Goal: Information Seeking & Learning: Learn about a topic

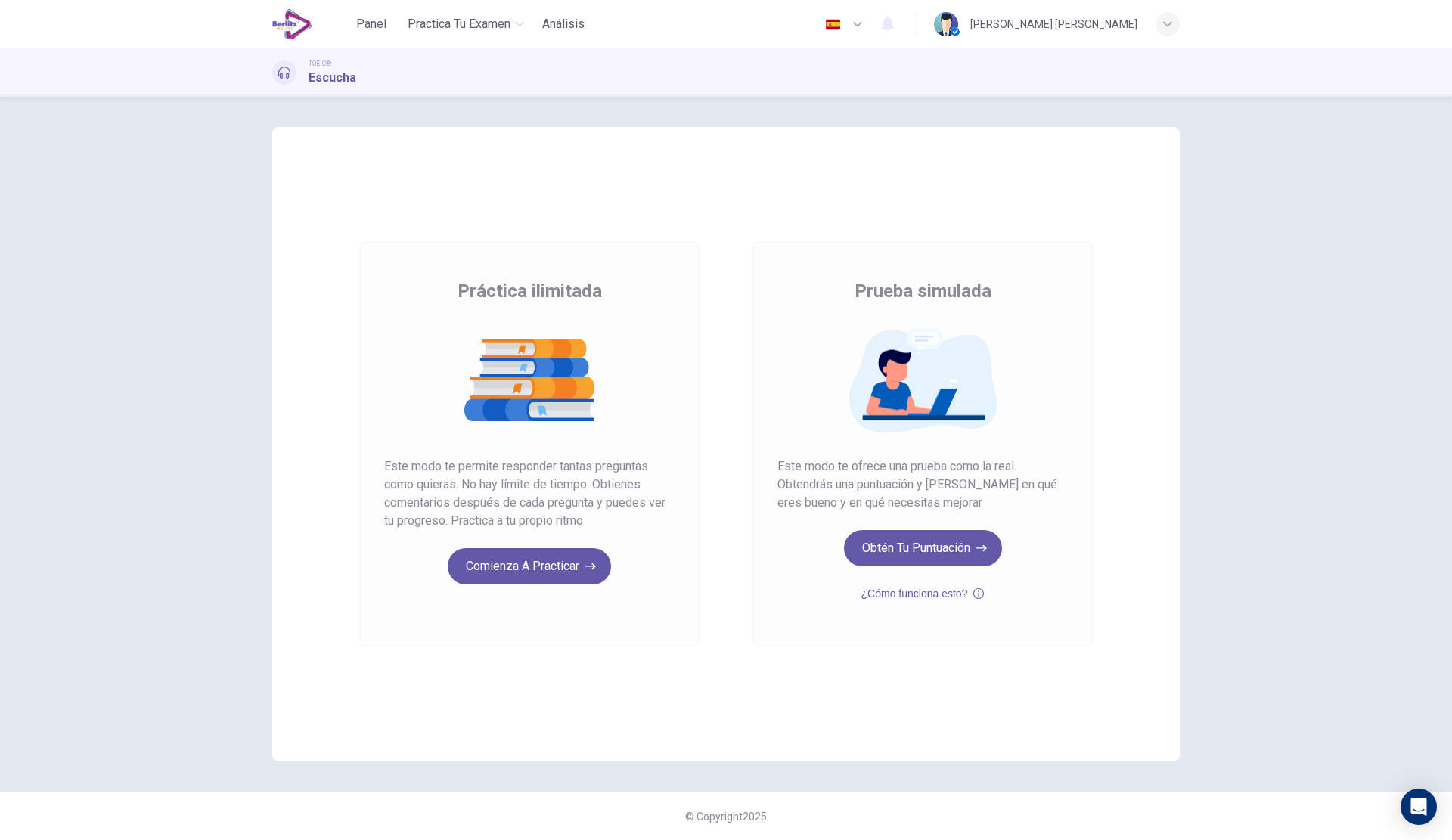
click at [908, 545] on button "Obtén tu puntuación" at bounding box center [923, 548] width 158 height 36
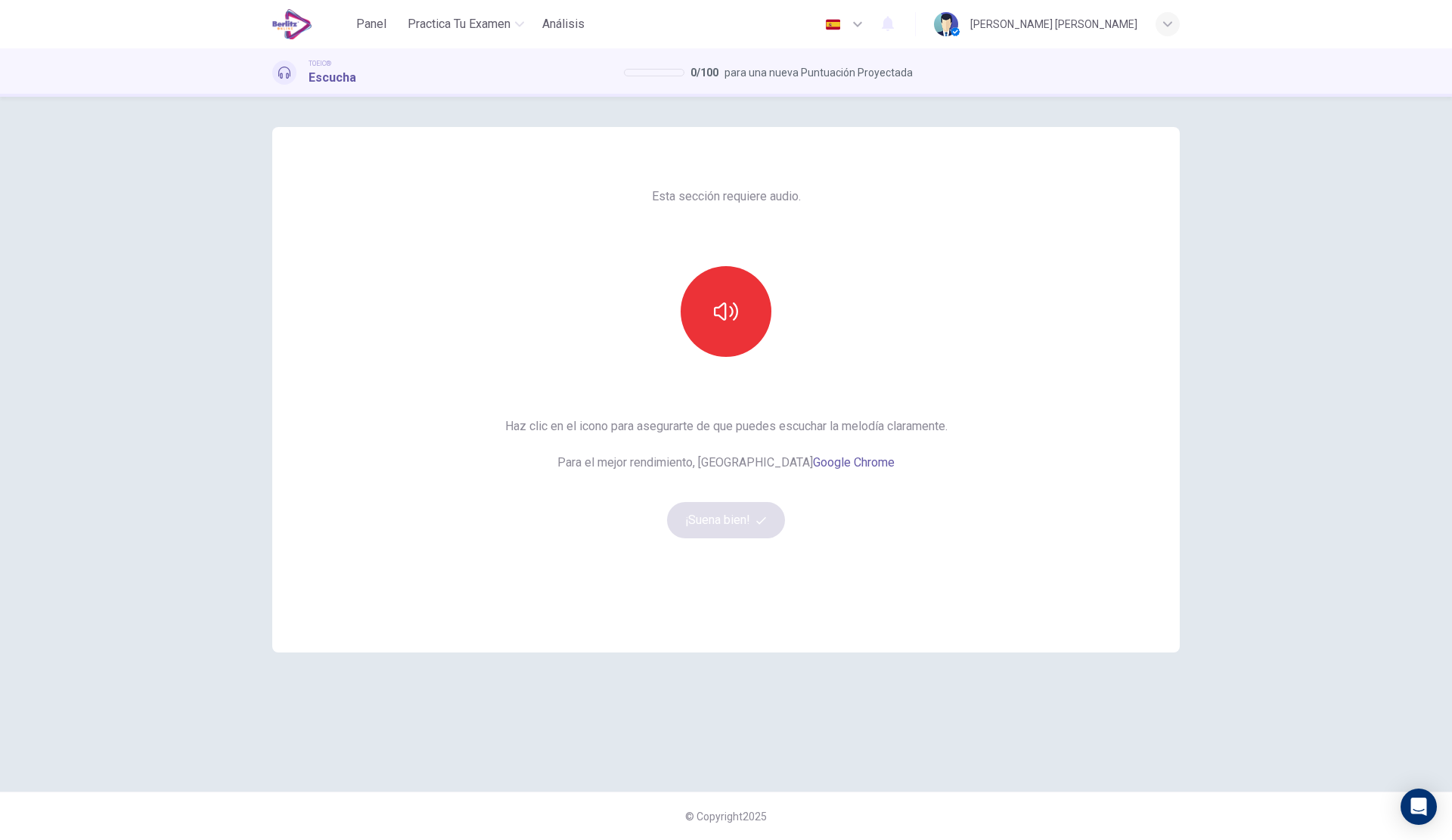
click at [727, 333] on button "button" at bounding box center [726, 312] width 91 height 91
click at [758, 519] on icon "button" at bounding box center [761, 521] width 10 height 10
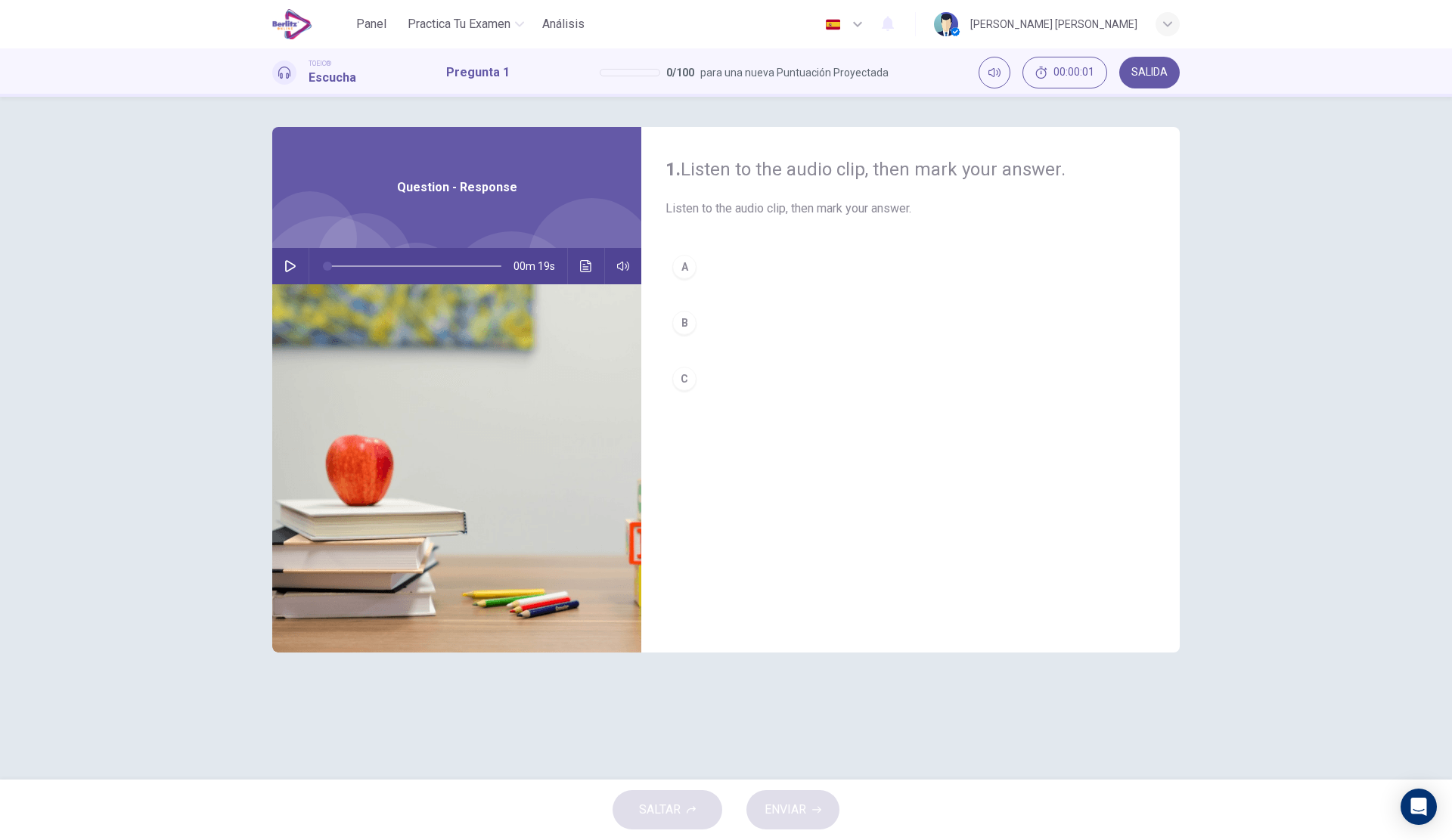
click at [286, 267] on icon "button" at bounding box center [290, 266] width 11 height 12
click at [710, 323] on button "B" at bounding box center [910, 323] width 490 height 38
click at [788, 809] on span "ENVIAR" at bounding box center [785, 809] width 41 height 21
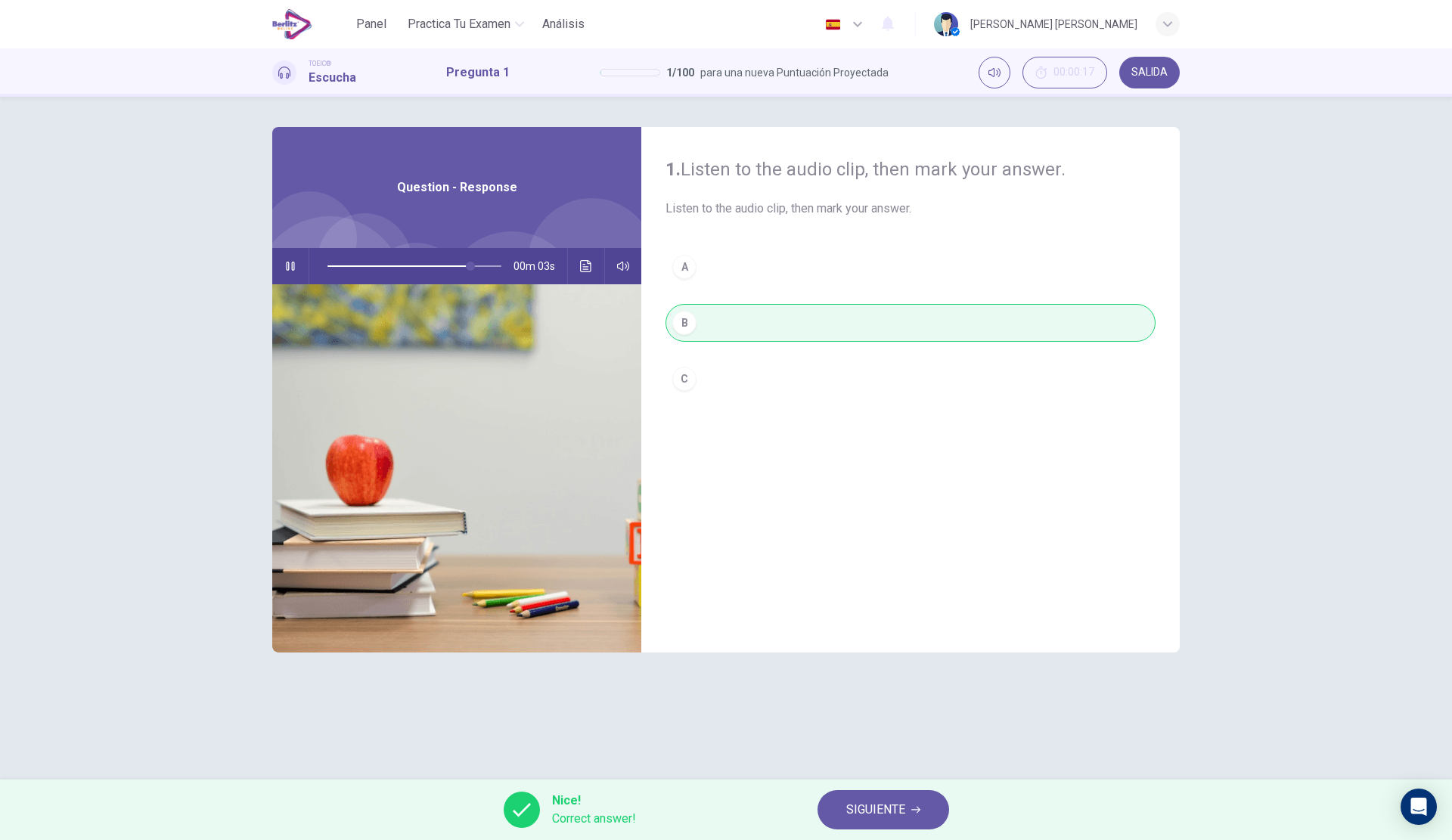
type input "**"
click at [873, 801] on span "SIGUIENTE" at bounding box center [876, 809] width 59 height 21
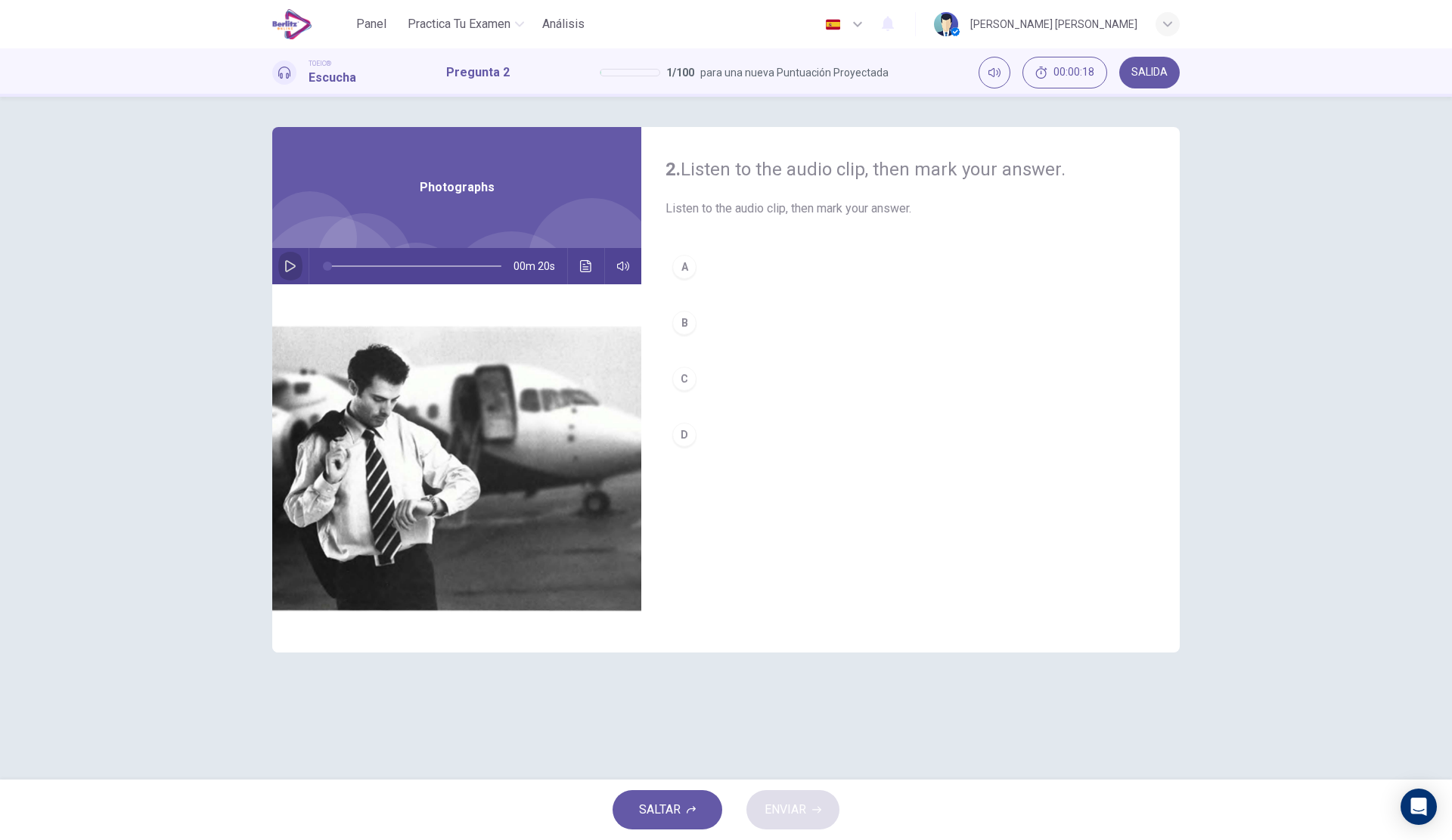
click at [300, 270] on button "button" at bounding box center [290, 265] width 24 height 36
click at [789, 323] on button "B" at bounding box center [910, 323] width 490 height 38
type input "*"
click at [809, 806] on button "ENVIAR" at bounding box center [792, 809] width 93 height 39
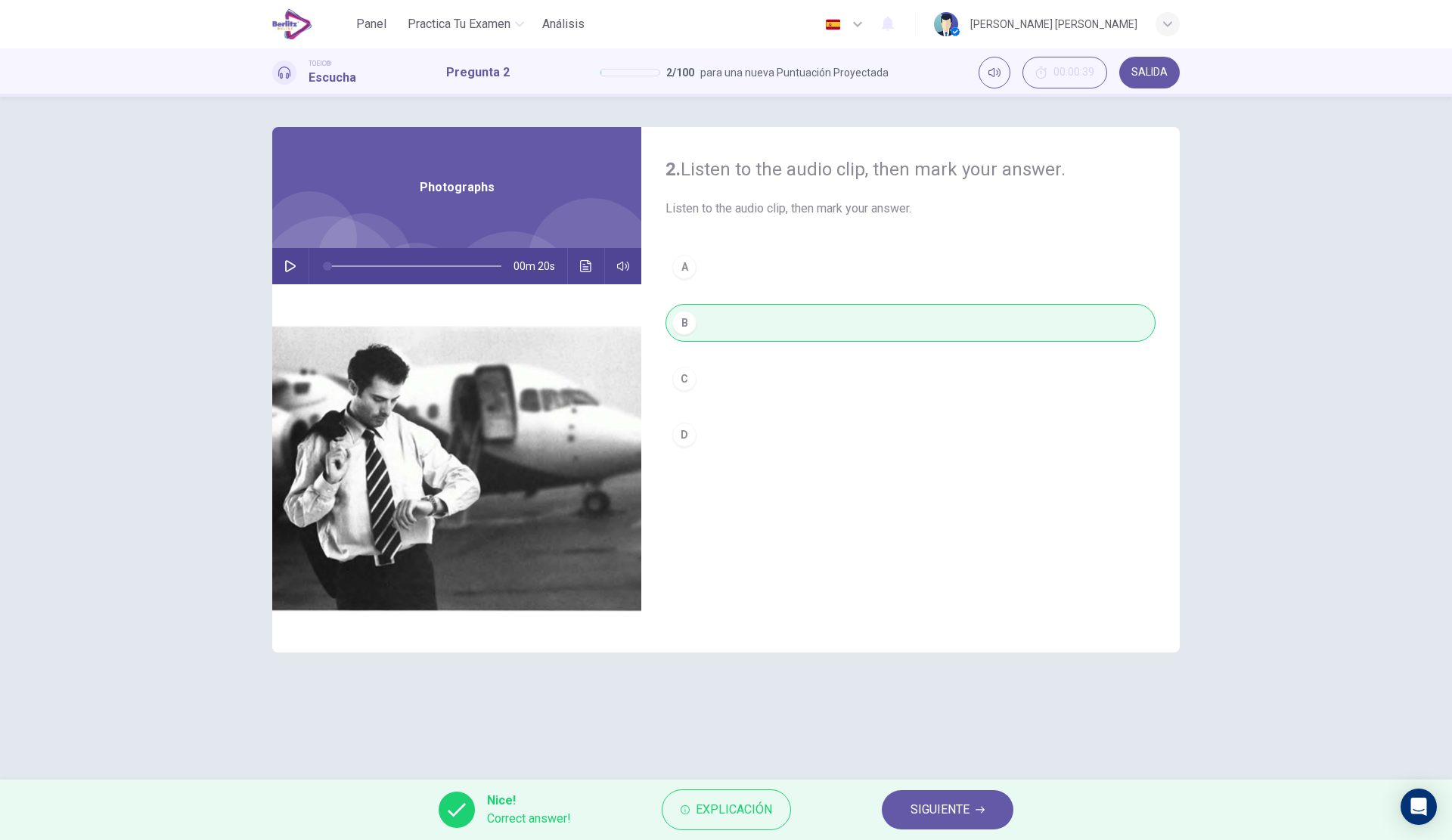
click at [923, 817] on span "SIGUIENTE" at bounding box center [940, 809] width 59 height 21
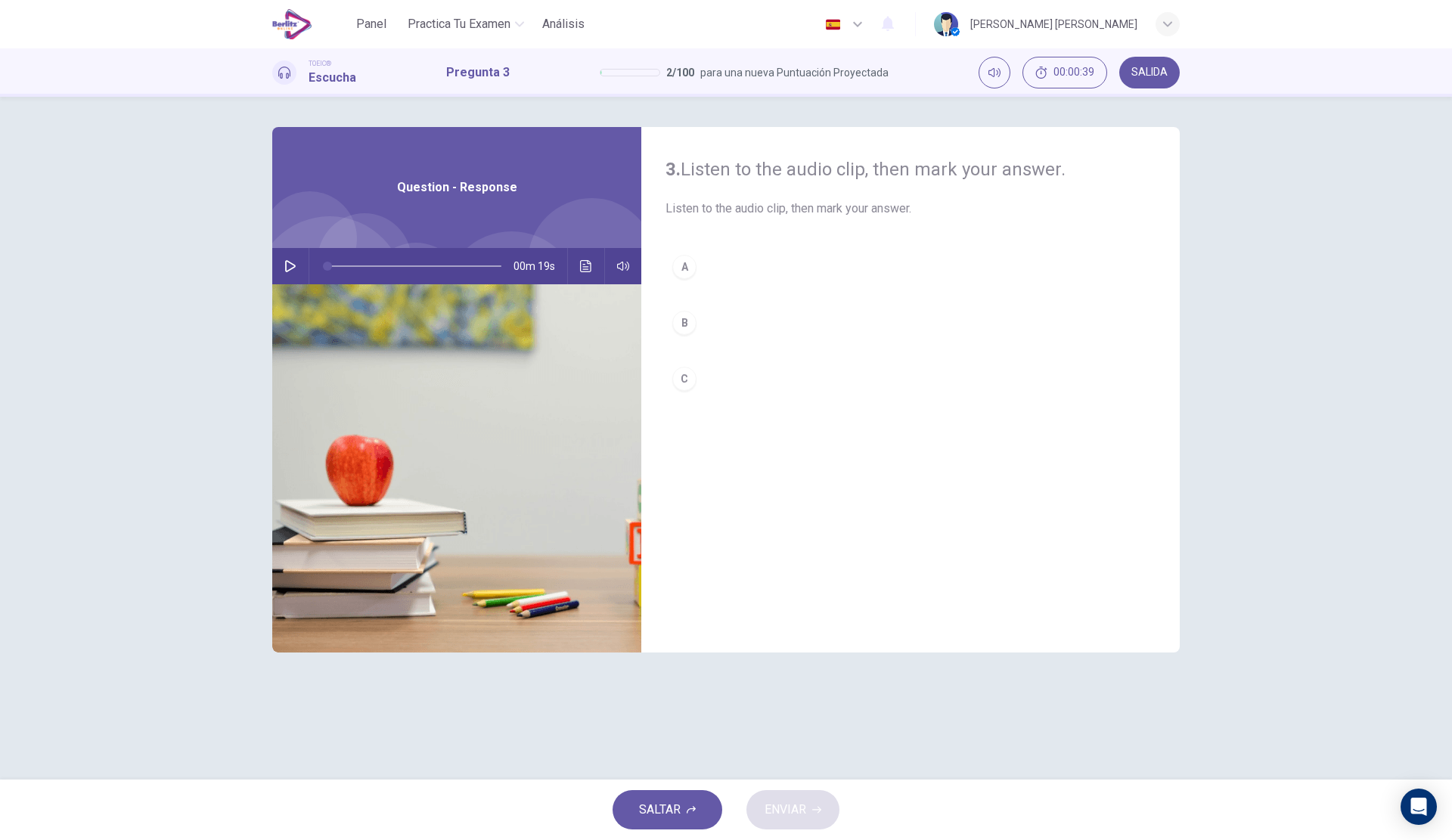
click at [302, 270] on div "00m 19s" at bounding box center [456, 265] width 369 height 36
click at [289, 261] on icon "button" at bounding box center [290, 266] width 11 height 12
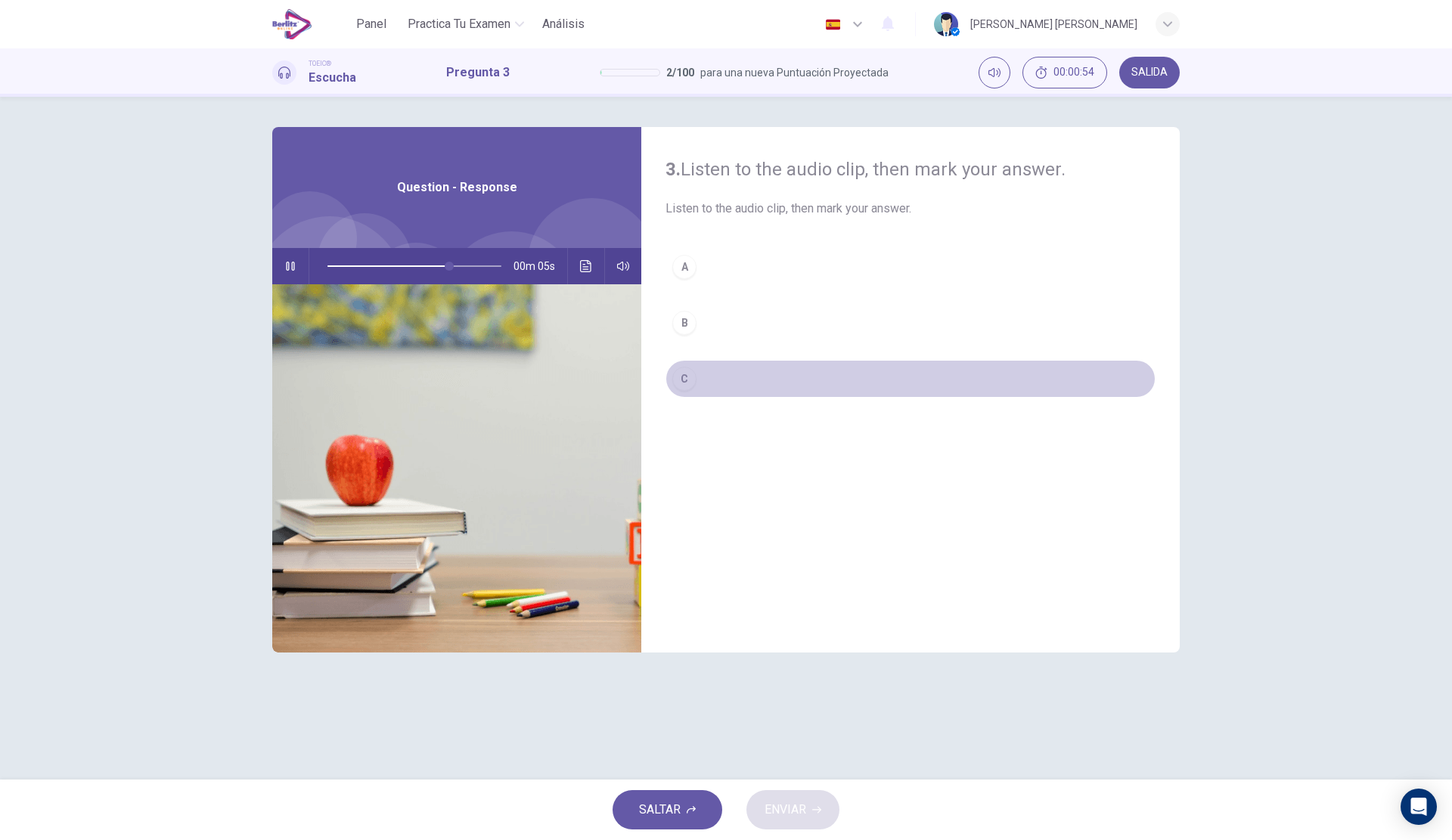
click at [771, 363] on button "C" at bounding box center [910, 378] width 490 height 38
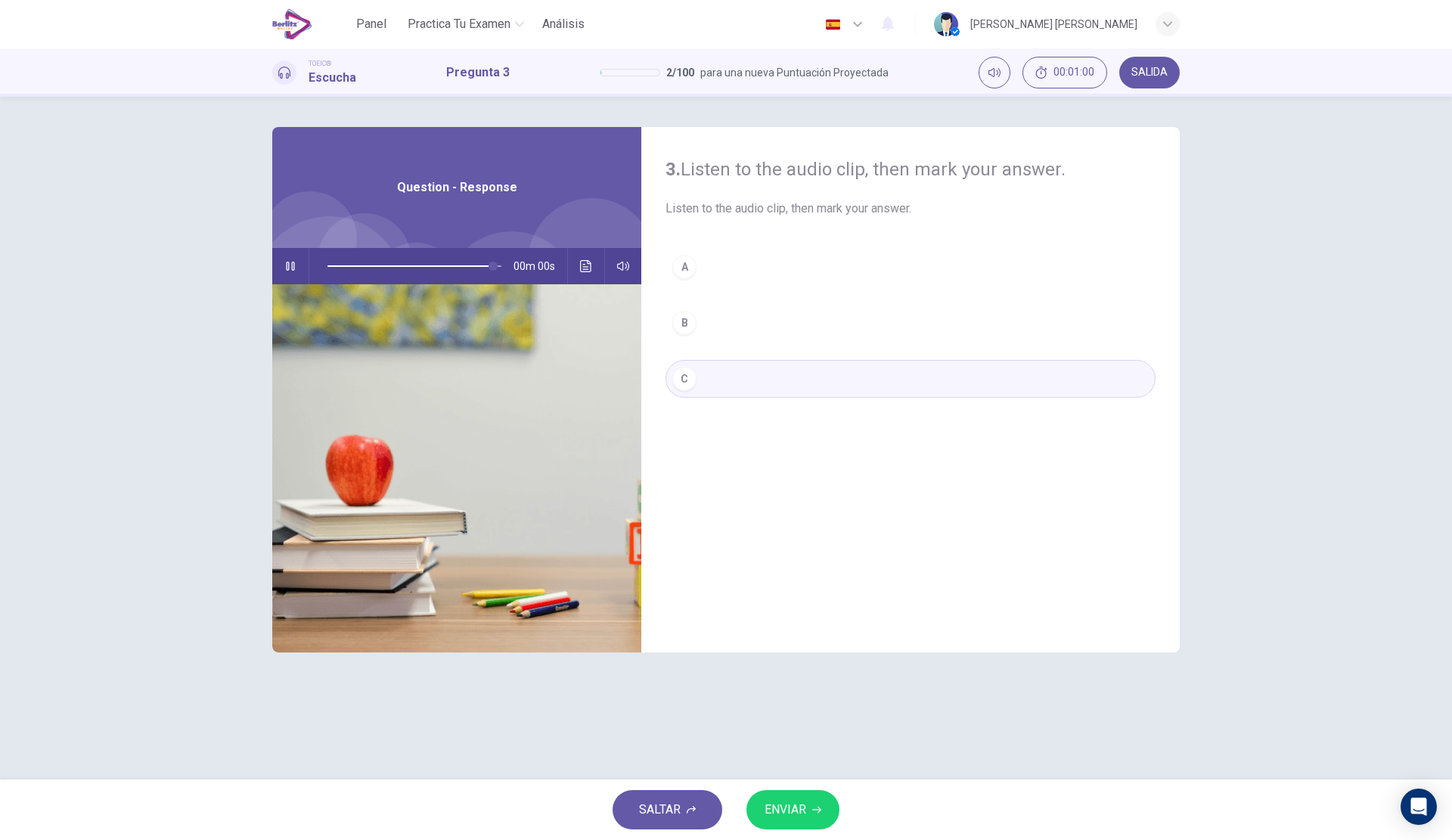
type input "*"
click at [781, 813] on span "ENVIAR" at bounding box center [785, 809] width 41 height 21
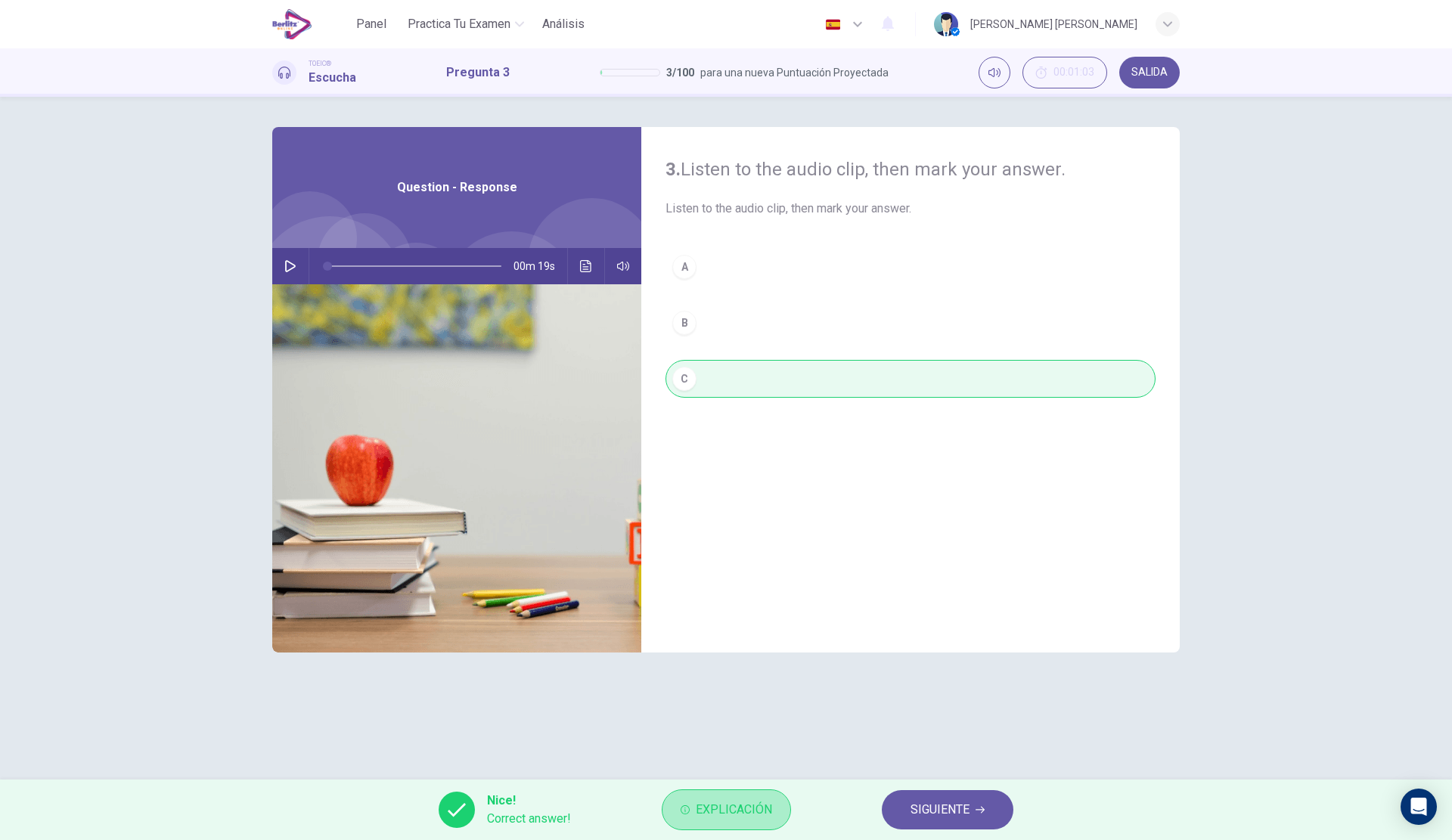
click at [773, 805] on button "Explicación" at bounding box center [726, 810] width 129 height 41
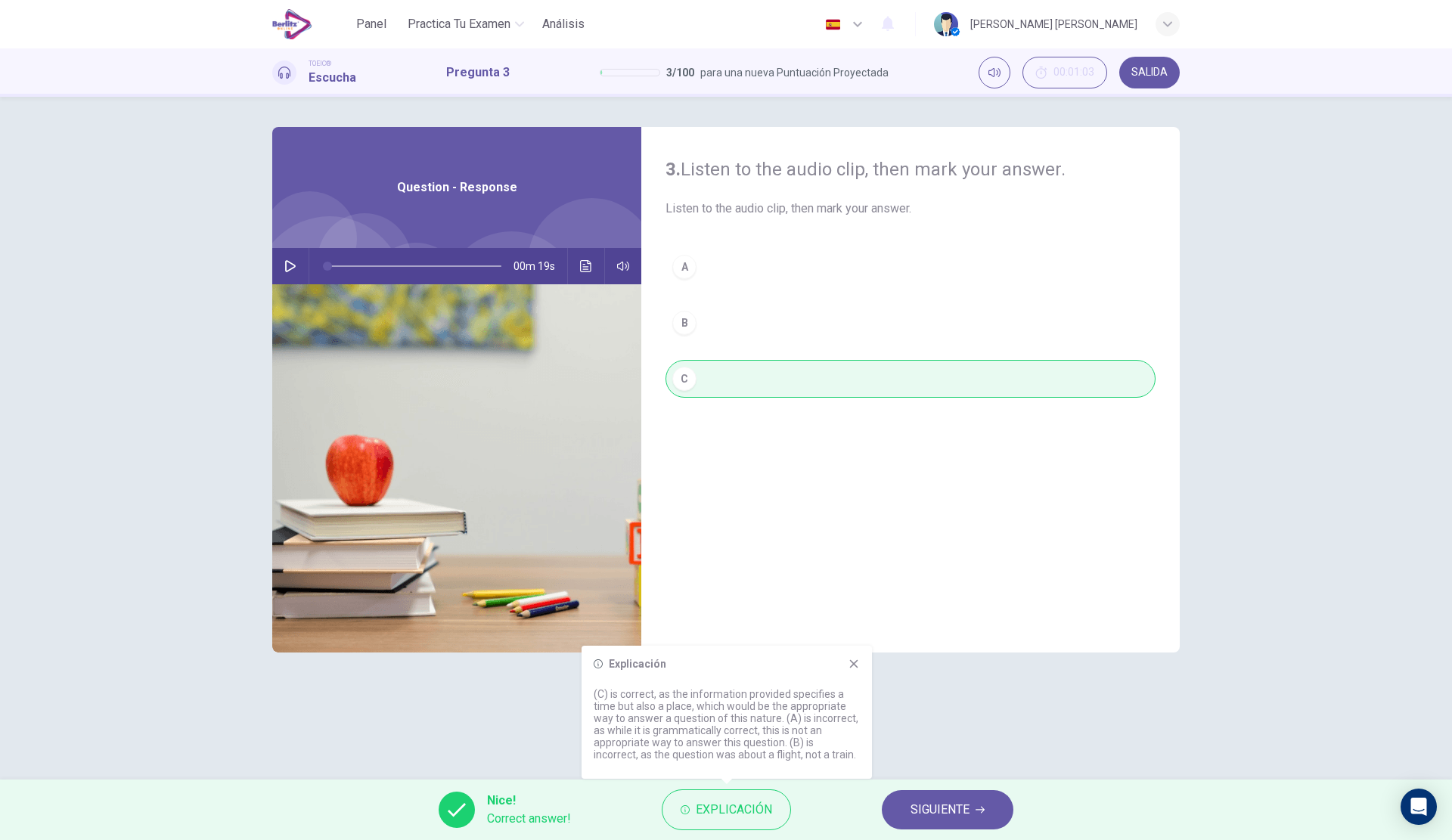
click at [944, 805] on span "SIGUIENTE" at bounding box center [940, 809] width 59 height 21
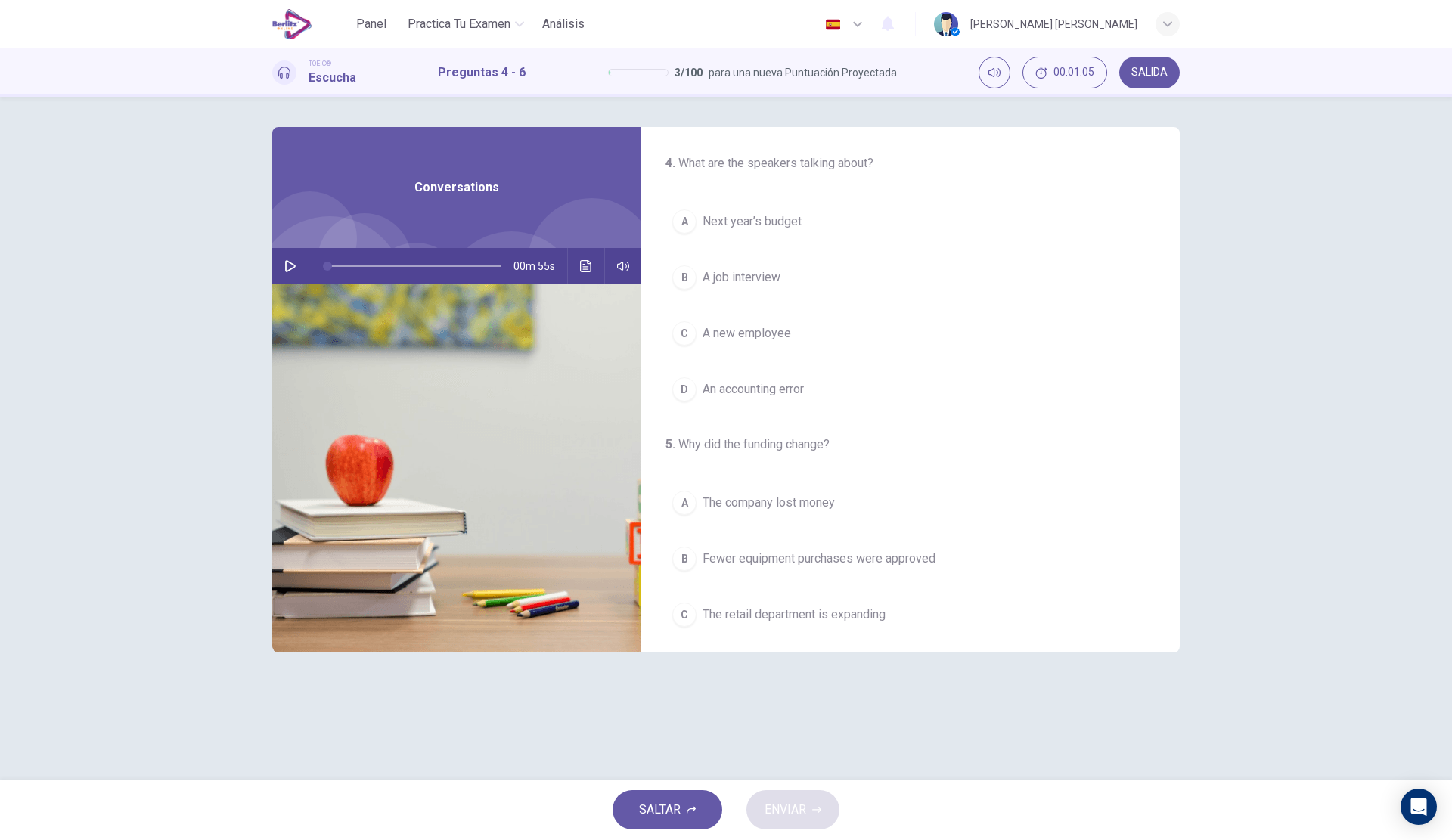
click at [289, 260] on icon "button" at bounding box center [290, 266] width 12 height 12
click at [791, 218] on span "Next year’s budget" at bounding box center [752, 222] width 99 height 18
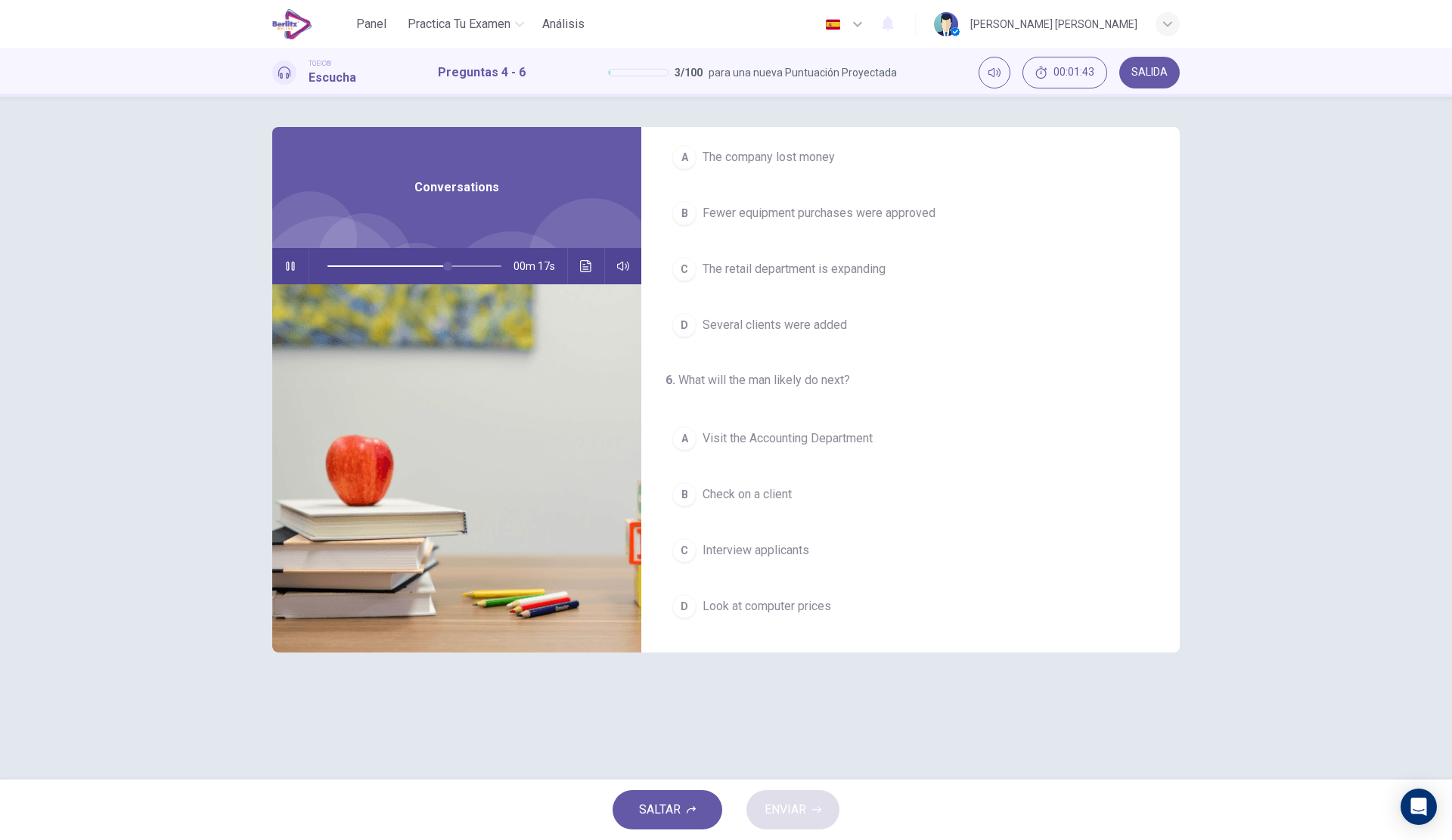
click at [792, 606] on span "Look at computer prices" at bounding box center [766, 606] width 129 height 18
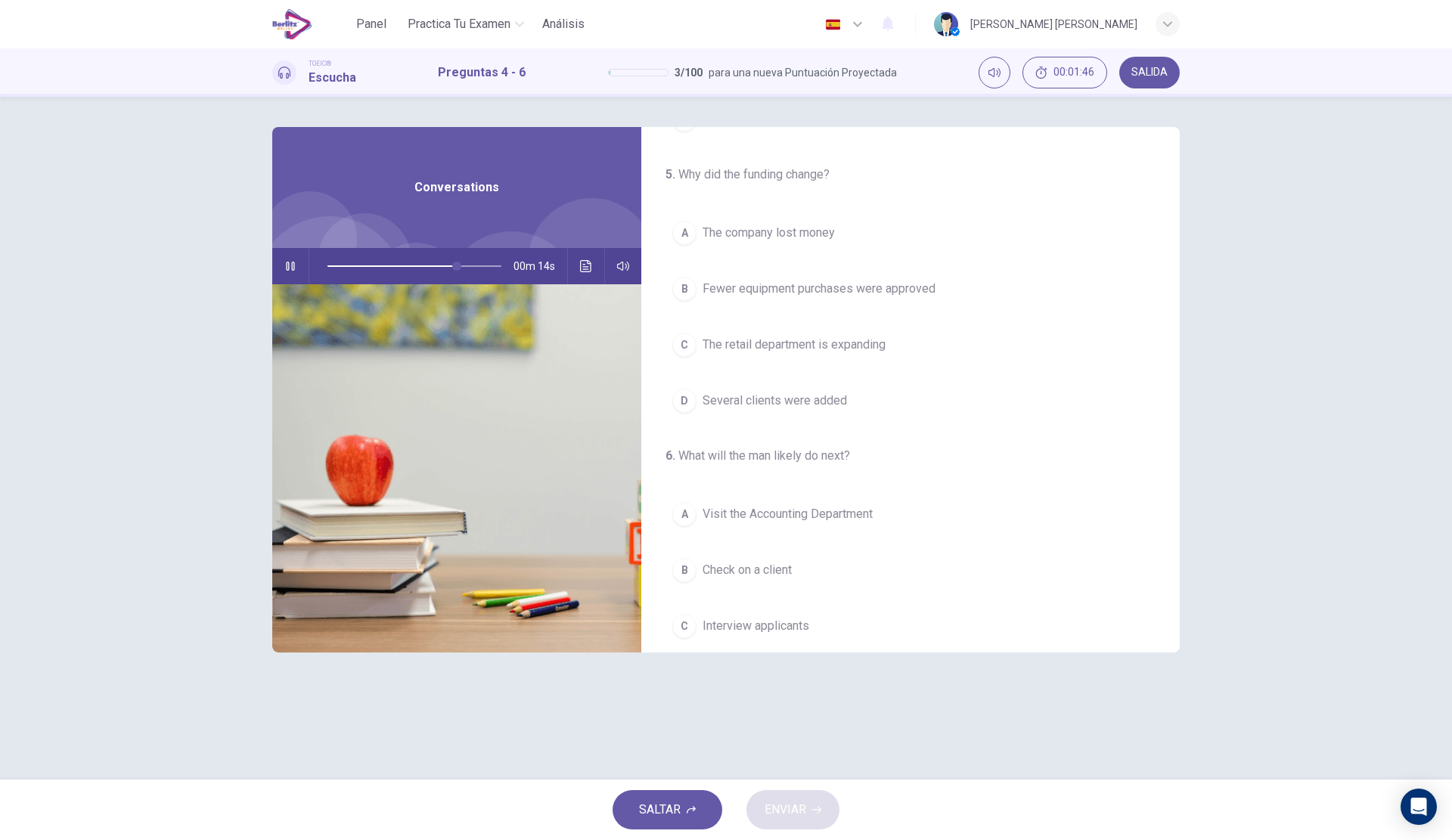
scroll to position [194, 0]
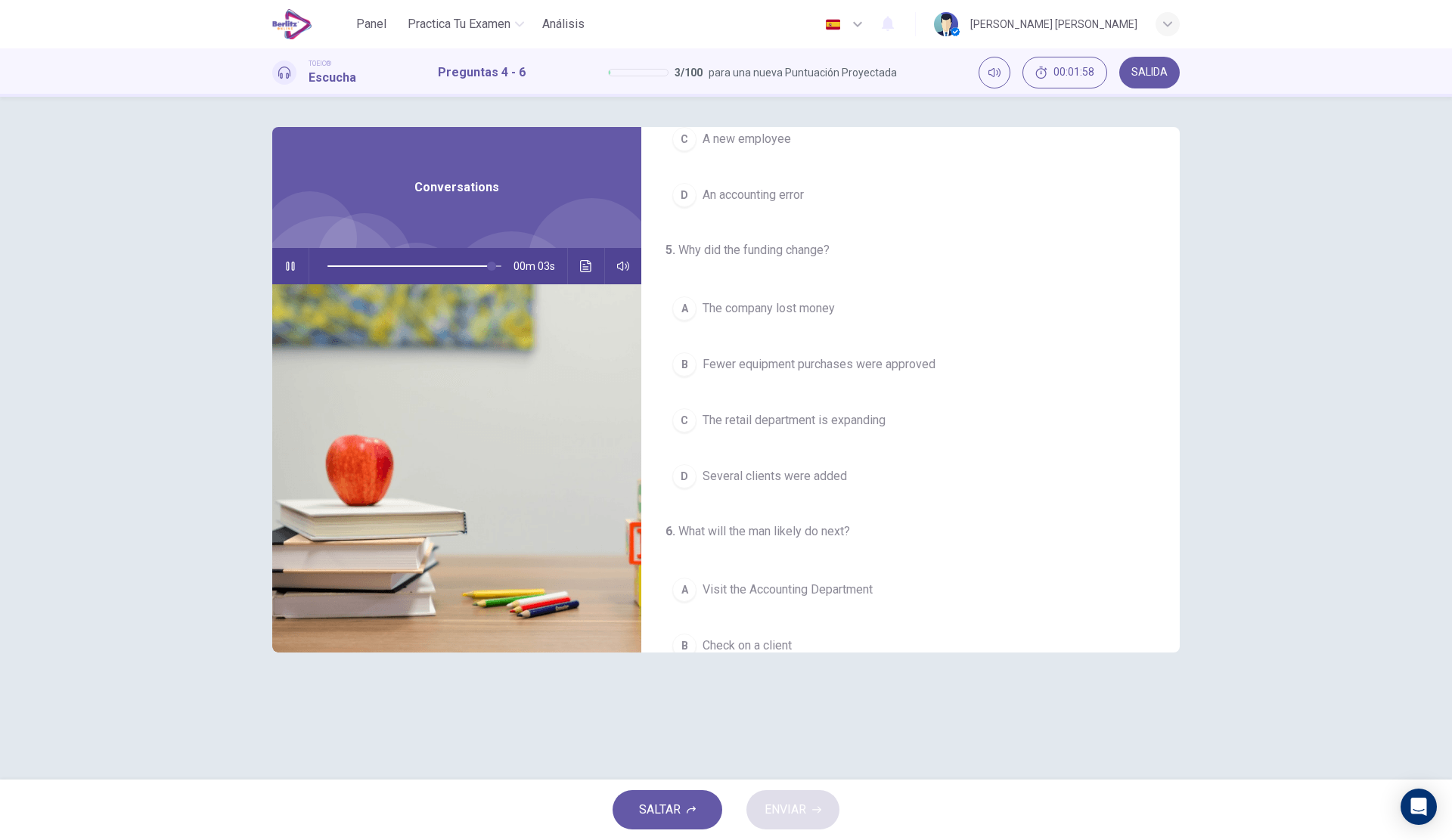
click at [830, 426] on span "The retail department is expanding" at bounding box center [794, 421] width 183 height 18
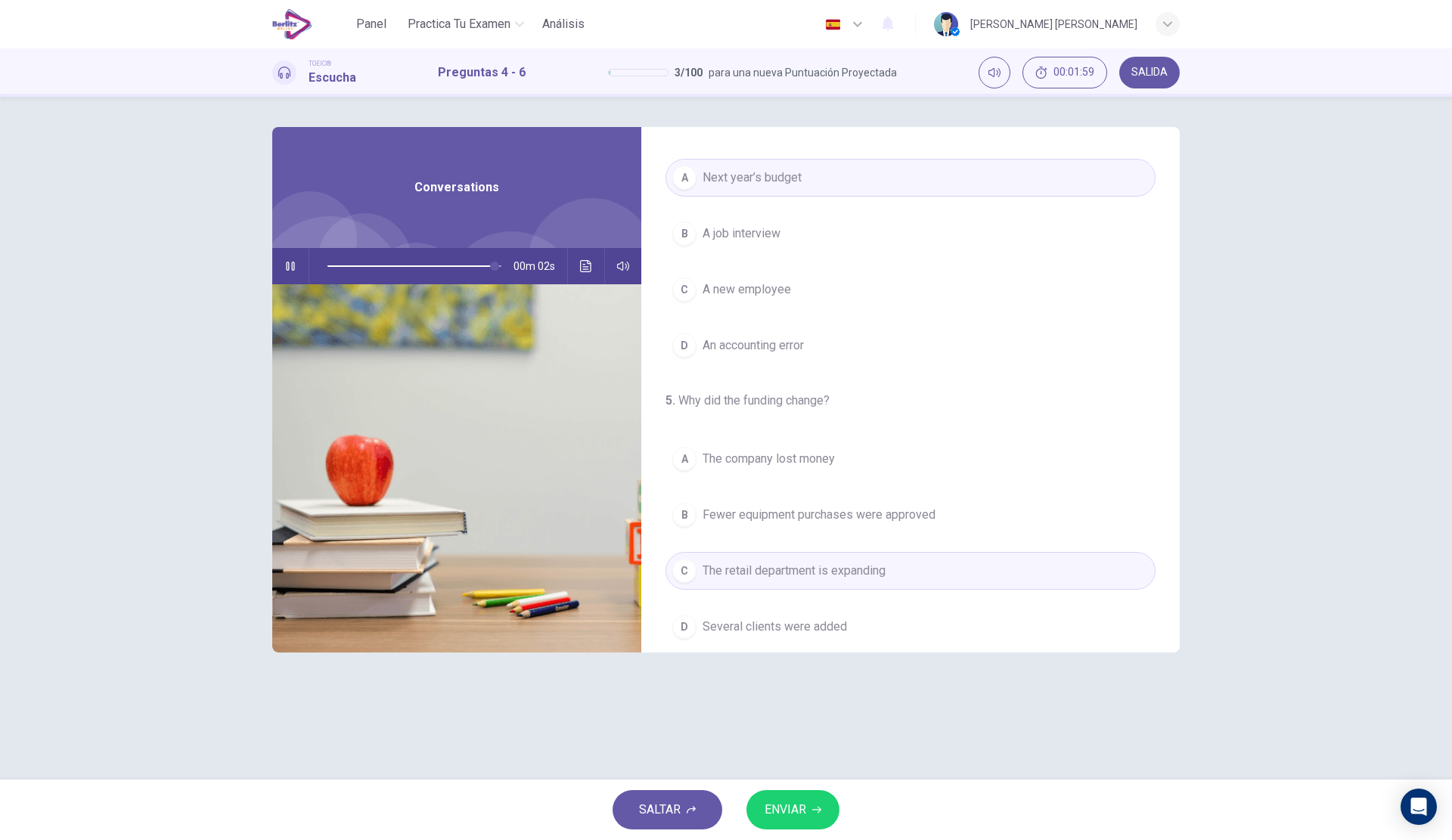
scroll to position [43, 0]
type input "*"
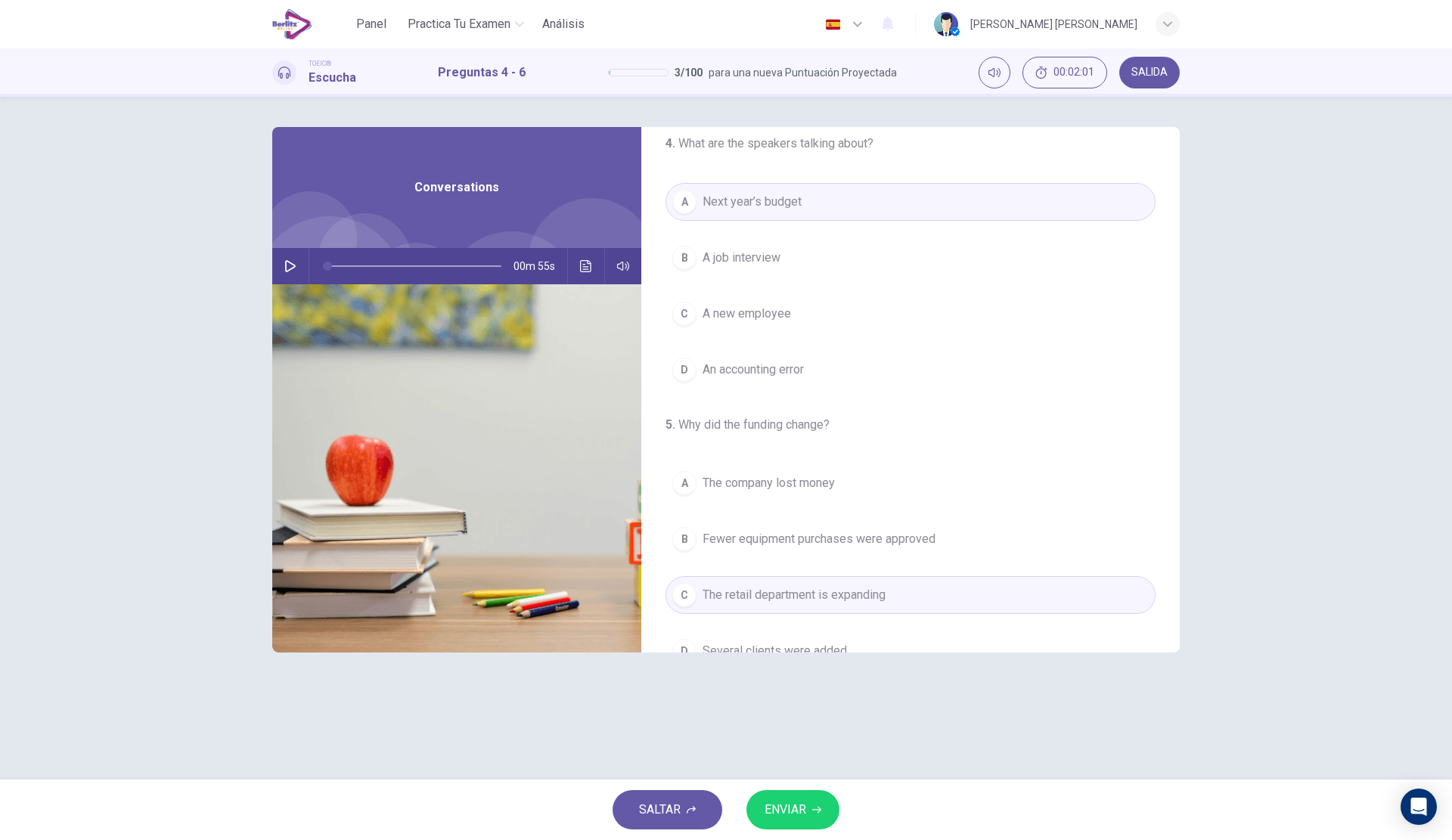
scroll to position [0, 0]
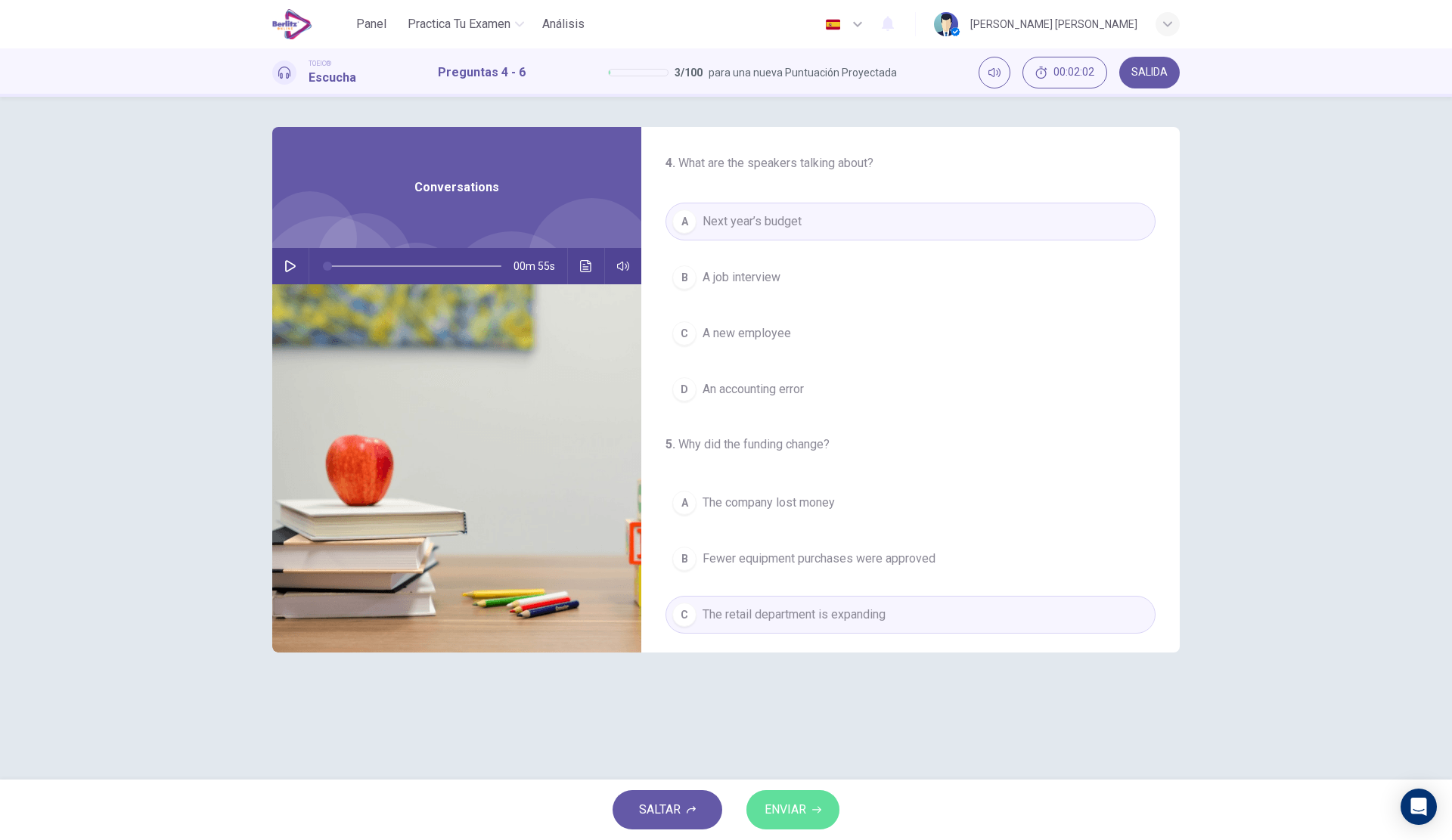
click at [826, 805] on button "ENVIAR" at bounding box center [792, 809] width 93 height 39
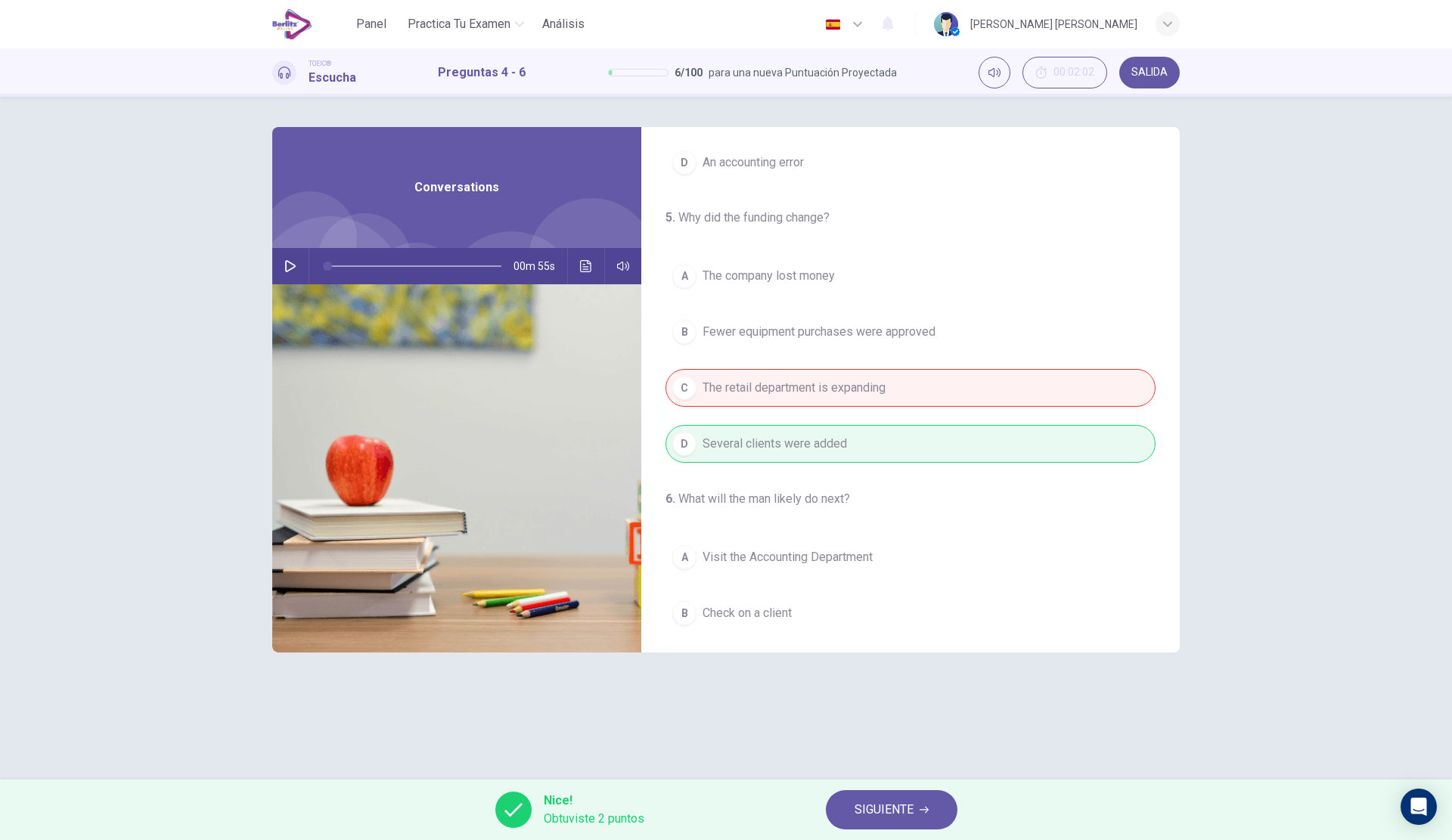
scroll to position [345, 0]
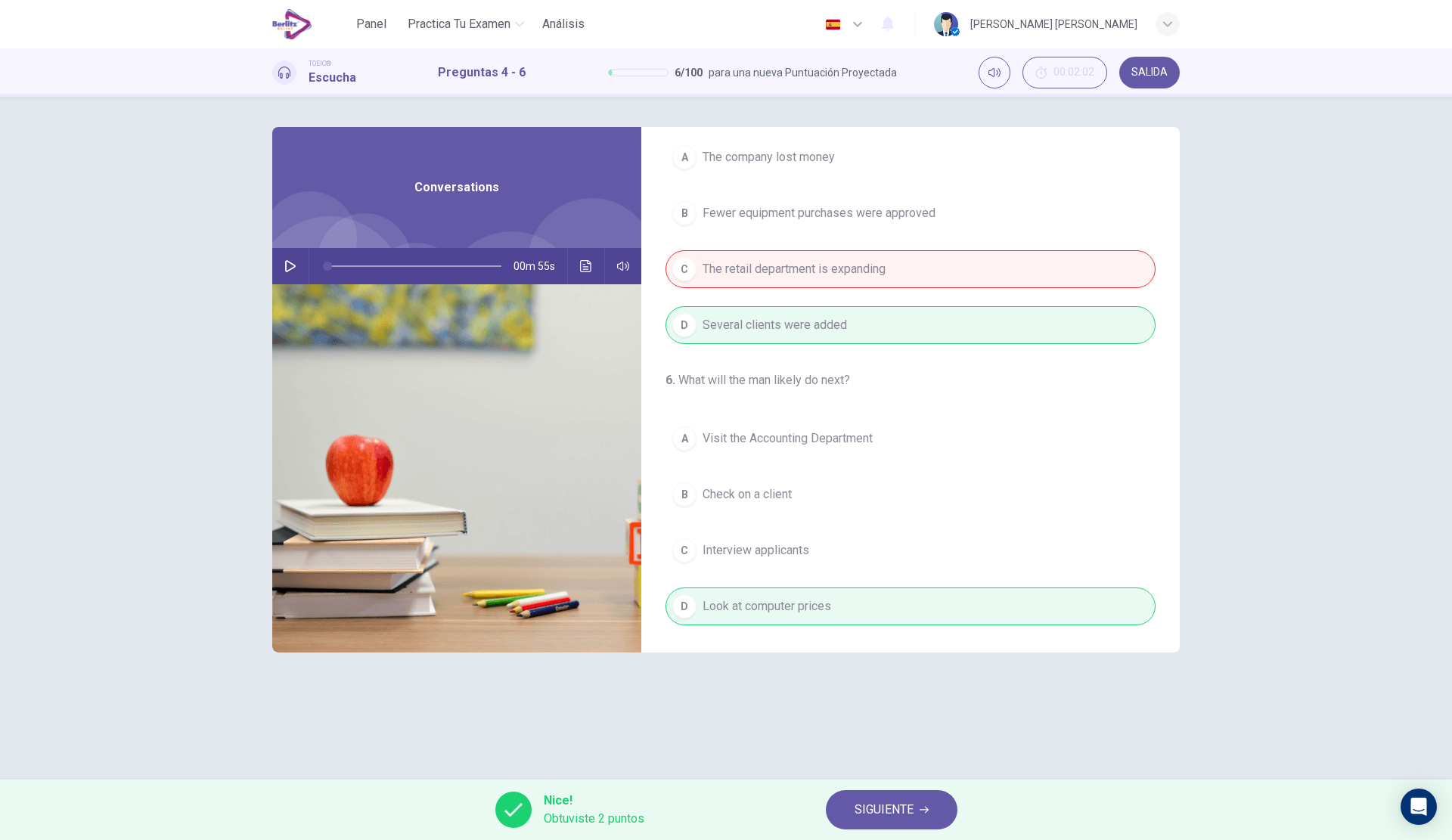
click at [881, 806] on span "SIGUIENTE" at bounding box center [884, 809] width 59 height 21
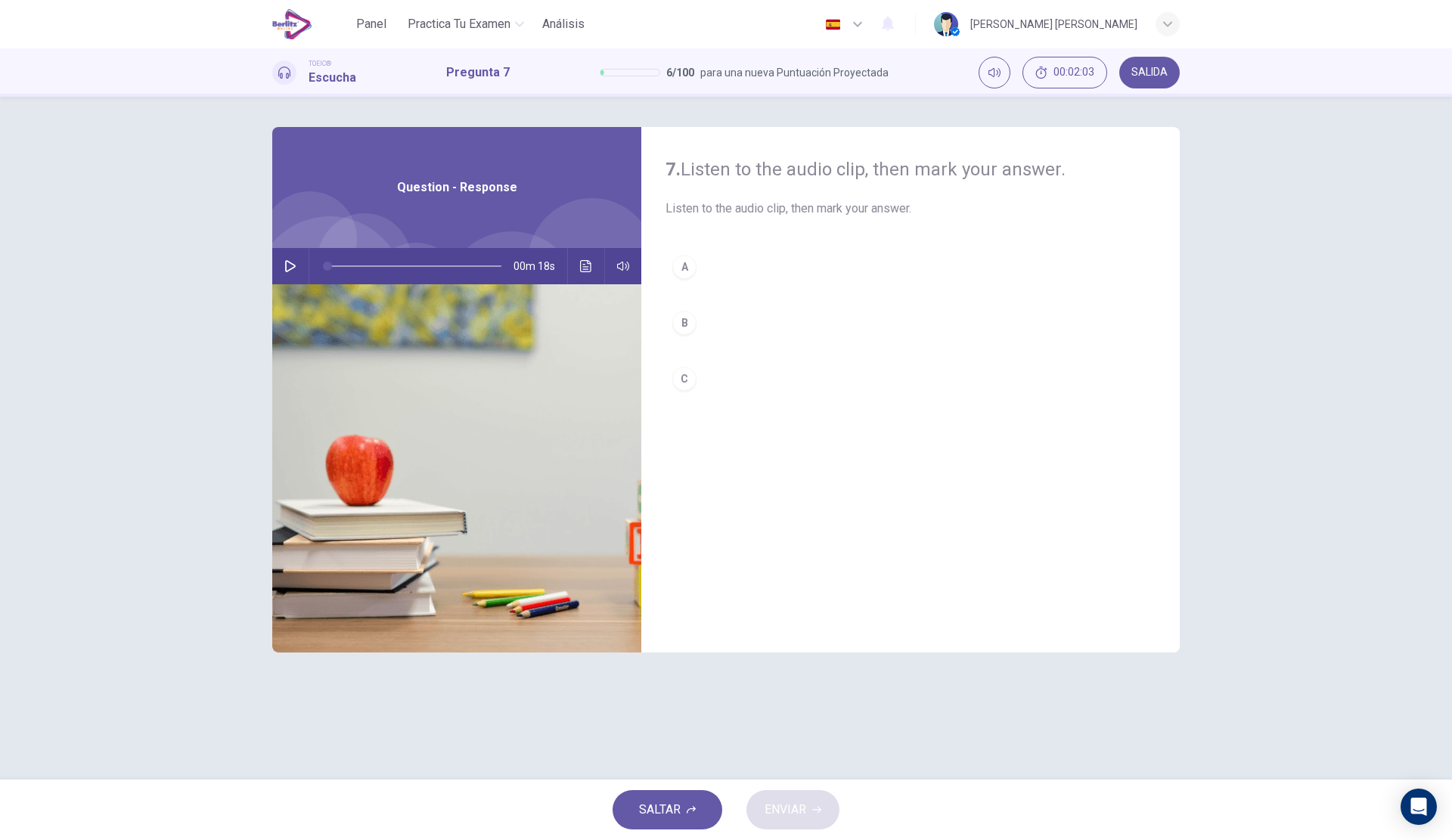
click at [292, 268] on icon "button" at bounding box center [290, 266] width 12 height 12
click at [782, 271] on button "A" at bounding box center [910, 266] width 490 height 38
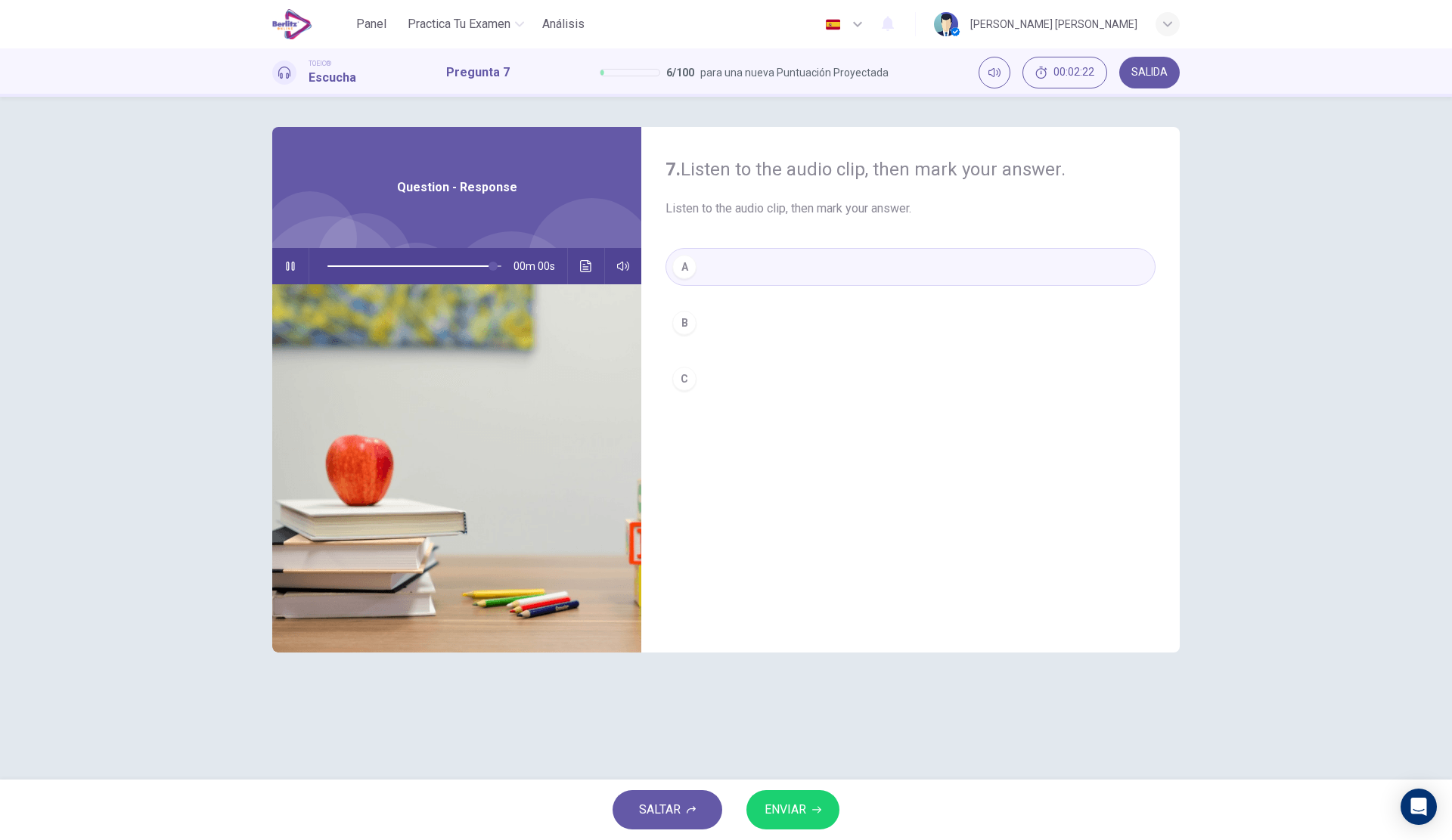
type input "*"
click at [760, 804] on button "ENVIAR" at bounding box center [792, 809] width 93 height 39
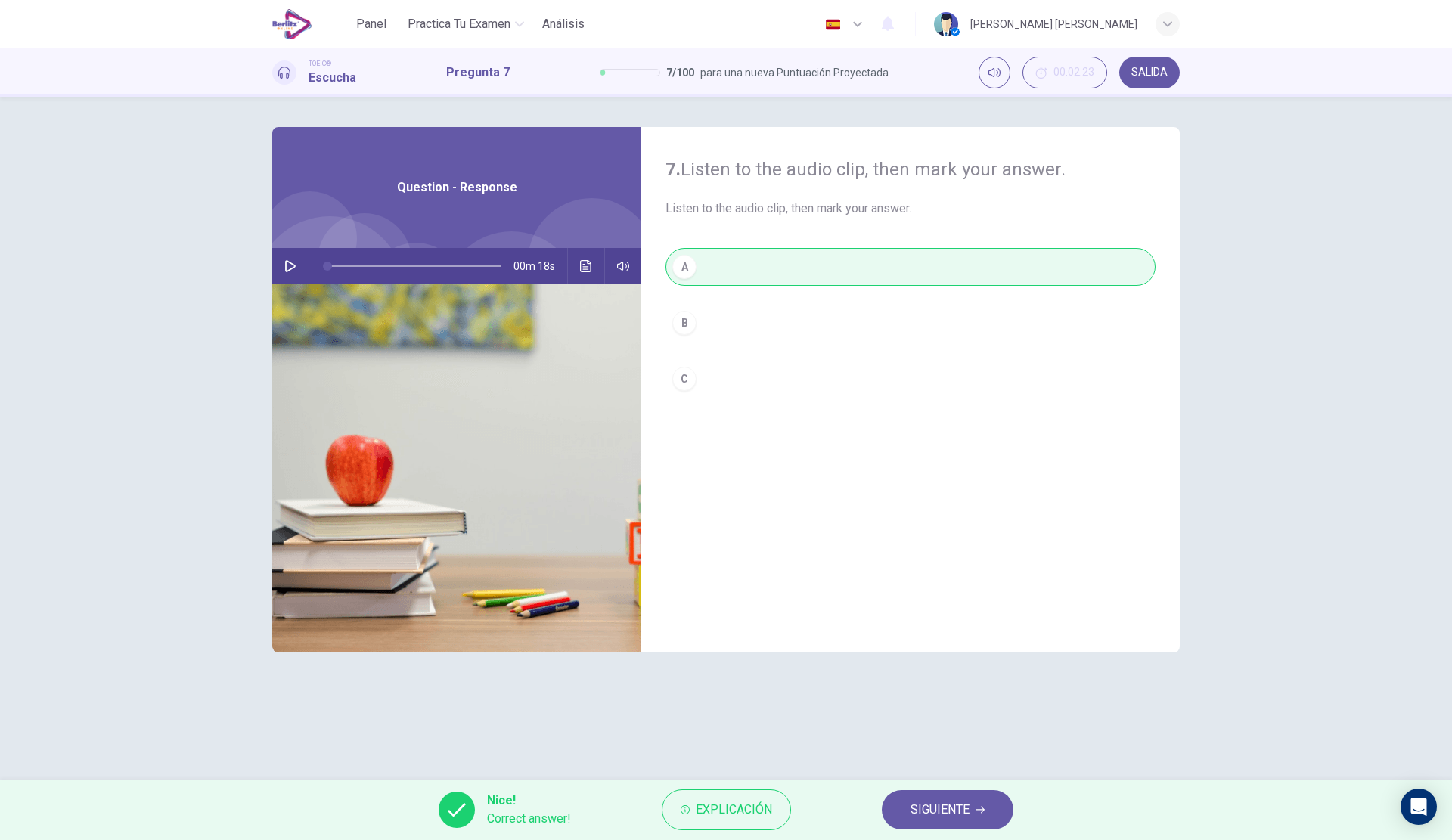
click at [755, 811] on span "Explicación" at bounding box center [734, 809] width 76 height 21
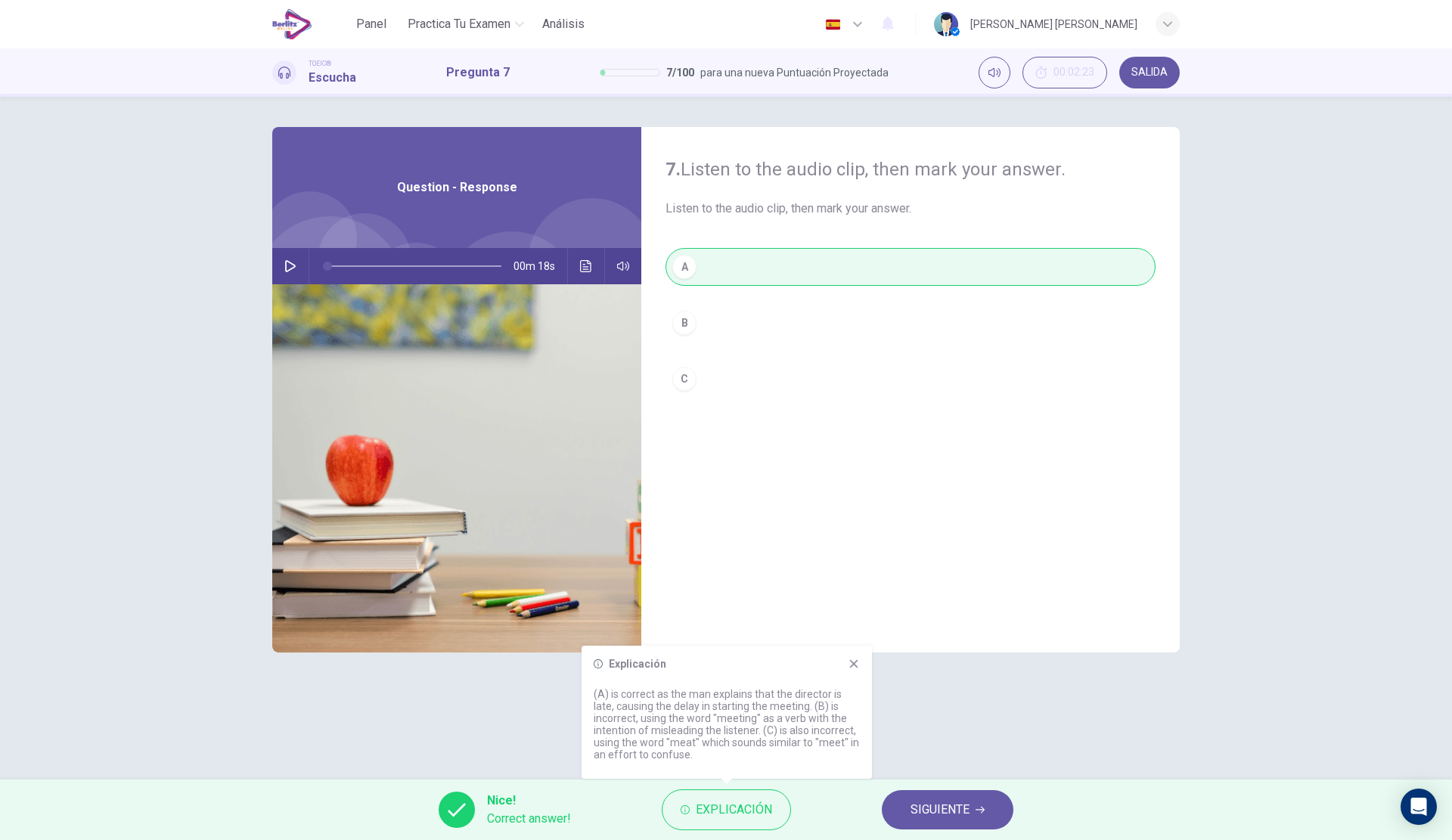
click at [908, 802] on button "SIGUIENTE" at bounding box center [947, 809] width 132 height 39
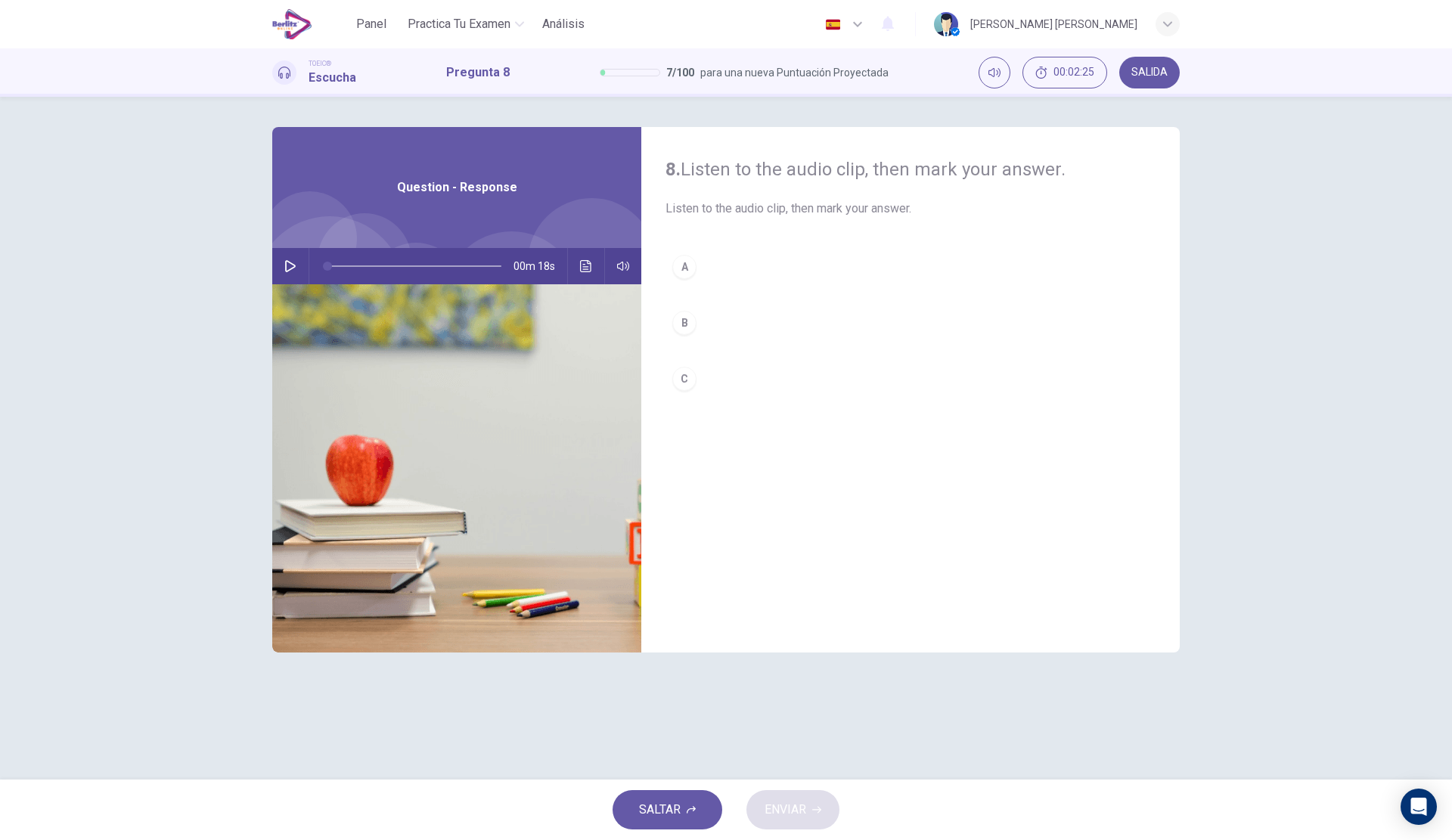
click at [297, 263] on button "button" at bounding box center [290, 265] width 24 height 36
type input "*"
click at [734, 380] on button "C" at bounding box center [910, 378] width 490 height 38
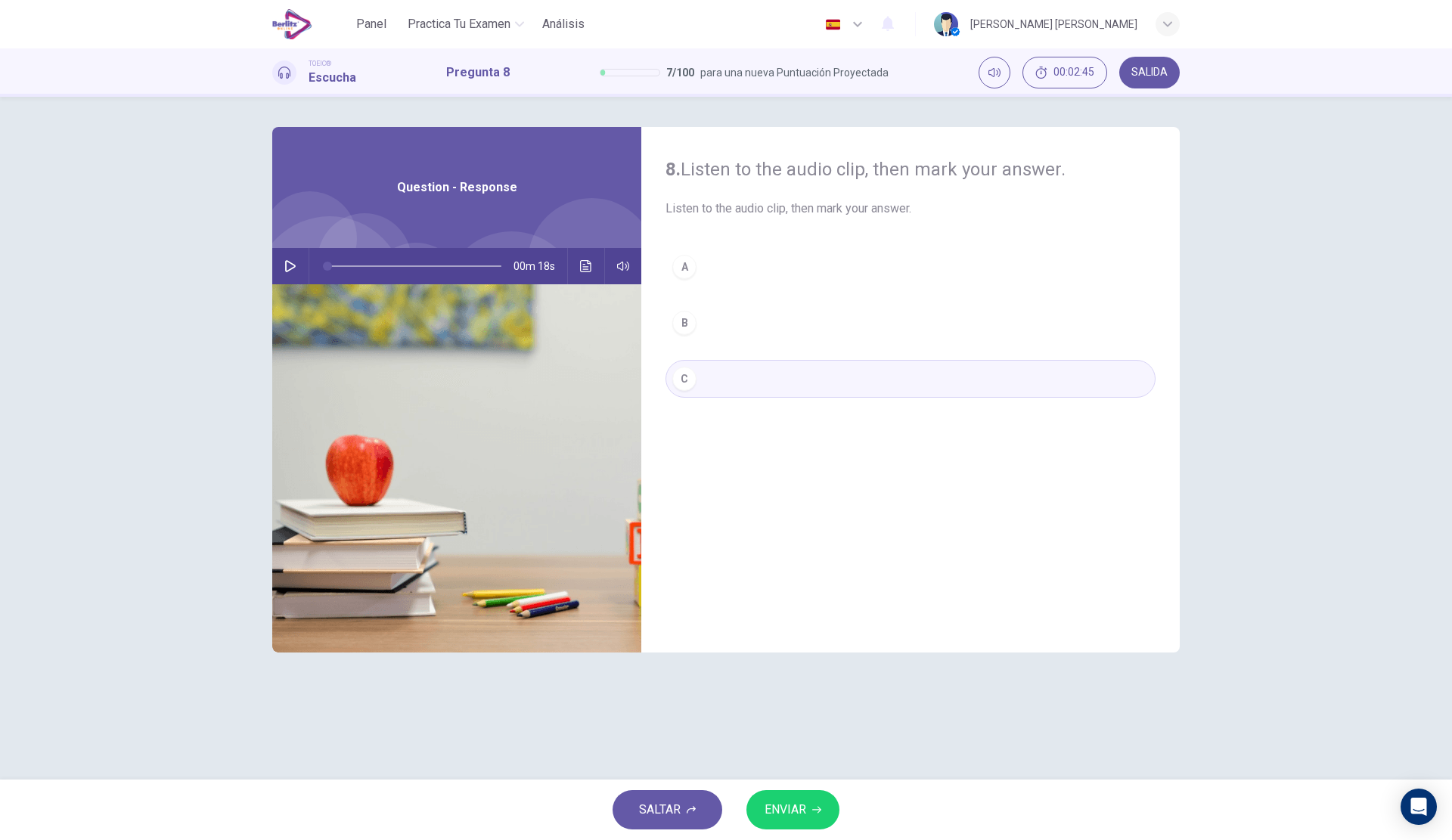
click at [790, 827] on button "ENVIAR" at bounding box center [792, 809] width 93 height 39
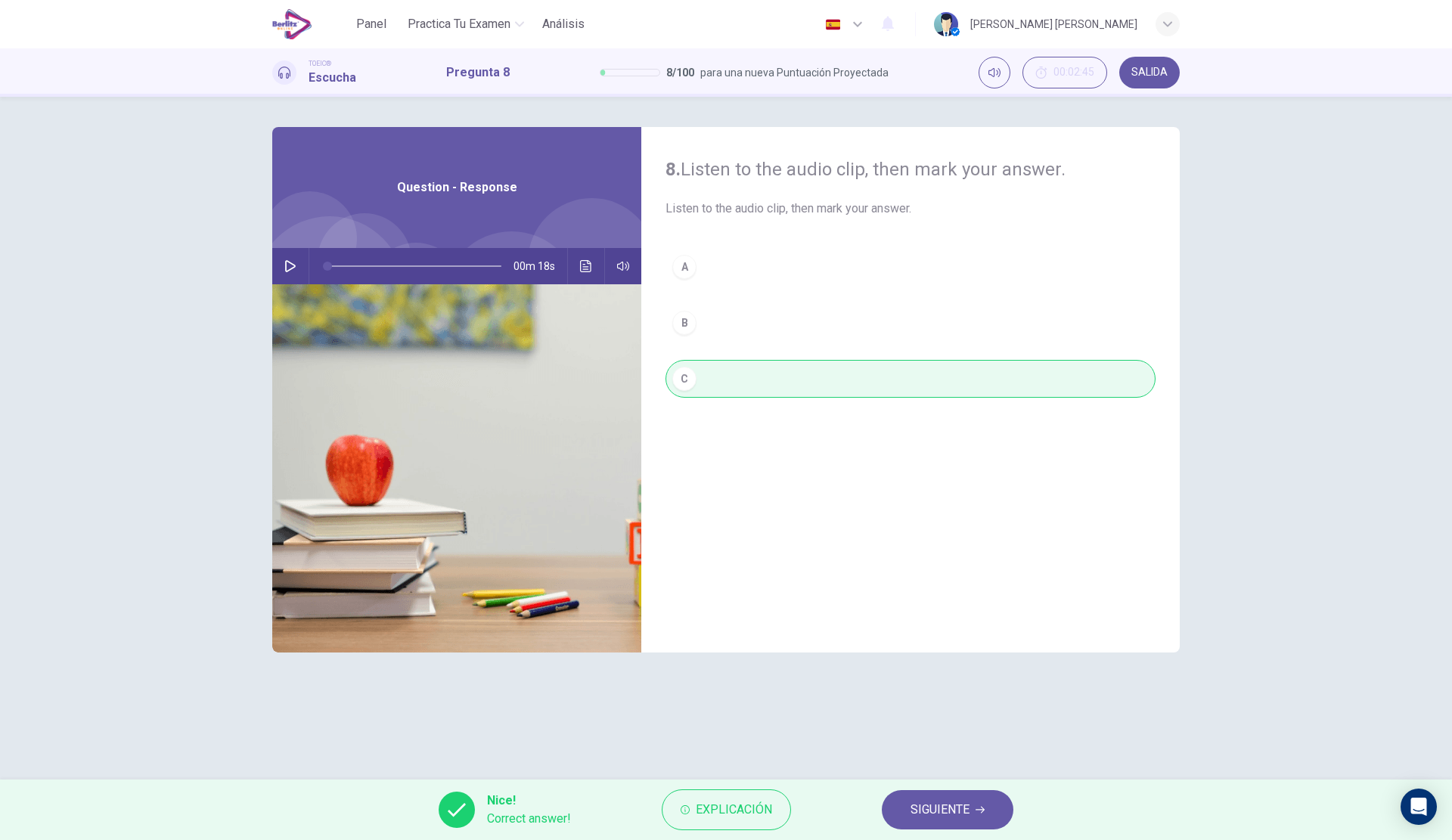
click at [950, 809] on span "SIGUIENTE" at bounding box center [940, 809] width 59 height 21
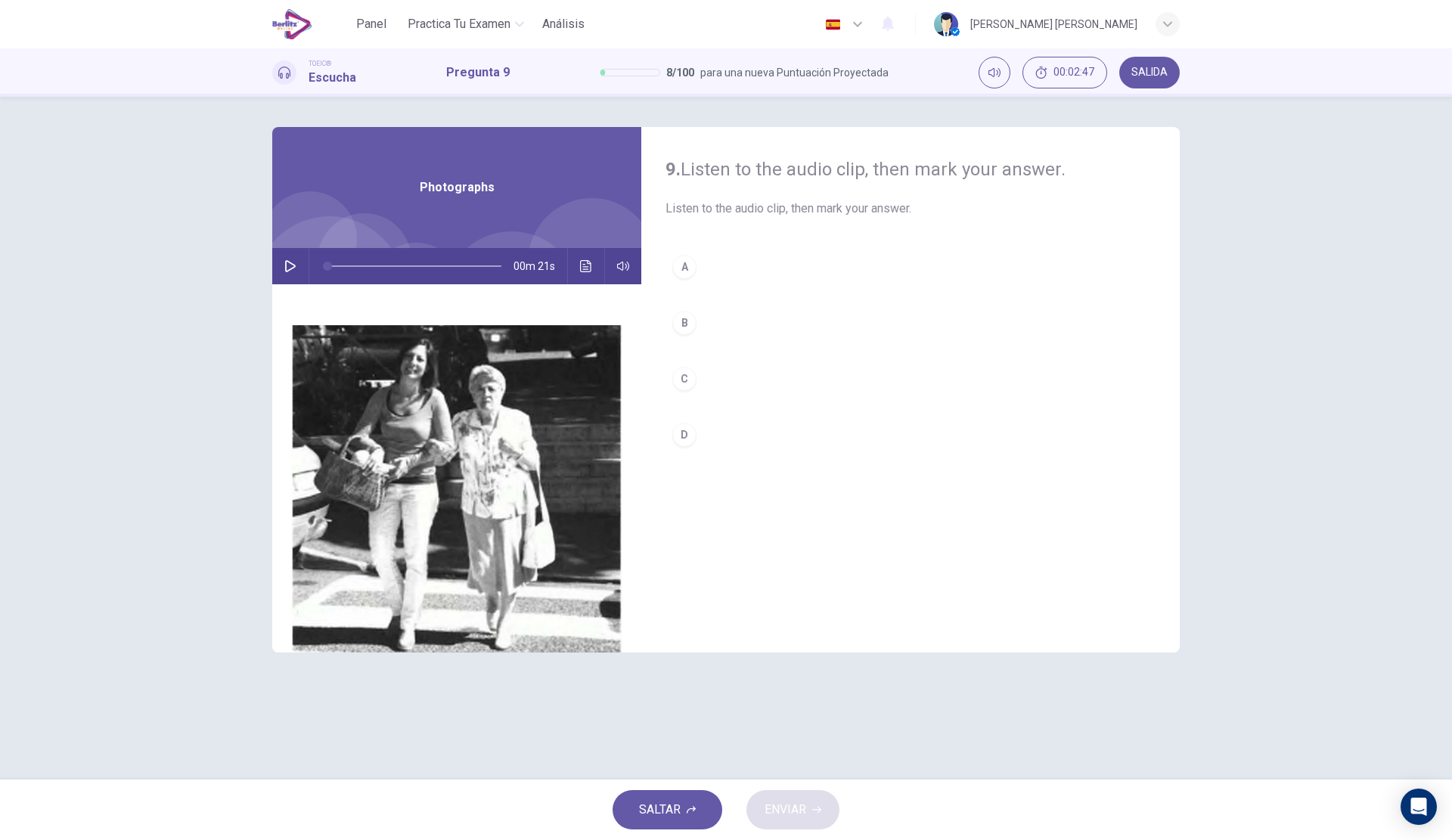
click at [284, 255] on button "button" at bounding box center [290, 265] width 24 height 36
type input "*"
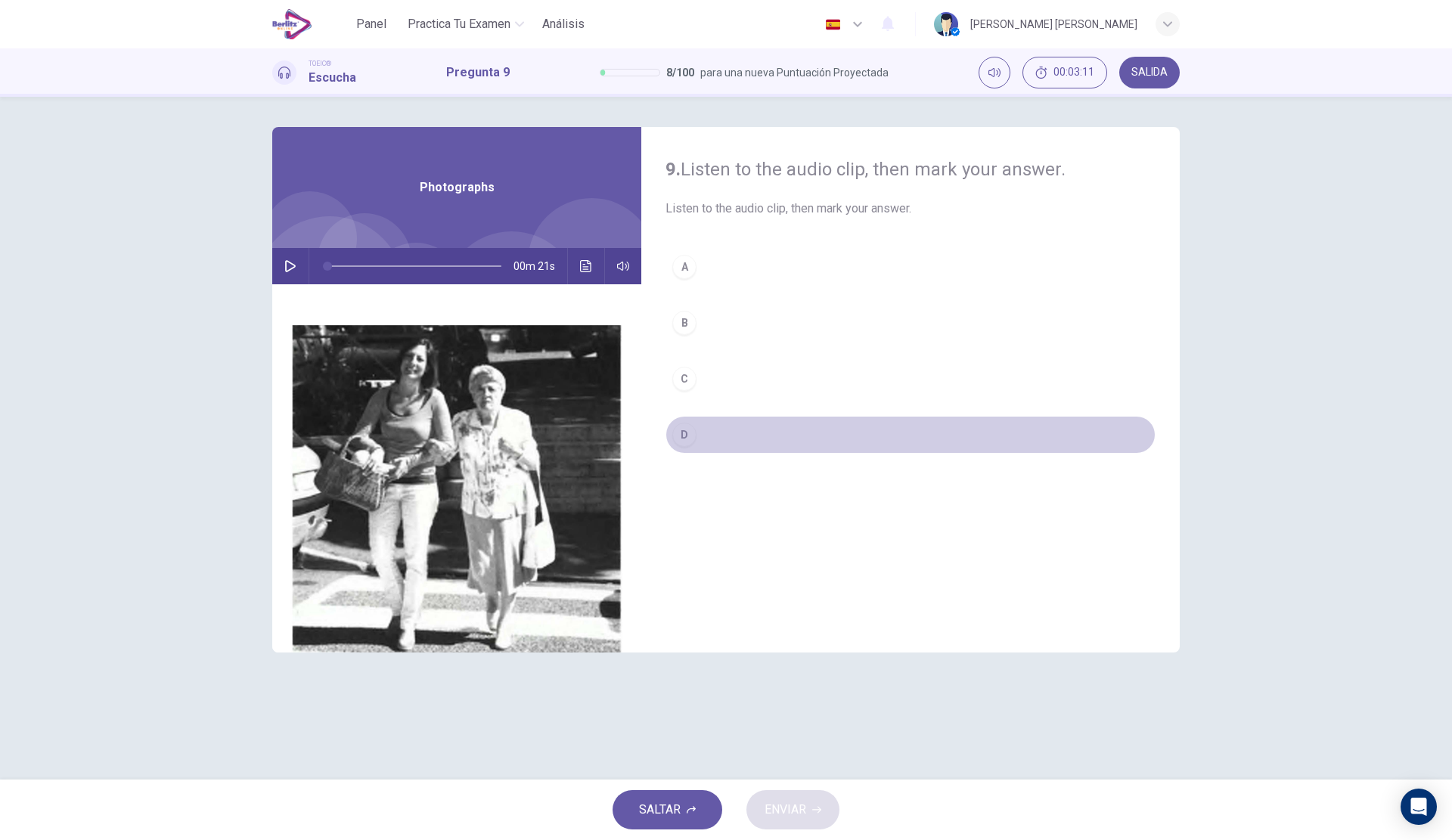
click at [746, 427] on button "D" at bounding box center [910, 434] width 490 height 38
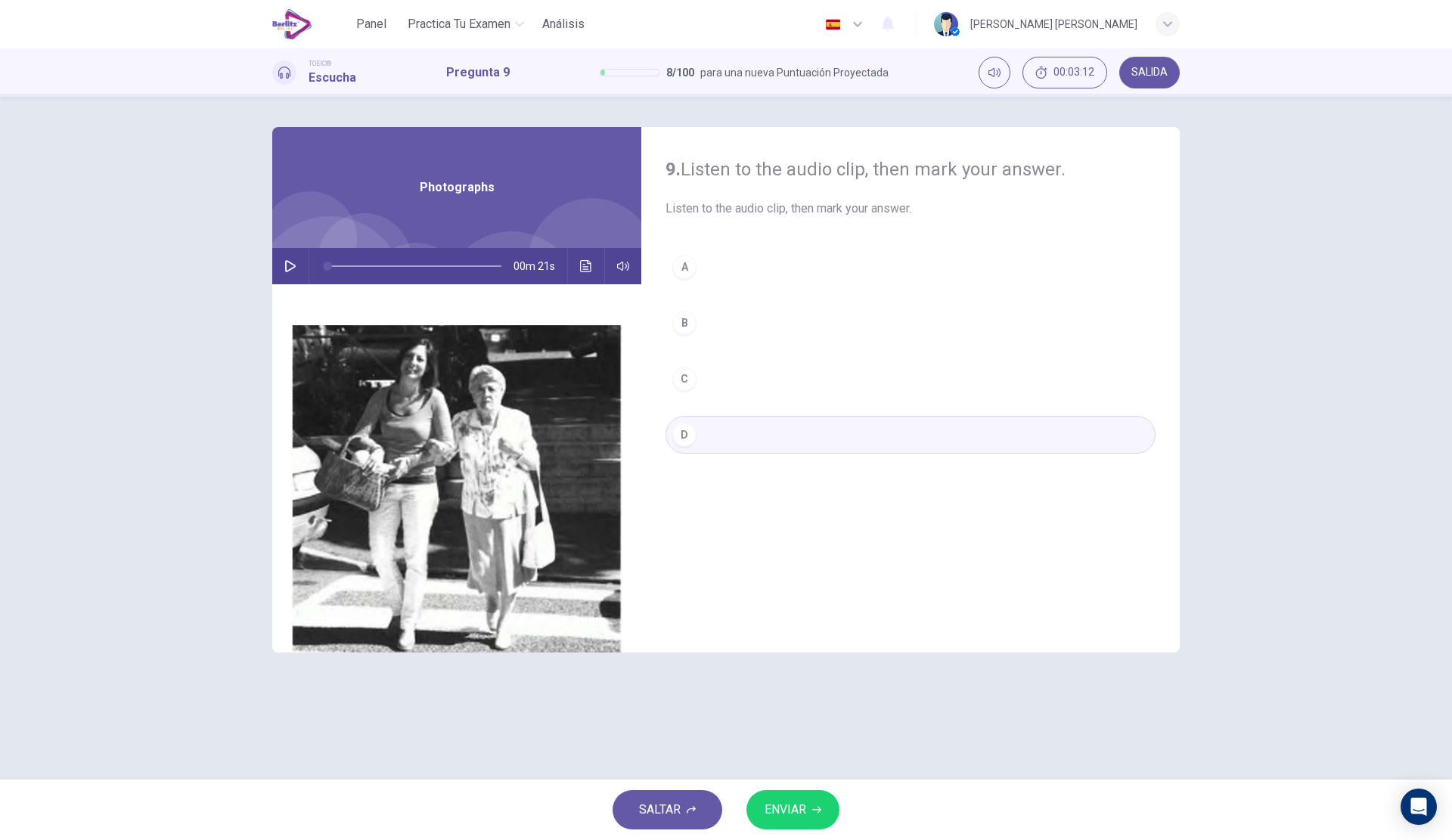
click at [763, 802] on button "ENVIAR" at bounding box center [792, 809] width 93 height 39
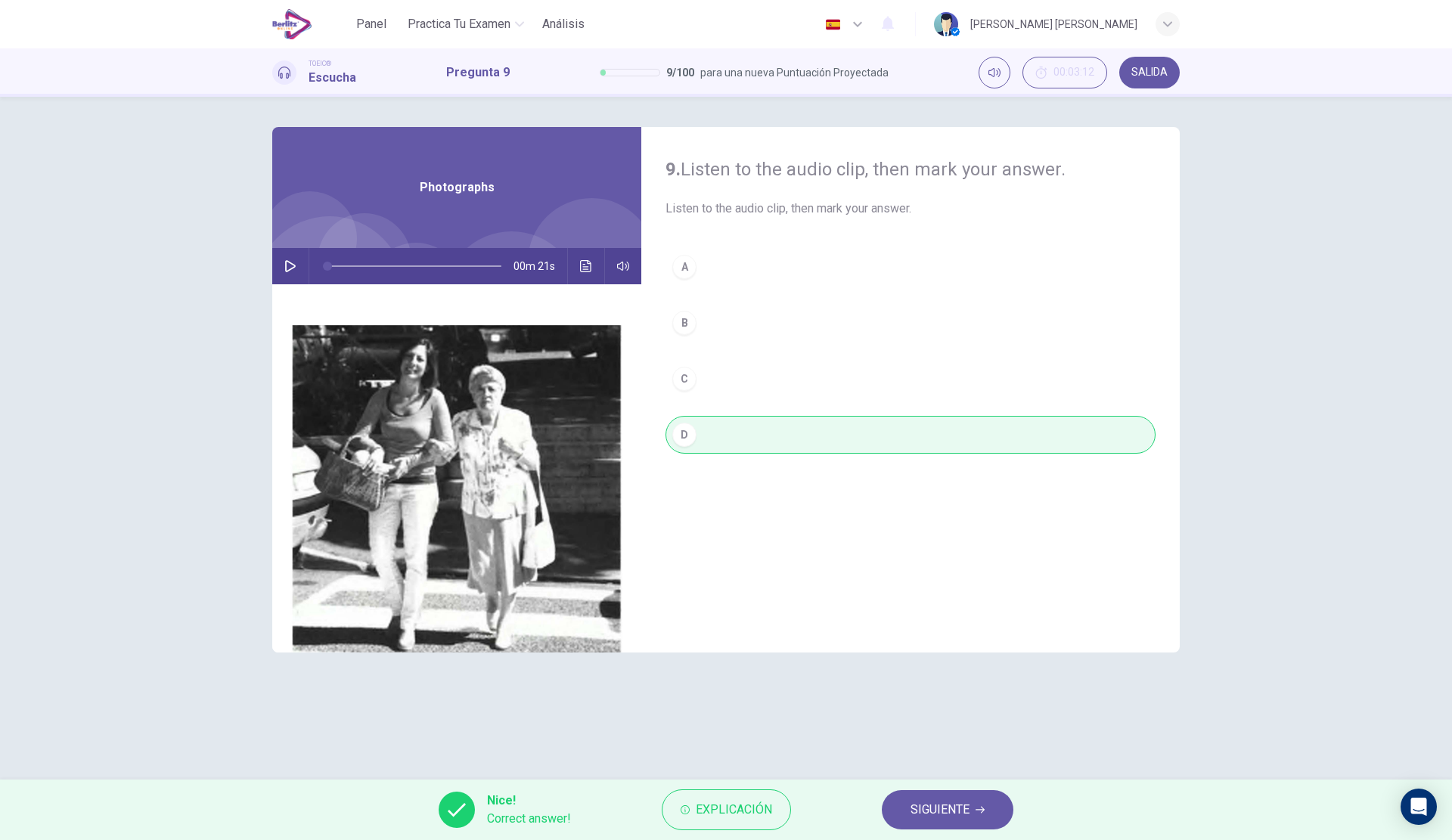
click at [978, 815] on button "SIGUIENTE" at bounding box center [947, 809] width 132 height 39
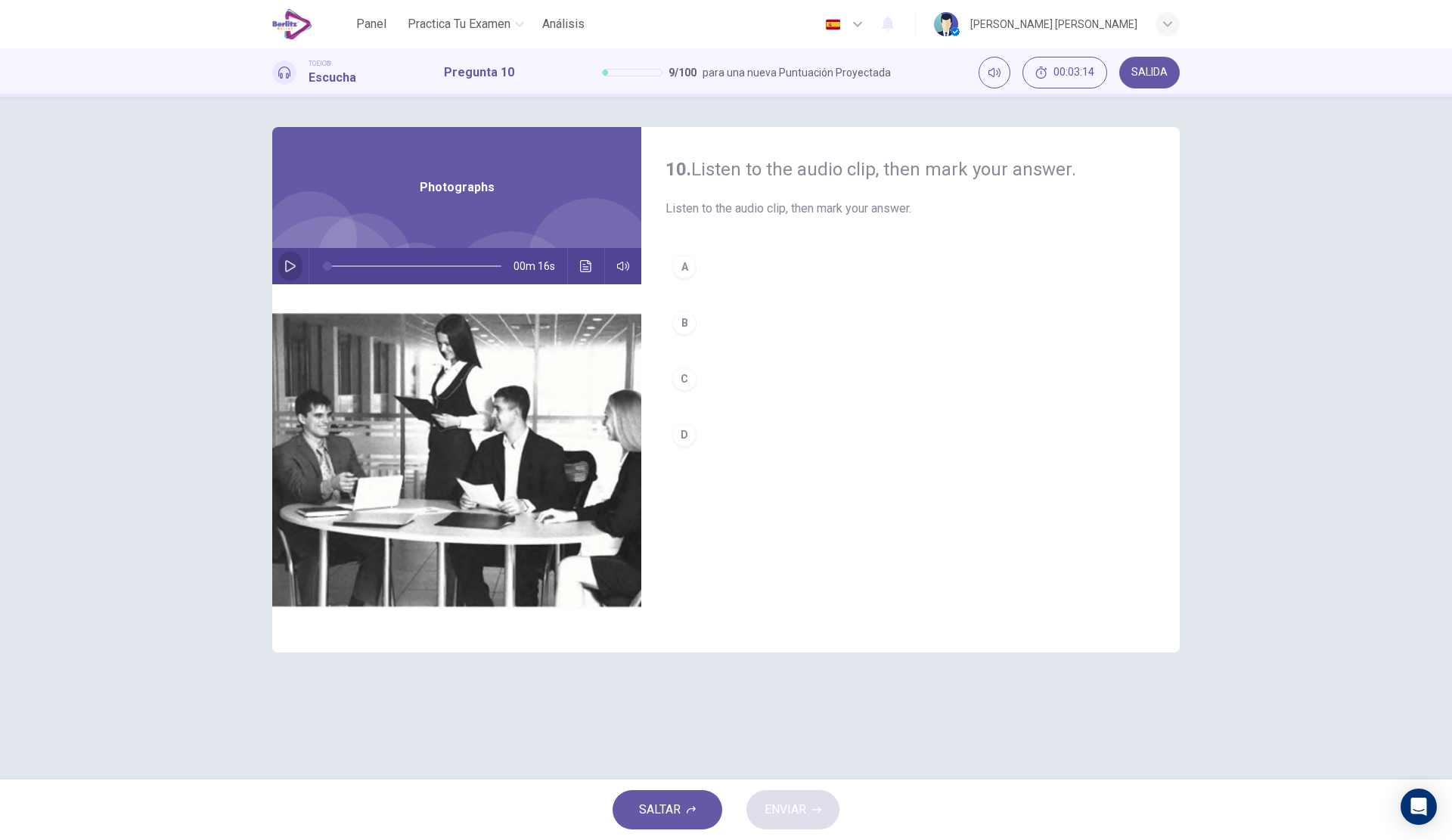
click at [279, 273] on button "button" at bounding box center [290, 265] width 24 height 36
click at [779, 300] on div "A B C D" at bounding box center [910, 365] width 490 height 236
click at [781, 331] on button "B" at bounding box center [910, 323] width 490 height 38
type input "*"
click at [796, 807] on span "ENVIAR" at bounding box center [785, 809] width 41 height 21
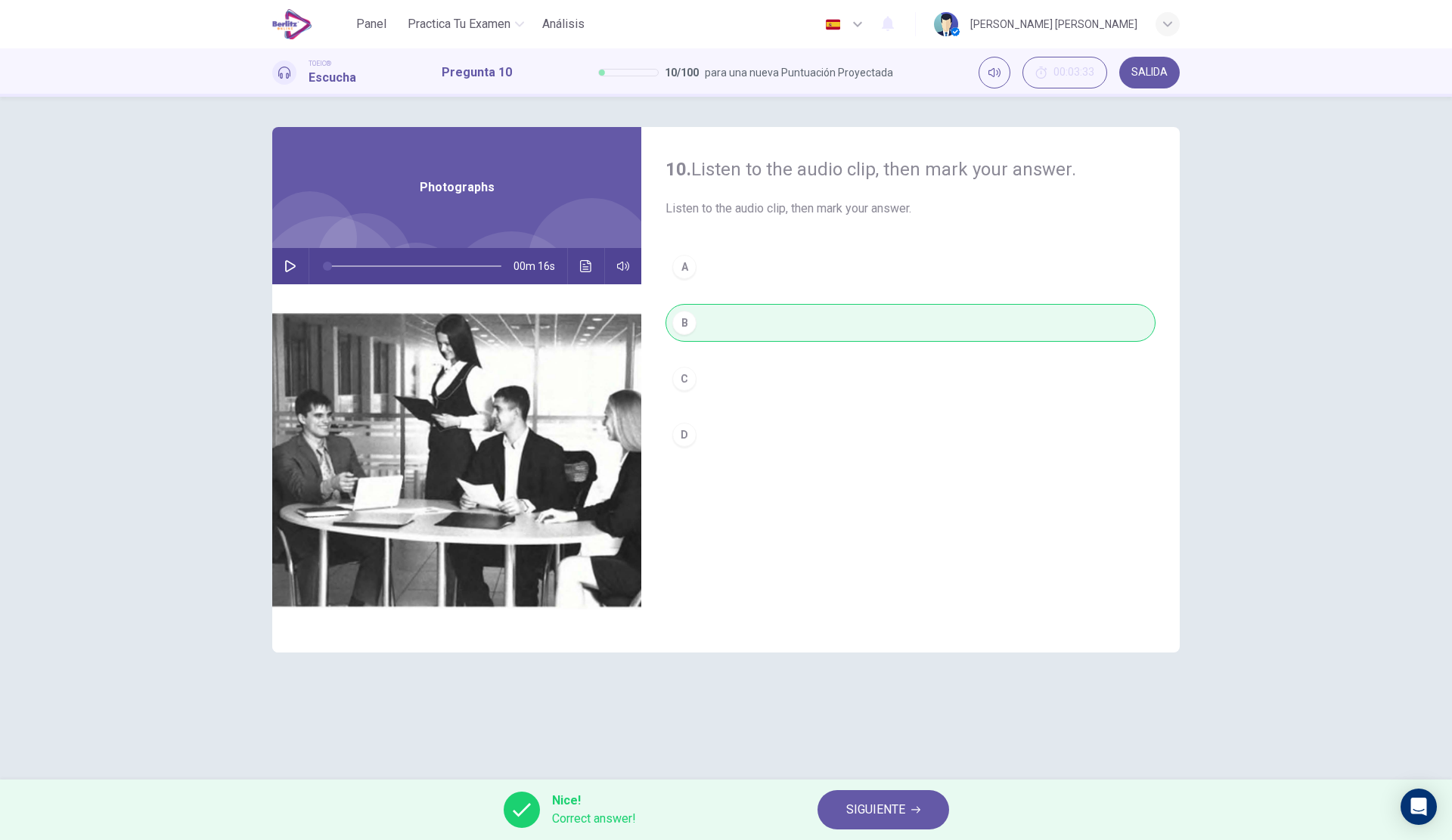
click at [911, 797] on button "SIGUIENTE" at bounding box center [883, 809] width 132 height 39
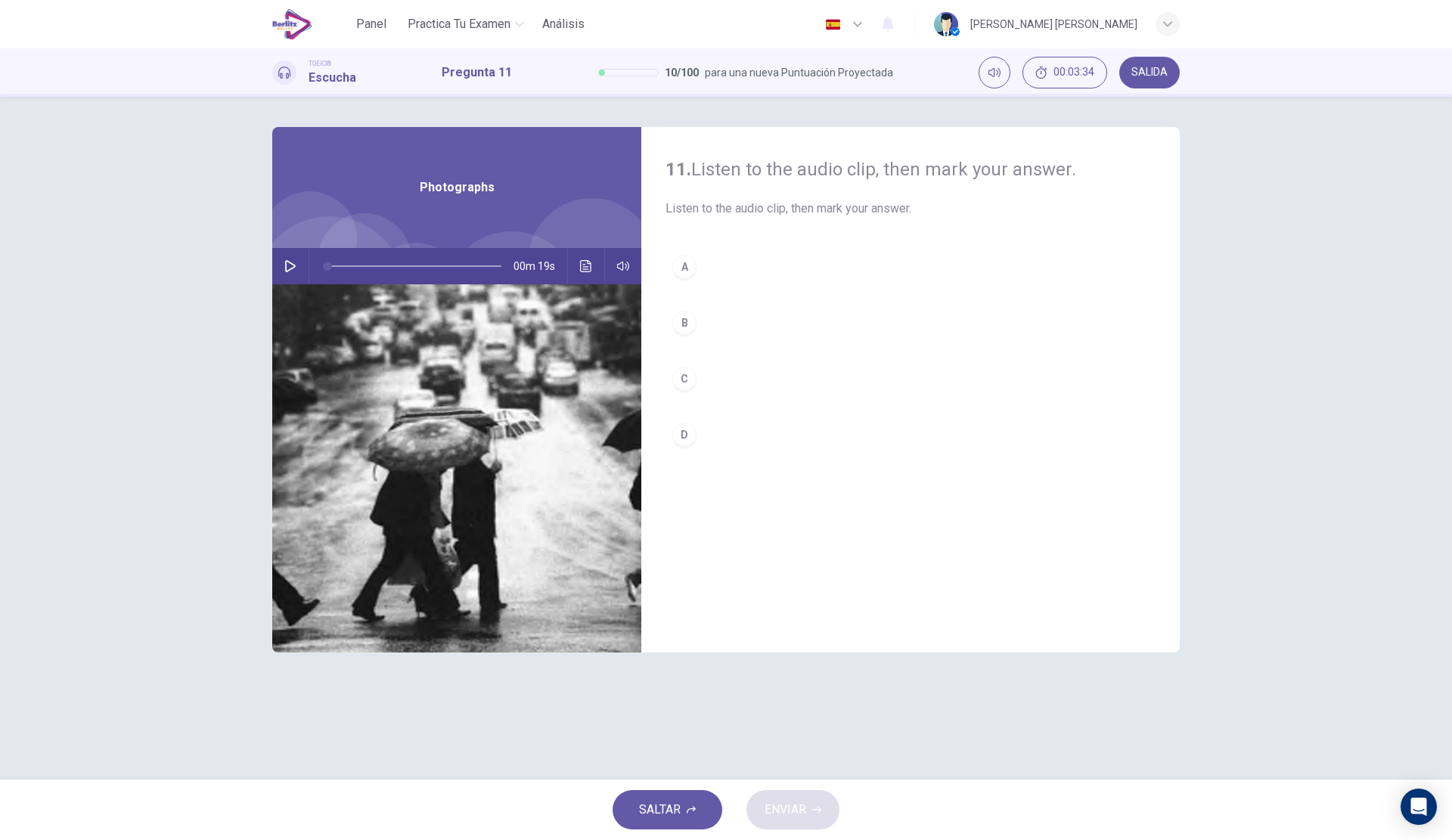
click at [306, 272] on div "00m 19s" at bounding box center [456, 265] width 369 height 36
click at [294, 268] on icon "button" at bounding box center [290, 266] width 11 height 12
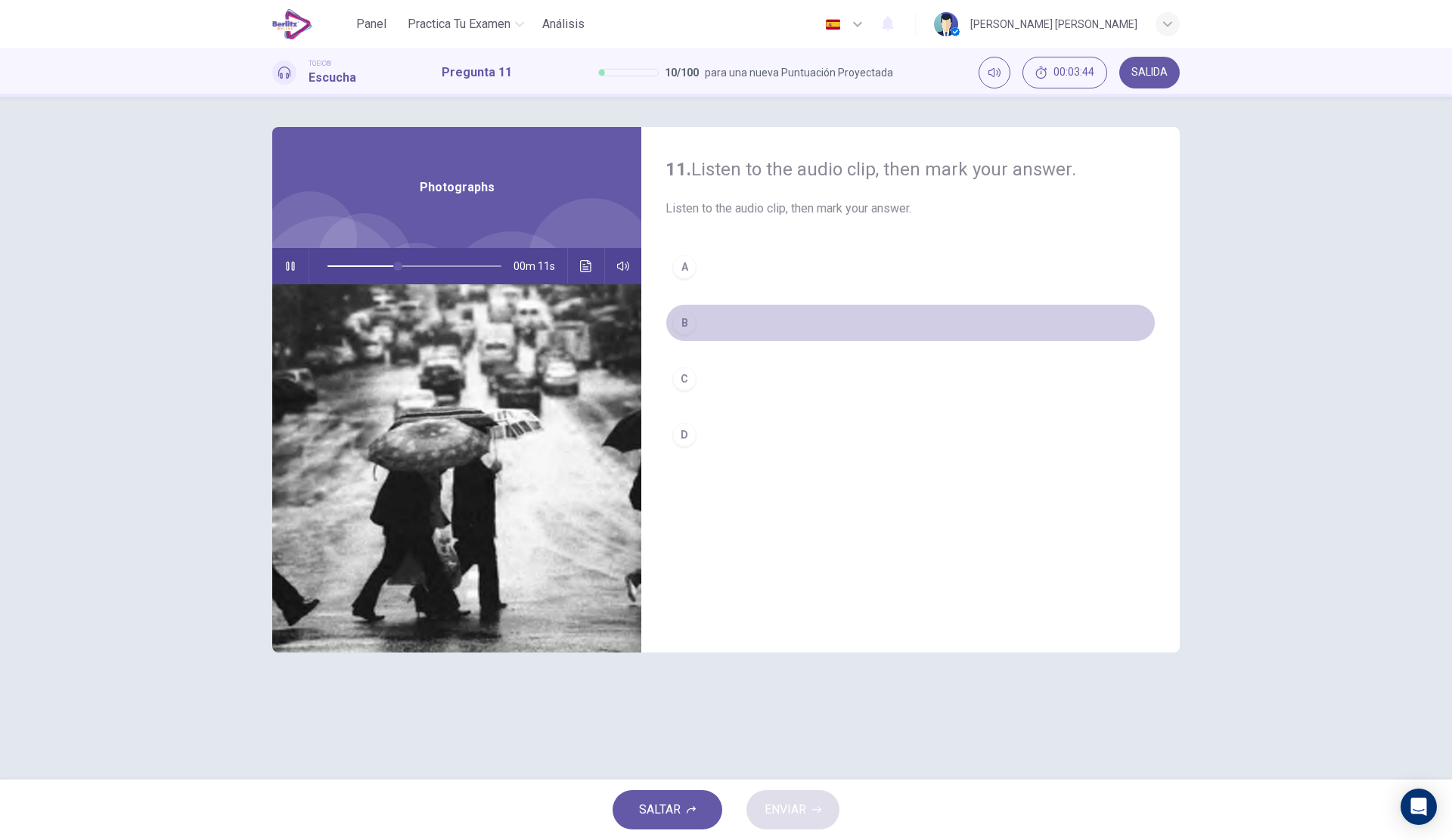
click at [714, 317] on button "B" at bounding box center [910, 323] width 490 height 38
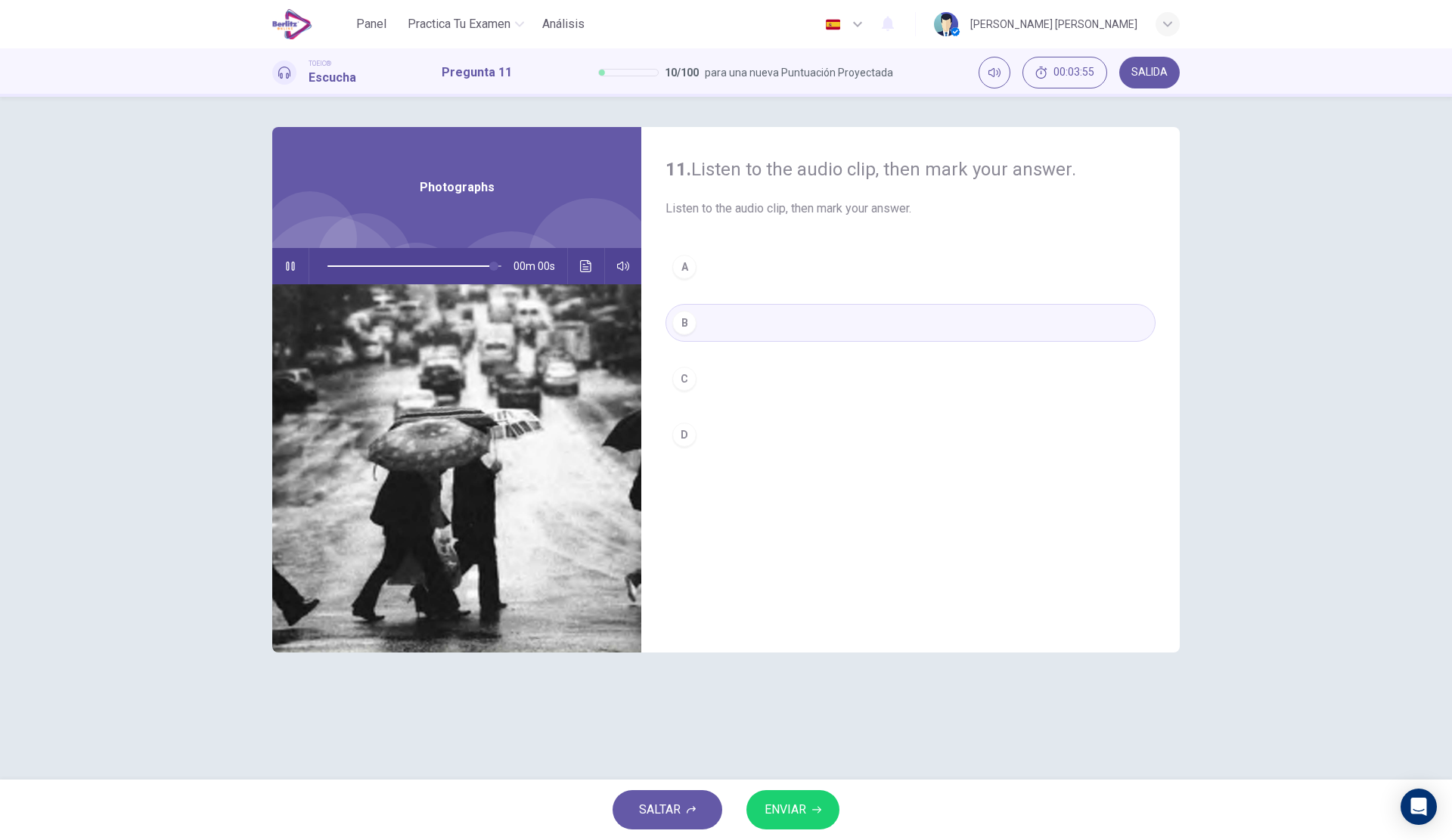
type input "*"
click at [812, 809] on button "ENVIAR" at bounding box center [792, 809] width 93 height 39
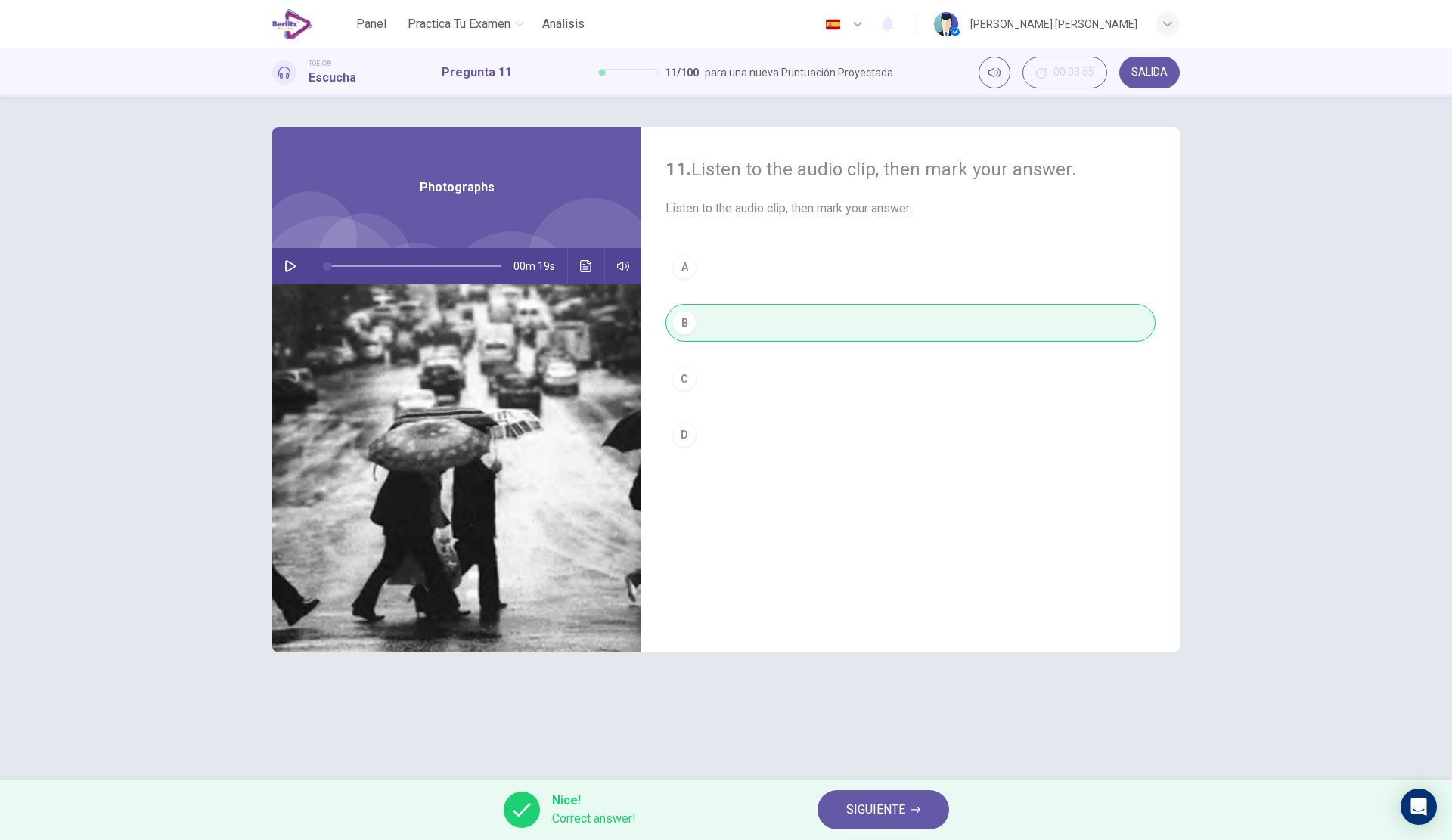
click at [859, 802] on span "SIGUIENTE" at bounding box center [876, 809] width 59 height 21
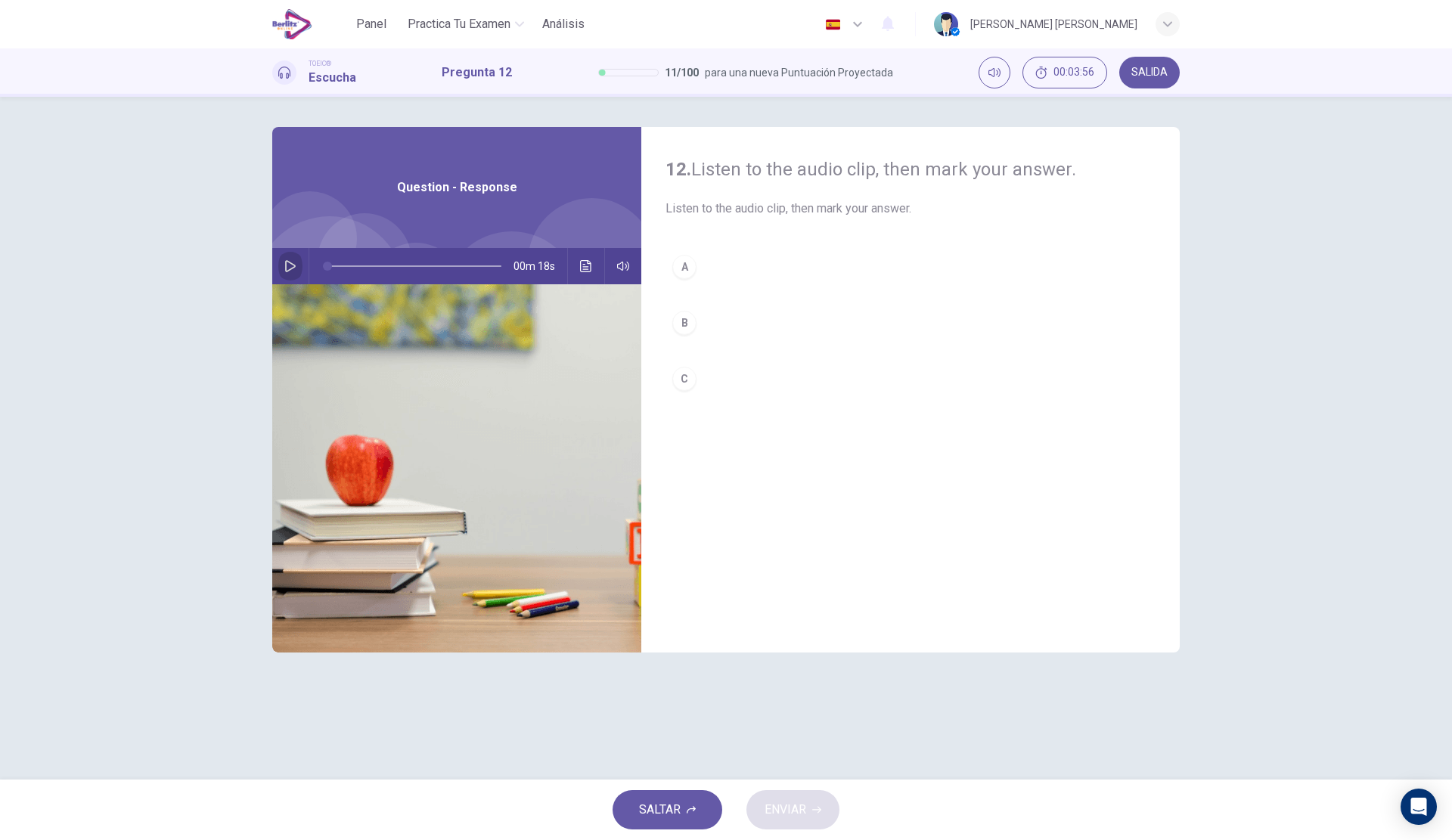
click at [290, 264] on icon "button" at bounding box center [290, 266] width 12 height 12
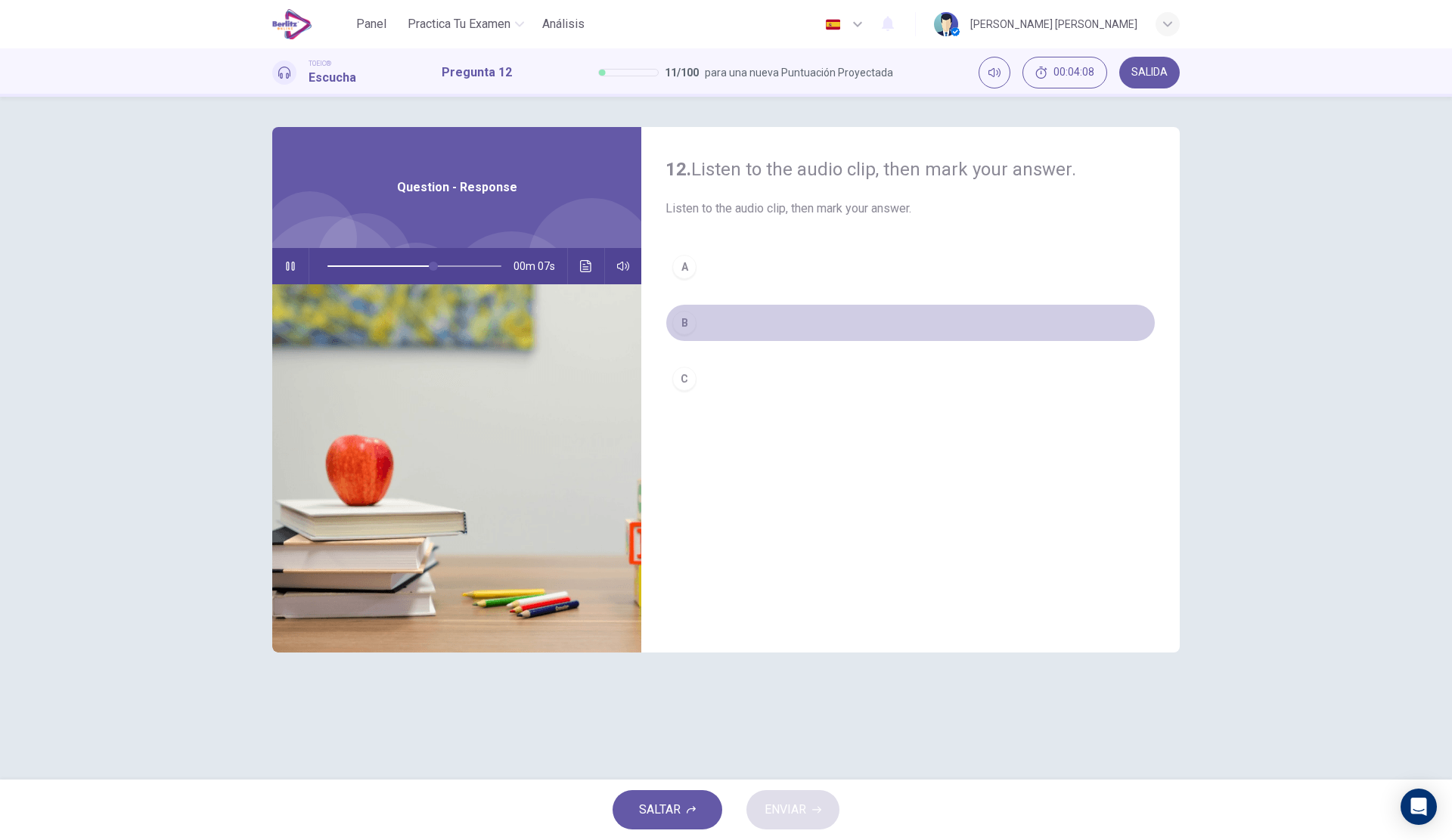
click at [766, 318] on button "B" at bounding box center [910, 323] width 490 height 38
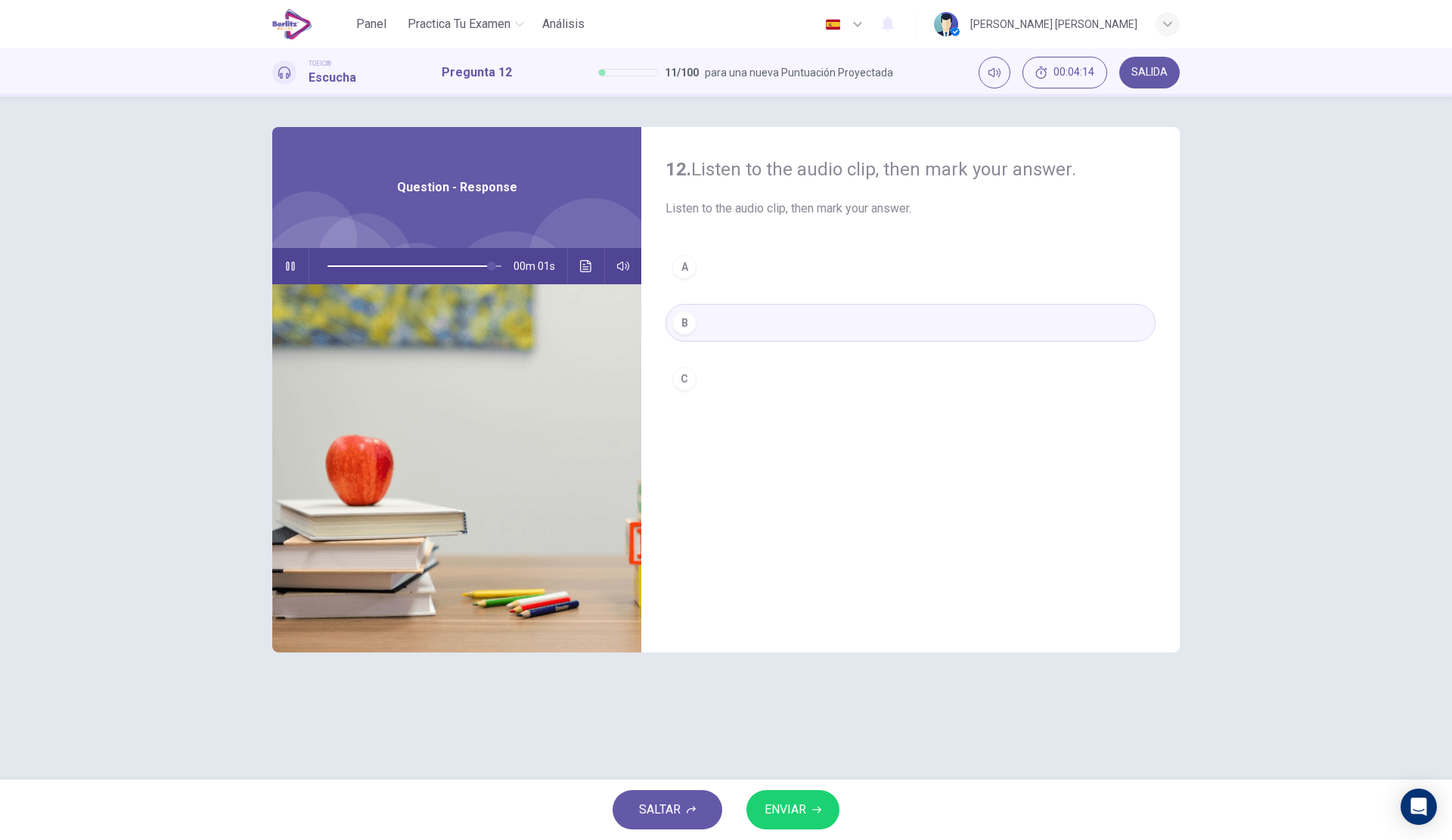
click at [794, 799] on span "ENVIAR" at bounding box center [785, 809] width 41 height 21
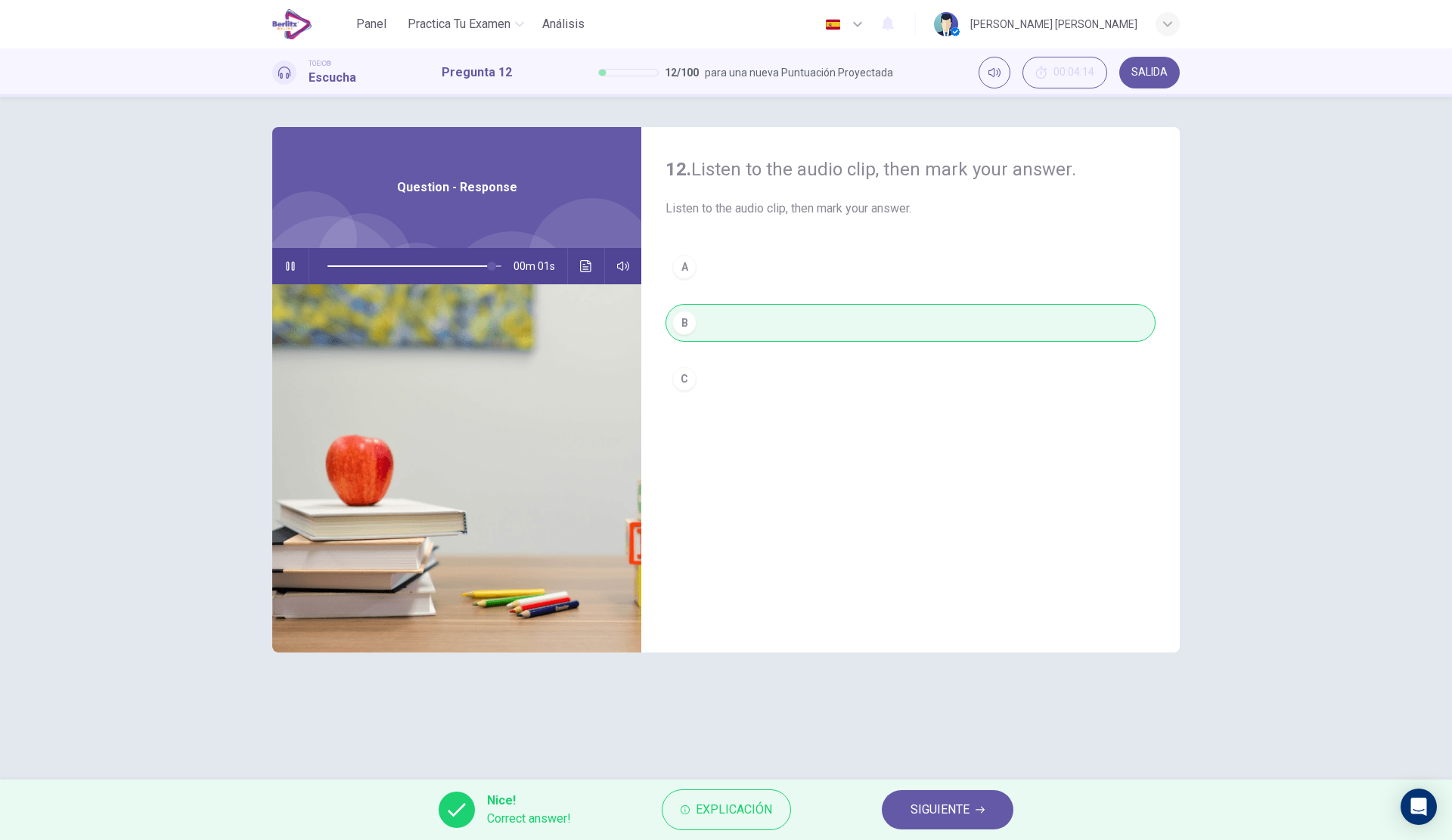
type input "*"
click at [902, 805] on button "SIGUIENTE" at bounding box center [947, 809] width 132 height 39
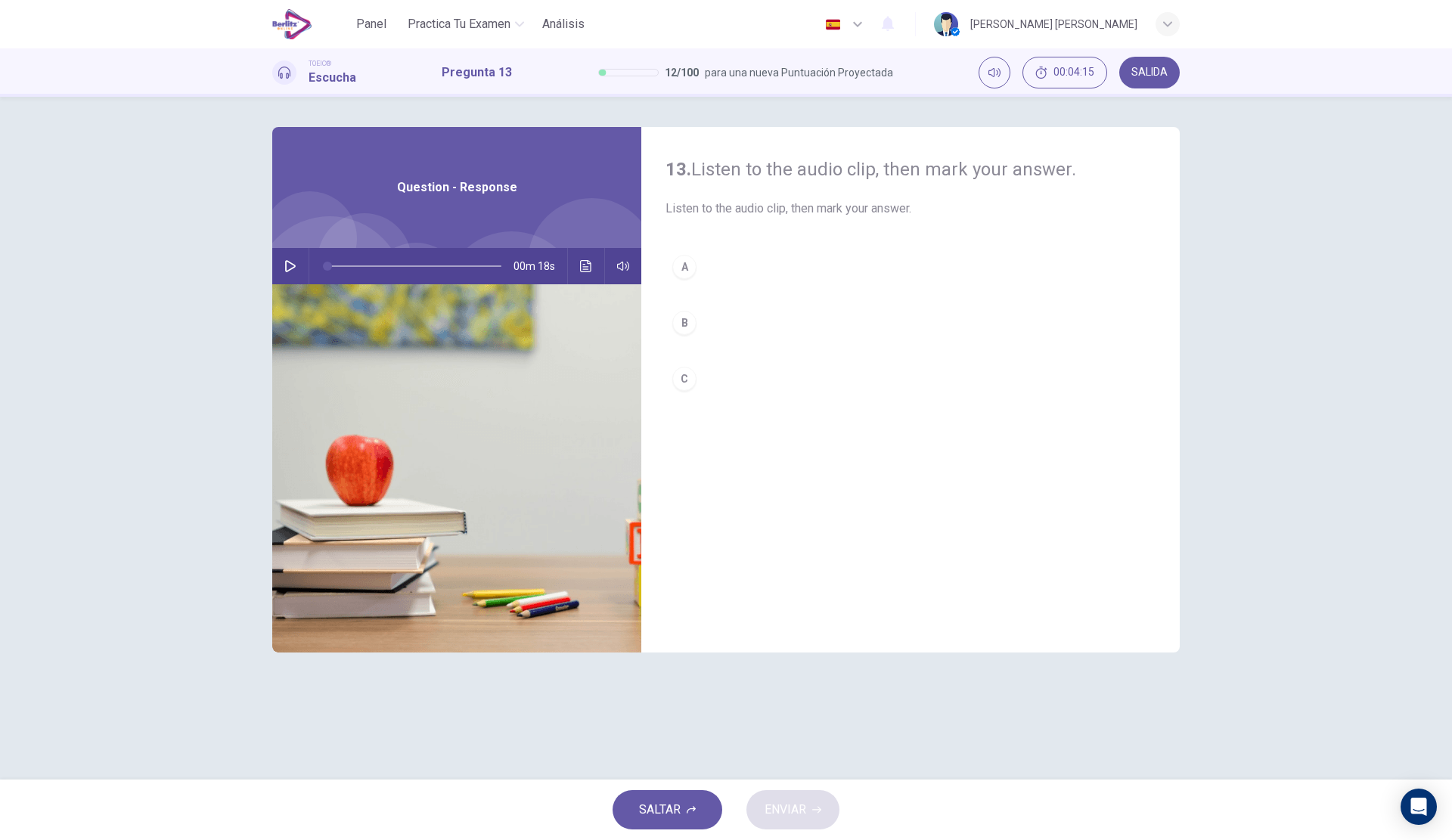
click at [281, 251] on div "00m 18s" at bounding box center [456, 265] width 369 height 36
click at [290, 267] on icon "button" at bounding box center [290, 266] width 12 height 12
click at [766, 308] on button "B" at bounding box center [910, 323] width 490 height 38
click at [797, 797] on button "ENVIAR" at bounding box center [792, 809] width 93 height 39
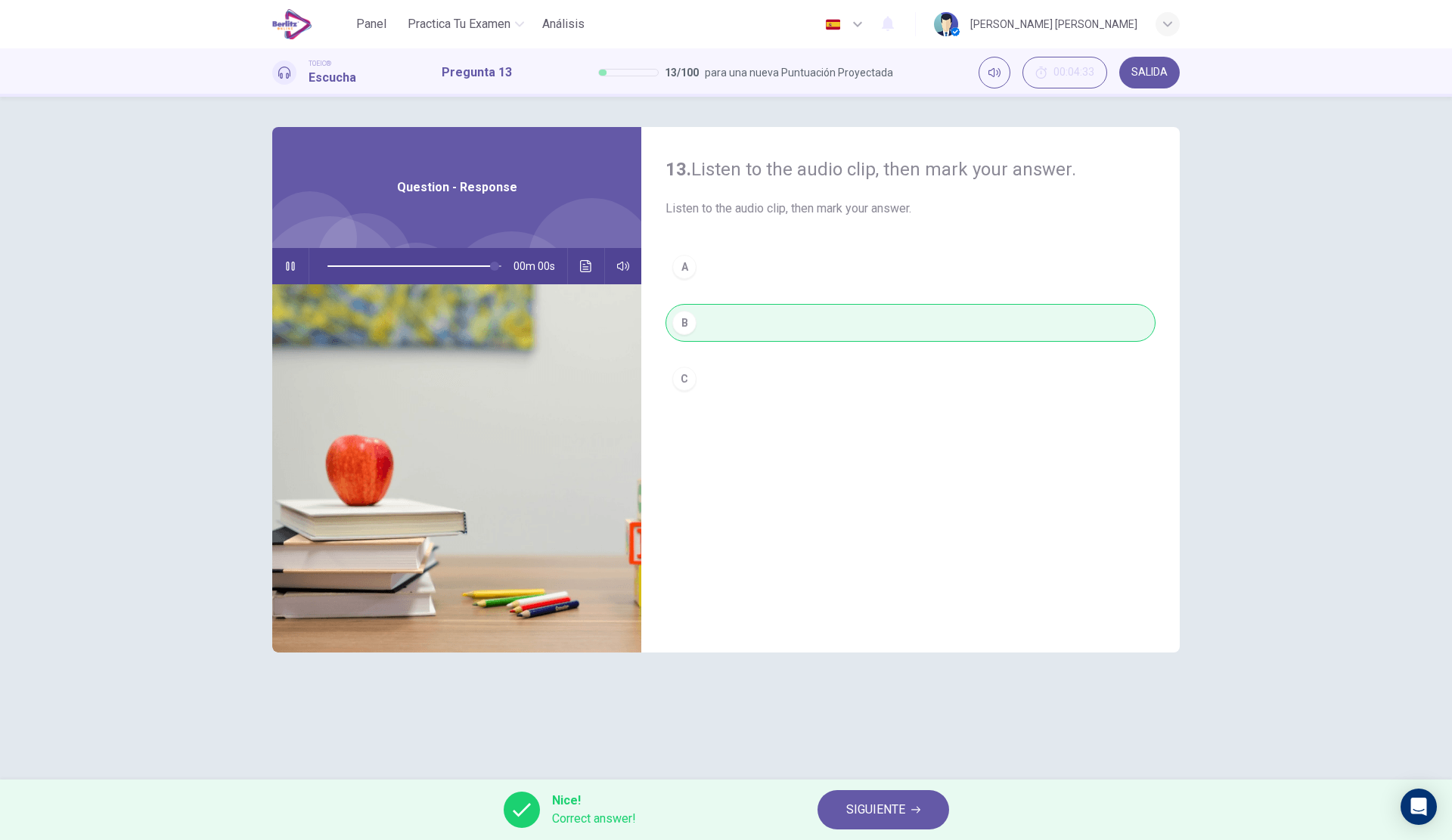
type input "*"
click at [884, 805] on span "SIGUIENTE" at bounding box center [876, 809] width 59 height 21
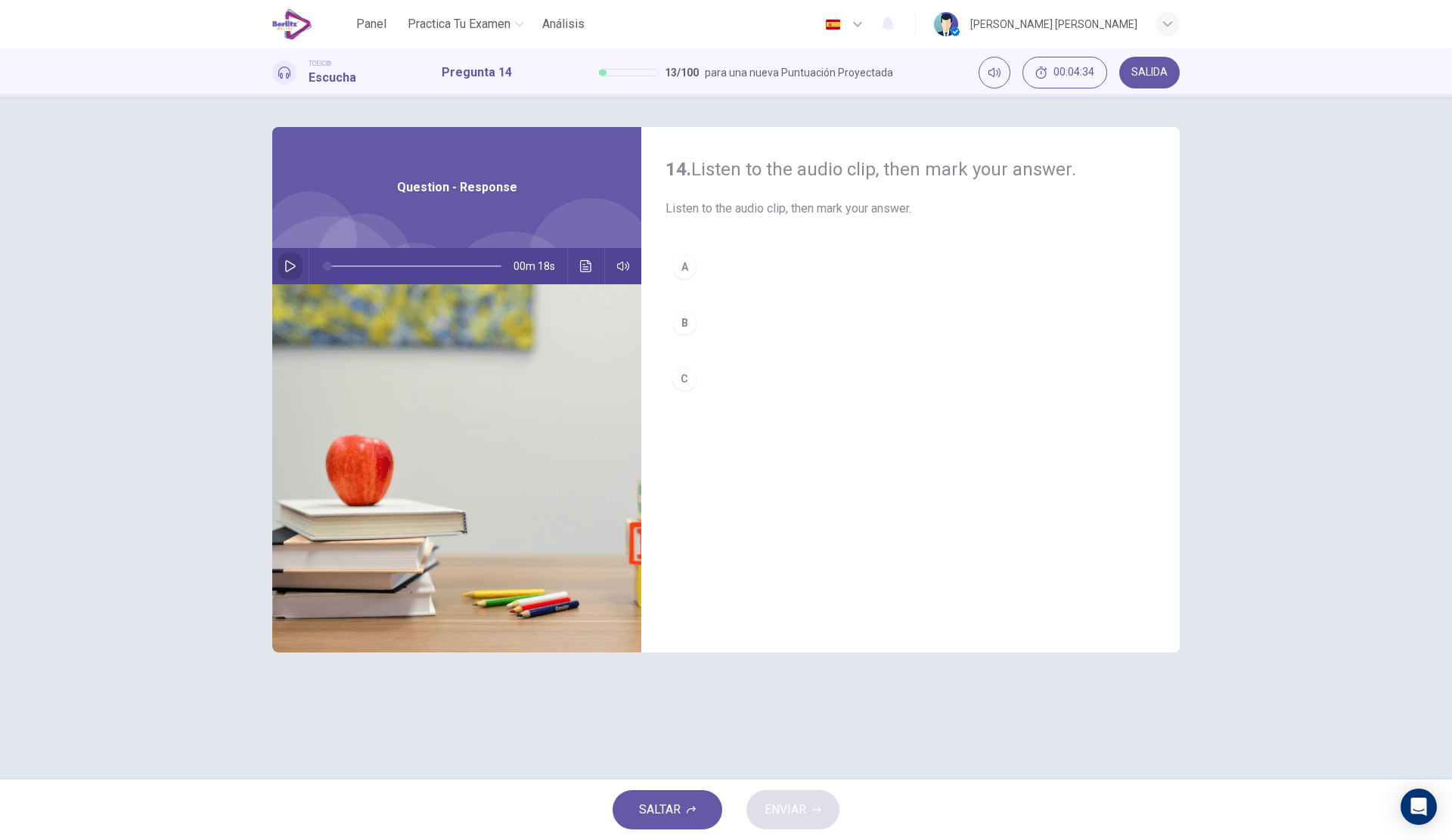
click at [282, 269] on button "button" at bounding box center [290, 265] width 24 height 36
click at [690, 284] on button "A" at bounding box center [910, 266] width 490 height 38
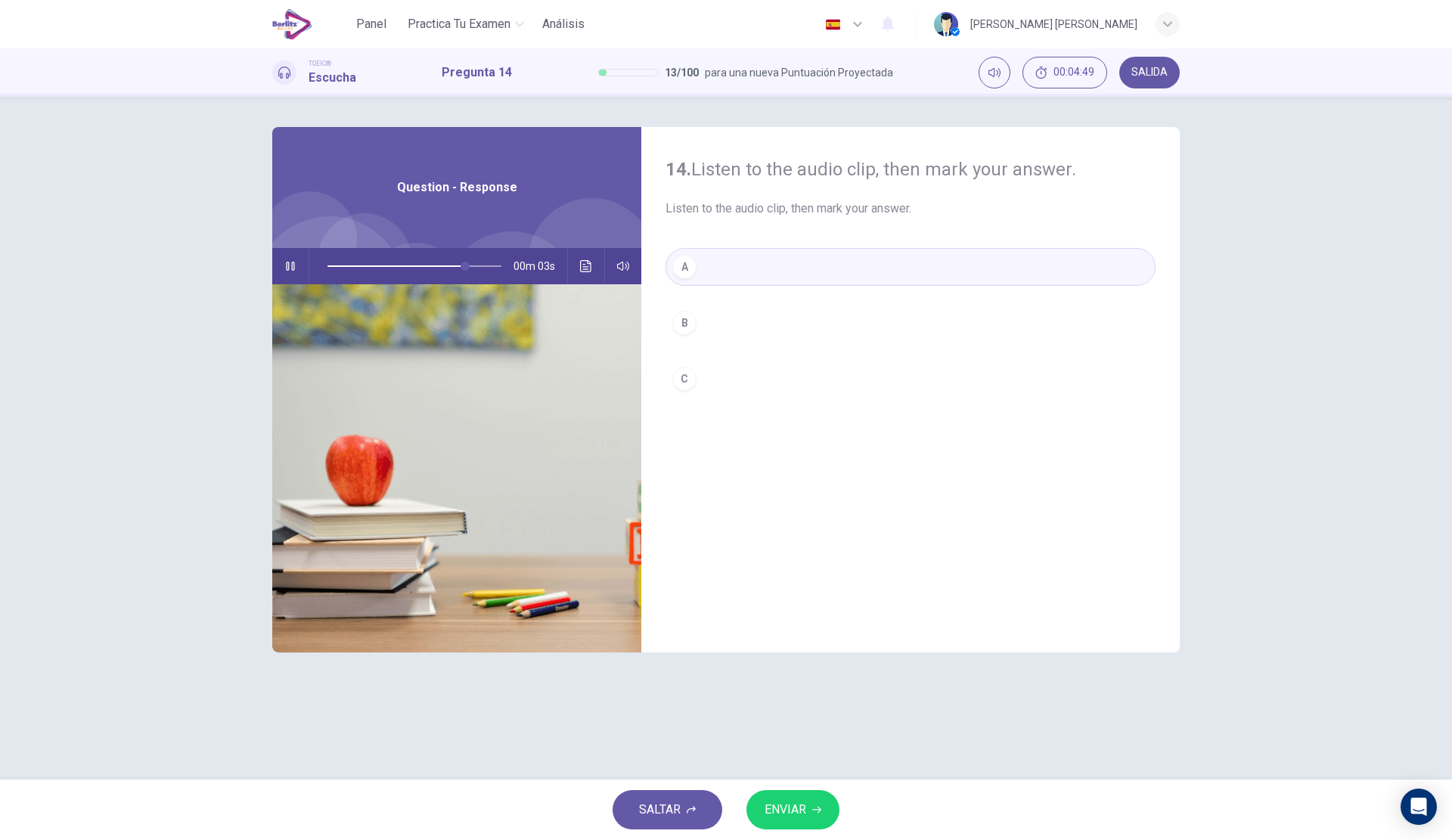
click at [694, 322] on div "B" at bounding box center [684, 323] width 24 height 24
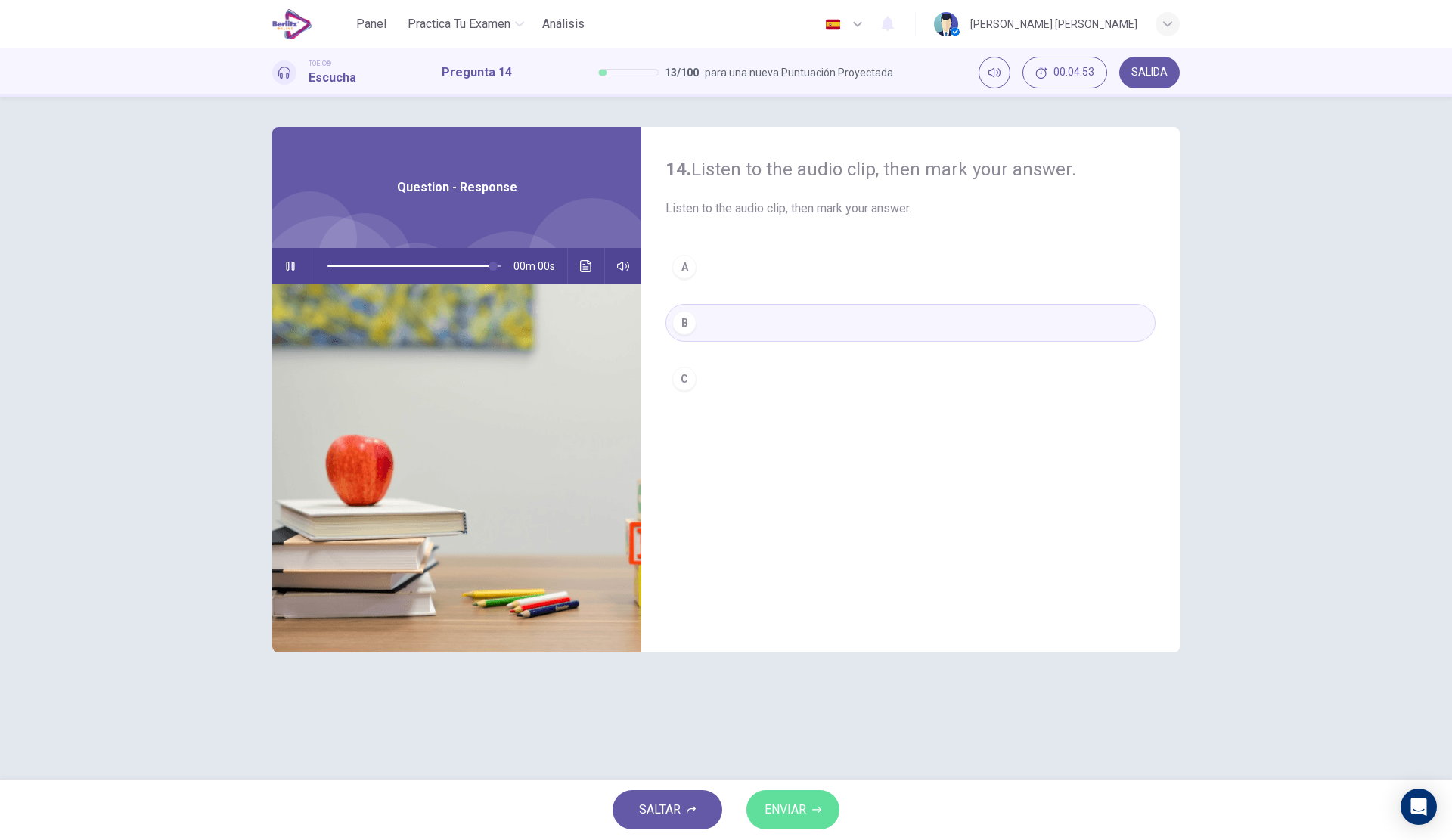
click at [794, 809] on span "ENVIAR" at bounding box center [785, 809] width 41 height 21
type input "*"
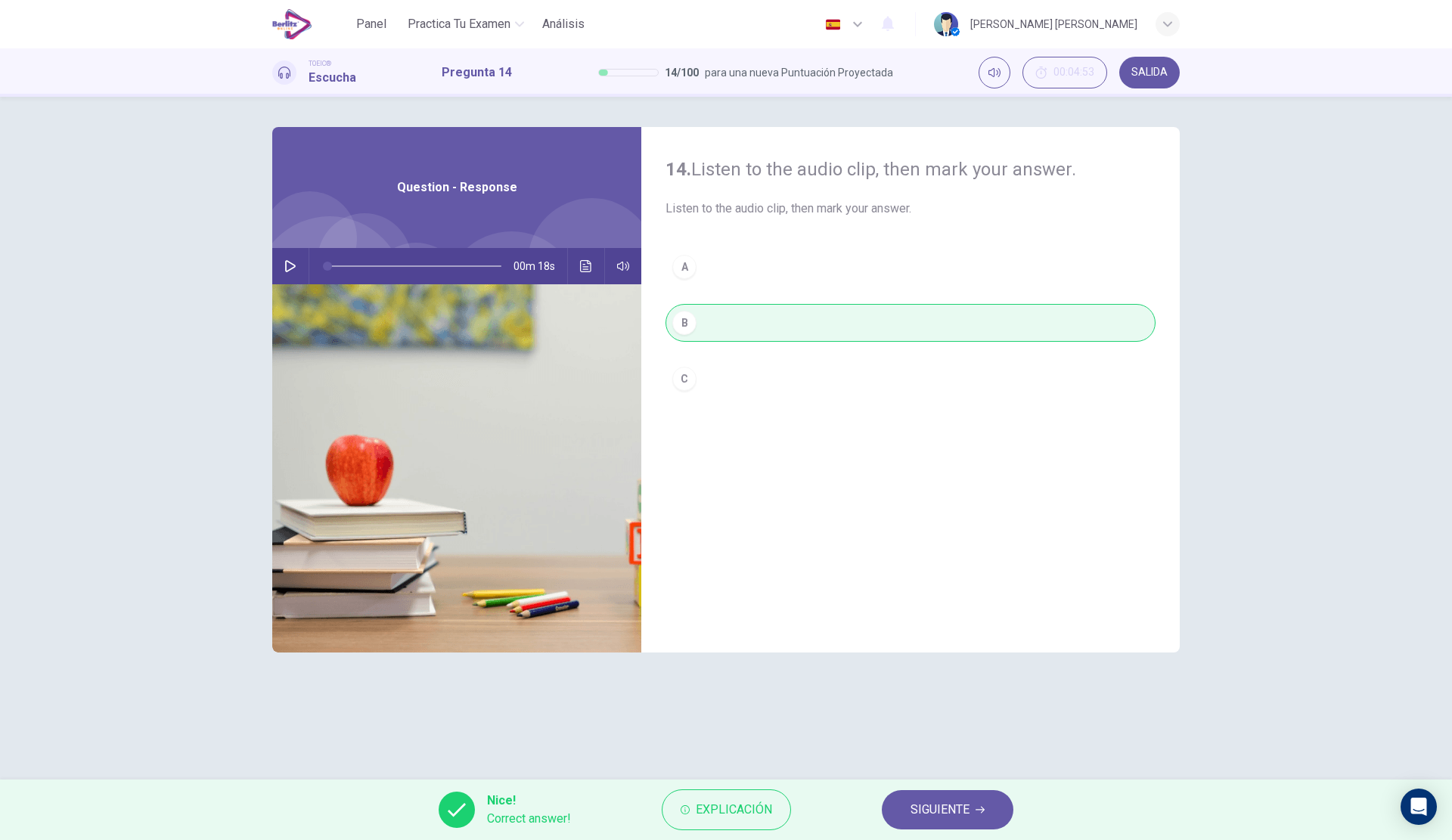
click at [931, 797] on button "SIGUIENTE" at bounding box center [947, 809] width 132 height 39
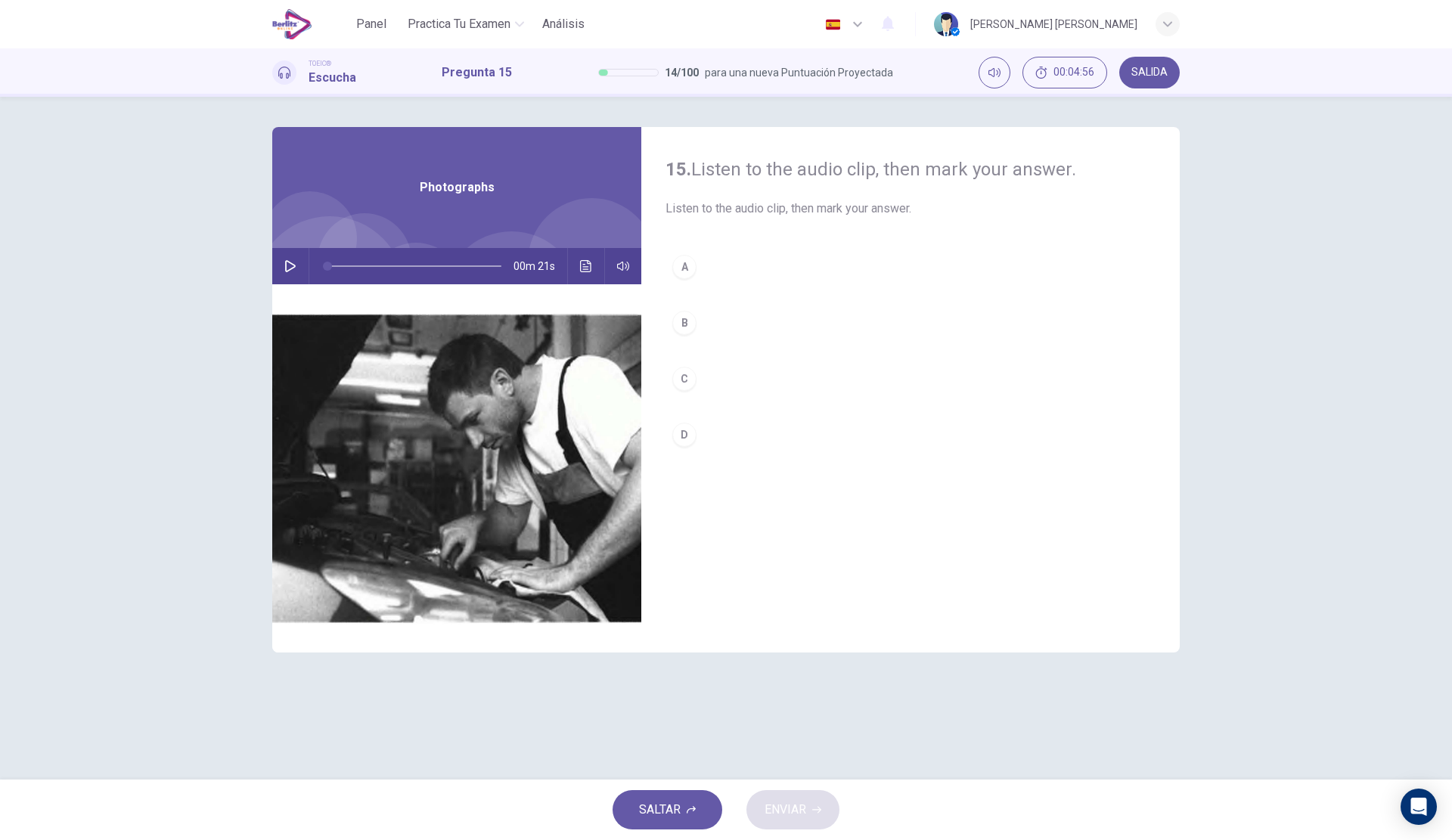
click at [288, 279] on button "button" at bounding box center [290, 265] width 24 height 36
click at [760, 255] on button "A" at bounding box center [910, 266] width 490 height 38
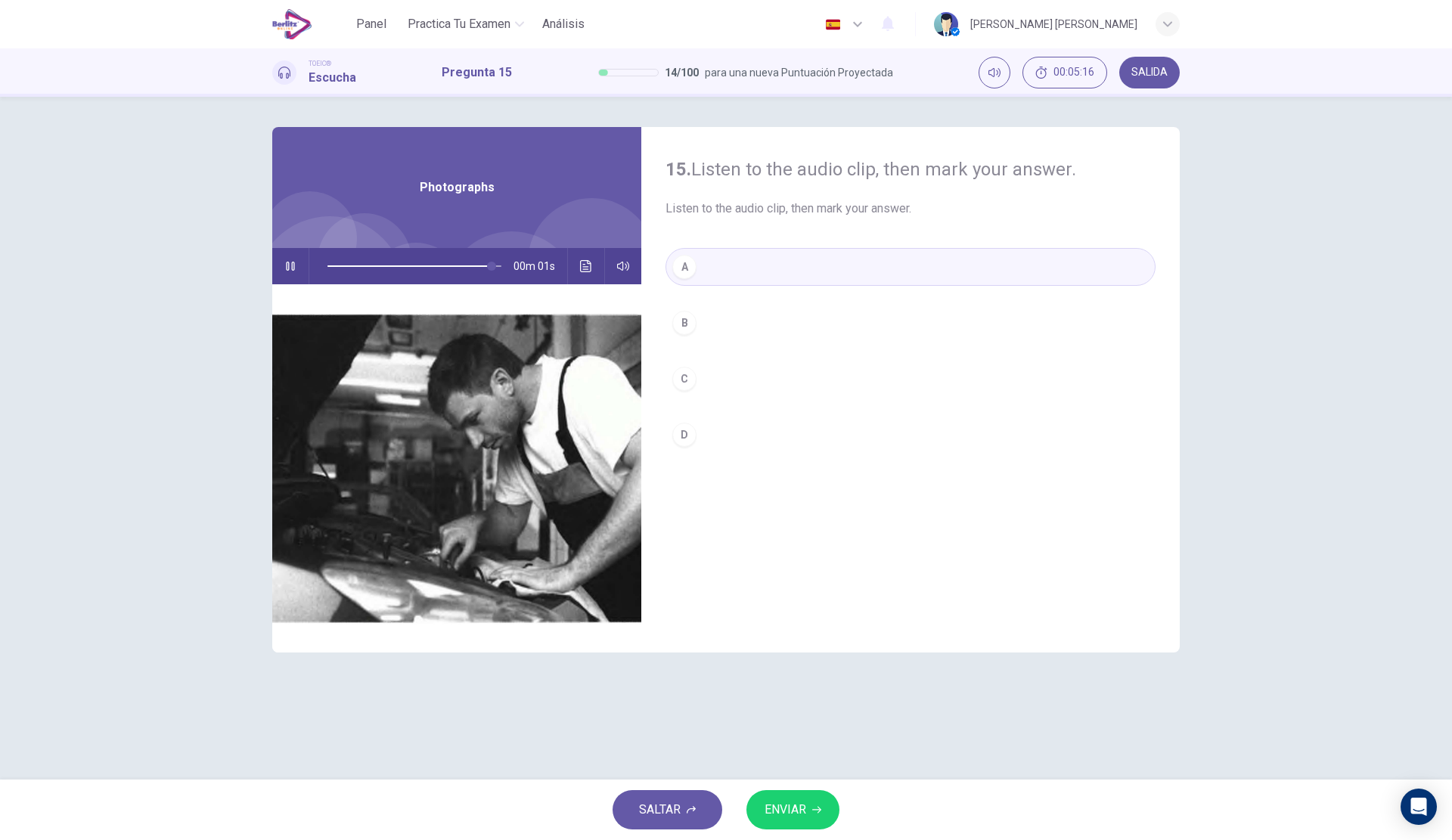
click at [804, 812] on span "ENVIAR" at bounding box center [785, 809] width 41 height 21
type input "*"
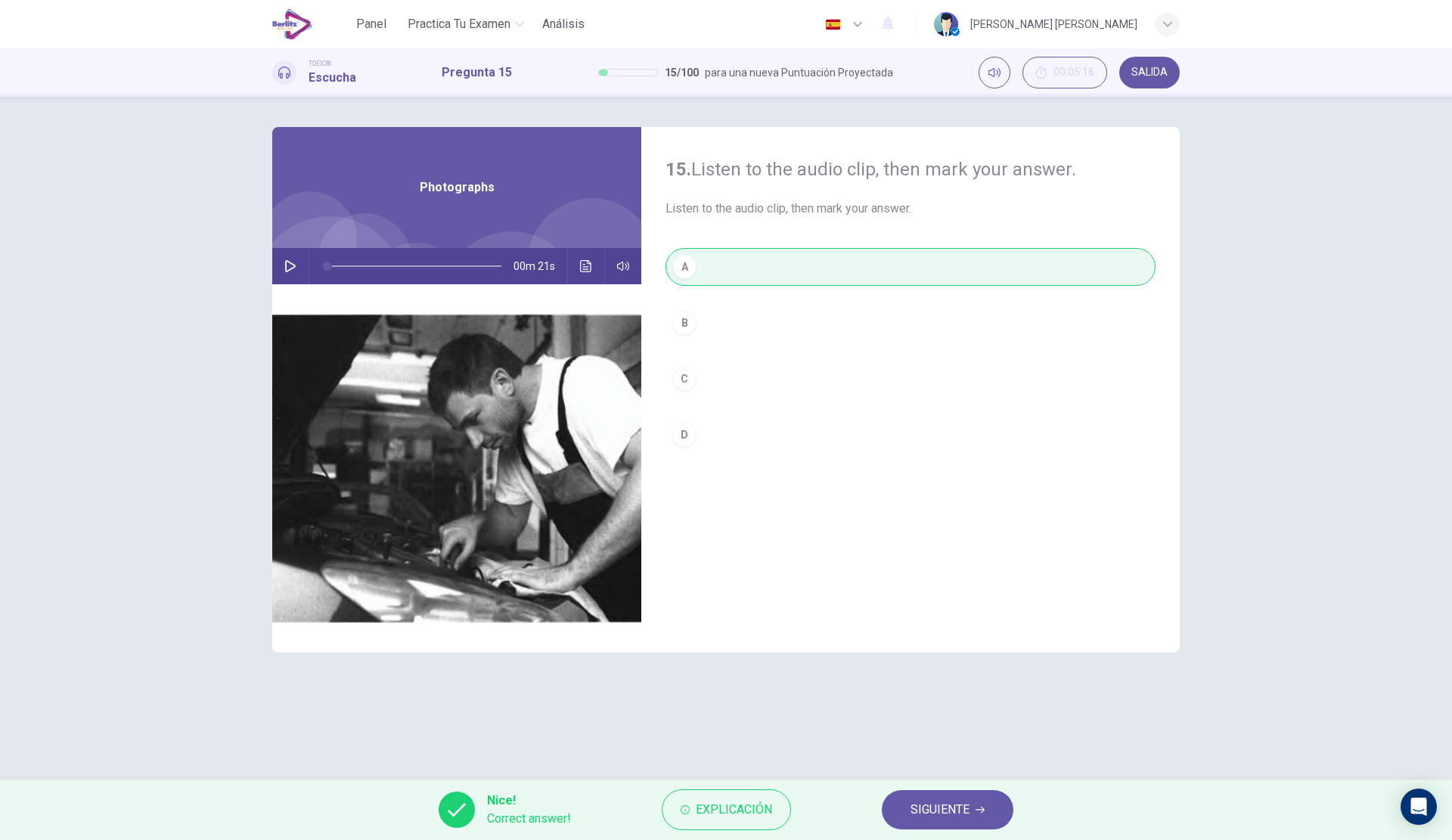
click at [695, 804] on button "Explicación" at bounding box center [726, 810] width 129 height 41
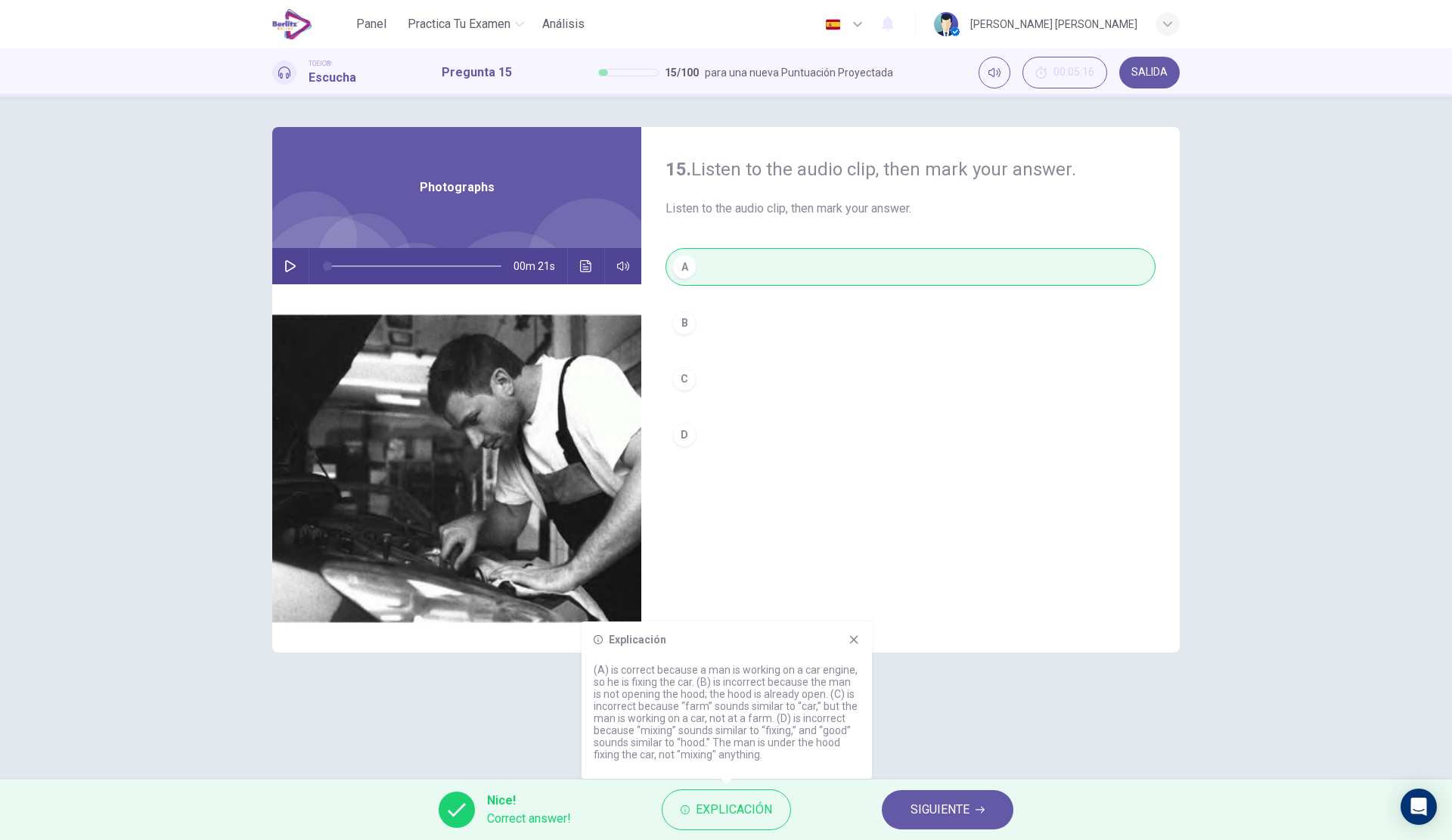
click at [993, 817] on button "SIGUIENTE" at bounding box center [947, 809] width 132 height 39
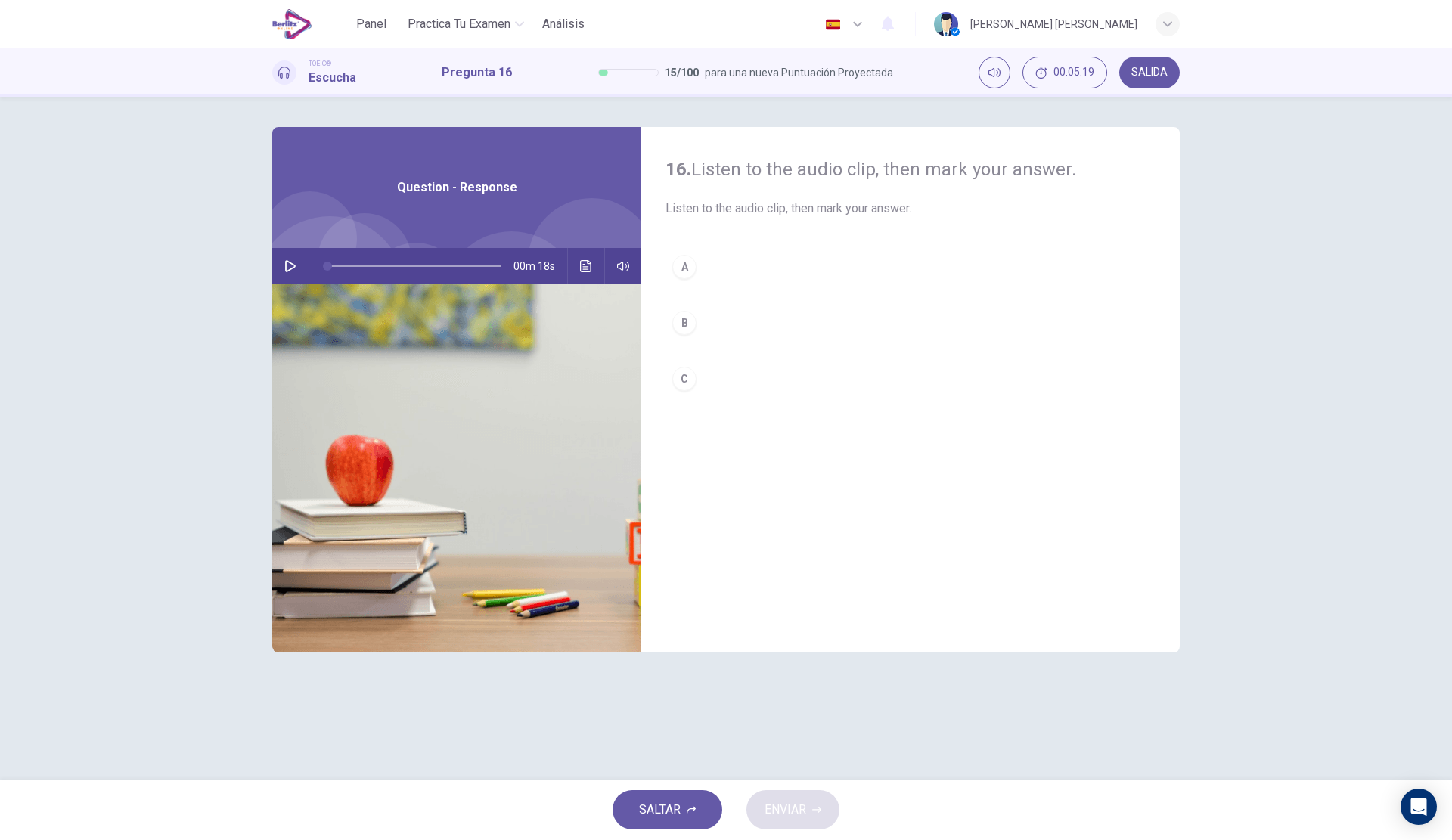
click at [279, 249] on div "00m 18s" at bounding box center [456, 265] width 369 height 36
click at [291, 248] on button "button" at bounding box center [290, 265] width 24 height 36
click at [705, 260] on button "A" at bounding box center [910, 266] width 490 height 38
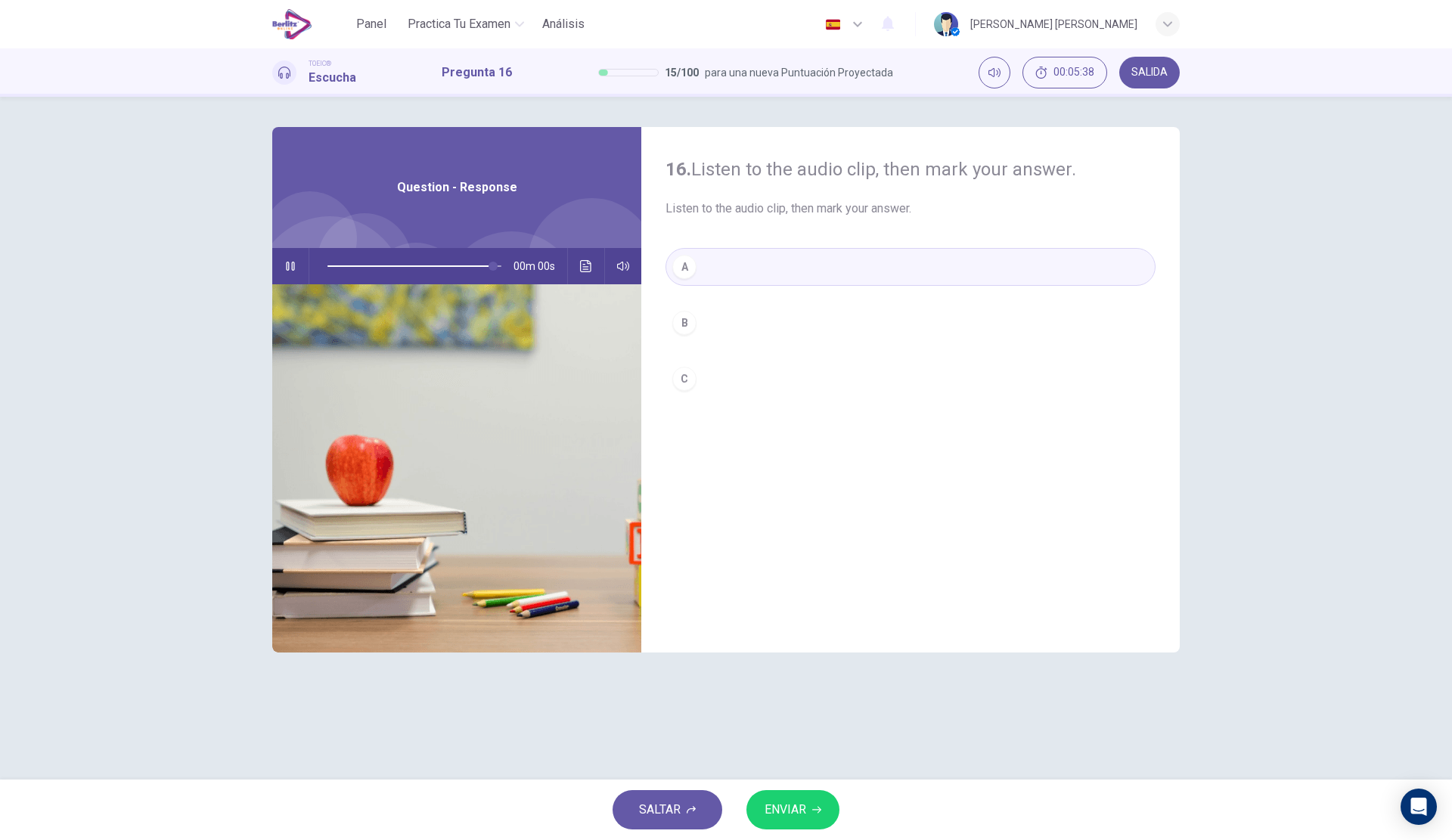
click at [801, 804] on span "ENVIAR" at bounding box center [785, 809] width 41 height 21
type input "*"
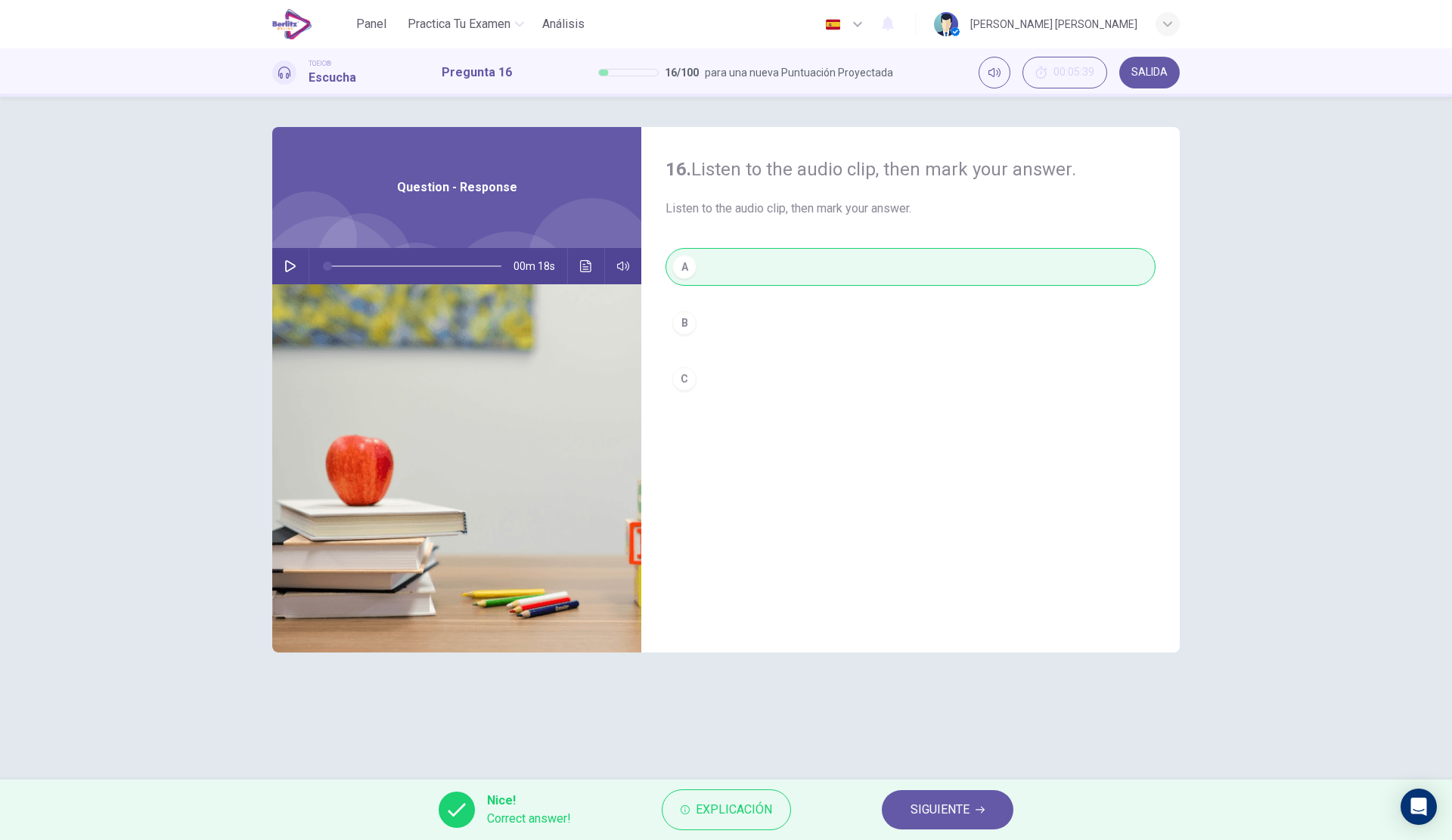
click at [896, 815] on button "SIGUIENTE" at bounding box center [947, 809] width 132 height 39
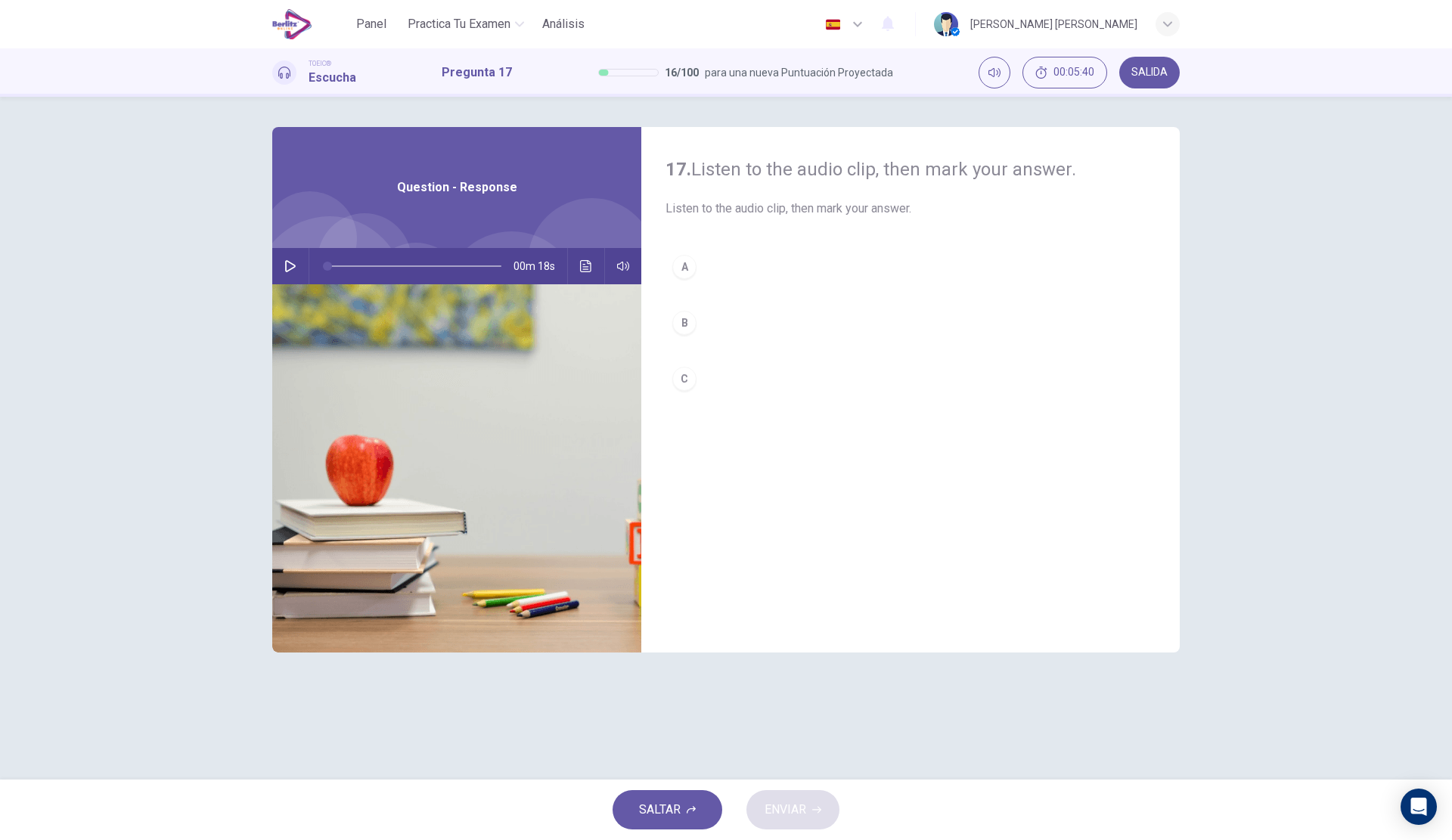
click at [279, 265] on button "button" at bounding box center [290, 265] width 24 height 36
click at [782, 309] on button "B" at bounding box center [910, 323] width 490 height 38
click at [780, 821] on button "ENVIAR" at bounding box center [792, 809] width 93 height 39
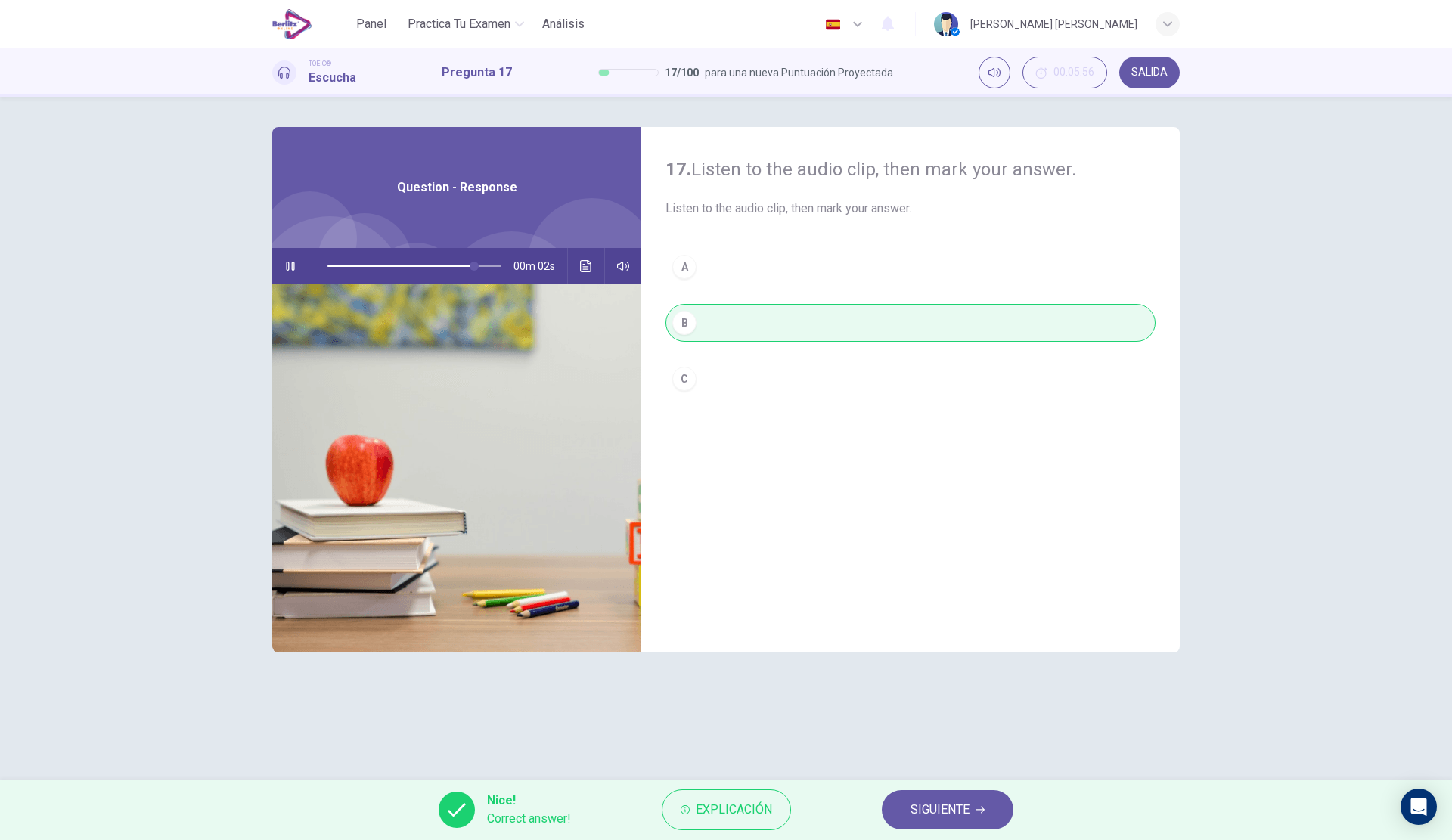
type input "**"
click at [953, 821] on button "SIGUIENTE" at bounding box center [947, 809] width 132 height 39
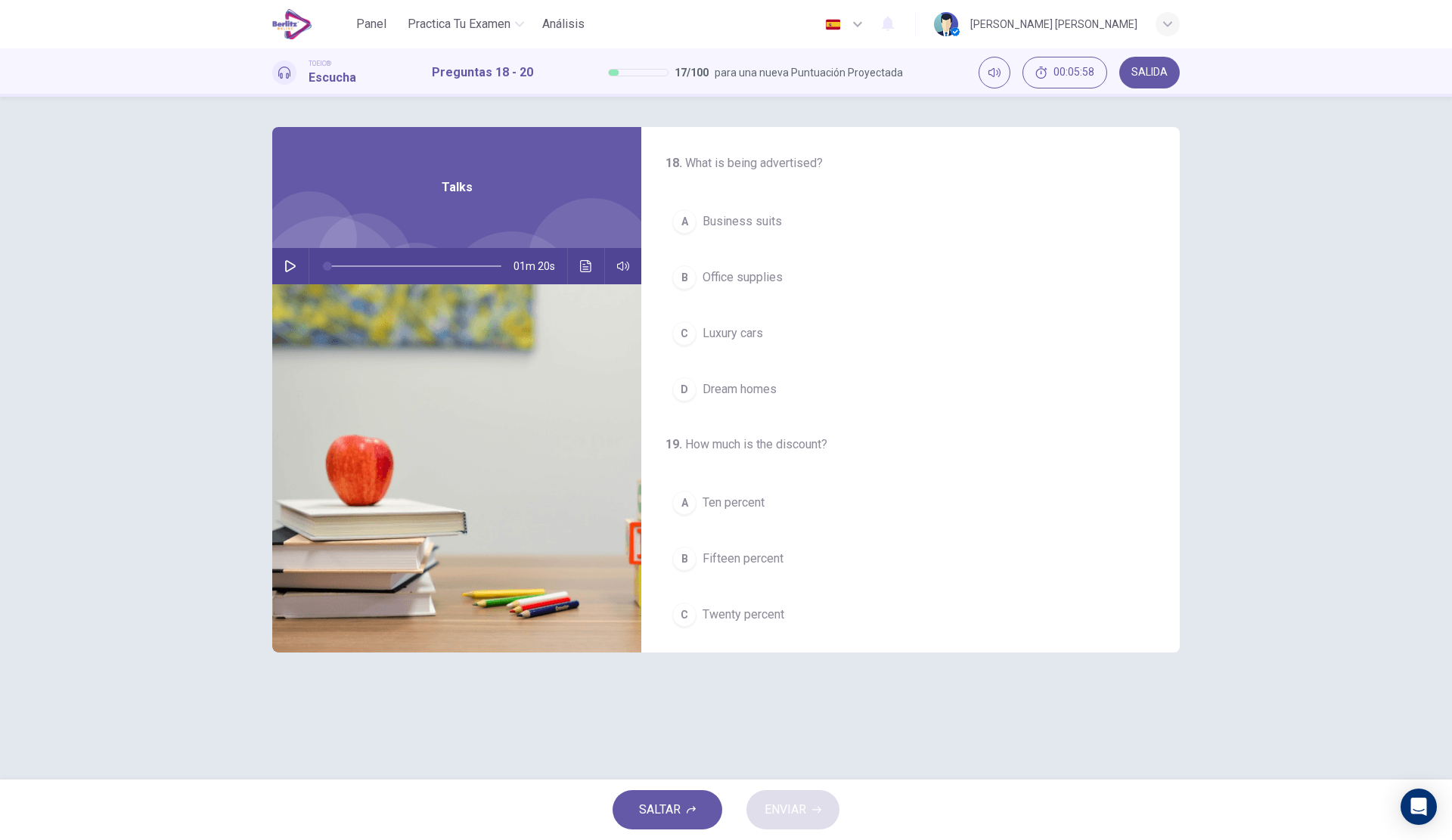
click at [295, 260] on icon "button" at bounding box center [290, 266] width 12 height 12
click at [824, 320] on button "C Luxury cars" at bounding box center [910, 333] width 490 height 38
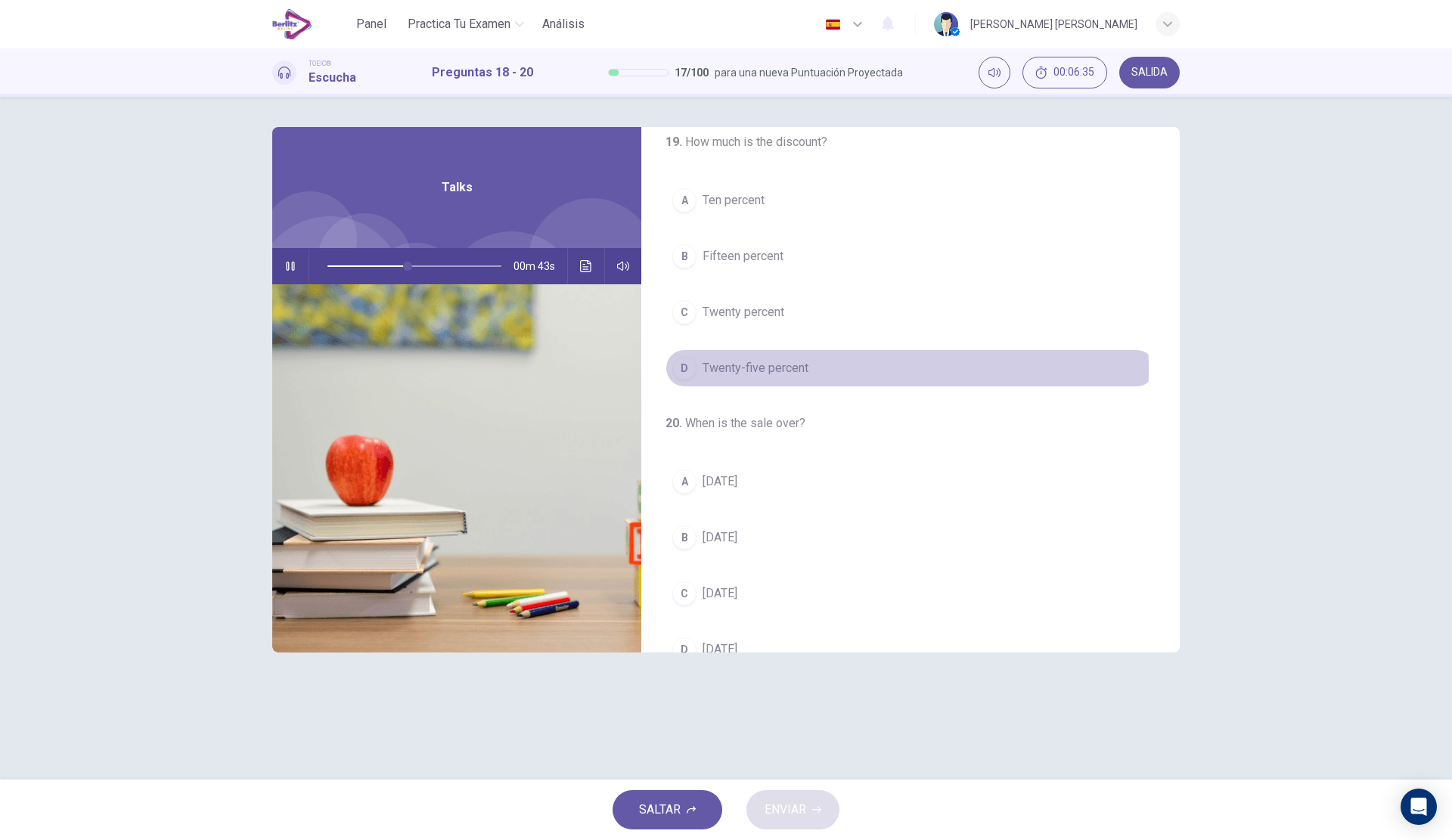
click at [778, 370] on span "Twenty-five percent" at bounding box center [755, 368] width 106 height 18
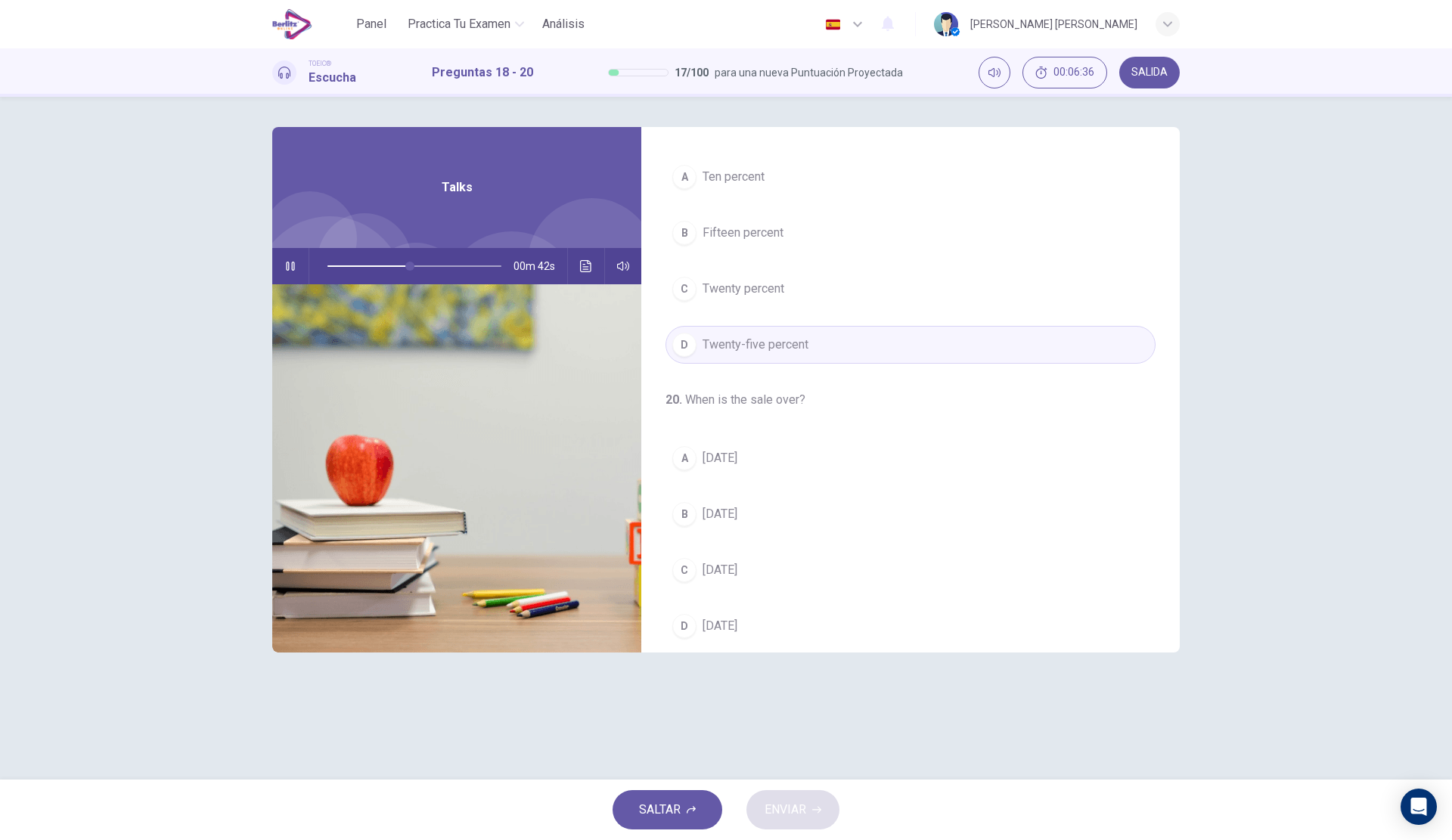
scroll to position [345, 0]
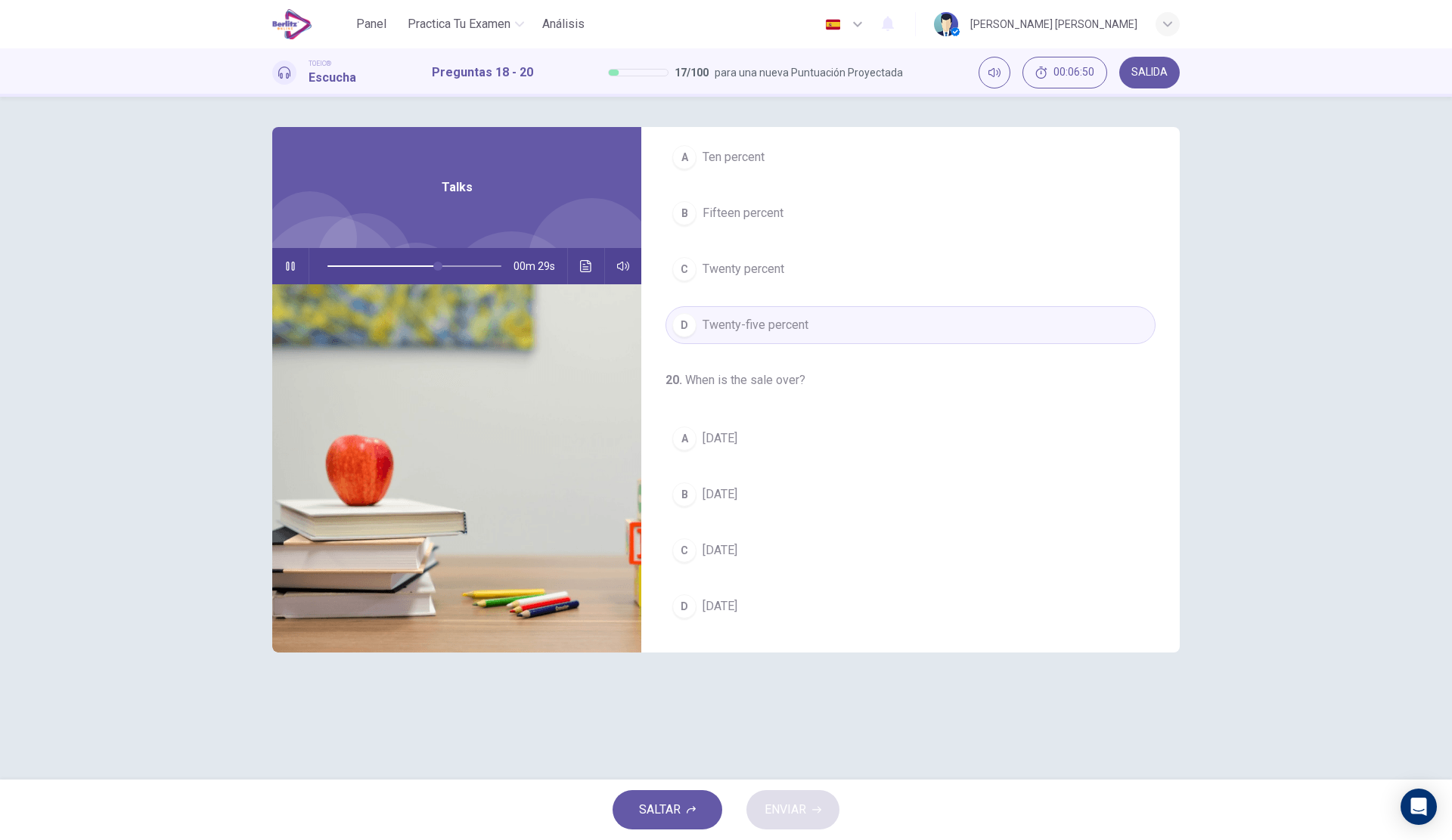
click at [744, 441] on button "A [DATE]" at bounding box center [910, 438] width 490 height 38
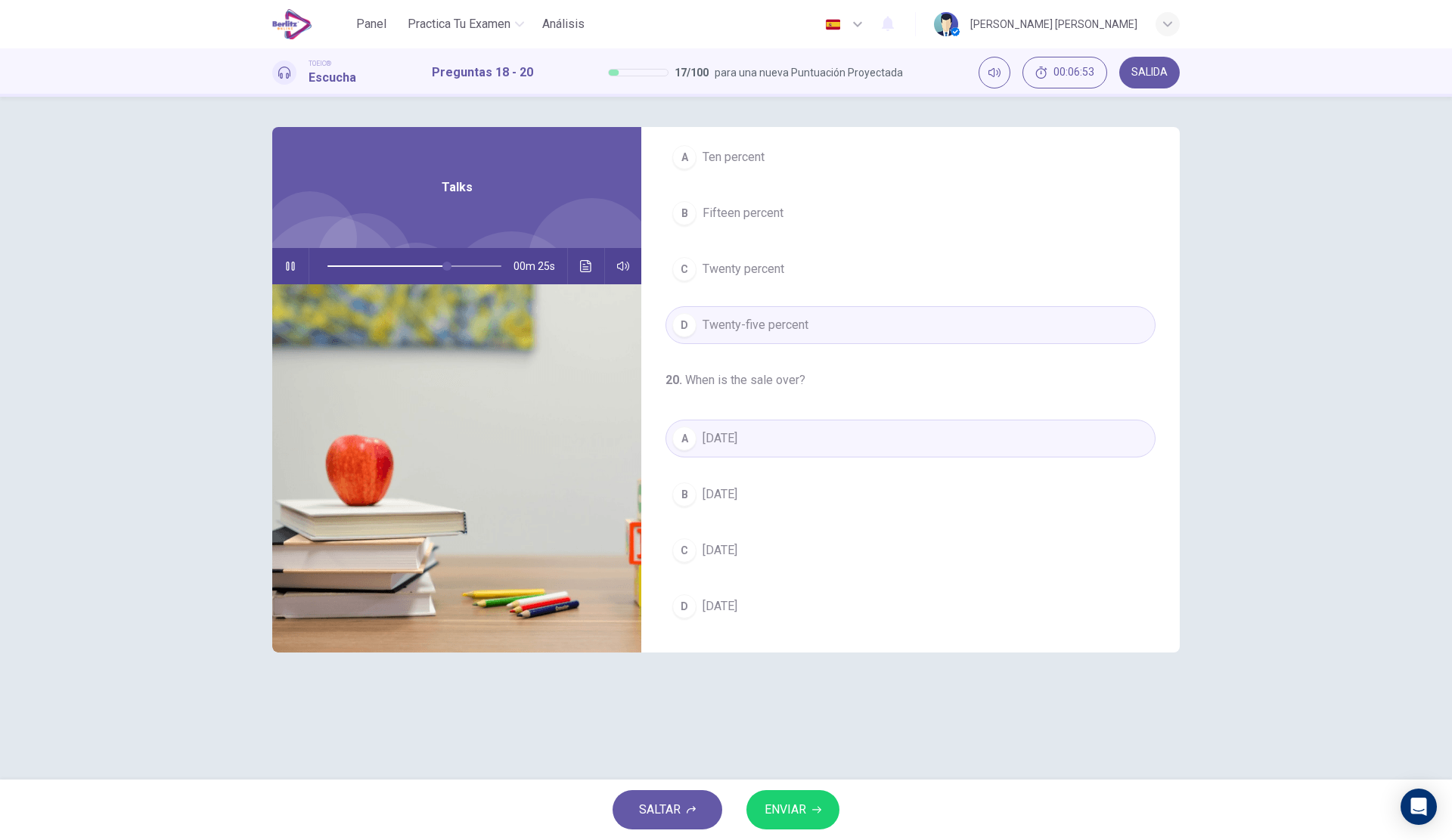
click at [789, 801] on span "ENVIAR" at bounding box center [785, 809] width 41 height 21
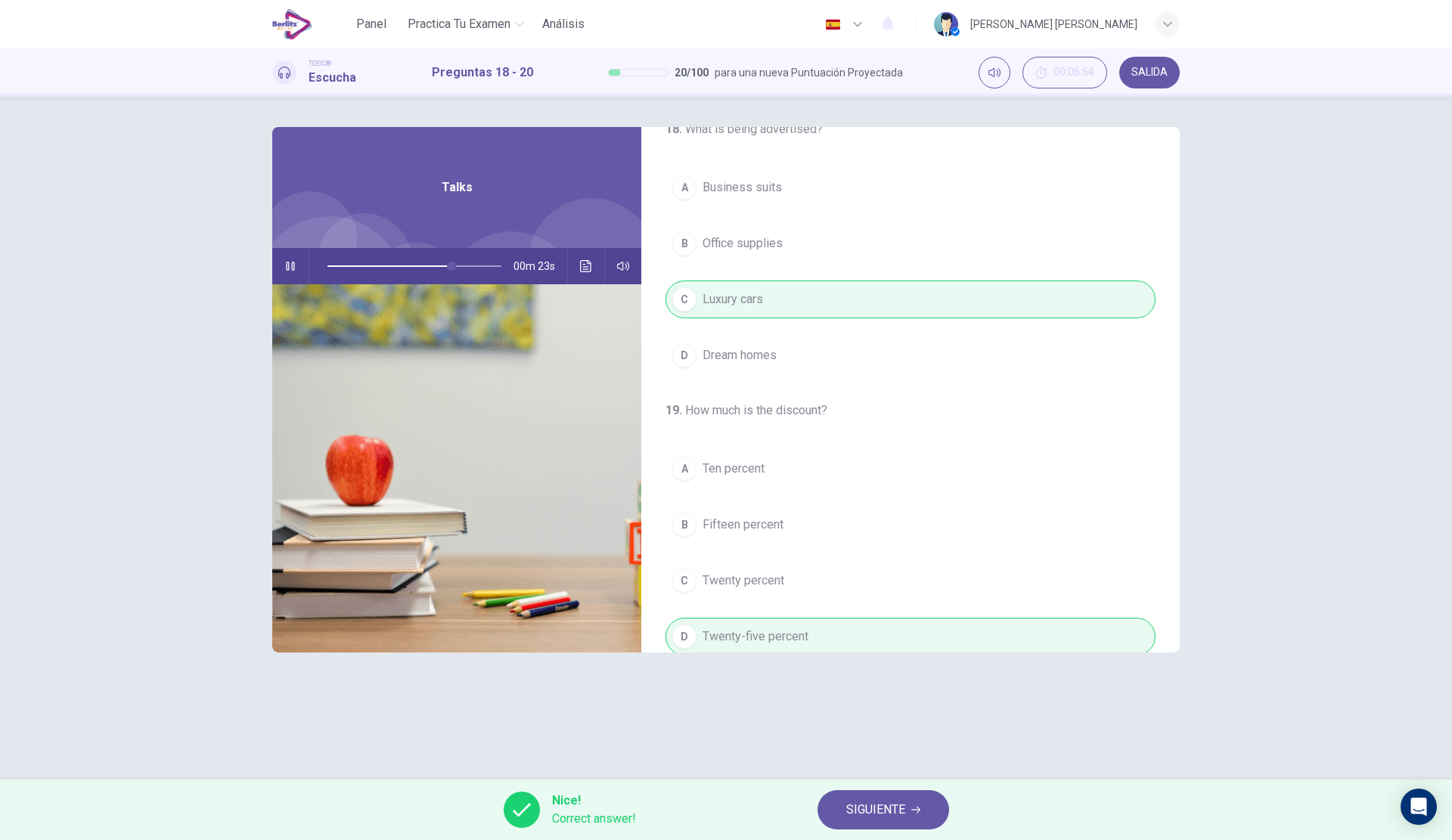
scroll to position [0, 0]
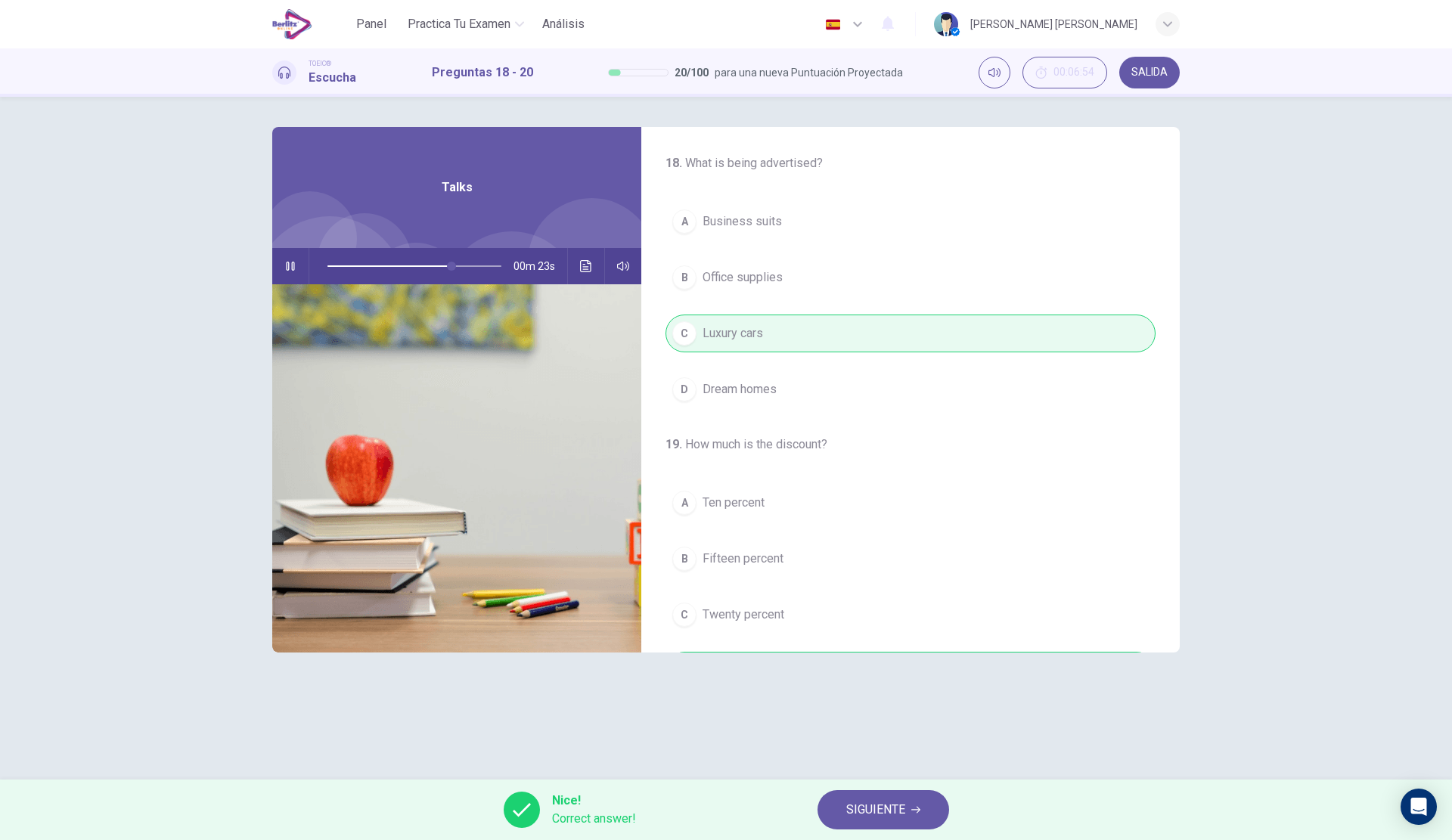
type input "**"
click at [907, 811] on button "SIGUIENTE" at bounding box center [883, 809] width 132 height 39
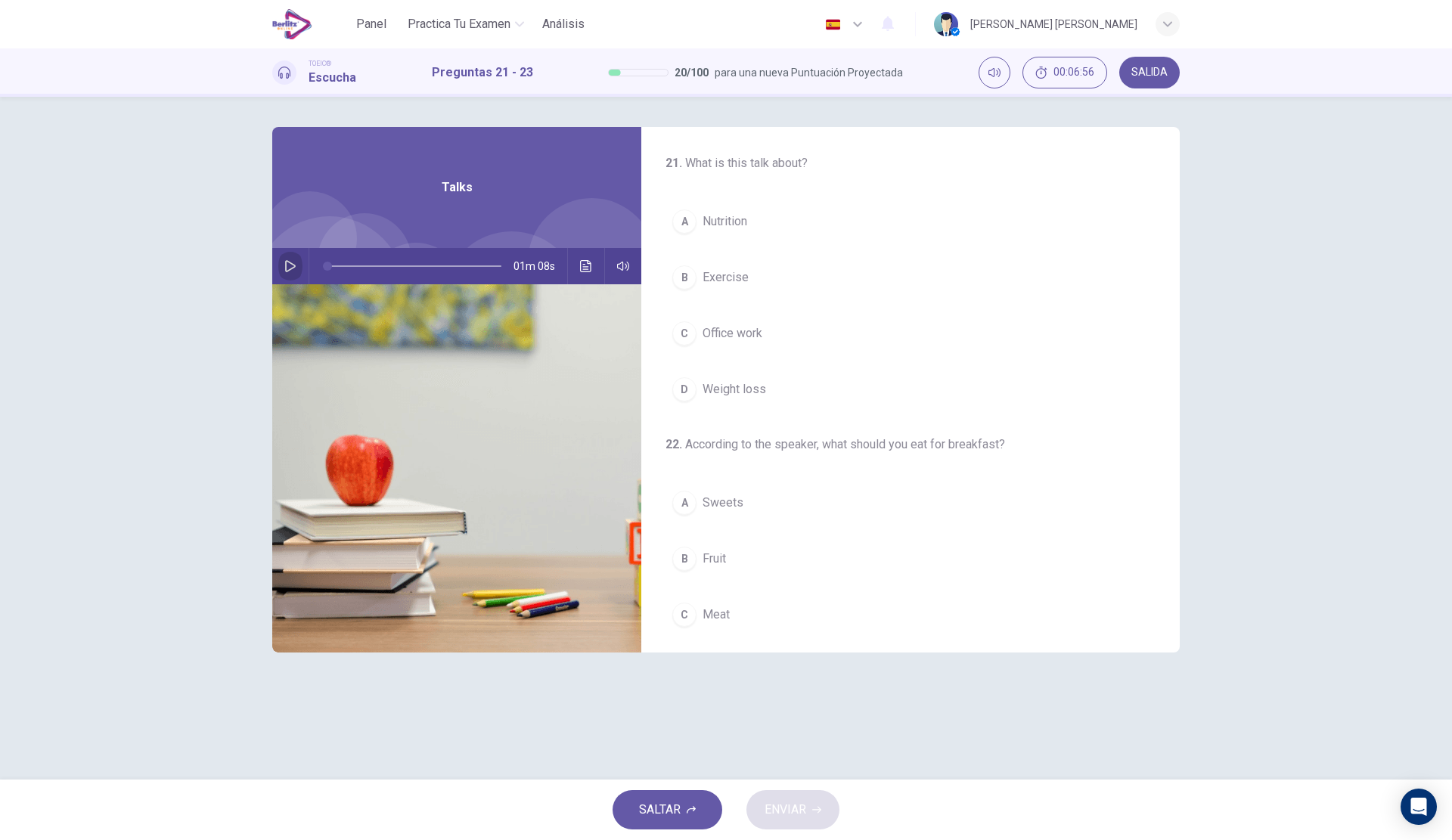
click at [298, 265] on button "button" at bounding box center [290, 265] width 24 height 36
click at [731, 283] on span "Exercise" at bounding box center [725, 277] width 46 height 18
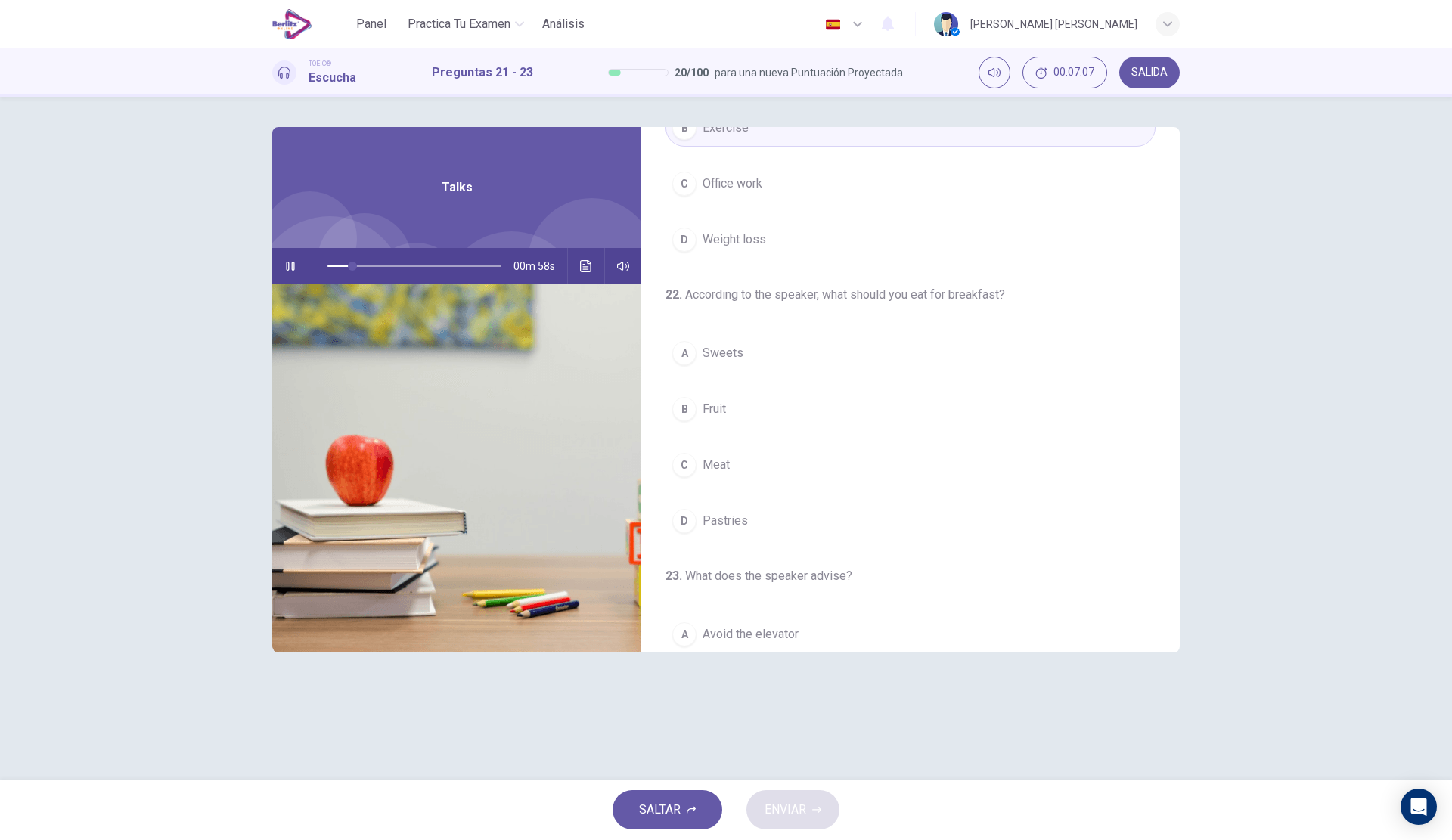
scroll to position [151, 0]
click at [731, 407] on button "B Fruit" at bounding box center [910, 407] width 490 height 38
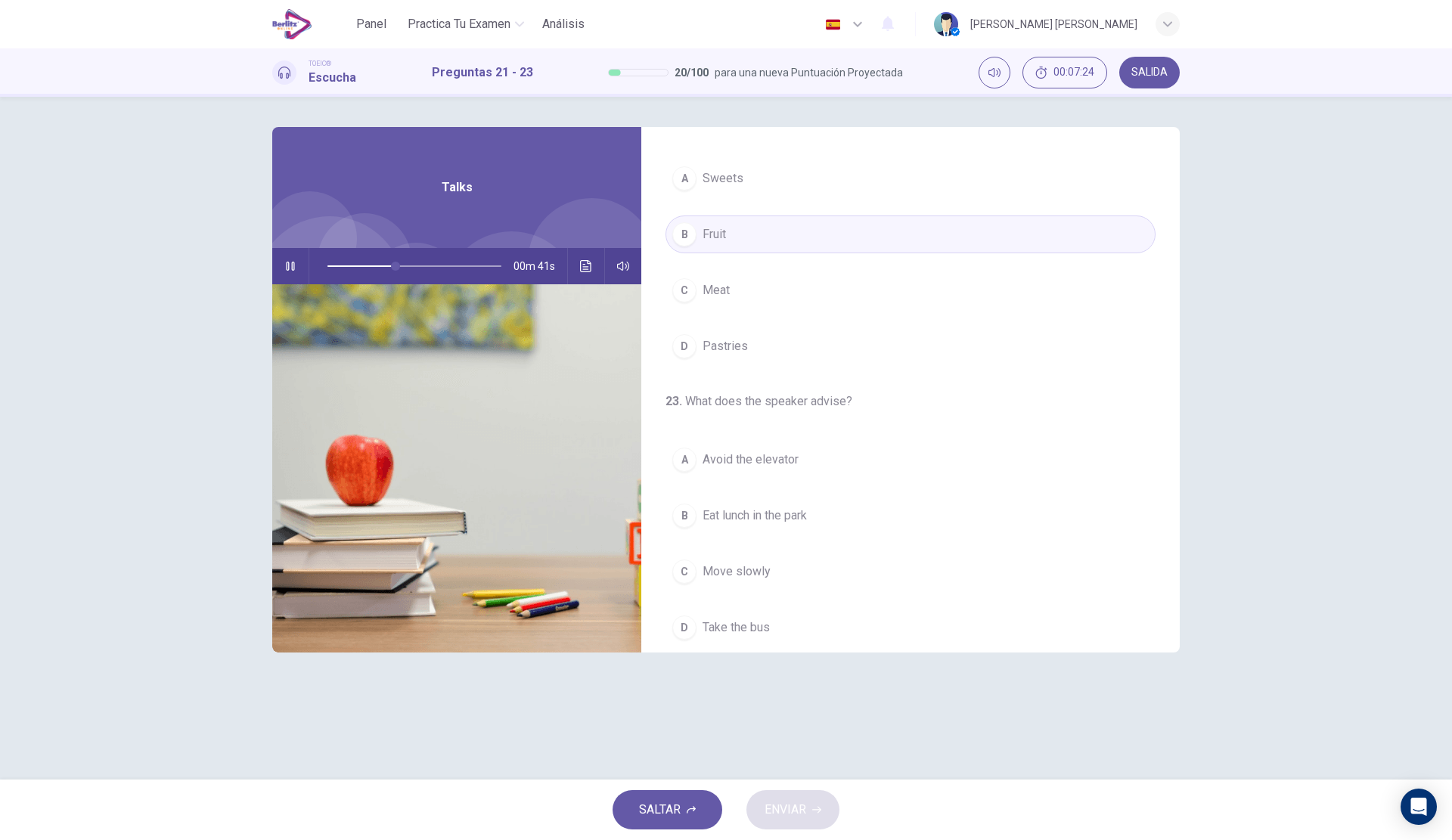
scroll to position [345, 0]
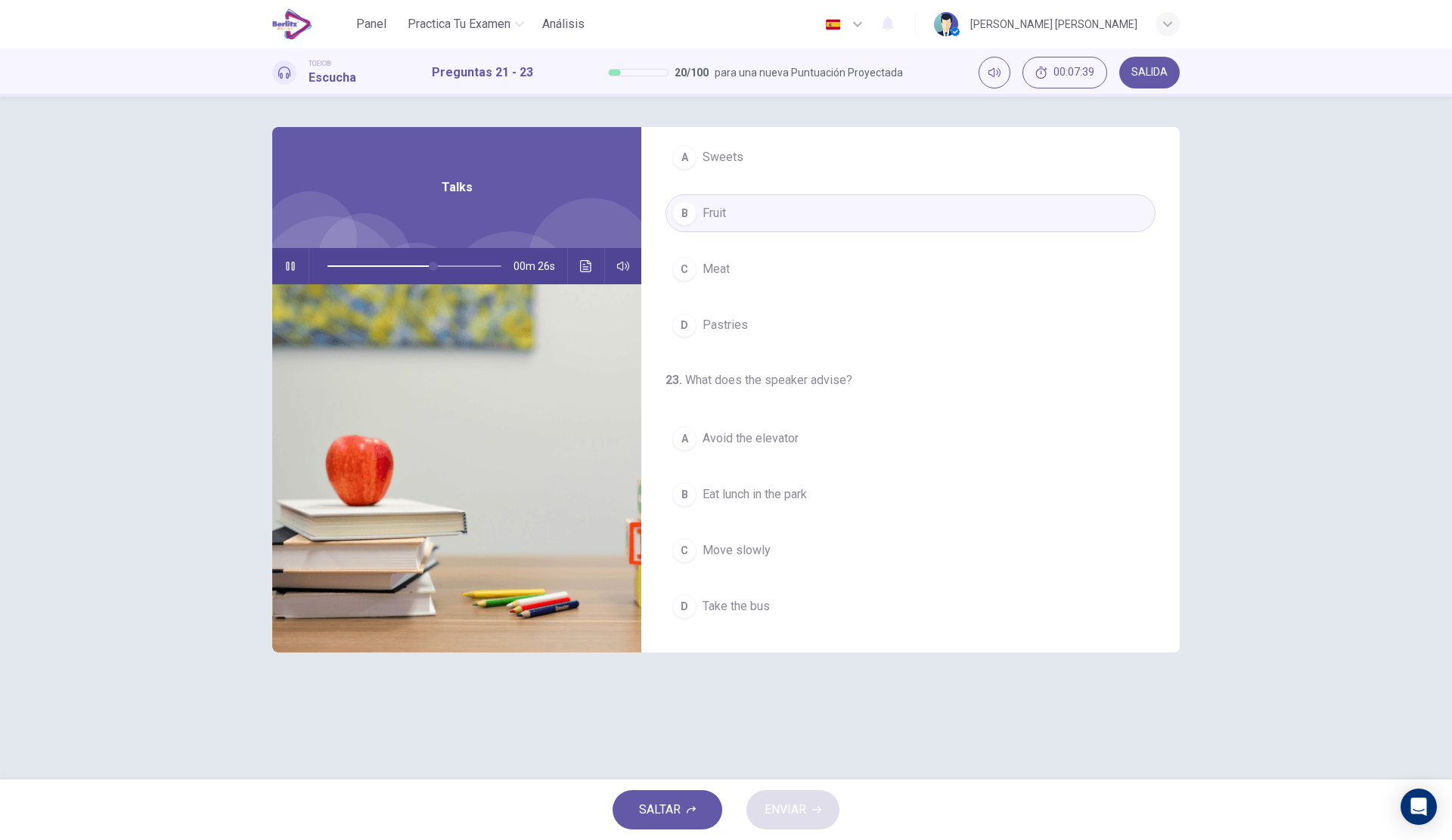
click at [792, 439] on span "Avoid the elevator" at bounding box center [750, 438] width 96 height 18
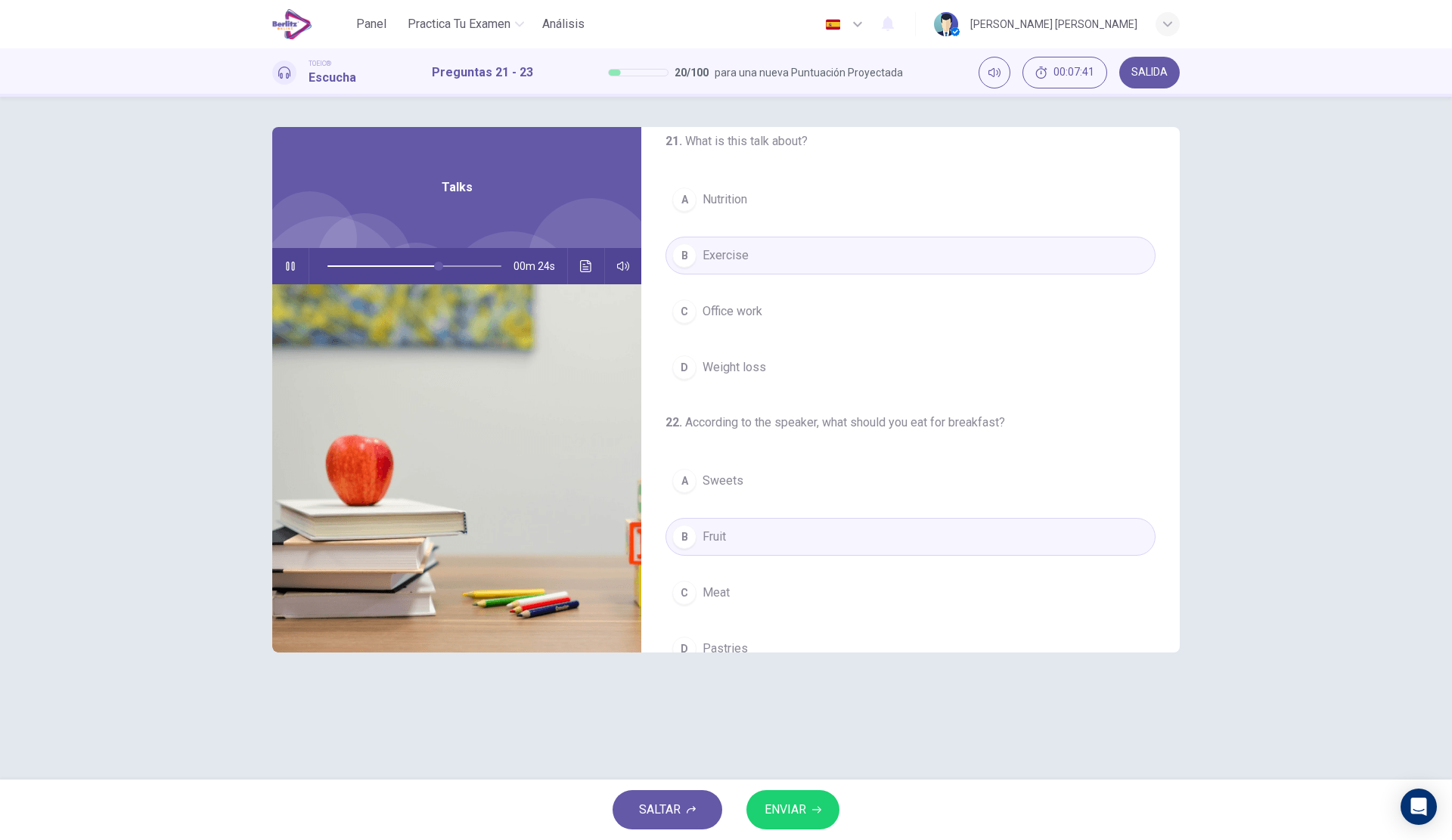
scroll to position [0, 0]
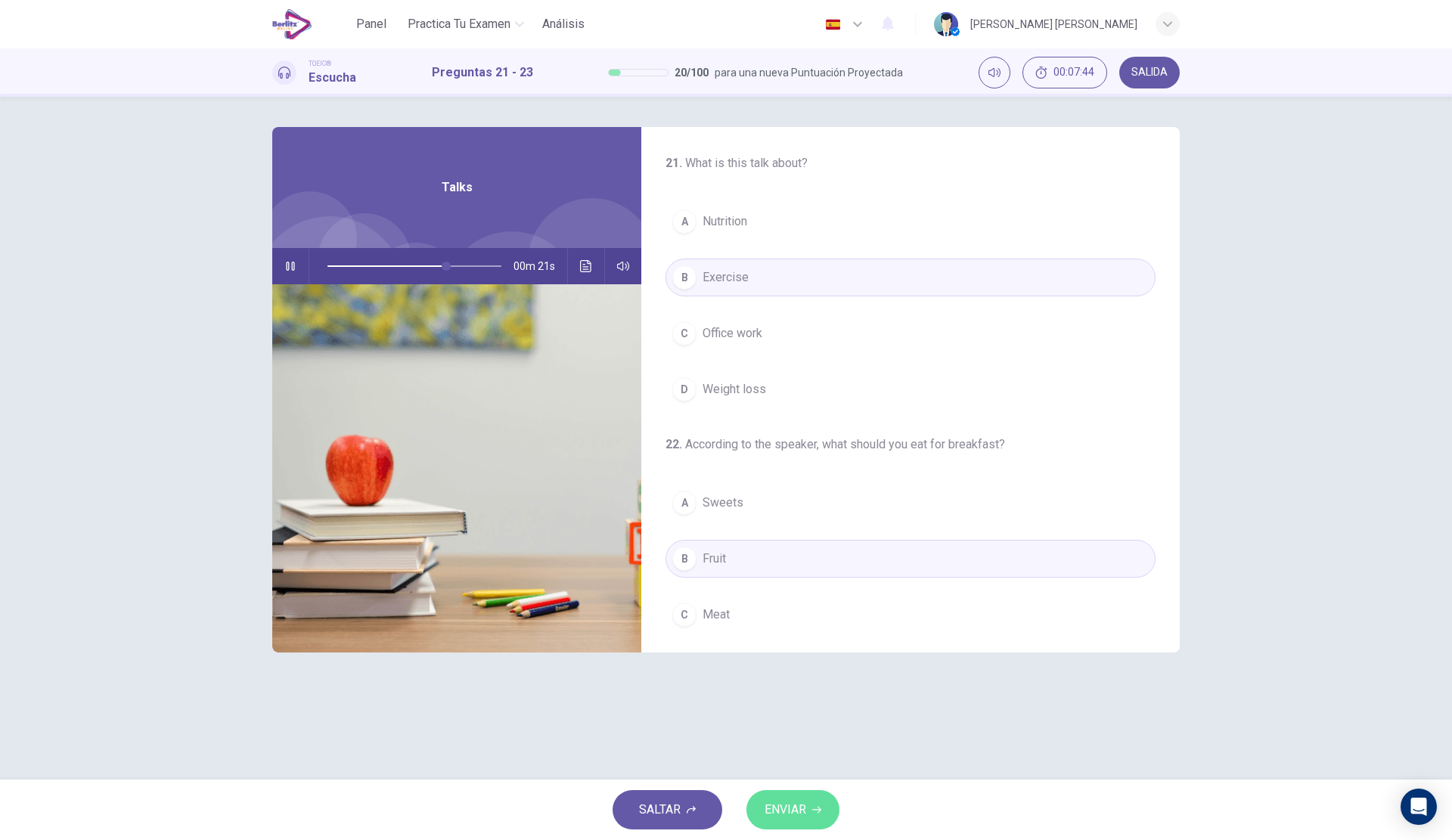
click at [804, 793] on button "ENVIAR" at bounding box center [792, 809] width 93 height 39
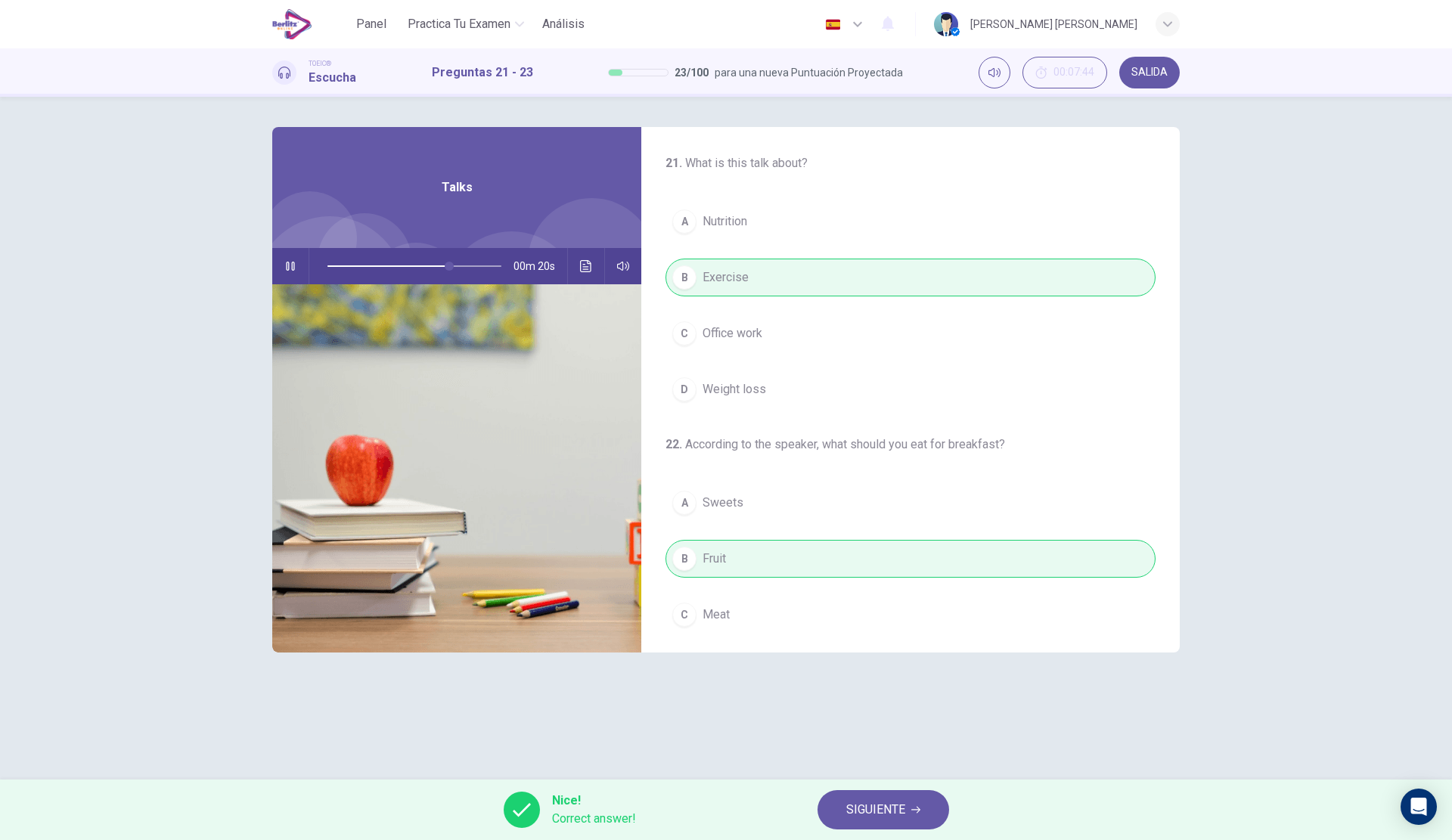
scroll to position [345, 0]
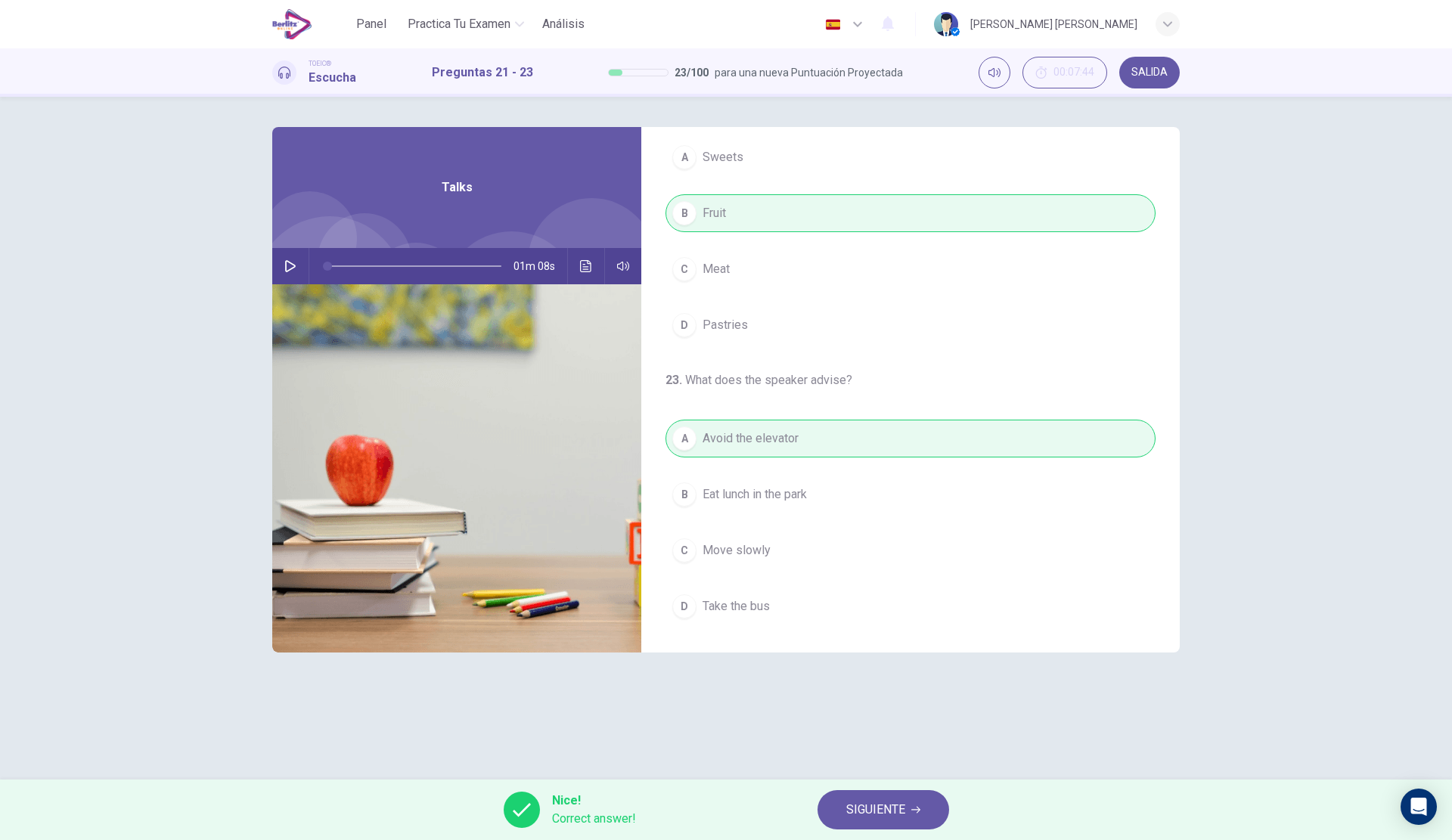
type input "*"
click at [877, 808] on span "SIGUIENTE" at bounding box center [876, 809] width 59 height 21
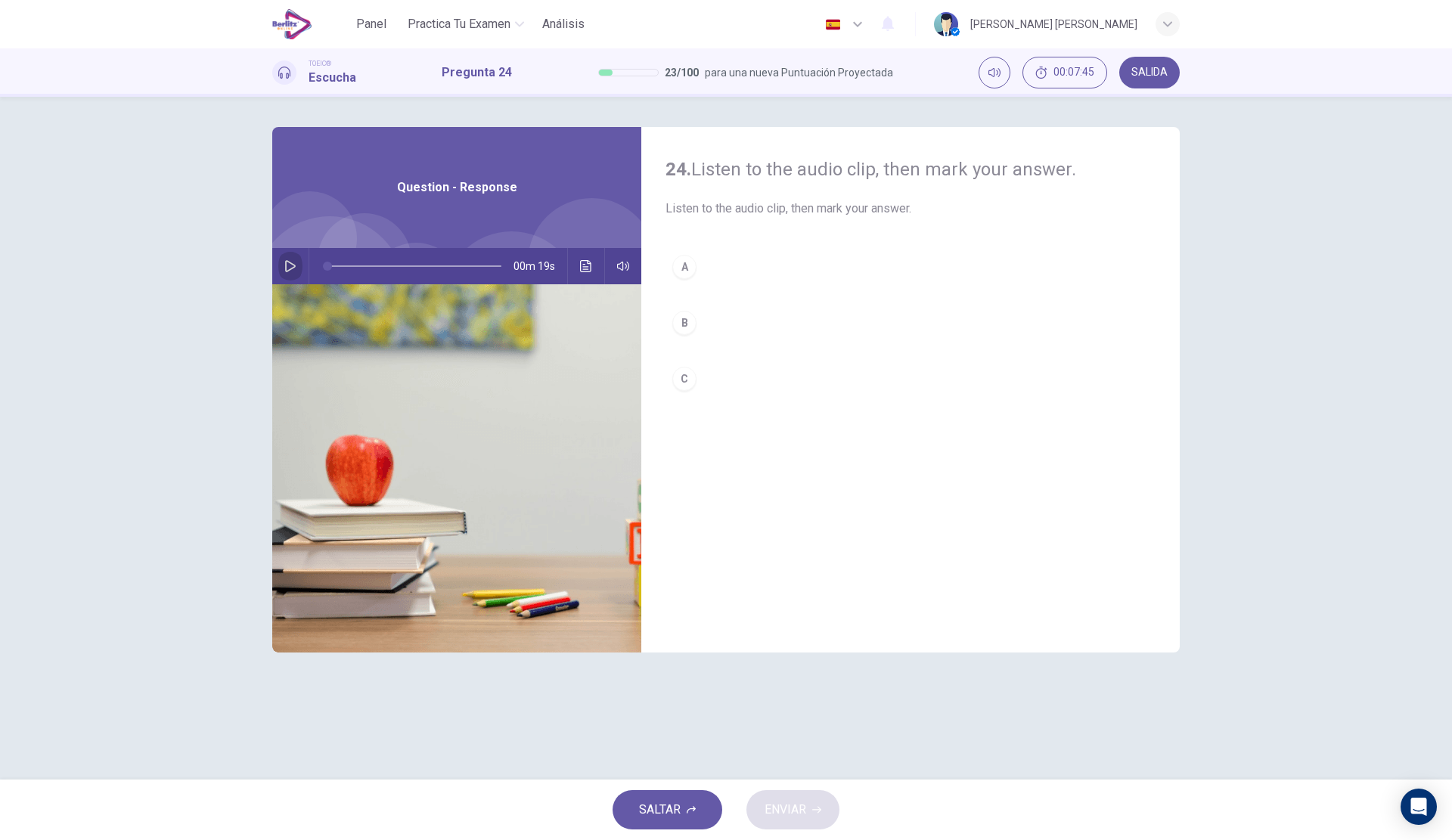
click at [298, 270] on button "button" at bounding box center [290, 265] width 24 height 36
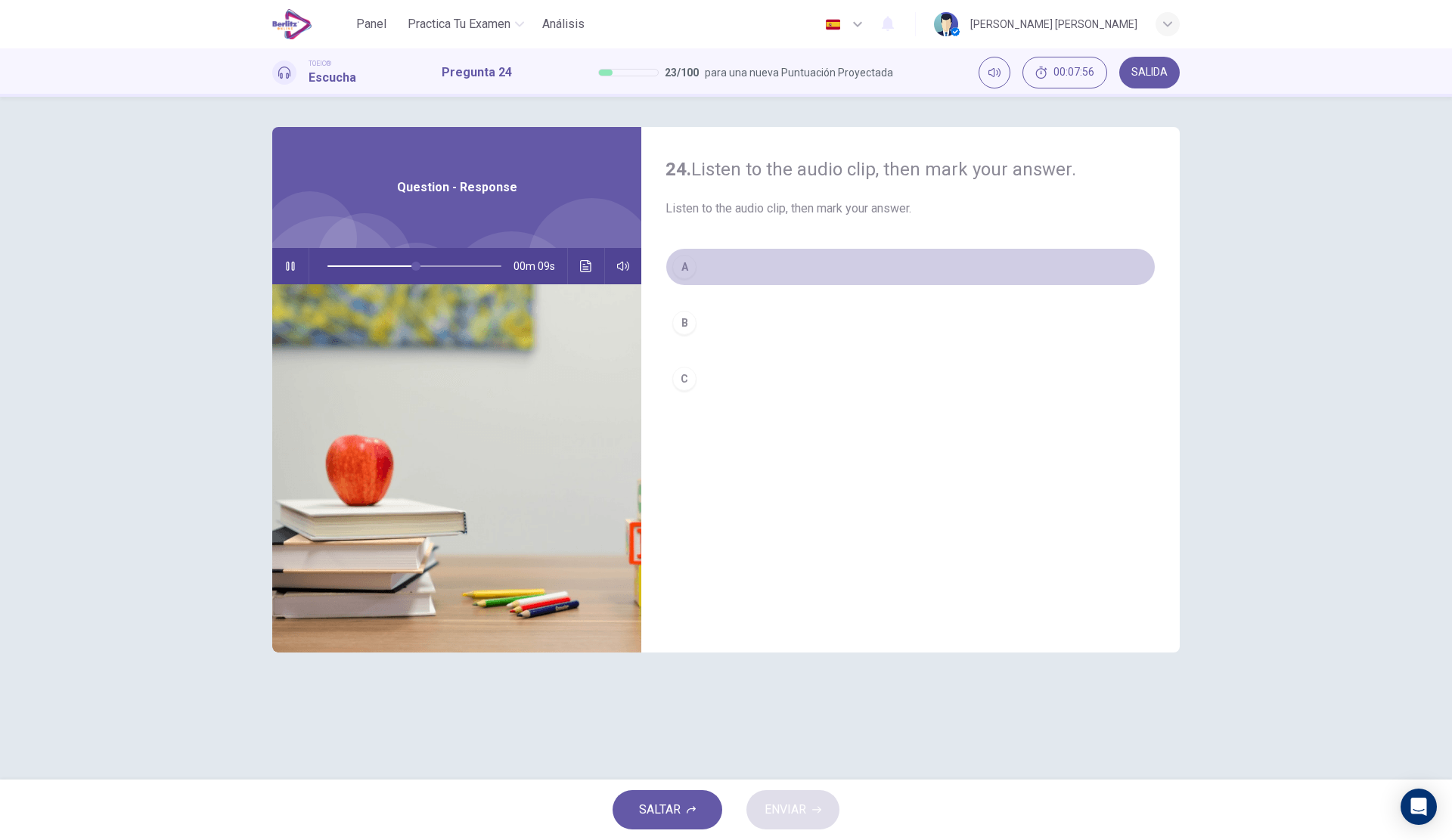
click at [760, 281] on button "A" at bounding box center [910, 266] width 490 height 38
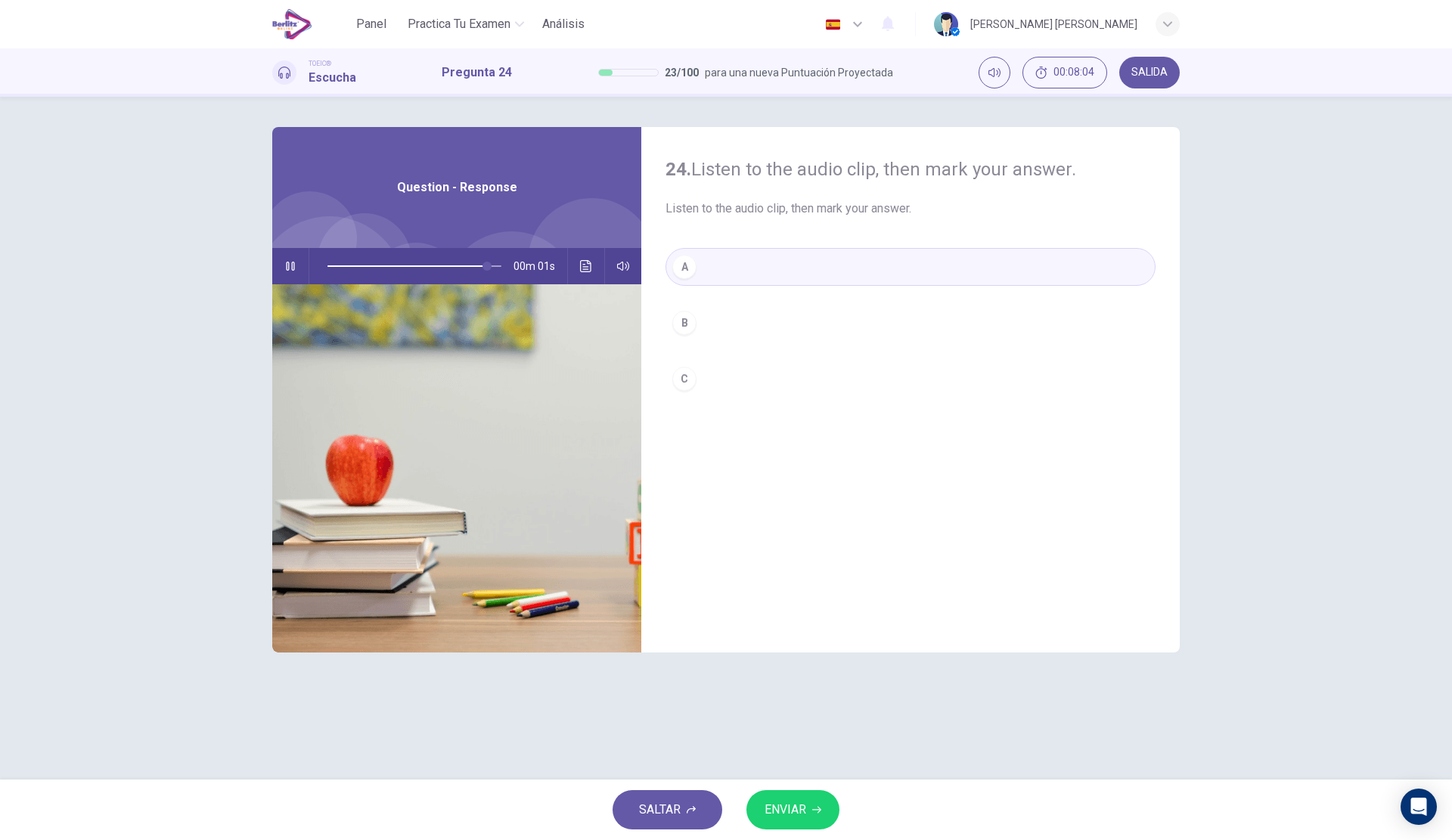
click at [730, 385] on button "C" at bounding box center [910, 378] width 490 height 38
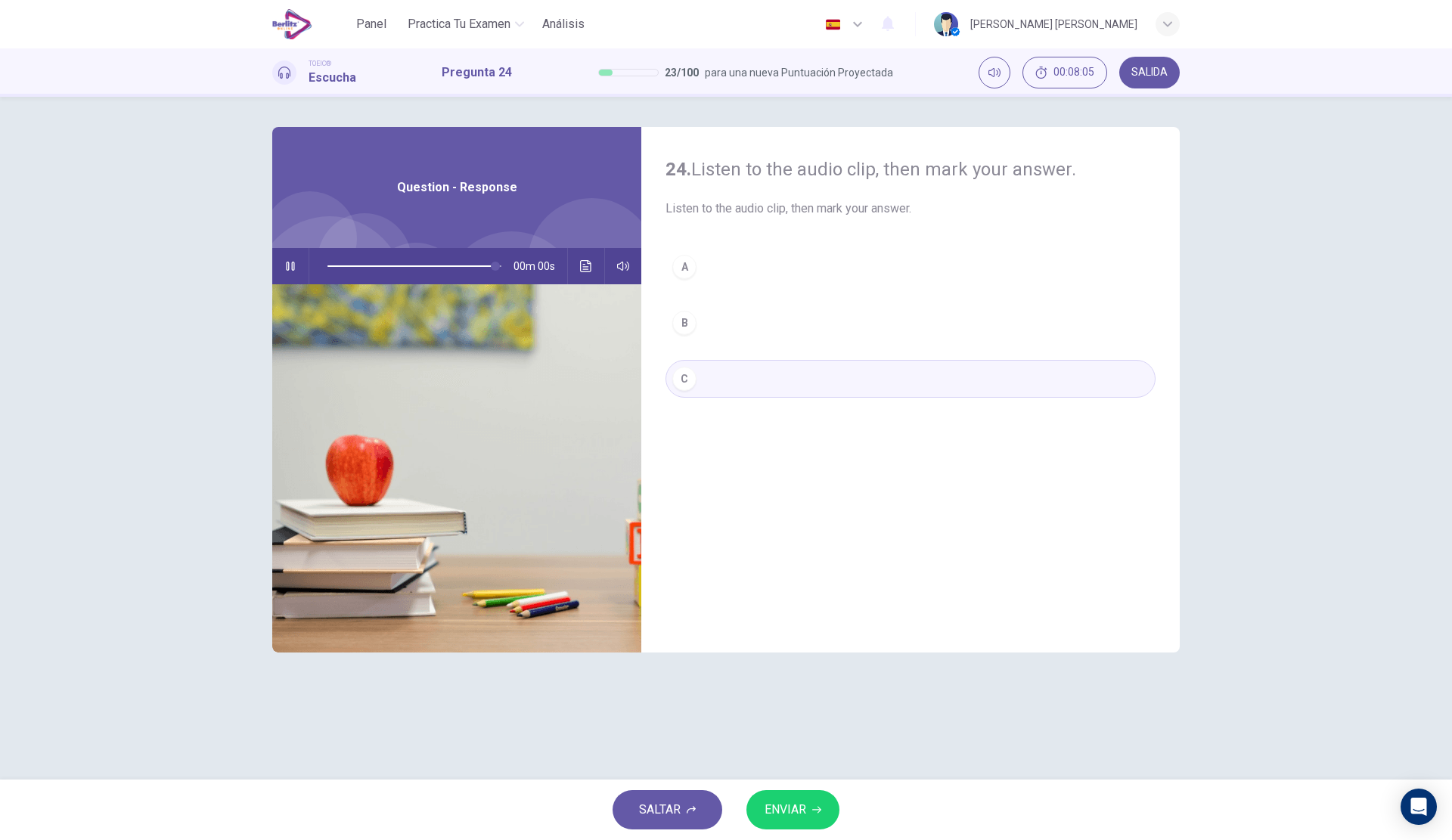
type input "*"
click at [808, 813] on button "ENVIAR" at bounding box center [792, 809] width 93 height 39
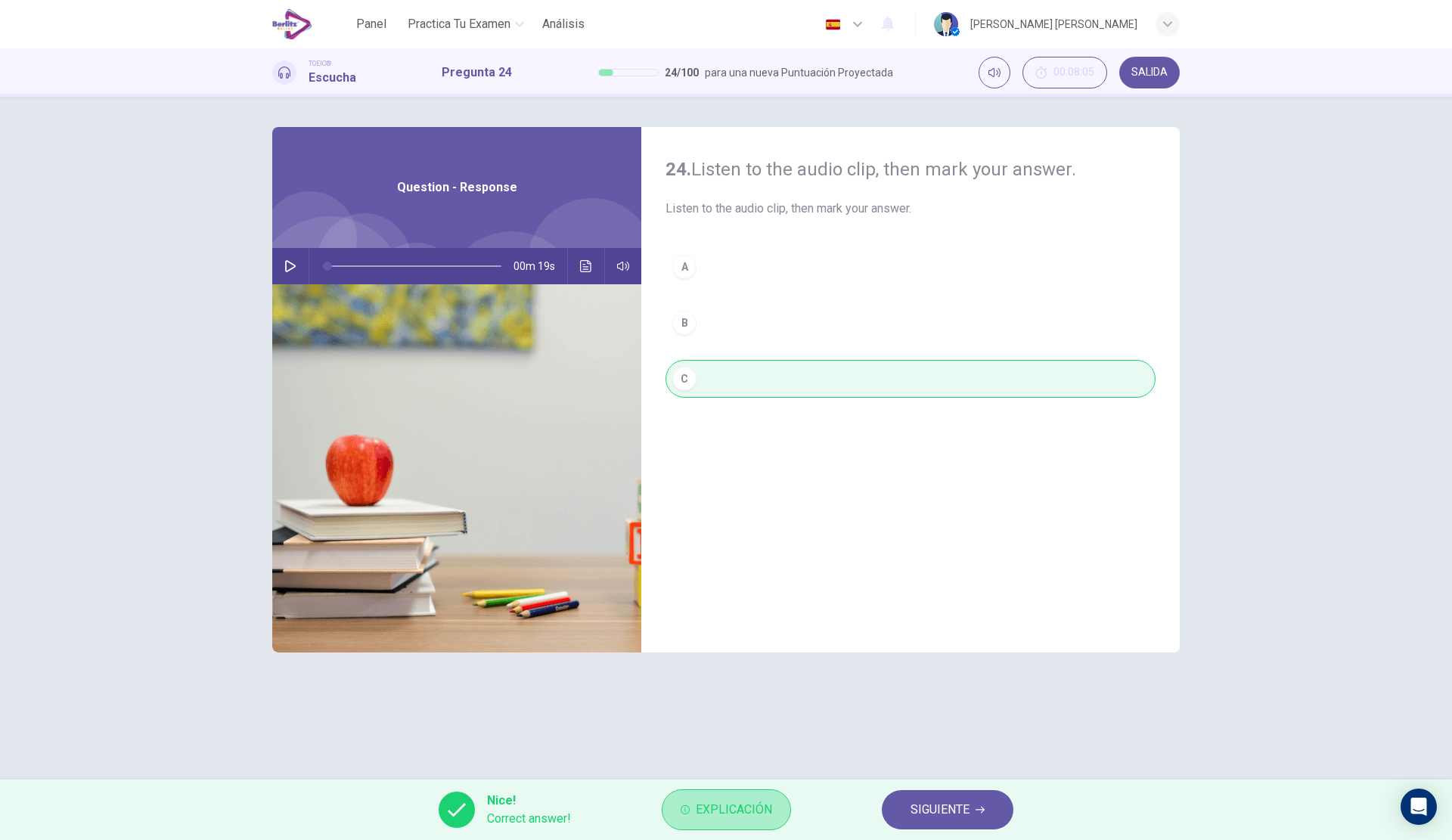
click at [714, 820] on button "Explicación" at bounding box center [726, 810] width 129 height 41
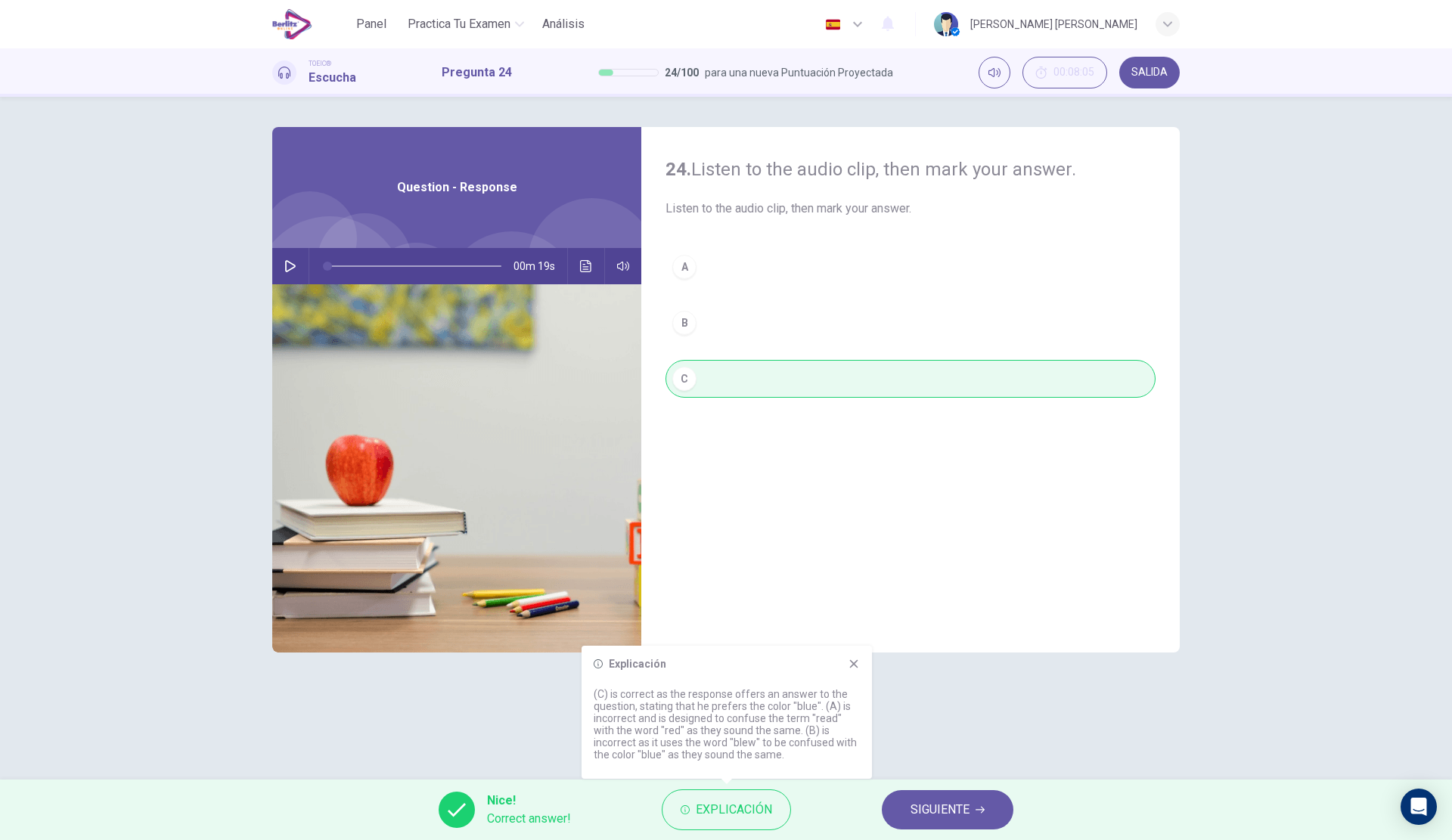
click at [906, 797] on button "SIGUIENTE" at bounding box center [947, 809] width 132 height 39
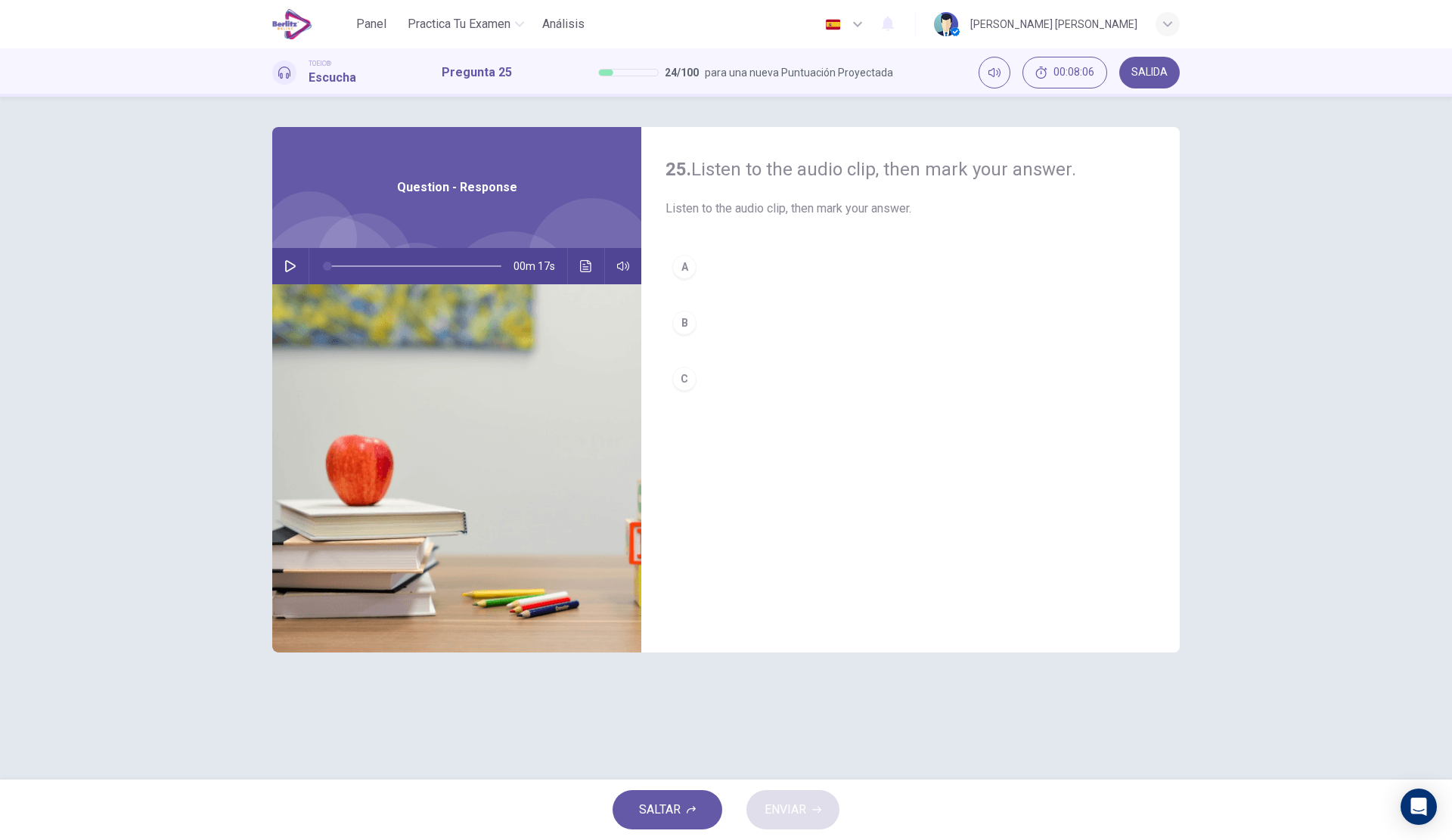
click at [291, 267] on icon "button" at bounding box center [290, 266] width 12 height 12
click at [744, 374] on button "C" at bounding box center [910, 378] width 490 height 38
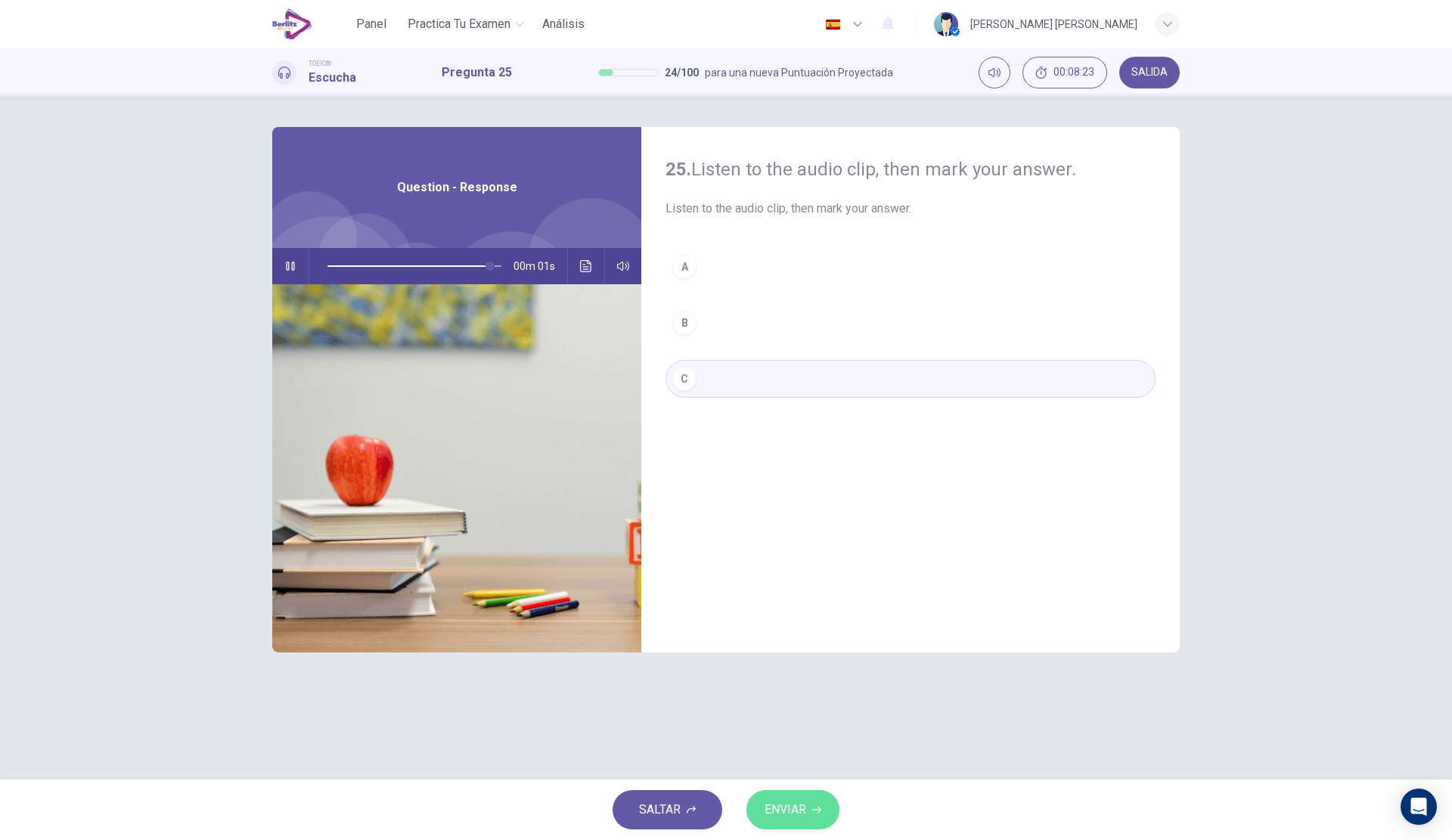
click at [797, 805] on span "ENVIAR" at bounding box center [785, 809] width 41 height 21
type input "*"
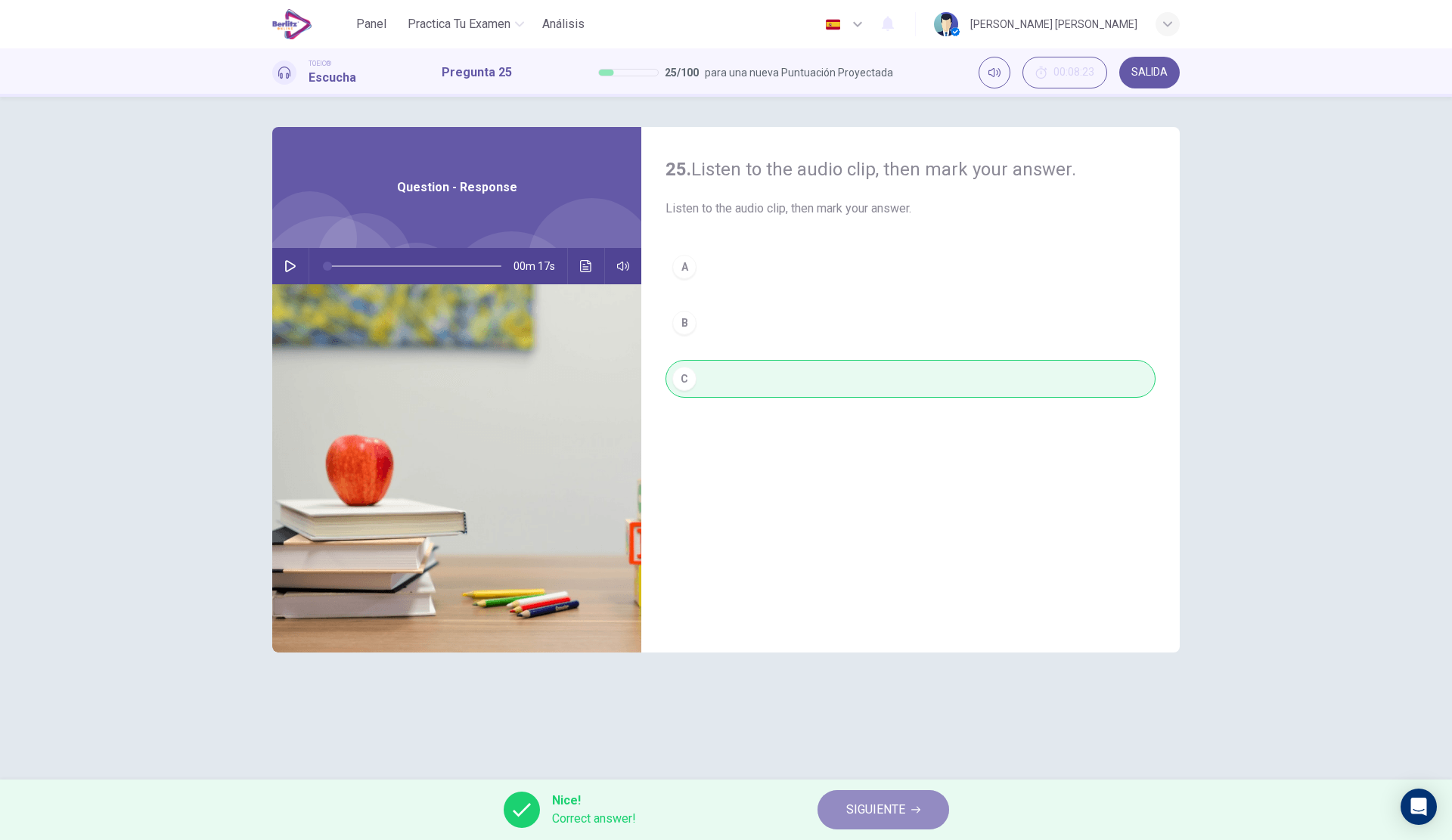
click at [892, 801] on span "SIGUIENTE" at bounding box center [876, 809] width 59 height 21
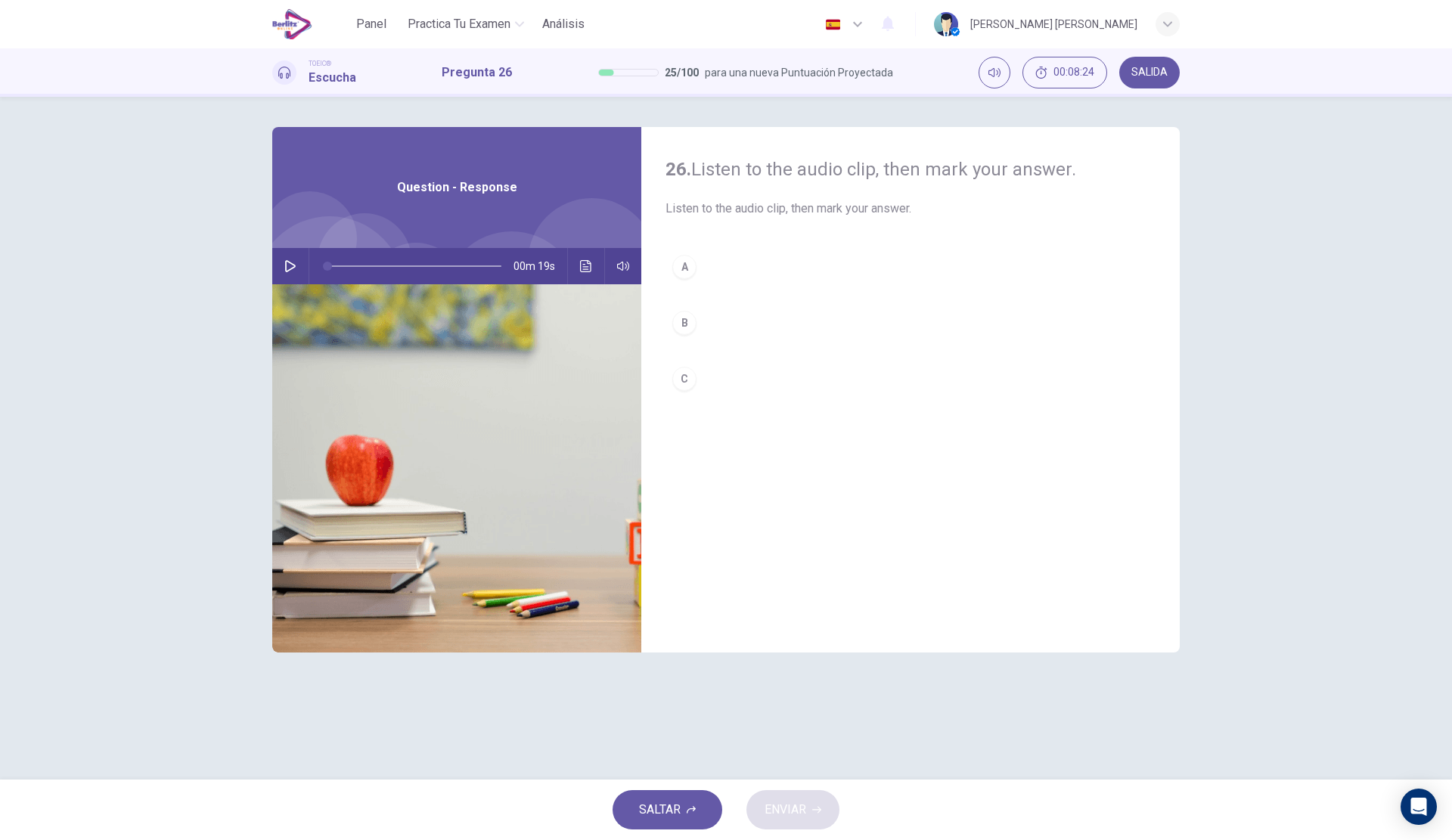
click at [291, 249] on button "button" at bounding box center [290, 265] width 24 height 36
type input "*"
click at [781, 272] on button "A" at bounding box center [910, 266] width 490 height 38
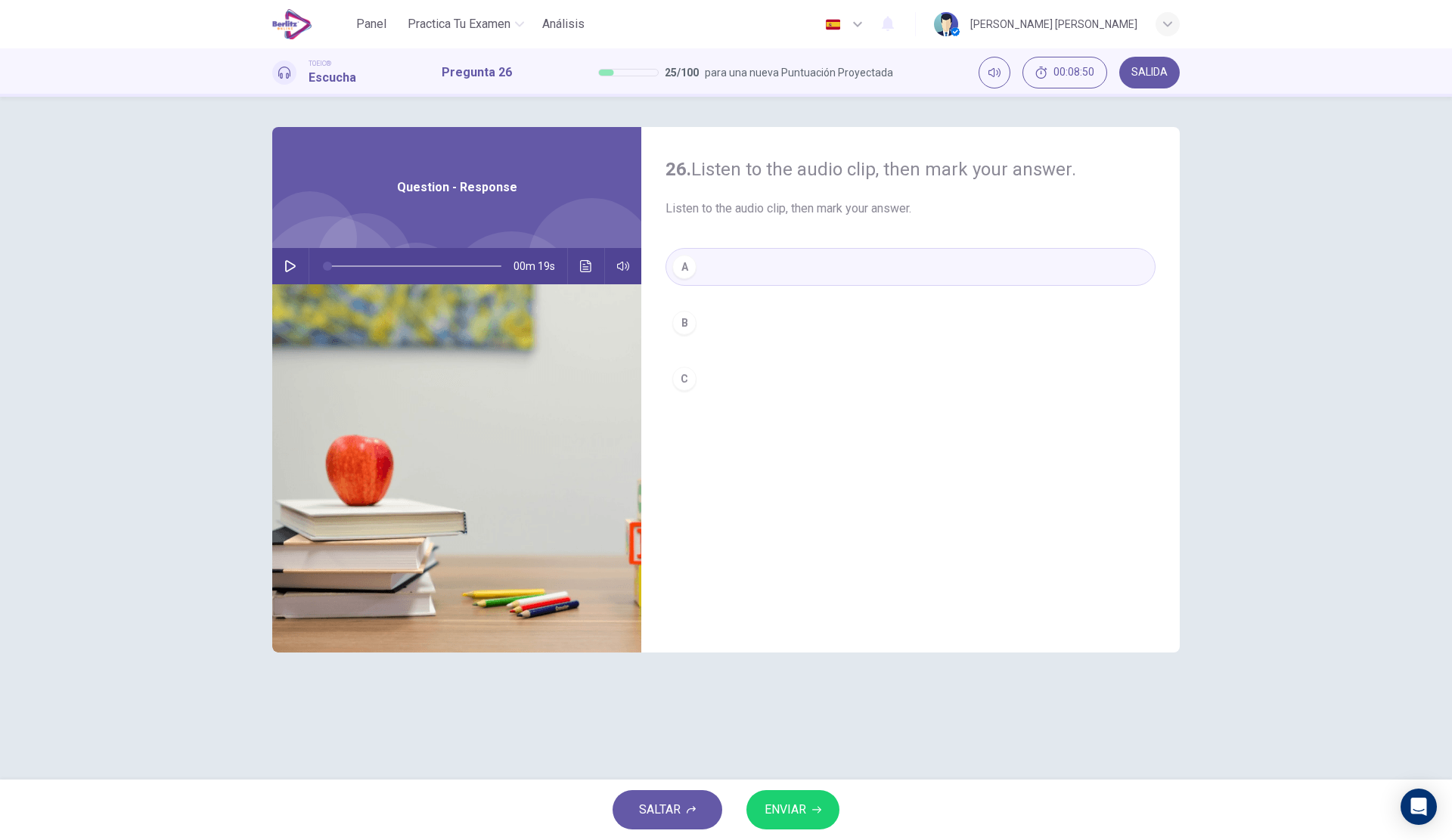
click at [809, 802] on button "ENVIAR" at bounding box center [792, 809] width 93 height 39
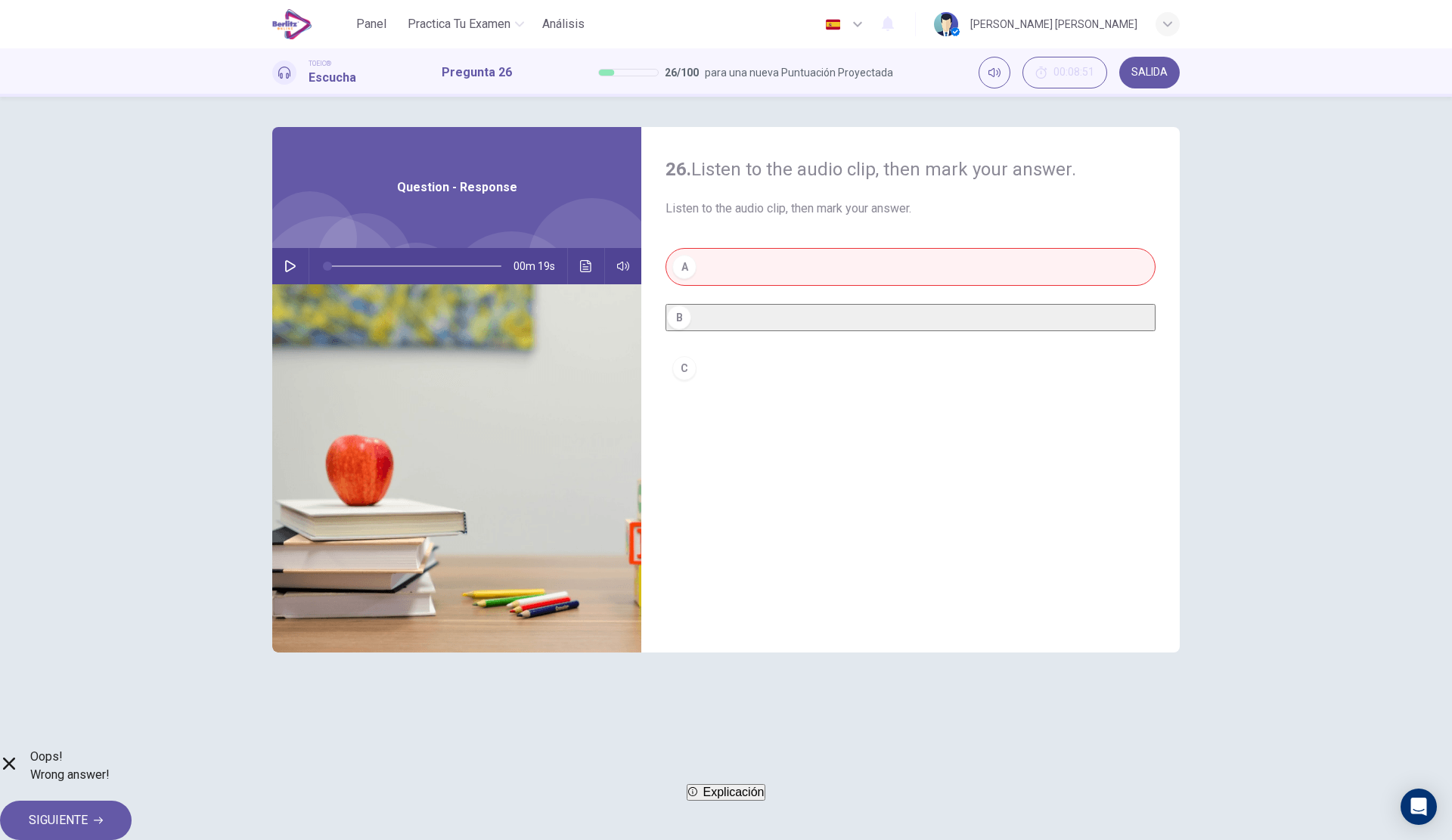
click at [719, 798] on span "Explicación" at bounding box center [734, 791] width 61 height 13
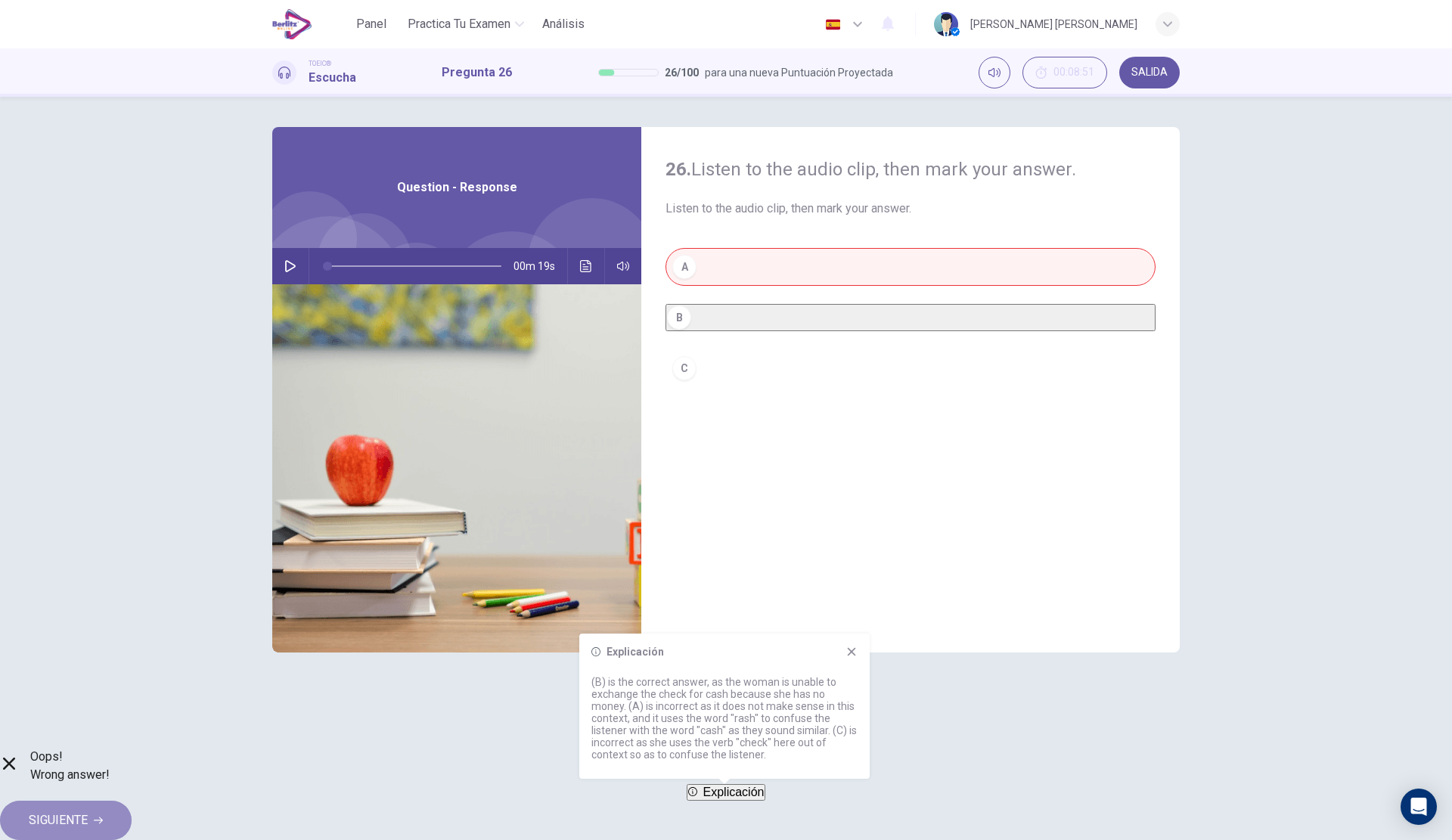
click at [87, 810] on span "SIGUIENTE" at bounding box center [58, 820] width 59 height 21
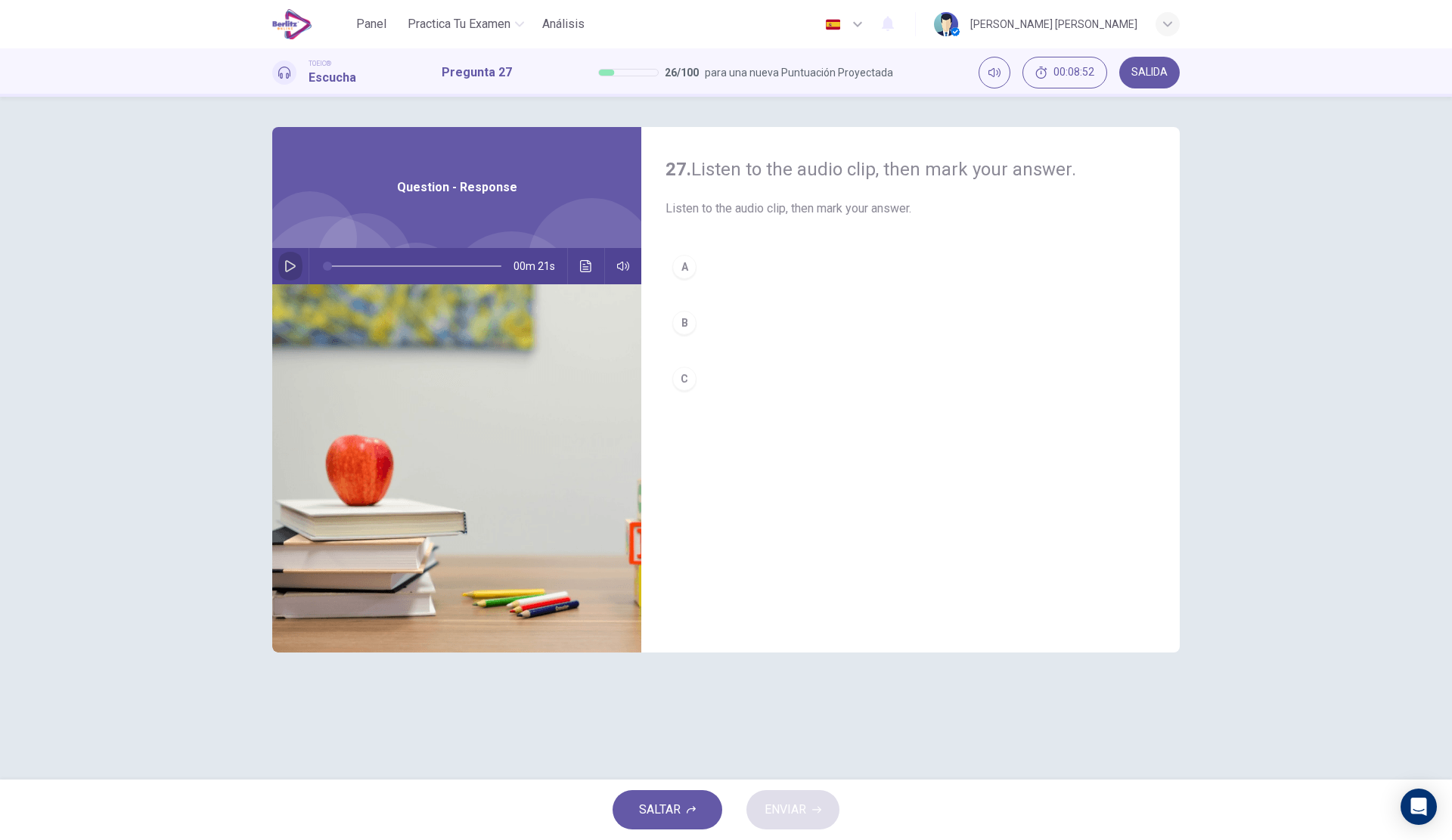
click at [289, 266] on icon "button" at bounding box center [290, 266] width 12 height 12
click at [723, 329] on button "B" at bounding box center [910, 323] width 490 height 38
click at [736, 391] on button "C" at bounding box center [910, 378] width 490 height 38
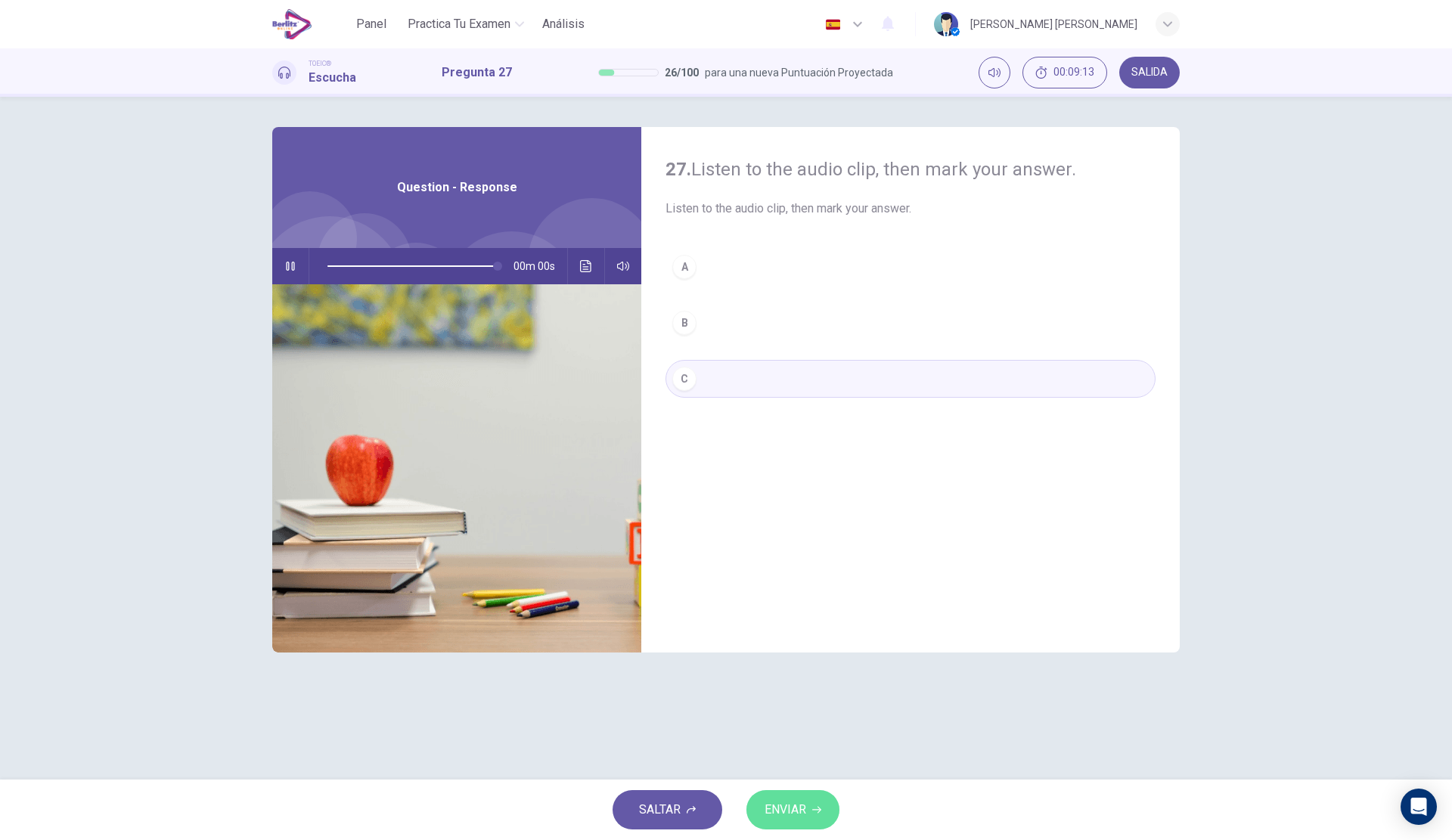
click at [808, 794] on button "ENVIAR" at bounding box center [792, 809] width 93 height 39
type input "*"
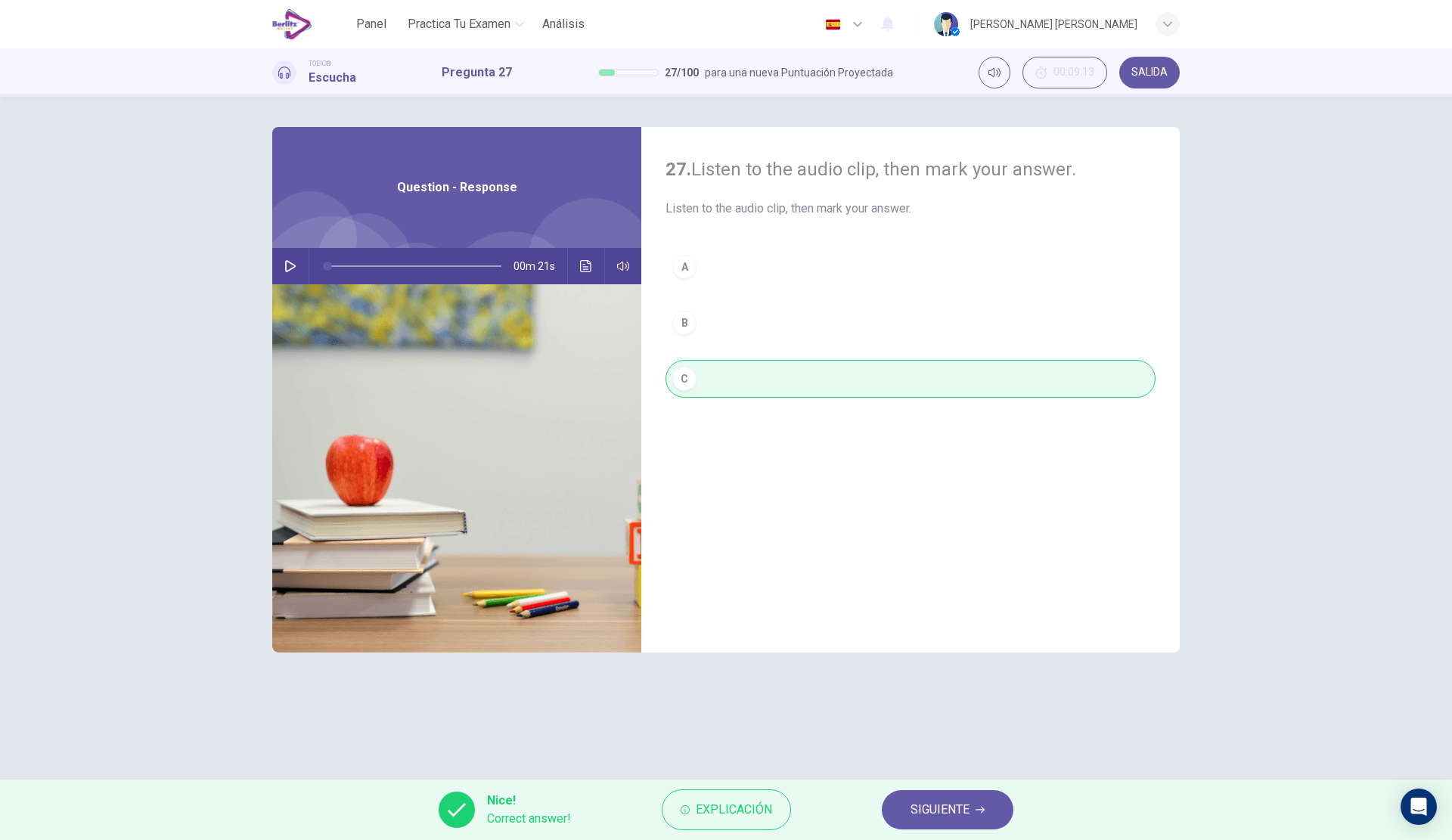
click at [916, 803] on span "SIGUIENTE" at bounding box center [940, 809] width 59 height 21
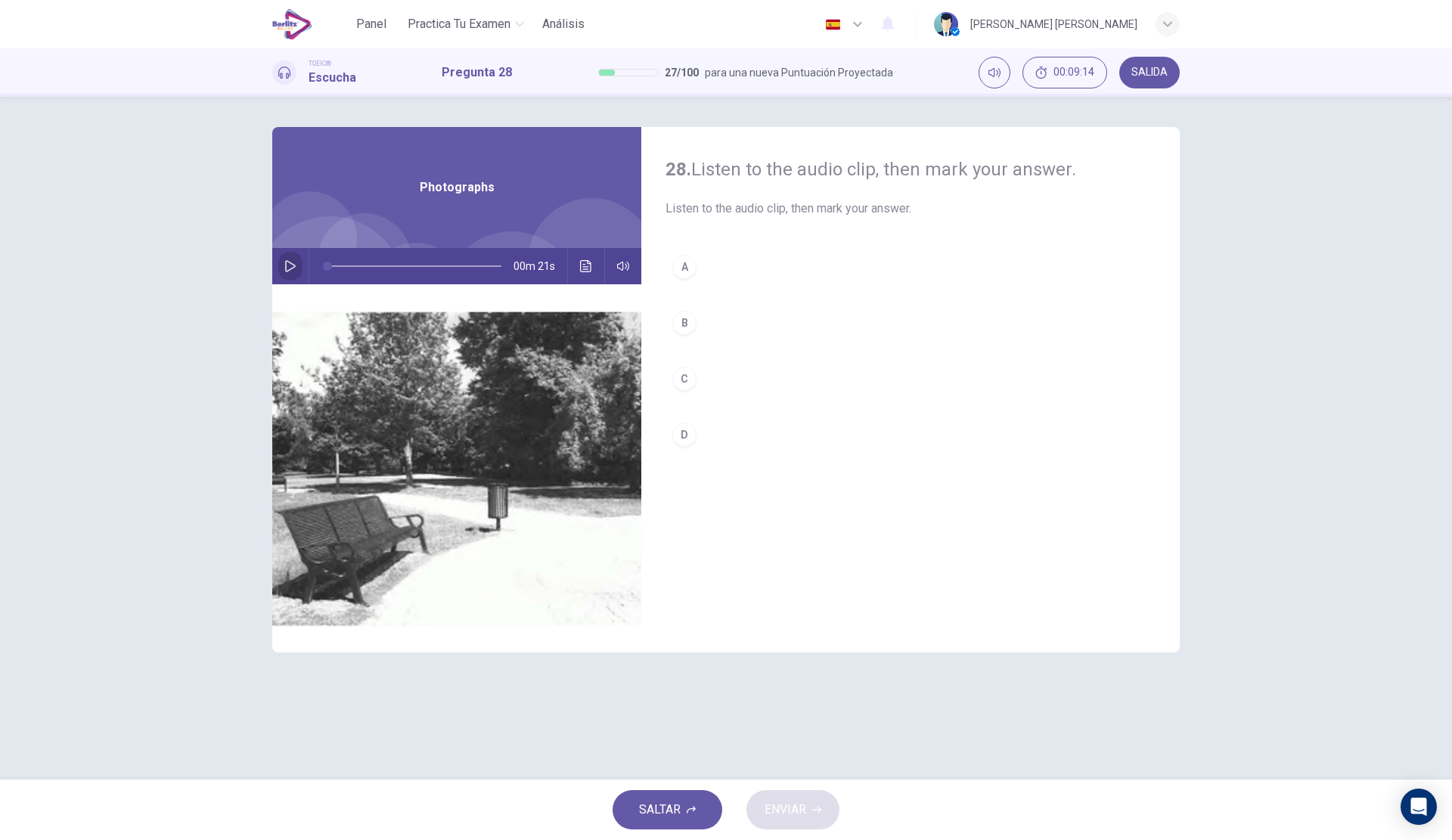
click at [291, 266] on icon "button" at bounding box center [290, 266] width 12 height 12
click at [754, 312] on button "B" at bounding box center [910, 323] width 490 height 38
click at [808, 805] on button "ENVIAR" at bounding box center [792, 809] width 93 height 39
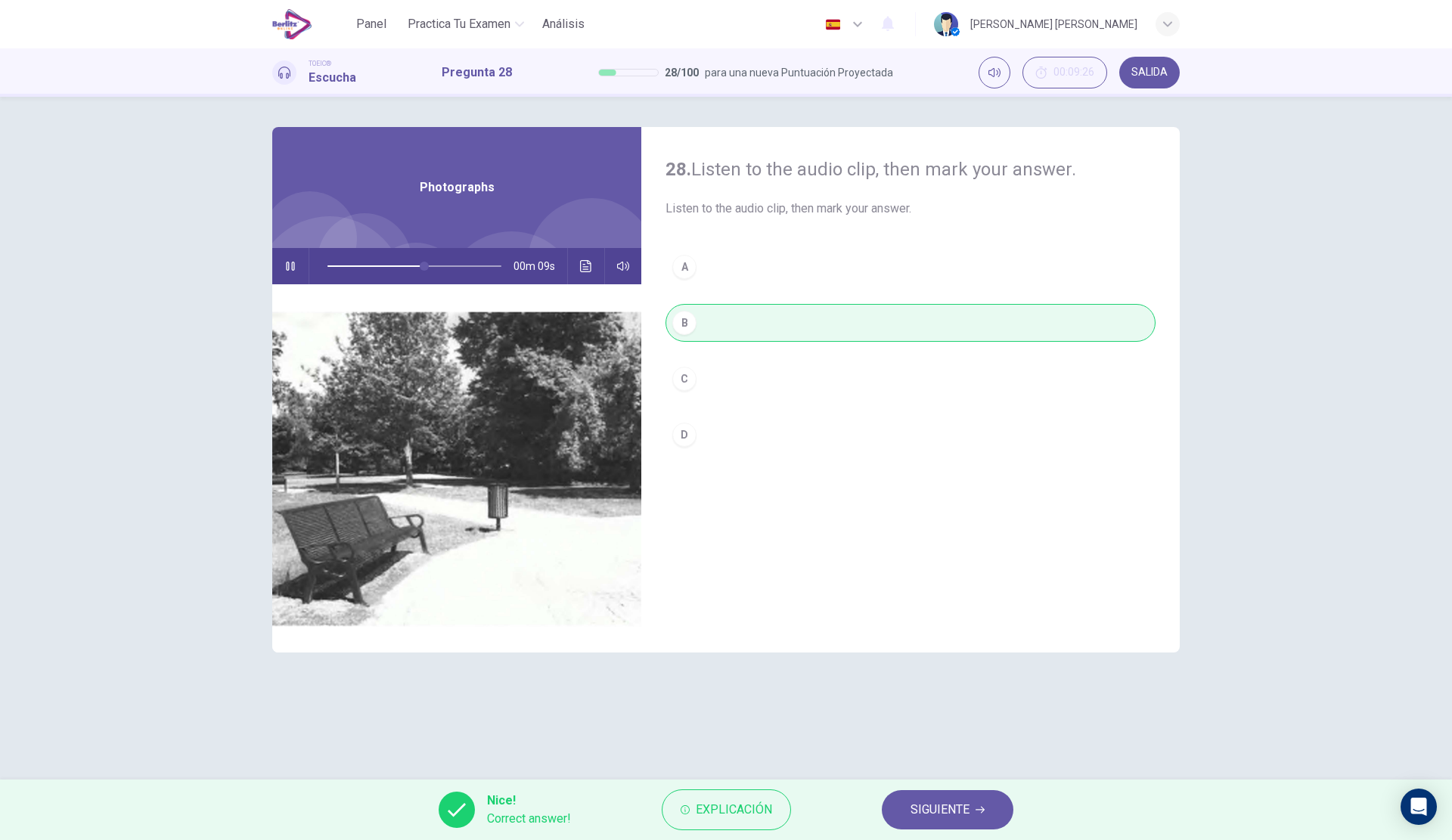
type input "**"
click at [978, 797] on button "SIGUIENTE" at bounding box center [947, 809] width 132 height 39
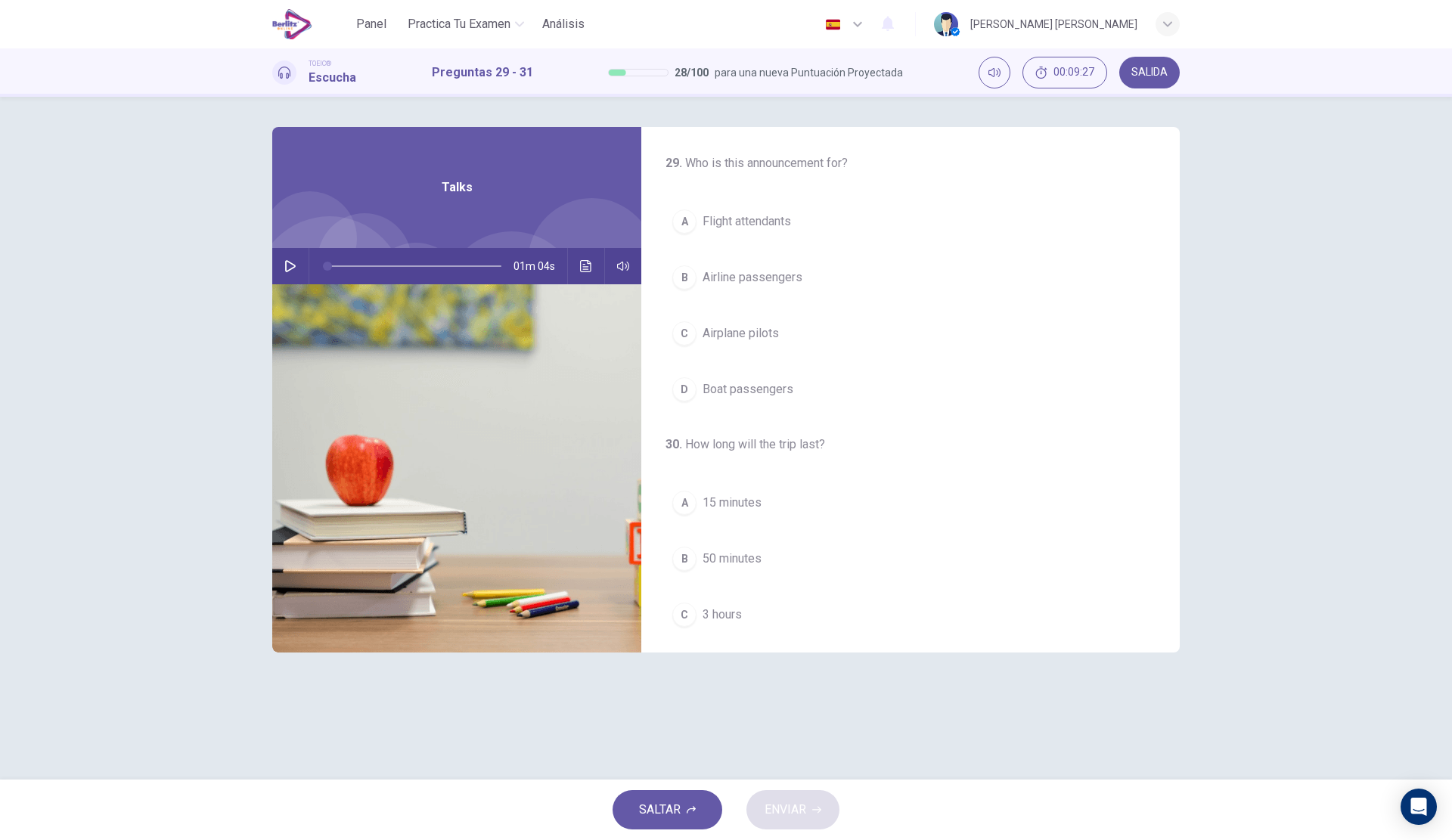
click at [292, 267] on icon "button" at bounding box center [290, 266] width 12 height 12
click at [810, 275] on button "B Airline passengers" at bounding box center [910, 277] width 490 height 38
click at [776, 336] on button "B 50 minutes" at bounding box center [910, 332] width 490 height 38
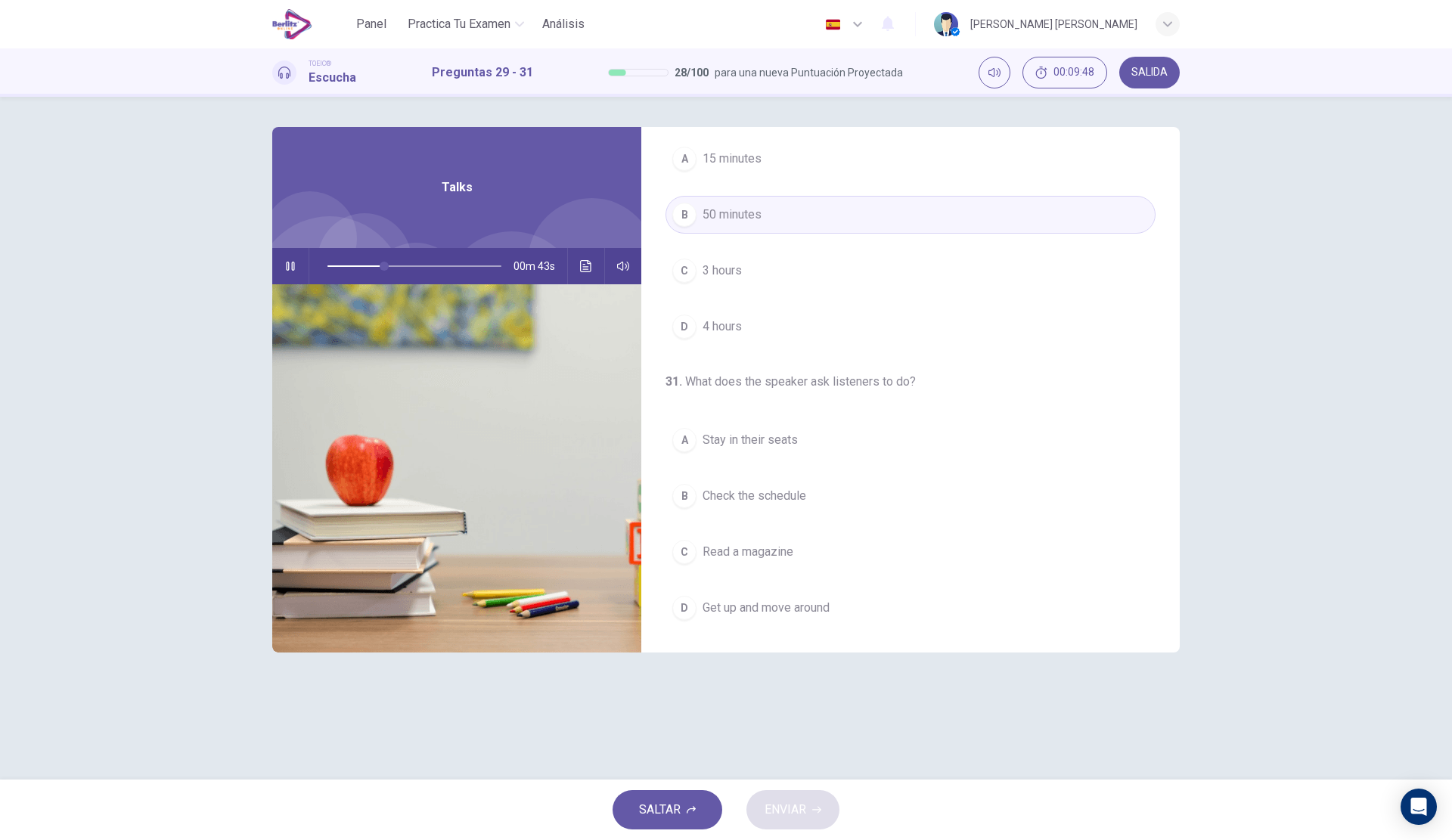
scroll to position [345, 0]
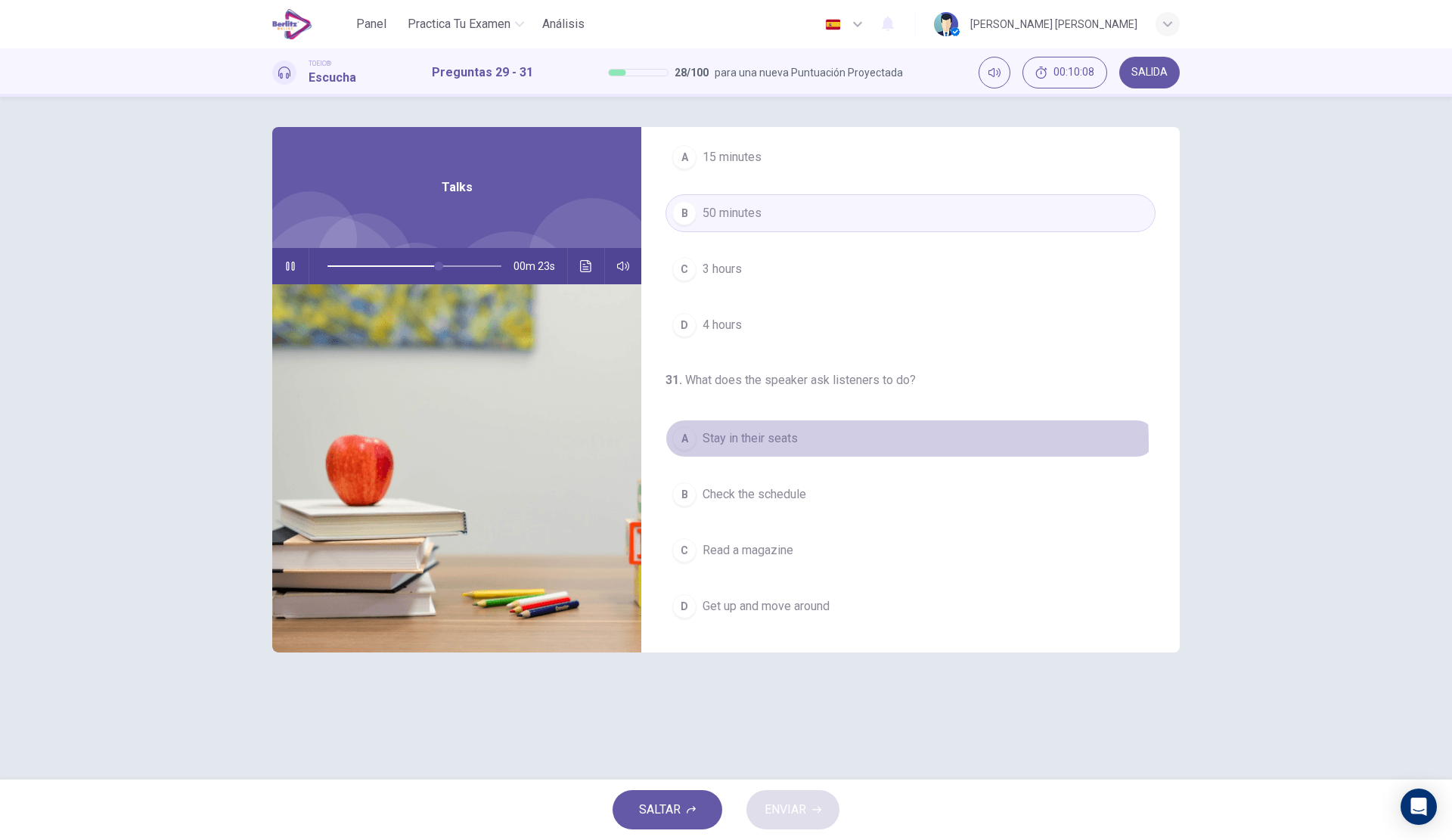
click at [807, 444] on button "A Stay in their seats" at bounding box center [910, 438] width 490 height 38
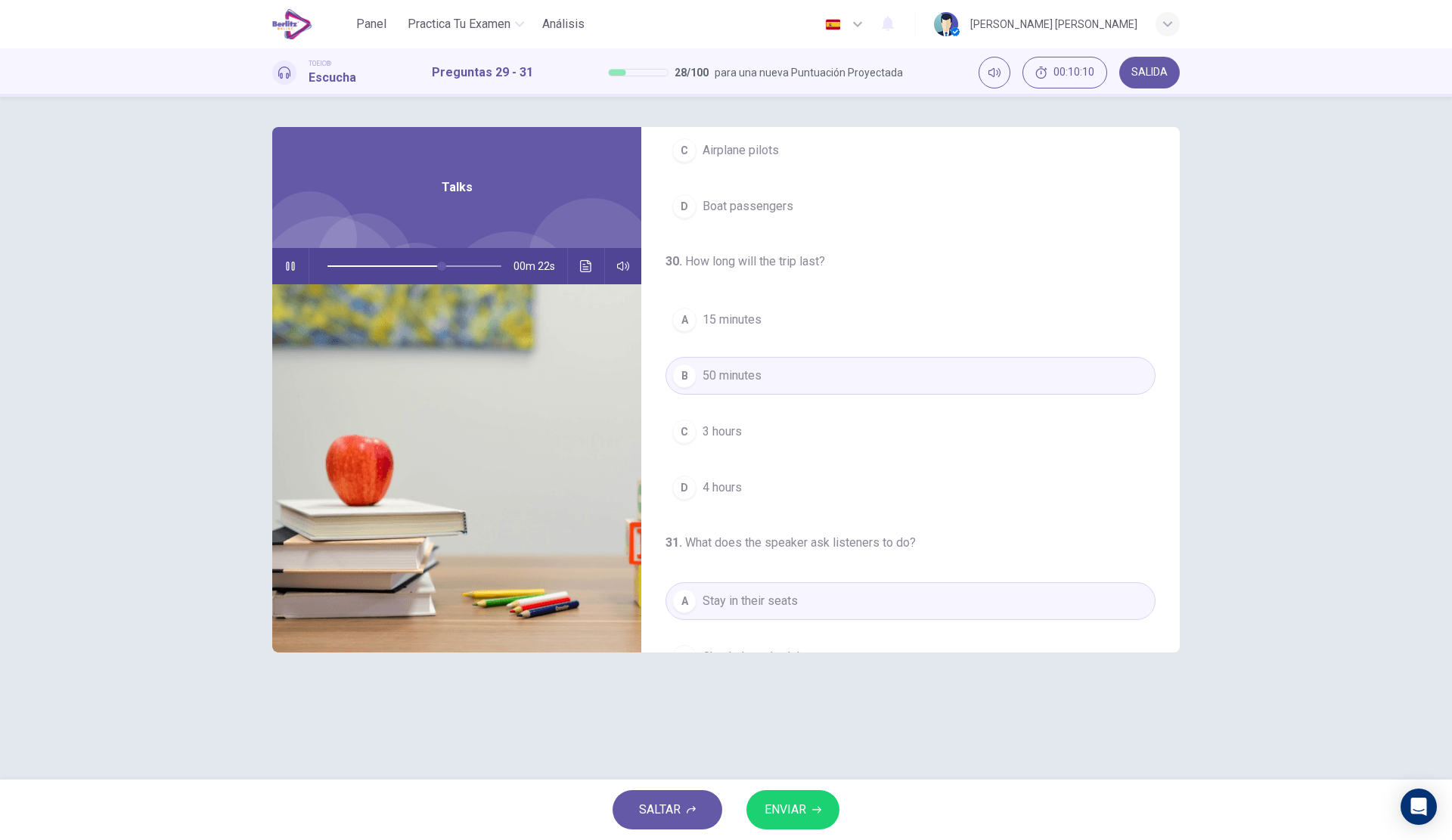
scroll to position [118, 0]
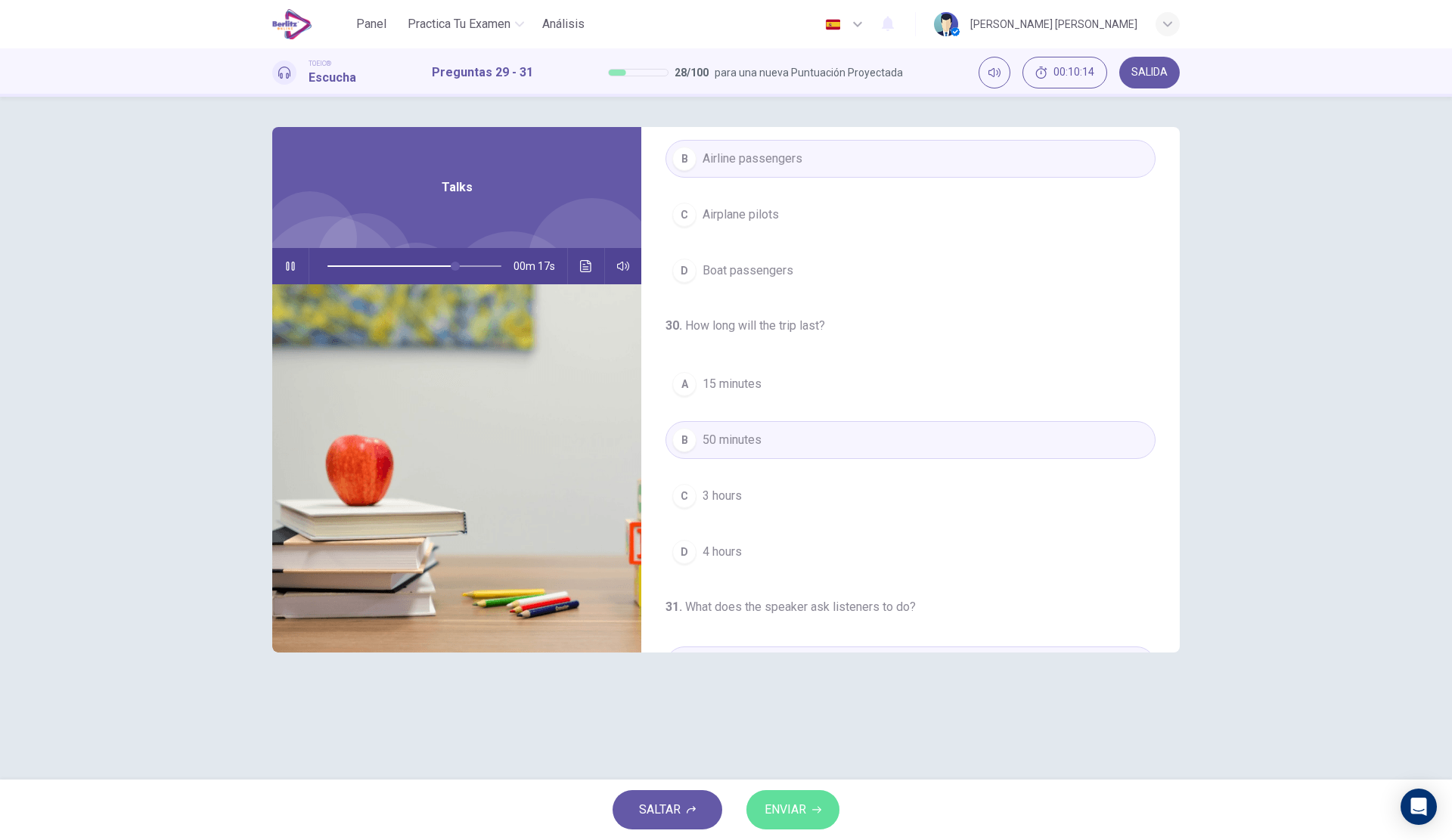
click at [835, 801] on button "ENVIAR" at bounding box center [792, 809] width 93 height 39
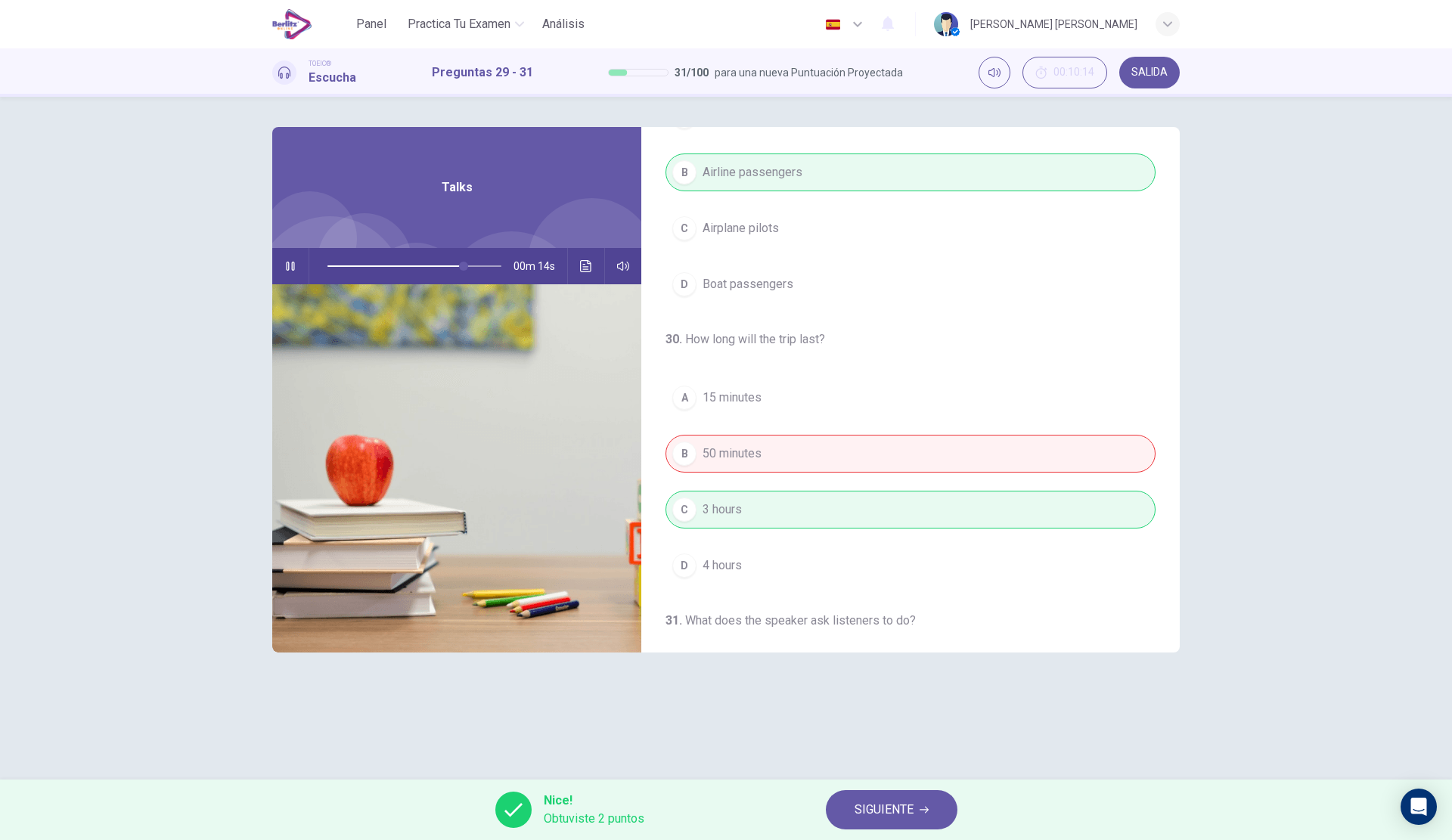
scroll to position [0, 0]
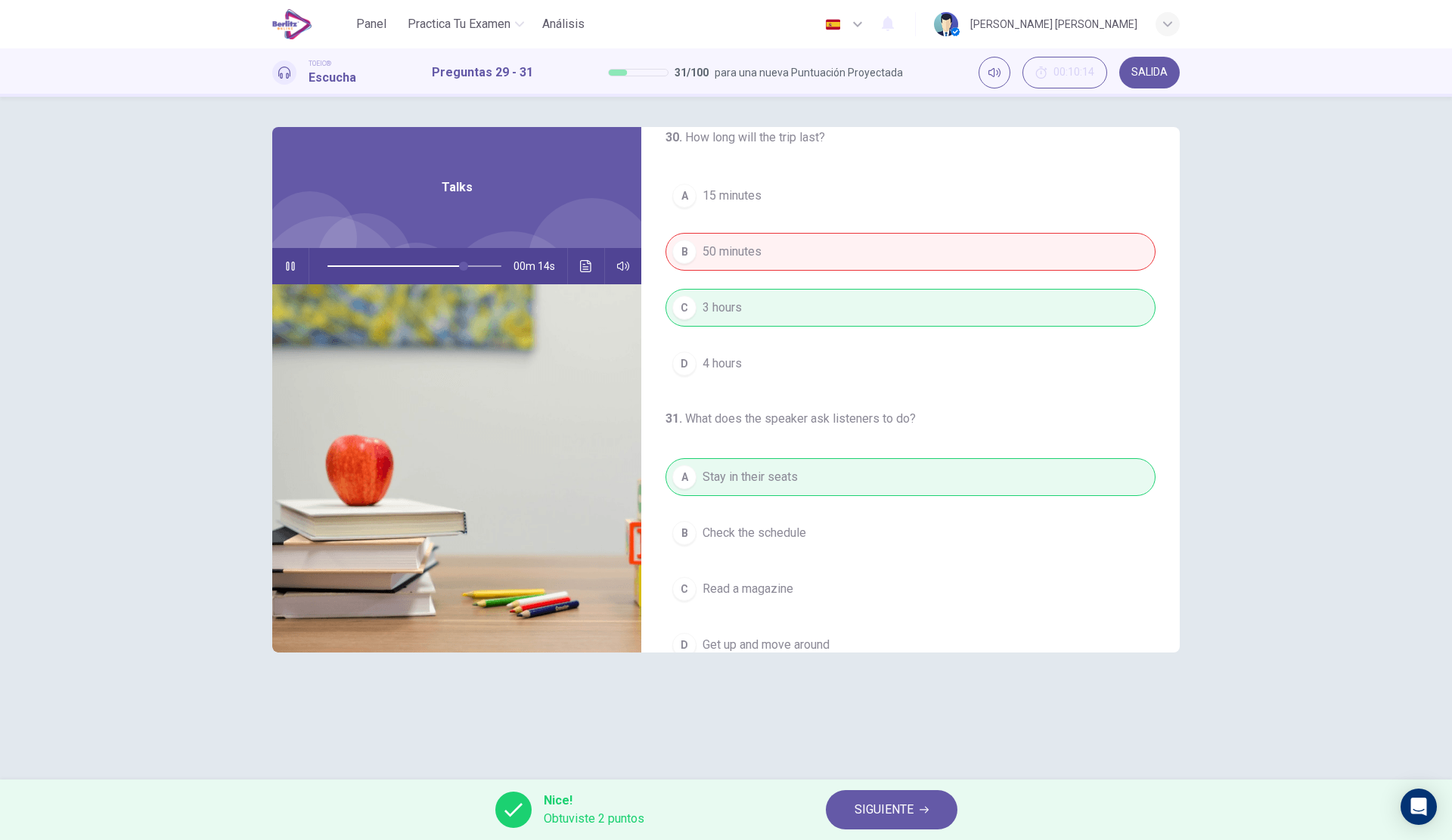
type input "**"
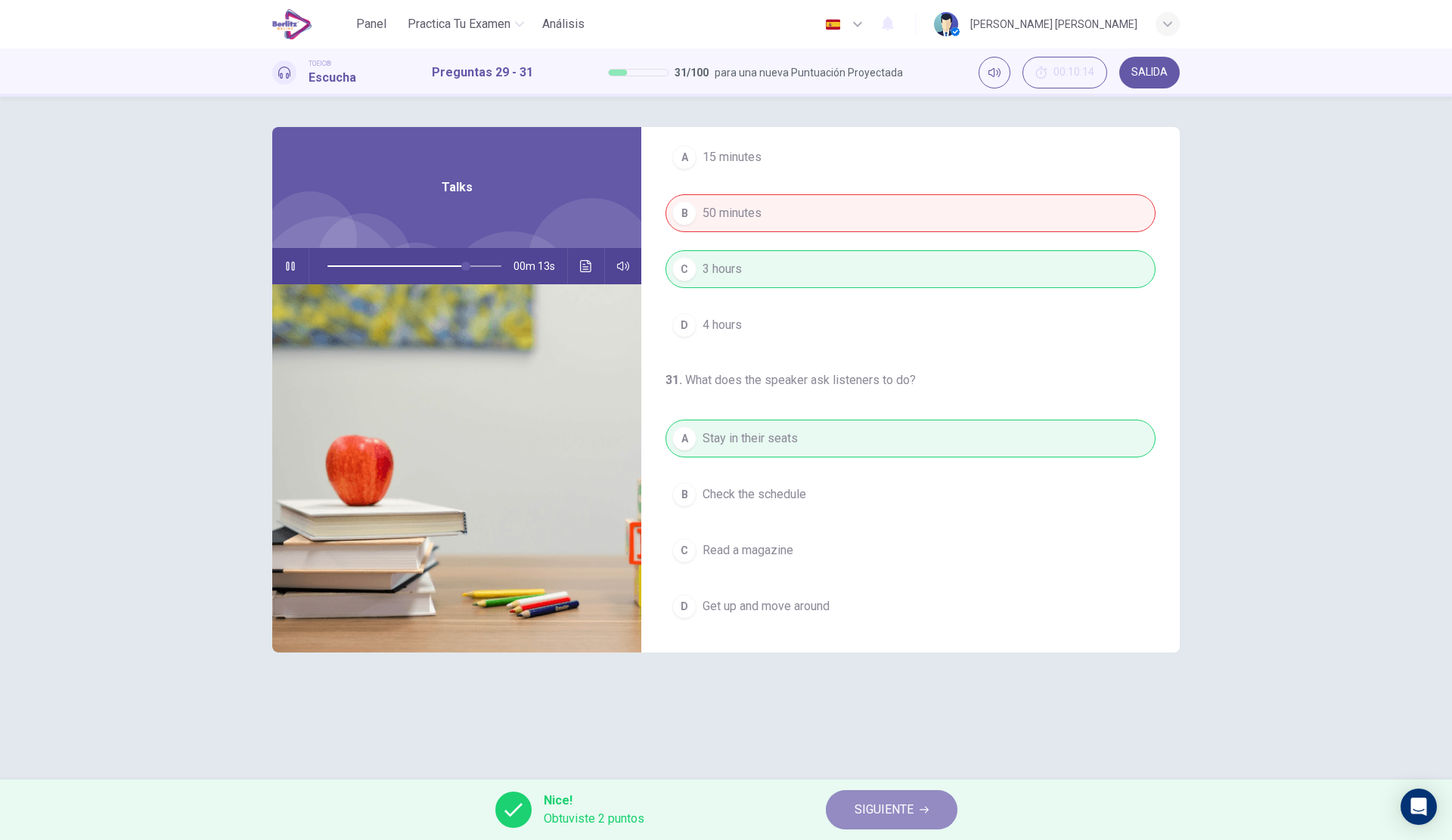
click at [881, 798] on button "SIGUIENTE" at bounding box center [892, 809] width 132 height 39
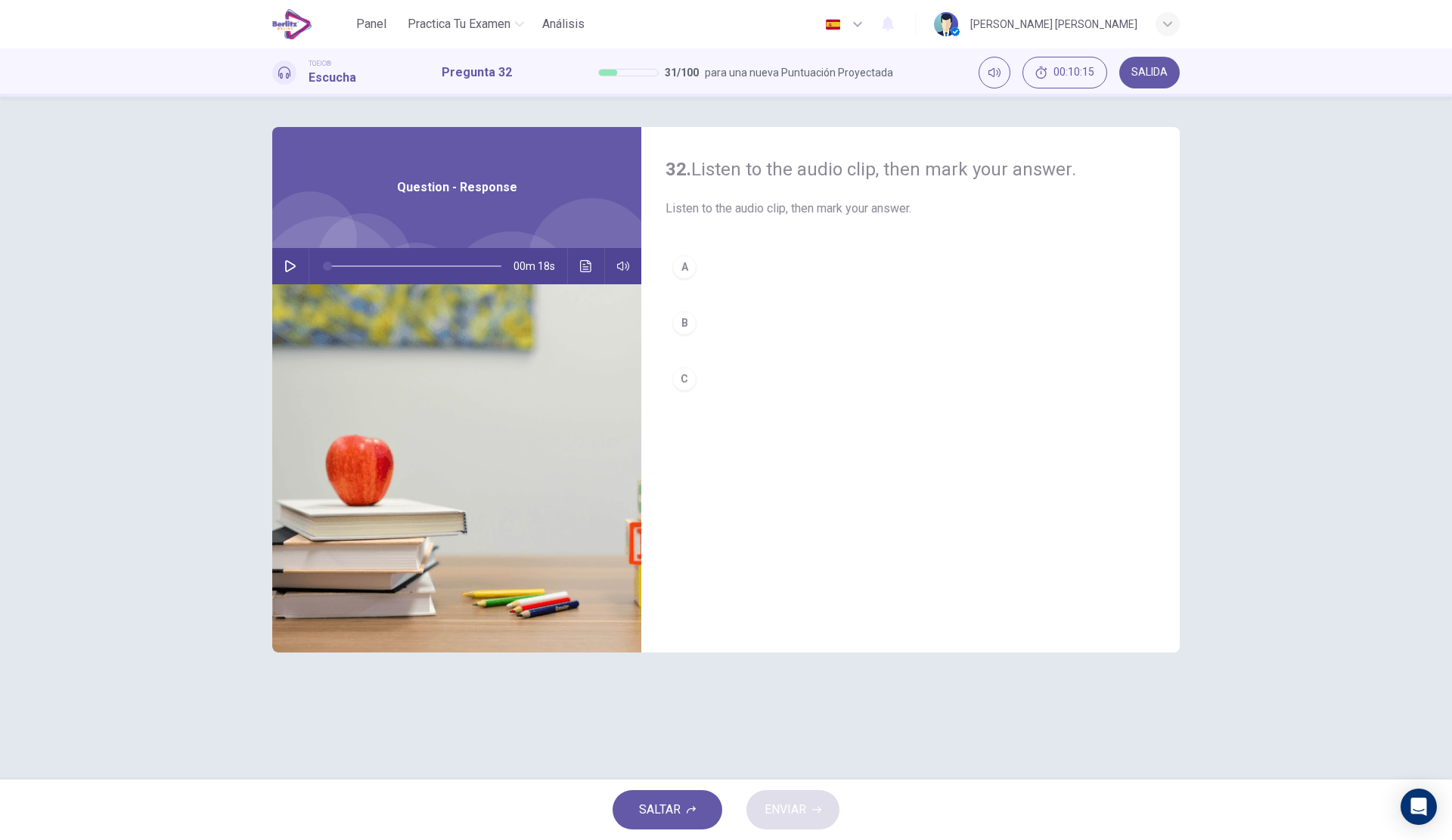
click at [302, 265] on div "00m 18s" at bounding box center [456, 265] width 369 height 36
click at [298, 265] on button "button" at bounding box center [290, 265] width 24 height 36
click at [734, 258] on button "A" at bounding box center [910, 266] width 490 height 38
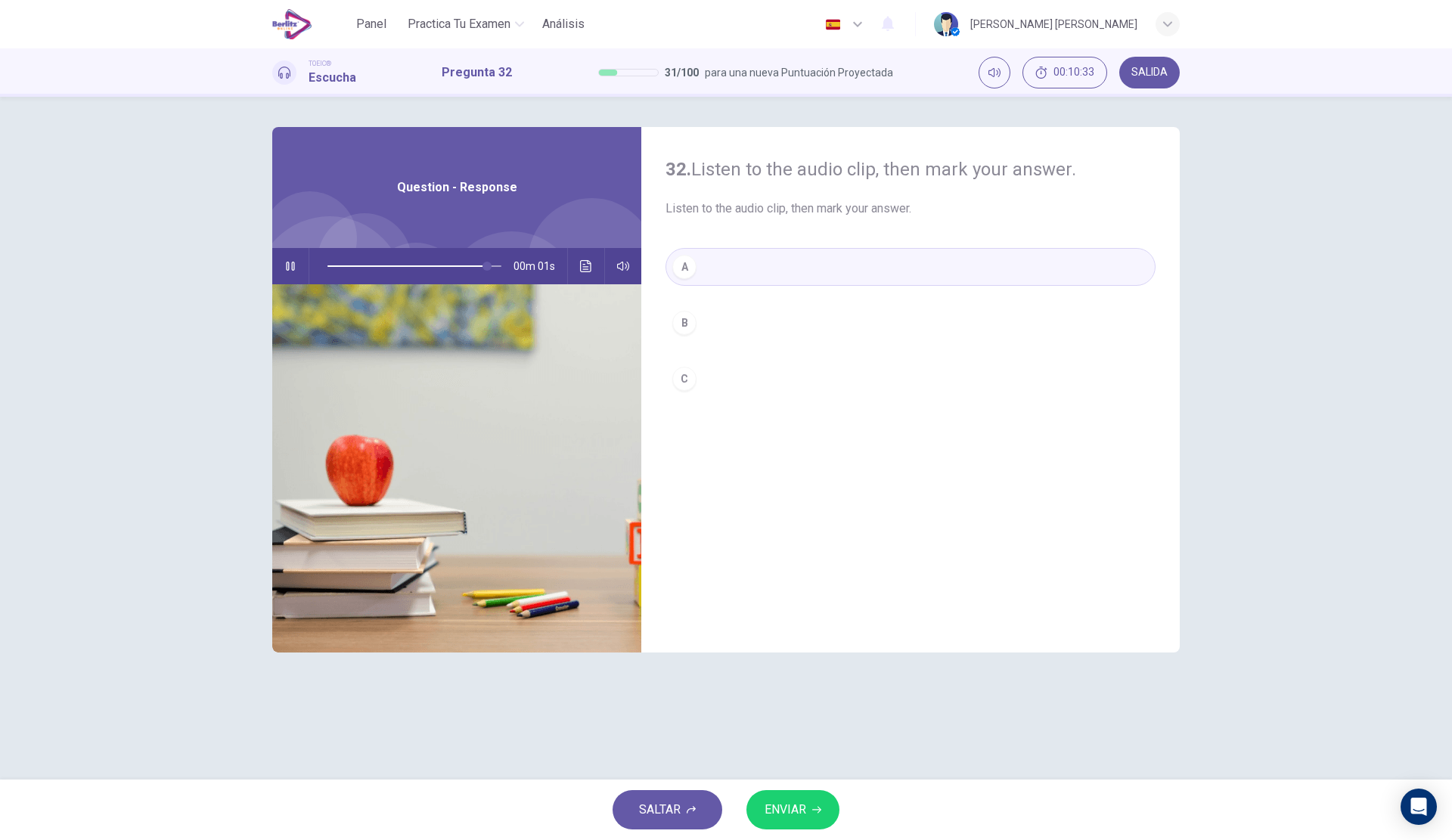
click at [803, 808] on span "ENVIAR" at bounding box center [785, 809] width 41 height 21
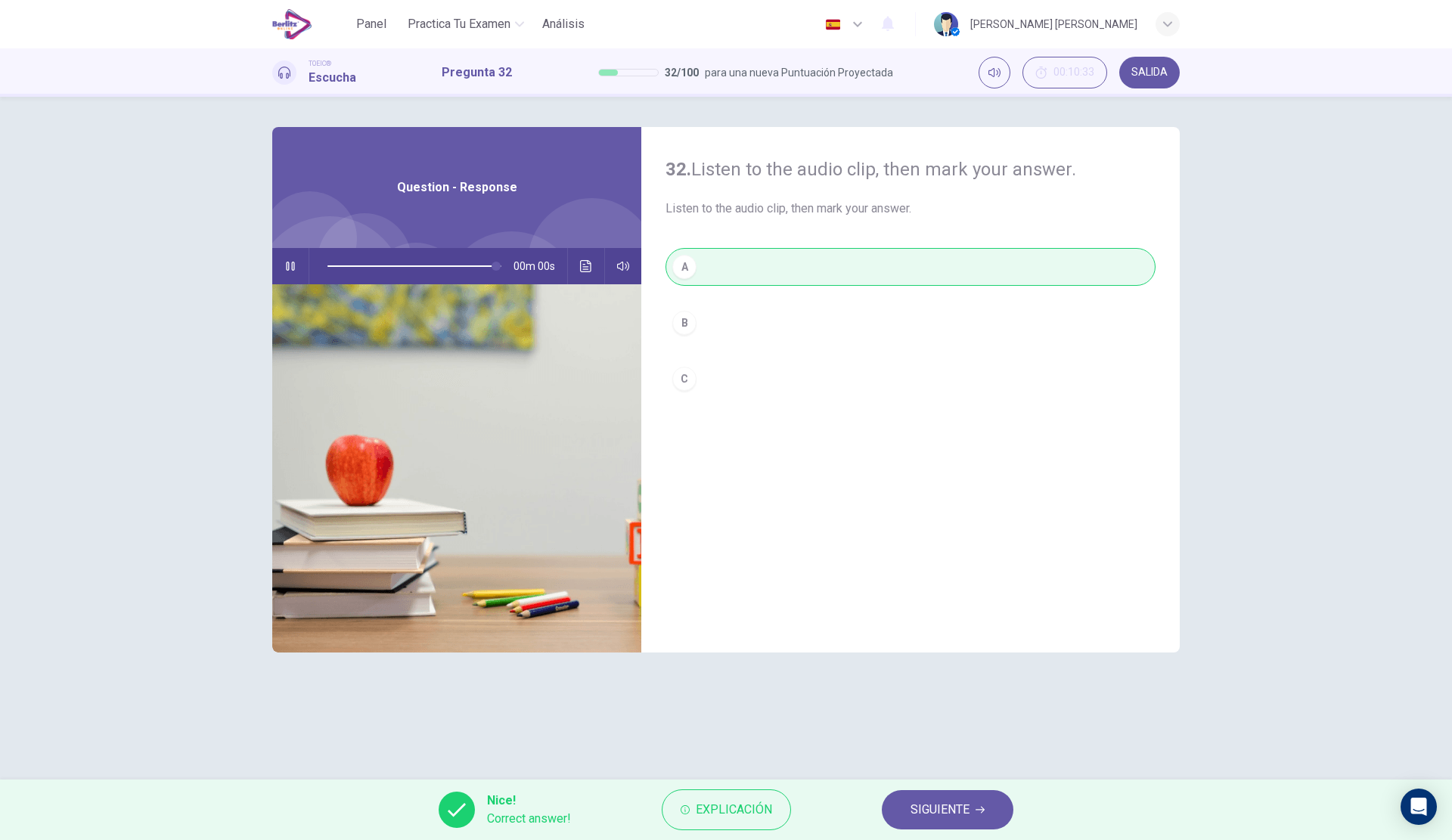
type input "*"
click at [939, 816] on span "SIGUIENTE" at bounding box center [940, 809] width 59 height 21
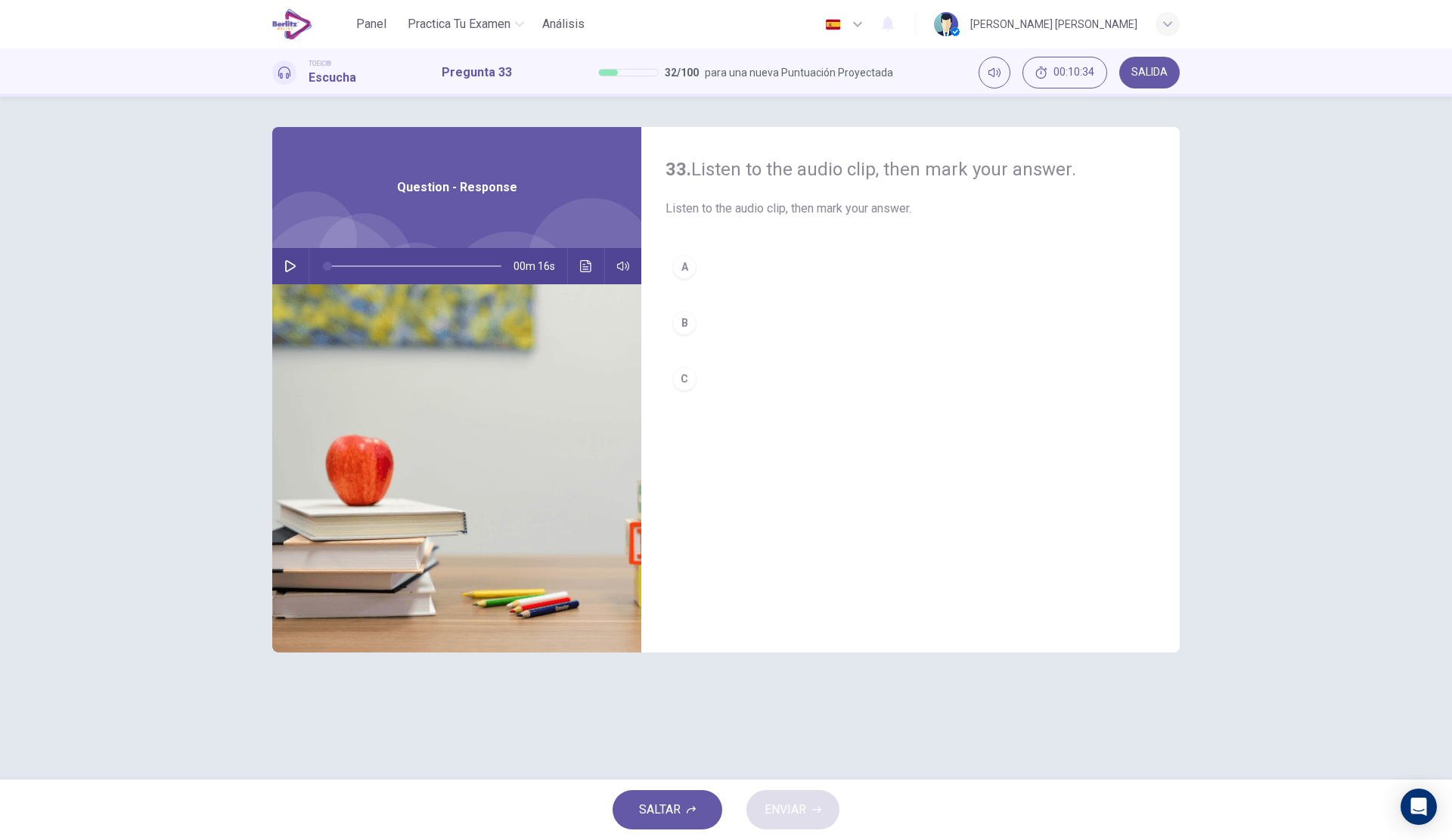
click at [295, 270] on icon "button" at bounding box center [290, 266] width 12 height 12
type input "*"
click at [729, 410] on div "A B C" at bounding box center [910, 338] width 490 height 180
click at [781, 365] on button "C" at bounding box center [910, 378] width 490 height 38
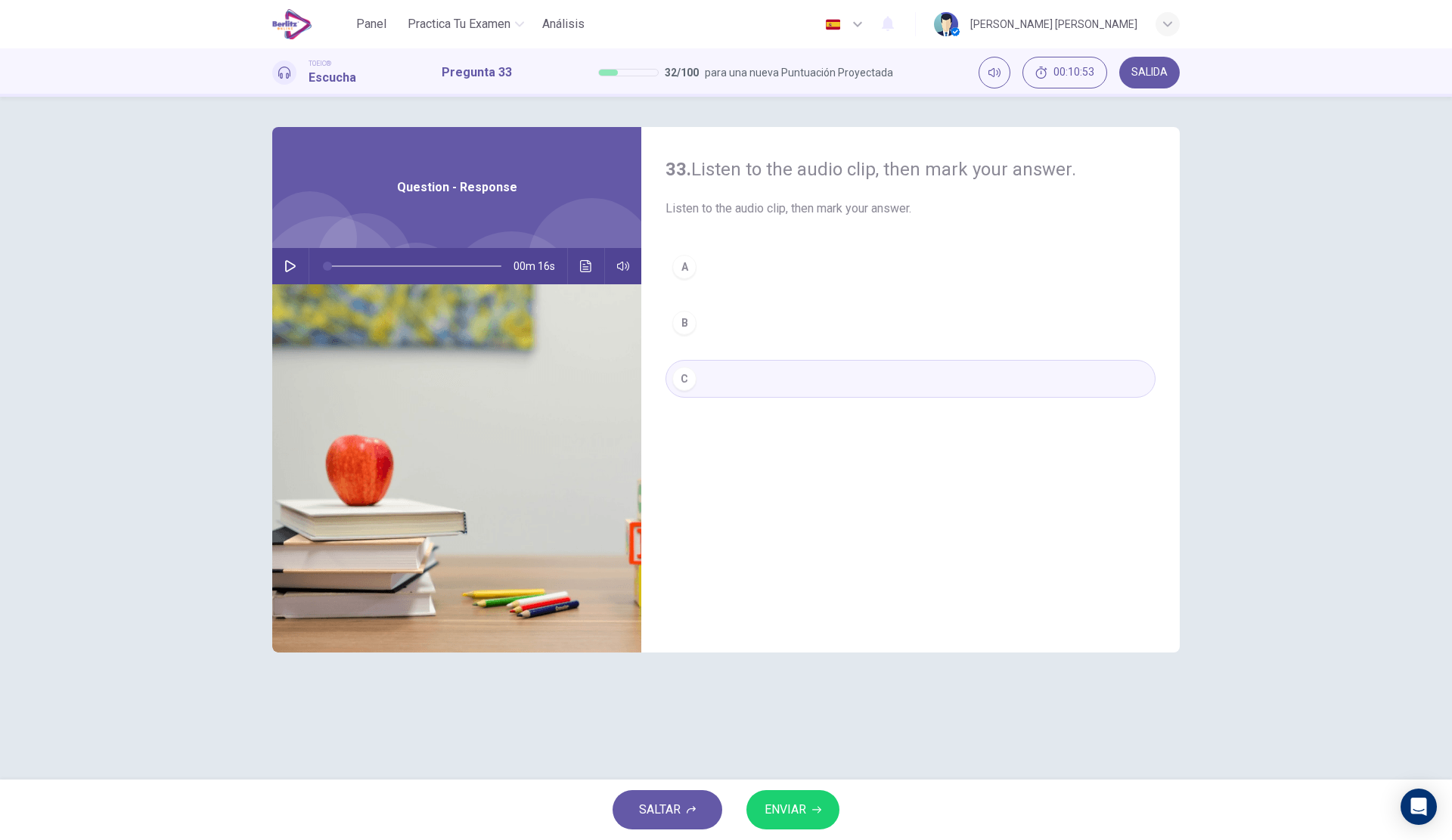
click at [795, 803] on span "ENVIAR" at bounding box center [785, 809] width 41 height 21
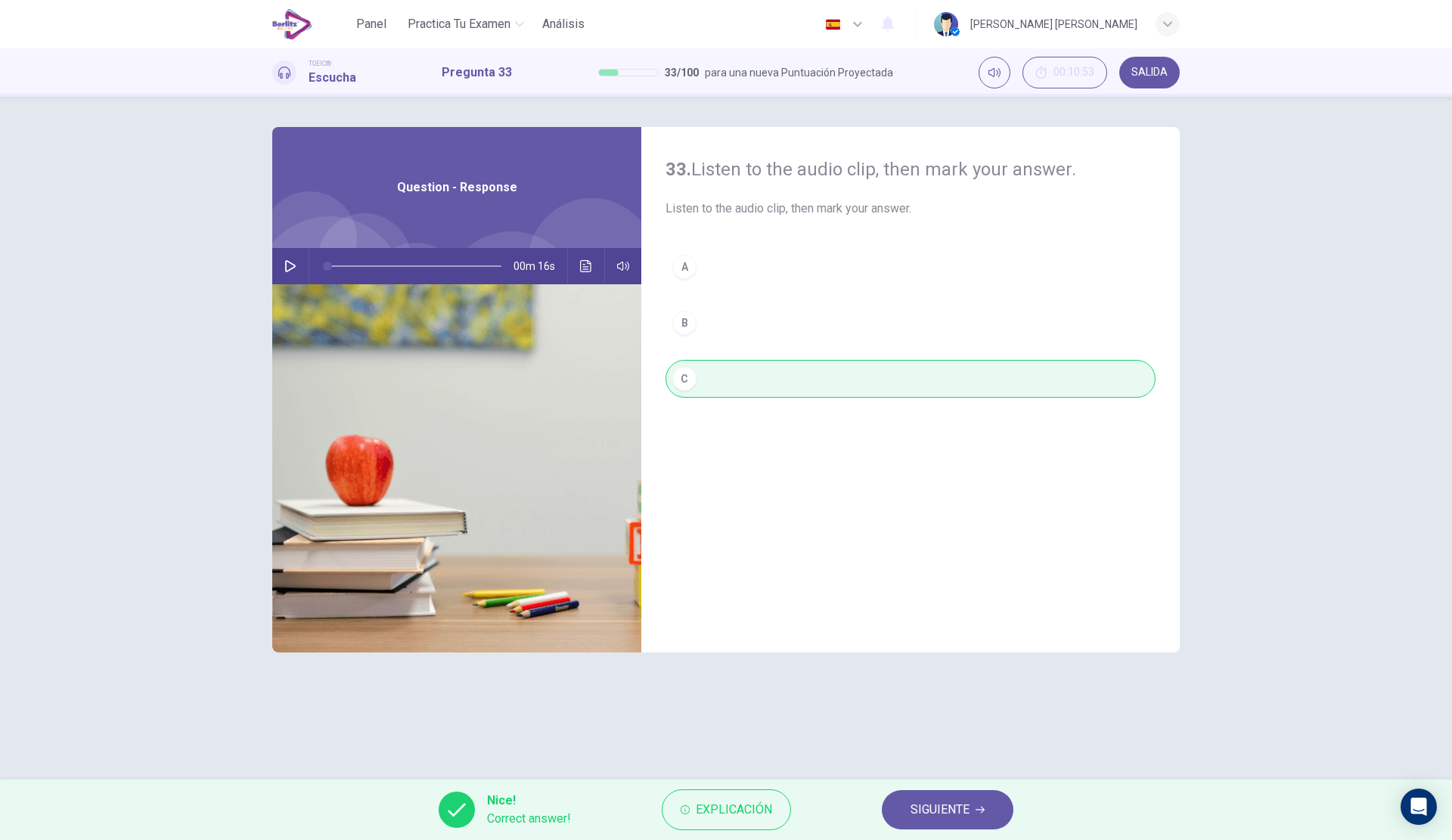
click at [954, 810] on span "SIGUIENTE" at bounding box center [940, 809] width 59 height 21
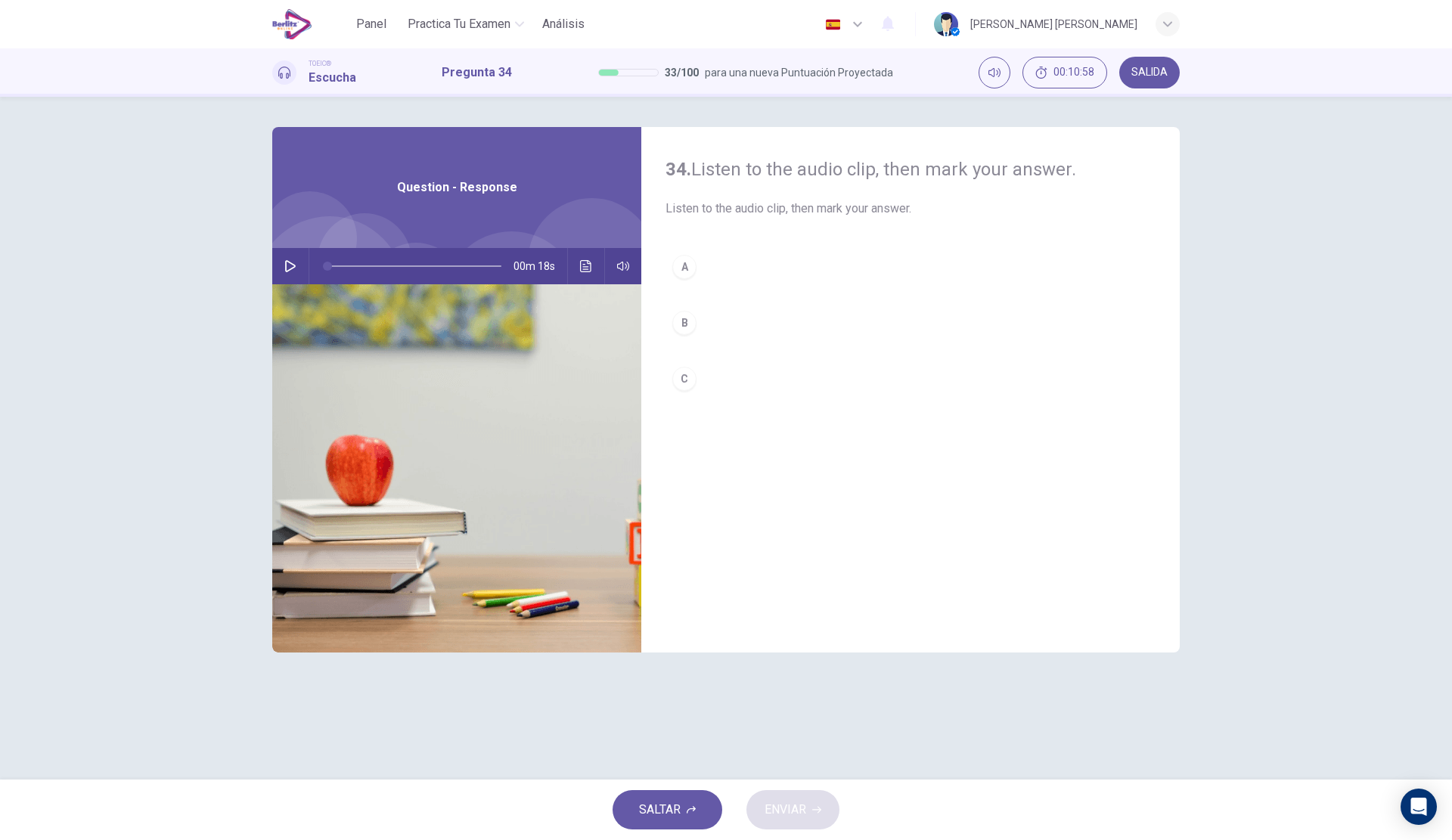
click at [295, 268] on icon "button" at bounding box center [290, 266] width 12 height 12
drag, startPoint x: 489, startPoint y: 268, endPoint x: 259, endPoint y: 268, distance: 230.0
click at [259, 268] on div "34. Listen to the audio clip, then [PERSON_NAME] your answer. Listen to the aud…" at bounding box center [725, 438] width 955 height 622
click at [773, 282] on button "A" at bounding box center [910, 266] width 490 height 38
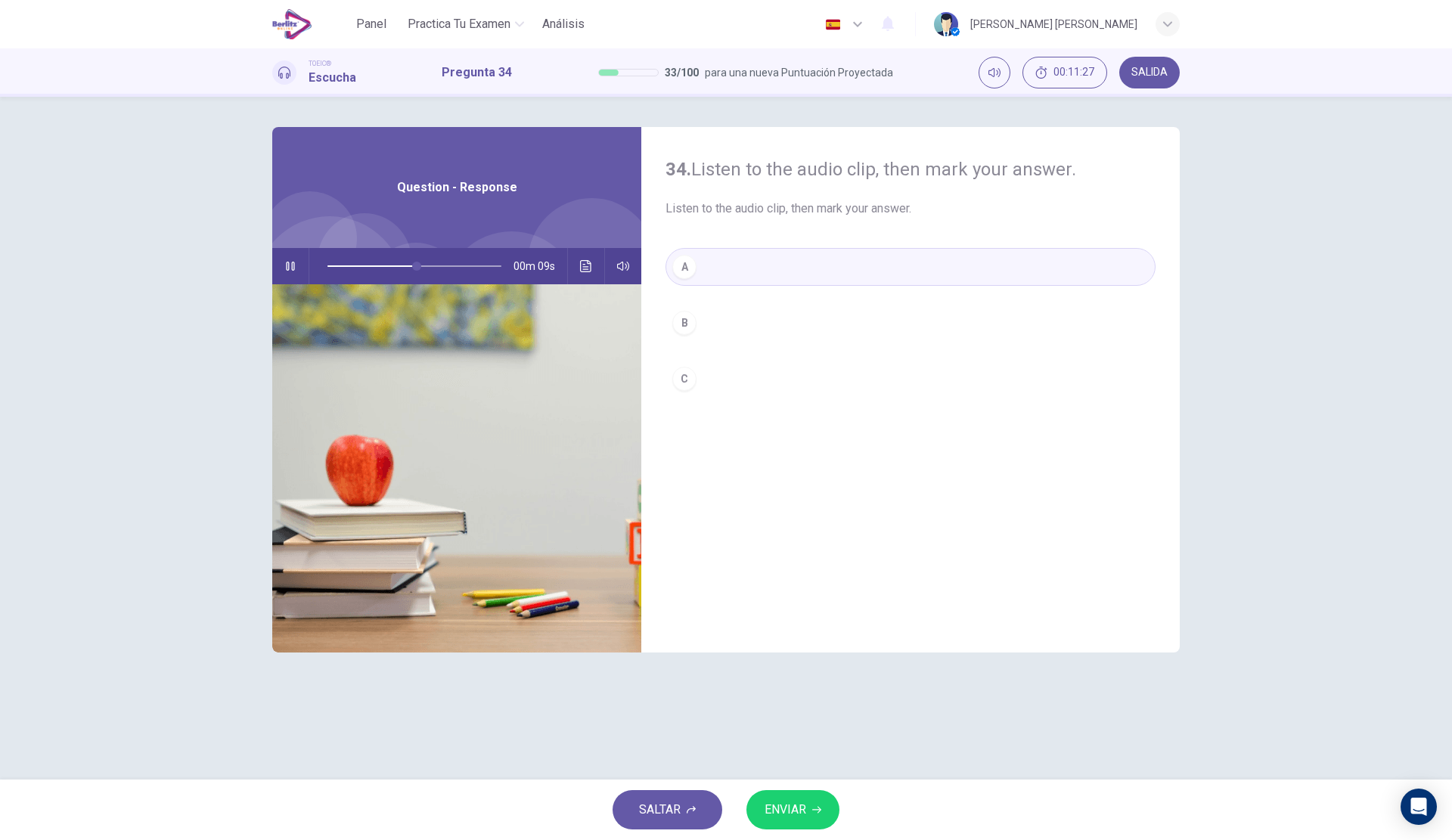
click at [779, 806] on span "ENVIAR" at bounding box center [785, 809] width 41 height 21
type input "**"
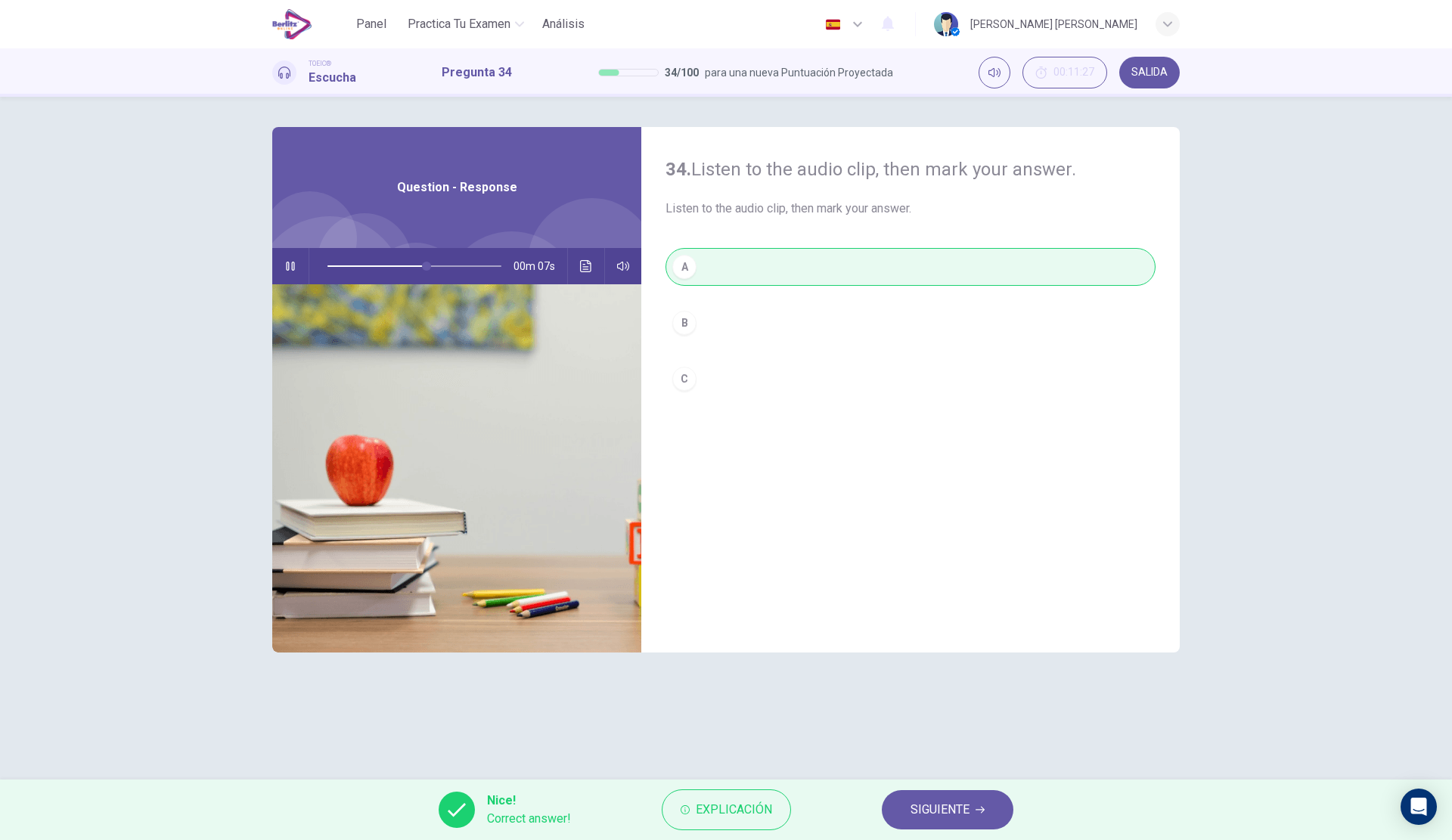
click at [929, 804] on span "SIGUIENTE" at bounding box center [940, 809] width 59 height 21
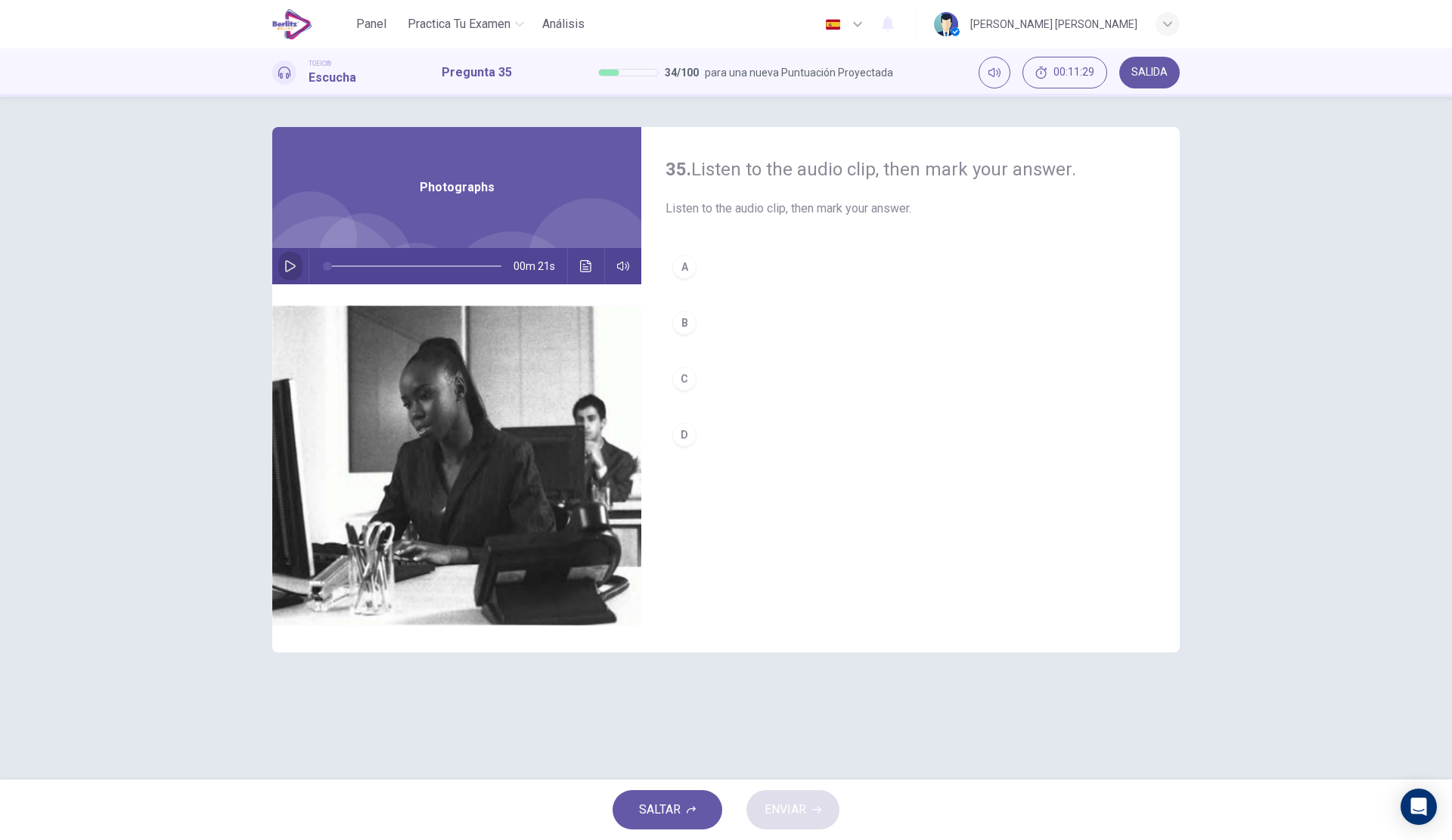
click at [286, 263] on icon "button" at bounding box center [290, 266] width 11 height 12
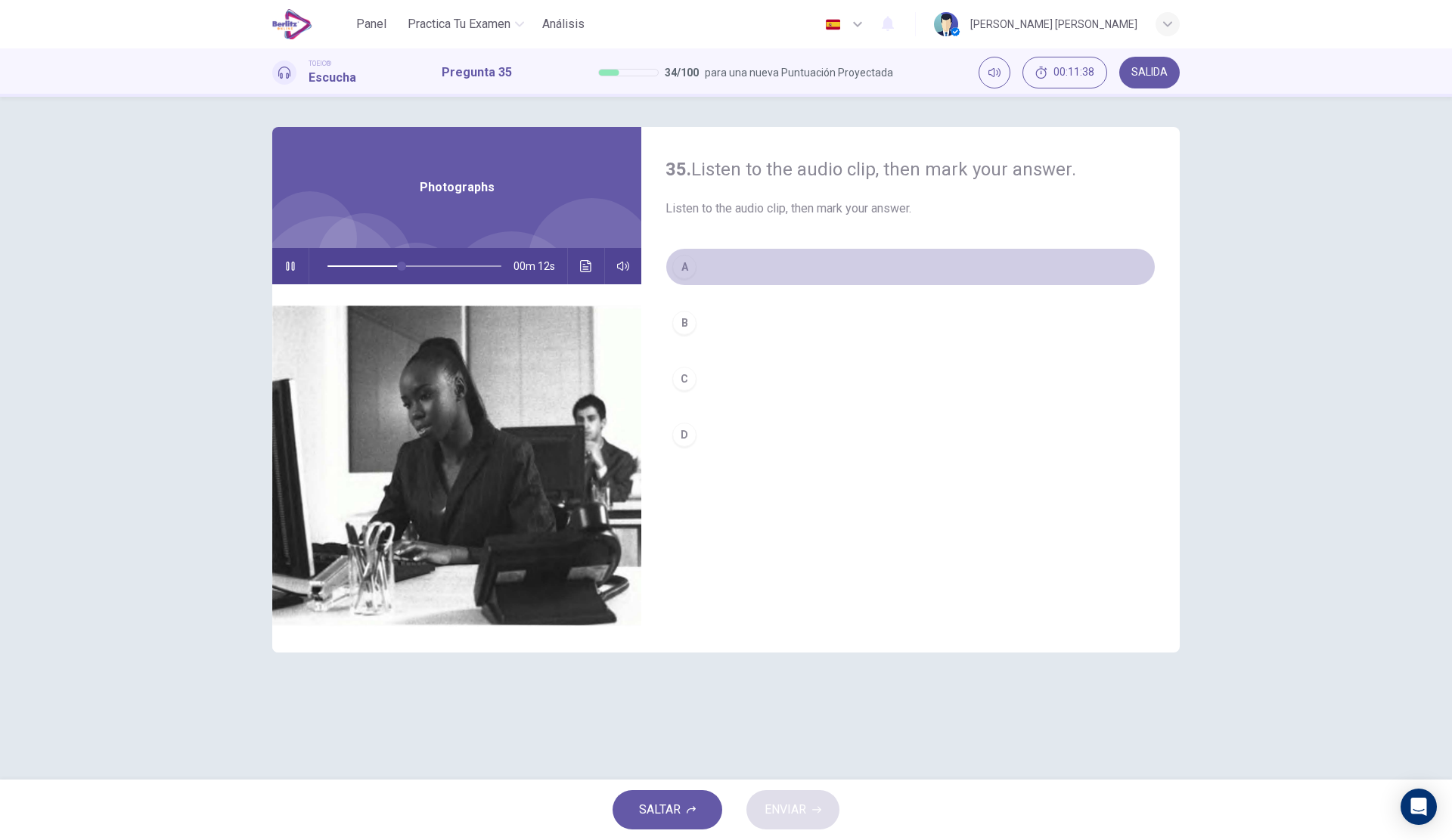
click at [750, 272] on button "A" at bounding box center [910, 266] width 490 height 38
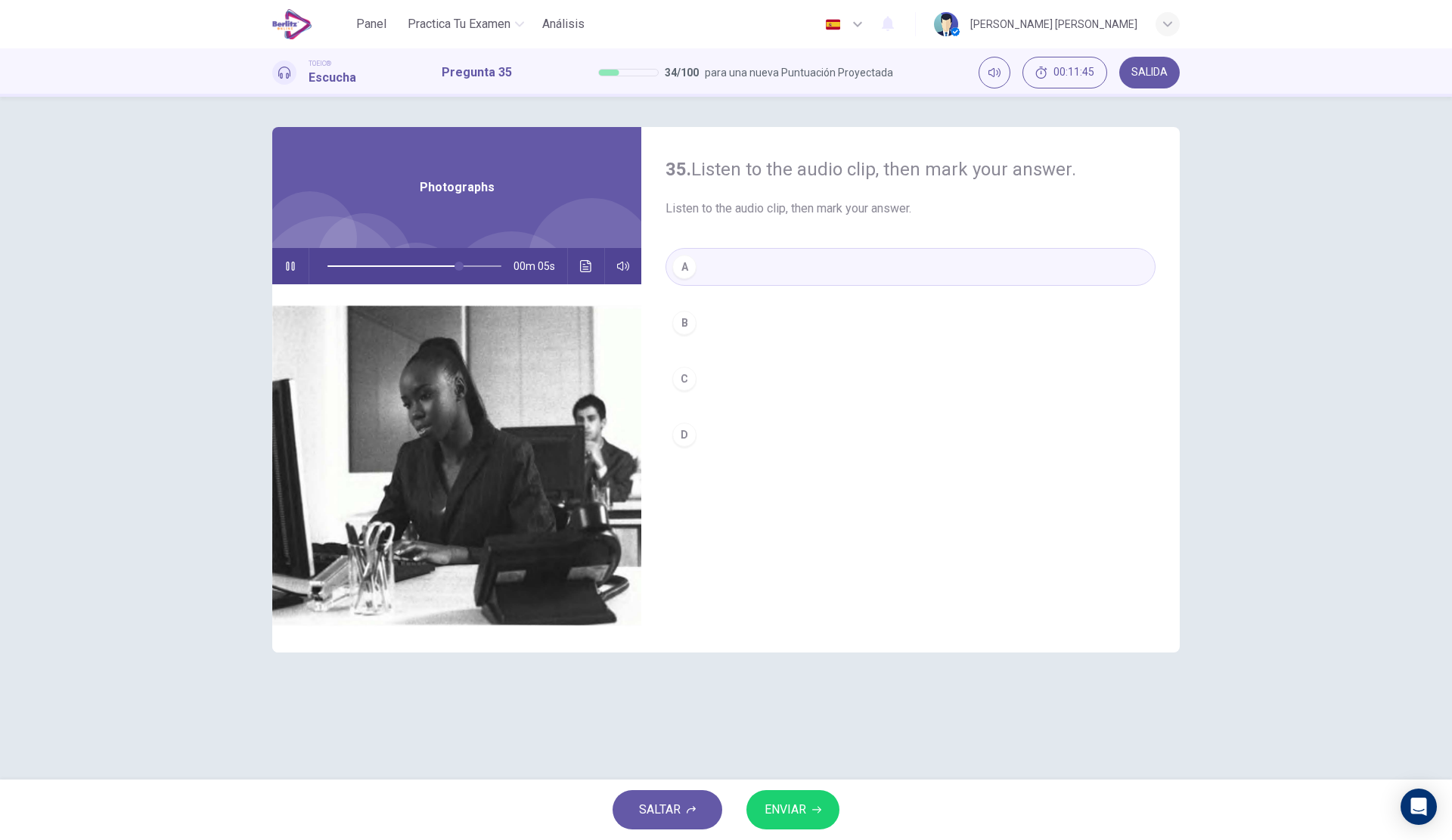
click at [737, 328] on button "B" at bounding box center [910, 323] width 490 height 38
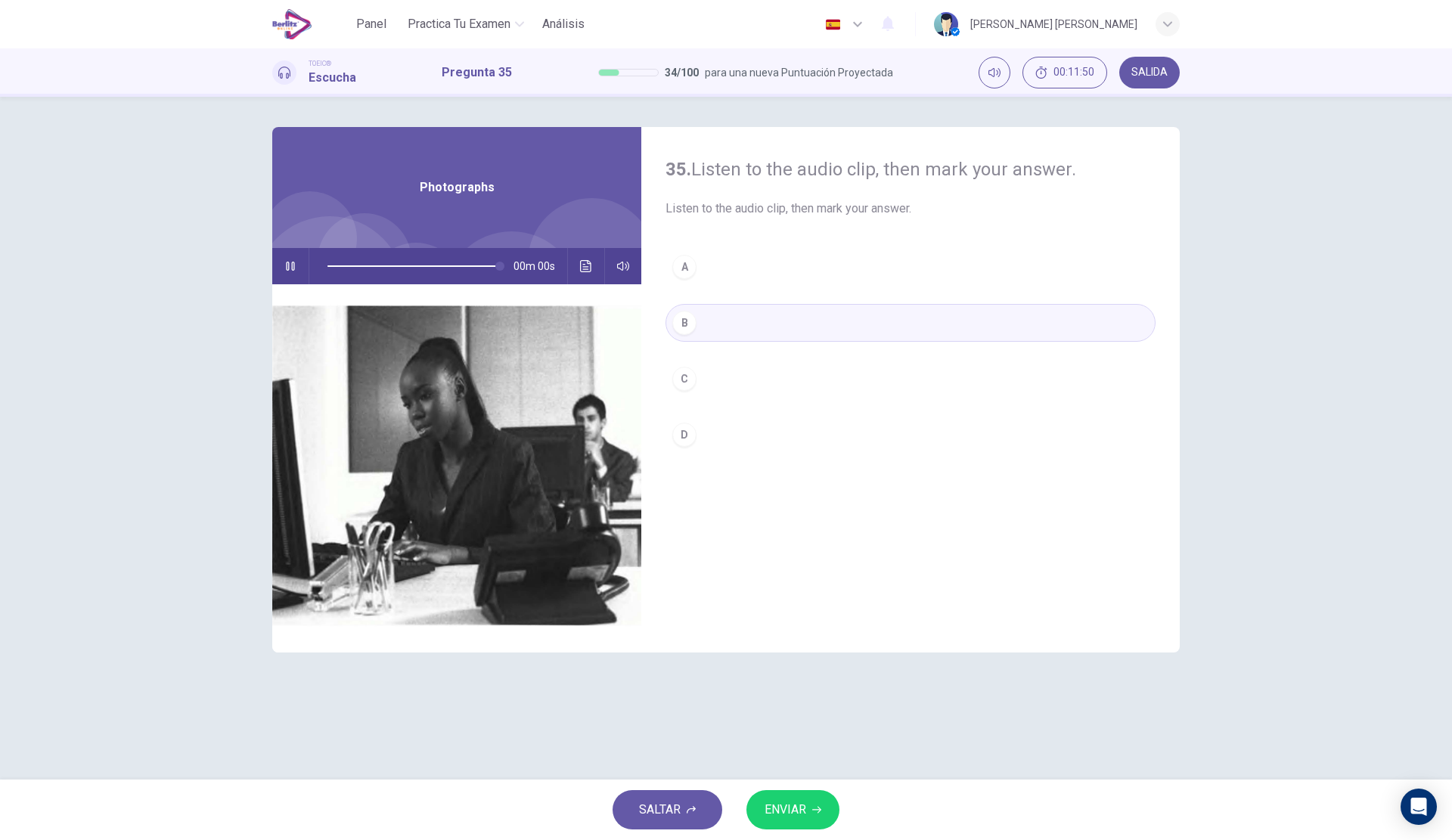
type input "*"
click at [786, 811] on span "ENVIAR" at bounding box center [785, 809] width 41 height 21
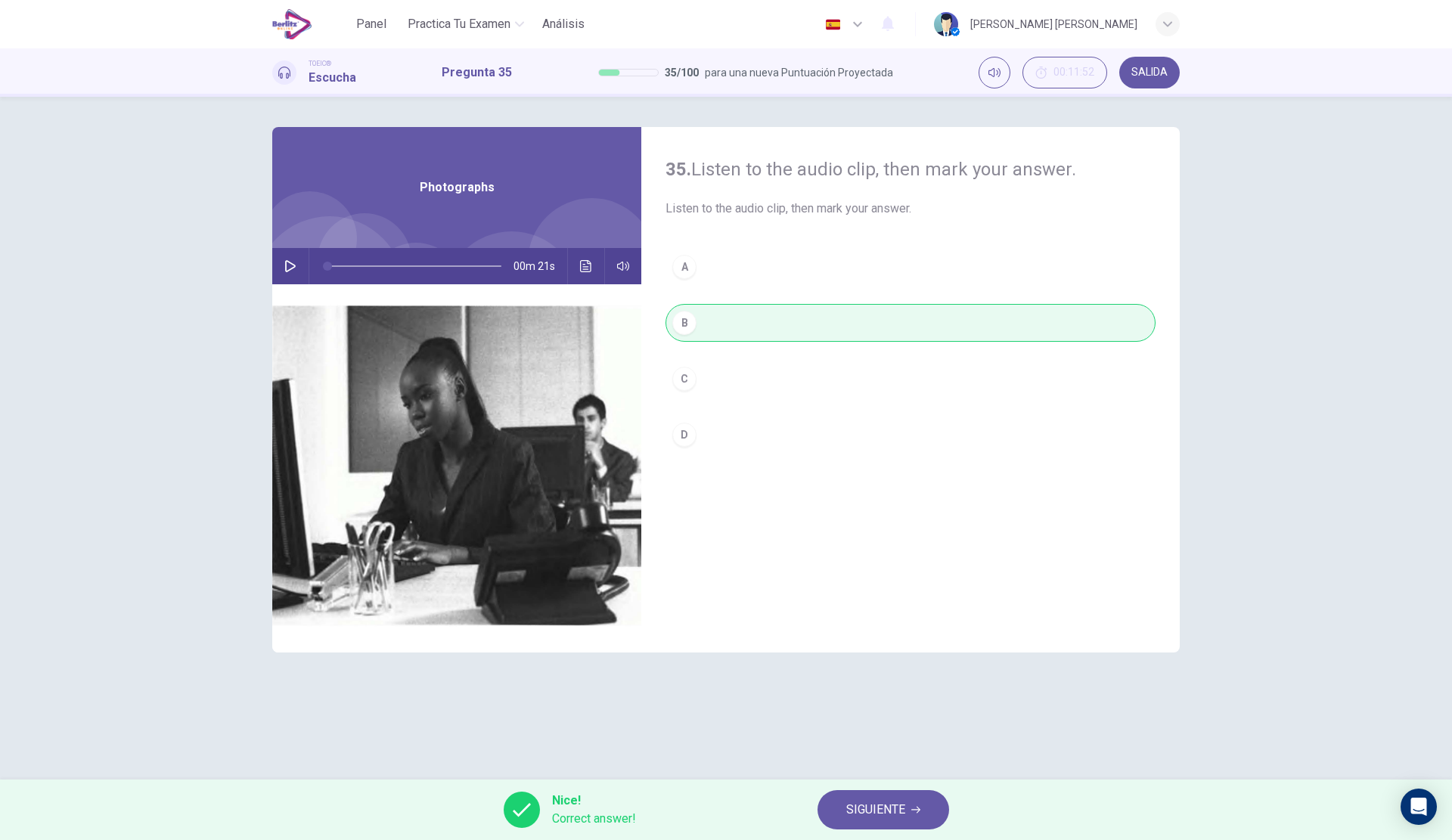
click at [865, 805] on span "SIGUIENTE" at bounding box center [876, 809] width 59 height 21
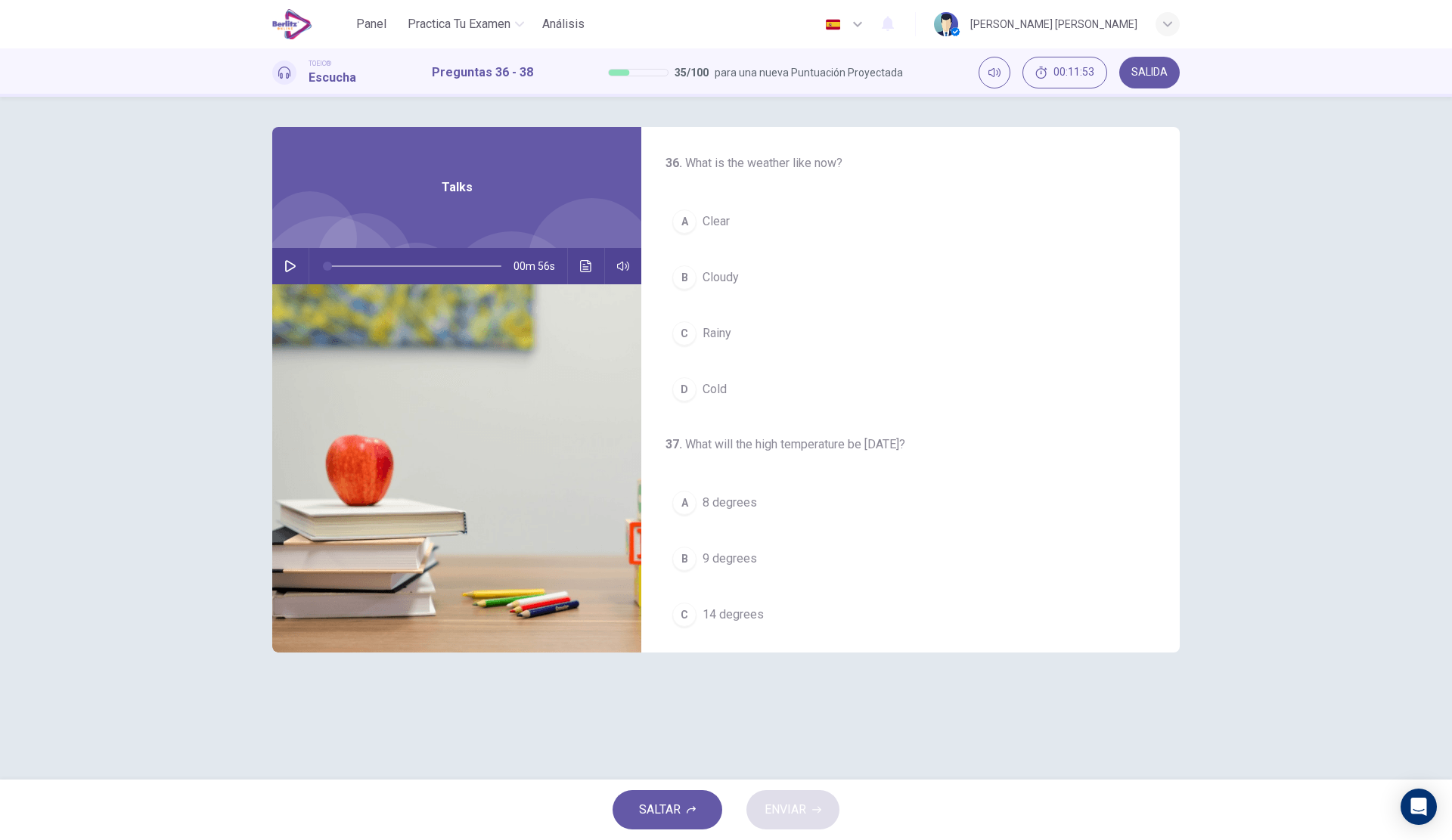
click at [284, 260] on icon "button" at bounding box center [290, 266] width 12 height 12
click at [729, 286] on span "Cloudy" at bounding box center [720, 277] width 36 height 18
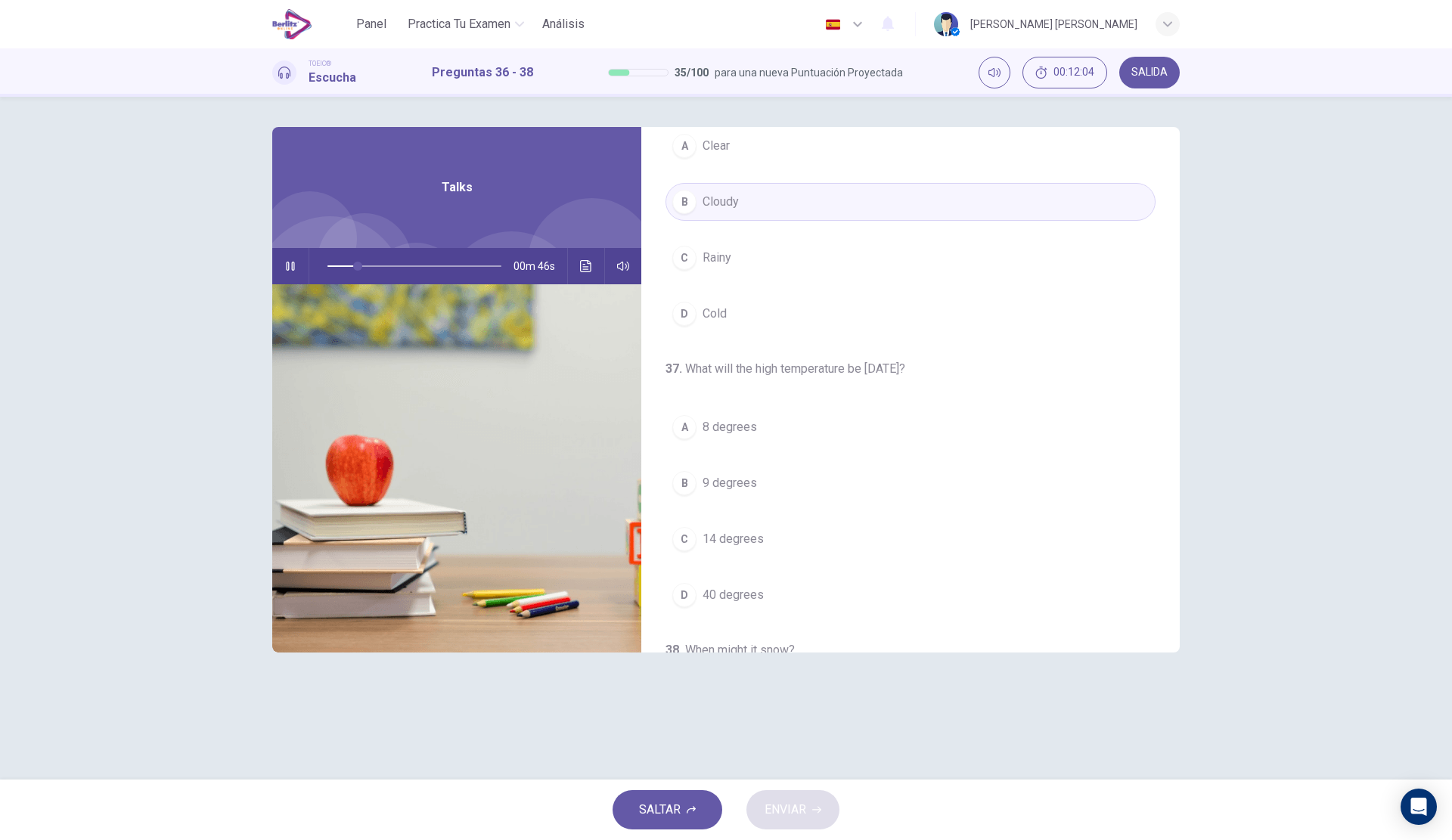
scroll to position [151, 0]
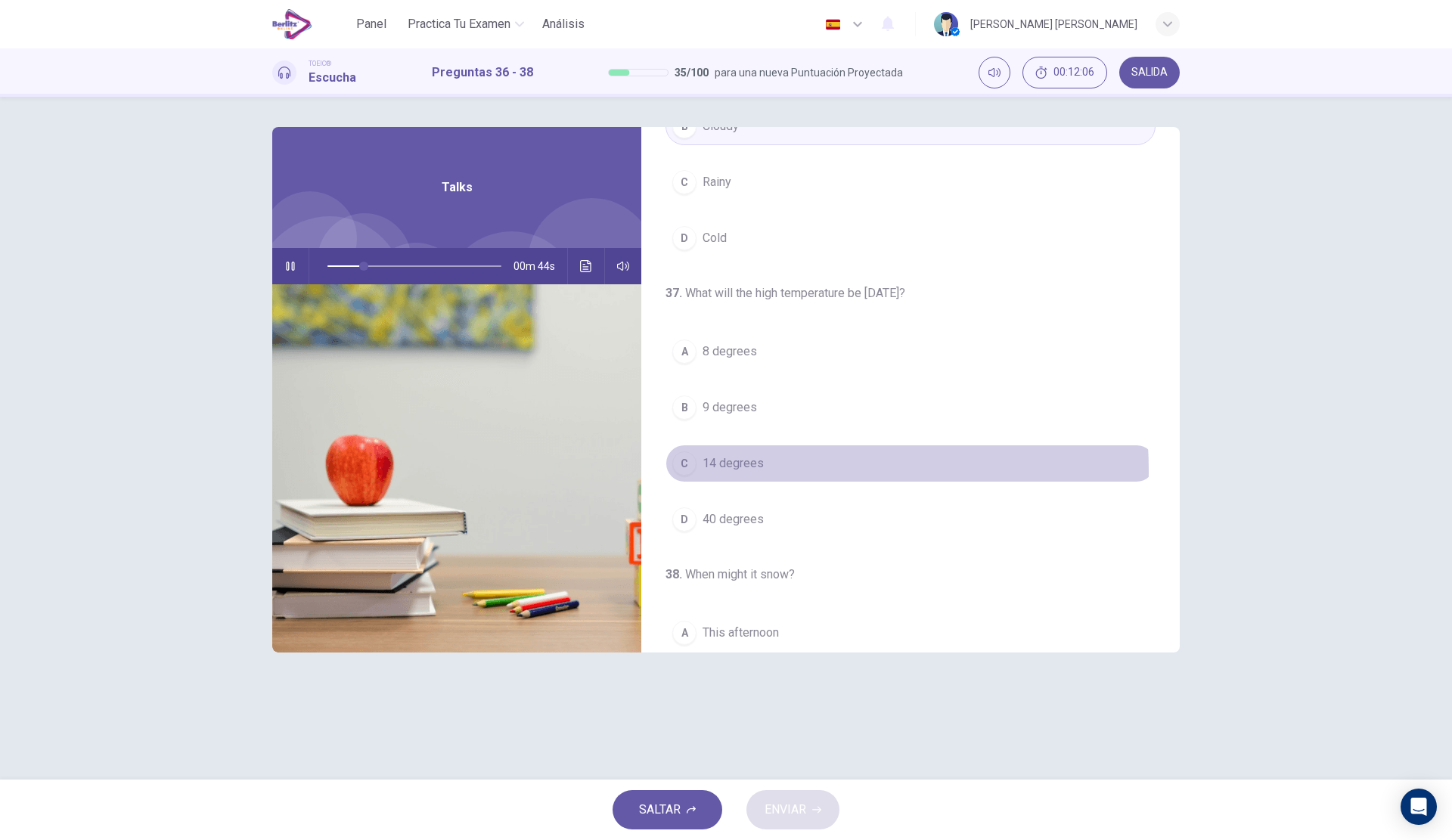
click at [732, 471] on span "14 degrees" at bounding box center [733, 464] width 61 height 18
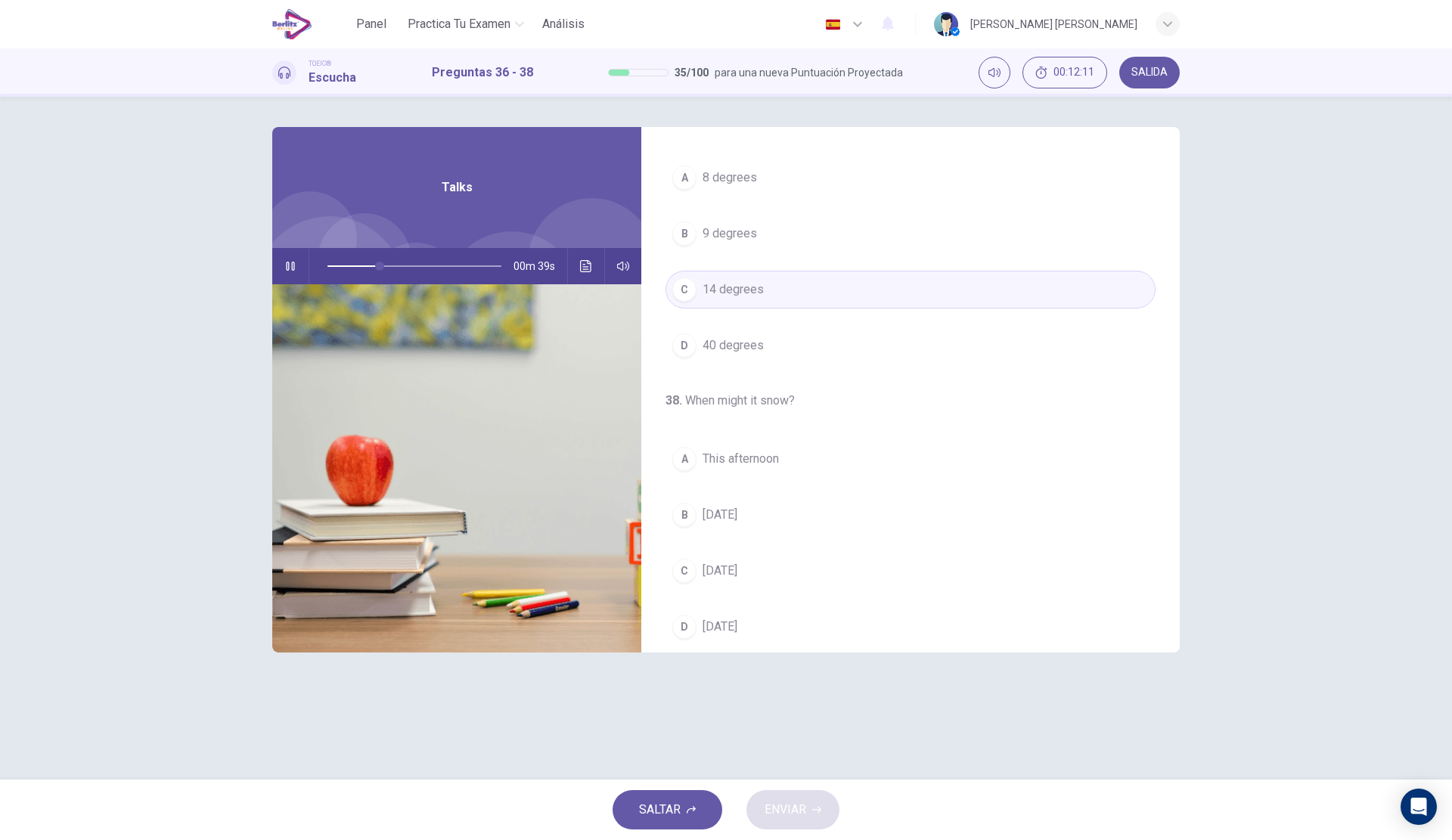
scroll to position [345, 0]
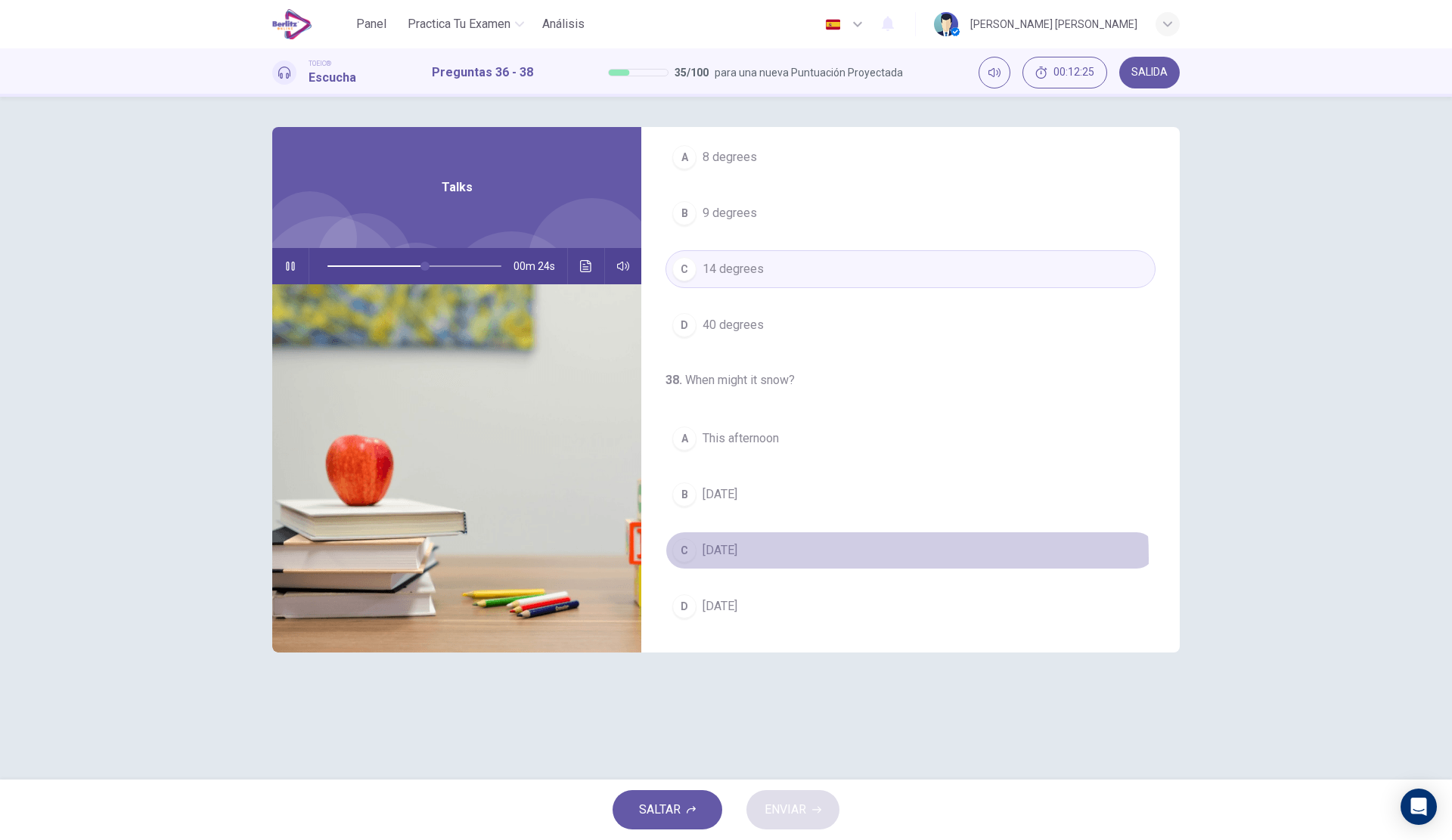
click at [735, 558] on span "[DATE]" at bounding box center [719, 550] width 34 height 18
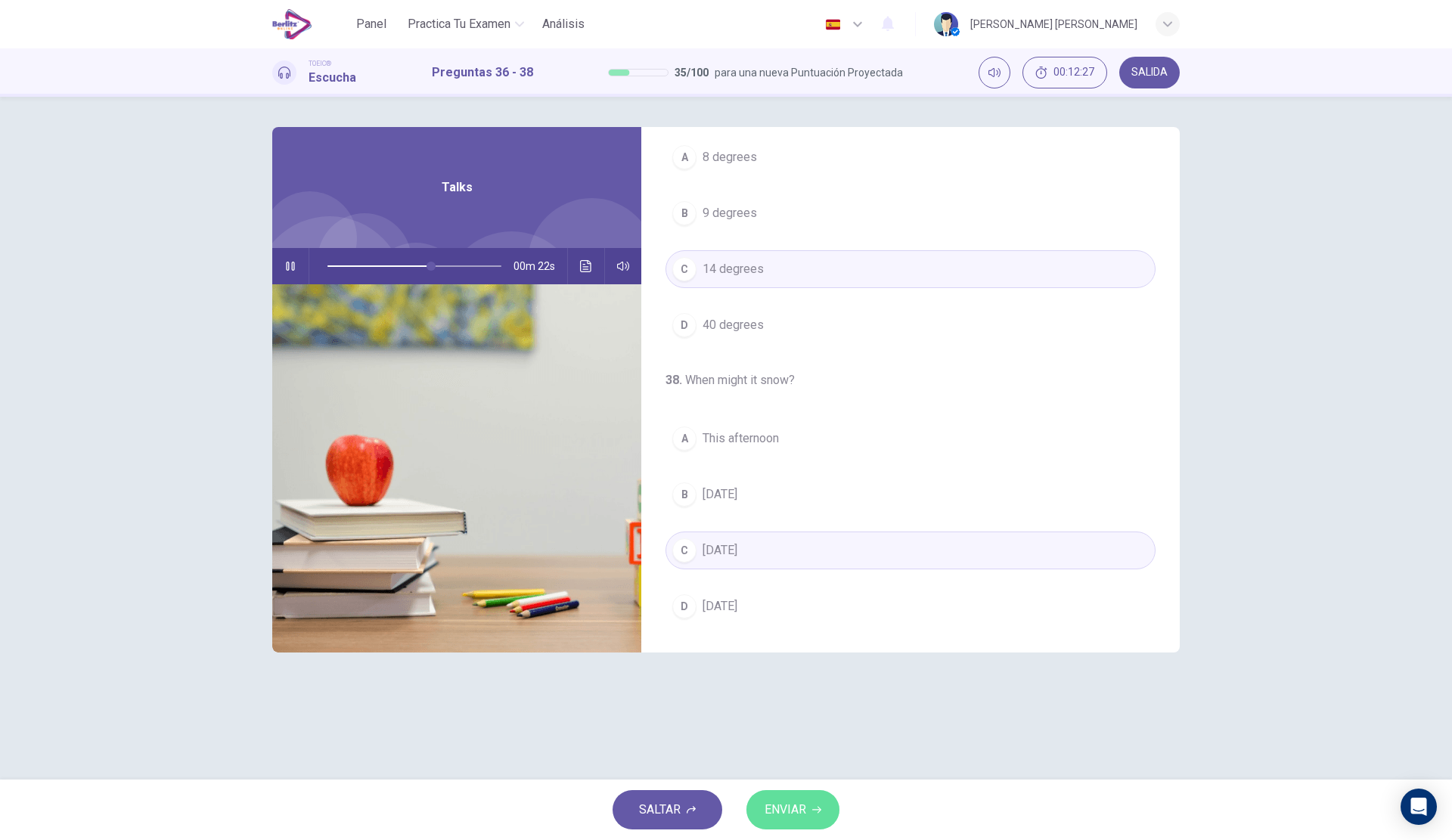
click at [792, 801] on span "ENVIAR" at bounding box center [785, 809] width 41 height 21
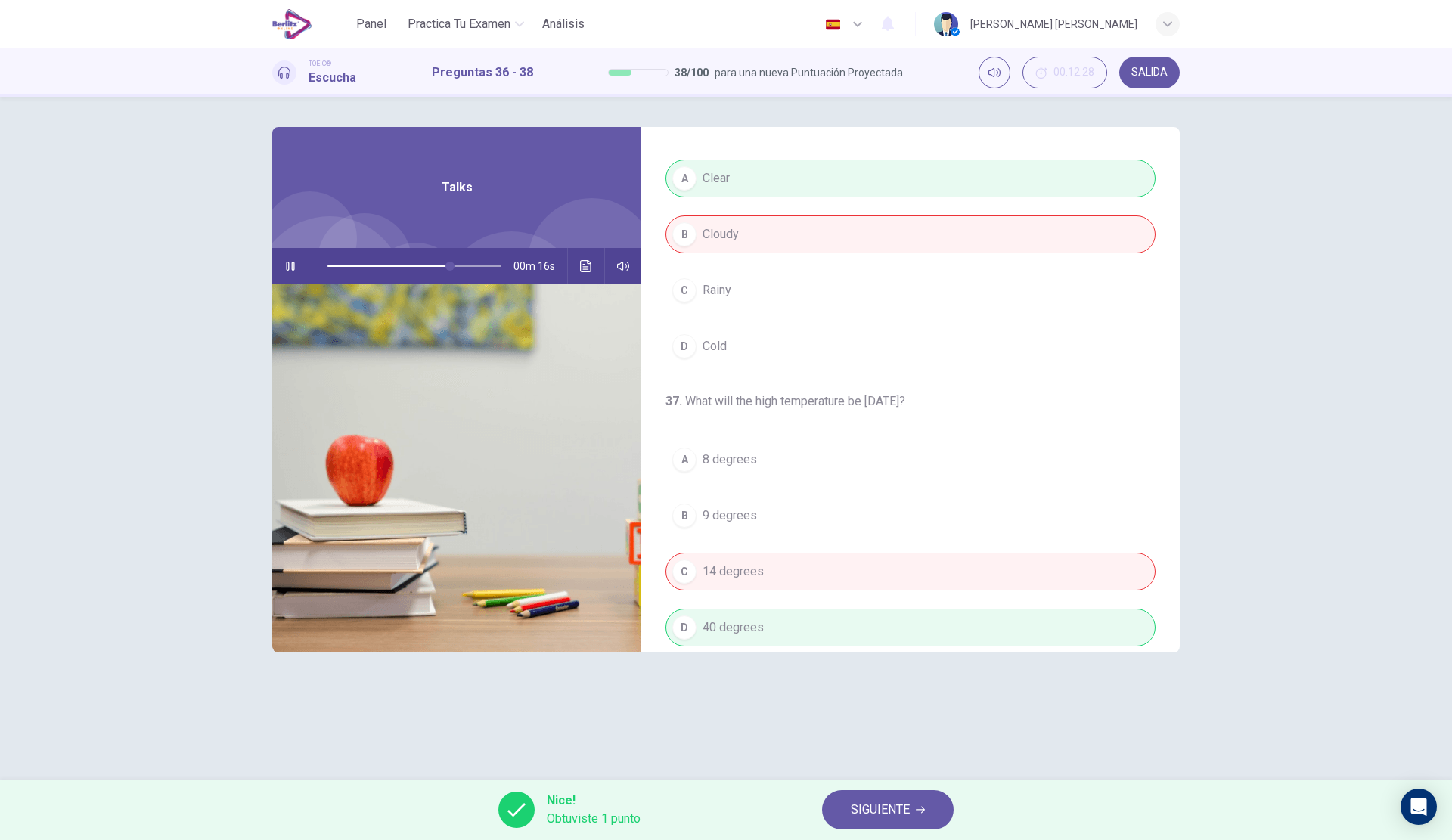
scroll to position [0, 0]
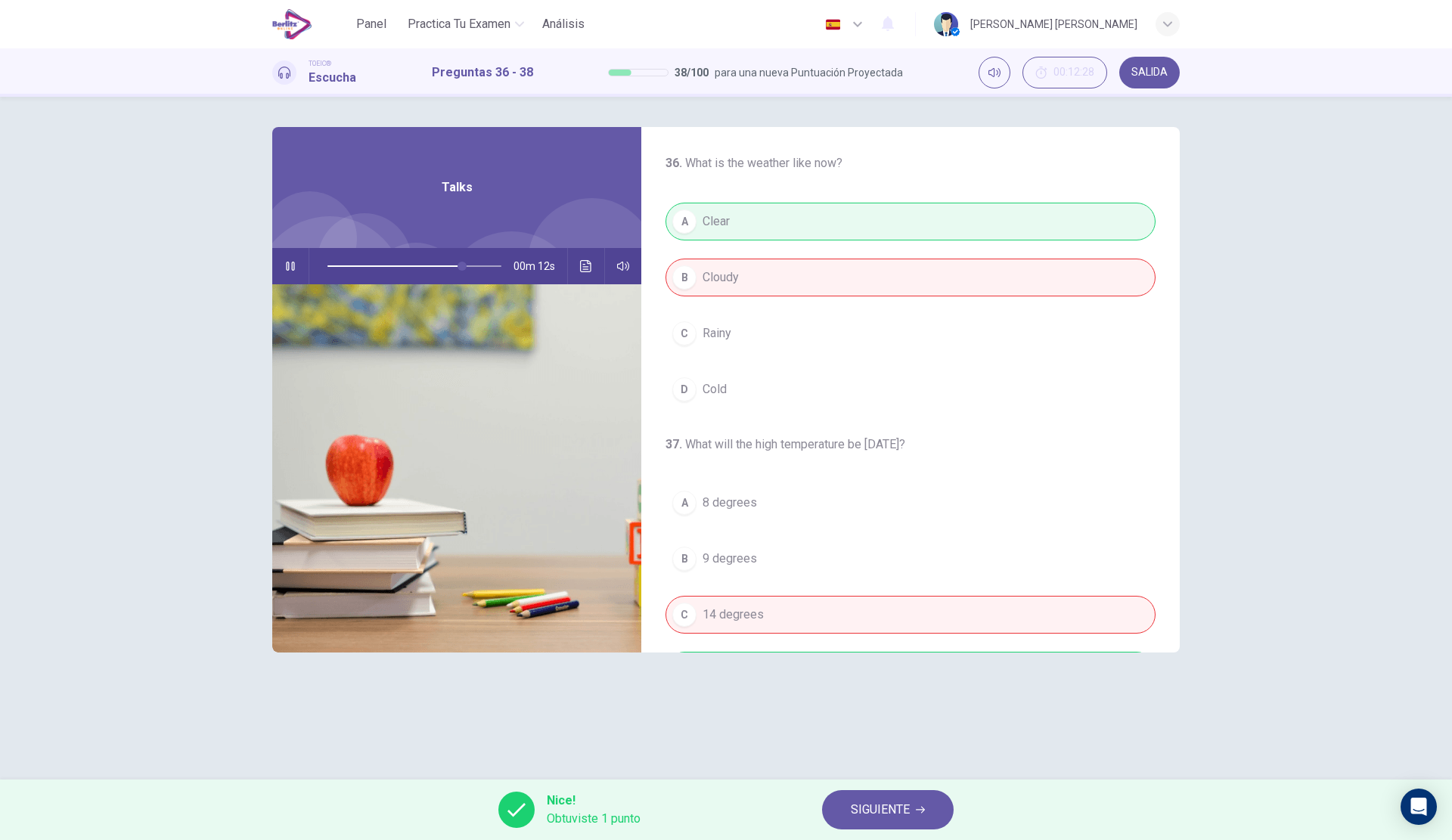
type input "**"
click at [858, 801] on span "SIGUIENTE" at bounding box center [880, 809] width 59 height 21
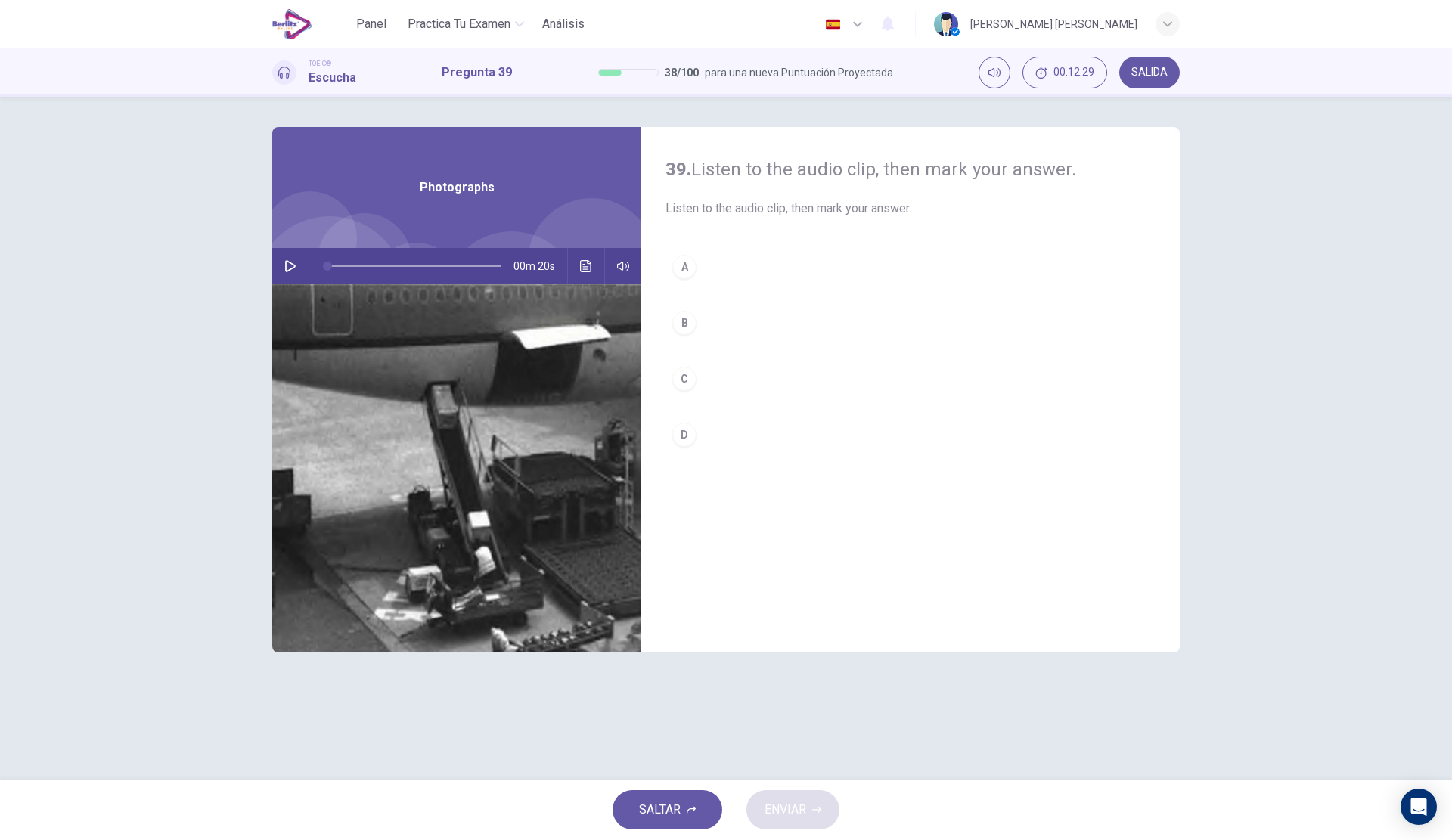
click at [292, 254] on button "button" at bounding box center [290, 265] width 24 height 36
drag, startPoint x: 366, startPoint y: 263, endPoint x: 322, endPoint y: 265, distance: 44.0
click at [324, 265] on span at bounding box center [329, 265] width 9 height 9
click at [786, 381] on button "C" at bounding box center [910, 378] width 490 height 38
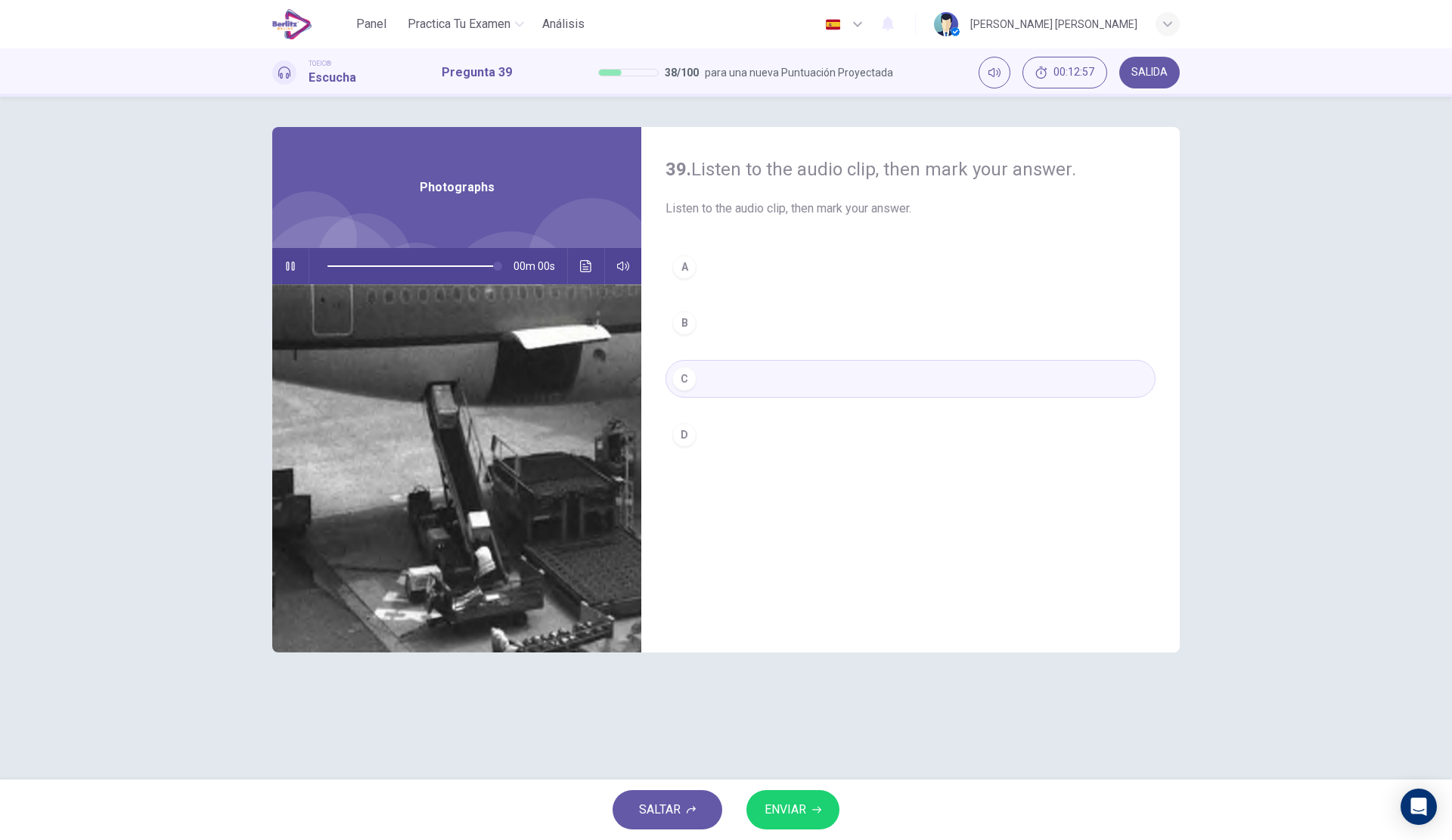
type input "*"
click at [792, 813] on span "ENVIAR" at bounding box center [785, 809] width 41 height 21
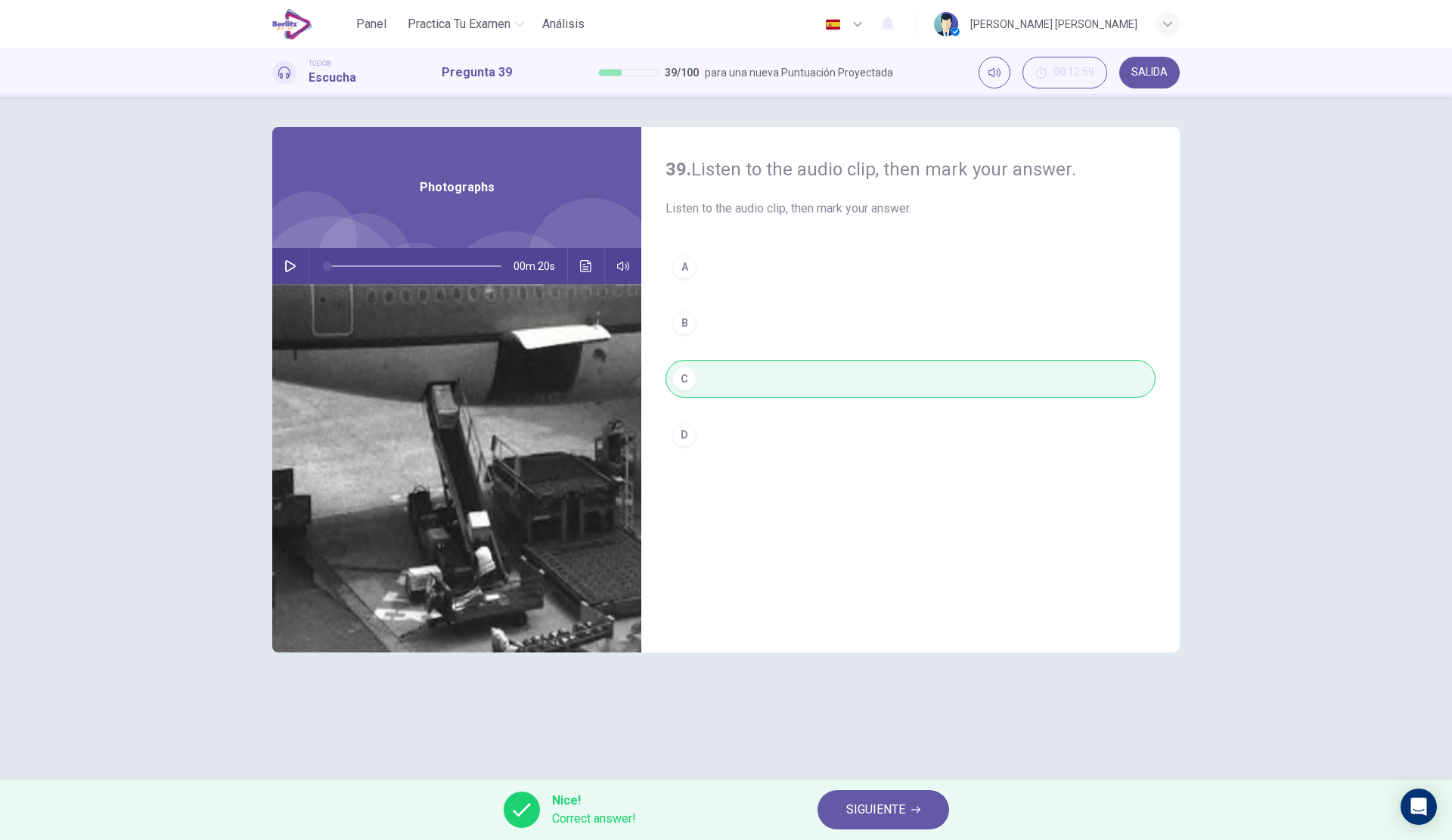
click at [907, 795] on button "SIGUIENTE" at bounding box center [883, 809] width 132 height 39
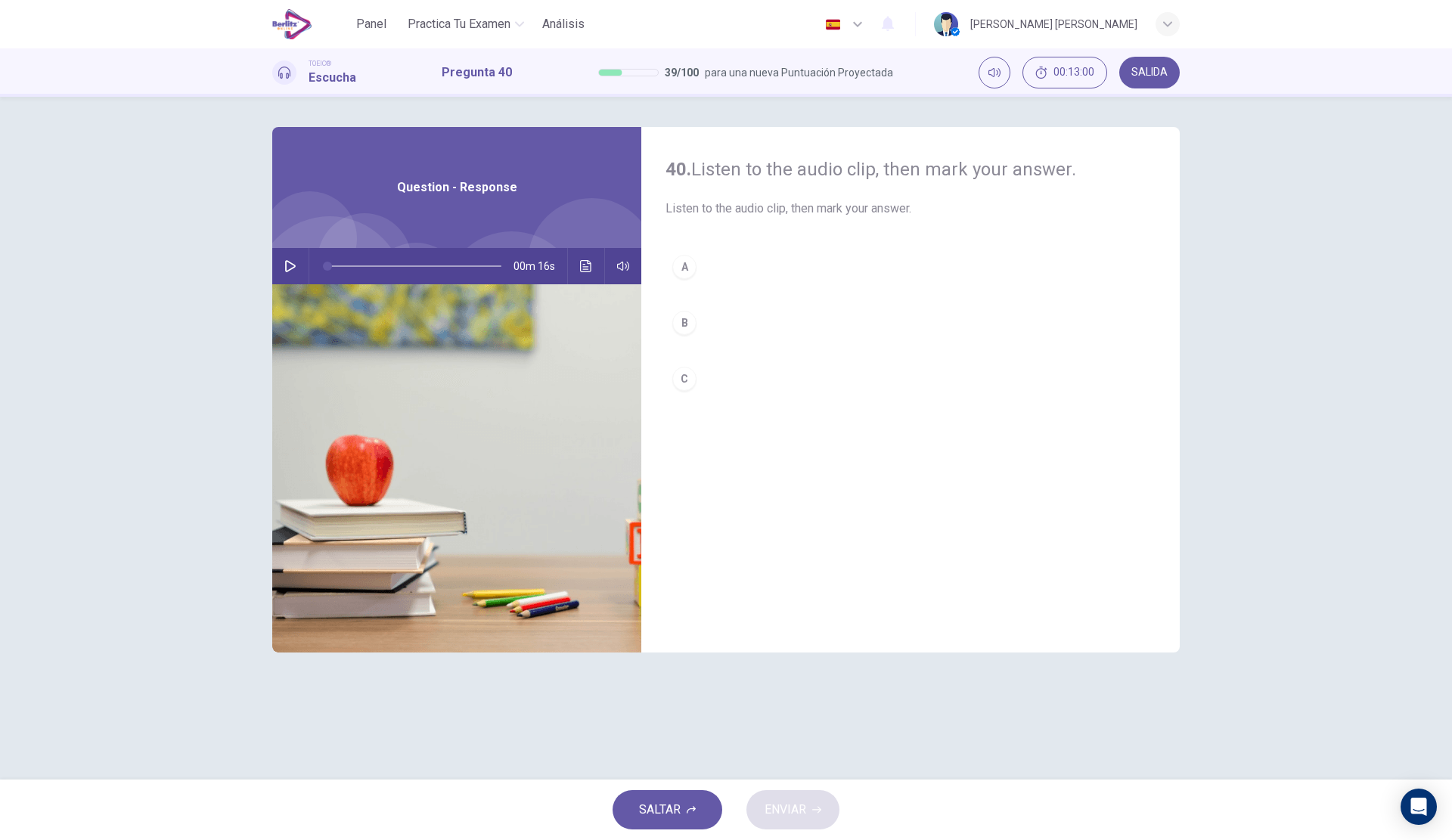
click at [291, 263] on icon "button" at bounding box center [290, 266] width 11 height 12
click at [781, 259] on button "A" at bounding box center [910, 266] width 490 height 38
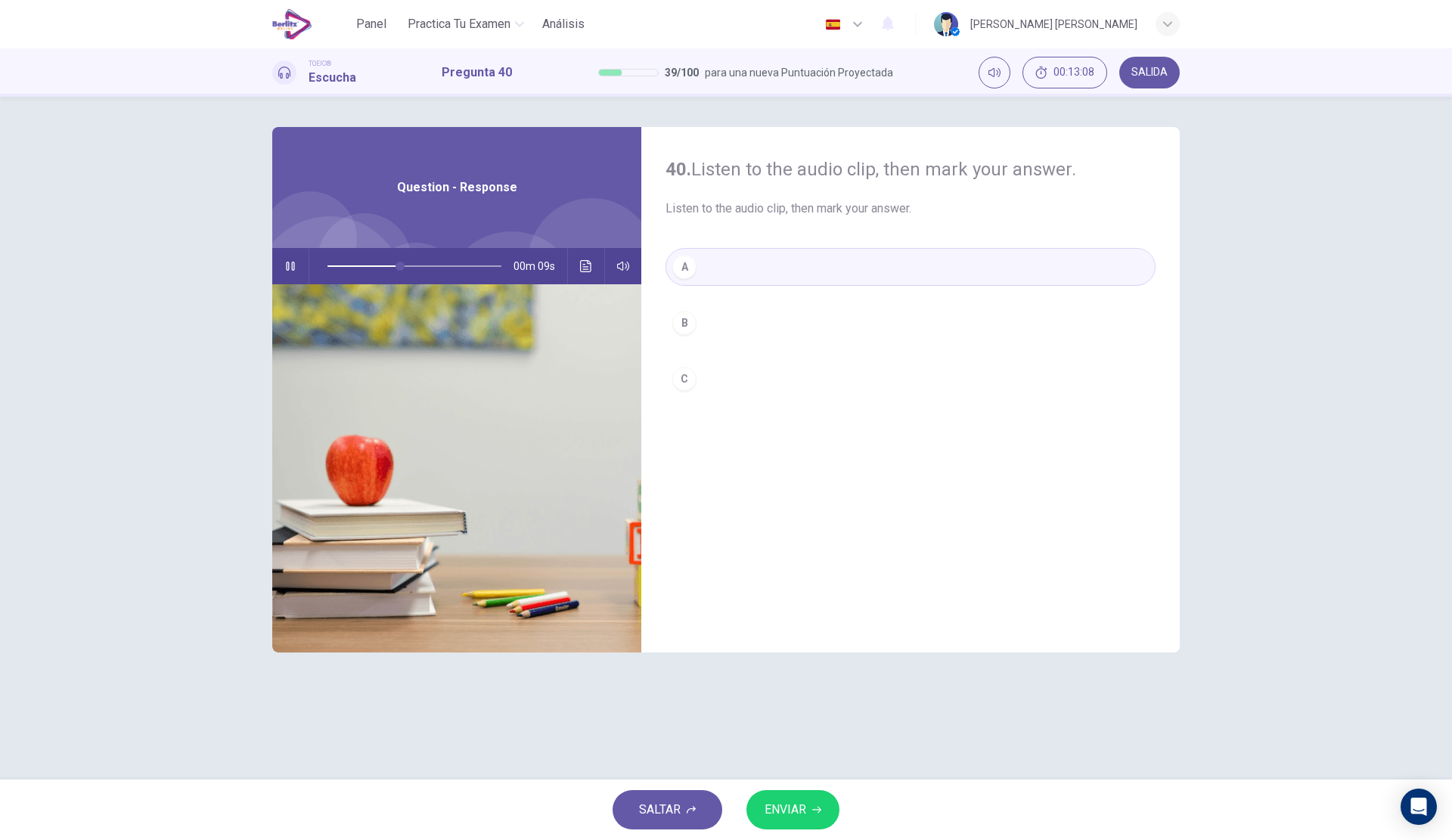
click at [788, 805] on span "ENVIAR" at bounding box center [785, 809] width 41 height 21
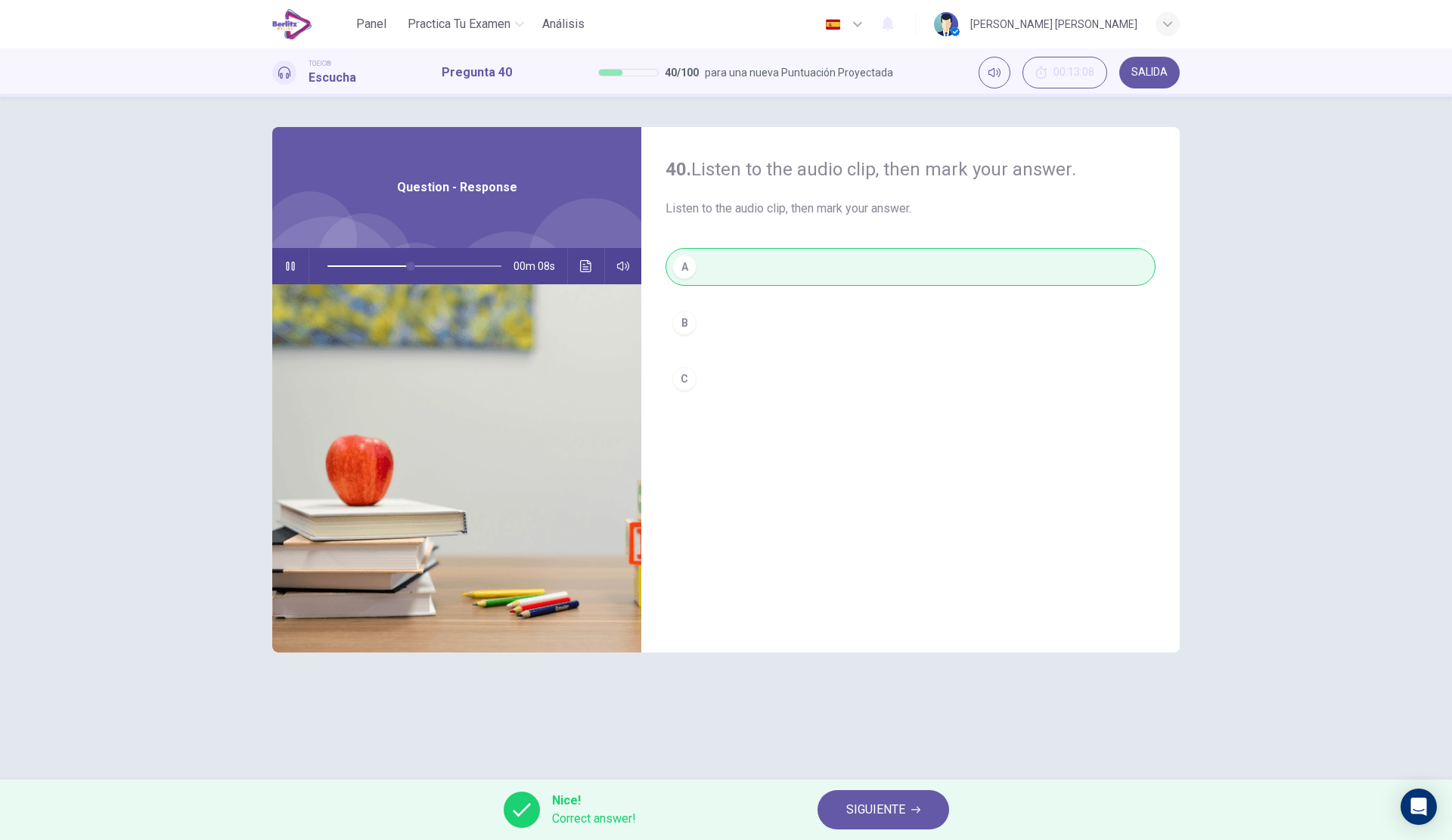
type input "**"
click at [918, 800] on button "SIGUIENTE" at bounding box center [883, 809] width 132 height 39
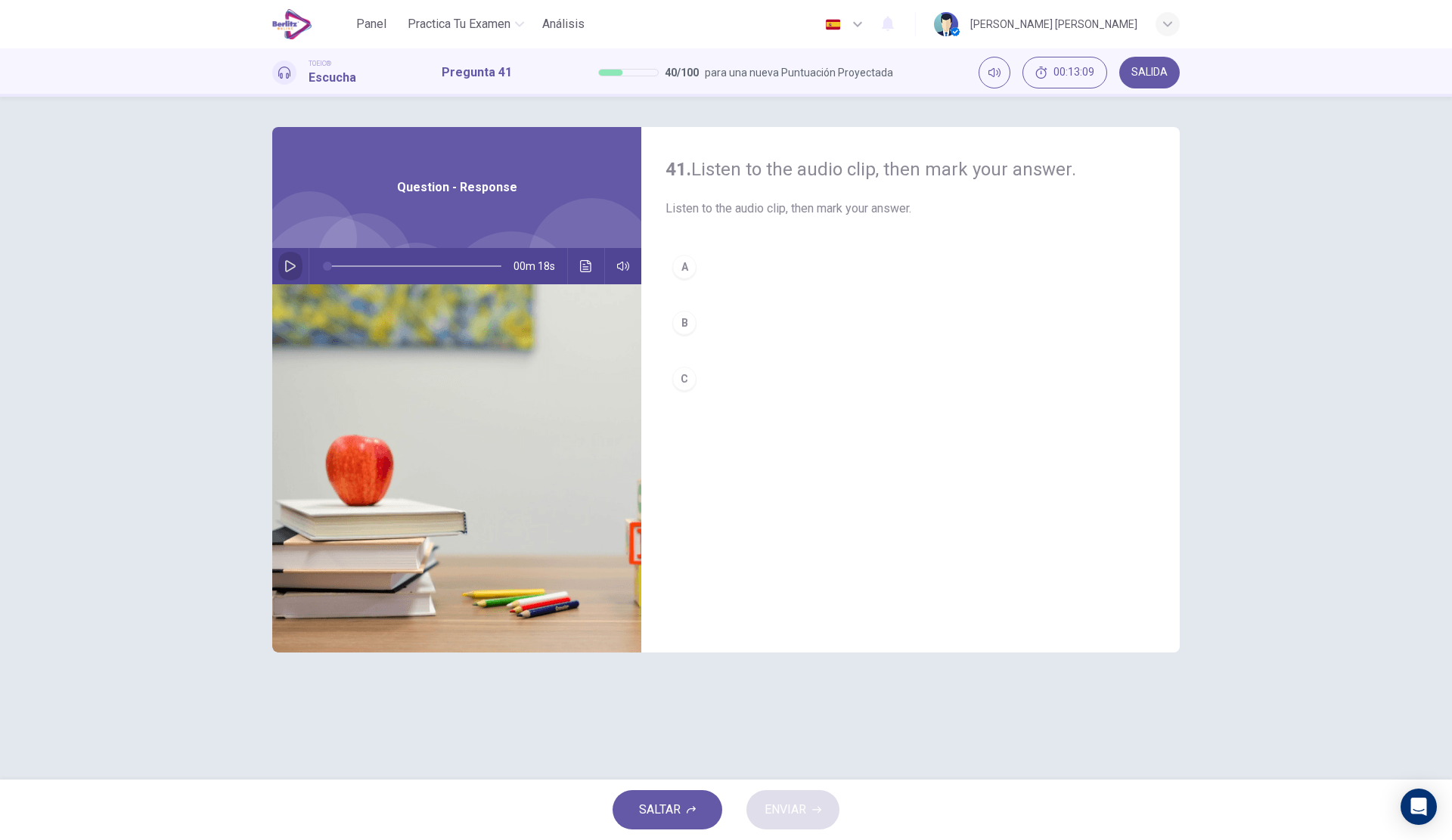
click at [292, 265] on icon "button" at bounding box center [290, 266] width 11 height 12
click at [732, 310] on button "B" at bounding box center [910, 323] width 490 height 38
click at [795, 806] on span "ENVIAR" at bounding box center [785, 809] width 41 height 21
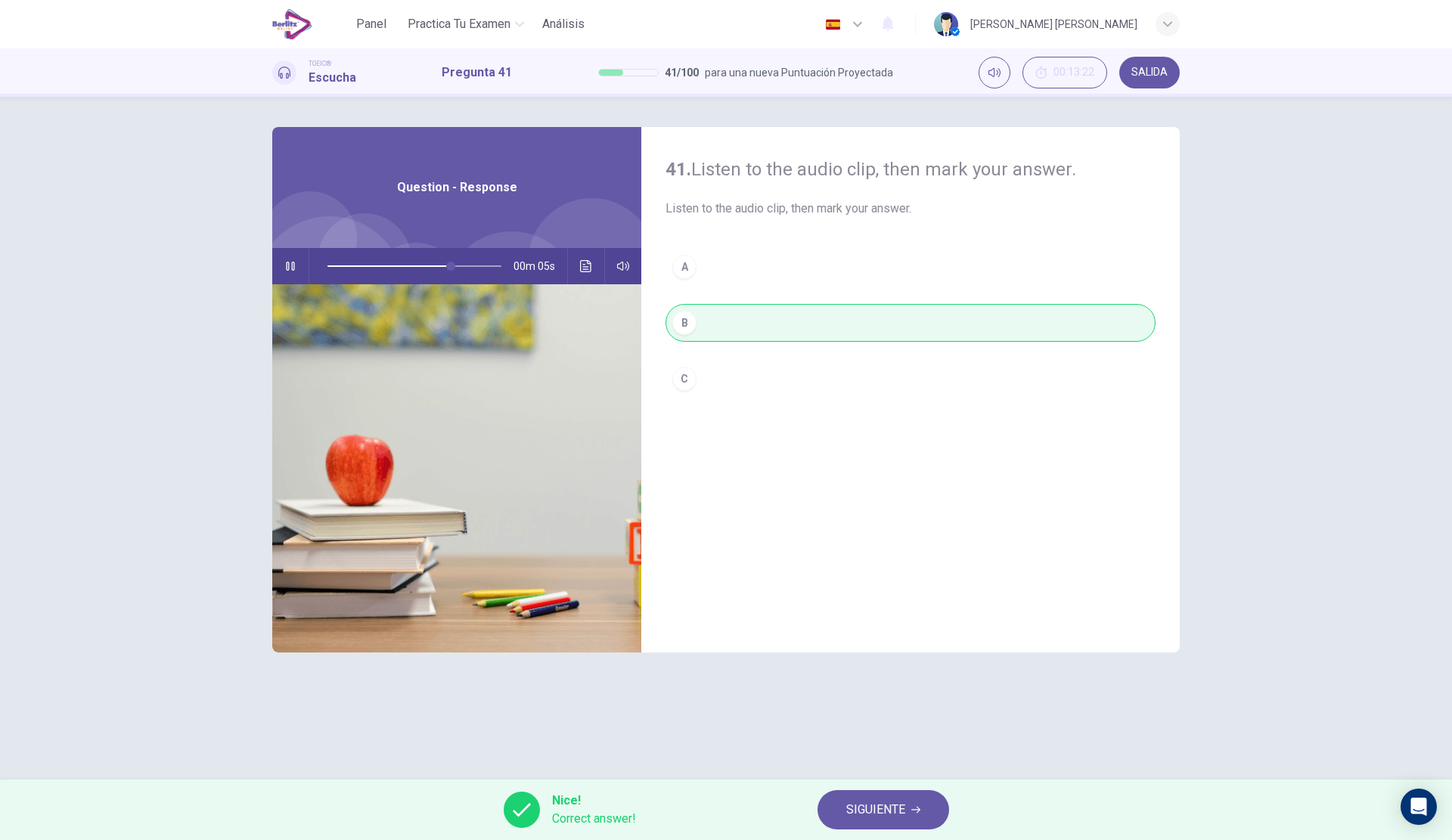
type input "**"
click at [846, 805] on span "SIGUIENTE" at bounding box center [876, 809] width 59 height 21
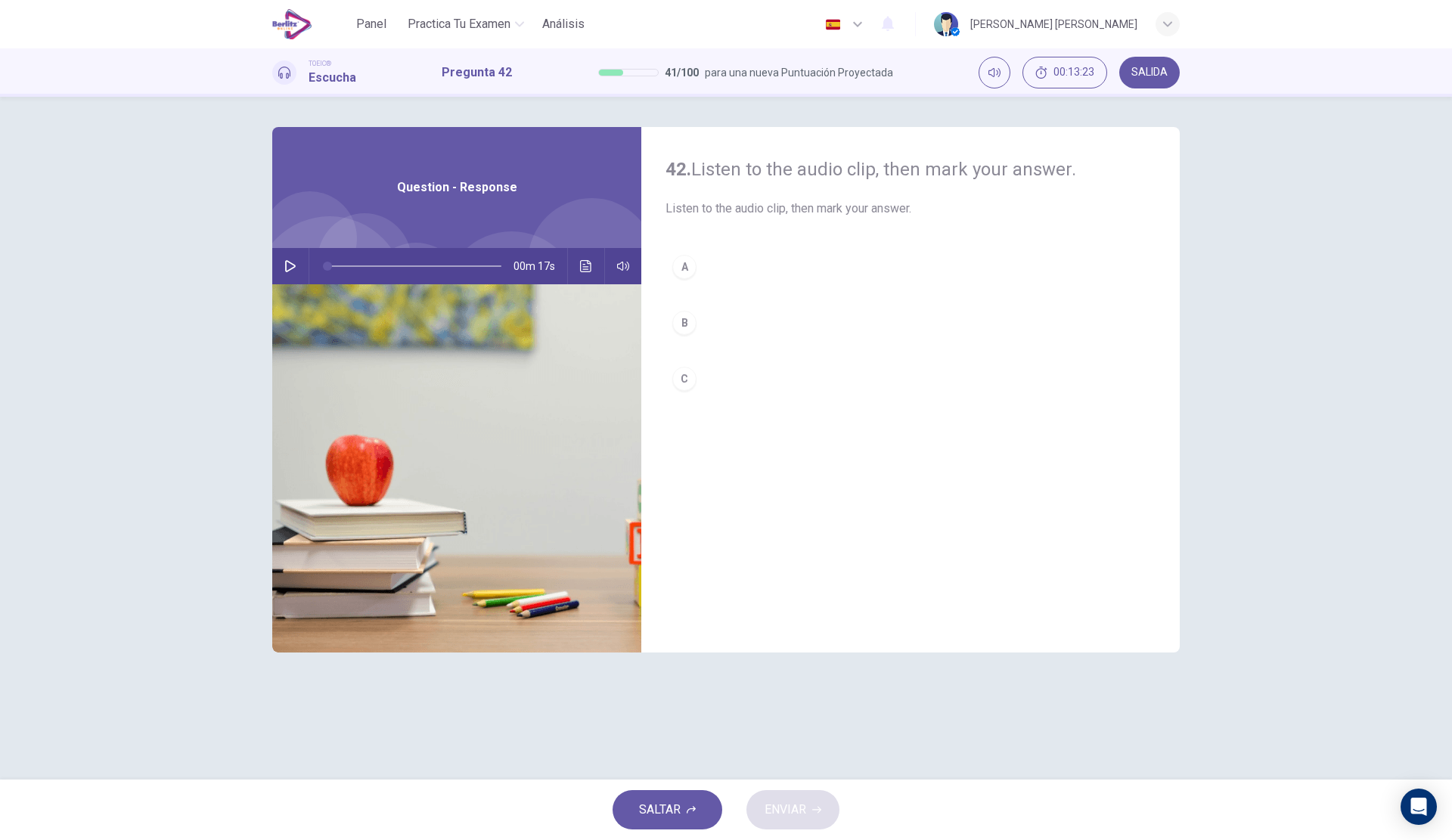
click at [290, 261] on icon "button" at bounding box center [290, 266] width 12 height 12
click at [760, 318] on button "B" at bounding box center [910, 323] width 490 height 38
click at [797, 806] on span "ENVIAR" at bounding box center [785, 809] width 41 height 21
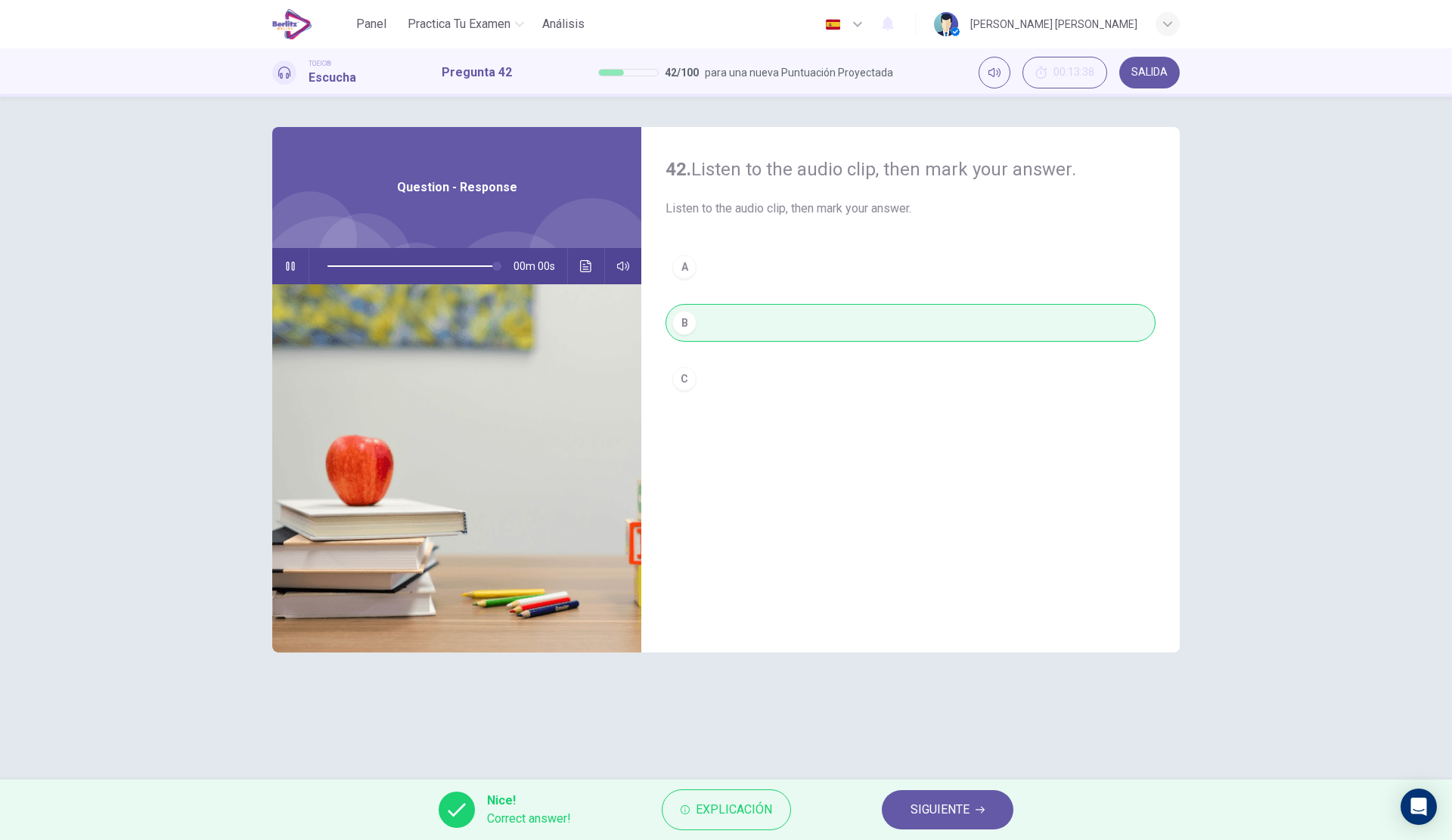
type input "*"
click at [911, 795] on button "SIGUIENTE" at bounding box center [947, 809] width 132 height 39
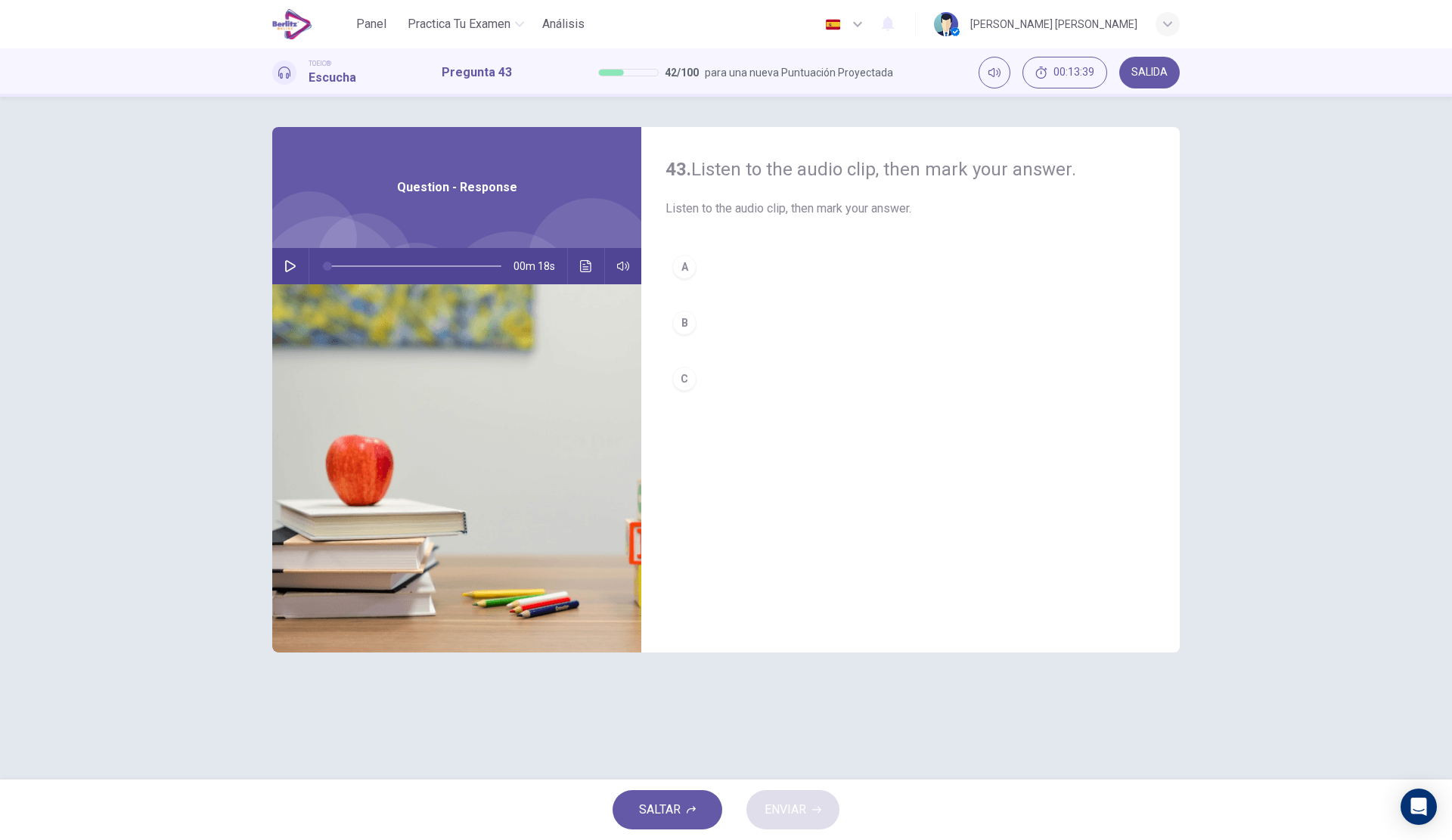
click at [260, 244] on div "43. Listen to the audio clip, then [PERSON_NAME] your answer. Listen to the aud…" at bounding box center [725, 438] width 955 height 622
click at [298, 254] on button "button" at bounding box center [290, 265] width 24 height 36
click at [292, 273] on button "button" at bounding box center [290, 265] width 24 height 36
click at [298, 268] on button "button" at bounding box center [290, 265] width 24 height 36
type input "*"
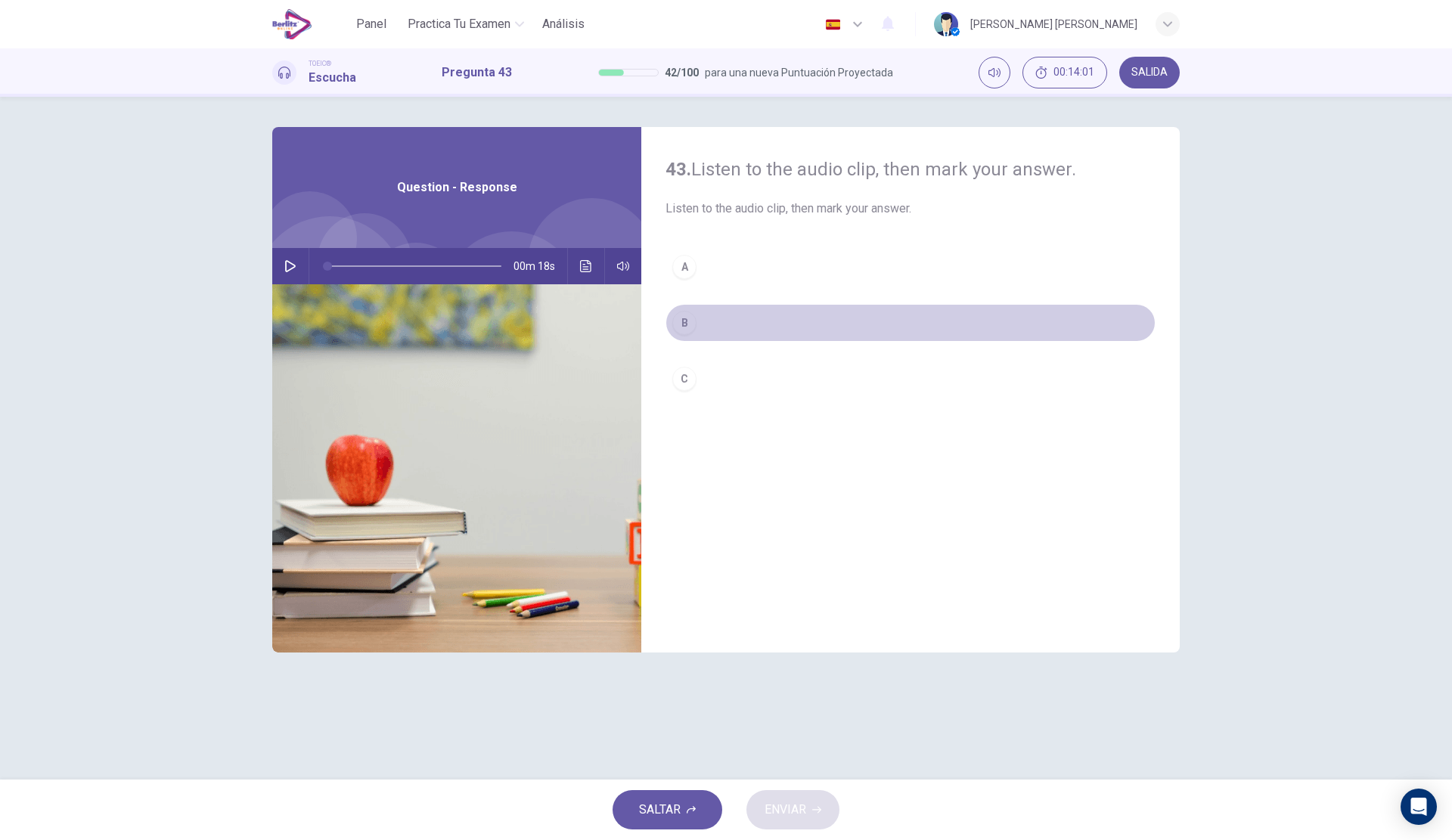
click at [809, 336] on button "B" at bounding box center [910, 323] width 490 height 38
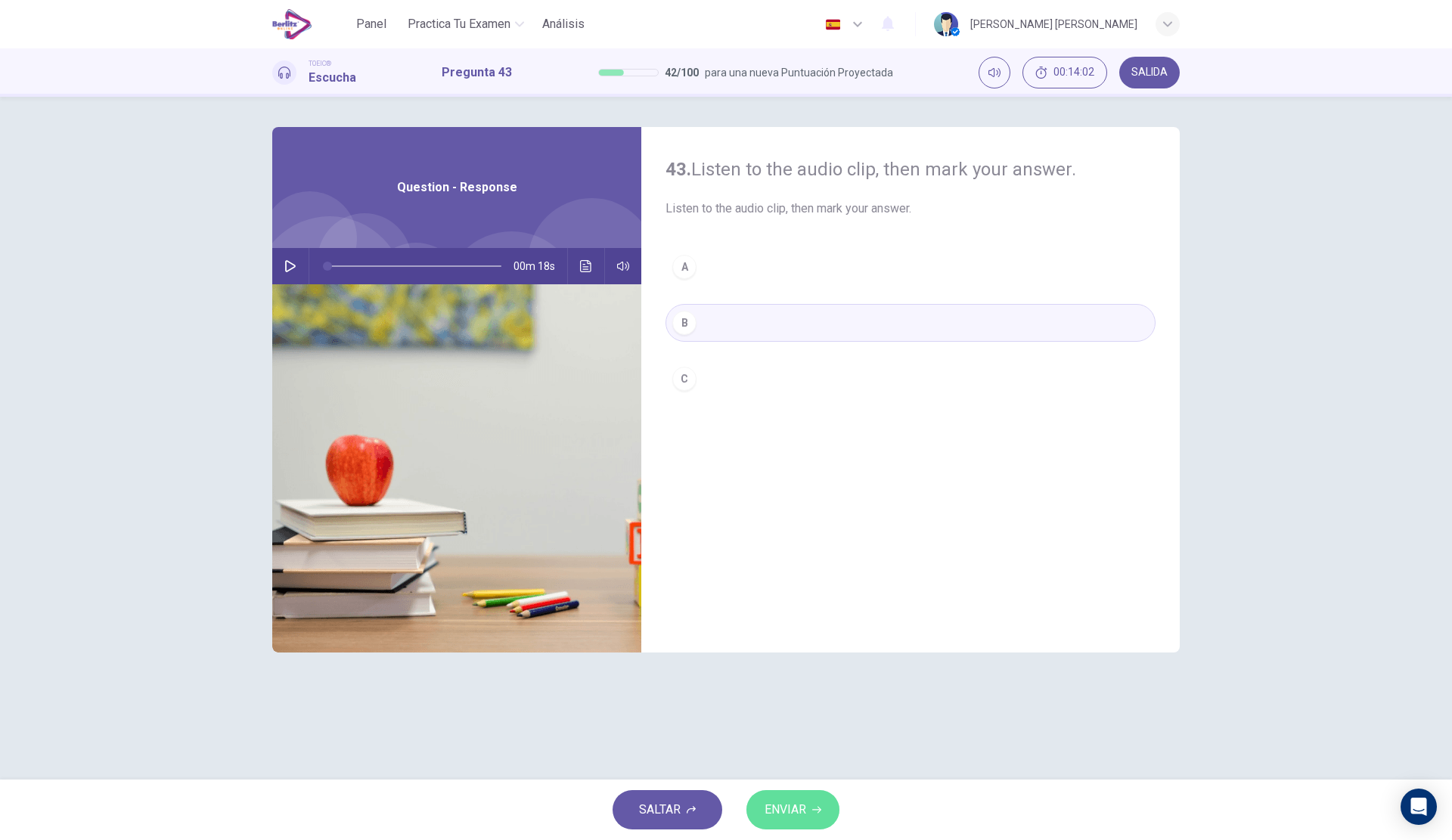
click at [800, 816] on span "ENVIAR" at bounding box center [785, 809] width 41 height 21
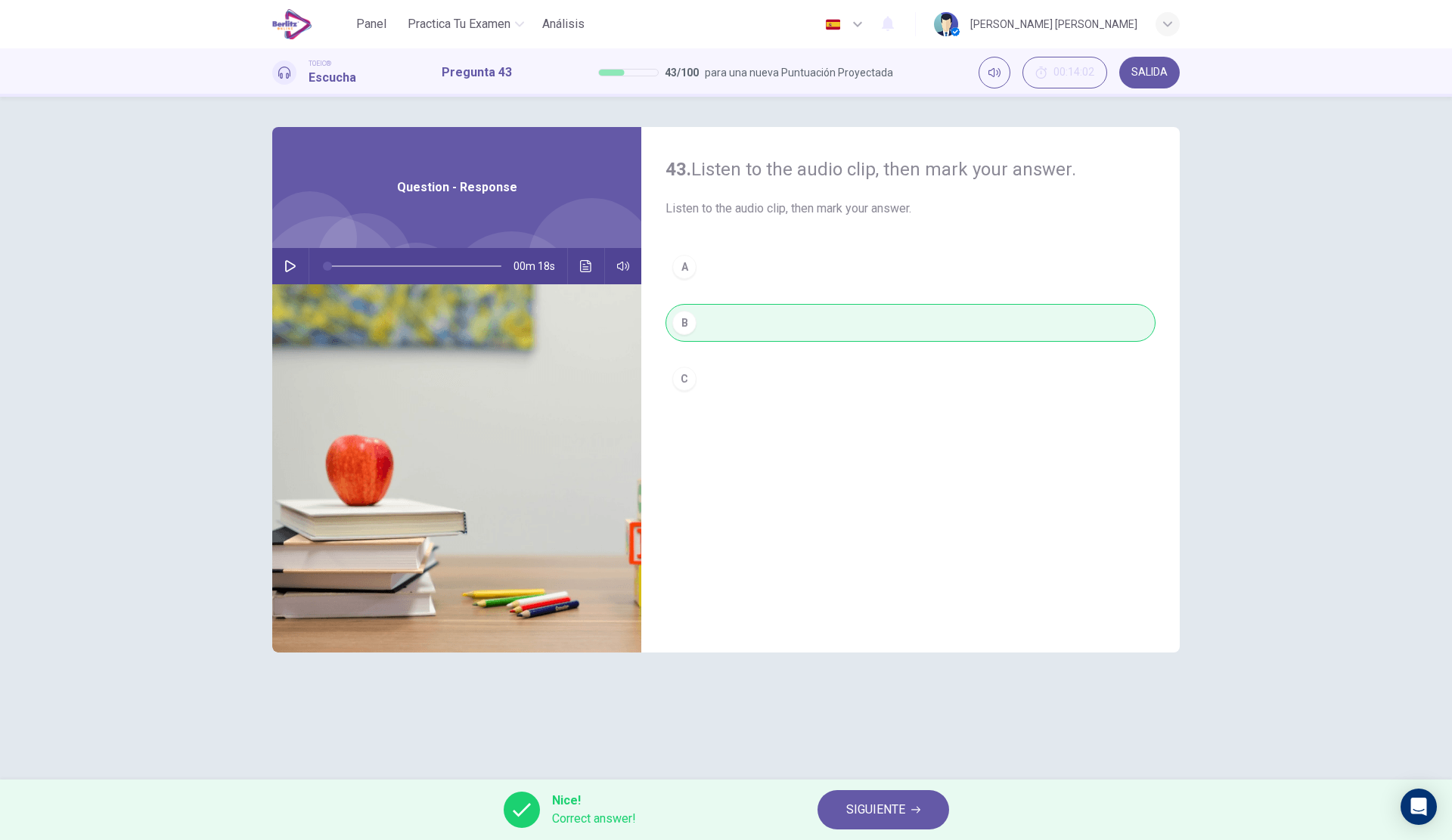
click at [860, 803] on span "SIGUIENTE" at bounding box center [876, 809] width 59 height 21
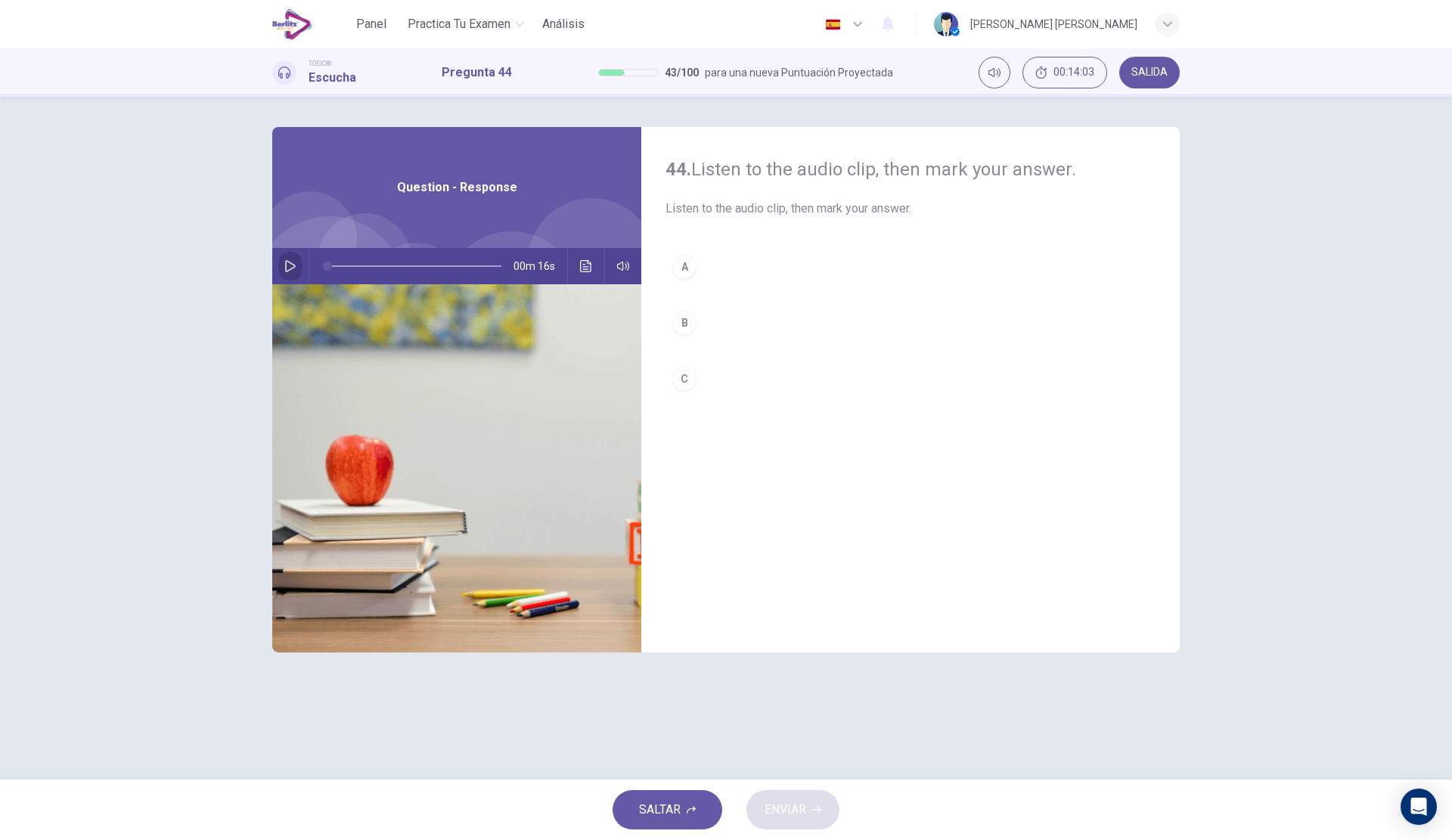
click at [285, 267] on icon "button" at bounding box center [290, 266] width 12 height 12
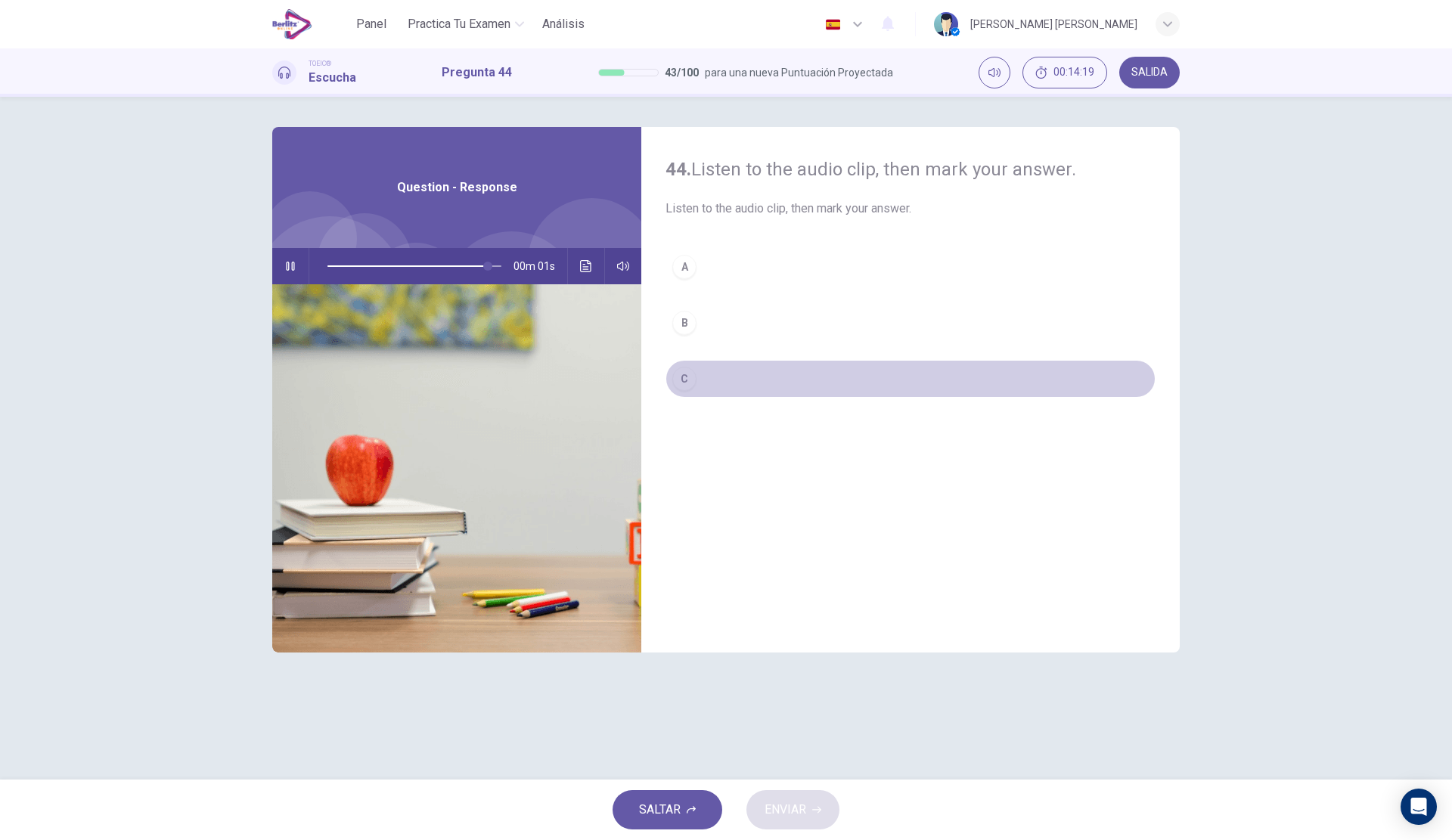
click at [791, 372] on button "C" at bounding box center [910, 378] width 490 height 38
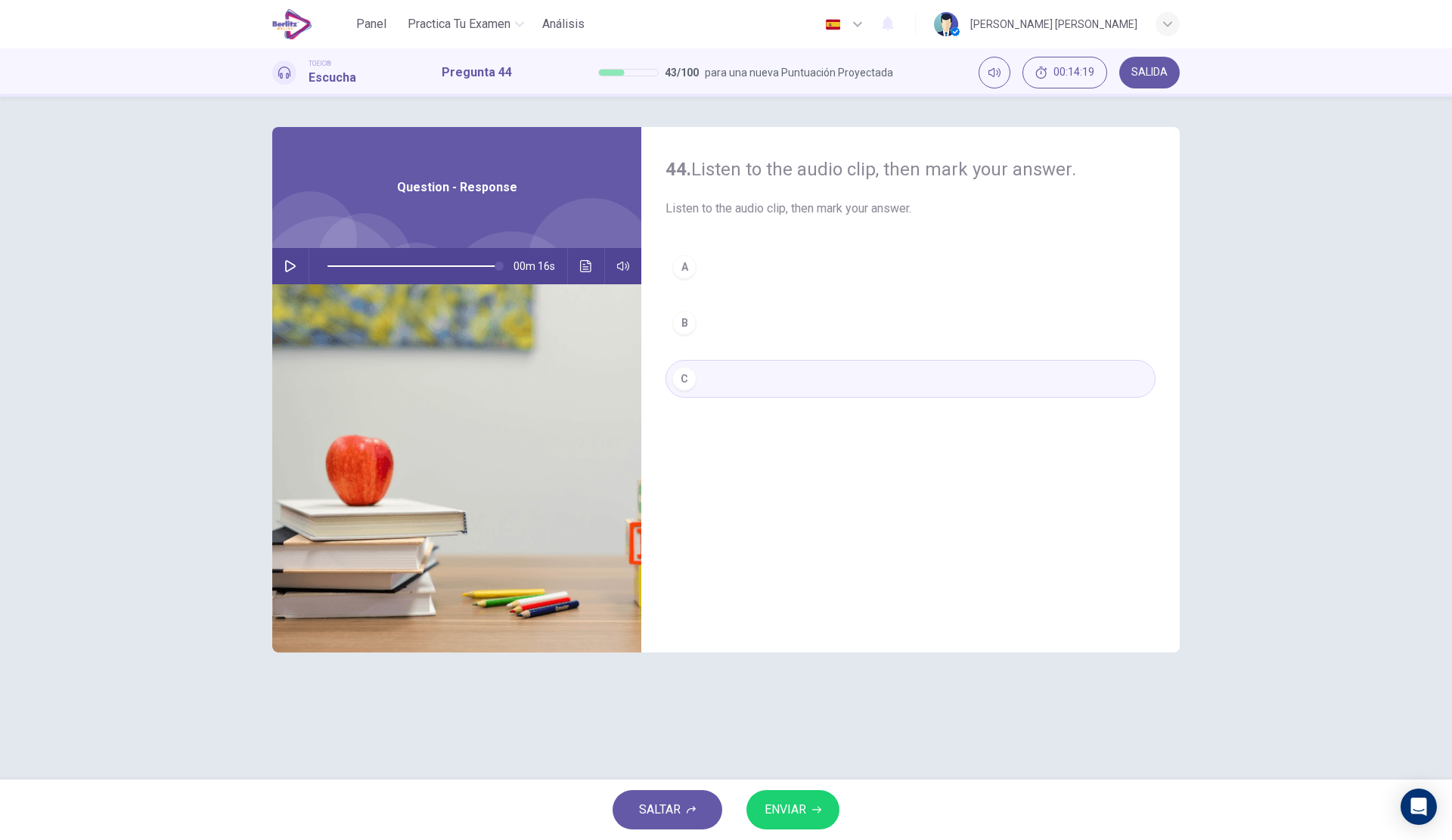
type input "*"
click at [788, 806] on span "ENVIAR" at bounding box center [785, 809] width 41 height 21
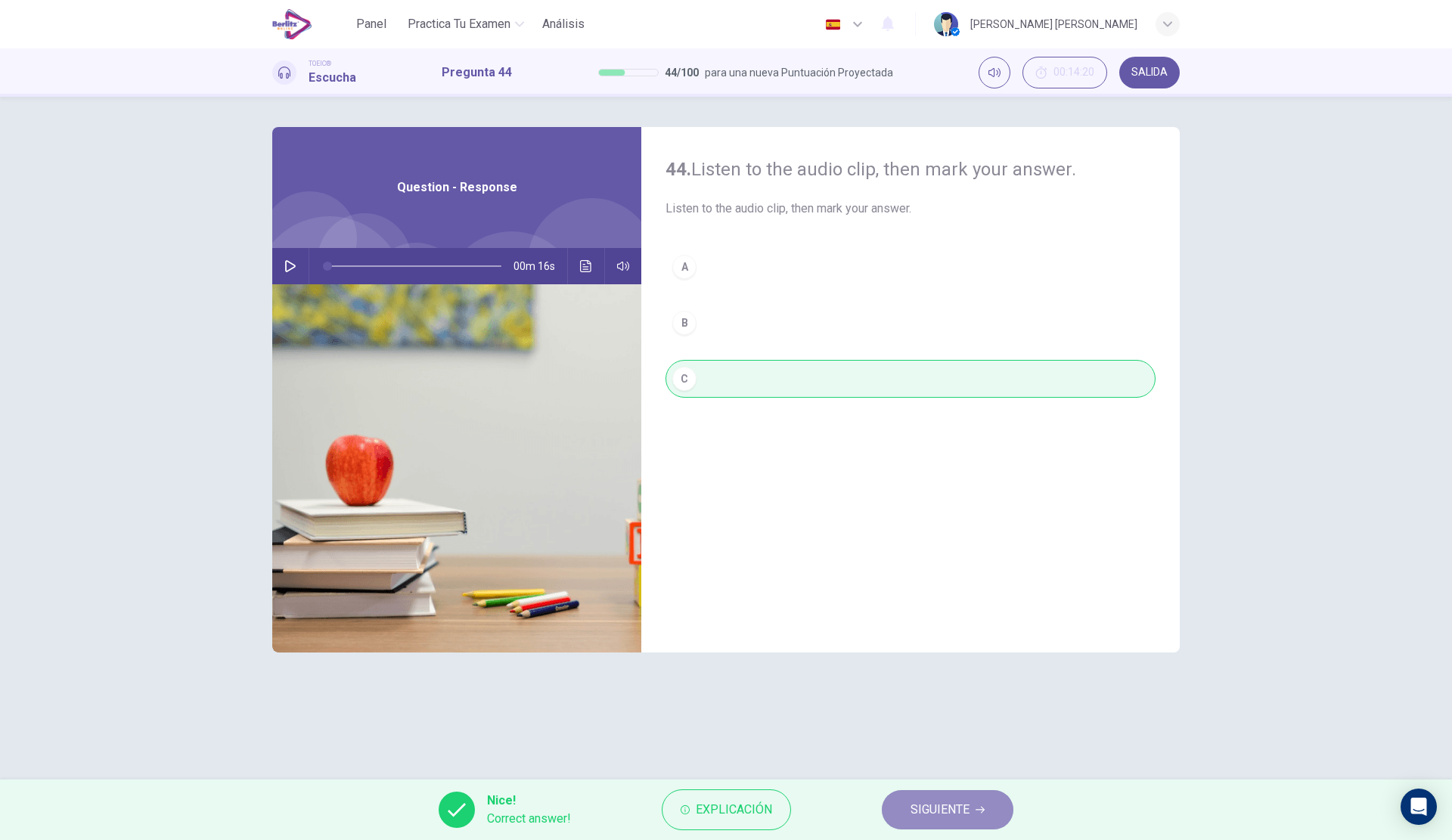
click at [939, 811] on span "SIGUIENTE" at bounding box center [940, 809] width 59 height 21
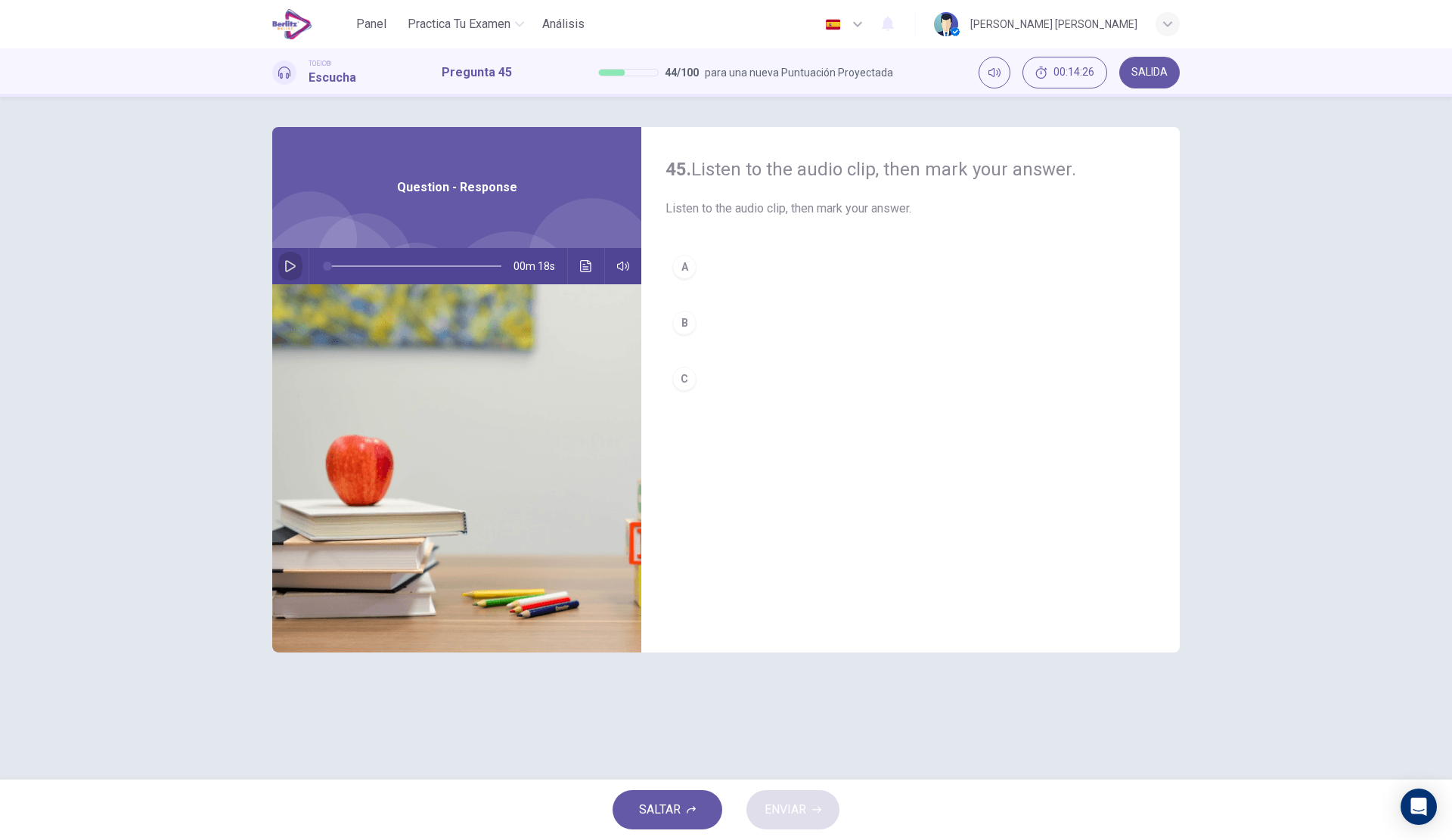
click at [283, 273] on button "button" at bounding box center [290, 265] width 24 height 36
type input "*"
click at [744, 375] on button "C" at bounding box center [910, 378] width 490 height 38
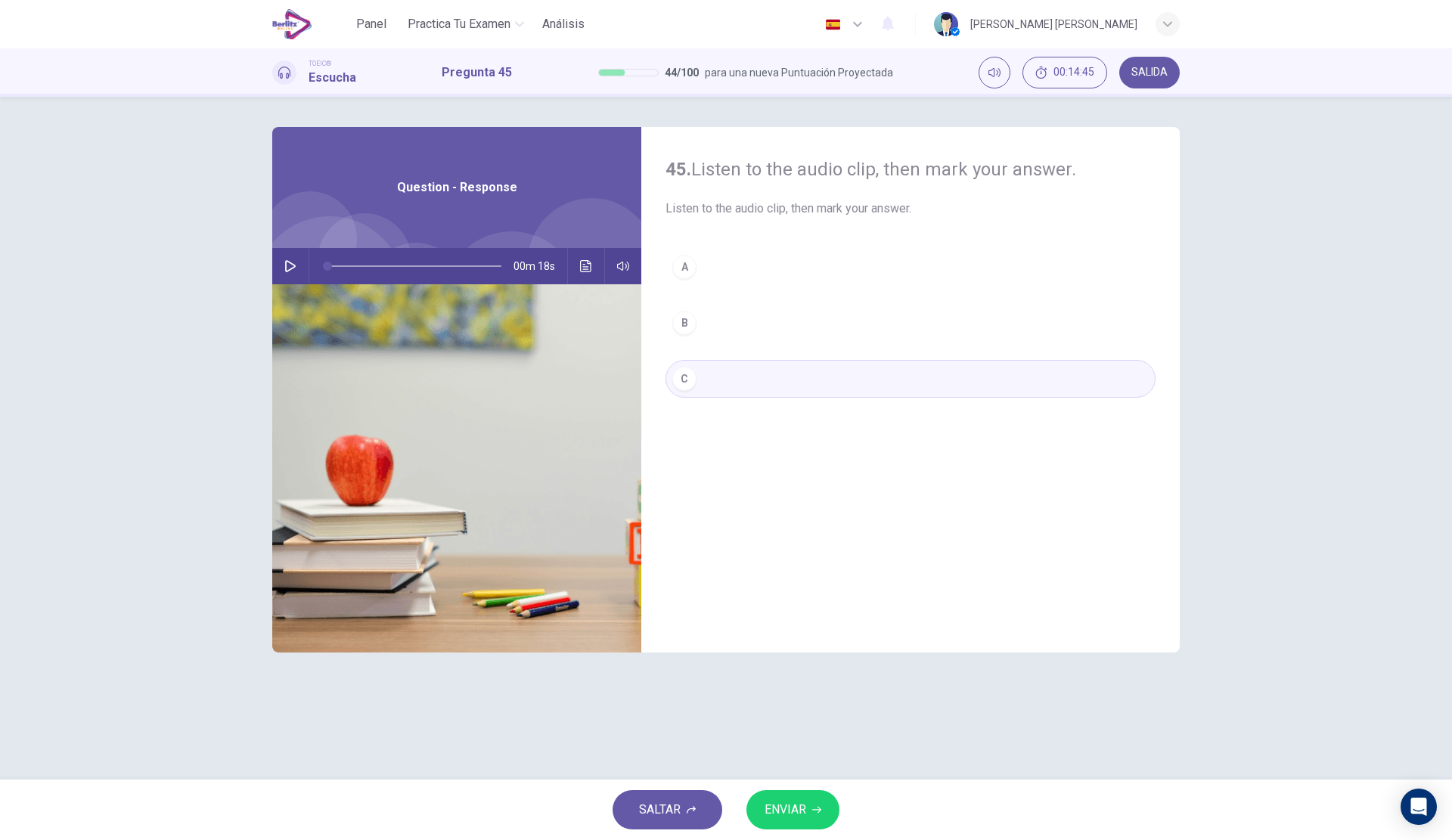
click at [801, 810] on span "ENVIAR" at bounding box center [785, 809] width 41 height 21
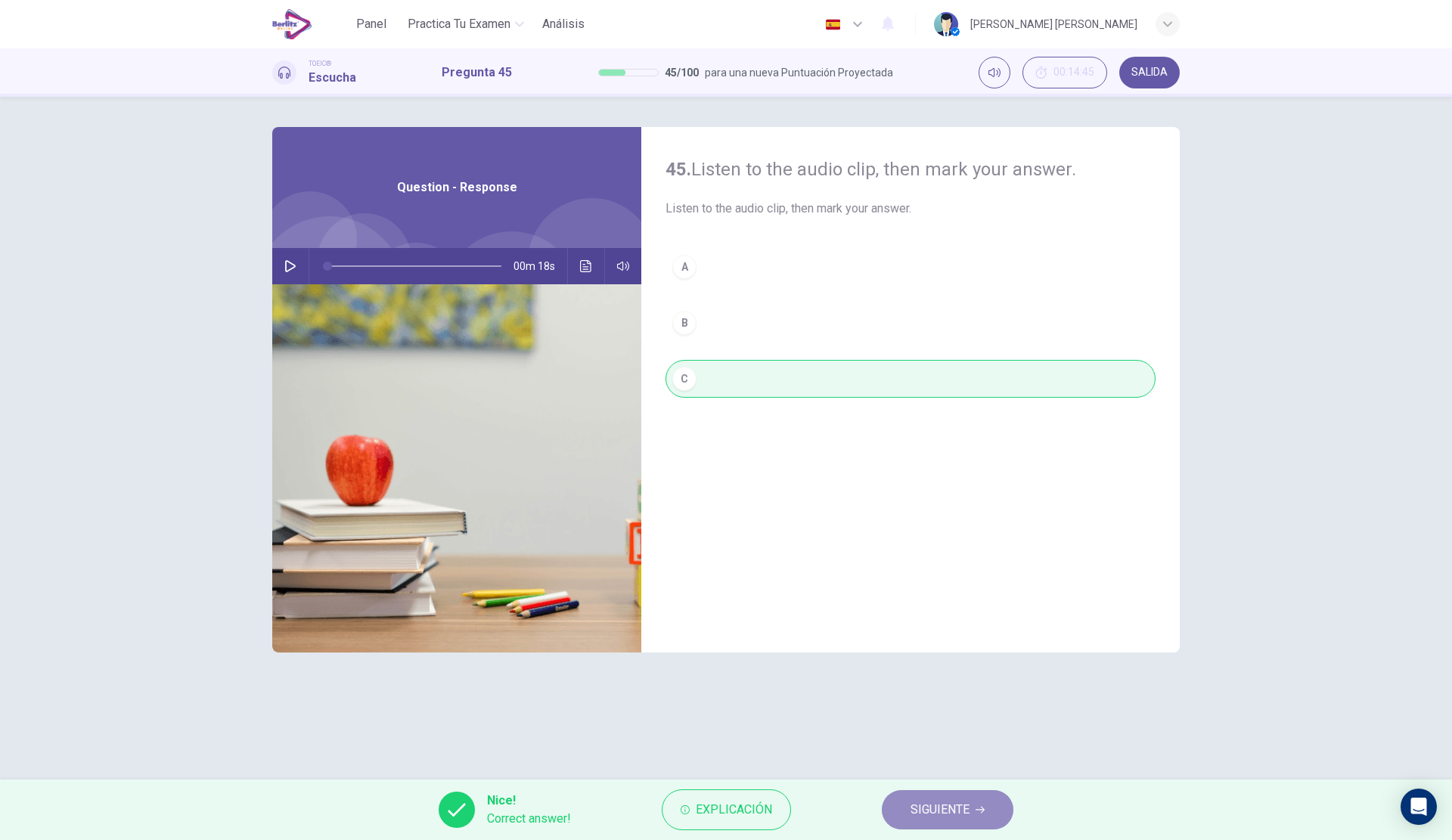
click at [930, 822] on button "SIGUIENTE" at bounding box center [947, 809] width 132 height 39
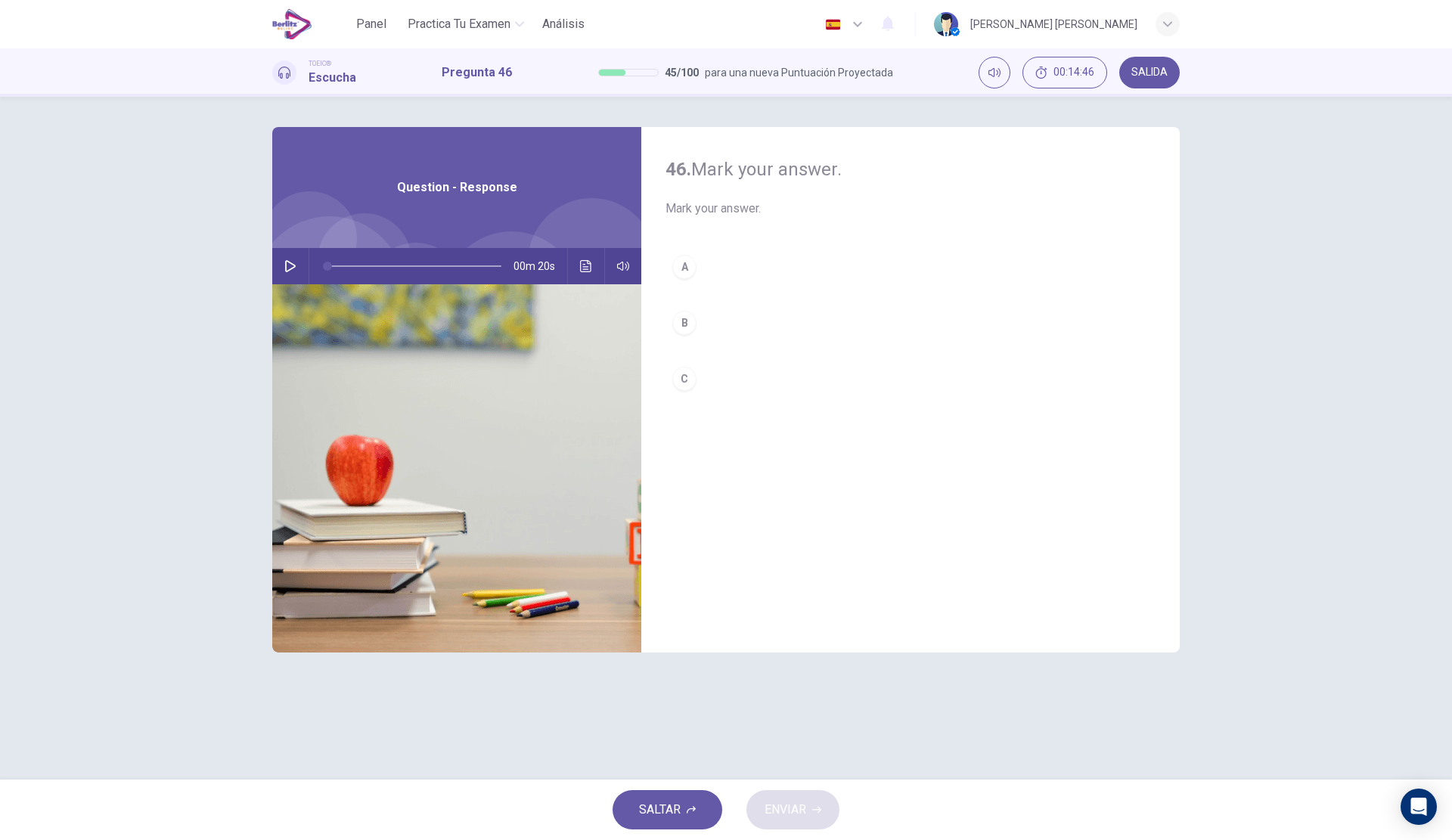
click at [276, 263] on div "00m 20s" at bounding box center [456, 265] width 369 height 36
click at [281, 266] on button "button" at bounding box center [290, 265] width 24 height 36
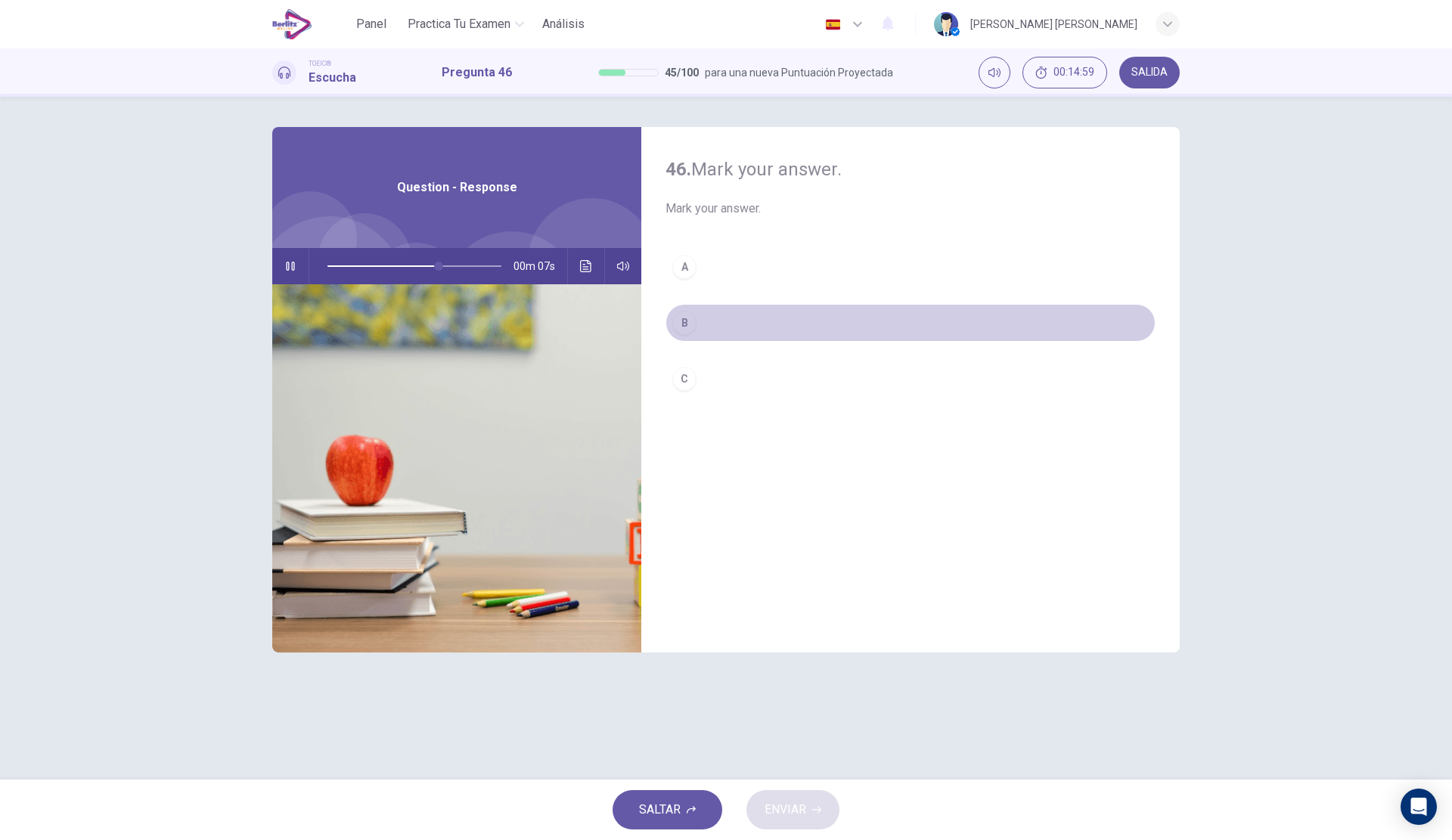
click at [737, 314] on button "B" at bounding box center [910, 323] width 490 height 38
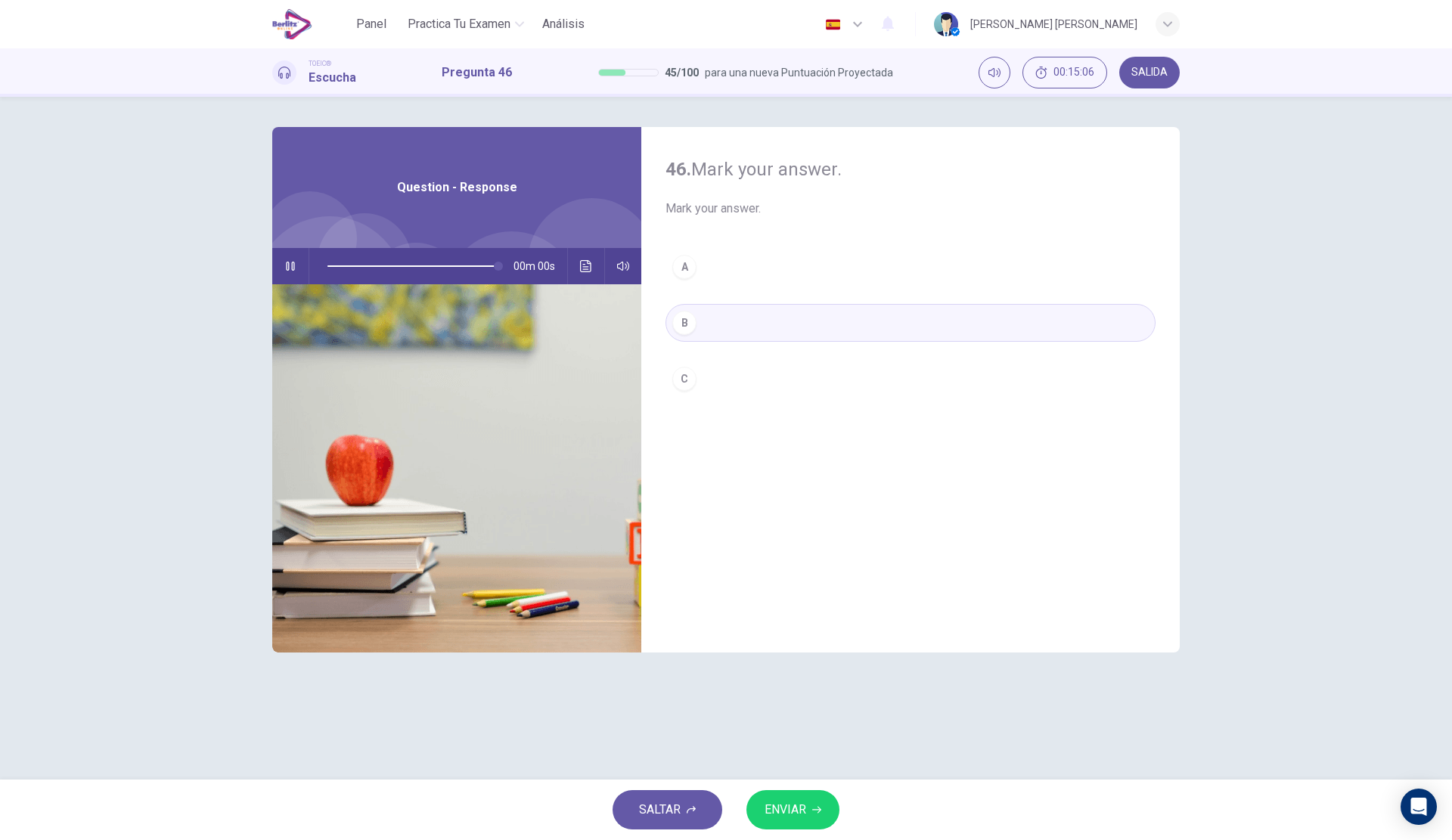
click at [818, 818] on button "ENVIAR" at bounding box center [792, 809] width 93 height 39
type input "*"
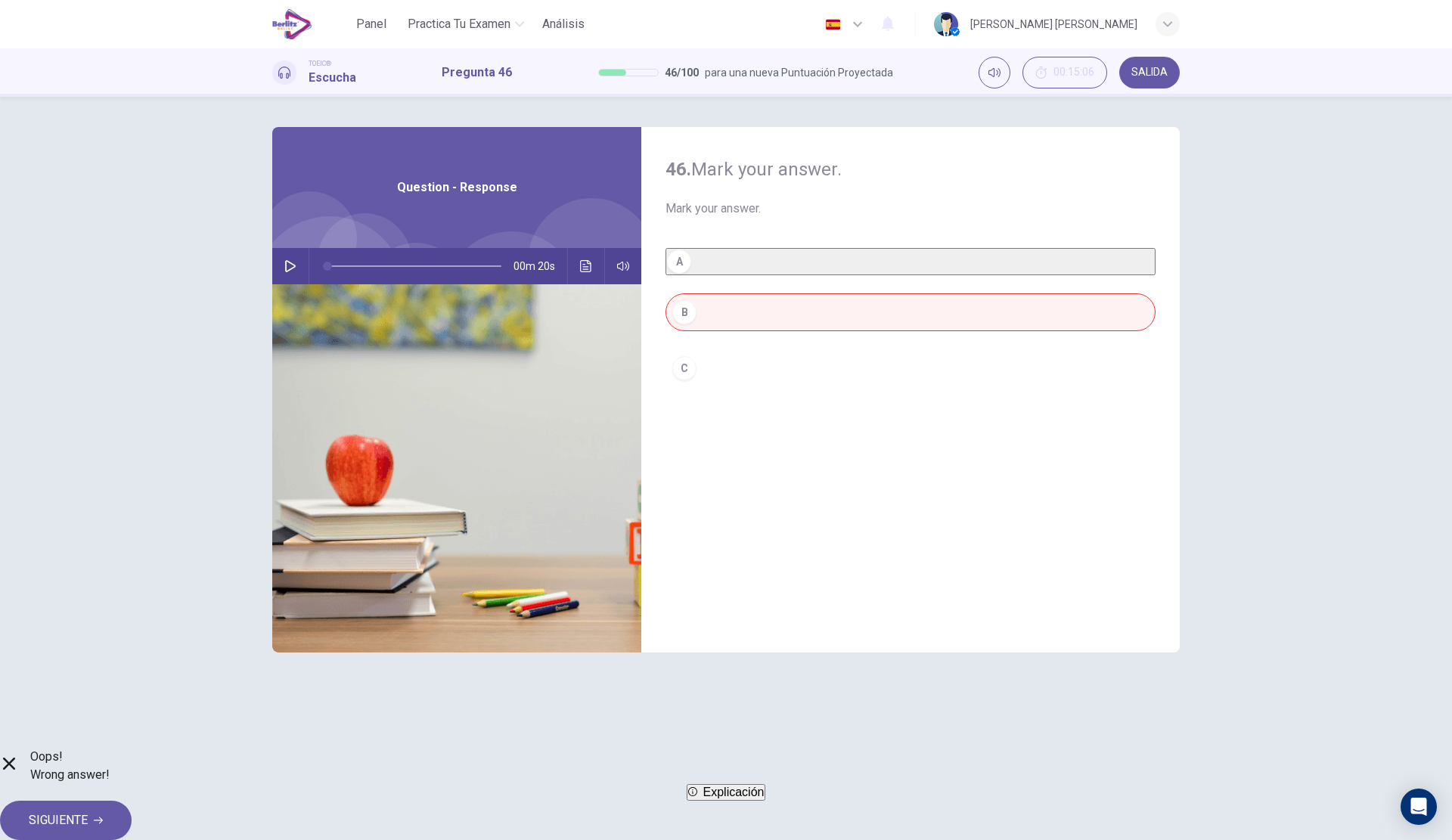
click at [766, 801] on button "Explicación" at bounding box center [726, 792] width 79 height 17
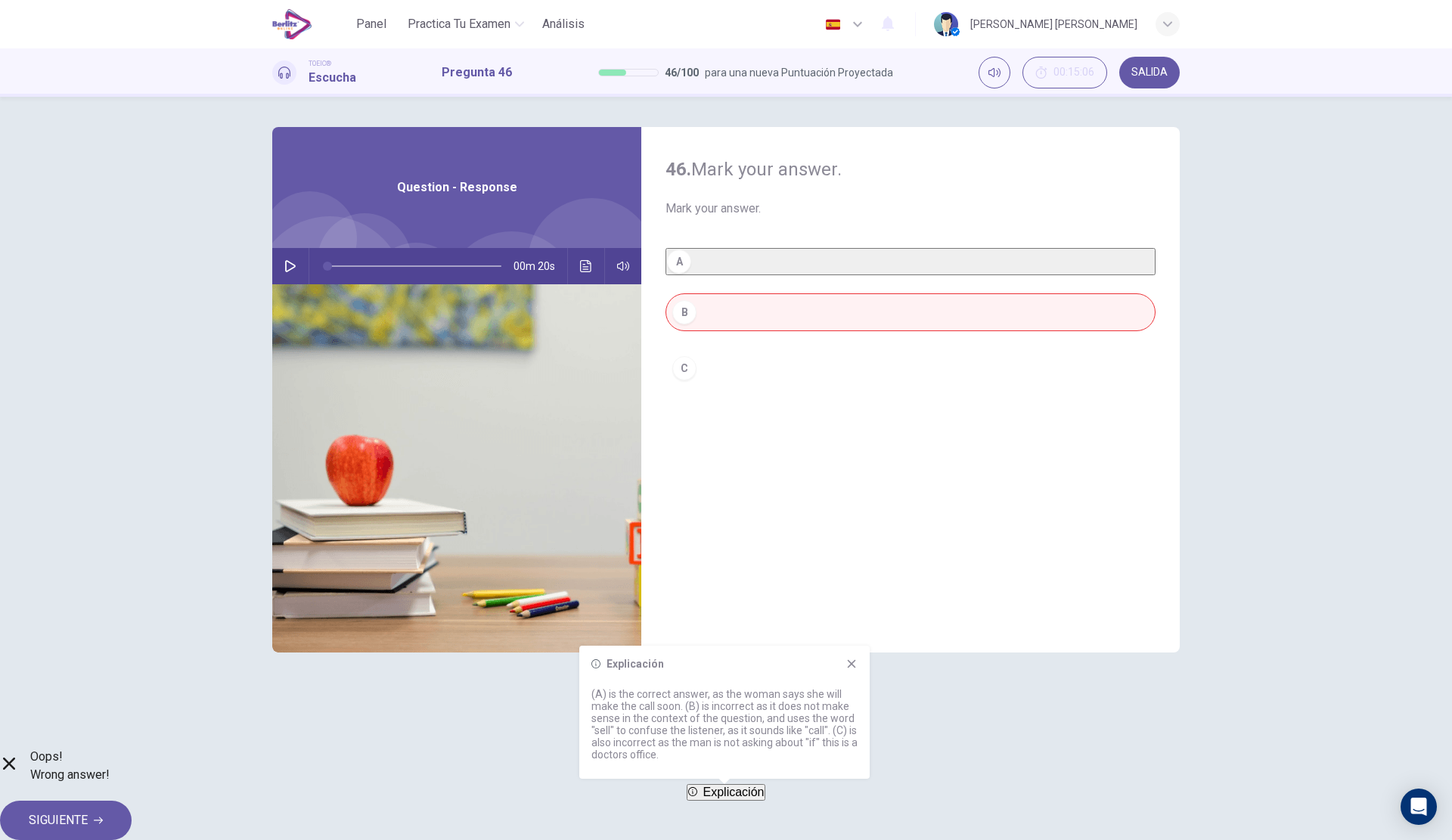
click at [87, 811] on span "SIGUIENTE" at bounding box center [58, 820] width 59 height 21
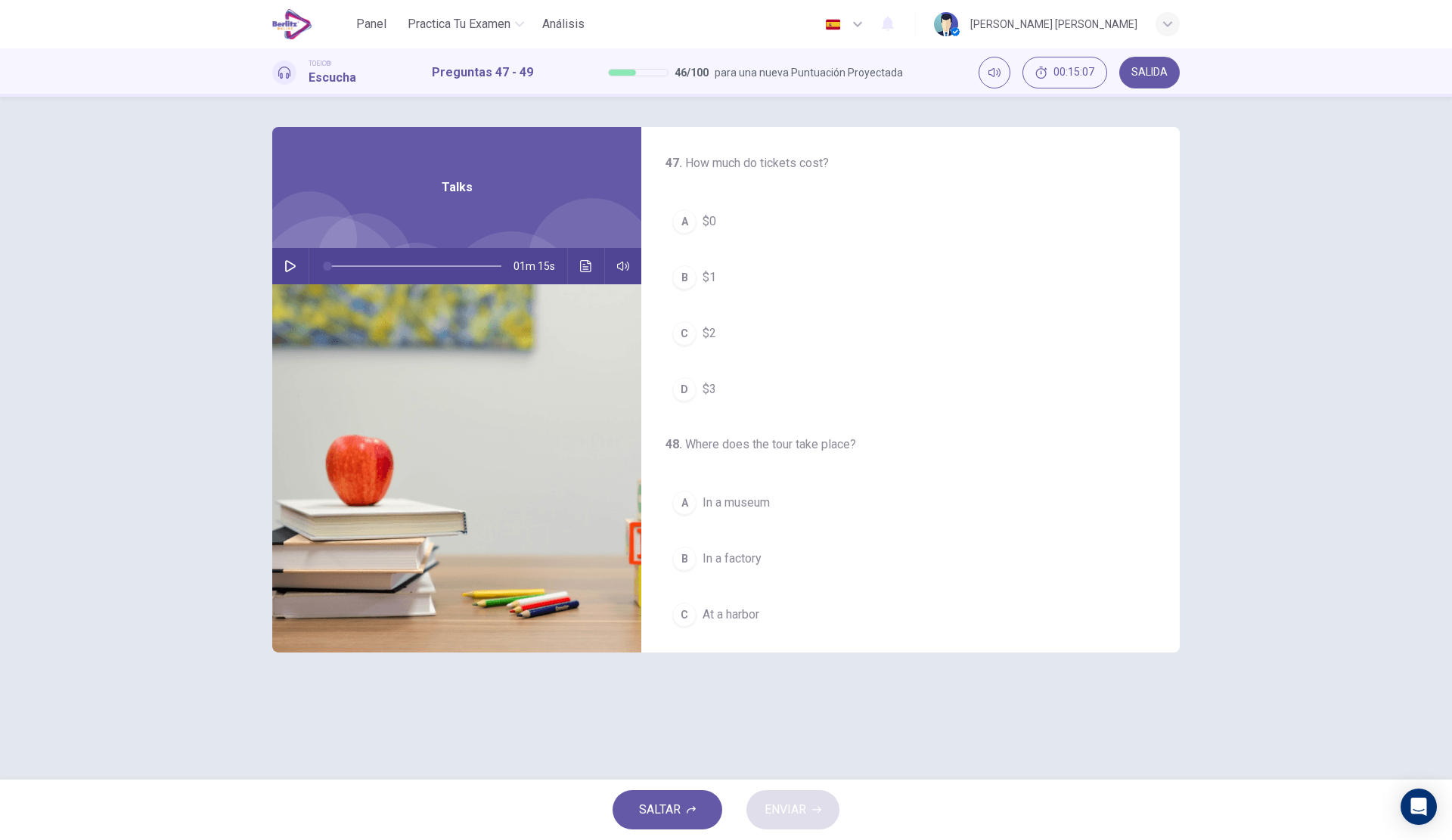
click at [283, 265] on button "button" at bounding box center [290, 265] width 24 height 36
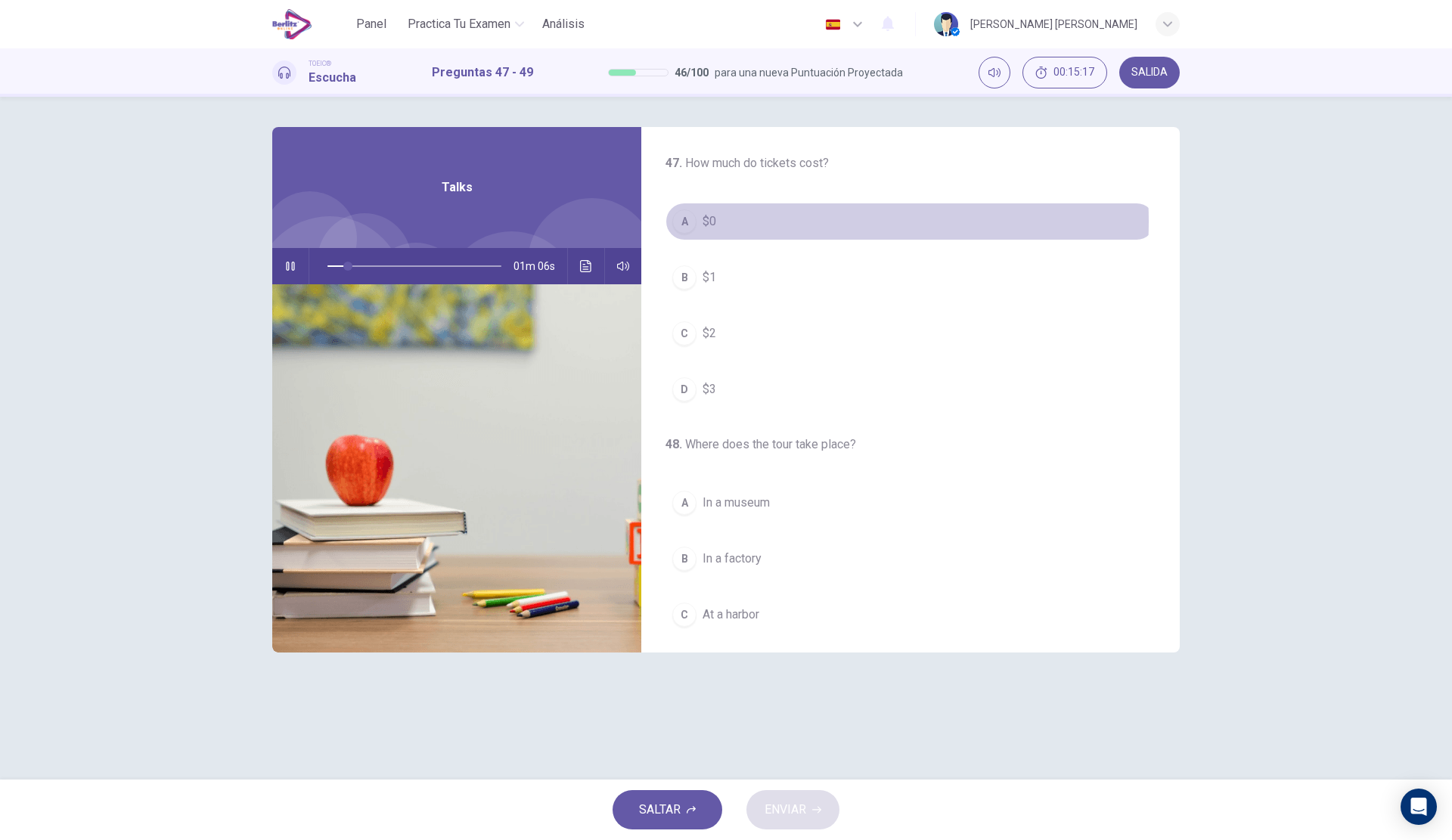
click at [790, 222] on button "A $0" at bounding box center [910, 221] width 490 height 38
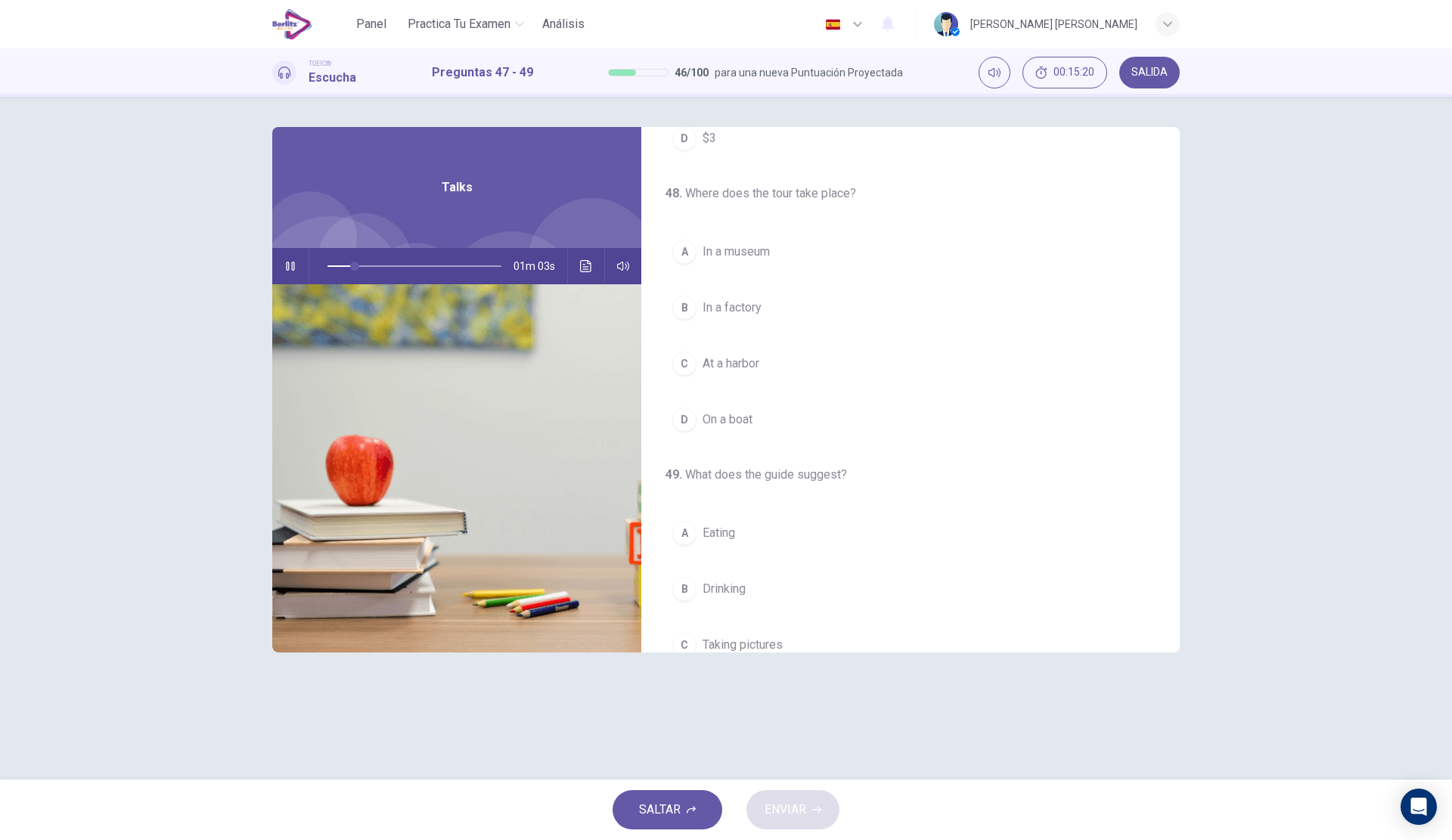
scroll to position [302, 0]
click at [748, 198] on span "In a museum" at bounding box center [736, 201] width 67 height 18
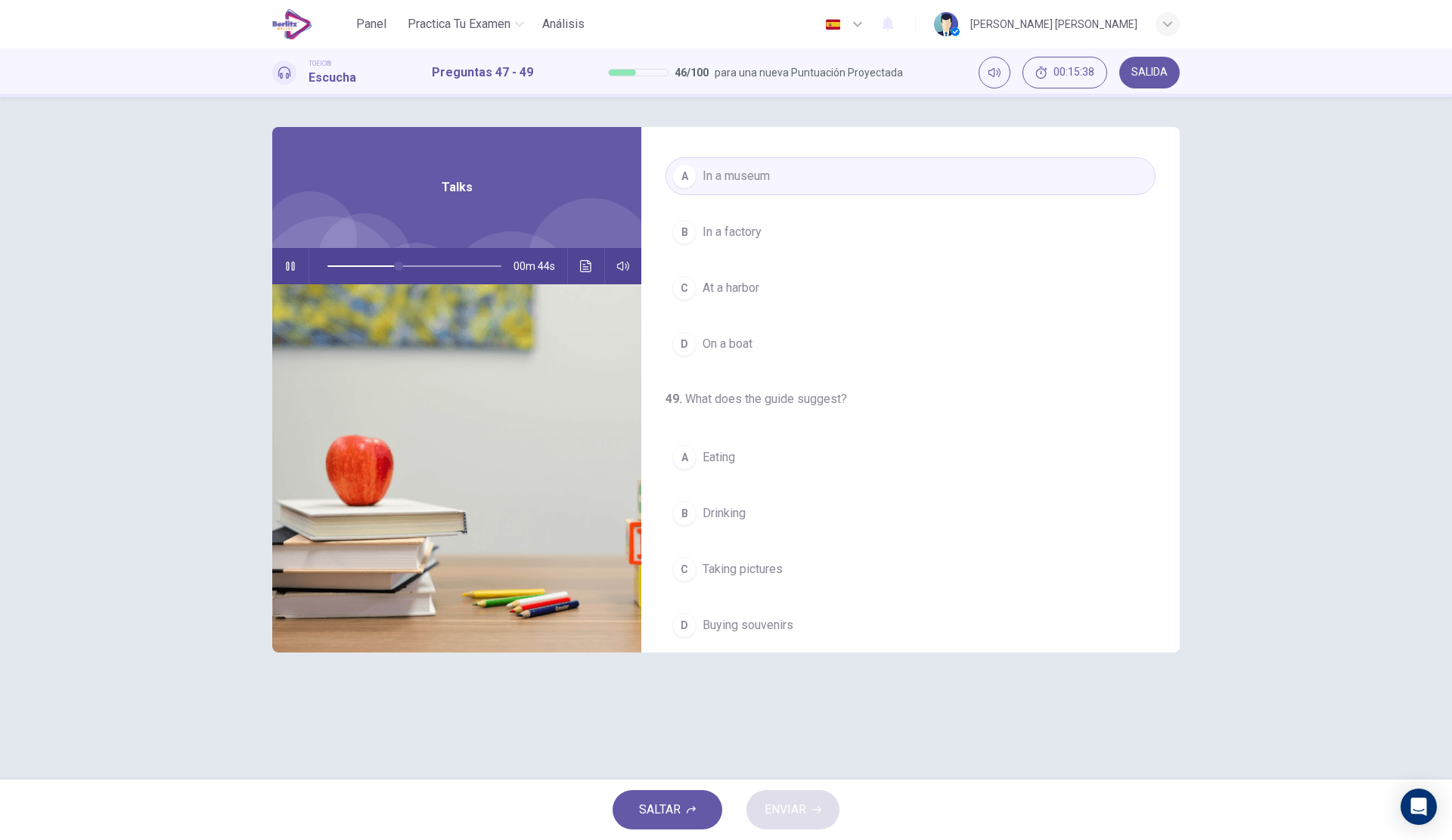
scroll to position [345, 0]
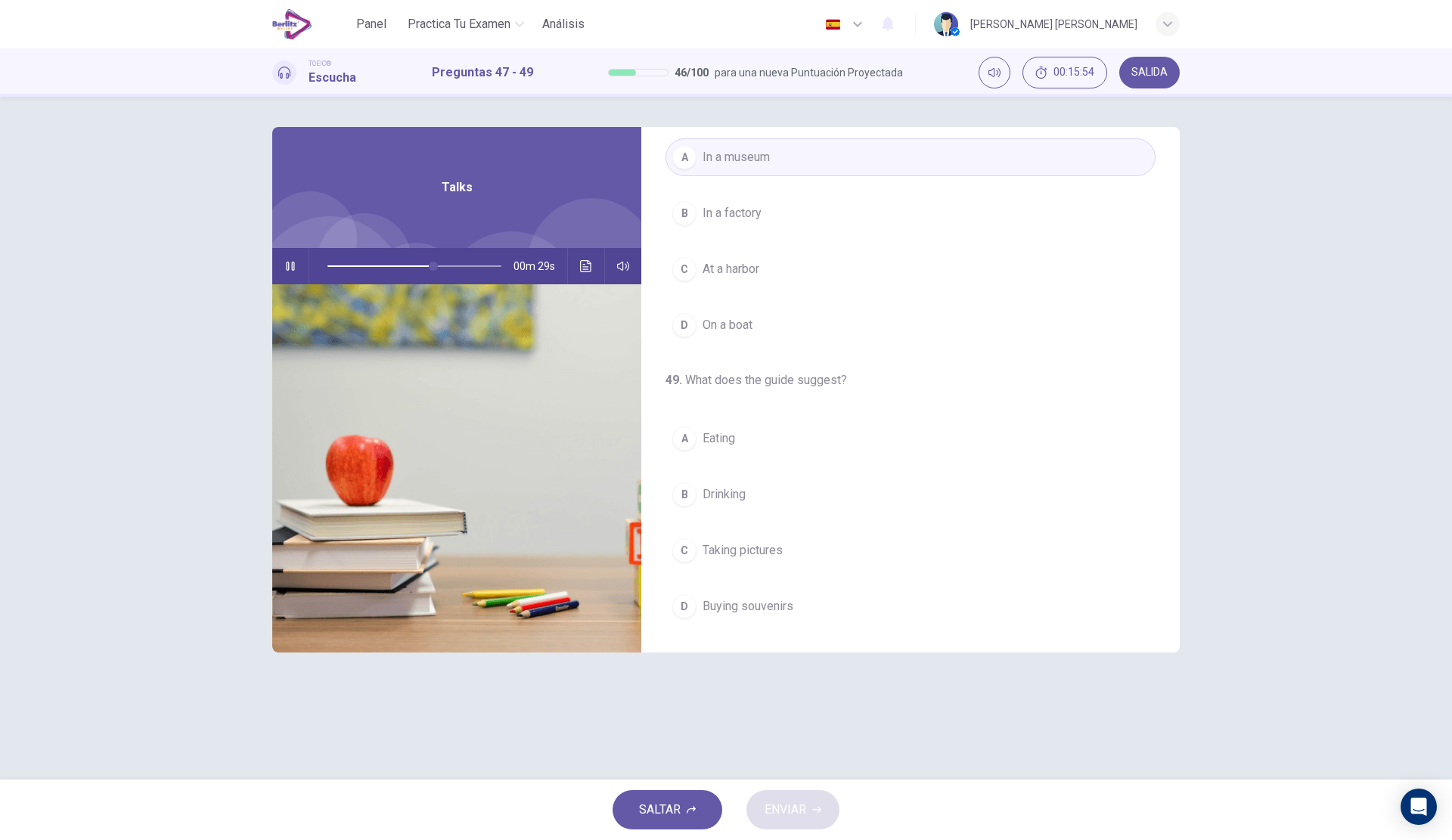
click at [760, 612] on span "Buying souvenirs" at bounding box center [748, 606] width 91 height 18
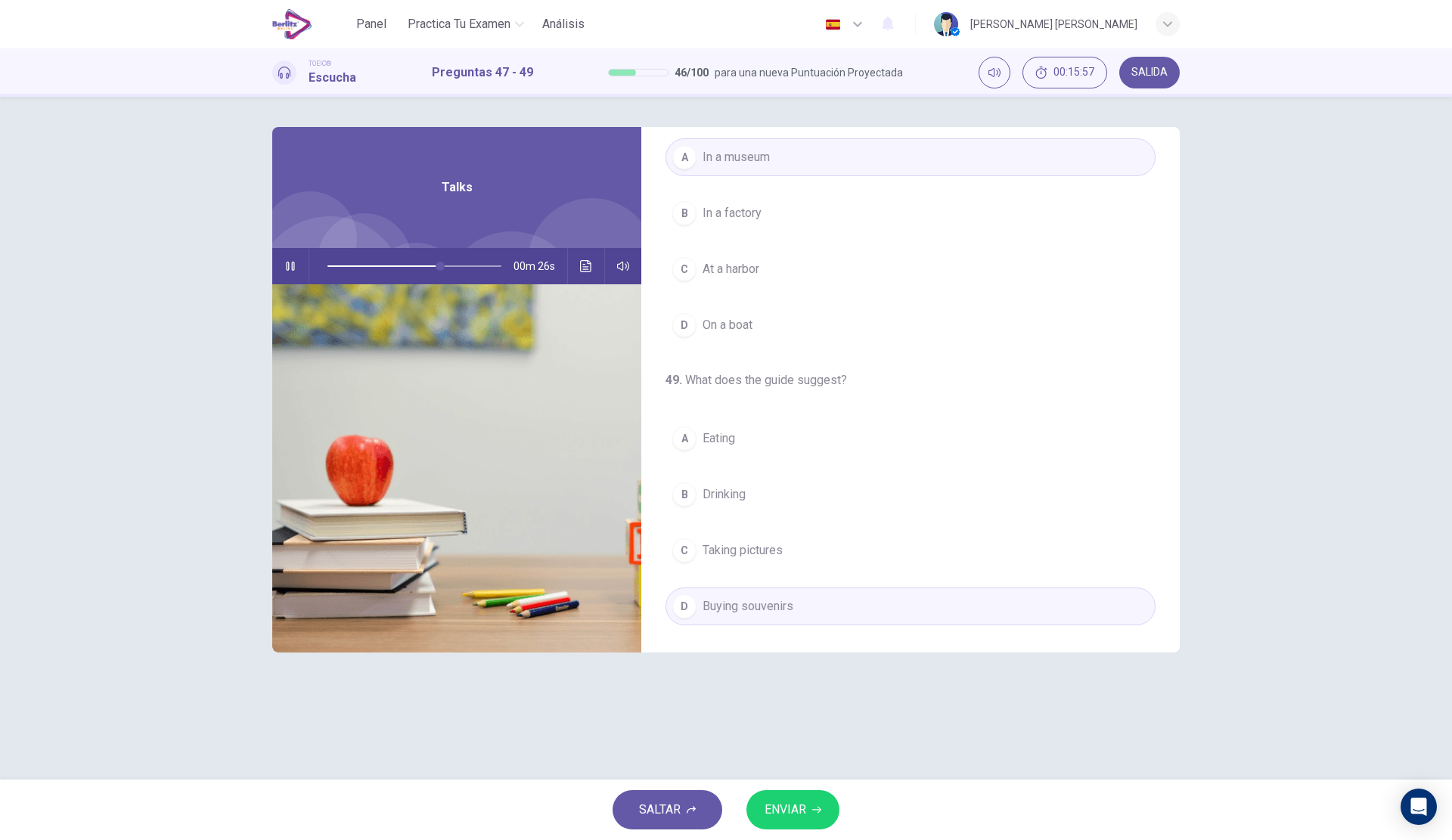
click at [804, 803] on span "ENVIAR" at bounding box center [785, 809] width 41 height 21
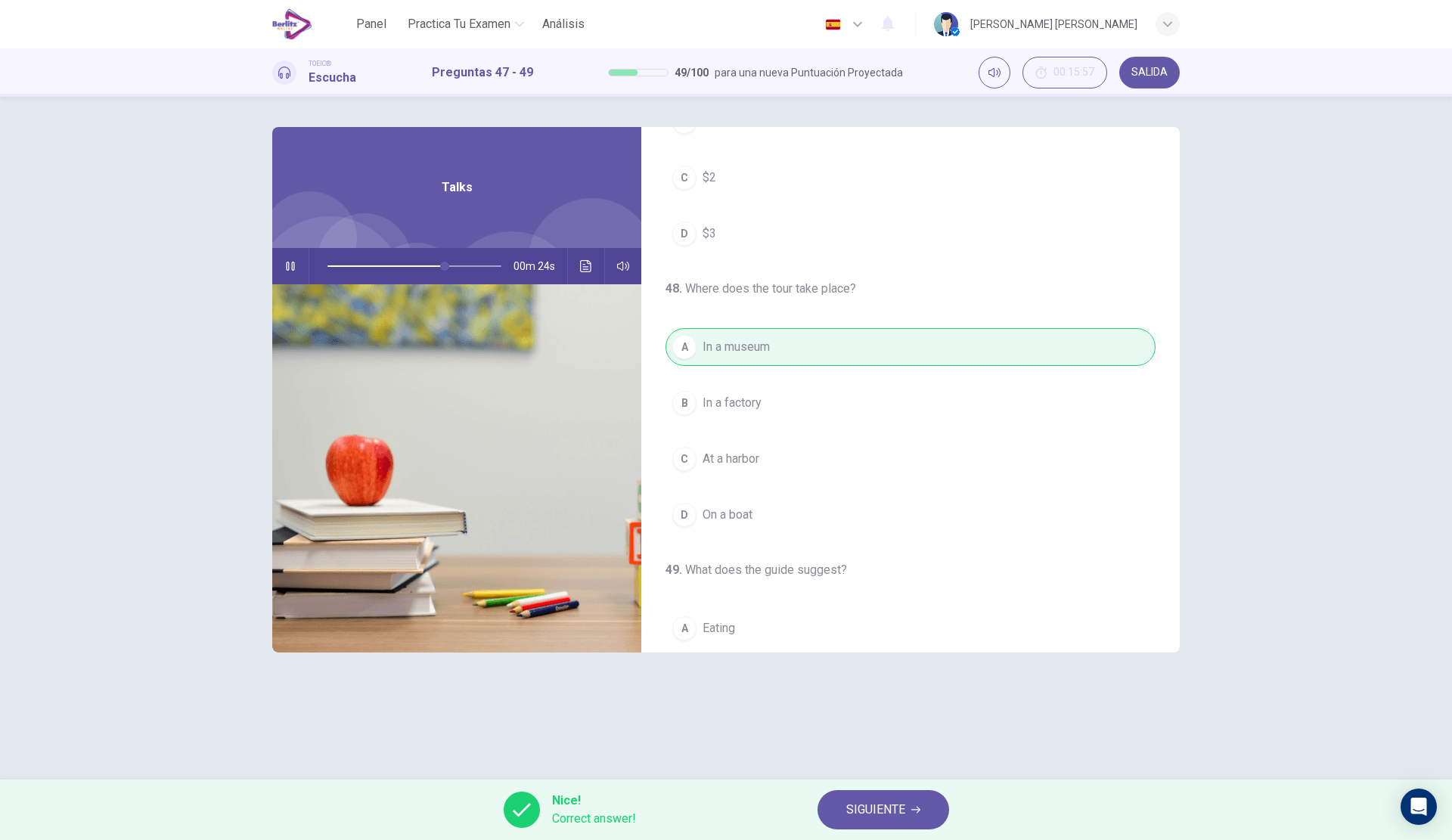
scroll to position [0, 0]
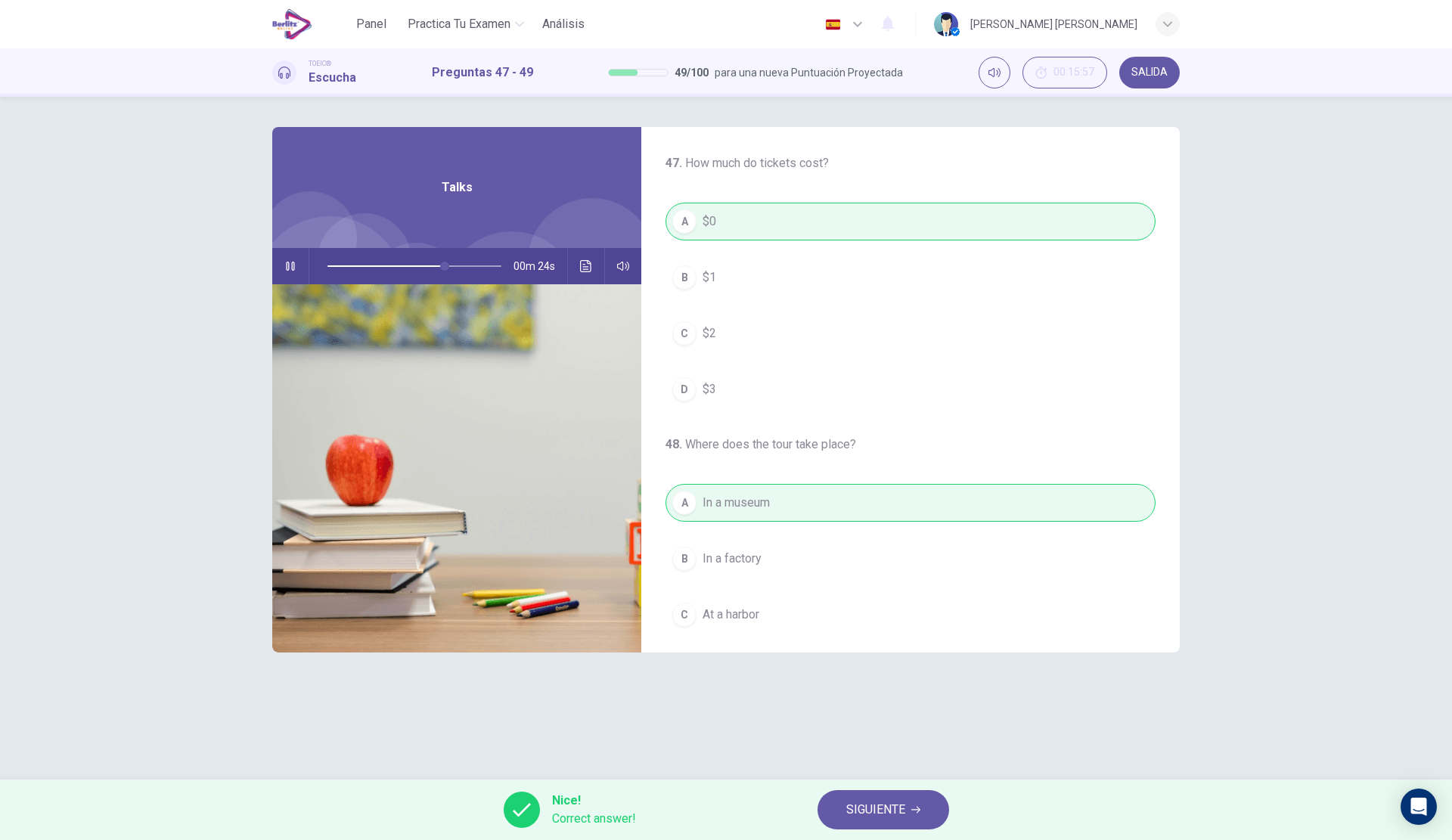
type input "**"
click at [897, 807] on span "SIGUIENTE" at bounding box center [876, 809] width 59 height 21
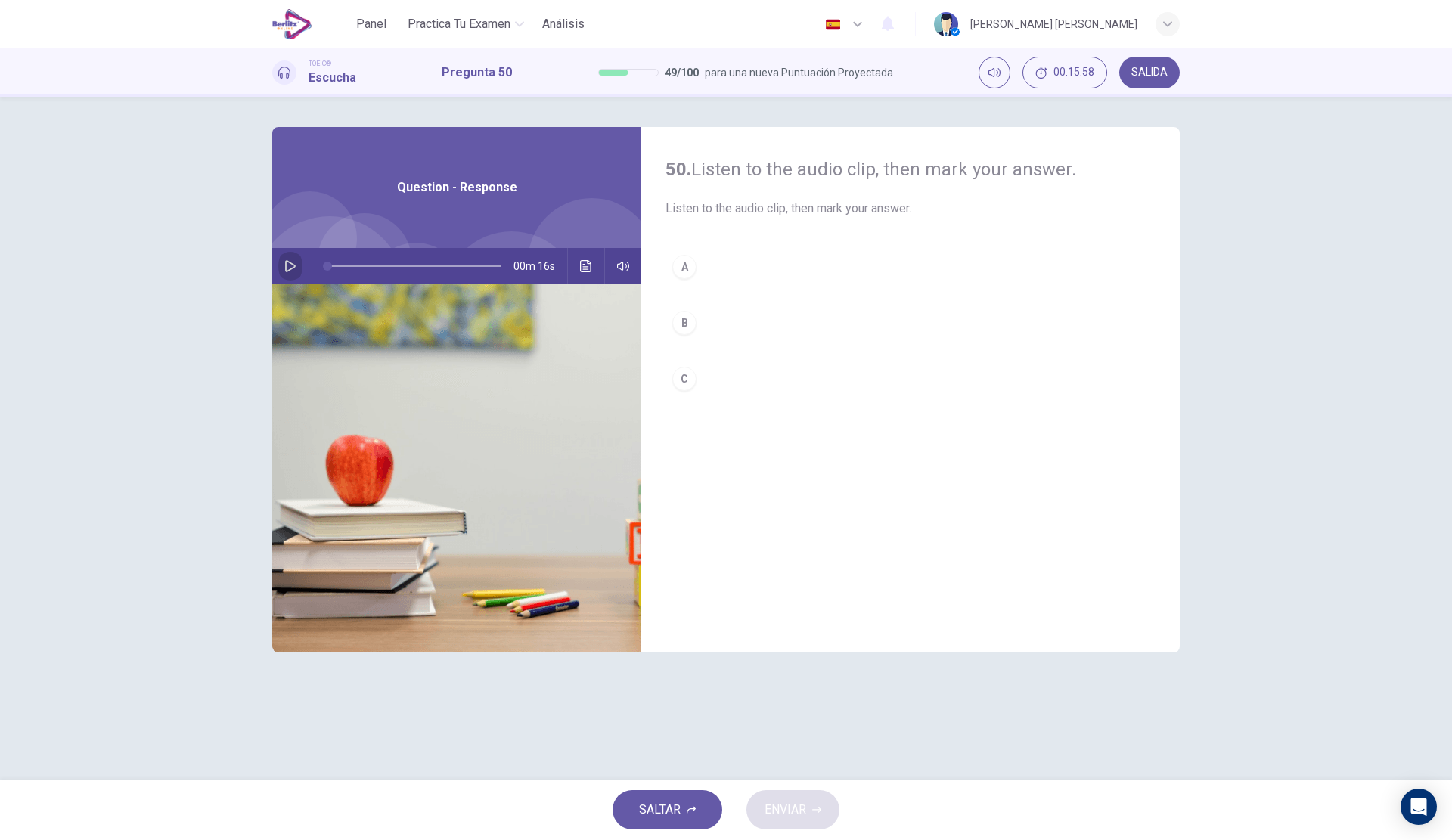
click at [296, 255] on button "button" at bounding box center [290, 265] width 24 height 36
click at [745, 265] on button "A" at bounding box center [910, 266] width 490 height 38
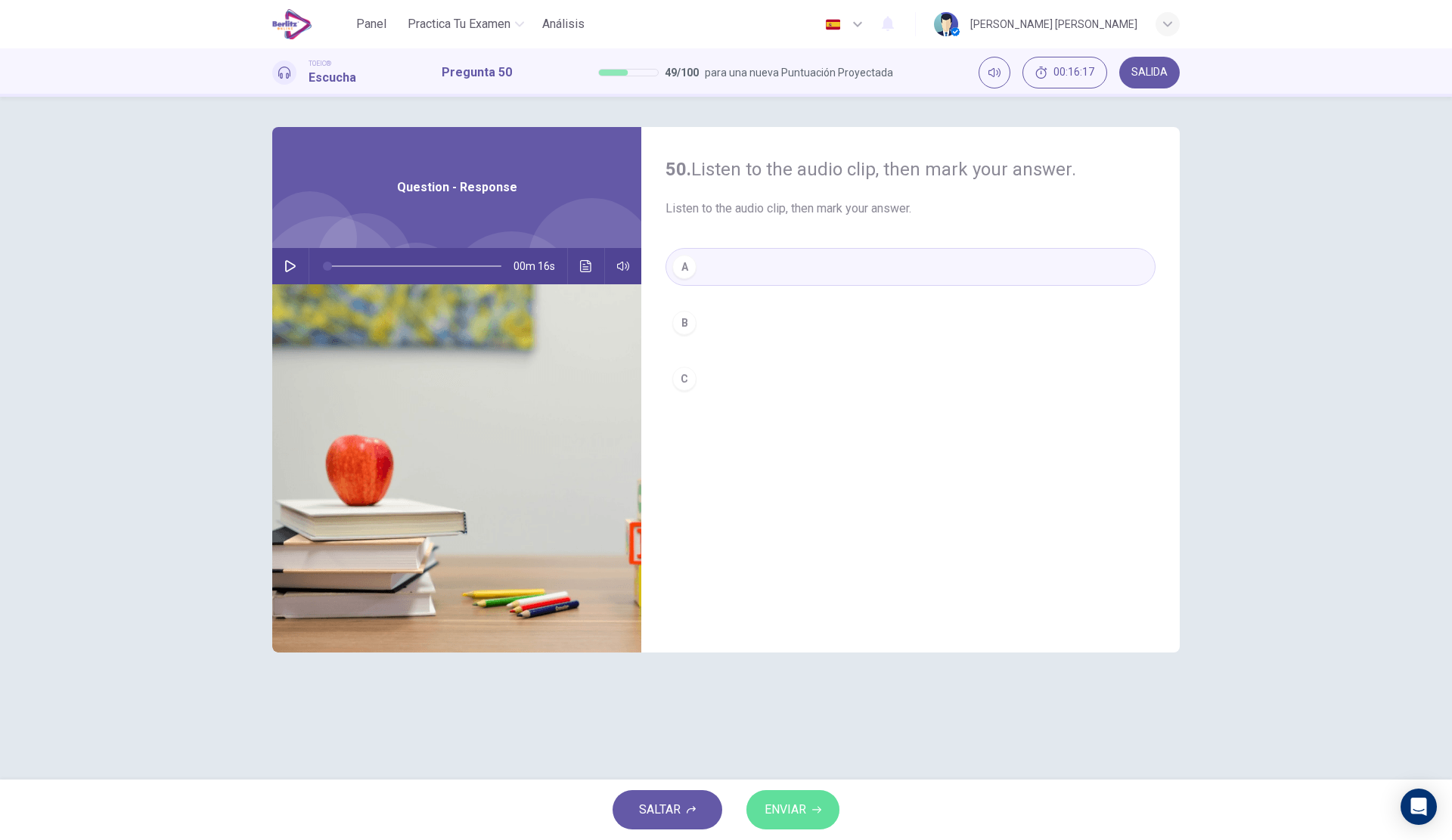
click at [786, 803] on span "ENVIAR" at bounding box center [785, 809] width 41 height 21
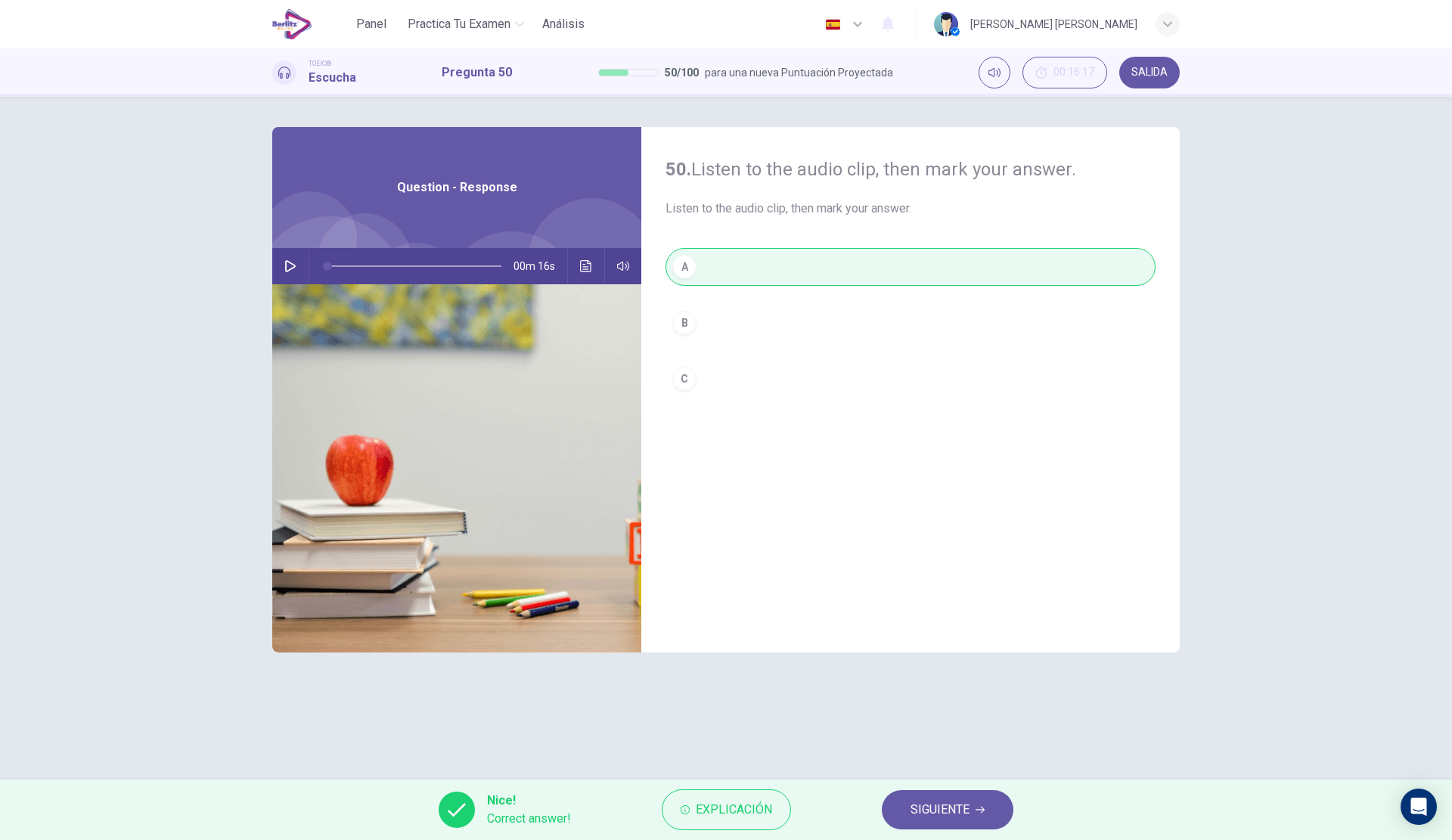
click at [676, 809] on button "Explicación" at bounding box center [726, 810] width 129 height 41
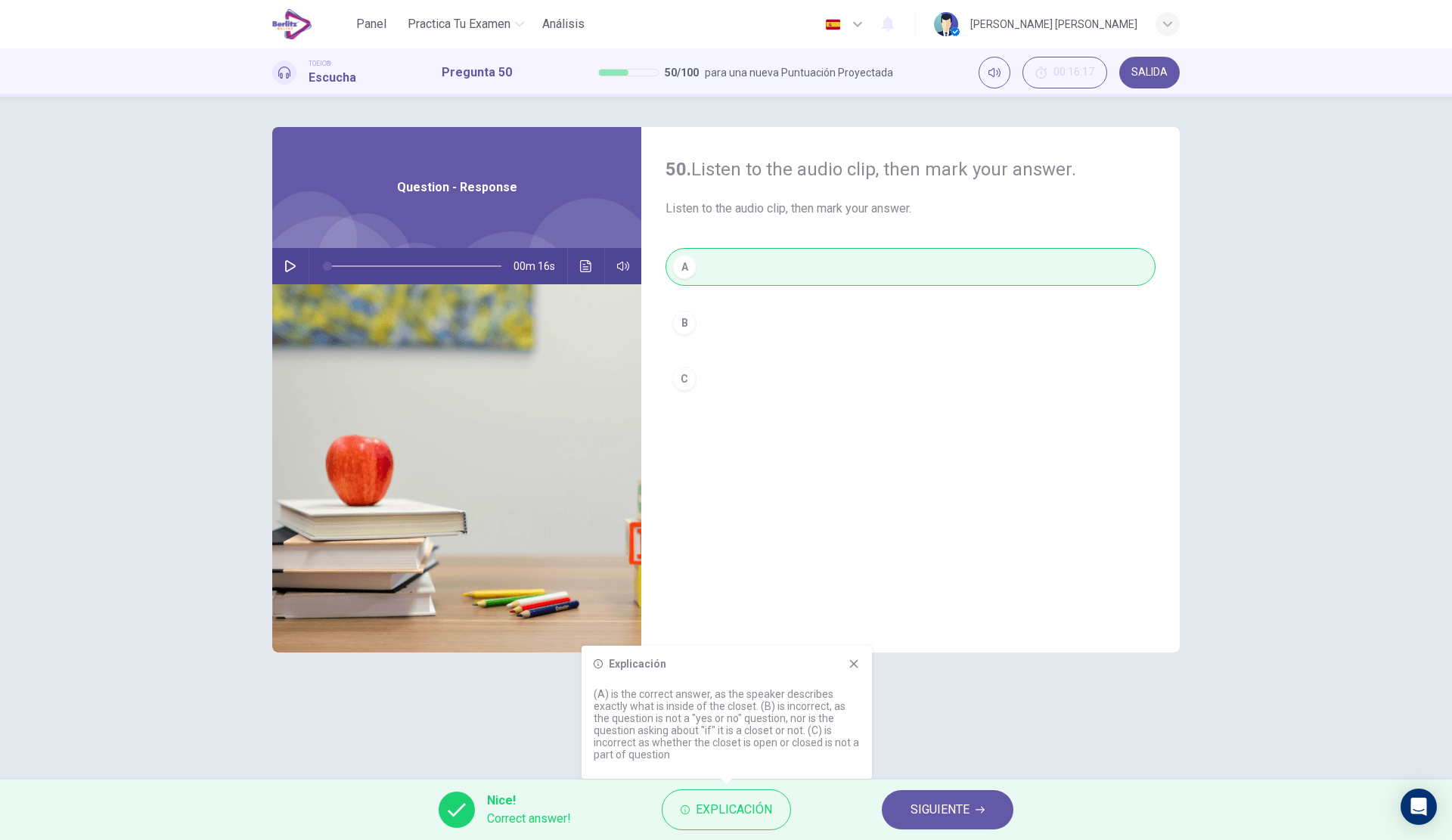
click at [288, 272] on button "button" at bounding box center [290, 265] width 24 height 36
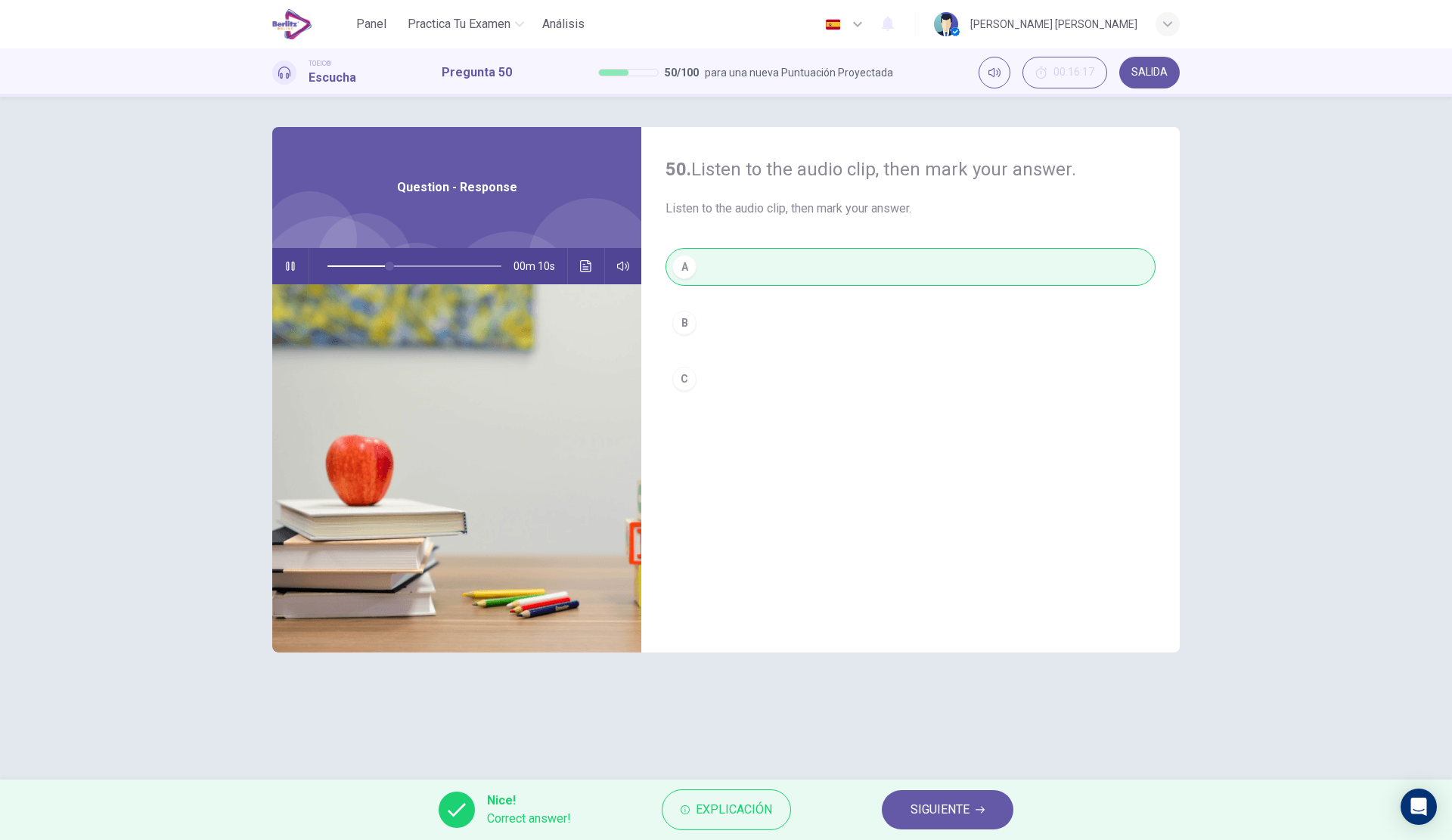
type input "**"
click at [986, 804] on button "SIGUIENTE" at bounding box center [947, 809] width 132 height 39
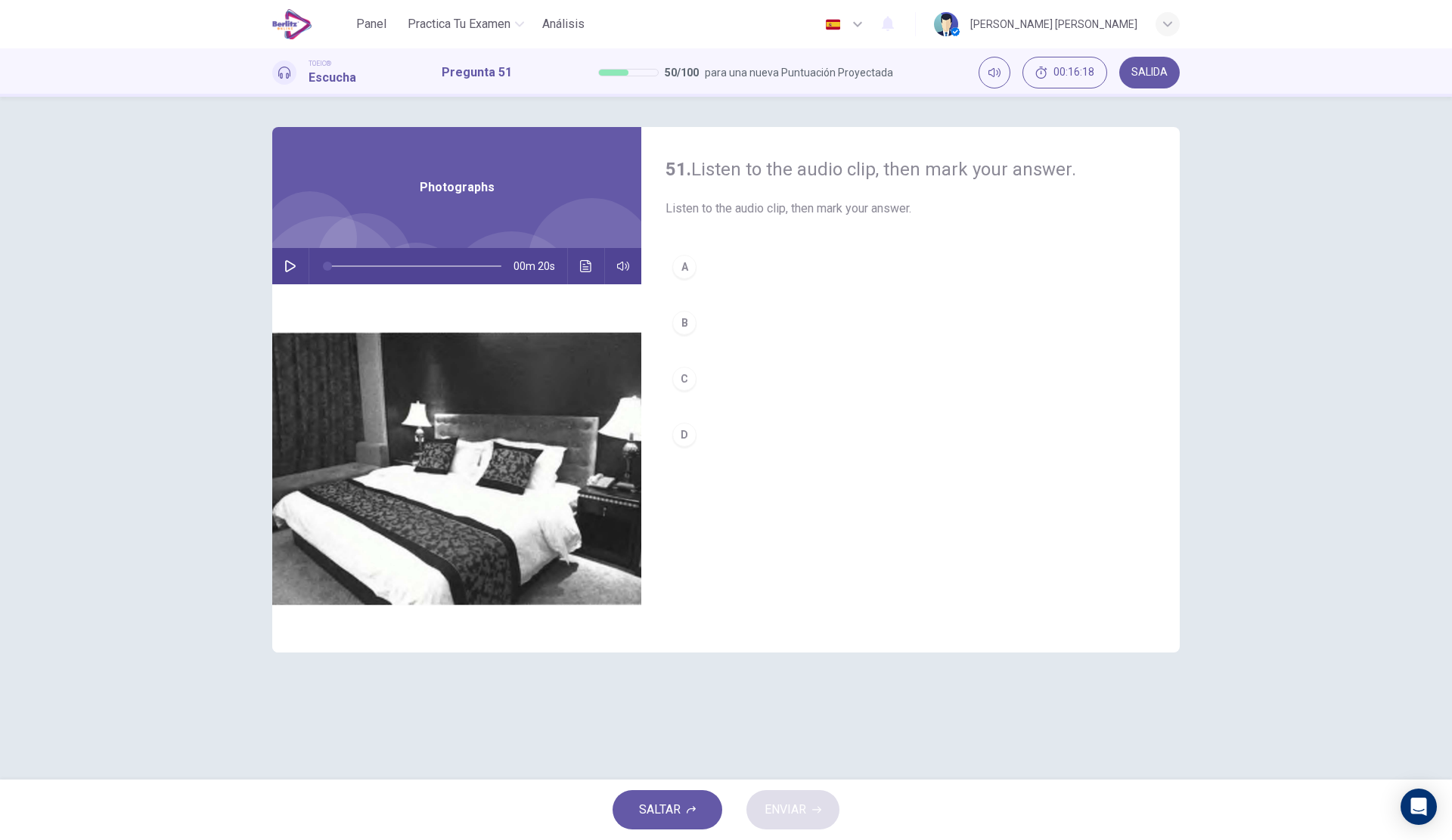
click at [295, 269] on icon "button" at bounding box center [290, 266] width 12 height 12
type input "*"
click at [724, 381] on button "C" at bounding box center [910, 378] width 490 height 38
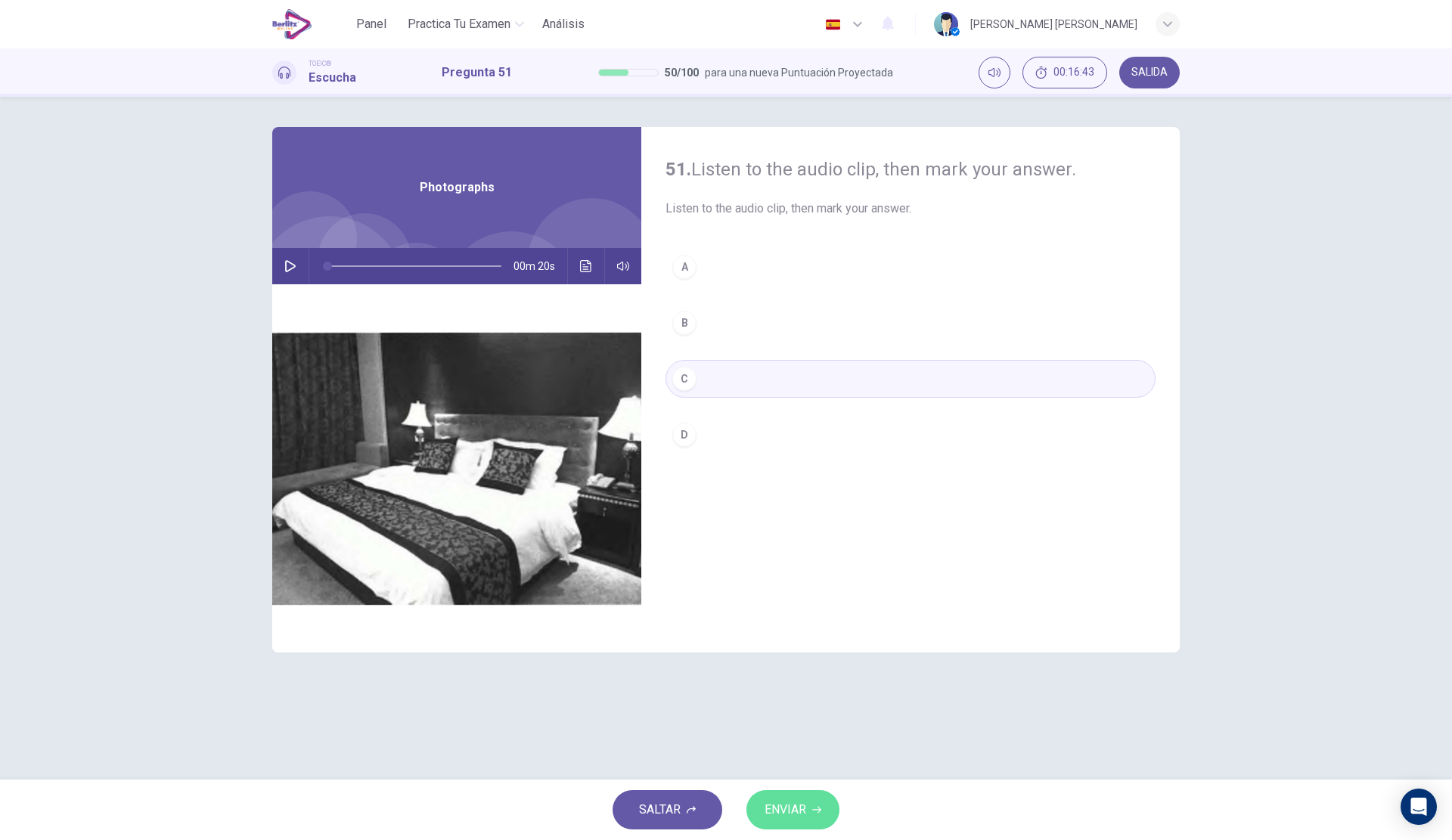
click at [796, 805] on span "ENVIAR" at bounding box center [785, 809] width 41 height 21
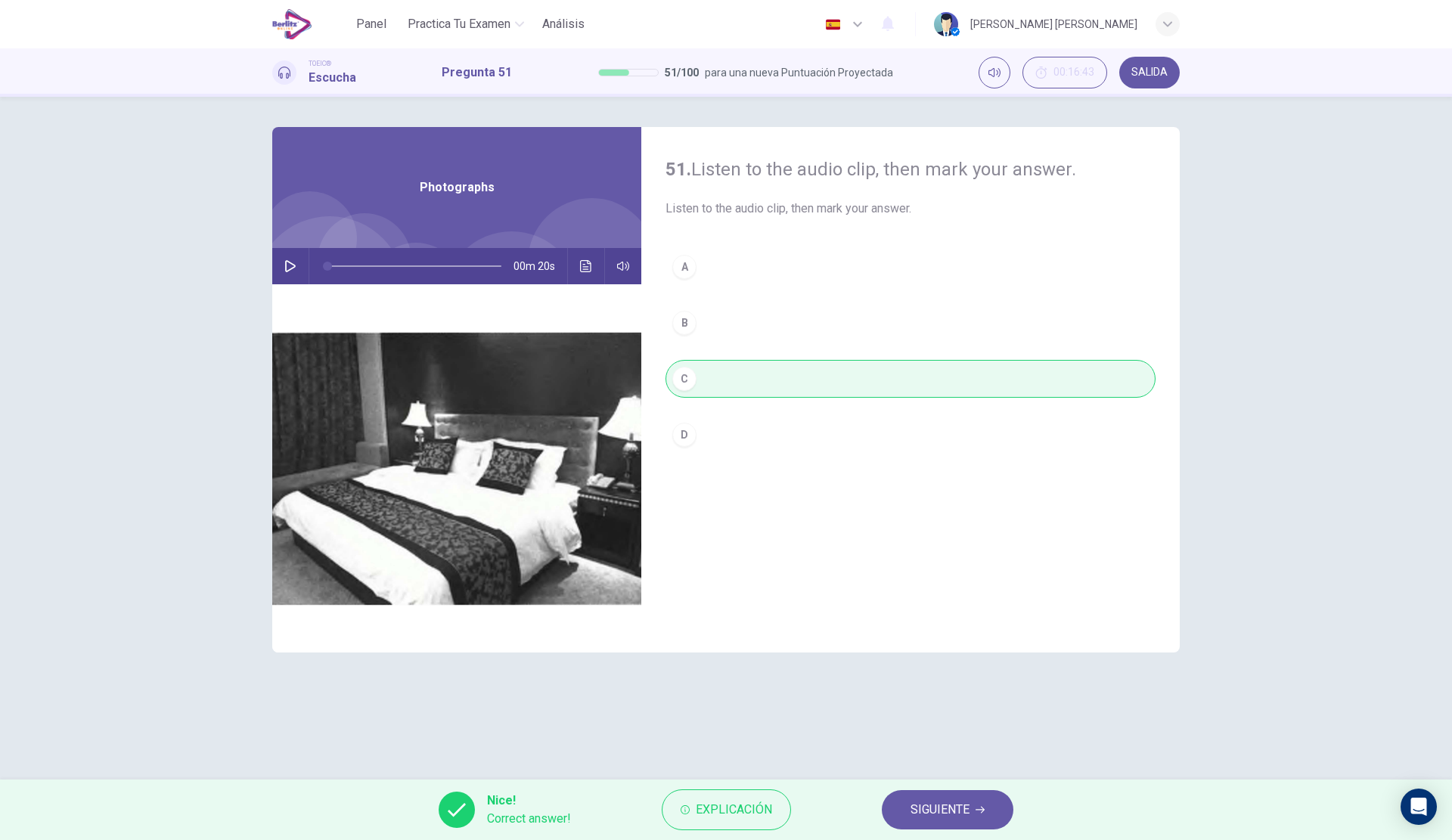
click at [757, 812] on span "Explicación" at bounding box center [734, 809] width 76 height 21
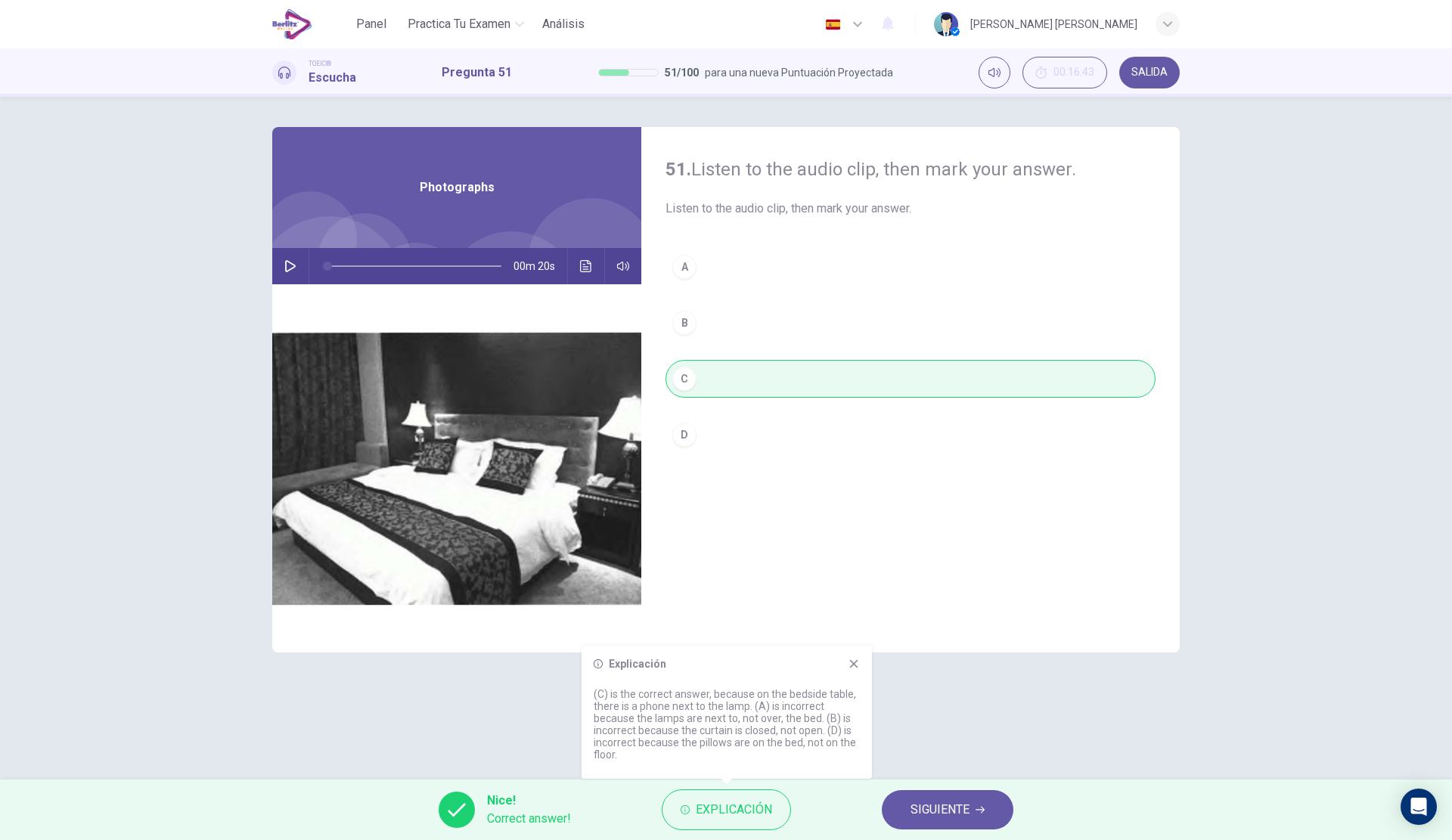
click at [921, 797] on button "SIGUIENTE" at bounding box center [947, 809] width 132 height 39
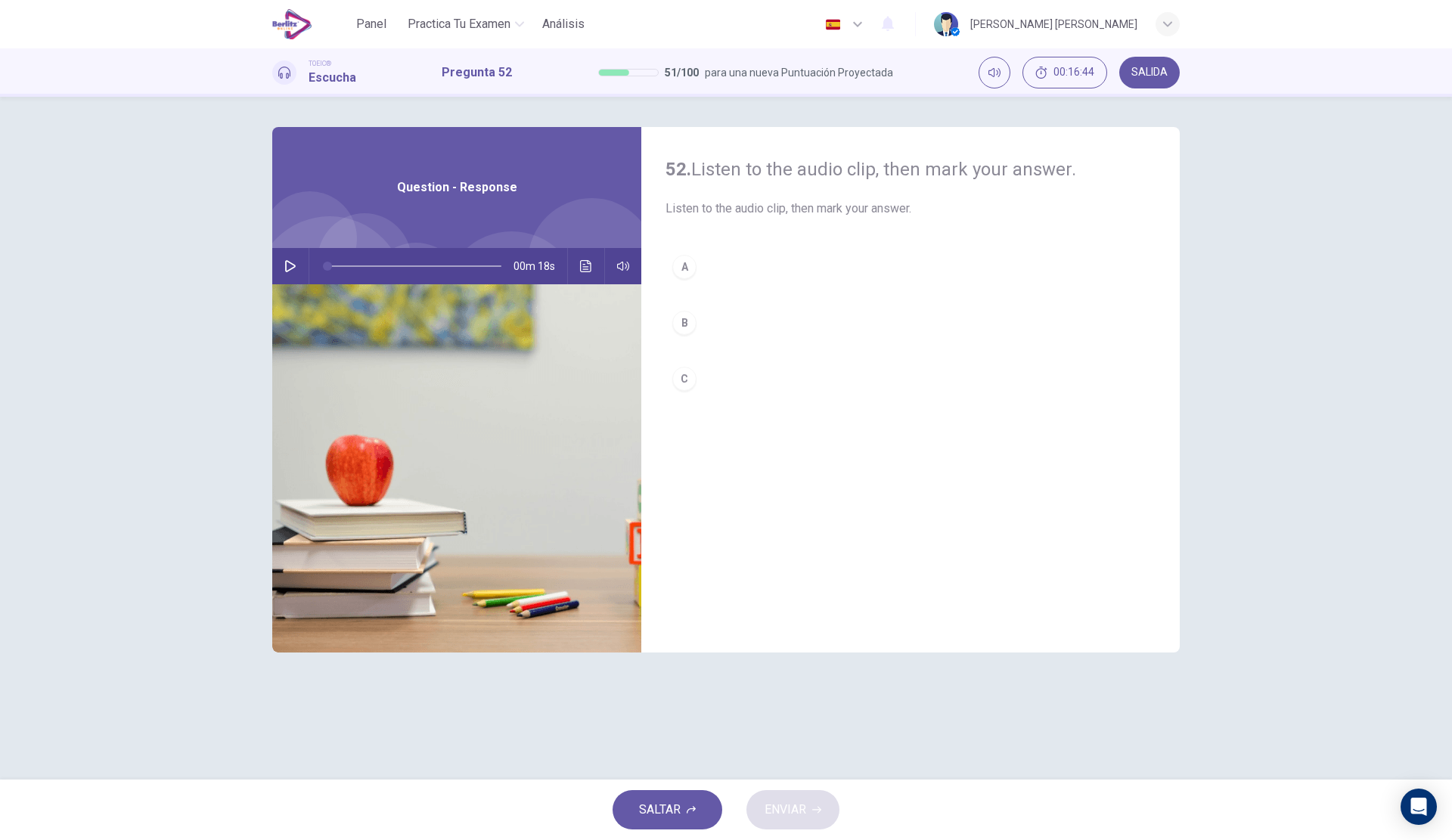
click at [289, 265] on icon "button" at bounding box center [290, 266] width 12 height 12
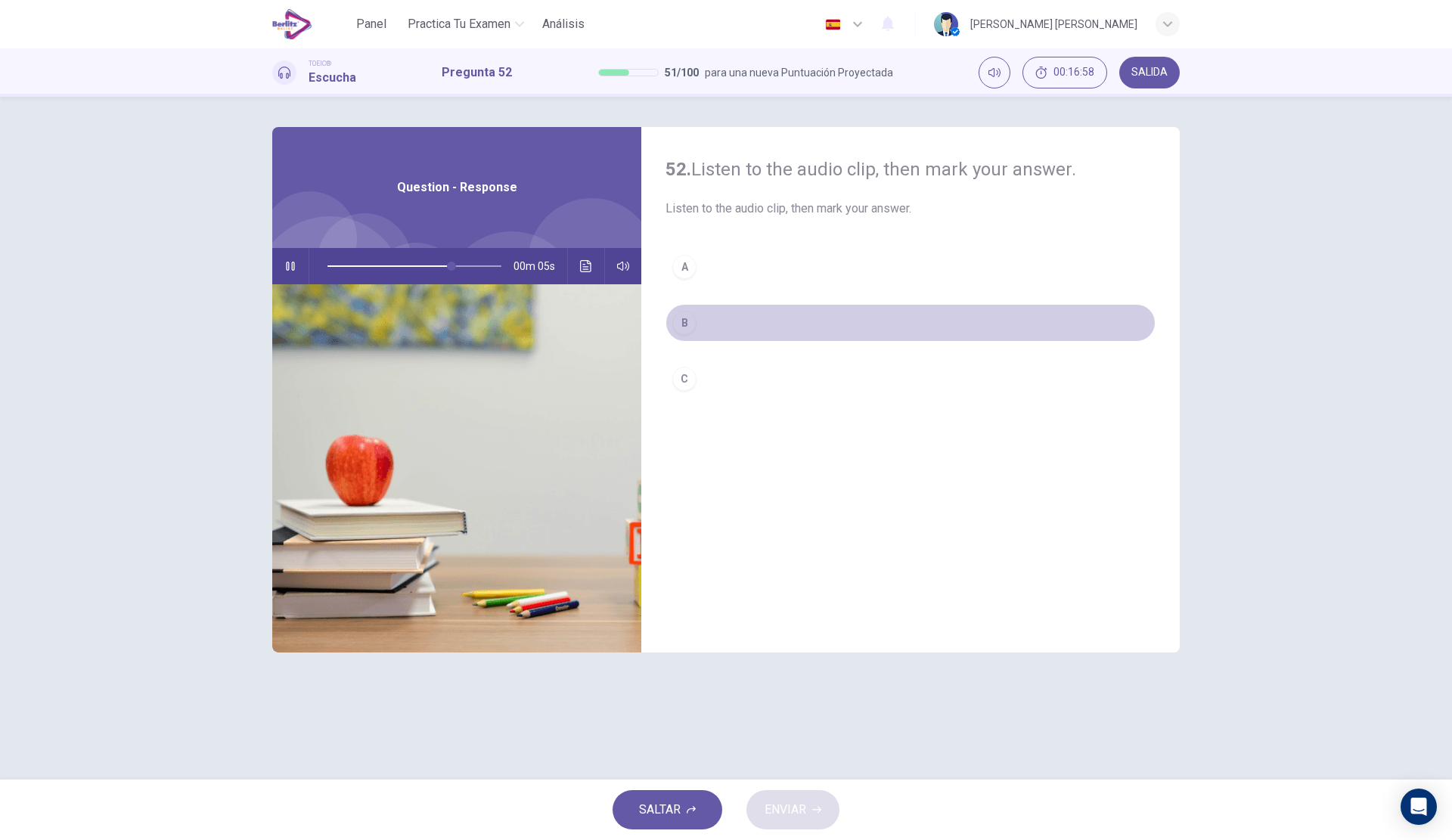
click at [793, 321] on button "B" at bounding box center [910, 323] width 490 height 38
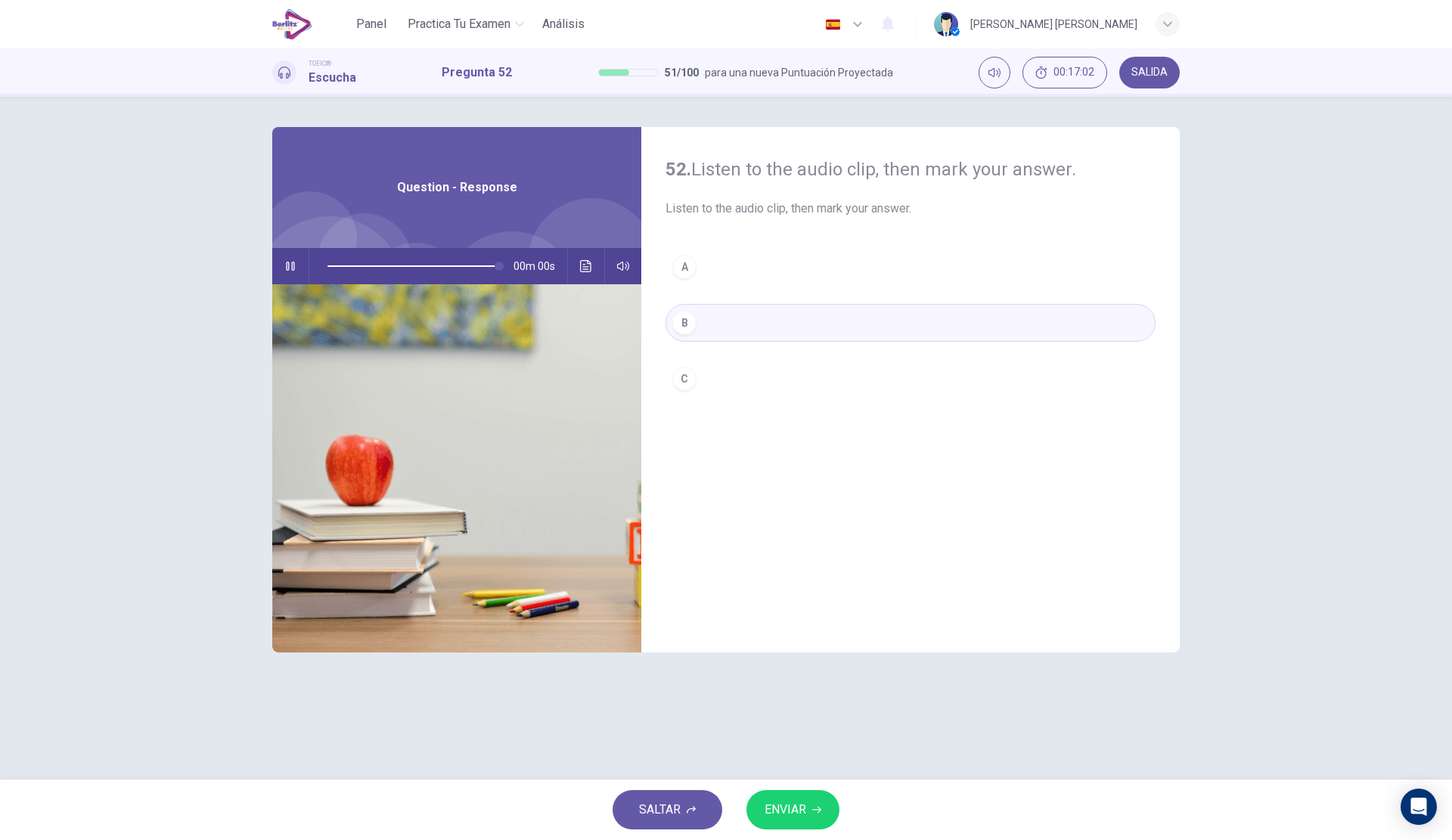
type input "*"
click at [816, 798] on button "ENVIAR" at bounding box center [792, 809] width 93 height 39
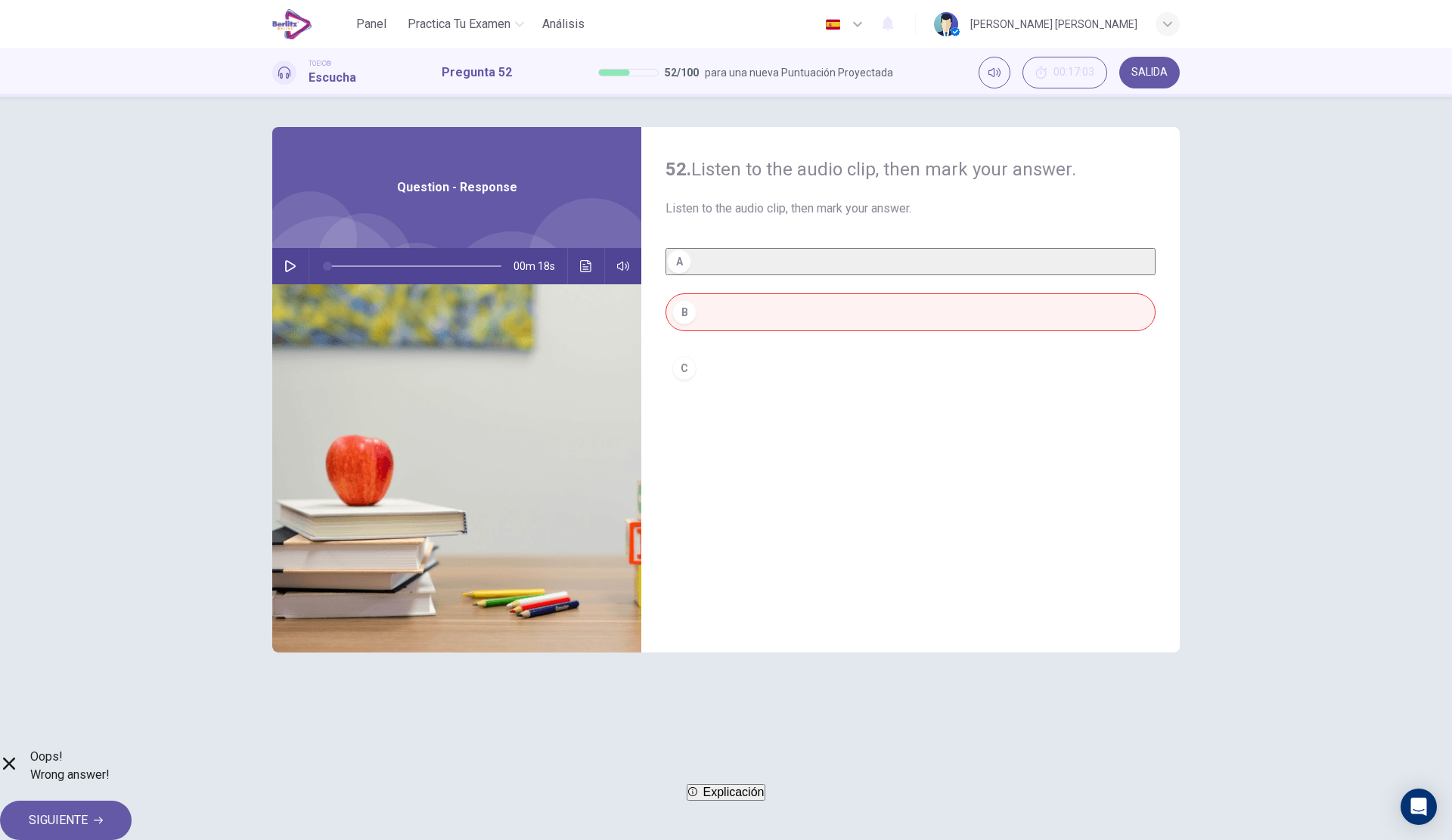
click at [756, 798] on span "Explicación" at bounding box center [734, 791] width 61 height 13
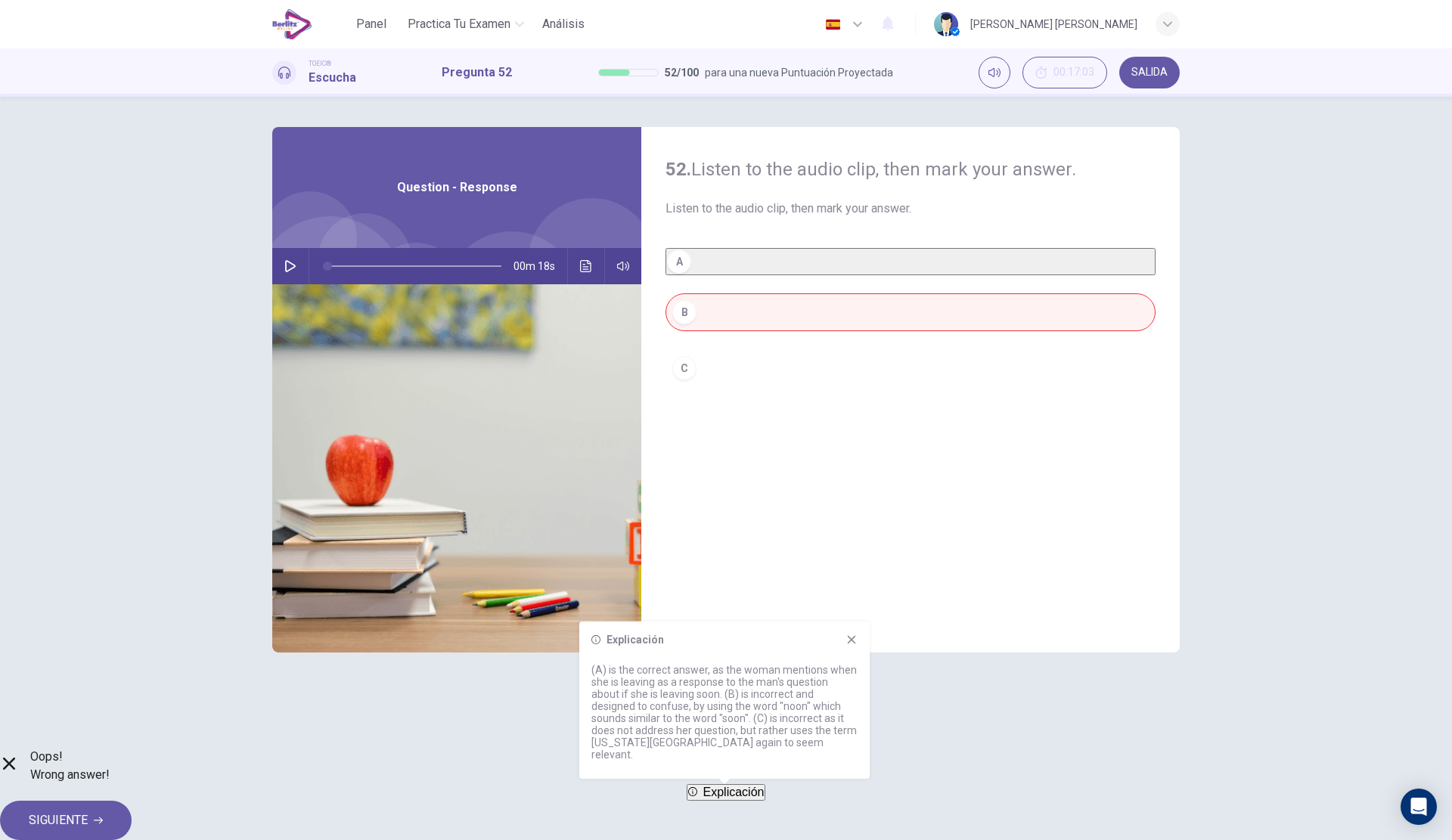
click at [87, 810] on span "SIGUIENTE" at bounding box center [58, 820] width 59 height 21
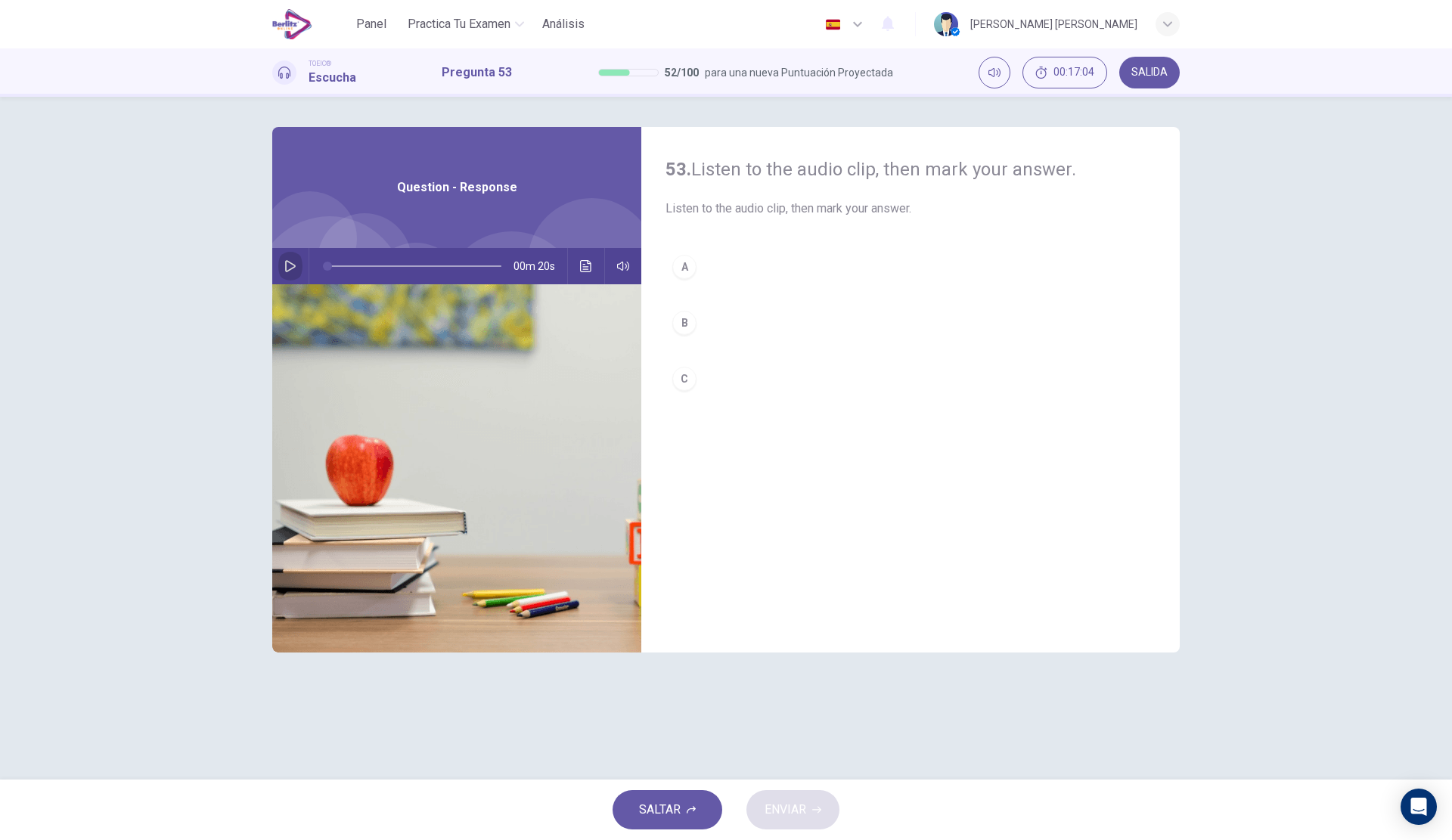
click at [285, 266] on icon "button" at bounding box center [290, 266] width 12 height 12
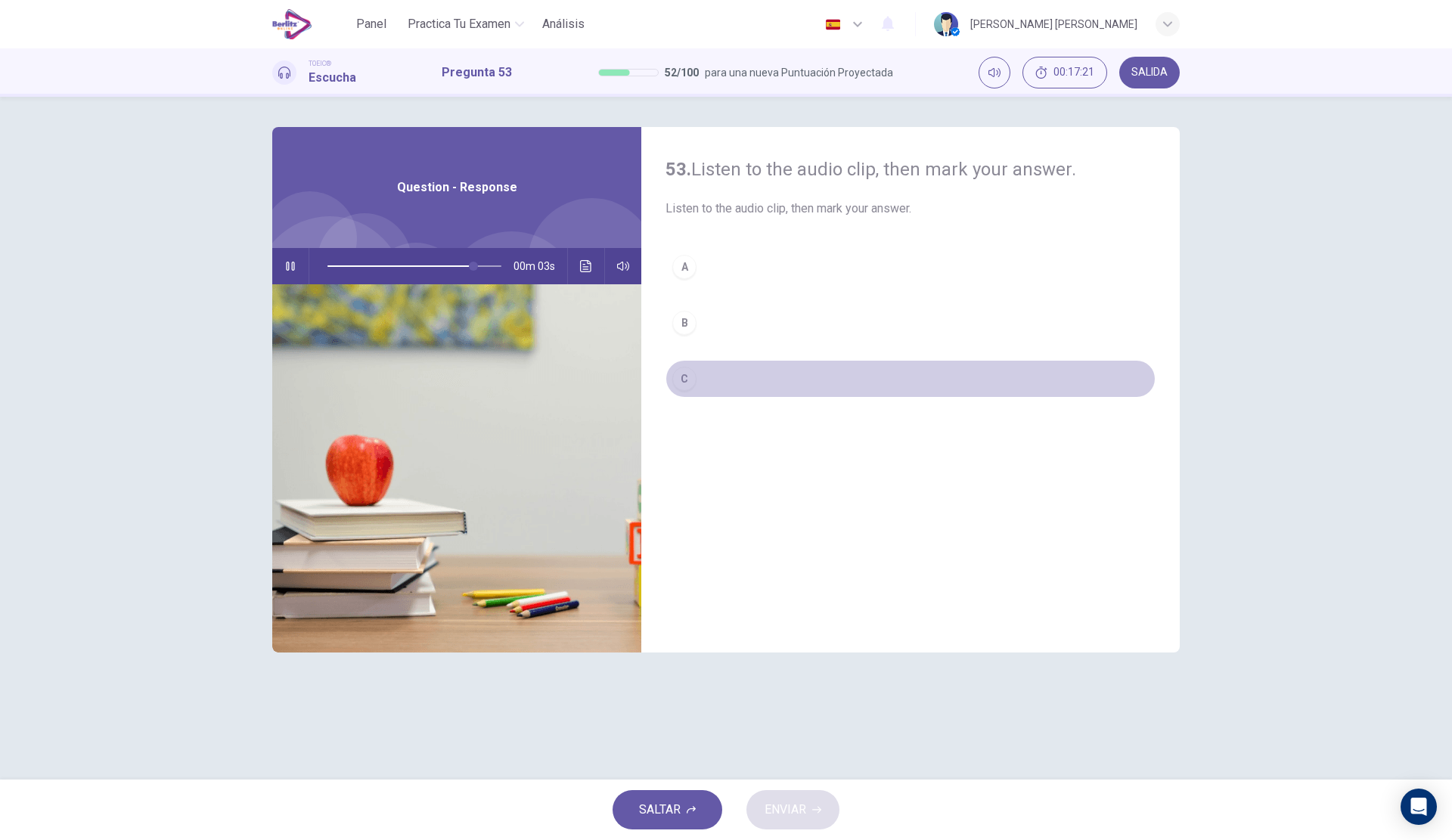
click at [747, 369] on button "C" at bounding box center [910, 378] width 490 height 38
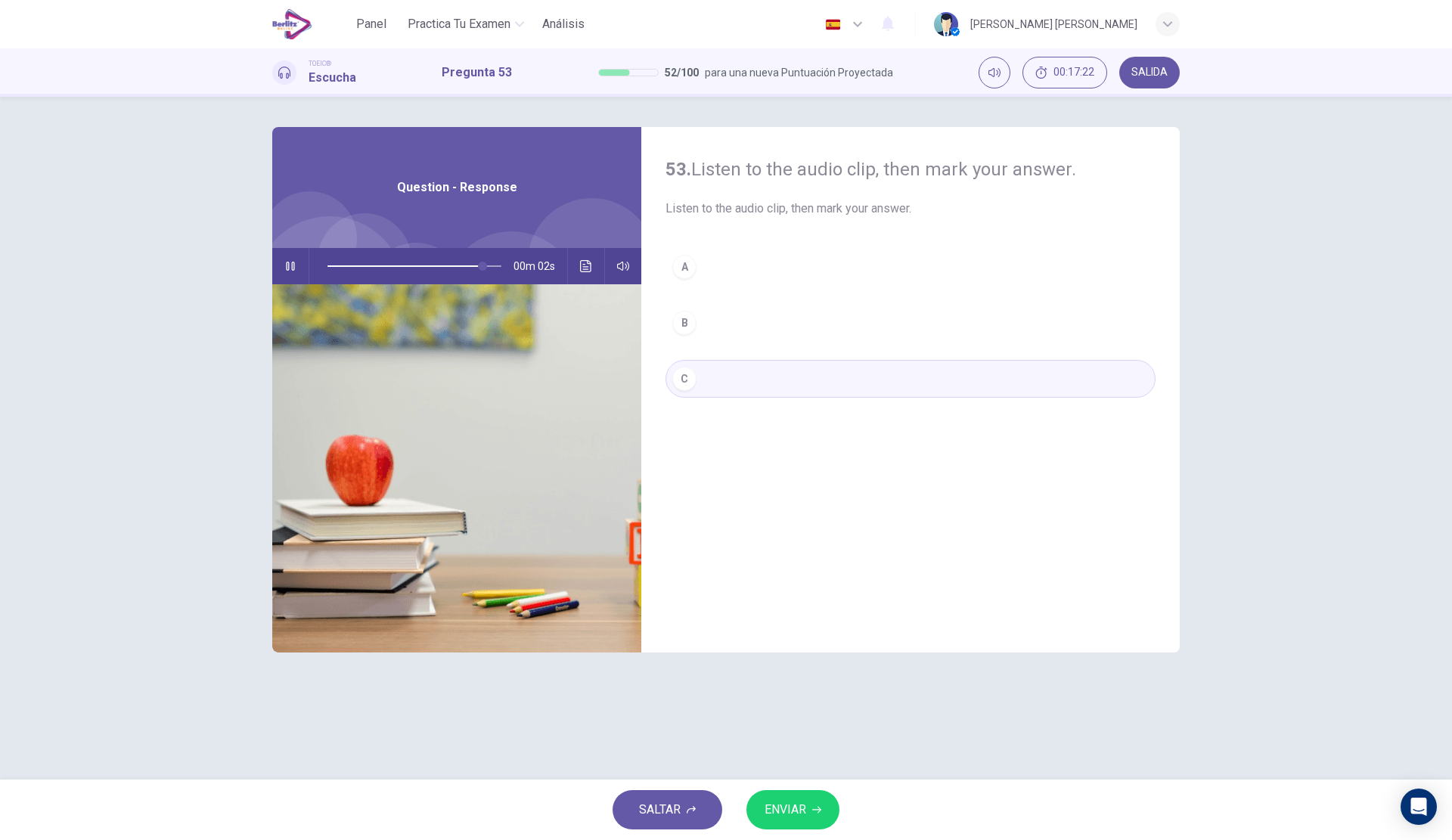
click at [796, 812] on span "ENVIAR" at bounding box center [785, 809] width 41 height 21
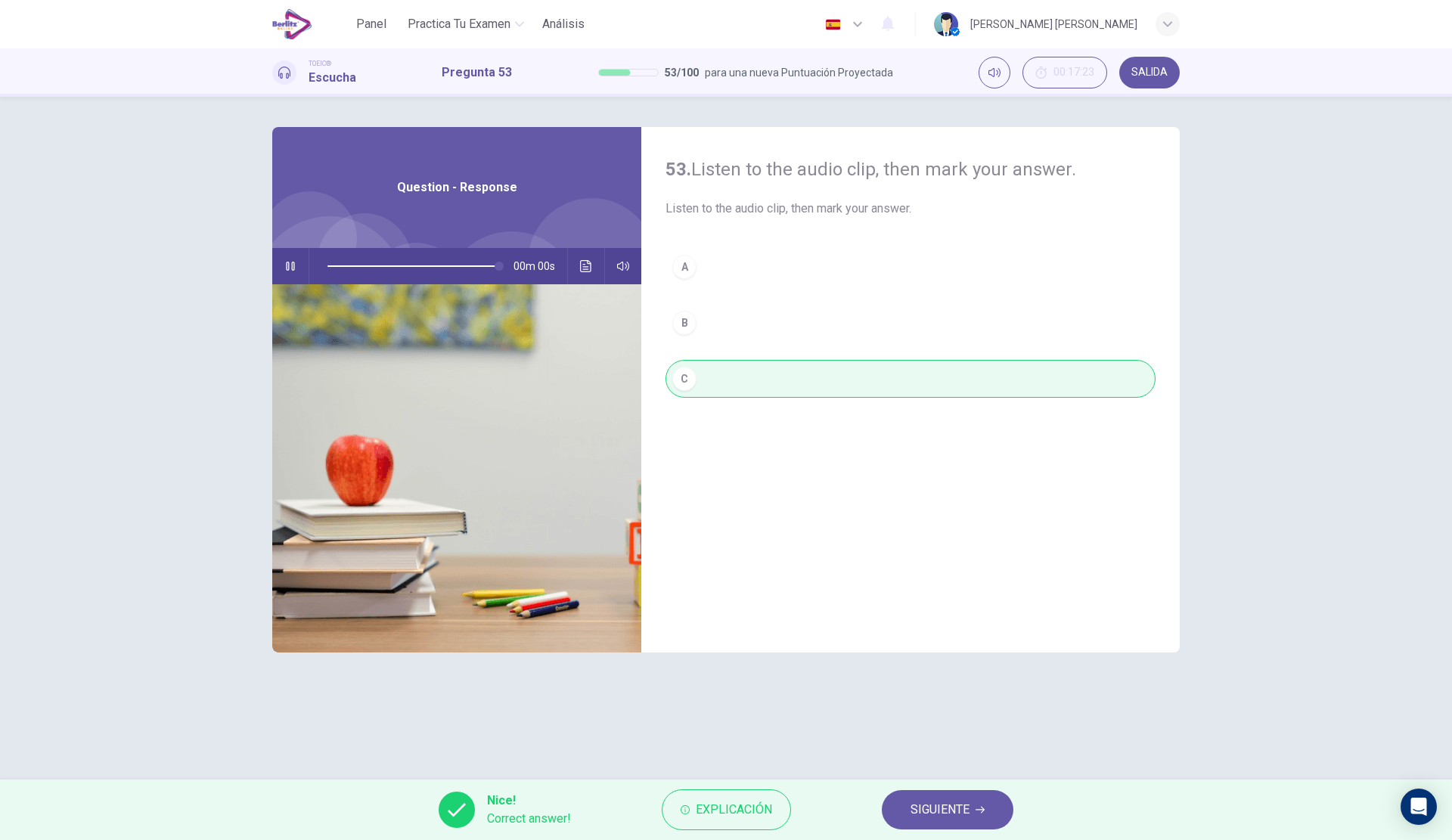
type input "*"
click at [948, 806] on span "SIGUIENTE" at bounding box center [940, 809] width 59 height 21
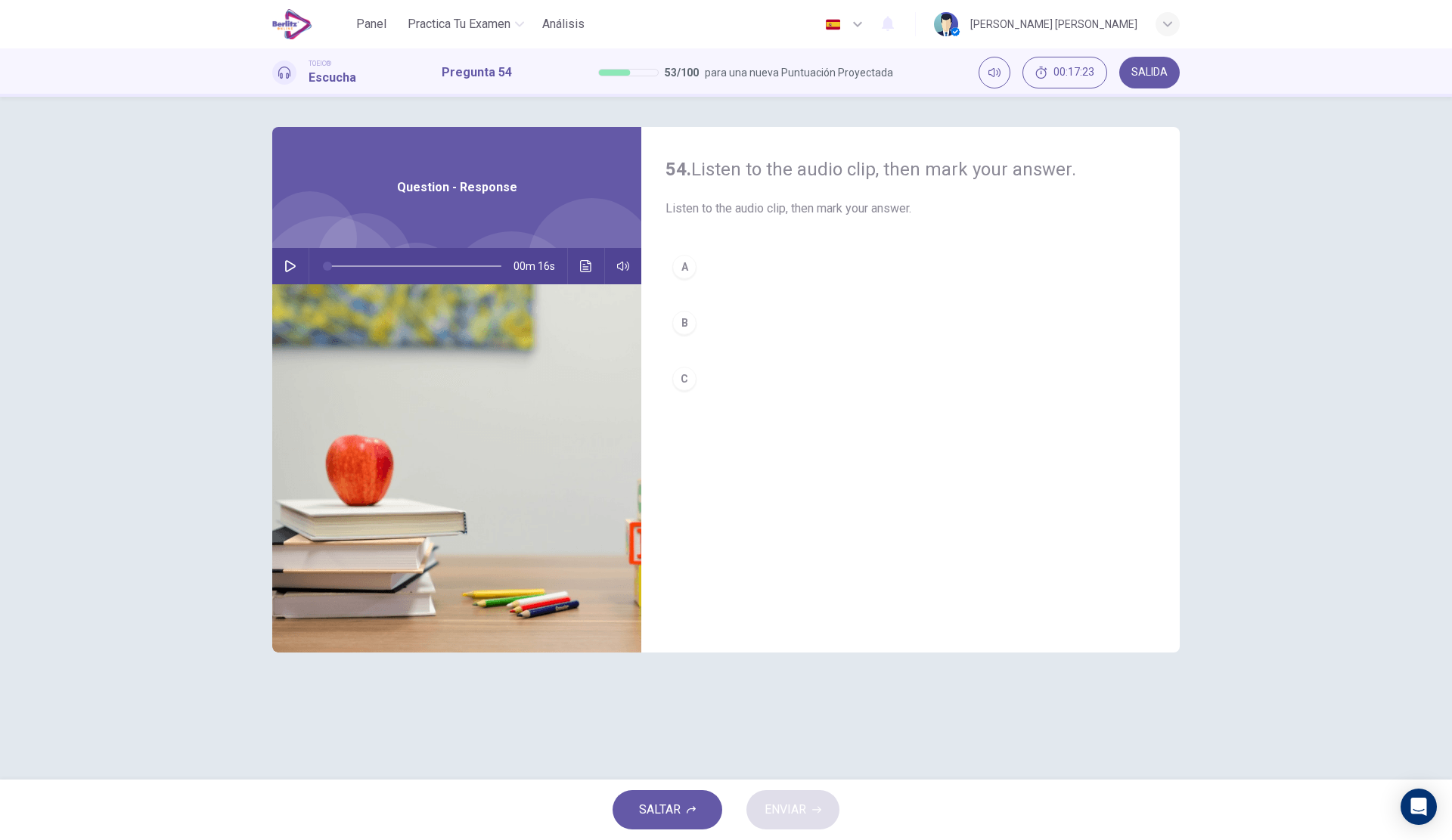
click at [272, 270] on div "00m 16s" at bounding box center [456, 265] width 369 height 36
click at [297, 265] on button "button" at bounding box center [290, 265] width 24 height 36
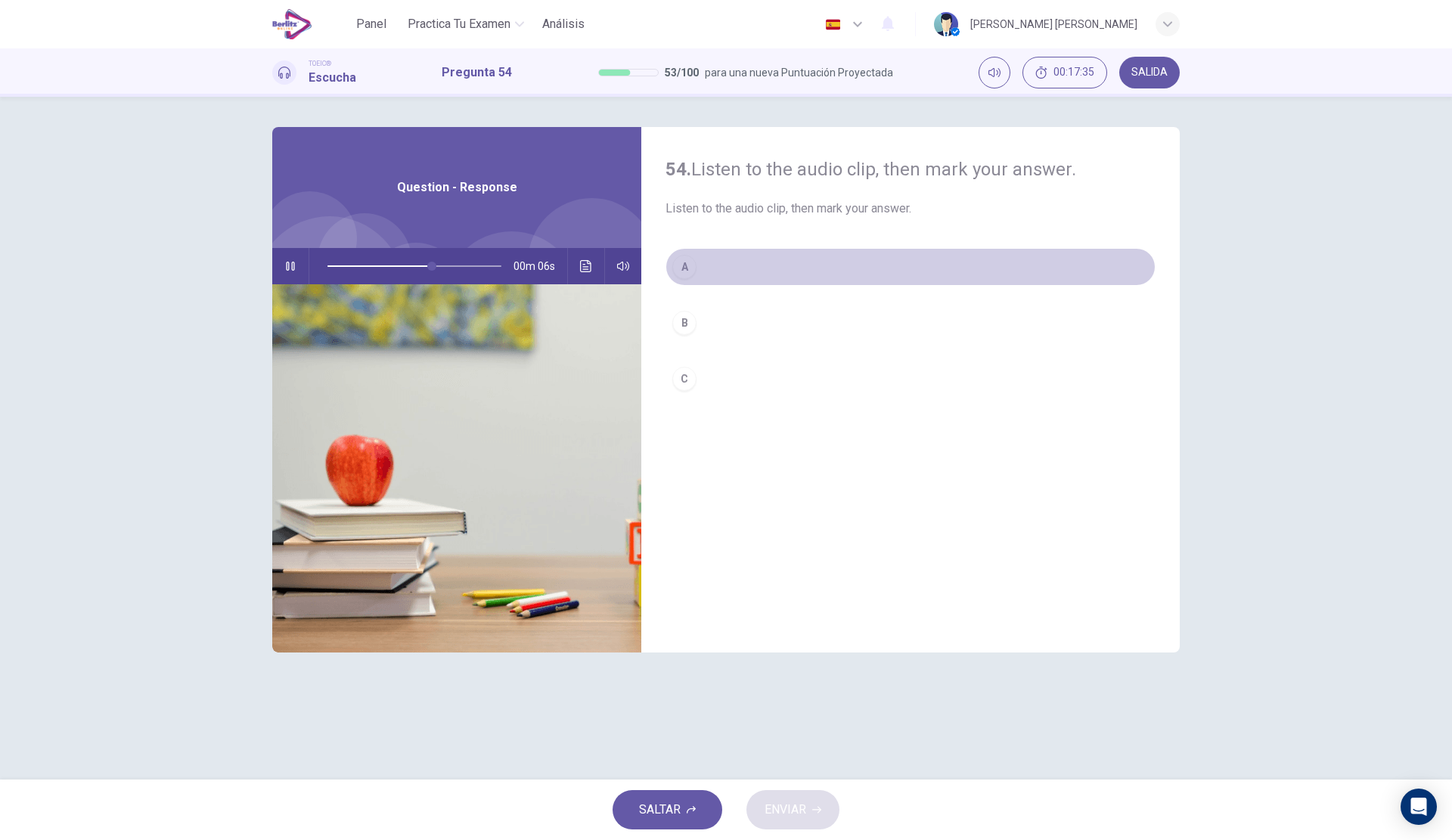
click at [792, 269] on button "A" at bounding box center [910, 266] width 490 height 38
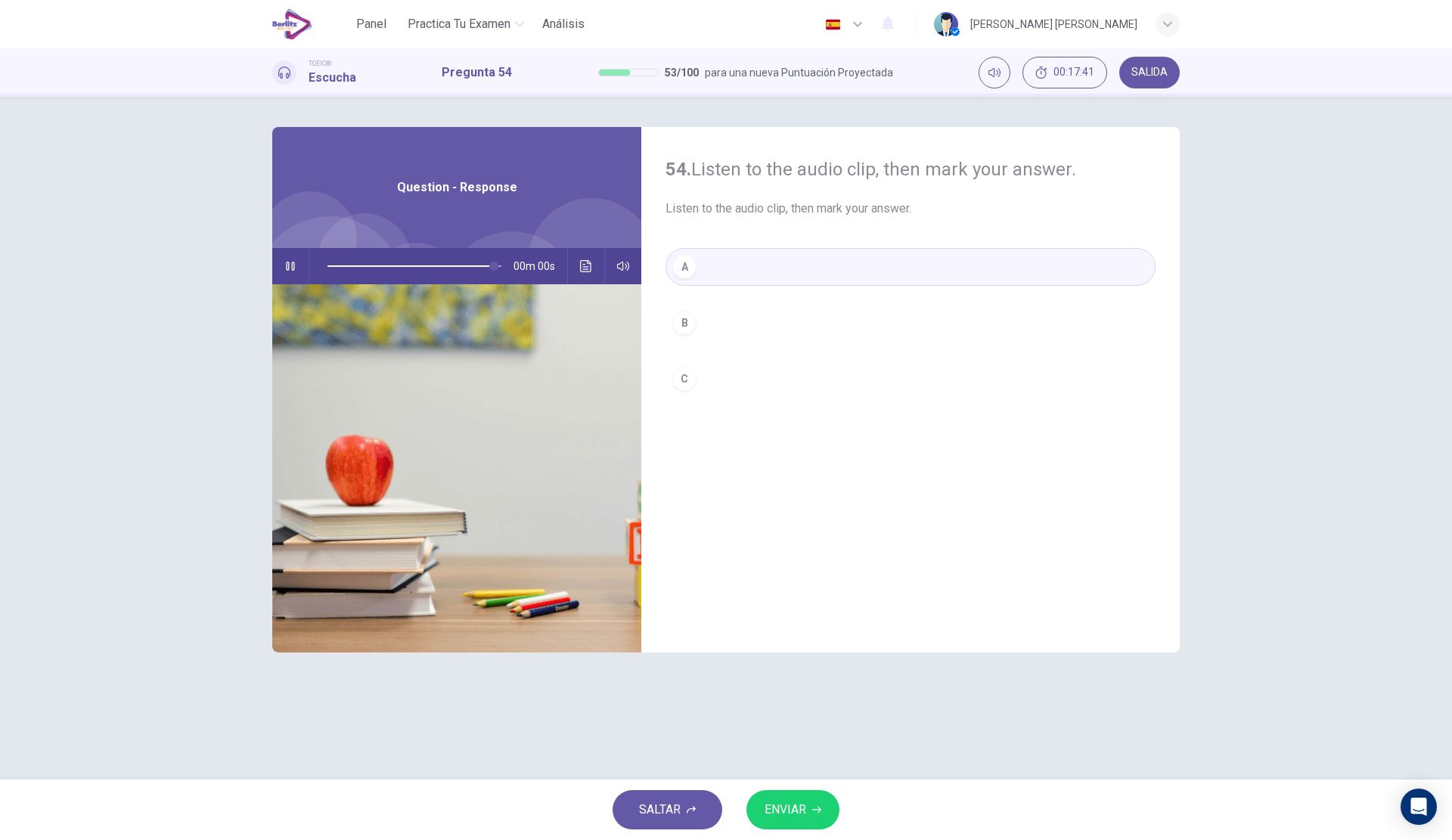
type input "*"
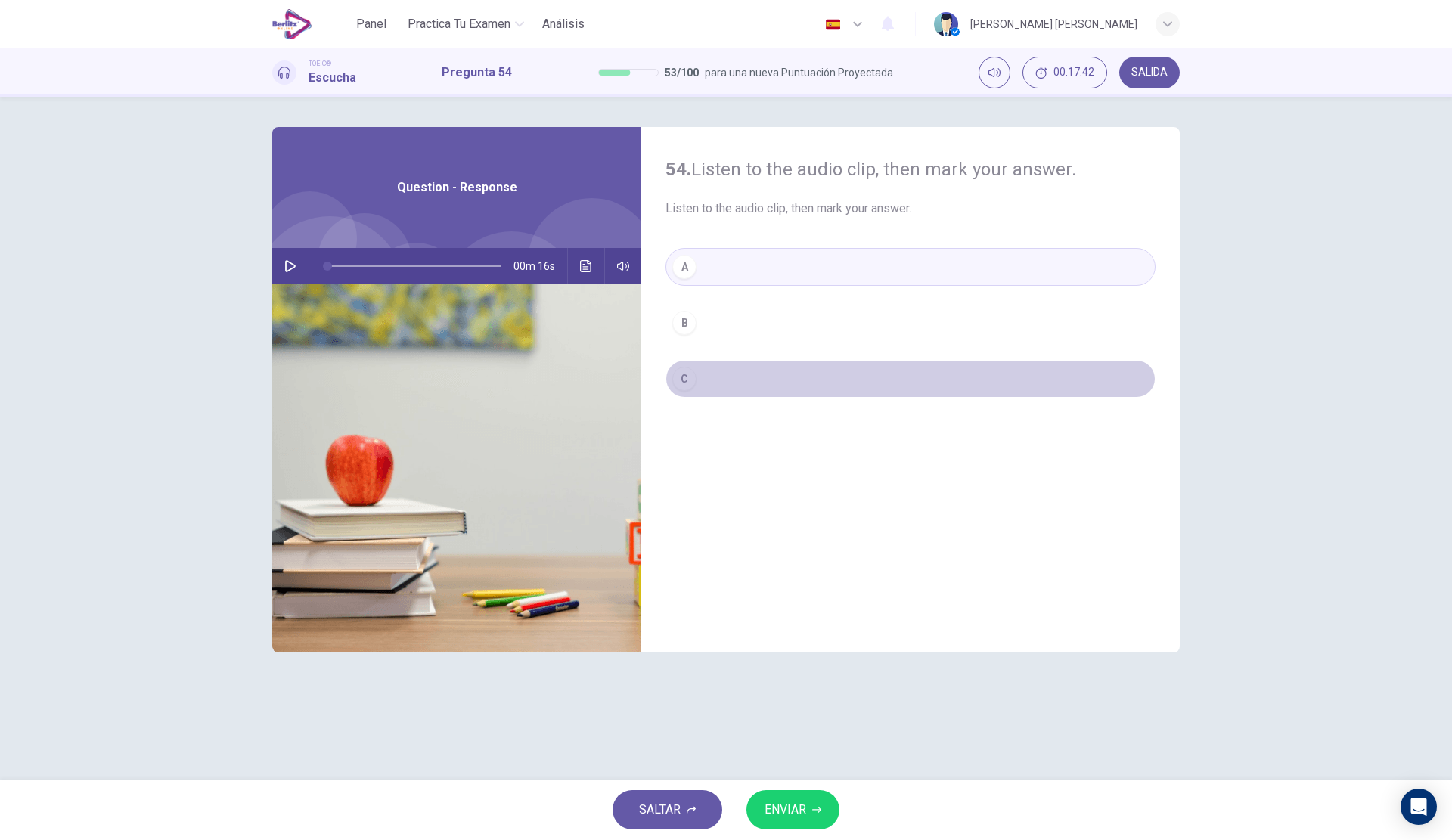
click at [718, 375] on button "C" at bounding box center [910, 378] width 490 height 38
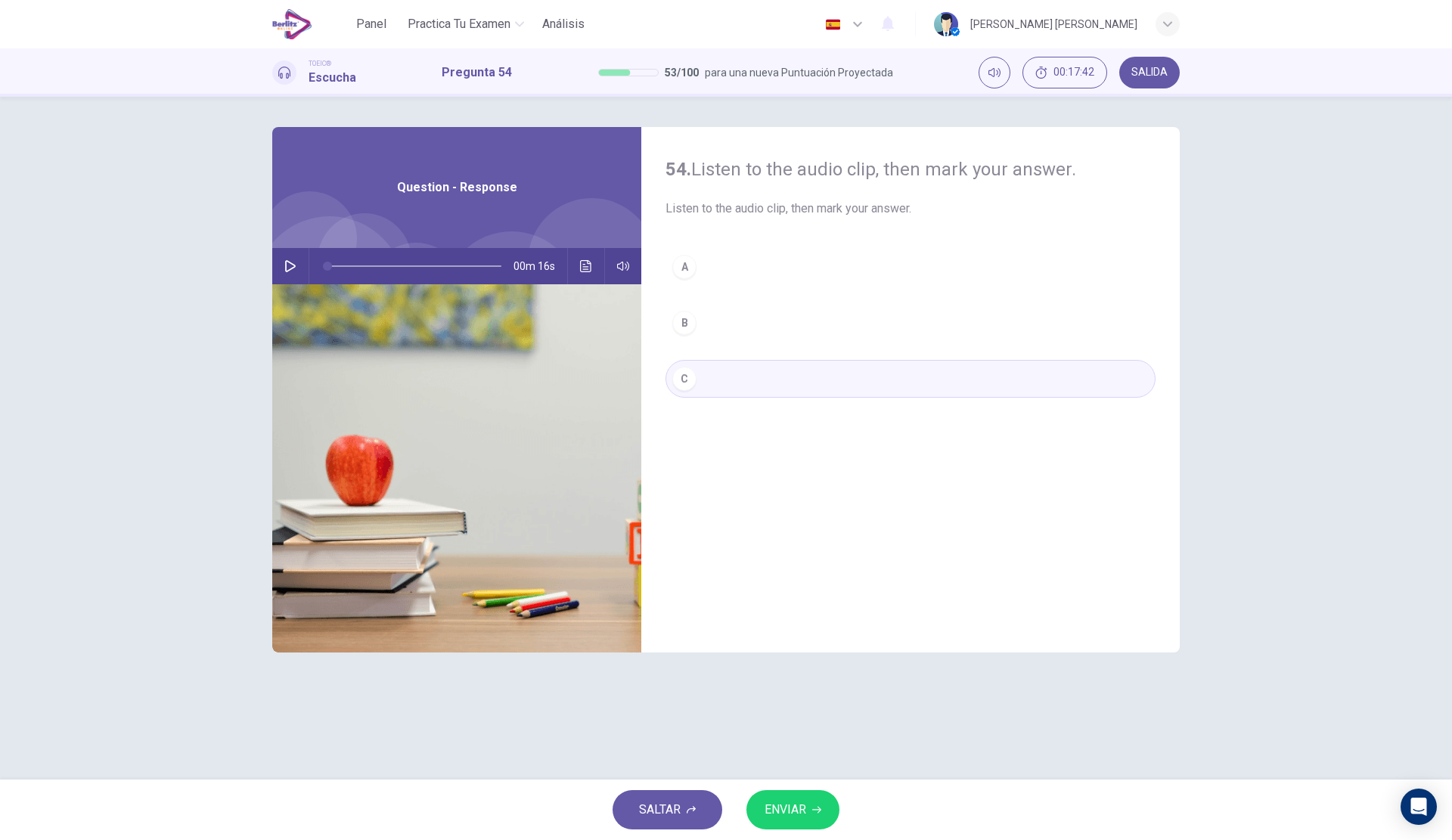
click at [795, 804] on span "ENVIAR" at bounding box center [785, 809] width 41 height 21
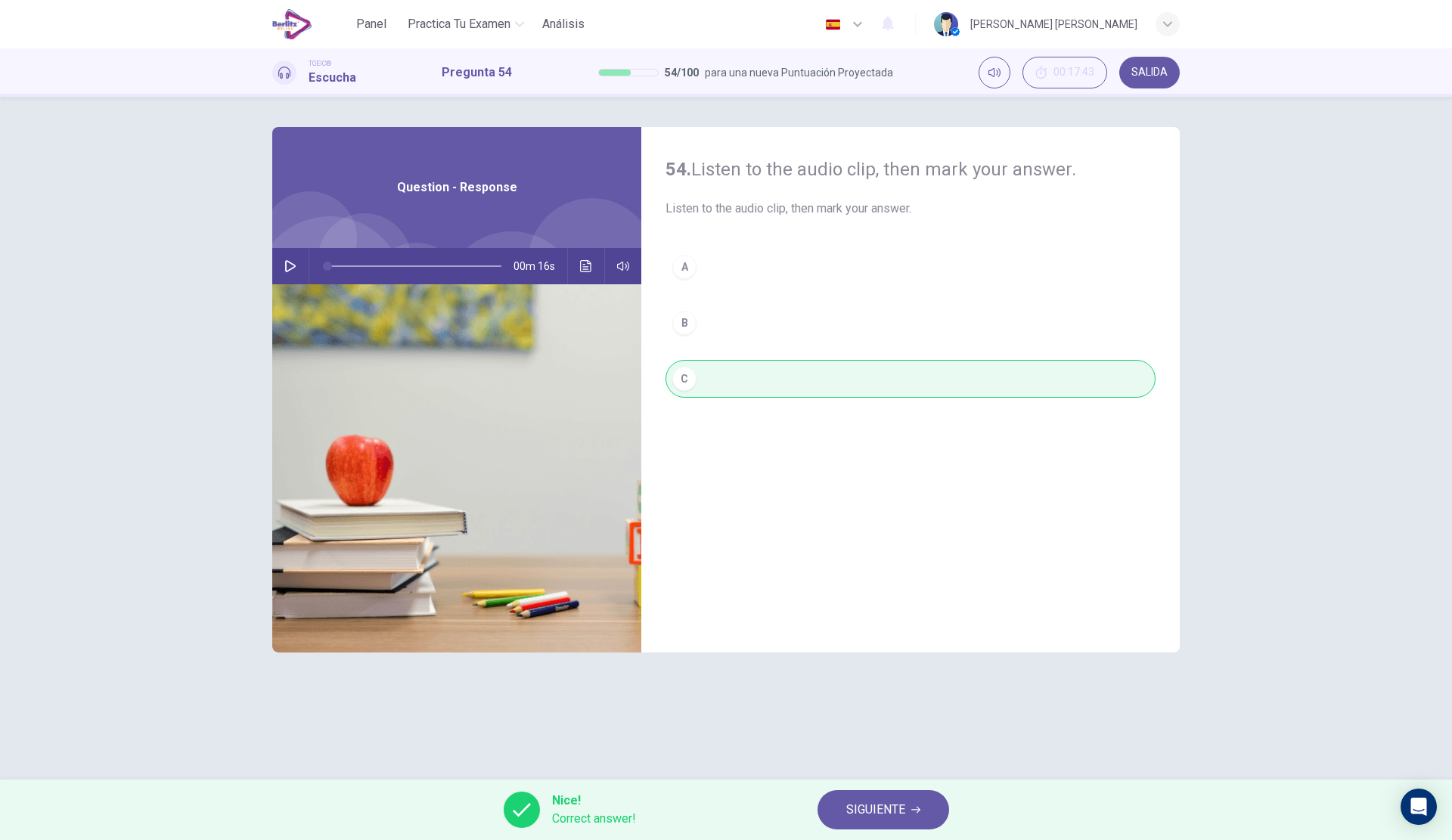
click at [880, 804] on span "SIGUIENTE" at bounding box center [876, 809] width 59 height 21
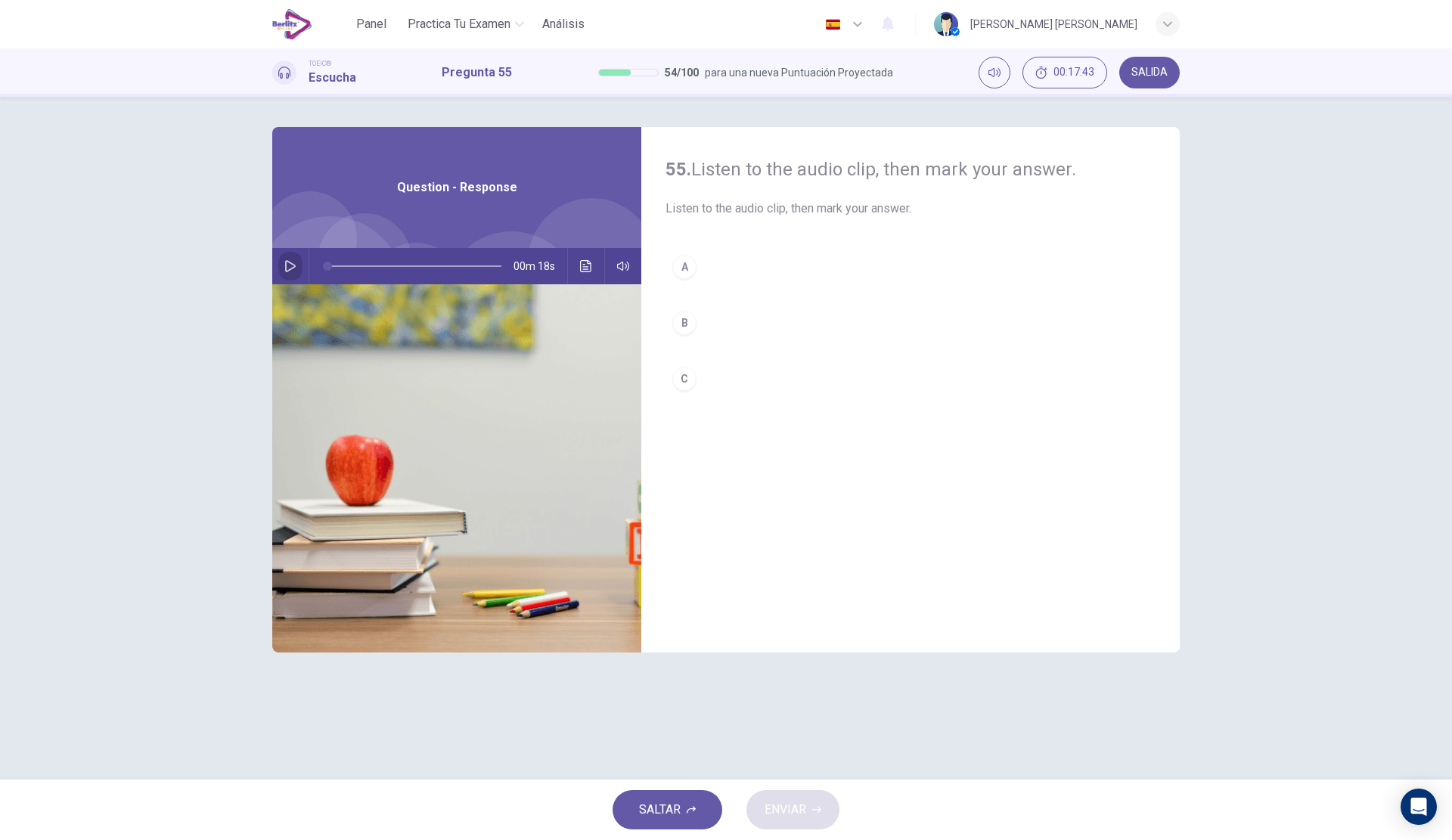
click at [285, 270] on icon "button" at bounding box center [290, 266] width 12 height 12
type input "*"
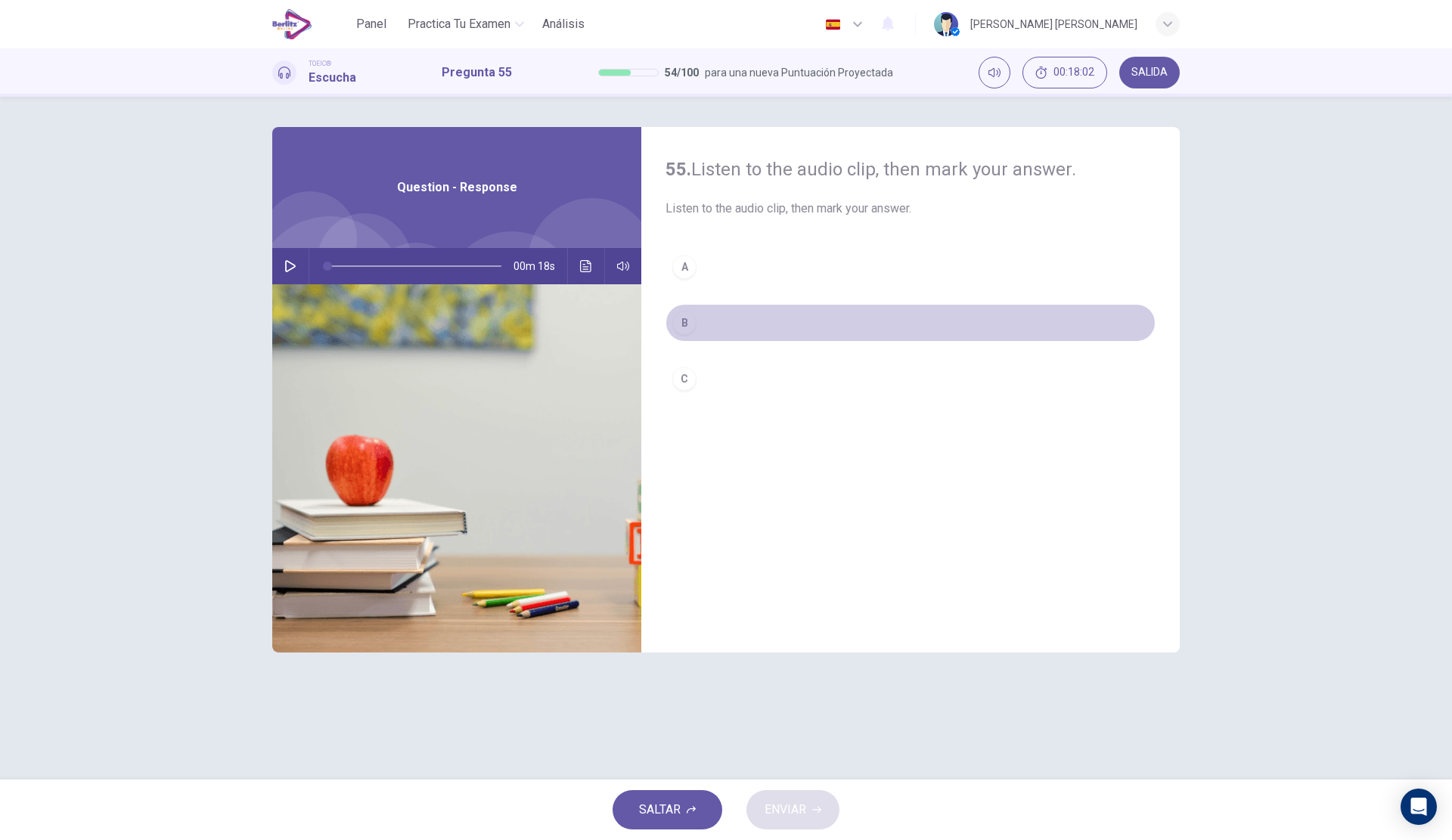
click at [724, 321] on button "B" at bounding box center [910, 323] width 490 height 38
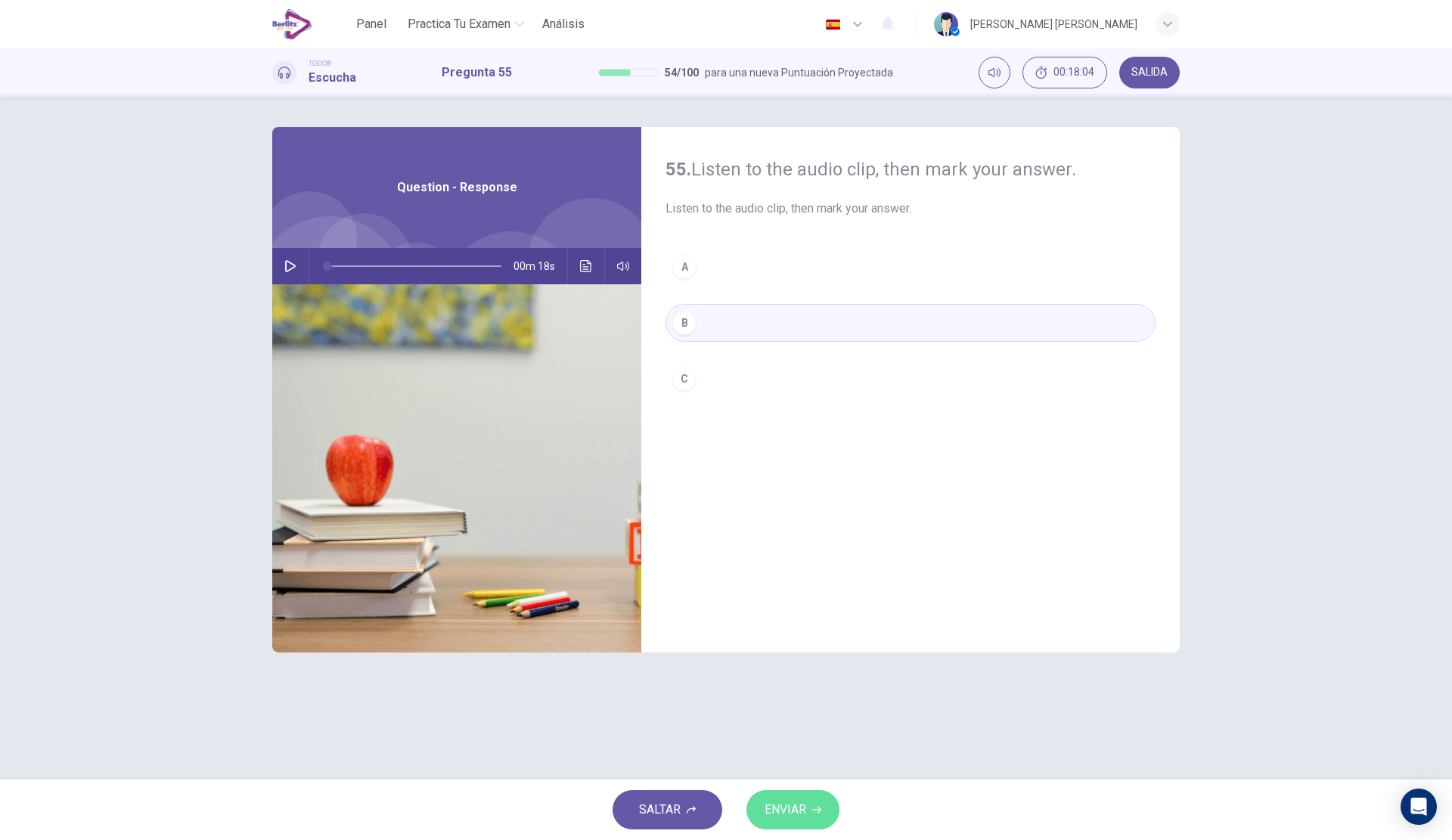
click at [813, 810] on icon "button" at bounding box center [817, 810] width 9 height 7
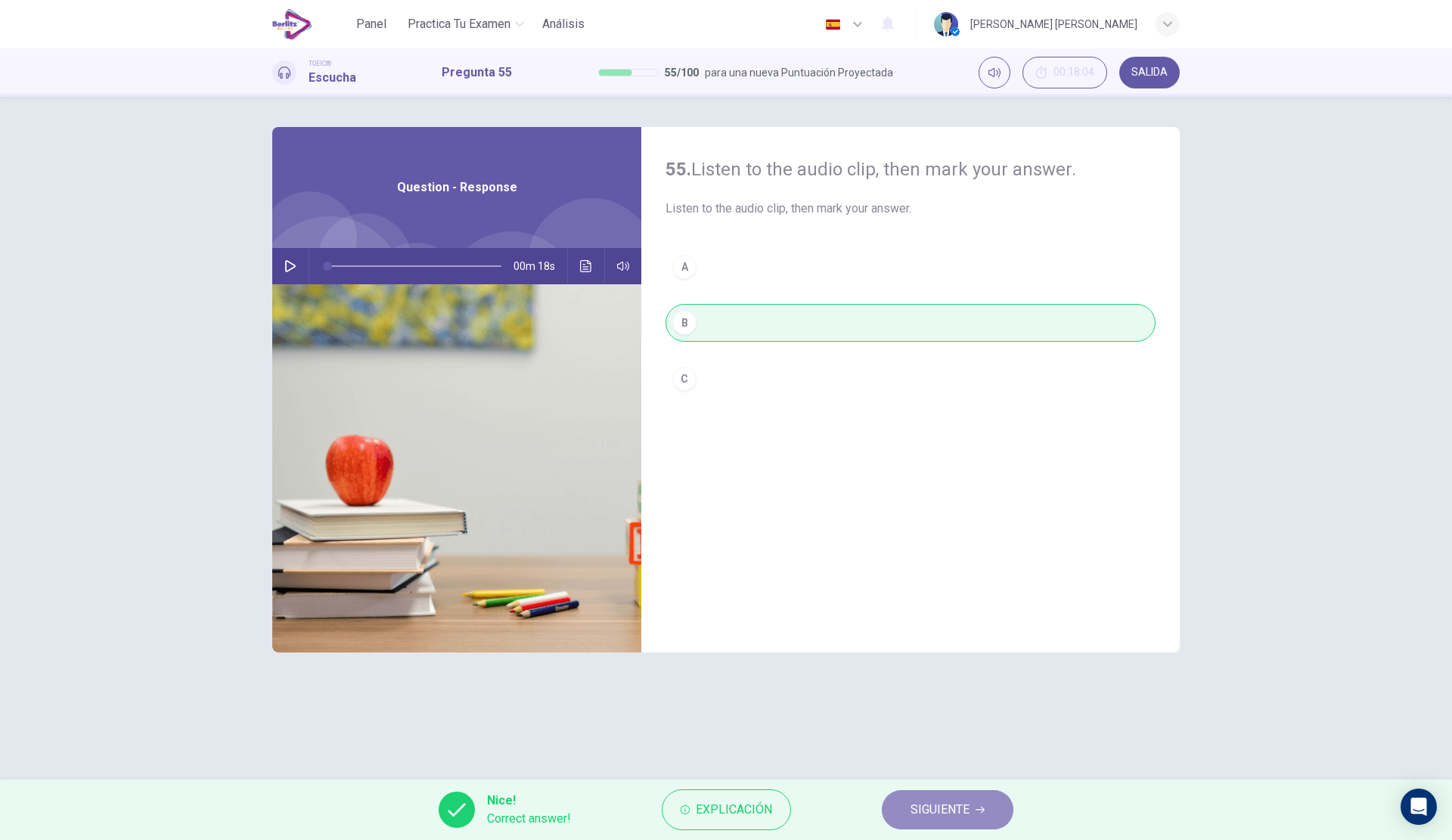
click at [895, 806] on button "SIGUIENTE" at bounding box center [947, 809] width 132 height 39
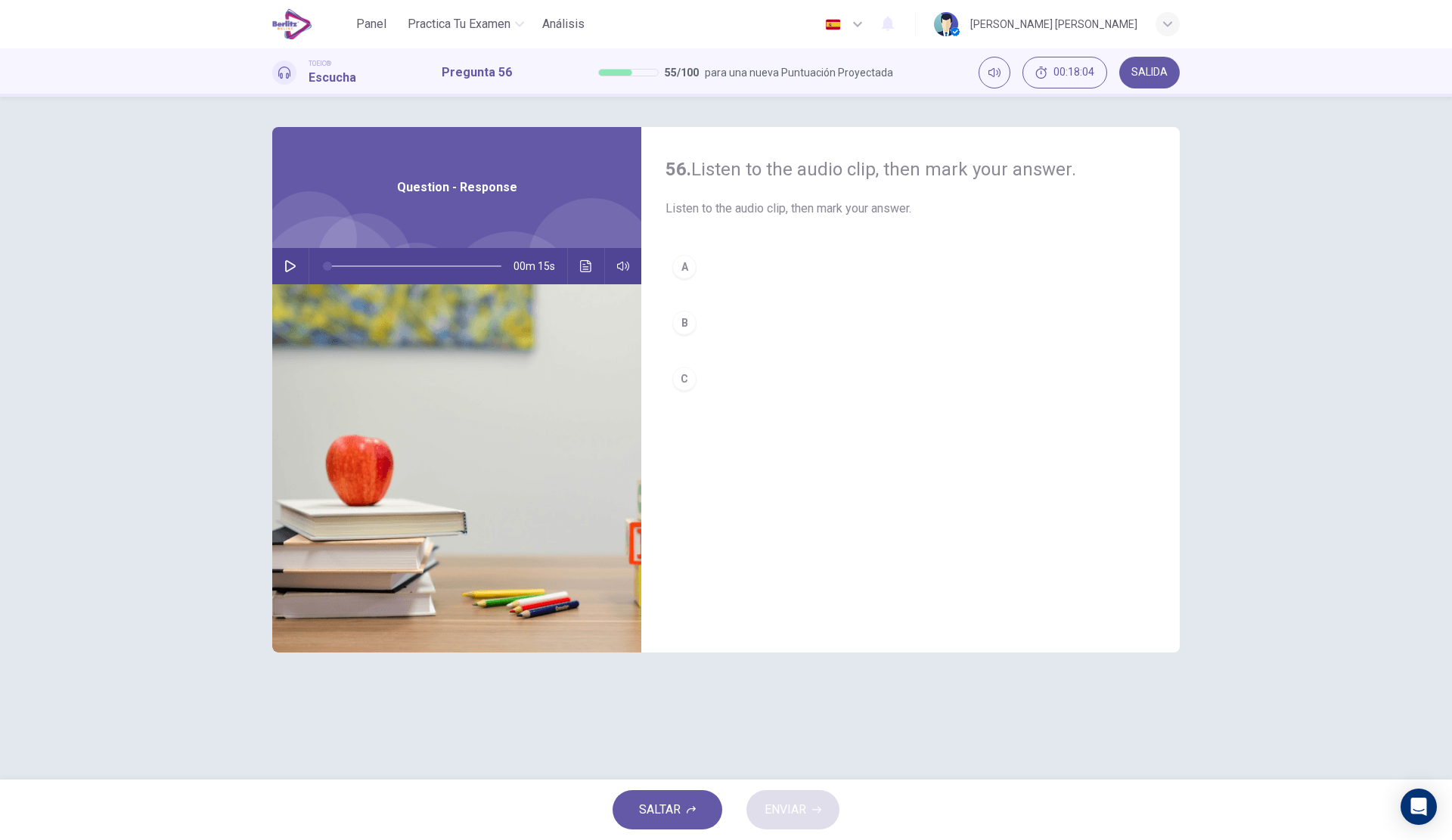
click at [277, 260] on div "00m 15s" at bounding box center [456, 265] width 369 height 36
click at [285, 266] on icon "button" at bounding box center [290, 266] width 12 height 12
click at [752, 389] on button "C" at bounding box center [910, 378] width 490 height 38
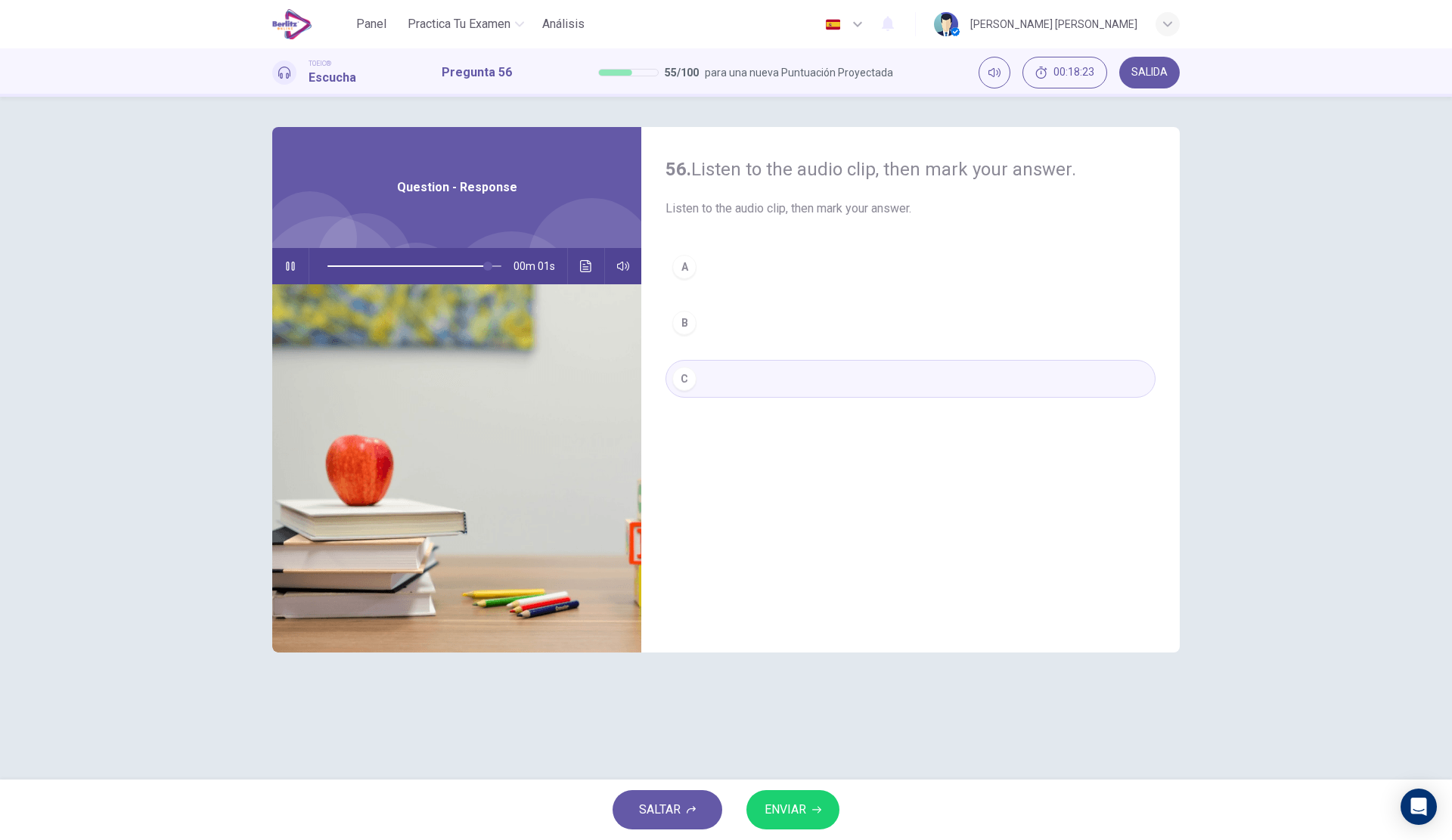
type input "*"
click at [786, 797] on button "ENVIAR" at bounding box center [792, 809] width 93 height 39
click at [783, 816] on span "ENVIAR" at bounding box center [785, 809] width 41 height 21
click at [863, 389] on button "C" at bounding box center [910, 378] width 490 height 38
click at [789, 817] on span "ENVIAR" at bounding box center [785, 809] width 41 height 21
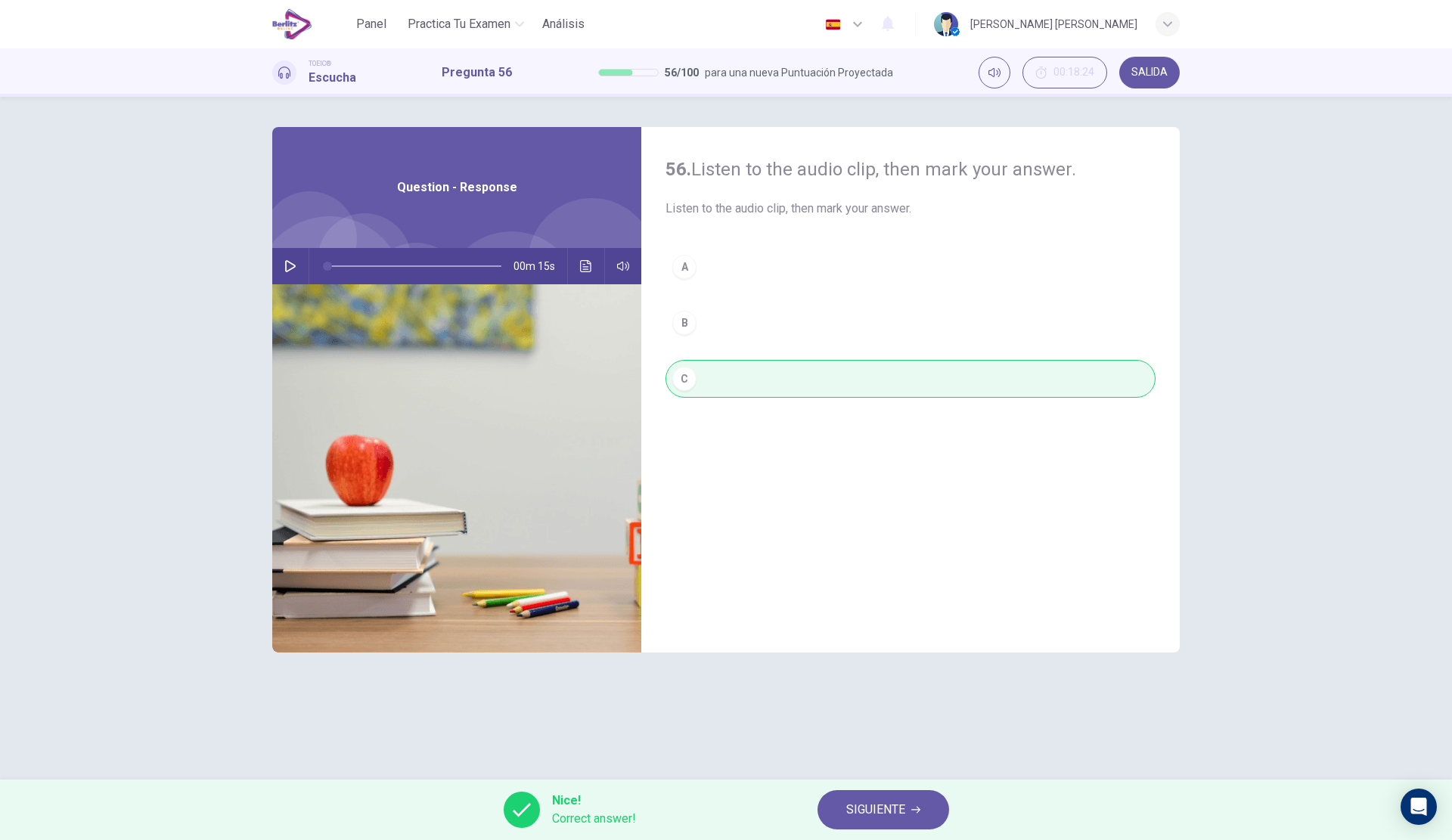
click at [864, 802] on span "SIGUIENTE" at bounding box center [876, 809] width 59 height 21
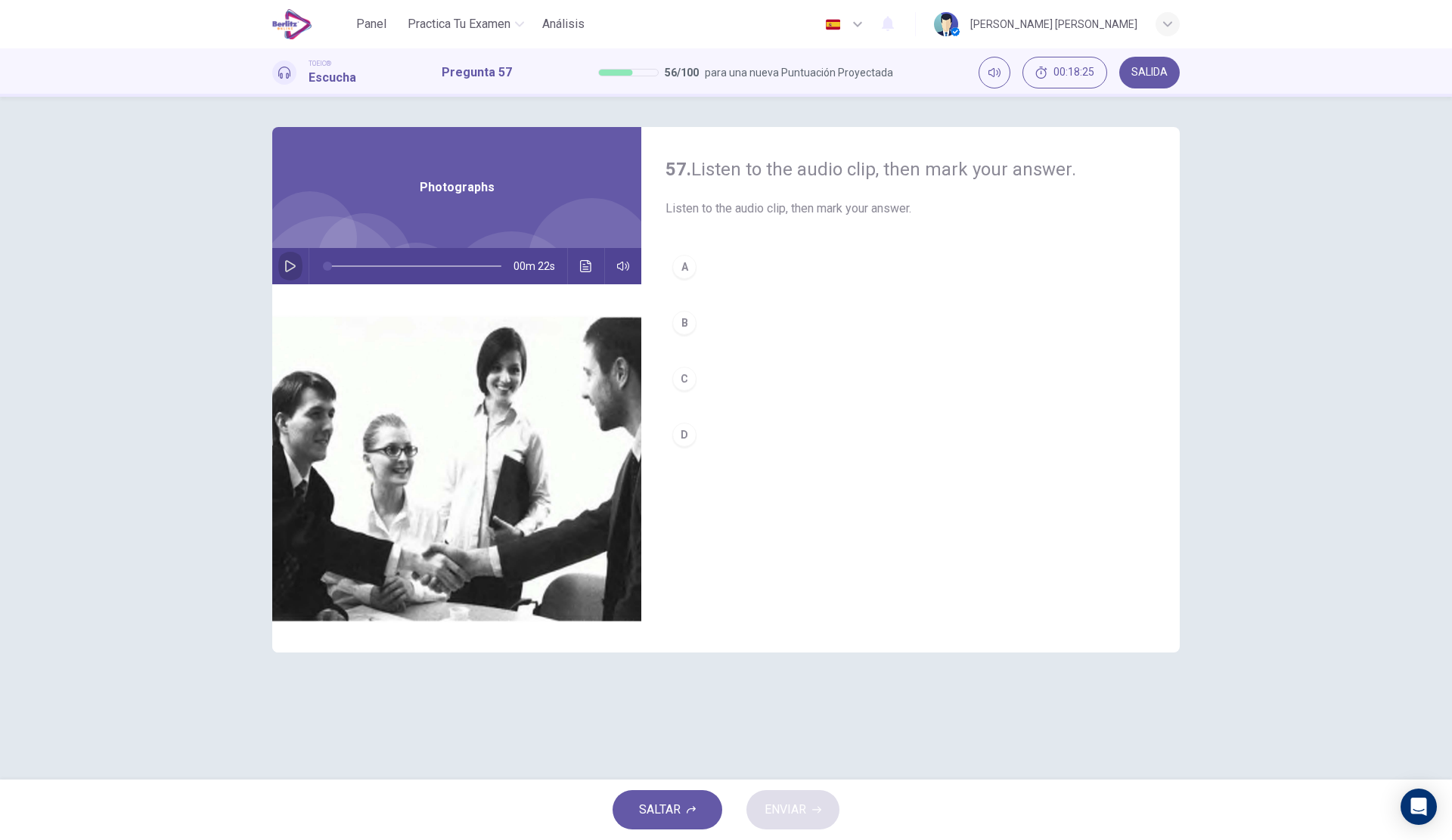
click at [289, 268] on icon "button" at bounding box center [290, 266] width 12 height 12
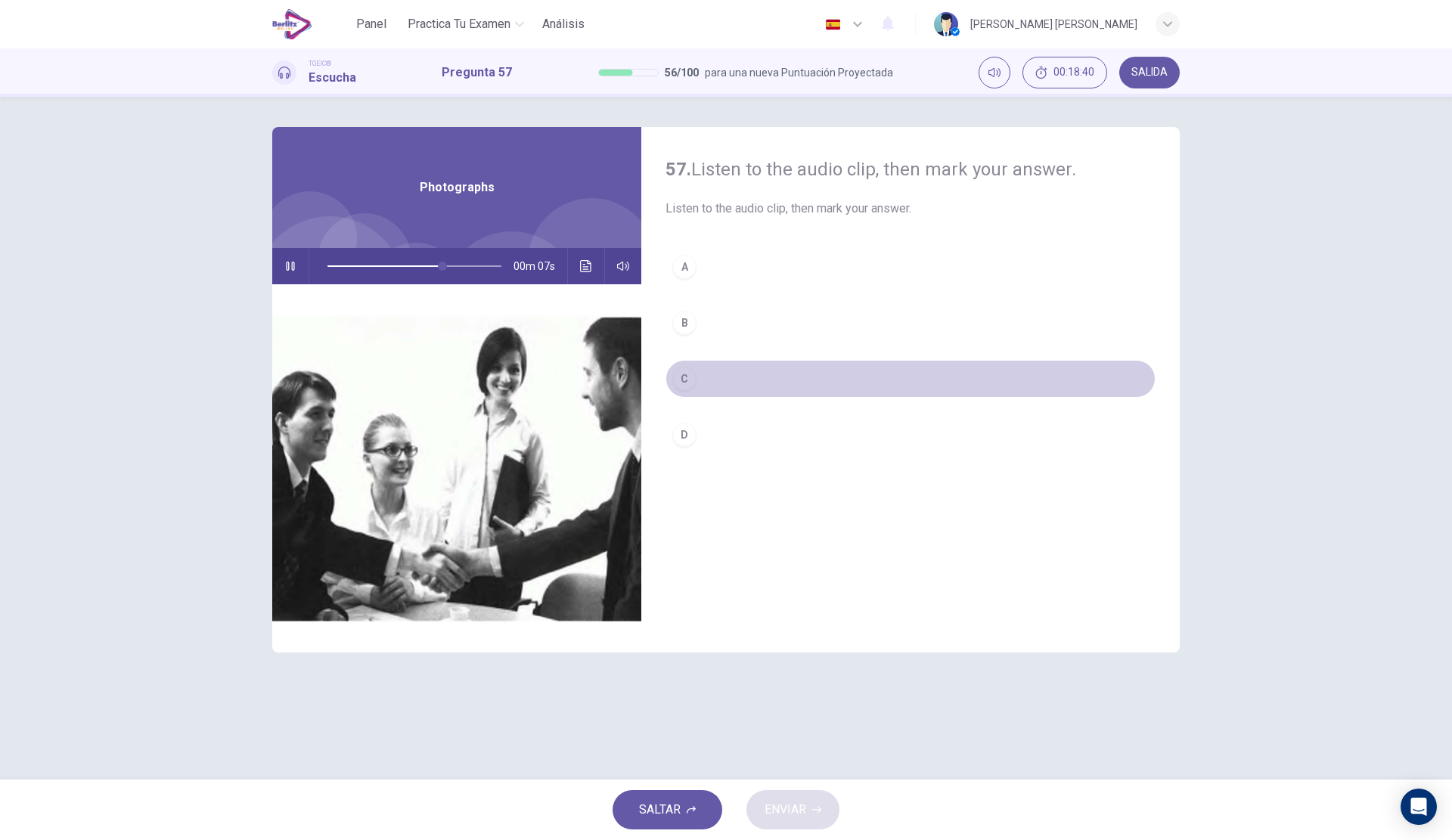
click at [748, 367] on button "C" at bounding box center [910, 378] width 490 height 38
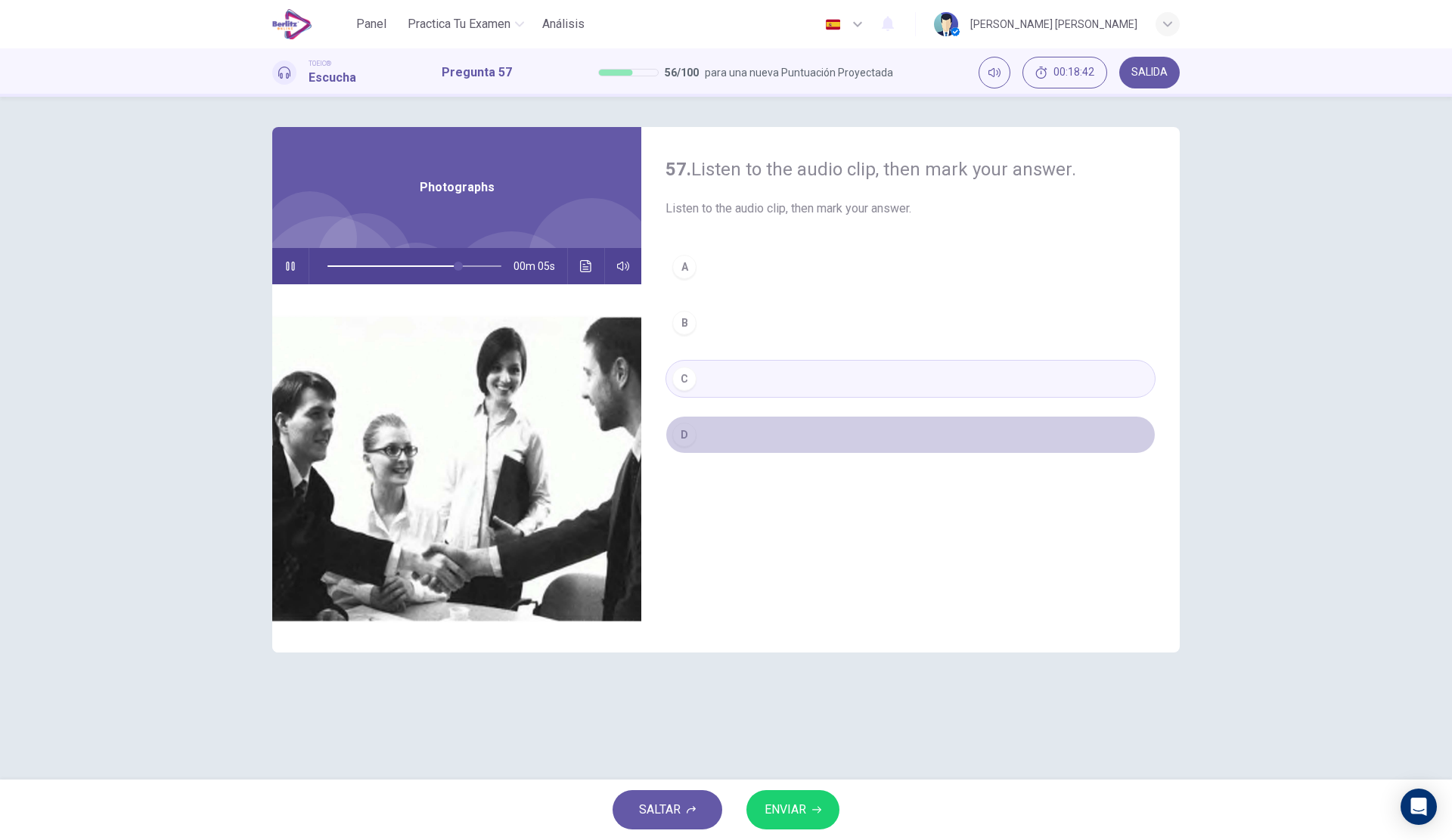
click at [760, 427] on button "D" at bounding box center [910, 434] width 490 height 38
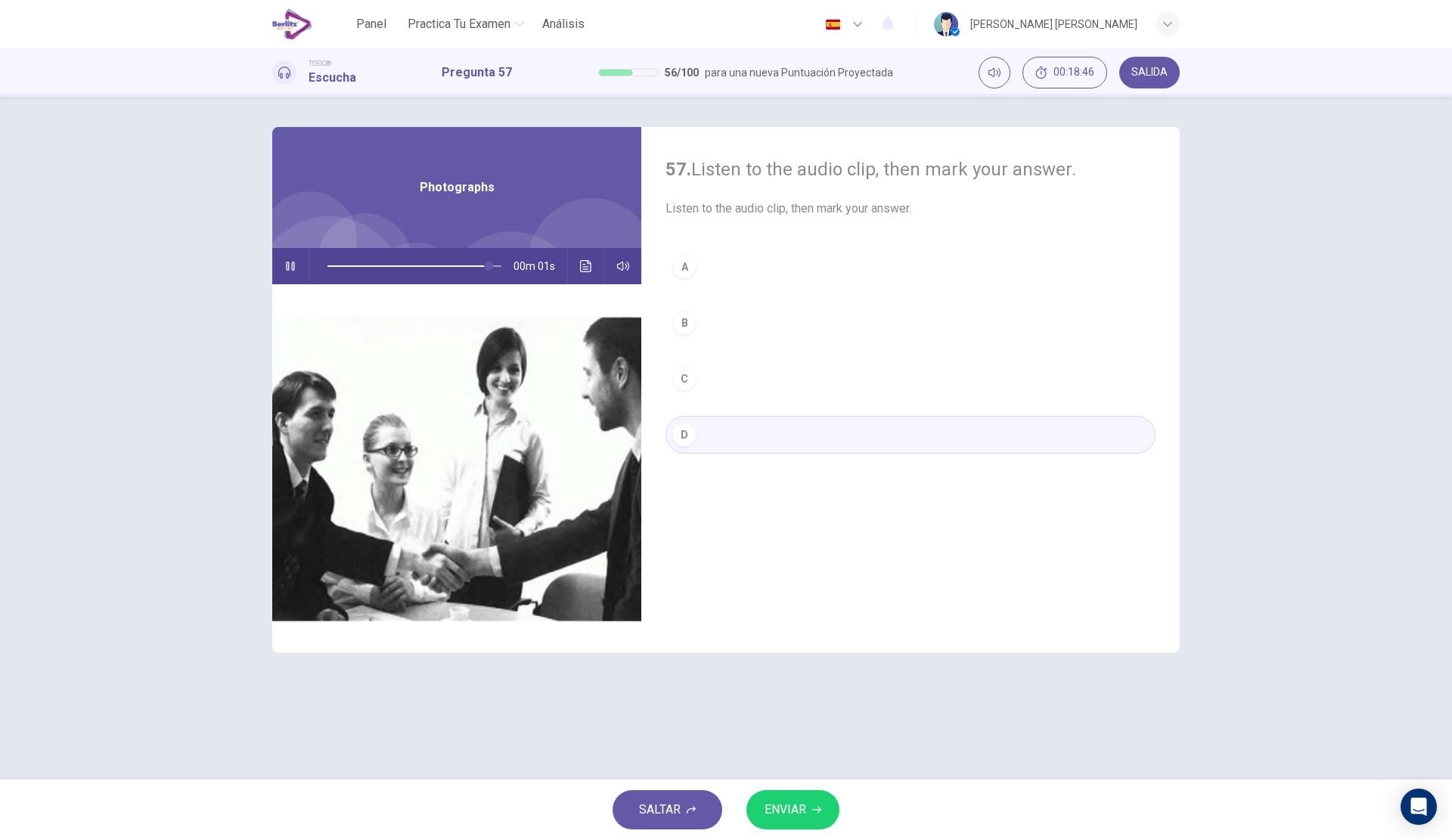
click at [823, 806] on button "ENVIAR" at bounding box center [792, 809] width 93 height 39
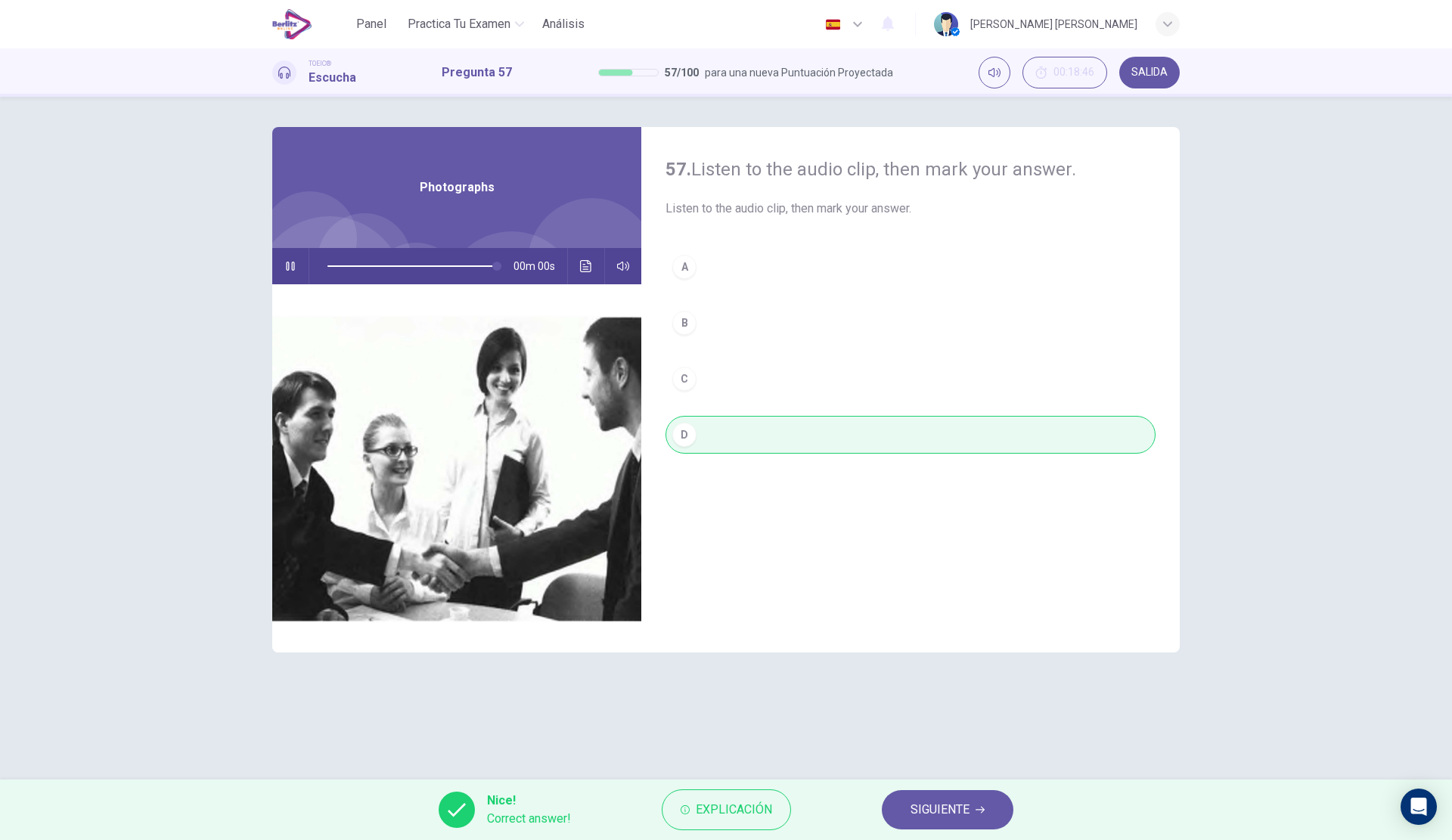
type input "*"
click at [708, 820] on button "Explicación" at bounding box center [726, 810] width 129 height 41
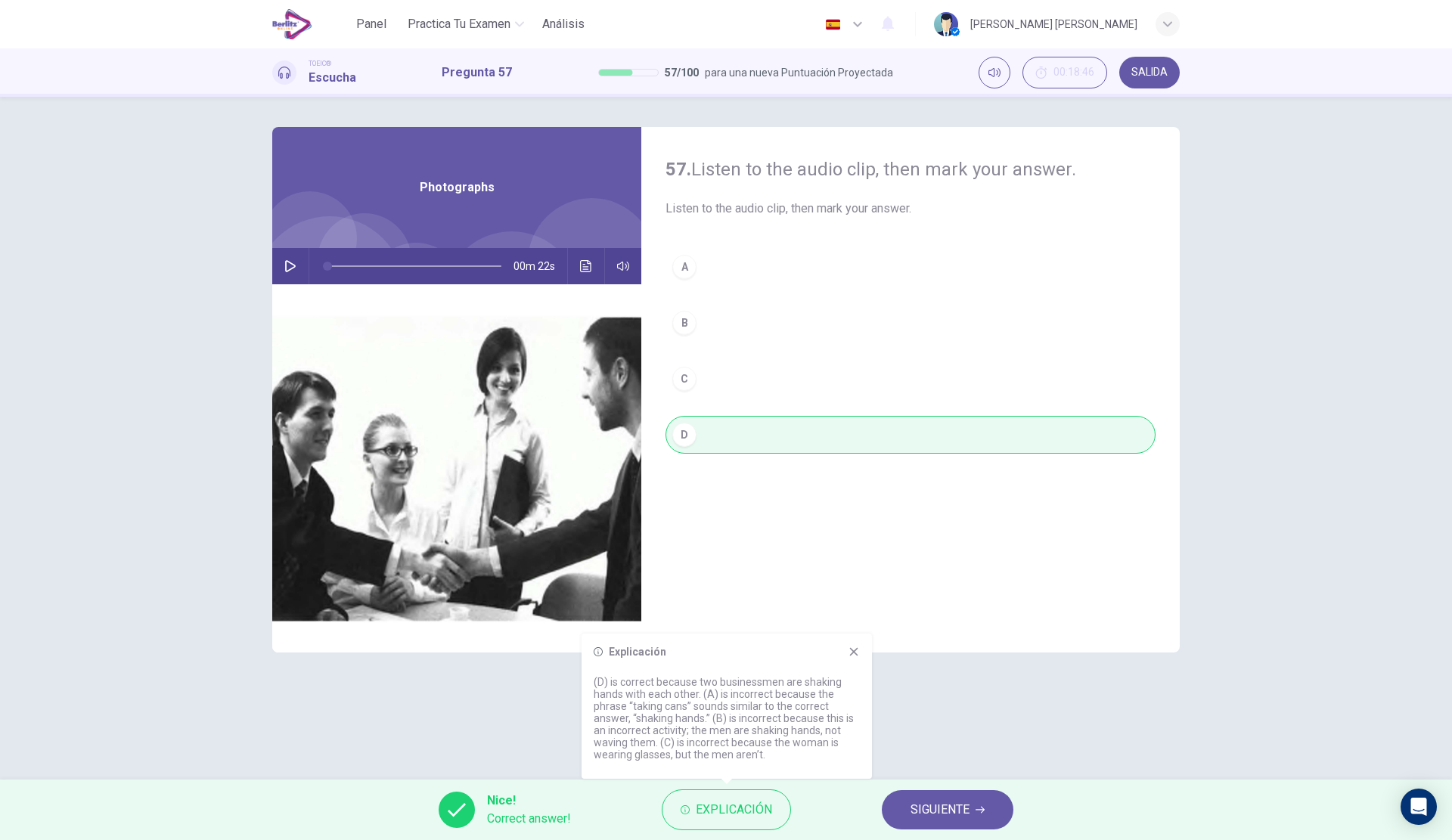
click at [1001, 738] on div "57. Listen to the audio clip, then [PERSON_NAME] your answer. Listen to the aud…" at bounding box center [725, 438] width 955 height 622
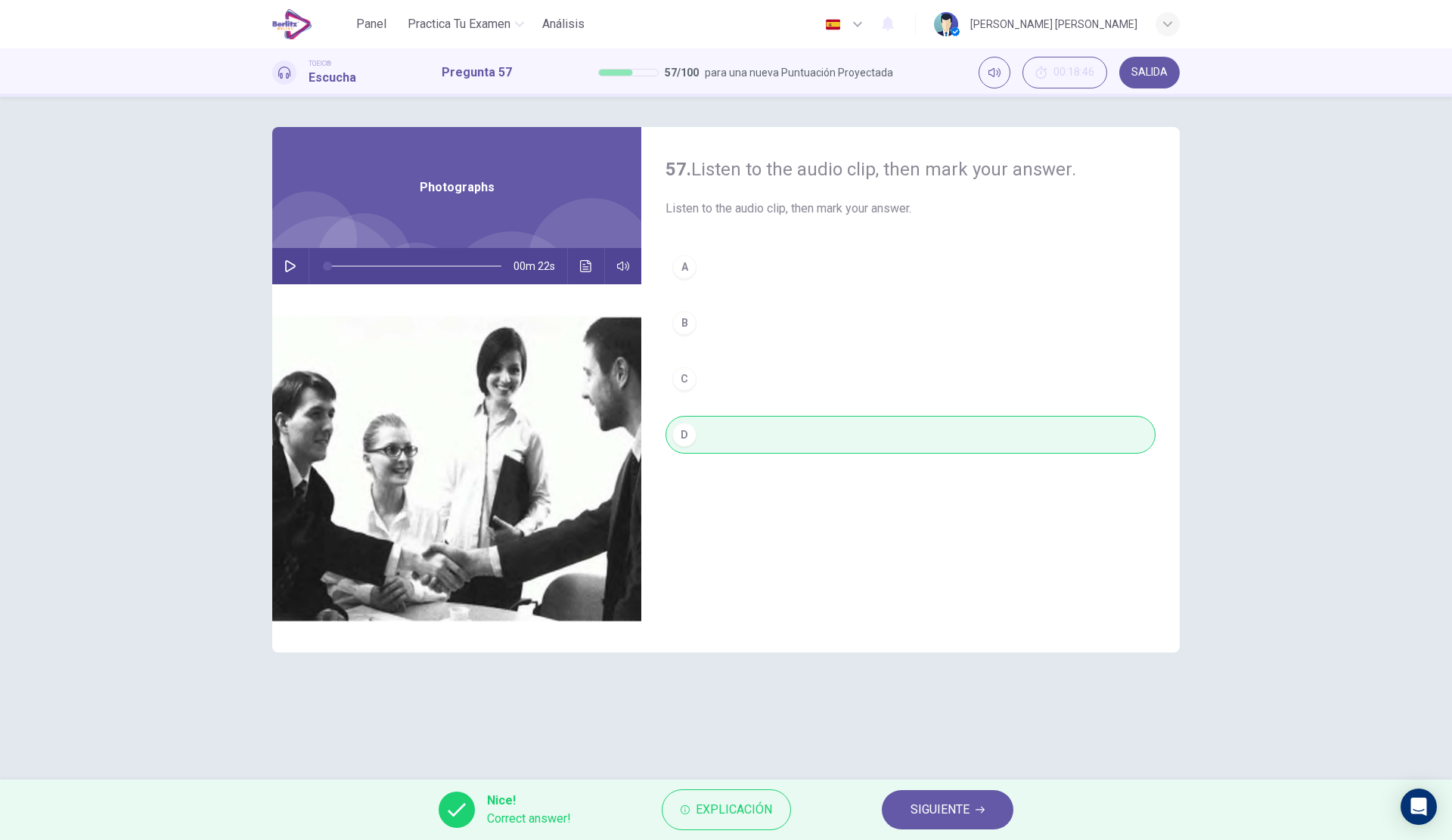
click at [937, 788] on div "Nice! Correct answer! Explicación SIGUIENTE" at bounding box center [726, 810] width 1452 height 60
click at [938, 805] on span "SIGUIENTE" at bounding box center [940, 809] width 59 height 21
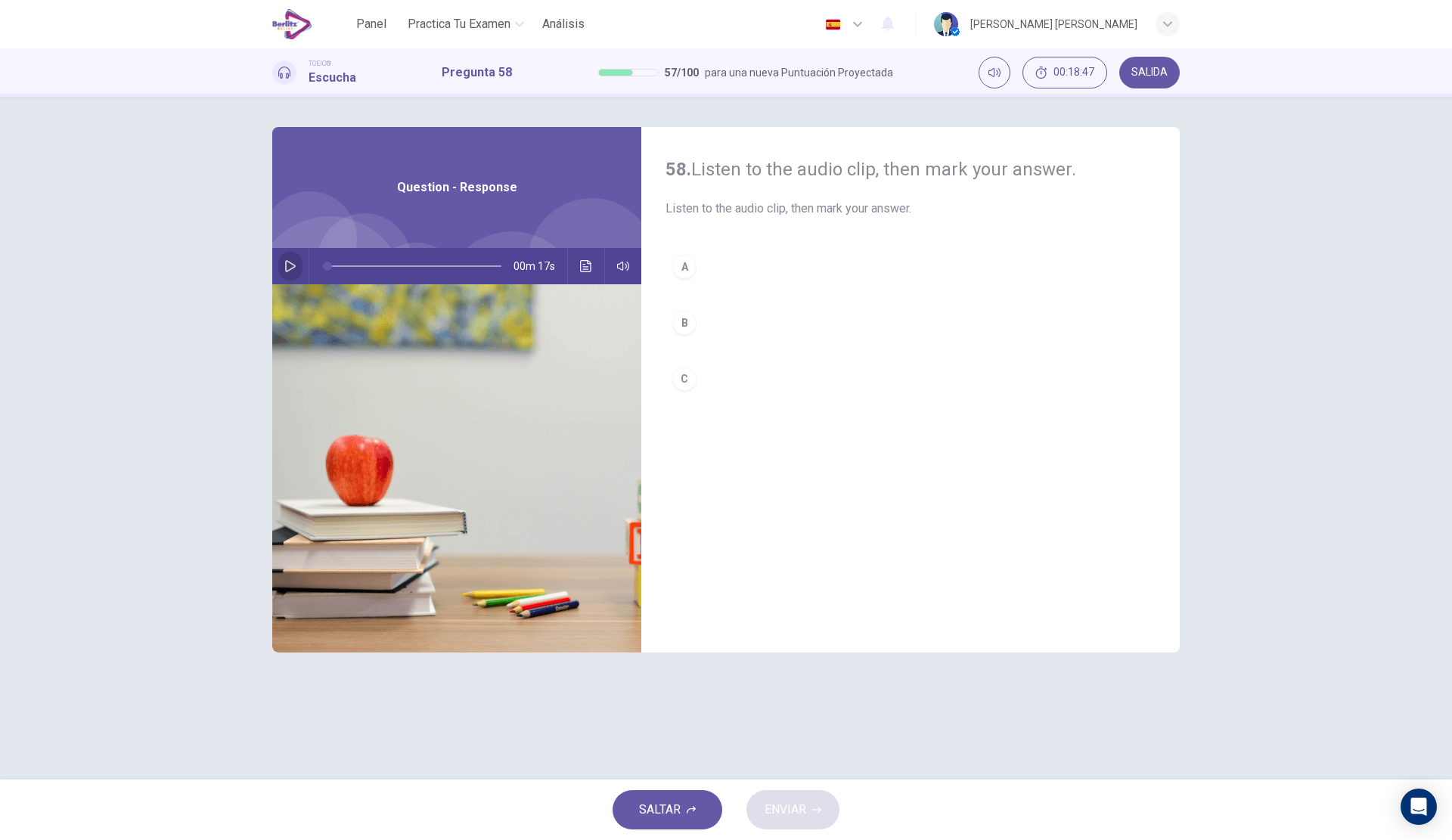
click at [298, 253] on button "button" at bounding box center [290, 265] width 24 height 36
type input "*"
click at [767, 374] on button "C" at bounding box center [910, 378] width 490 height 38
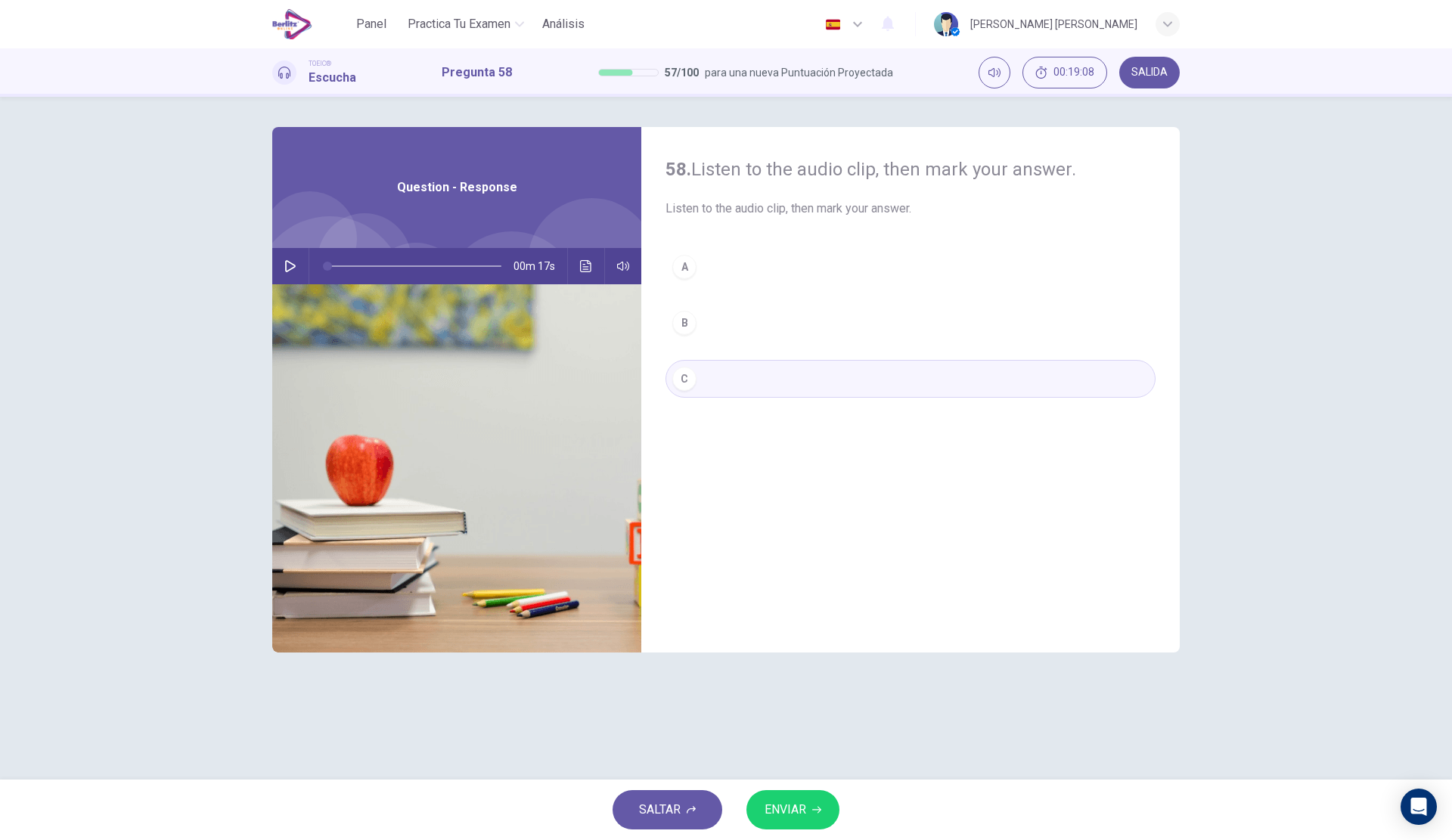
click at [771, 798] on button "ENVIAR" at bounding box center [792, 809] width 93 height 39
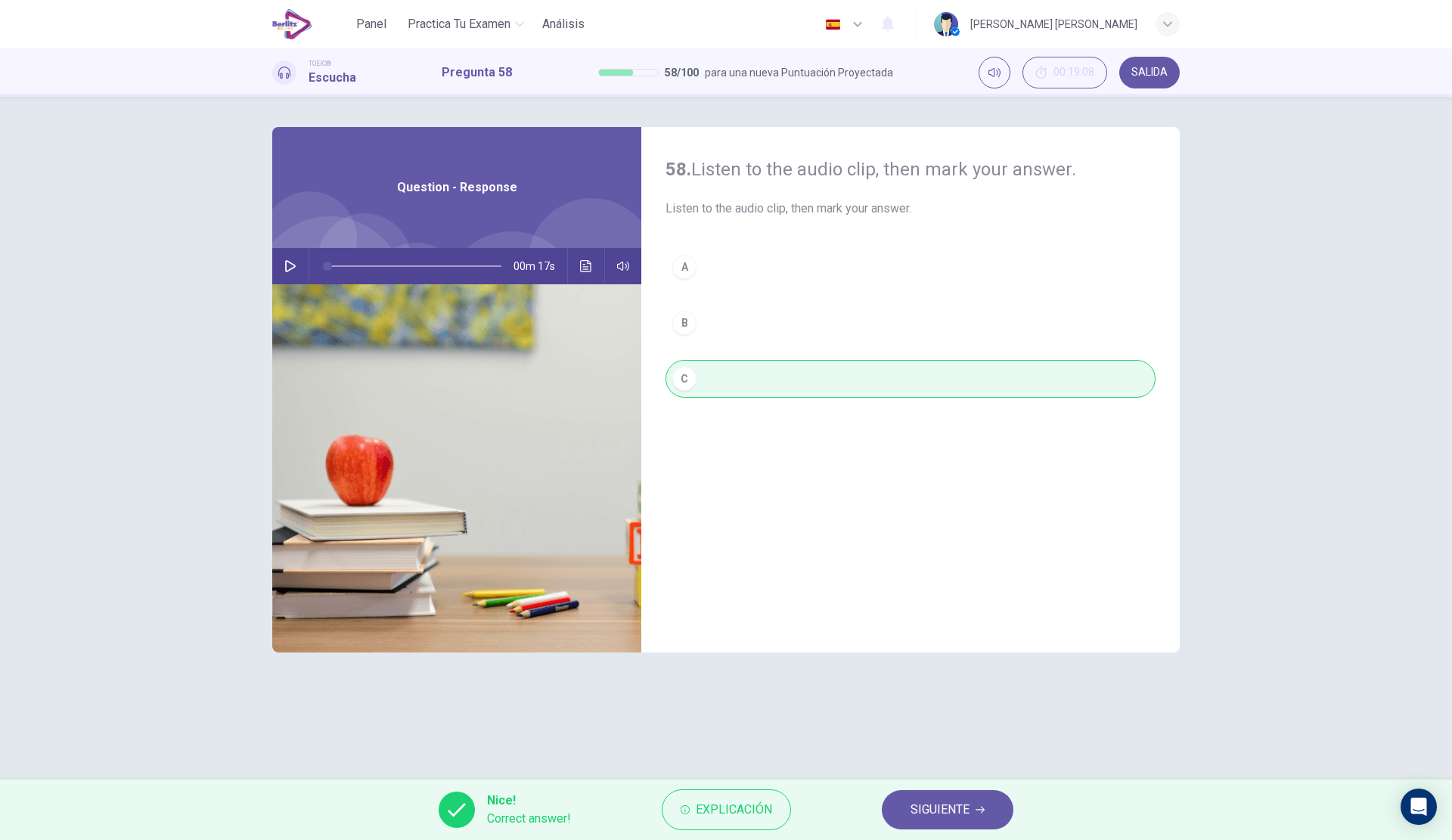
click at [967, 801] on span "SIGUIENTE" at bounding box center [940, 809] width 59 height 21
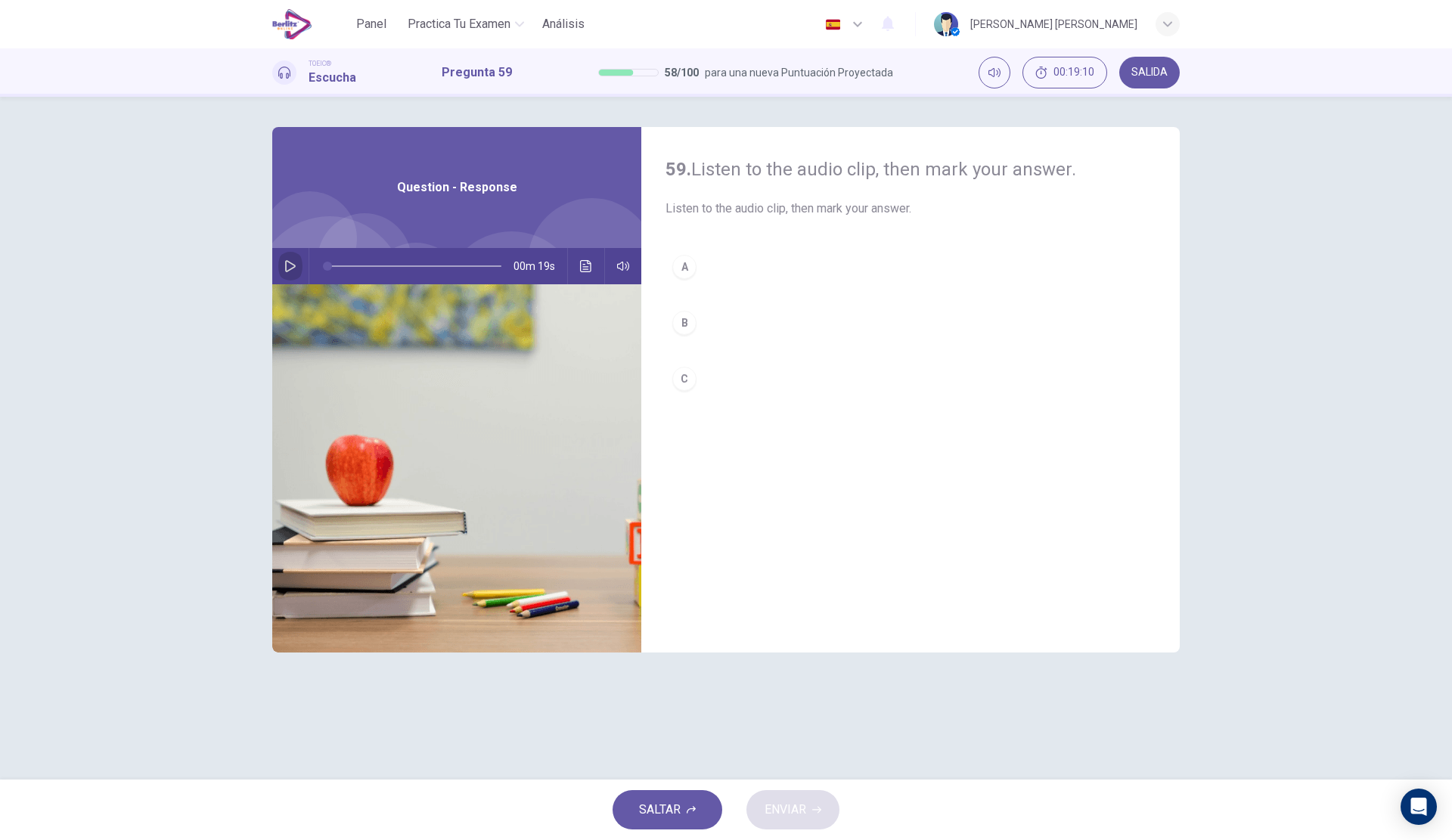
click at [283, 269] on button "button" at bounding box center [290, 265] width 24 height 36
type input "*"
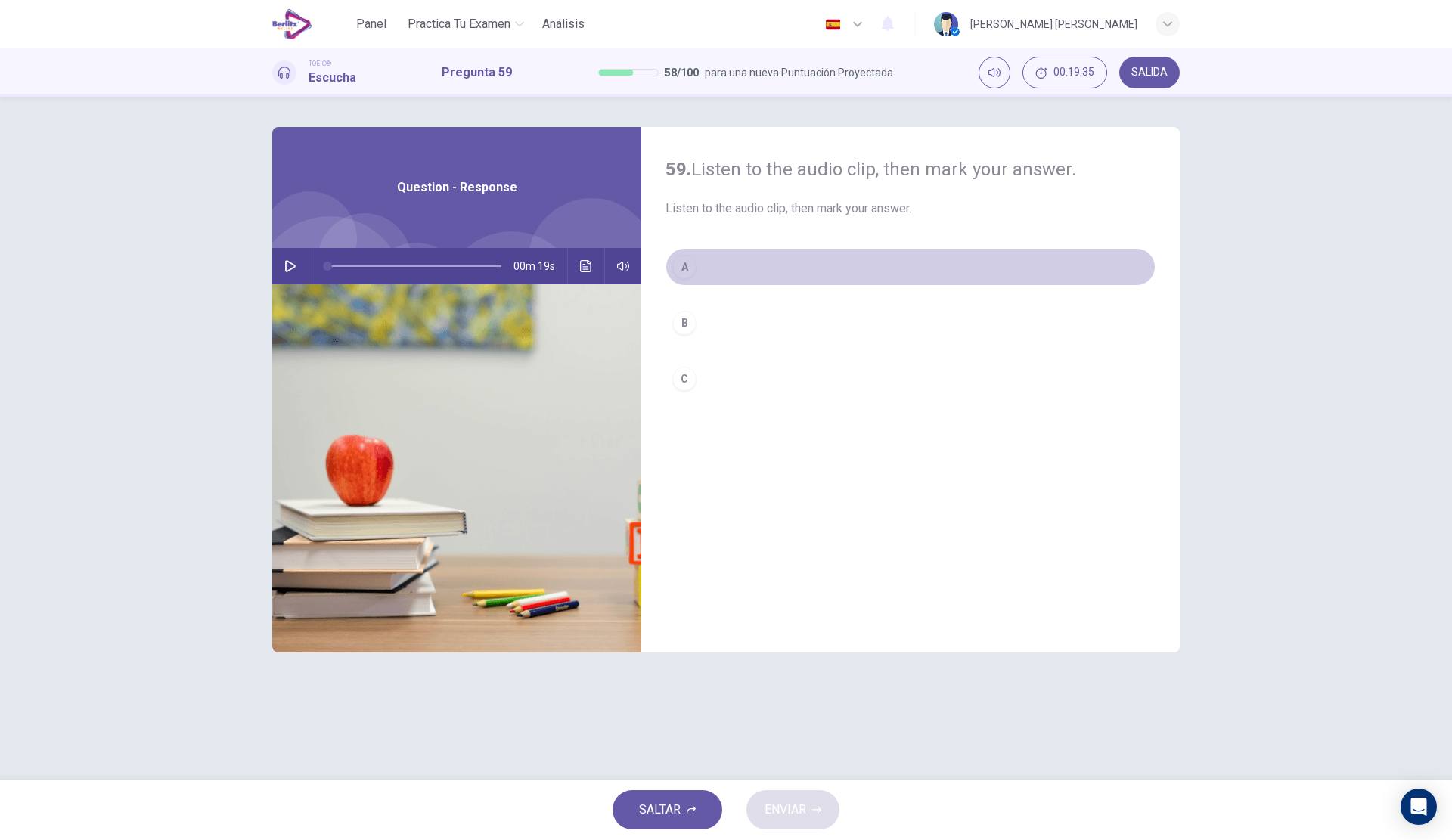
click at [813, 249] on button "A" at bounding box center [910, 266] width 490 height 38
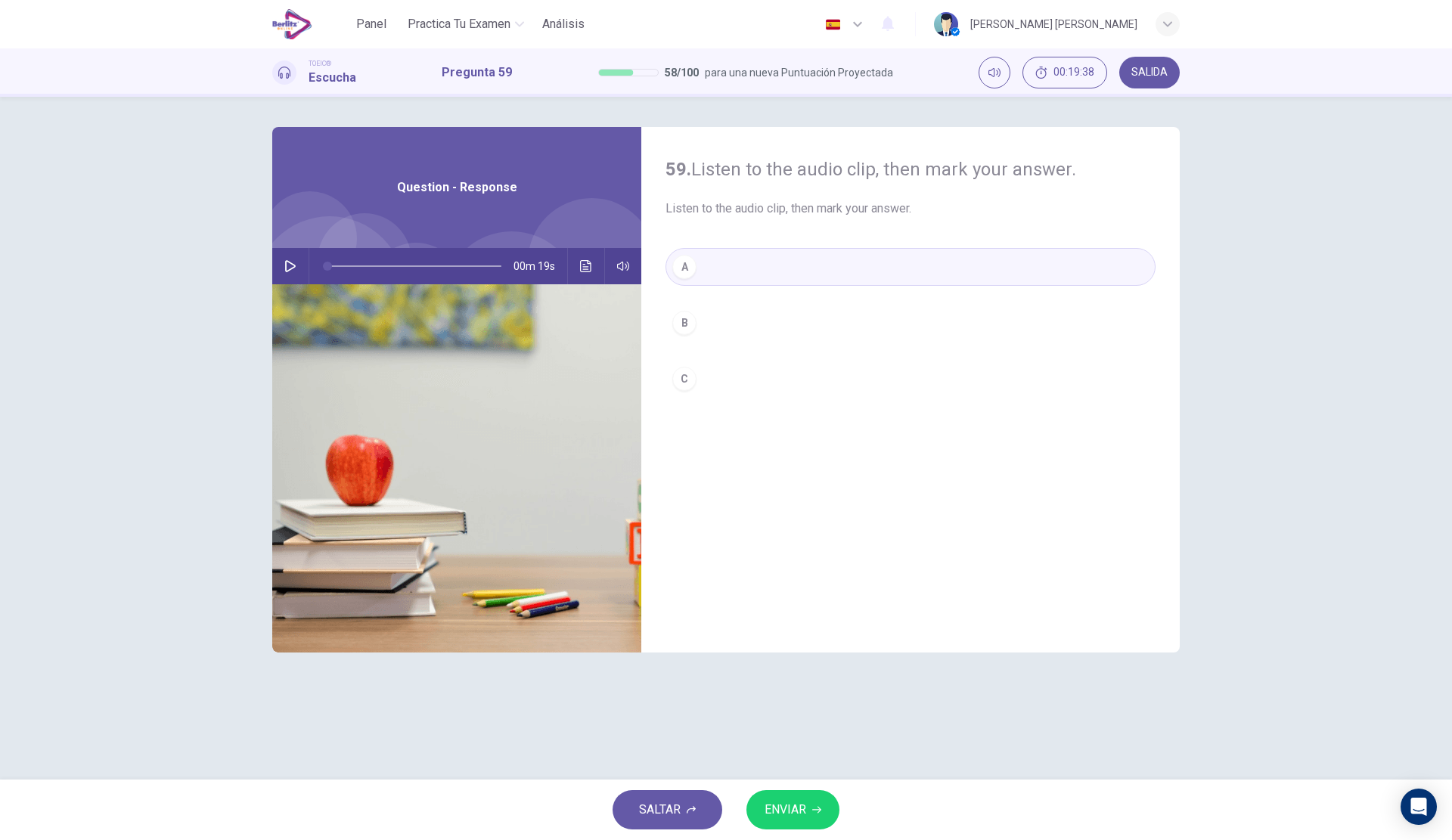
click at [785, 820] on span "ENVIAR" at bounding box center [785, 809] width 41 height 21
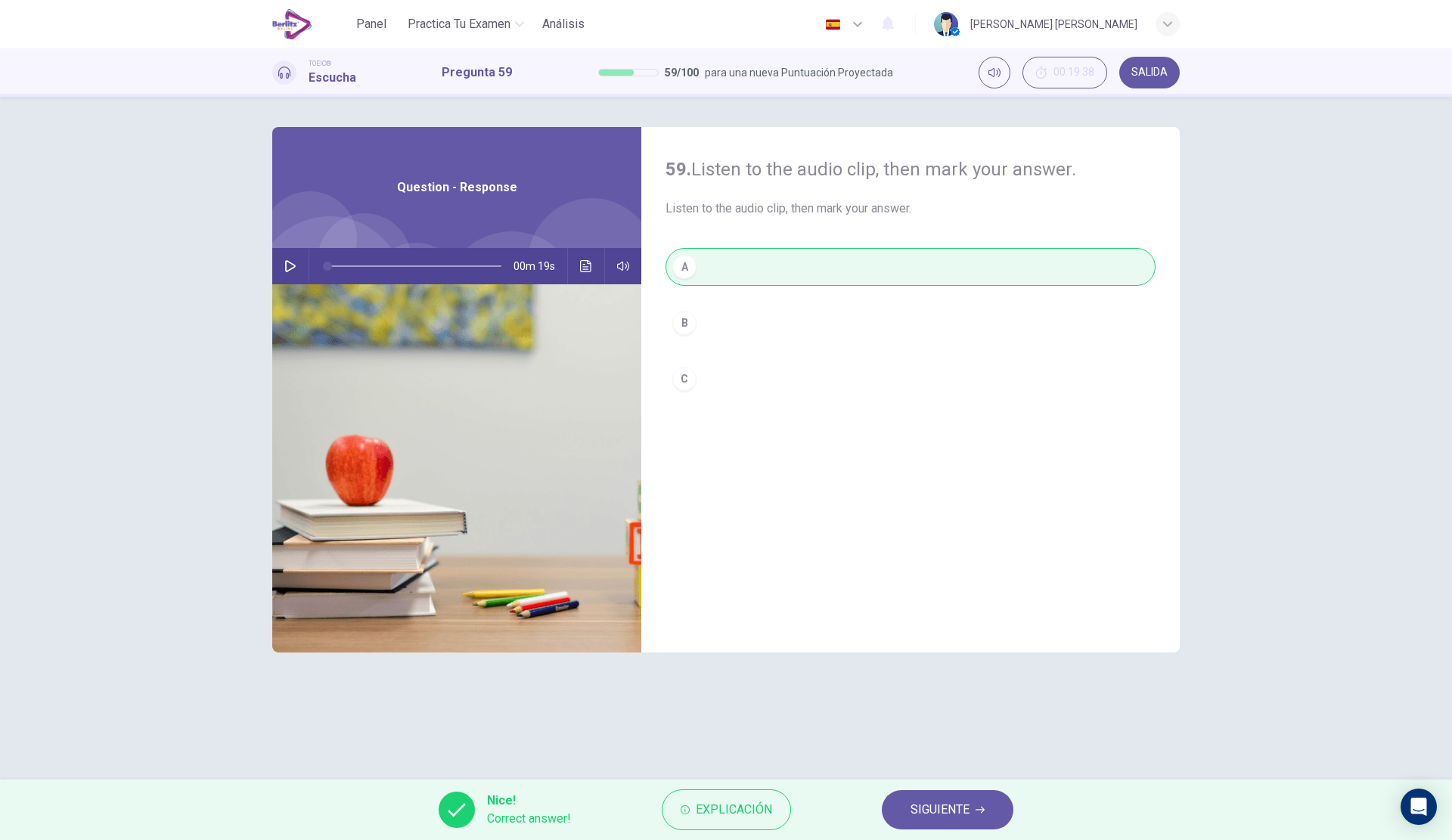
click at [939, 806] on span "SIGUIENTE" at bounding box center [940, 809] width 59 height 21
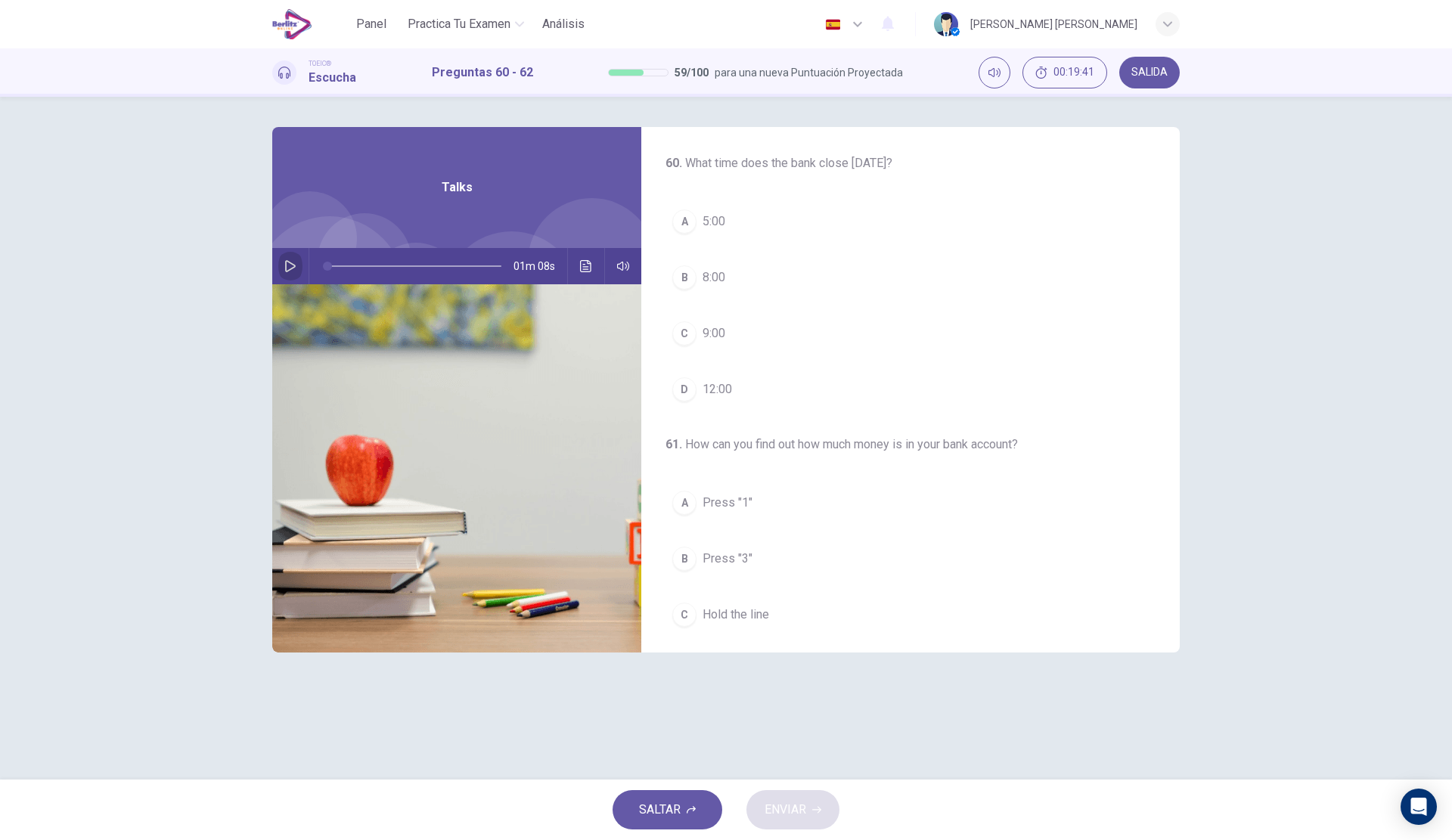
click at [291, 267] on icon "button" at bounding box center [290, 266] width 12 height 12
click at [773, 280] on button "B 8:00" at bounding box center [910, 277] width 490 height 38
click at [325, 265] on div at bounding box center [411, 265] width 204 height 36
click at [332, 270] on span at bounding box center [414, 266] width 174 height 32
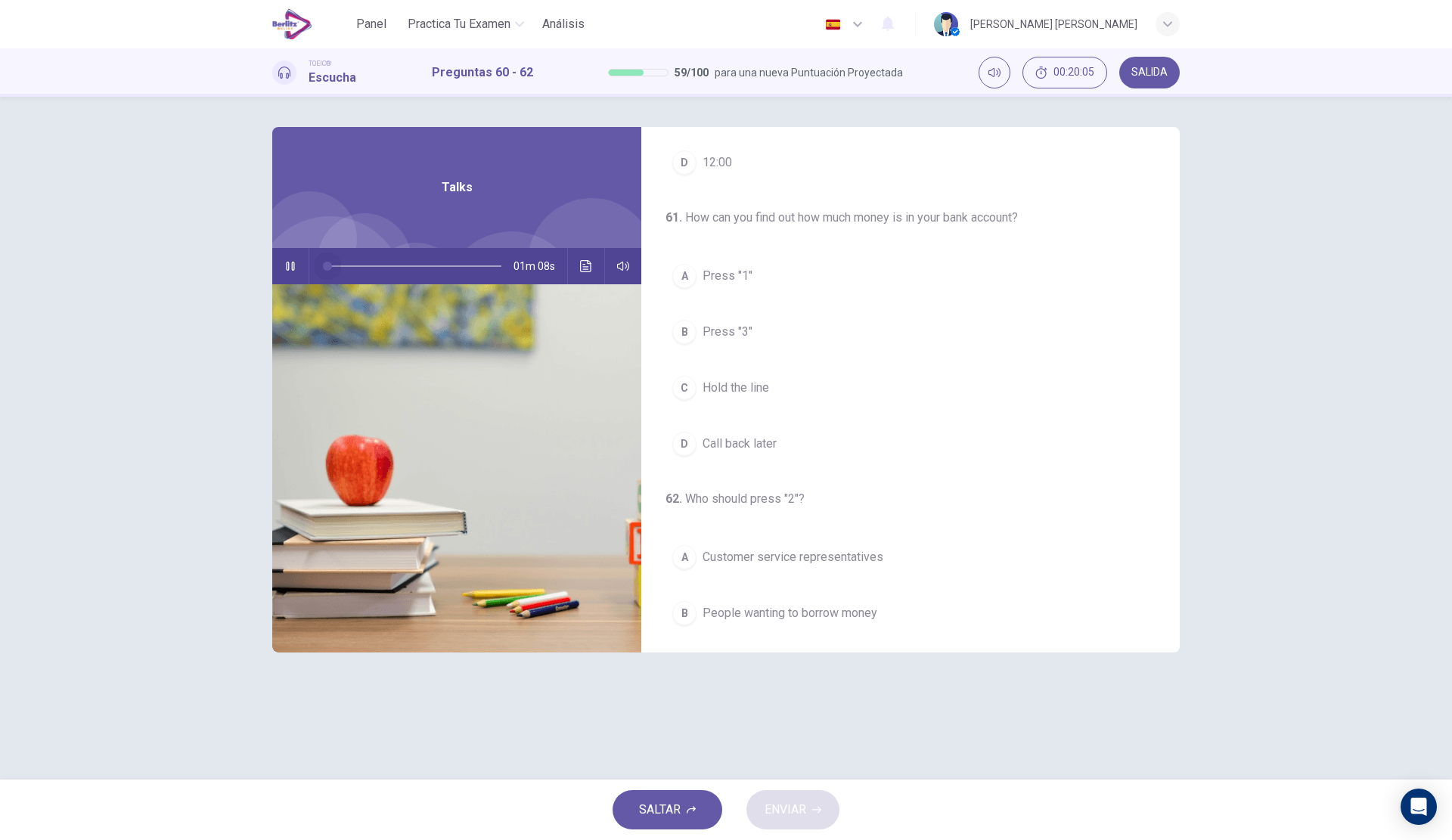
drag, startPoint x: 330, startPoint y: 268, endPoint x: 316, endPoint y: 265, distance: 14.3
click at [323, 265] on span at bounding box center [327, 265] width 9 height 9
click at [296, 262] on icon "button" at bounding box center [290, 266] width 12 height 12
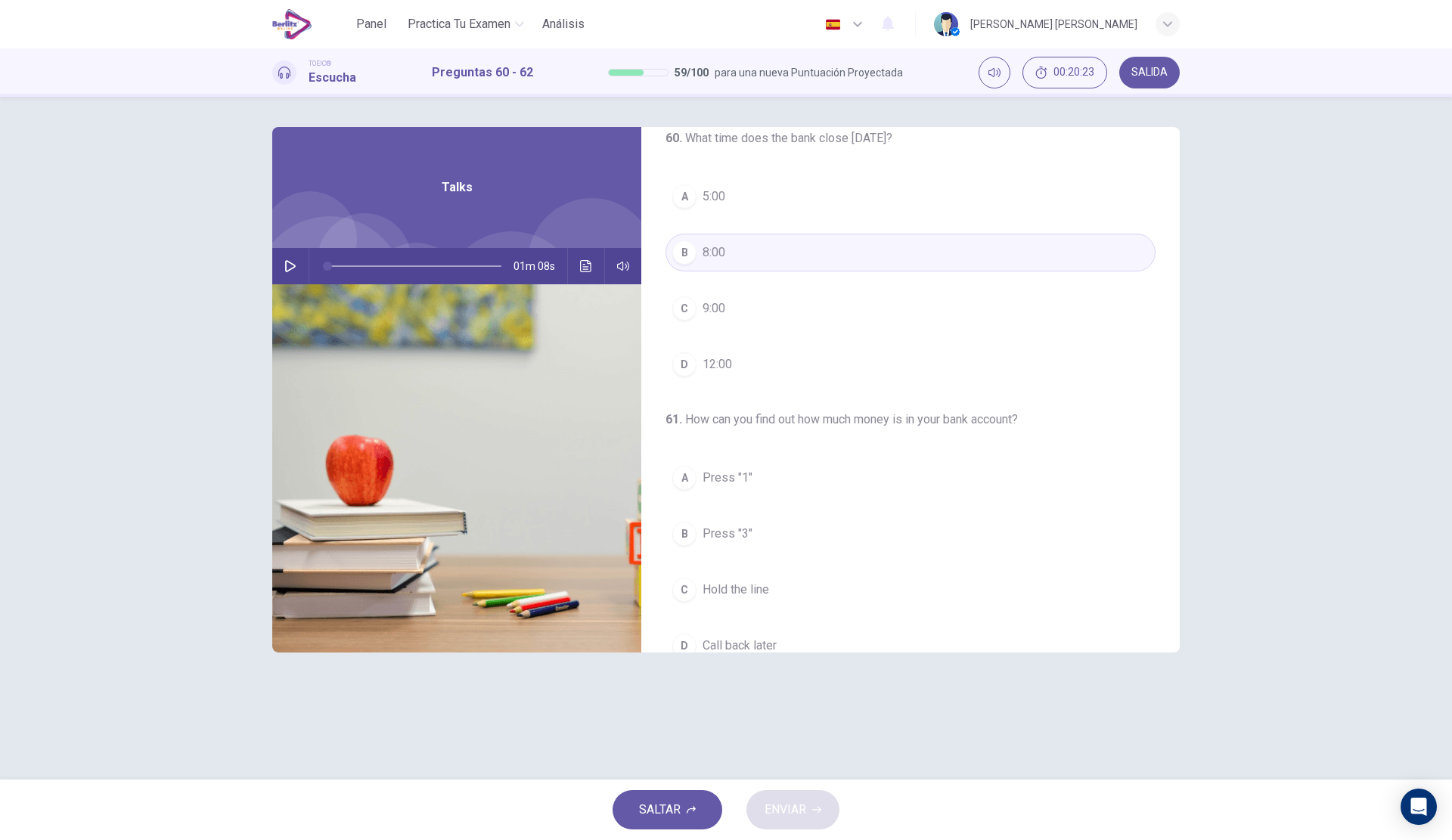
scroll to position [0, 0]
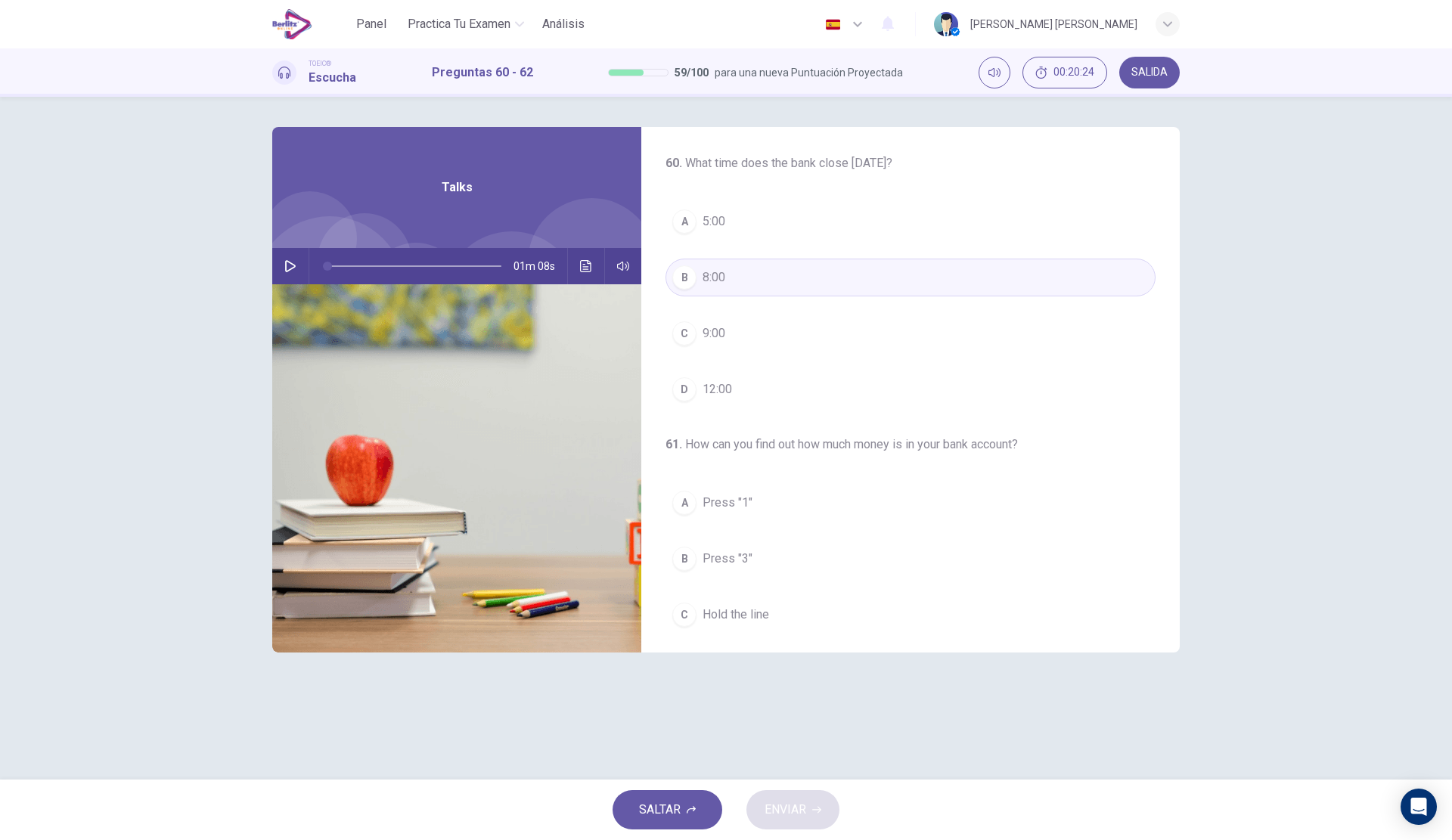
click at [282, 269] on button "button" at bounding box center [290, 265] width 24 height 36
drag, startPoint x: 330, startPoint y: 265, endPoint x: 272, endPoint y: 264, distance: 58.0
click at [272, 264] on div "01m 08s" at bounding box center [456, 265] width 369 height 36
click at [766, 383] on button "D 12:00" at bounding box center [910, 389] width 490 height 38
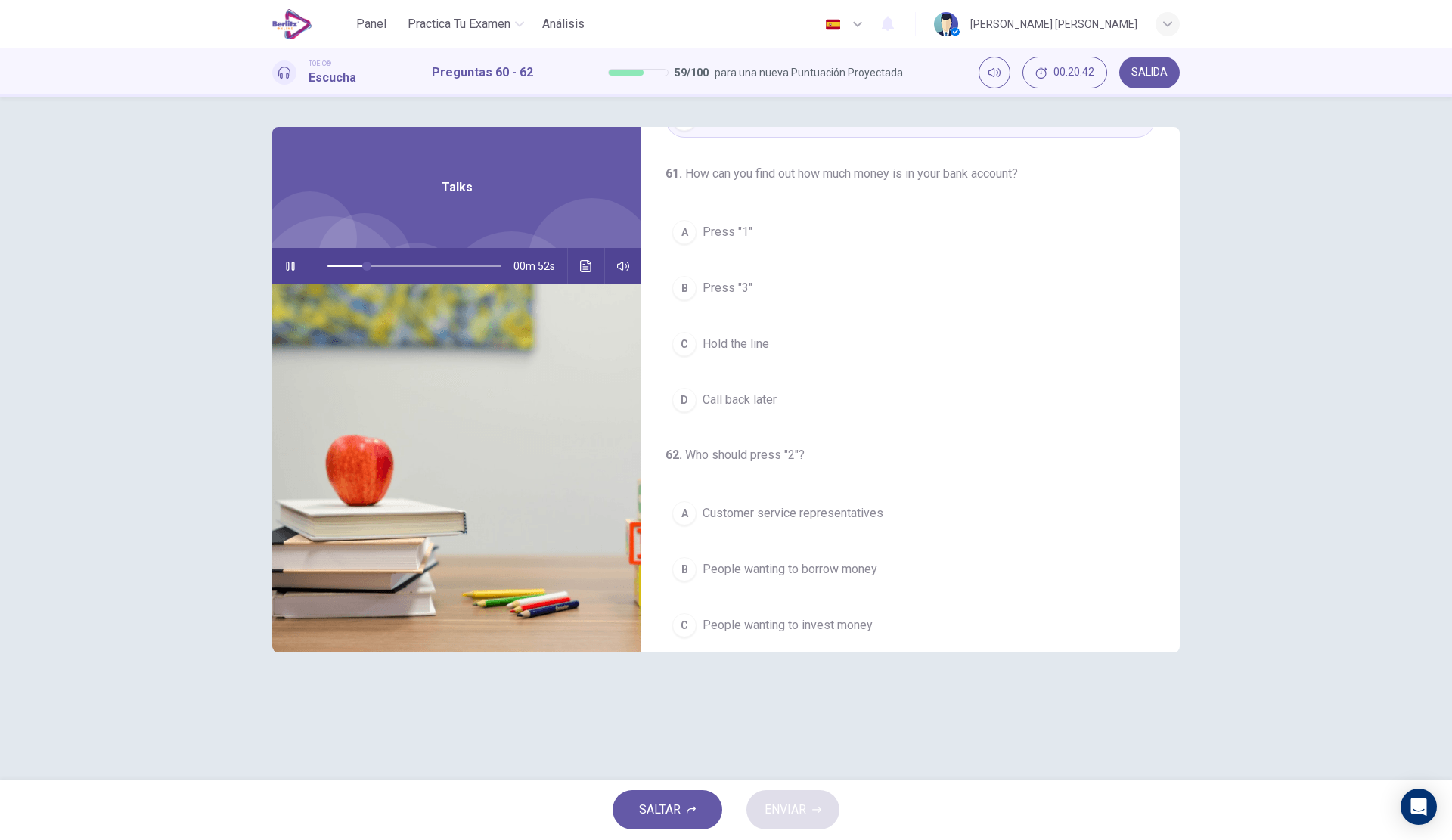
scroll to position [270, 0]
click at [832, 249] on button "A Press "1"" at bounding box center [910, 233] width 490 height 38
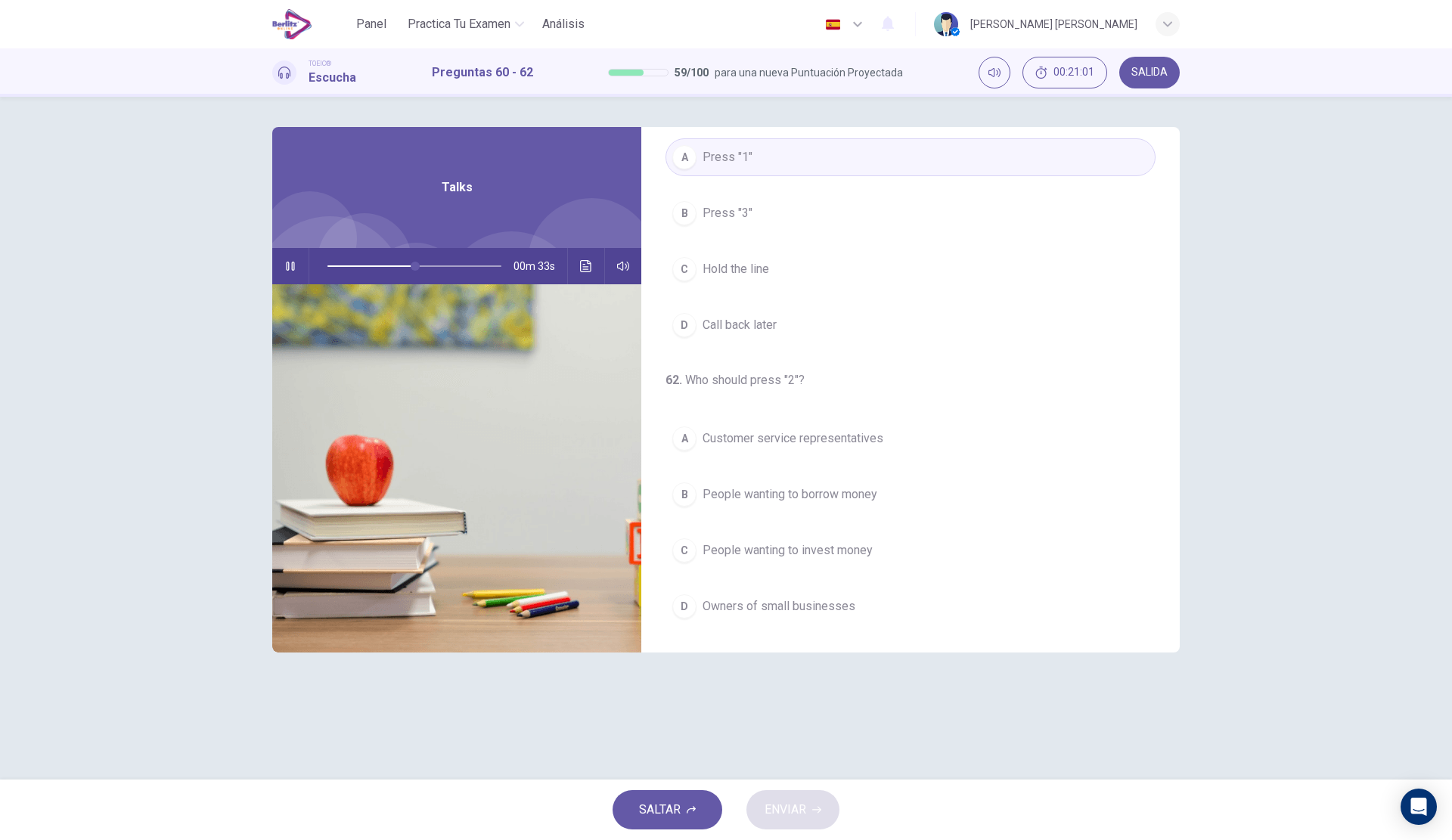
click at [843, 608] on span "Owners of small businesses" at bounding box center [779, 606] width 153 height 18
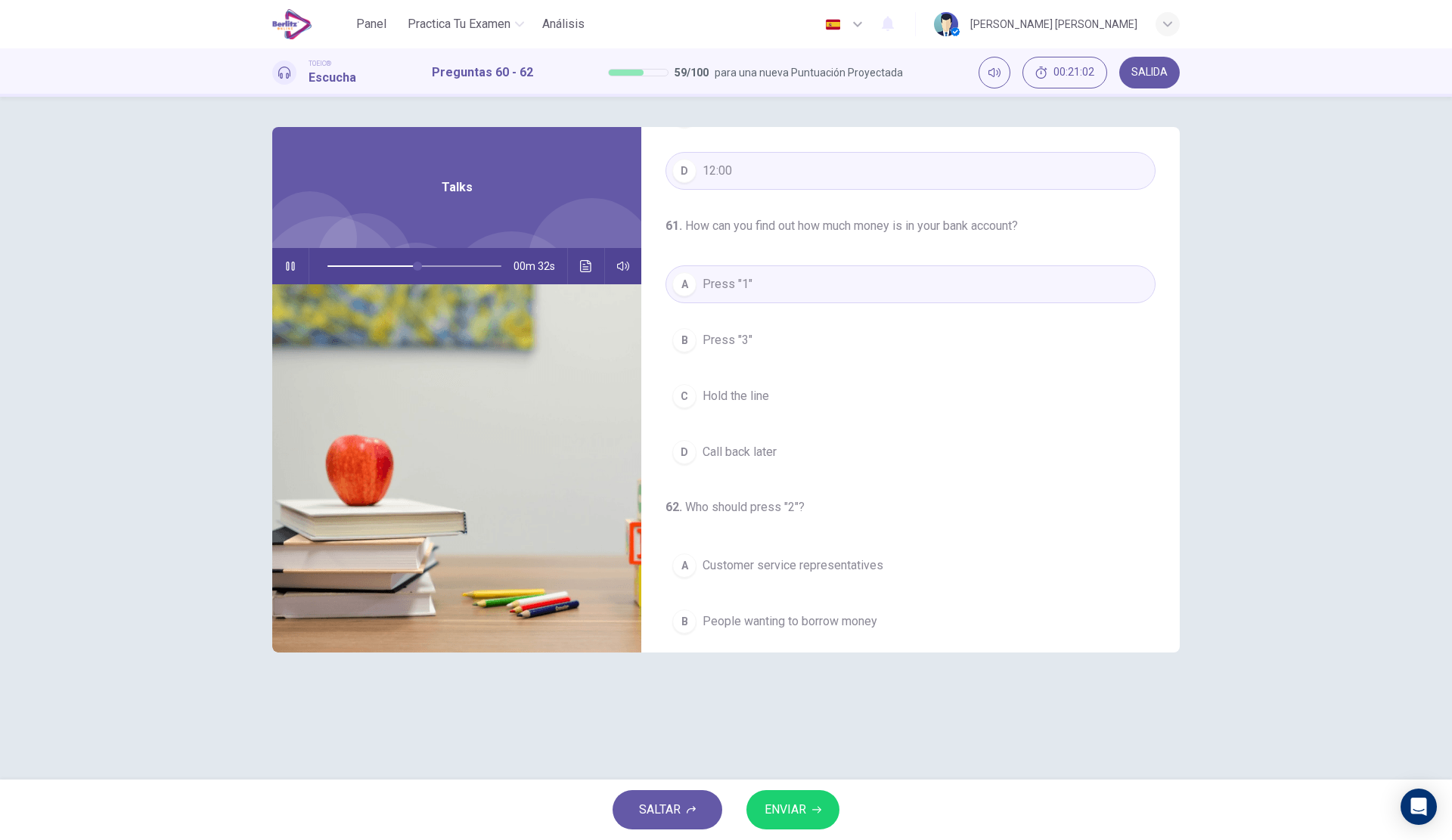
scroll to position [227, 0]
click at [796, 811] on span "ENVIAR" at bounding box center [785, 809] width 41 height 21
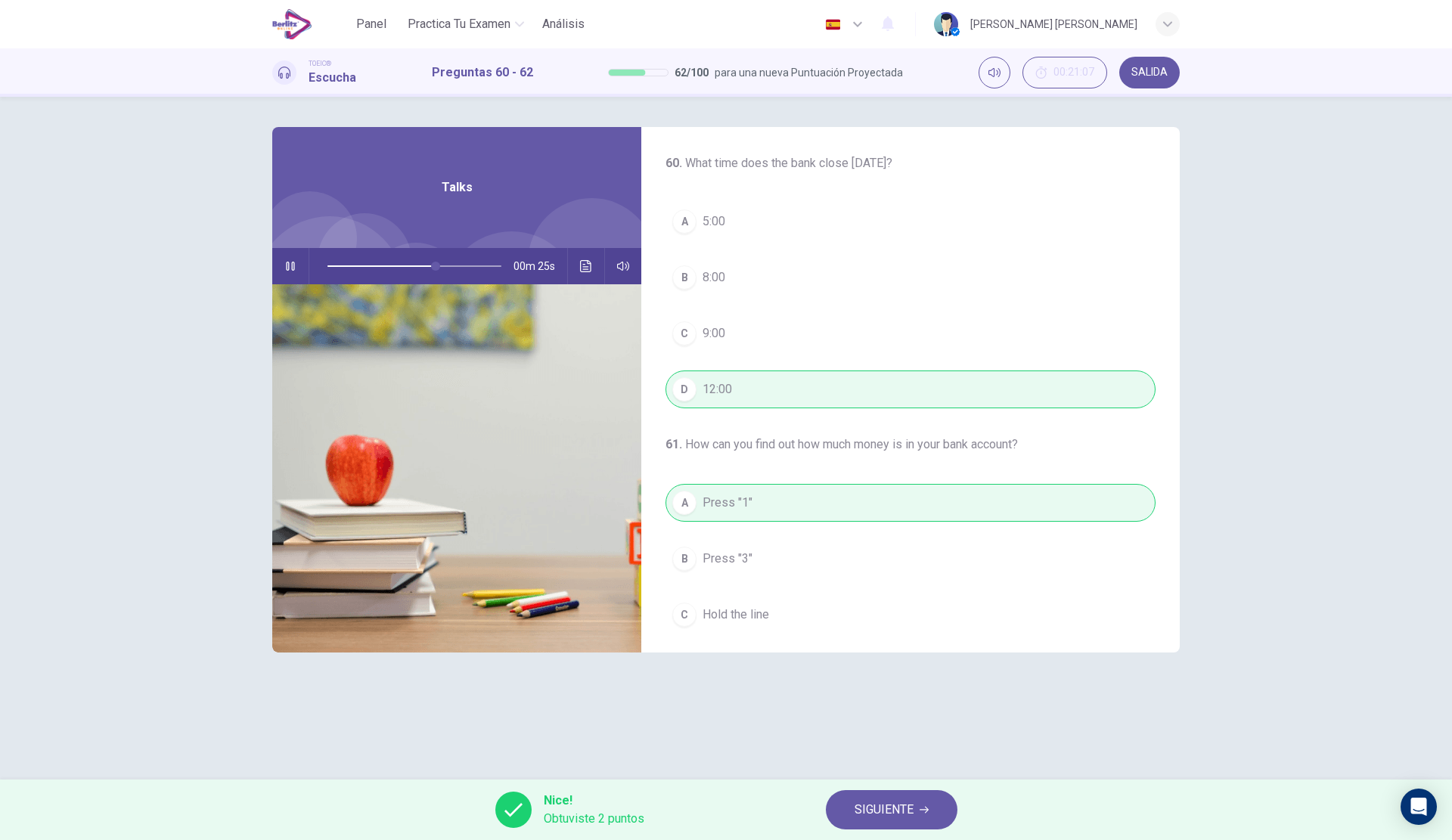
scroll to position [345, 0]
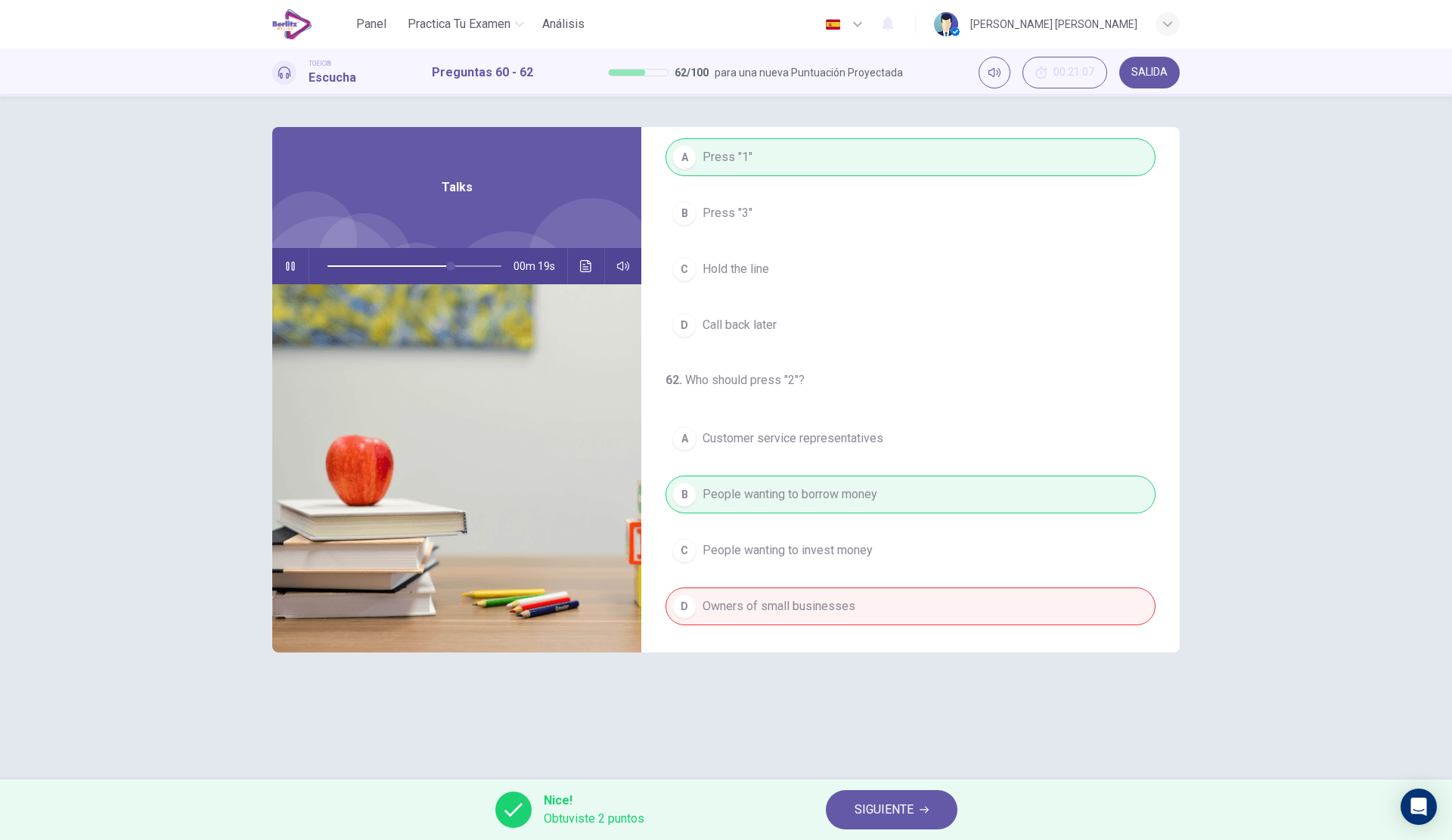
click at [333, 268] on span at bounding box center [414, 266] width 174 height 32
click at [401, 260] on span at bounding box center [414, 266] width 174 height 32
click at [392, 265] on span at bounding box center [414, 266] width 174 height 32
click at [389, 265] on span at bounding box center [393, 265] width 9 height 9
click at [372, 263] on span at bounding box center [372, 265] width 9 height 9
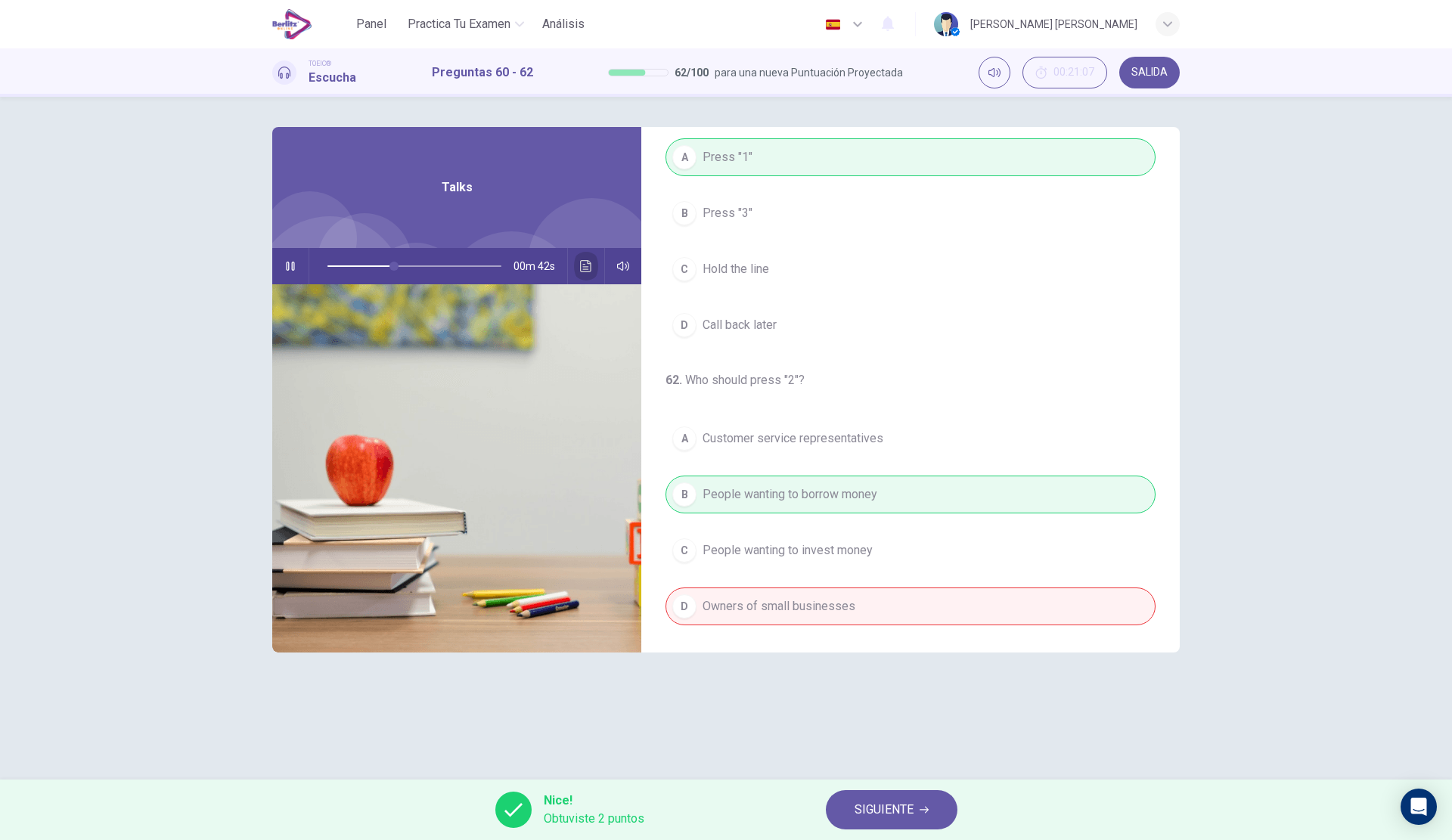
click at [584, 267] on icon "Haz clic para ver la transcripción del audio" at bounding box center [585, 266] width 11 height 12
drag, startPoint x: 547, startPoint y: 443, endPoint x: 621, endPoint y: 440, distance: 74.1
drag, startPoint x: 930, startPoint y: 312, endPoint x: 913, endPoint y: 328, distance: 23.3
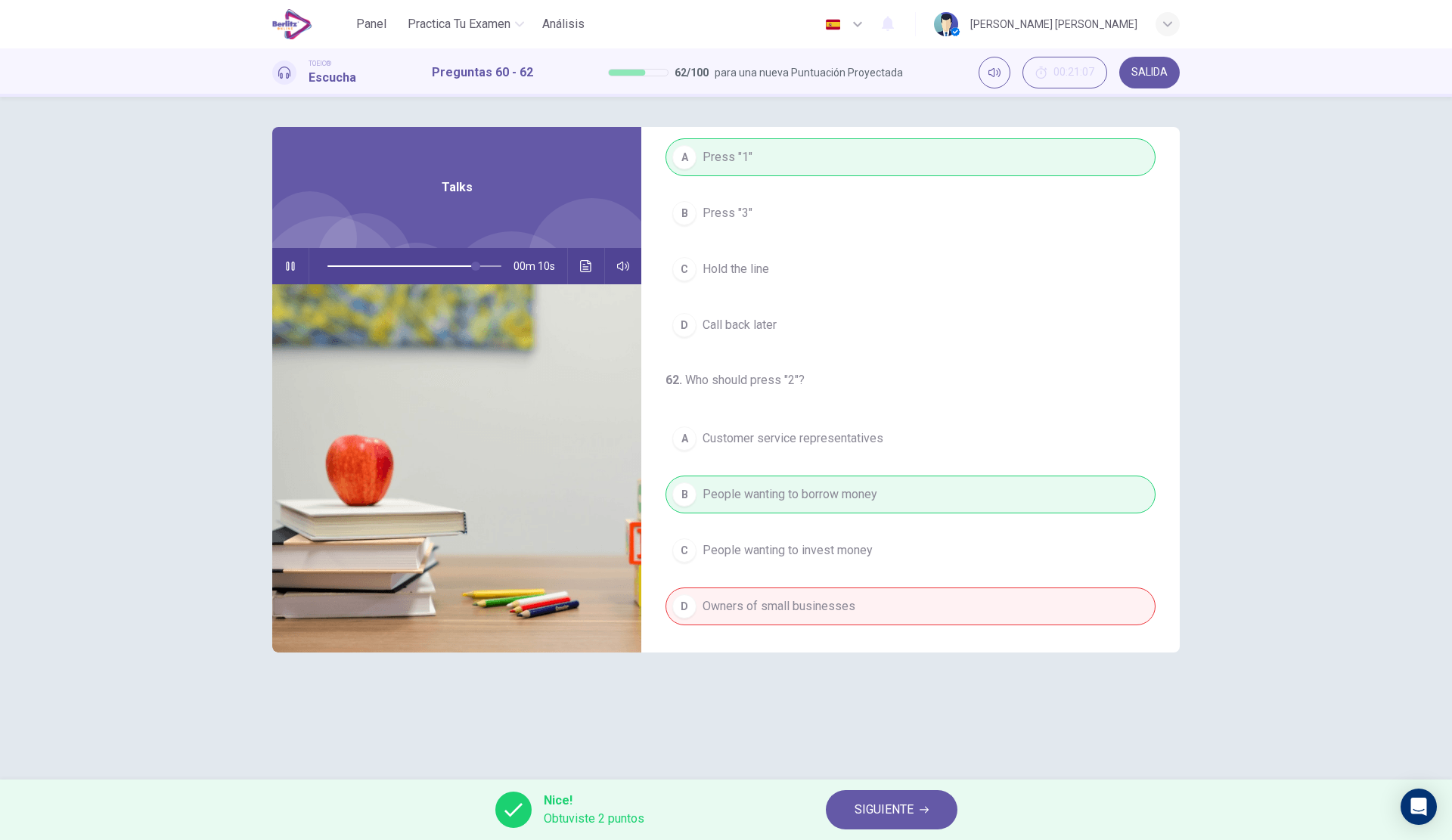
type input "**"
click at [879, 806] on span "SIGUIENTE" at bounding box center [884, 809] width 59 height 21
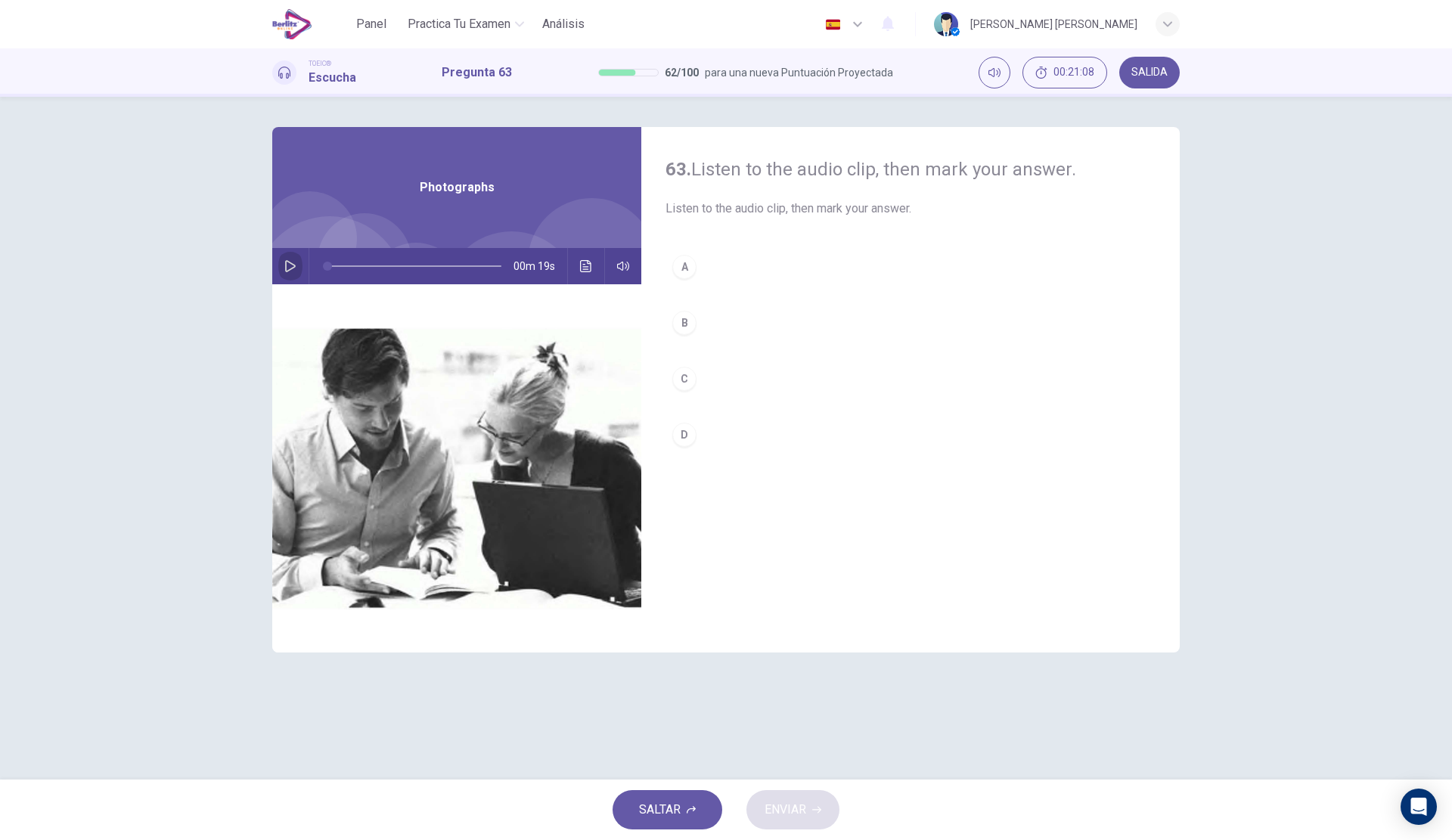
click at [290, 265] on icon "button" at bounding box center [290, 266] width 12 height 12
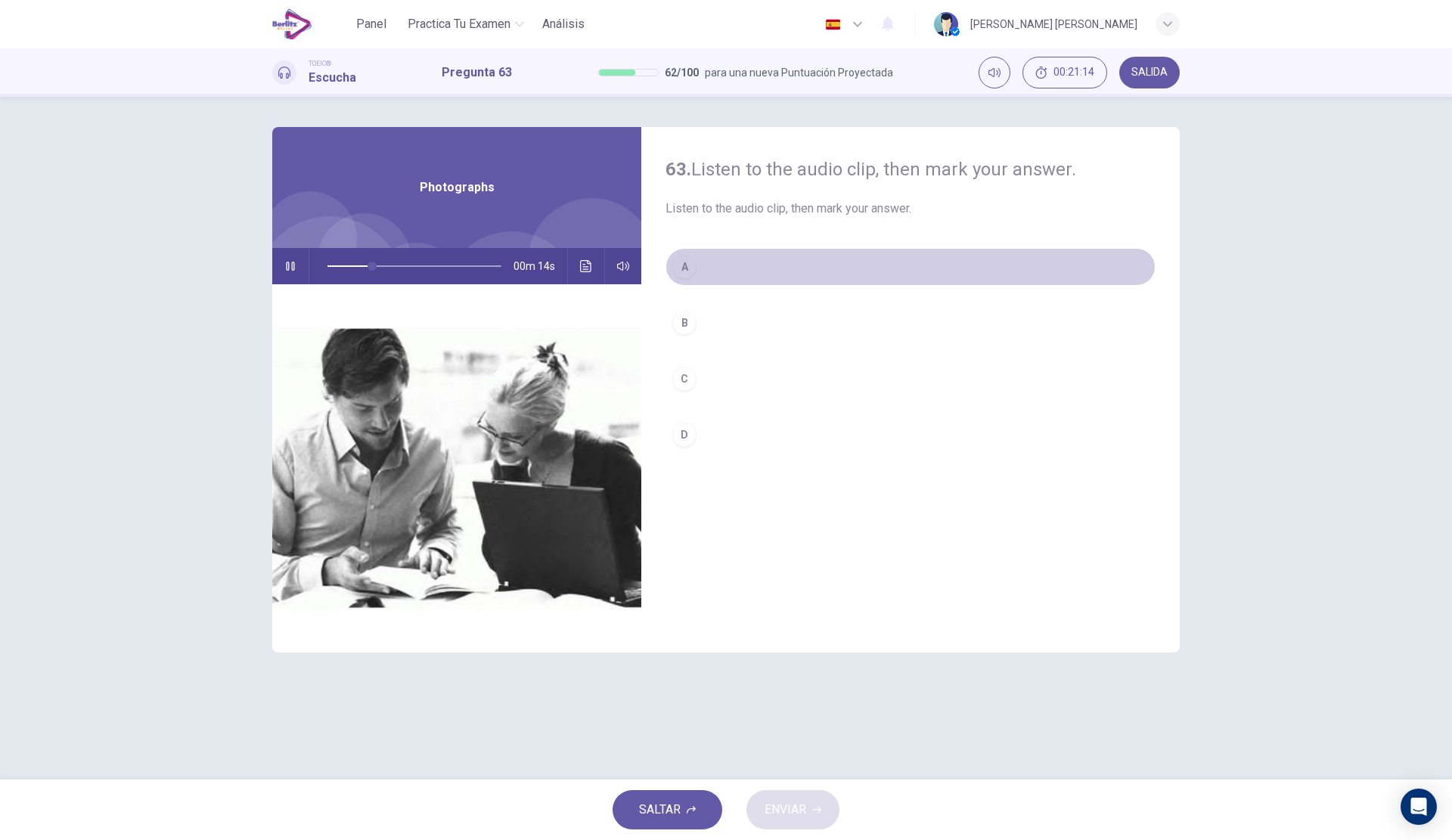
click at [830, 270] on button "A" at bounding box center [910, 266] width 490 height 38
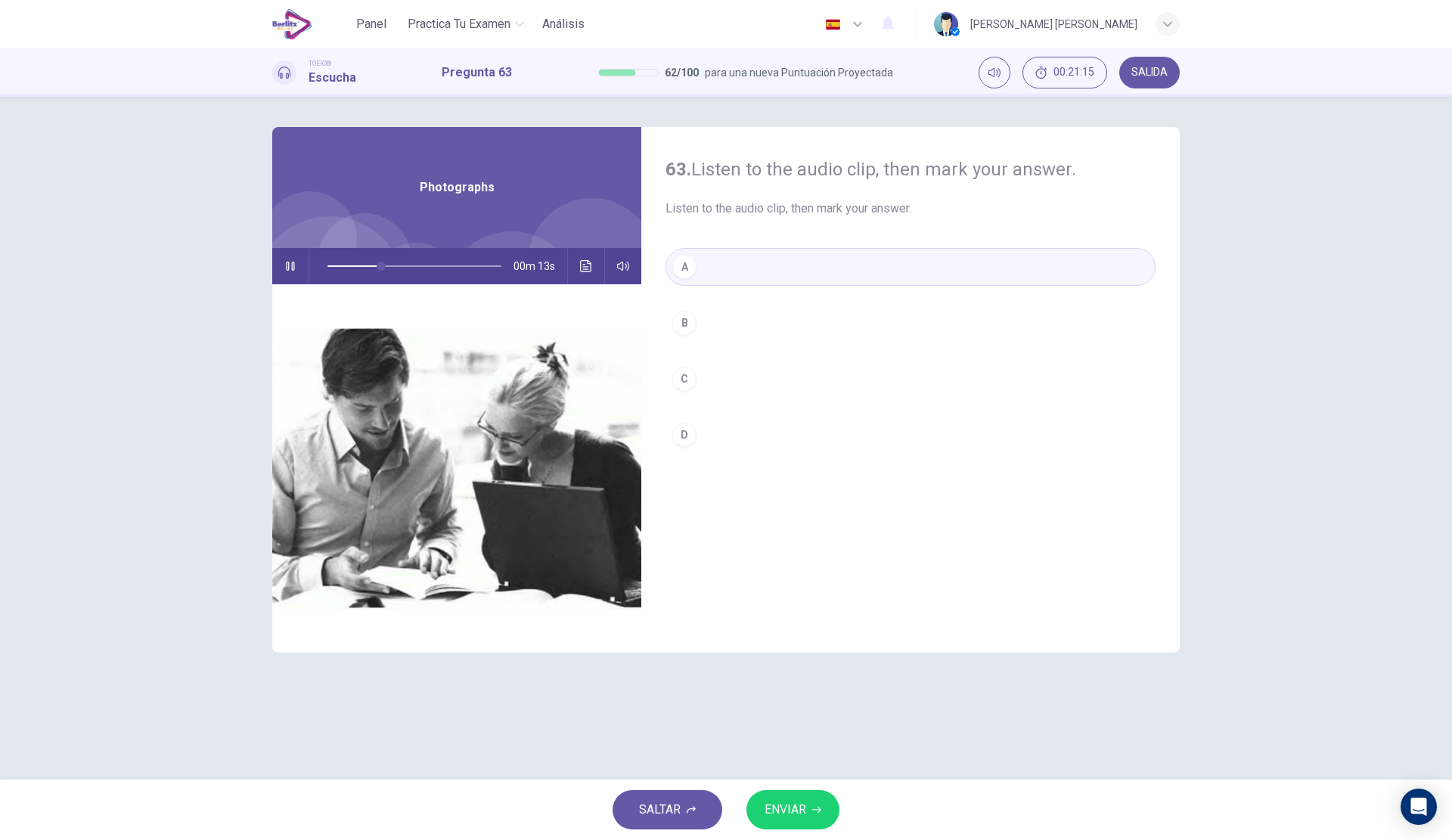
click at [802, 816] on span "ENVIAR" at bounding box center [785, 809] width 41 height 21
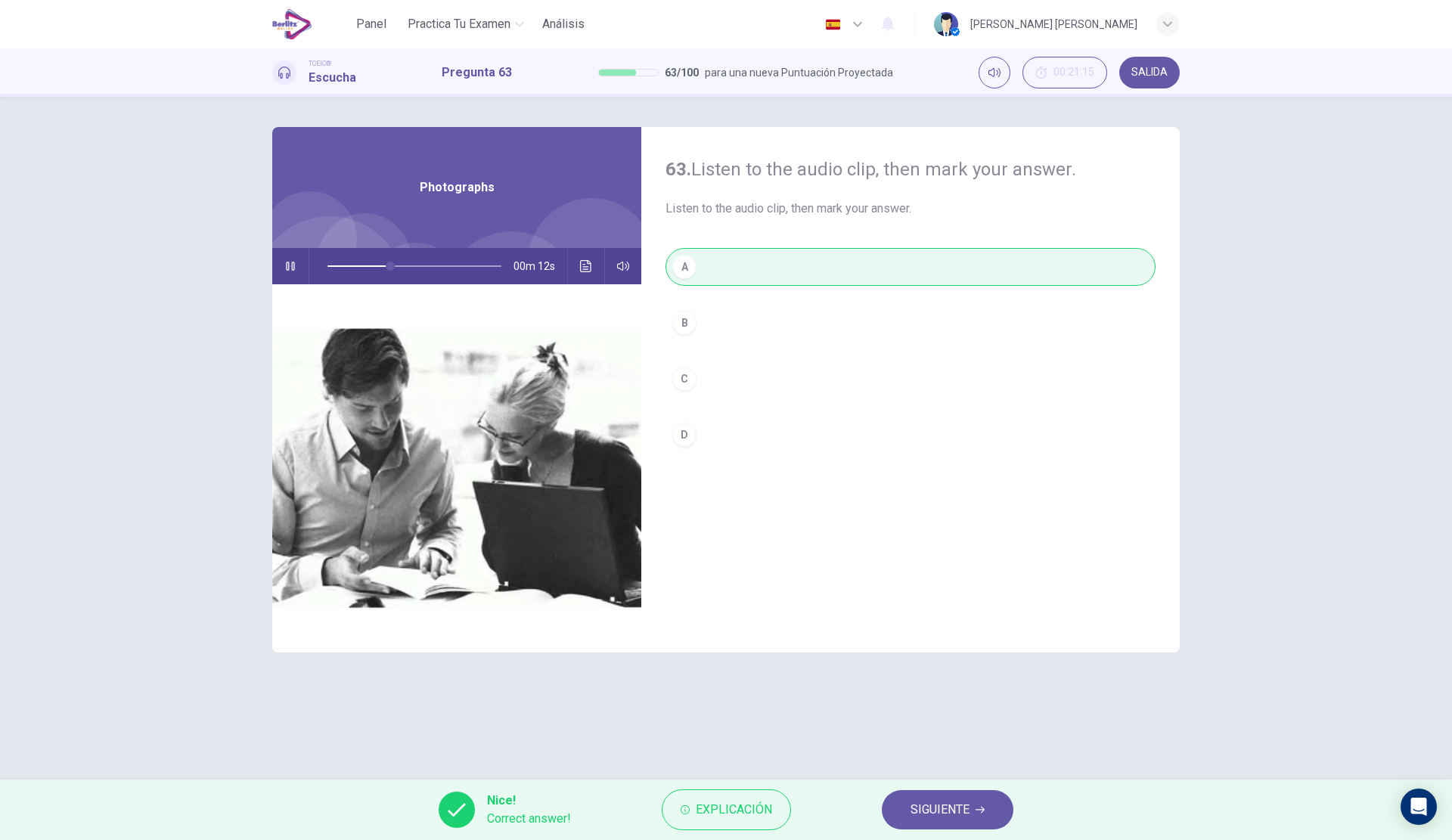
type input "**"
click at [947, 801] on span "SIGUIENTE" at bounding box center [940, 809] width 59 height 21
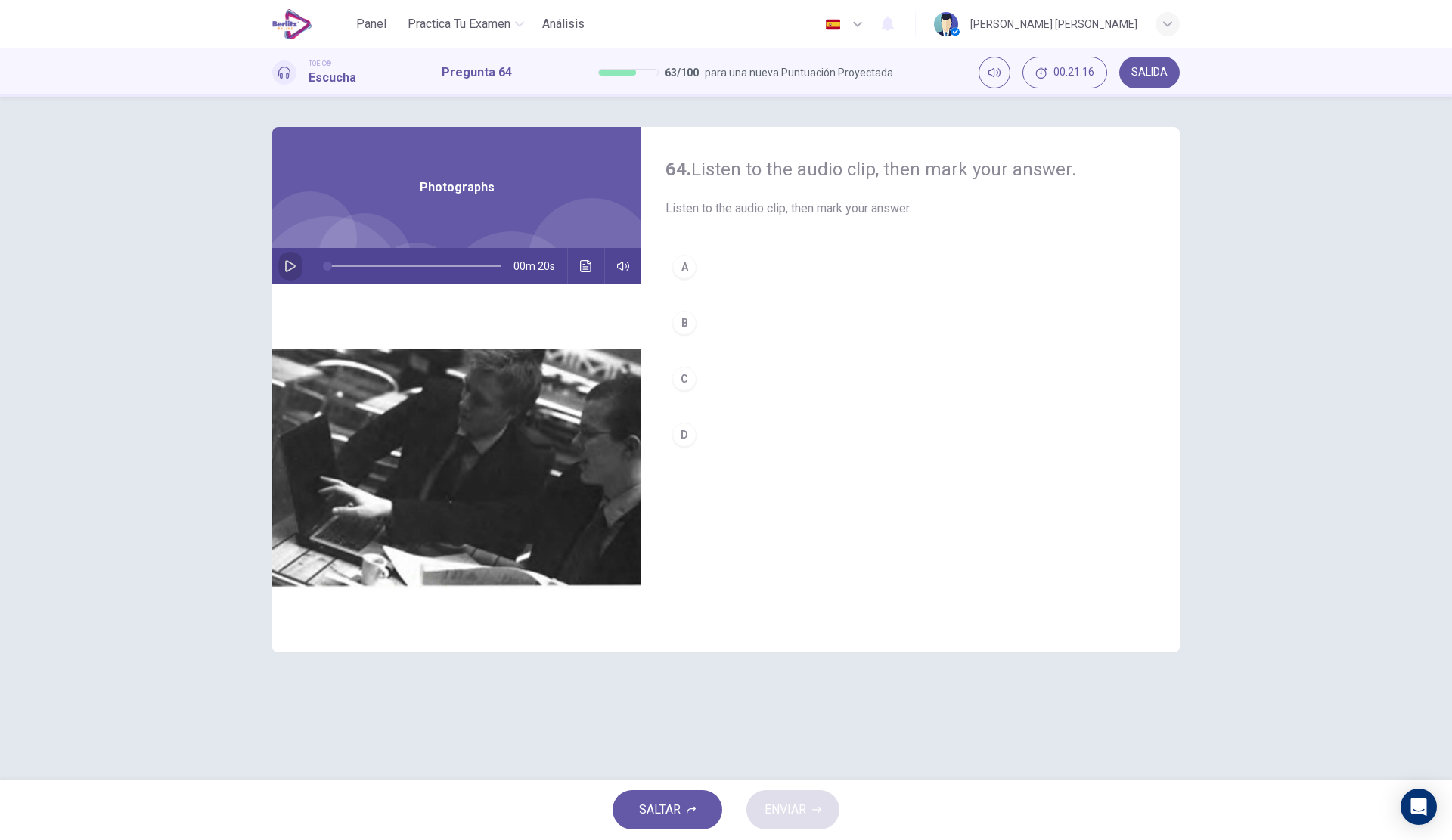
click at [279, 269] on button "button" at bounding box center [290, 265] width 24 height 36
click at [724, 270] on button "A" at bounding box center [910, 266] width 490 height 38
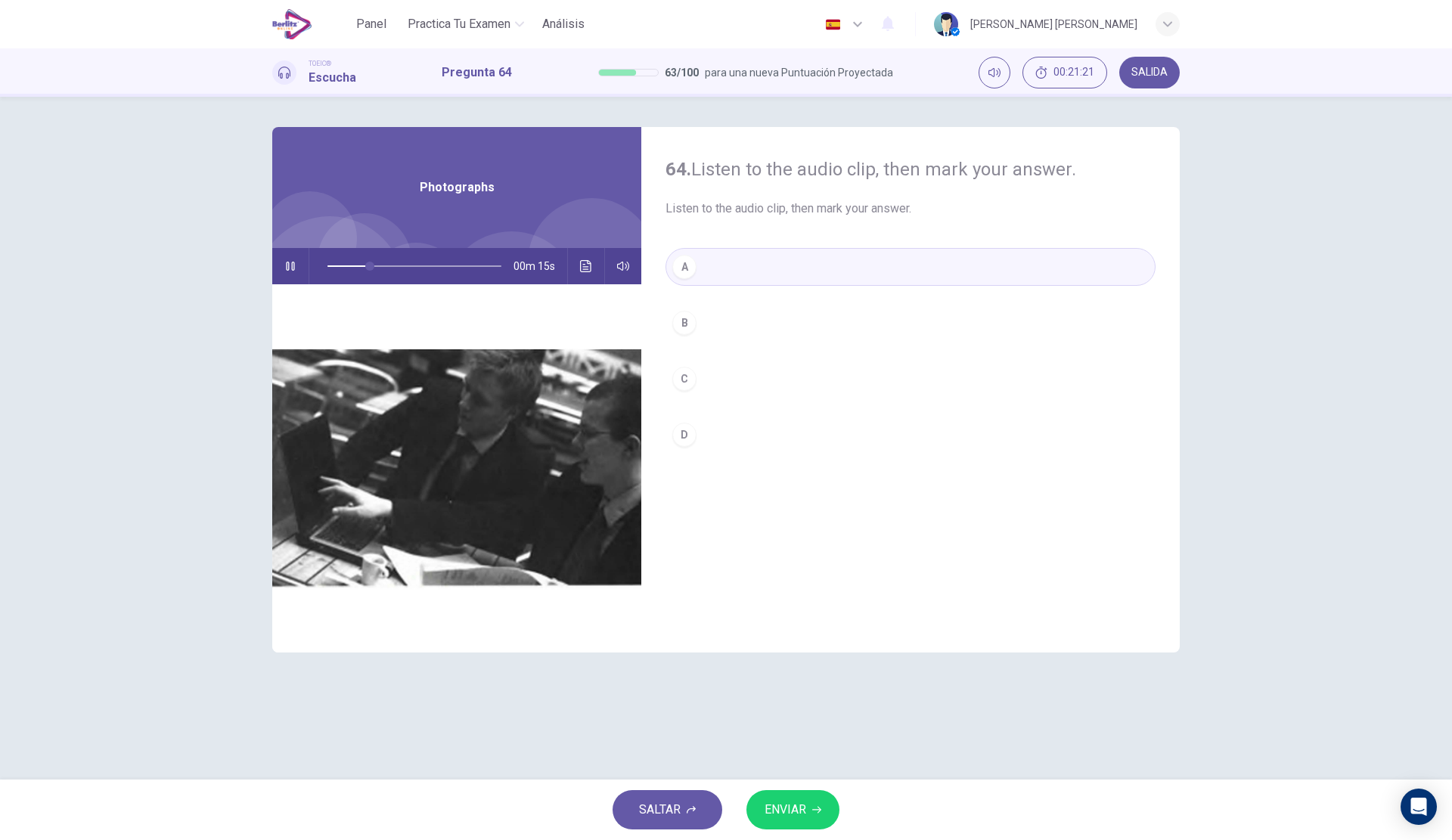
click at [788, 820] on button "ENVIAR" at bounding box center [792, 809] width 93 height 39
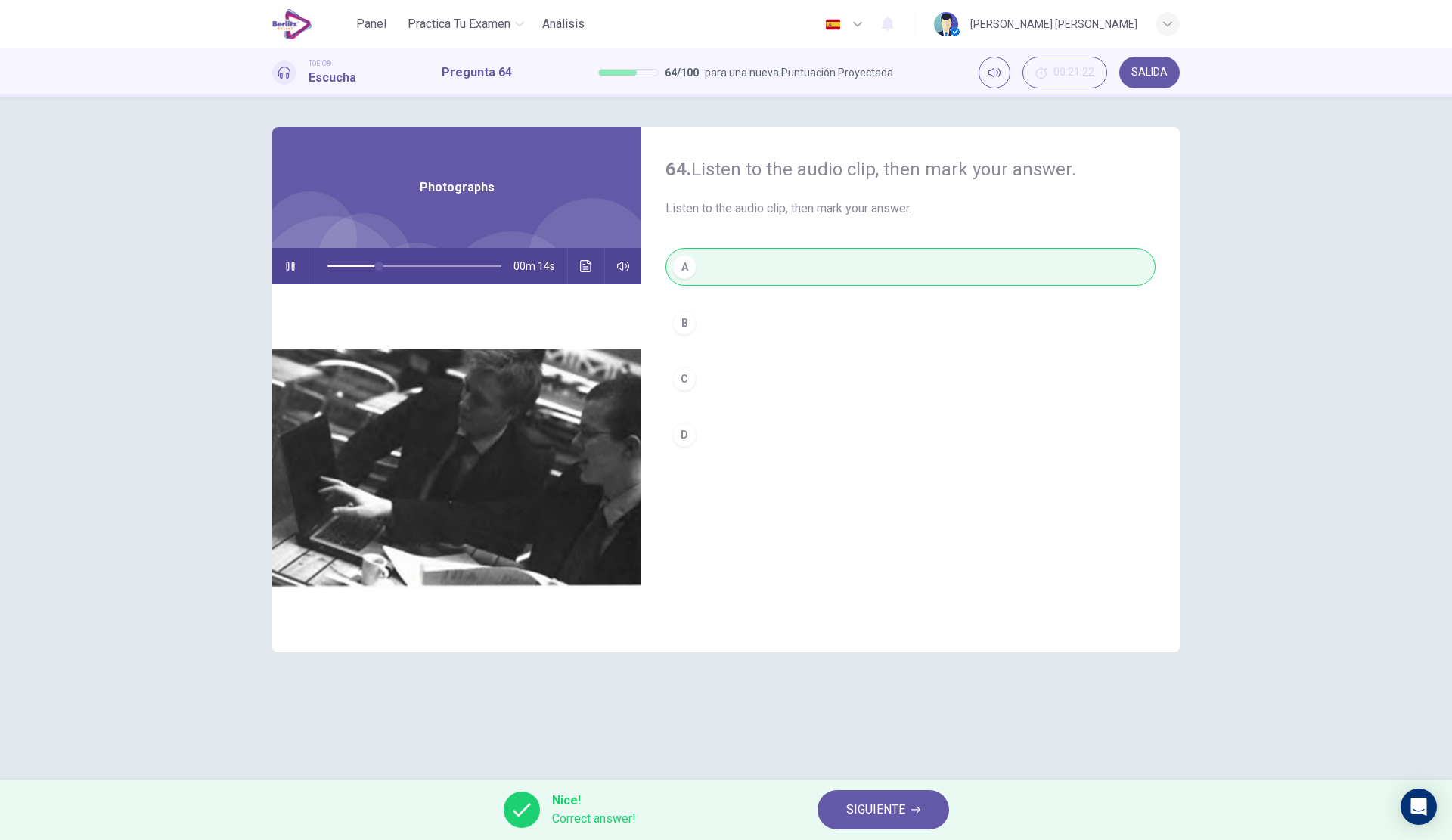
type input "**"
click at [881, 806] on span "SIGUIENTE" at bounding box center [876, 809] width 59 height 21
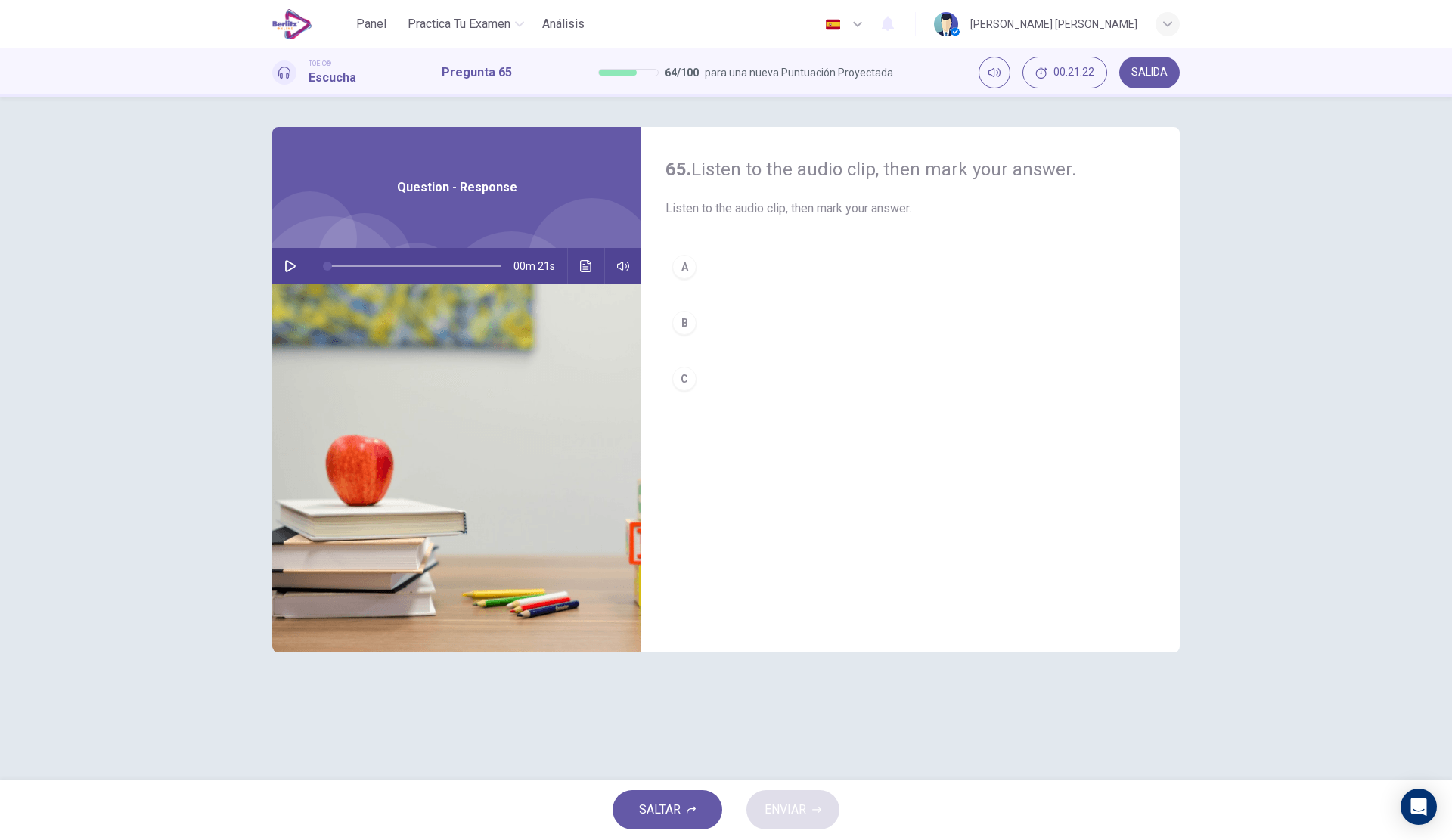
click at [276, 260] on div "00m 21s" at bounding box center [456, 265] width 369 height 36
click at [281, 264] on button "button" at bounding box center [290, 265] width 24 height 36
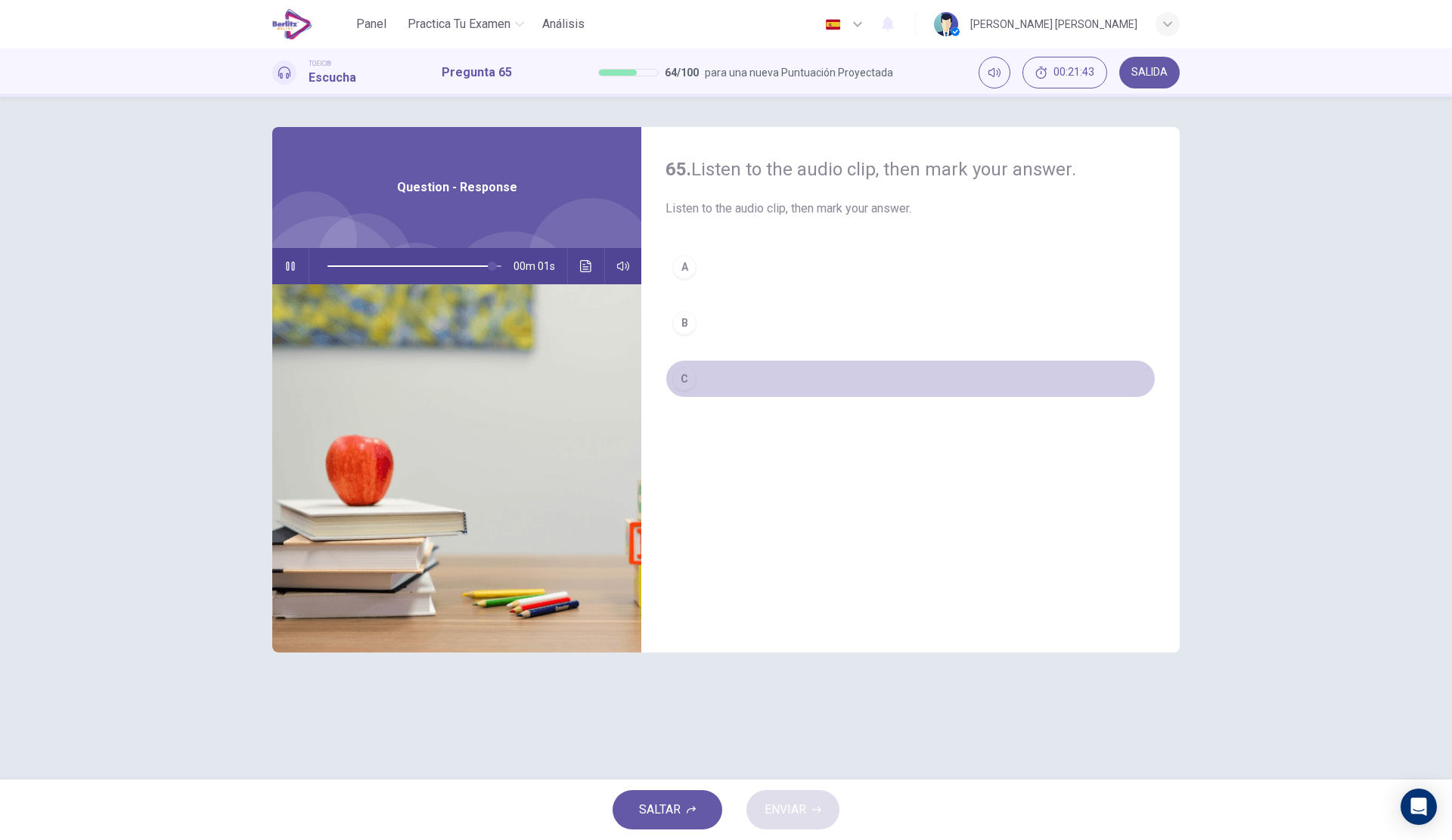
click at [790, 381] on button "C" at bounding box center [910, 378] width 490 height 38
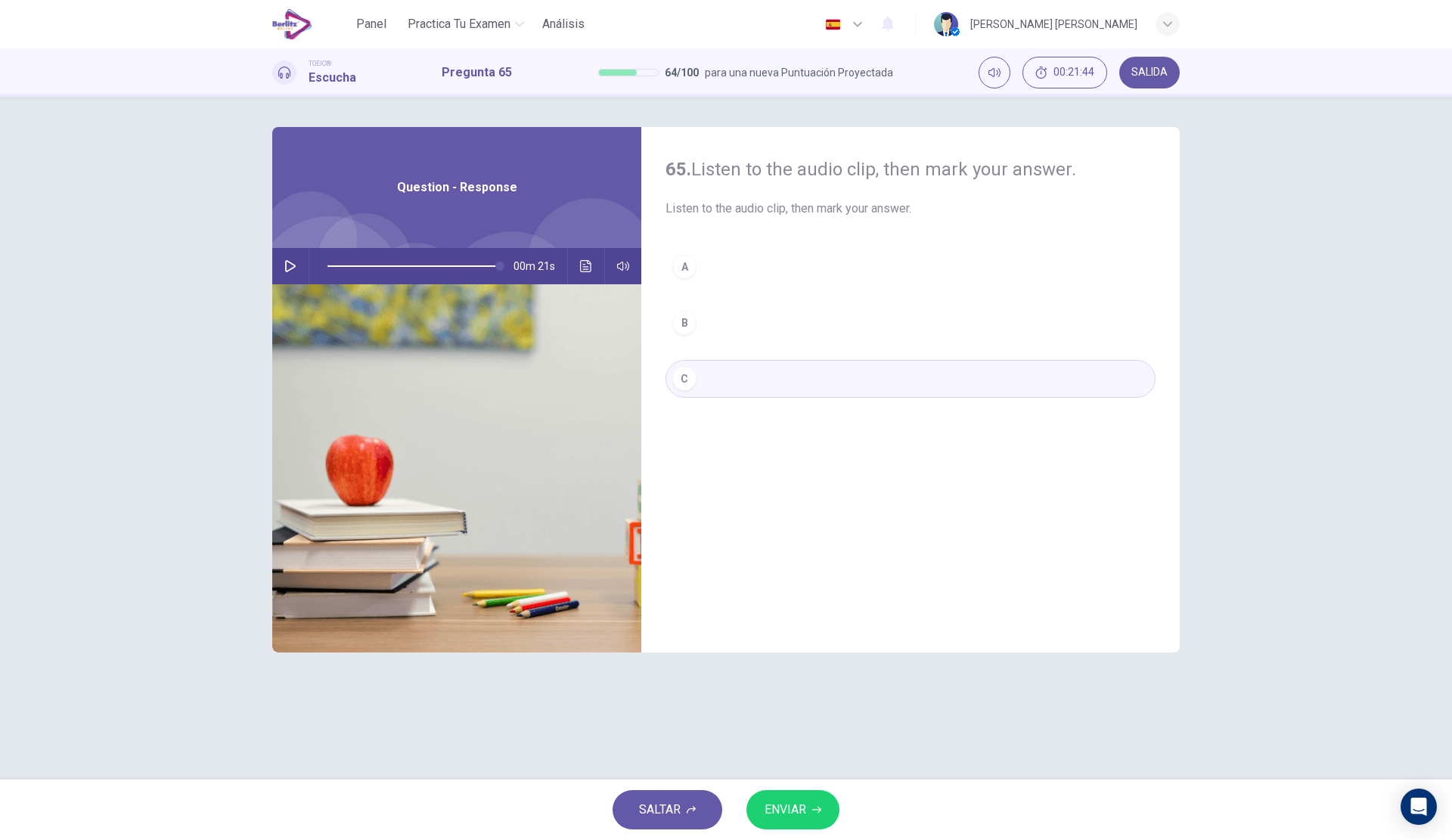
type input "*"
click at [769, 822] on button "ENVIAR" at bounding box center [792, 809] width 93 height 39
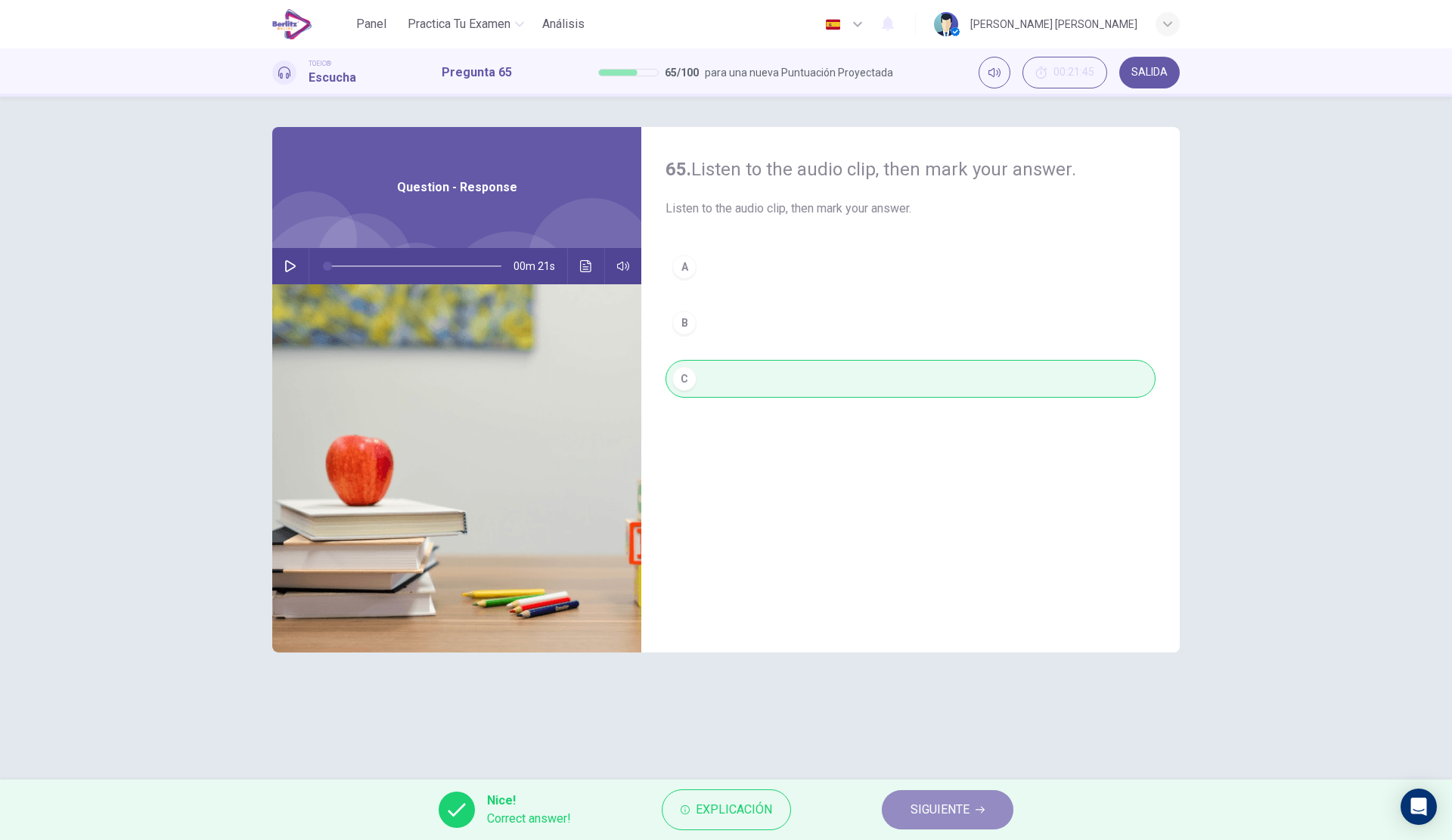
click at [962, 800] on span "SIGUIENTE" at bounding box center [940, 809] width 59 height 21
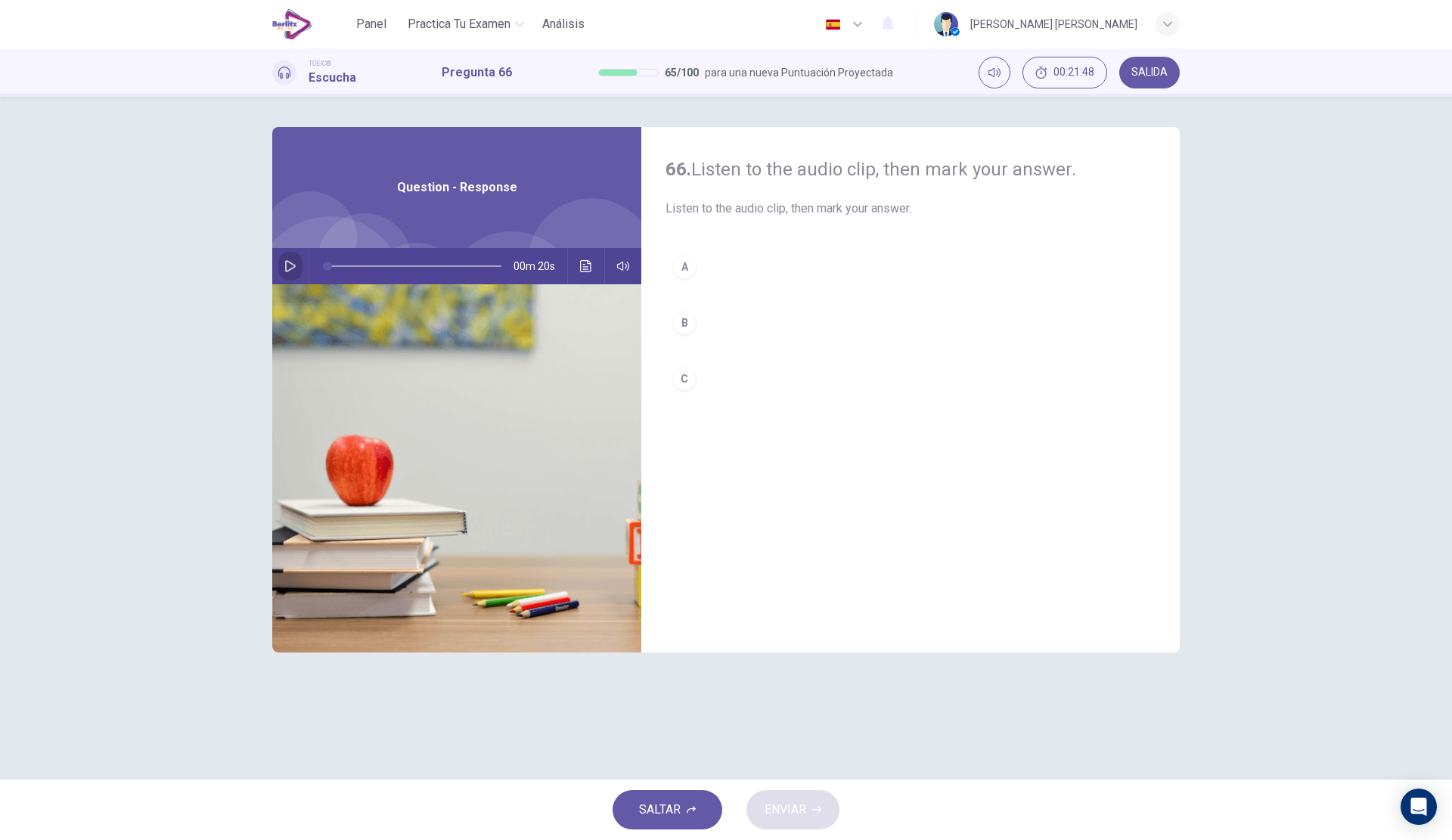
click at [286, 266] on icon "button" at bounding box center [290, 266] width 11 height 12
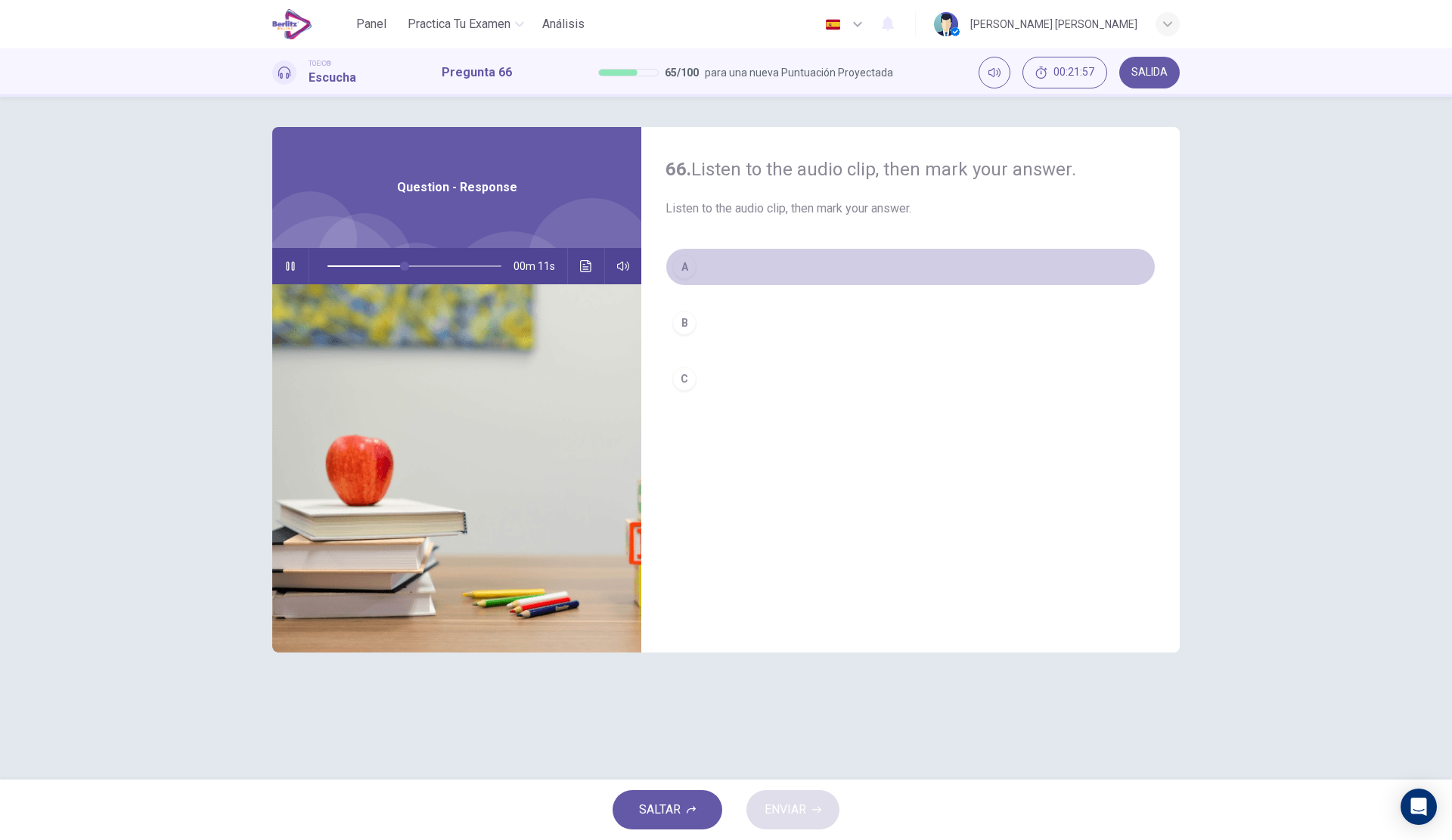
click at [732, 262] on button "A" at bounding box center [910, 266] width 490 height 38
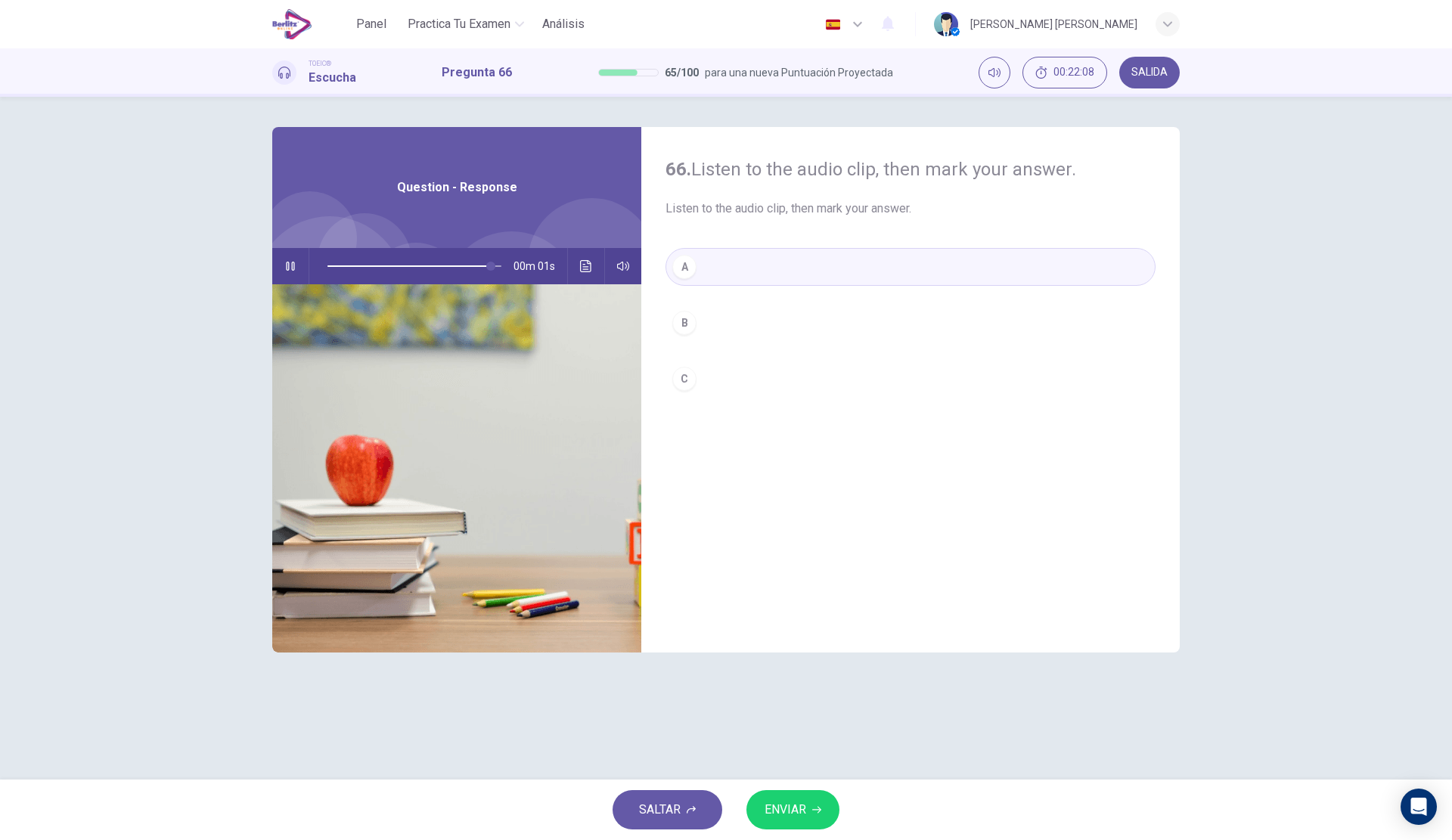
click at [811, 804] on button "ENVIAR" at bounding box center [792, 809] width 93 height 39
type input "*"
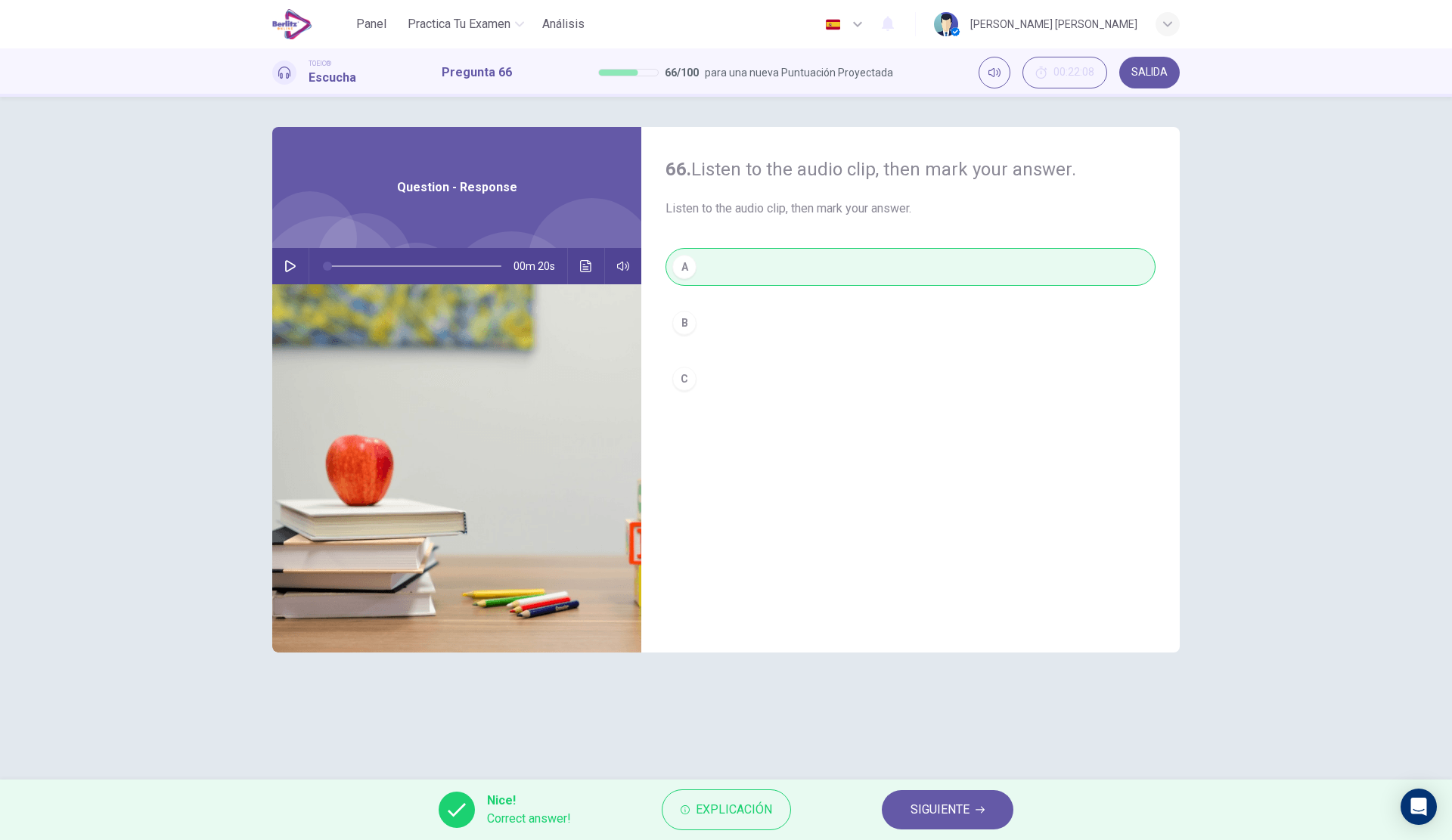
click at [948, 804] on span "SIGUIENTE" at bounding box center [940, 809] width 59 height 21
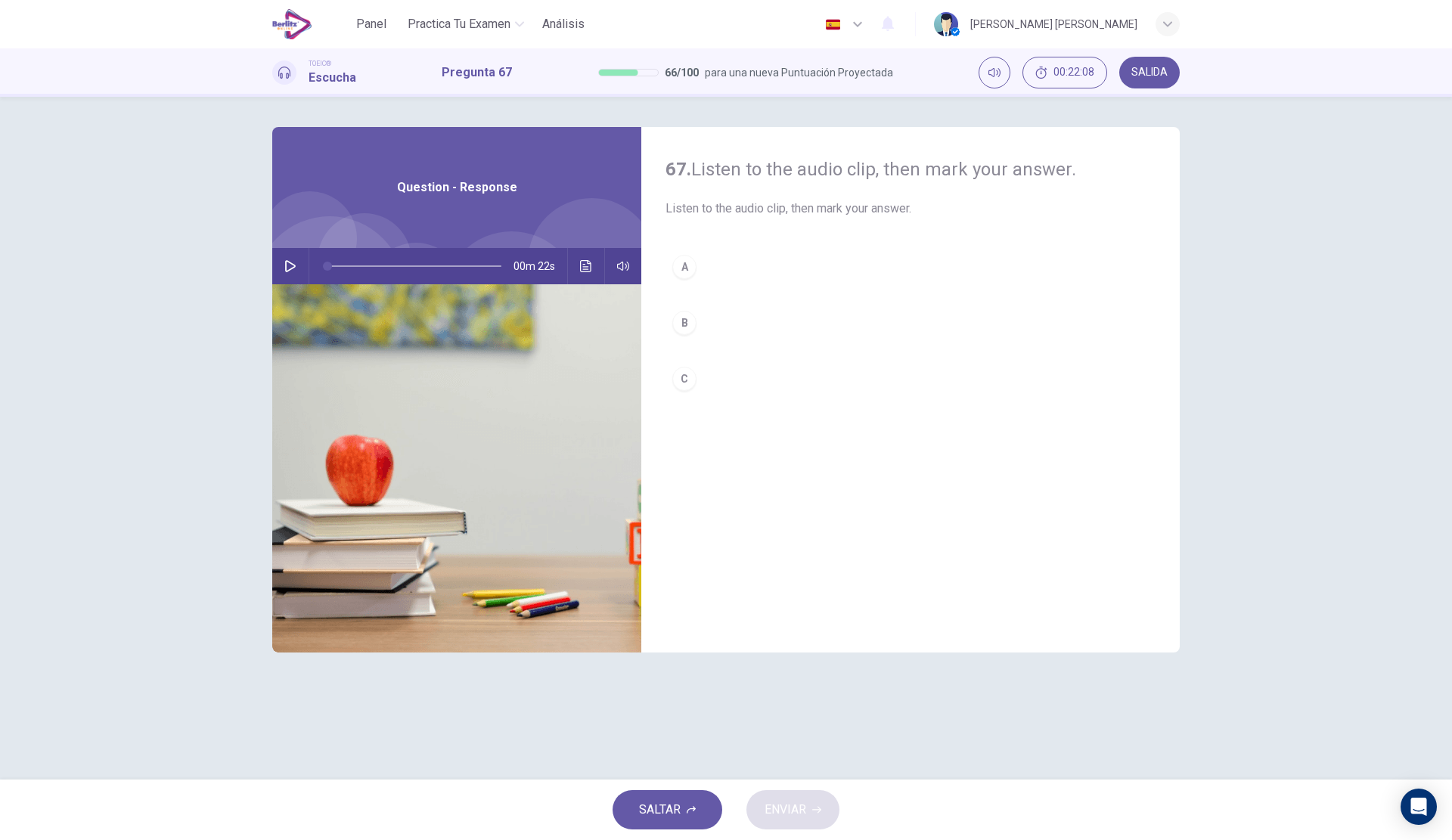
click at [281, 257] on button "button" at bounding box center [290, 265] width 24 height 36
click at [823, 259] on button "A" at bounding box center [910, 266] width 490 height 38
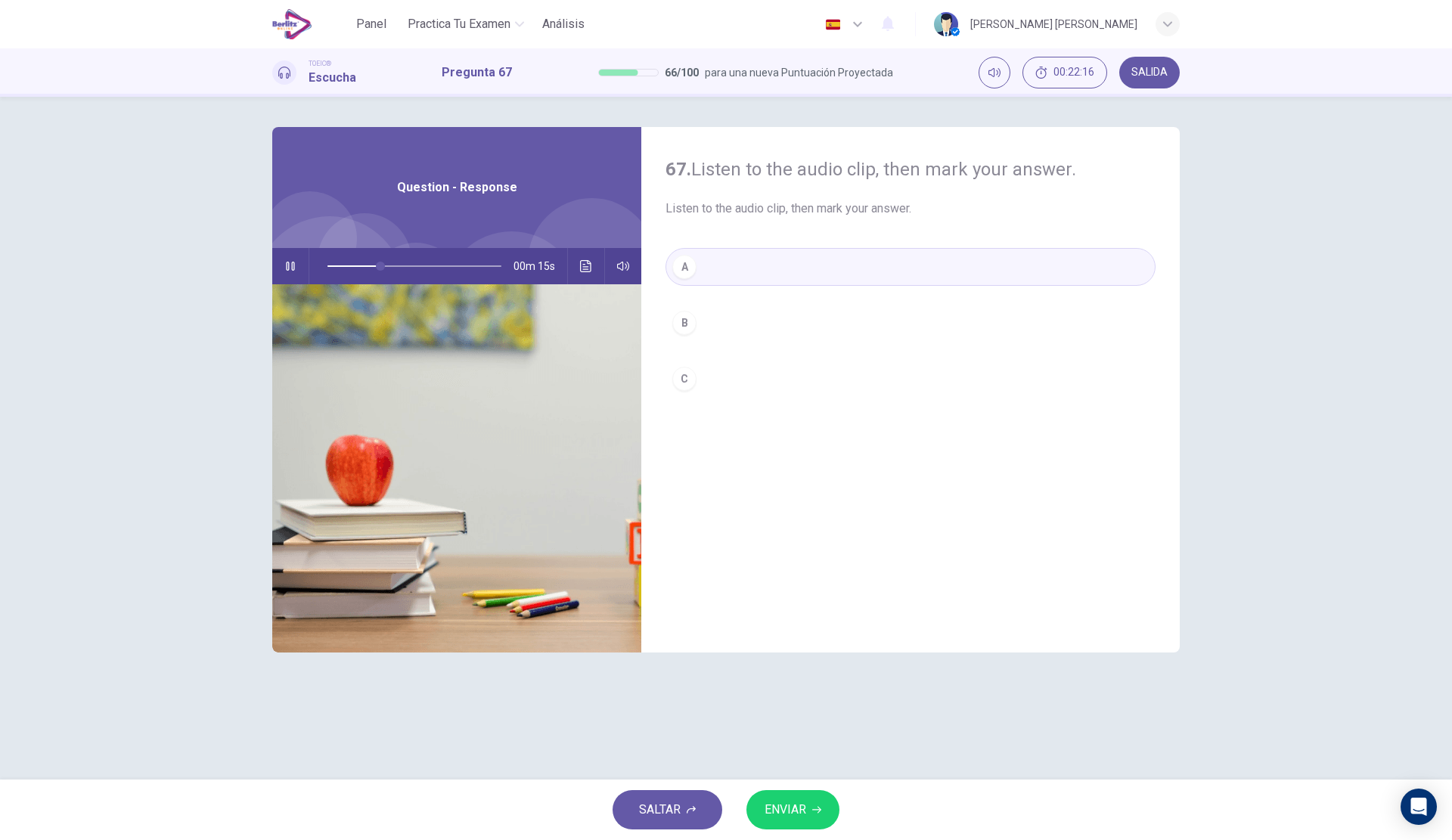
click at [809, 799] on button "ENVIAR" at bounding box center [792, 809] width 93 height 39
type input "**"
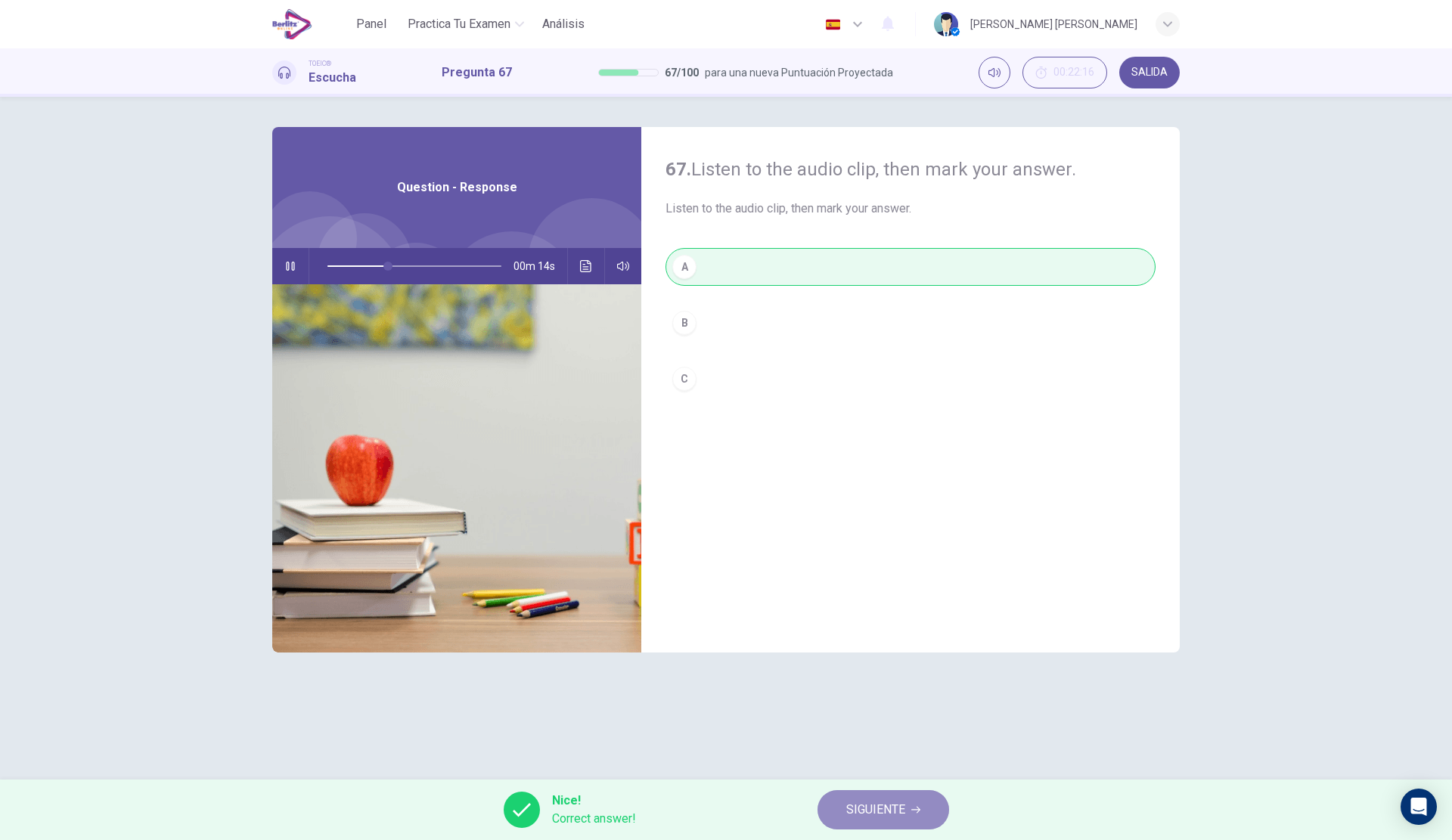
click at [904, 803] on span "SIGUIENTE" at bounding box center [876, 809] width 59 height 21
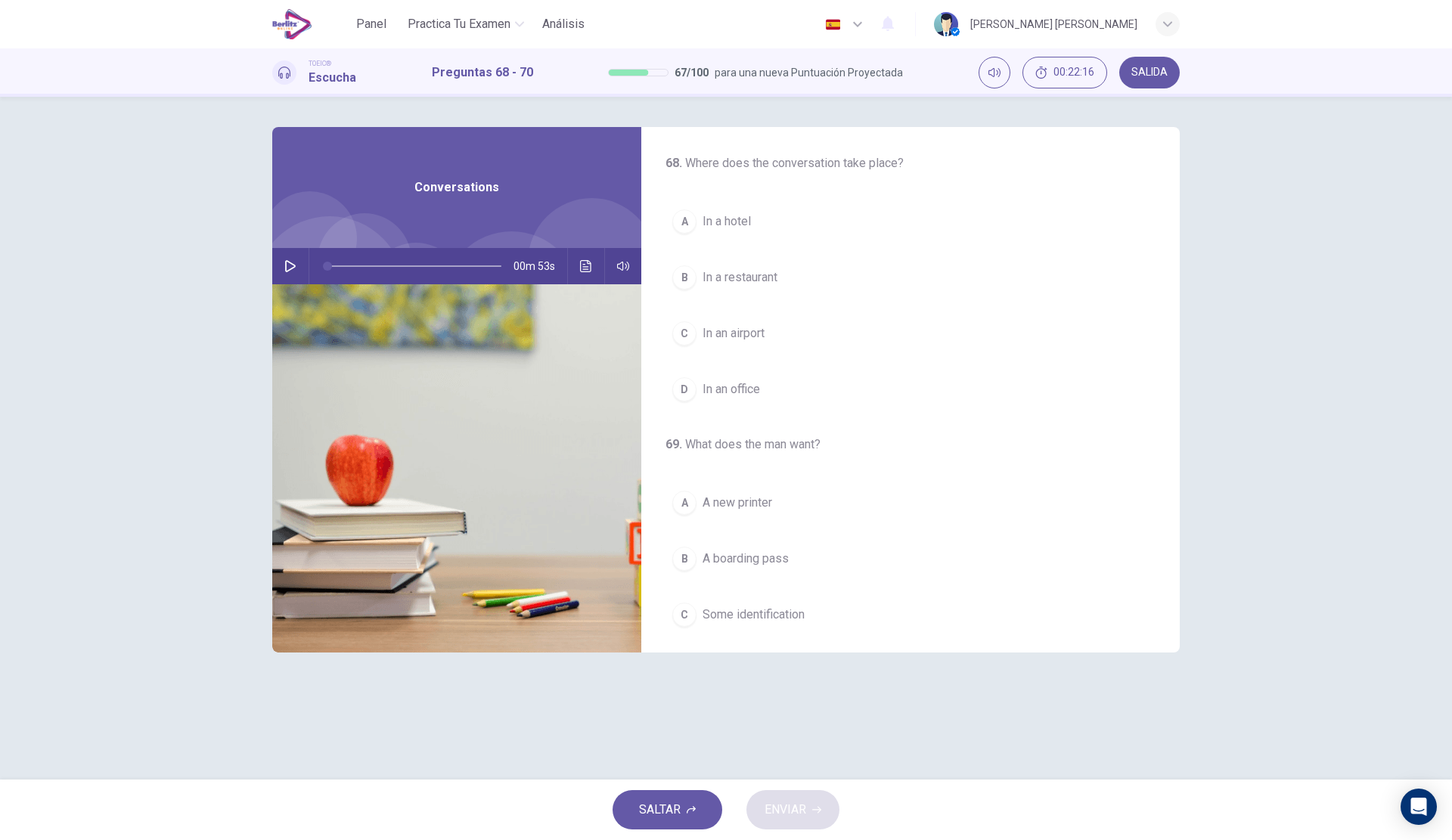
click at [303, 260] on div "00m 53s" at bounding box center [456, 265] width 369 height 36
click at [283, 267] on button "button" at bounding box center [290, 265] width 24 height 36
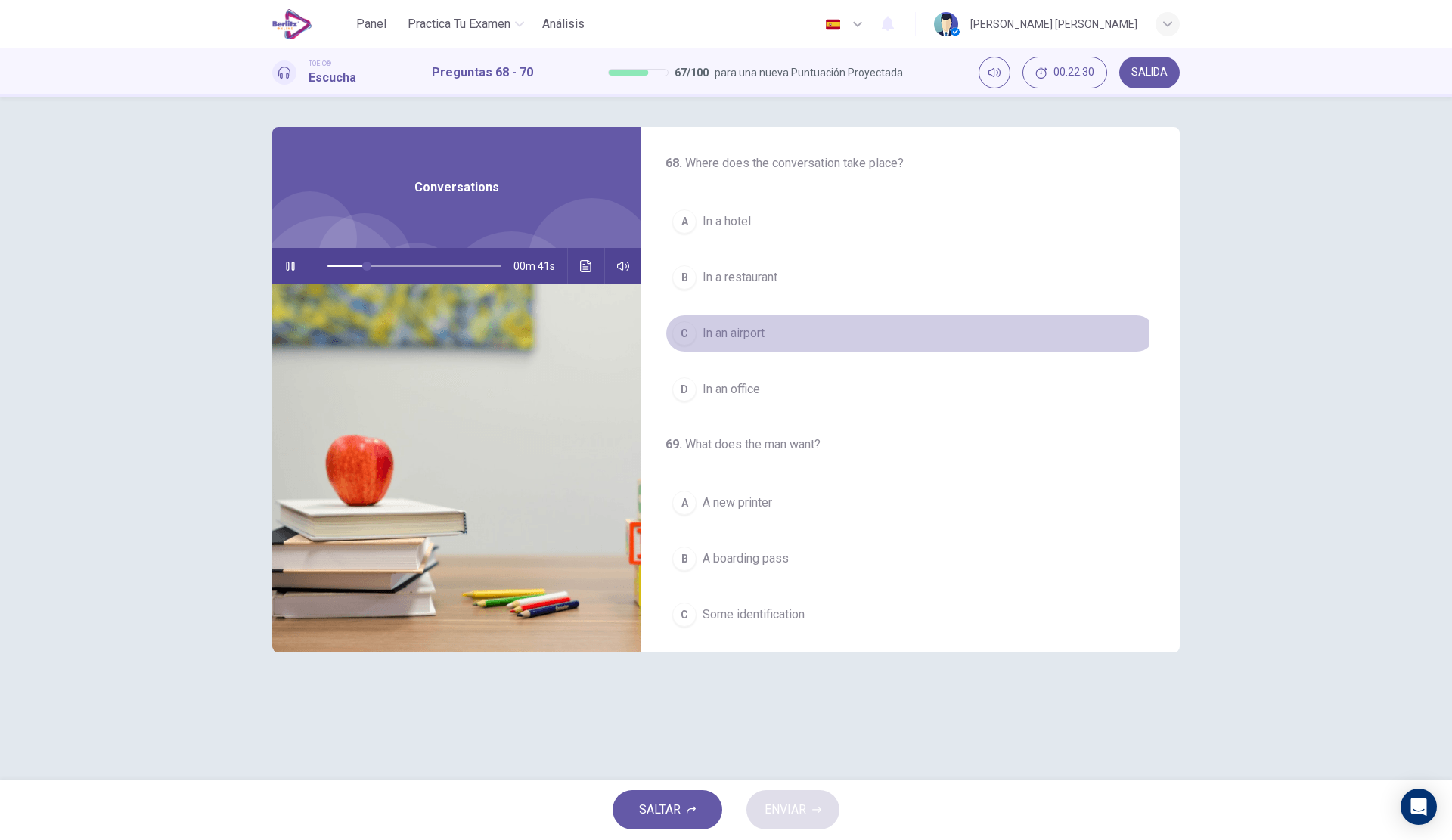
click at [805, 323] on button "C In an airport" at bounding box center [910, 333] width 490 height 38
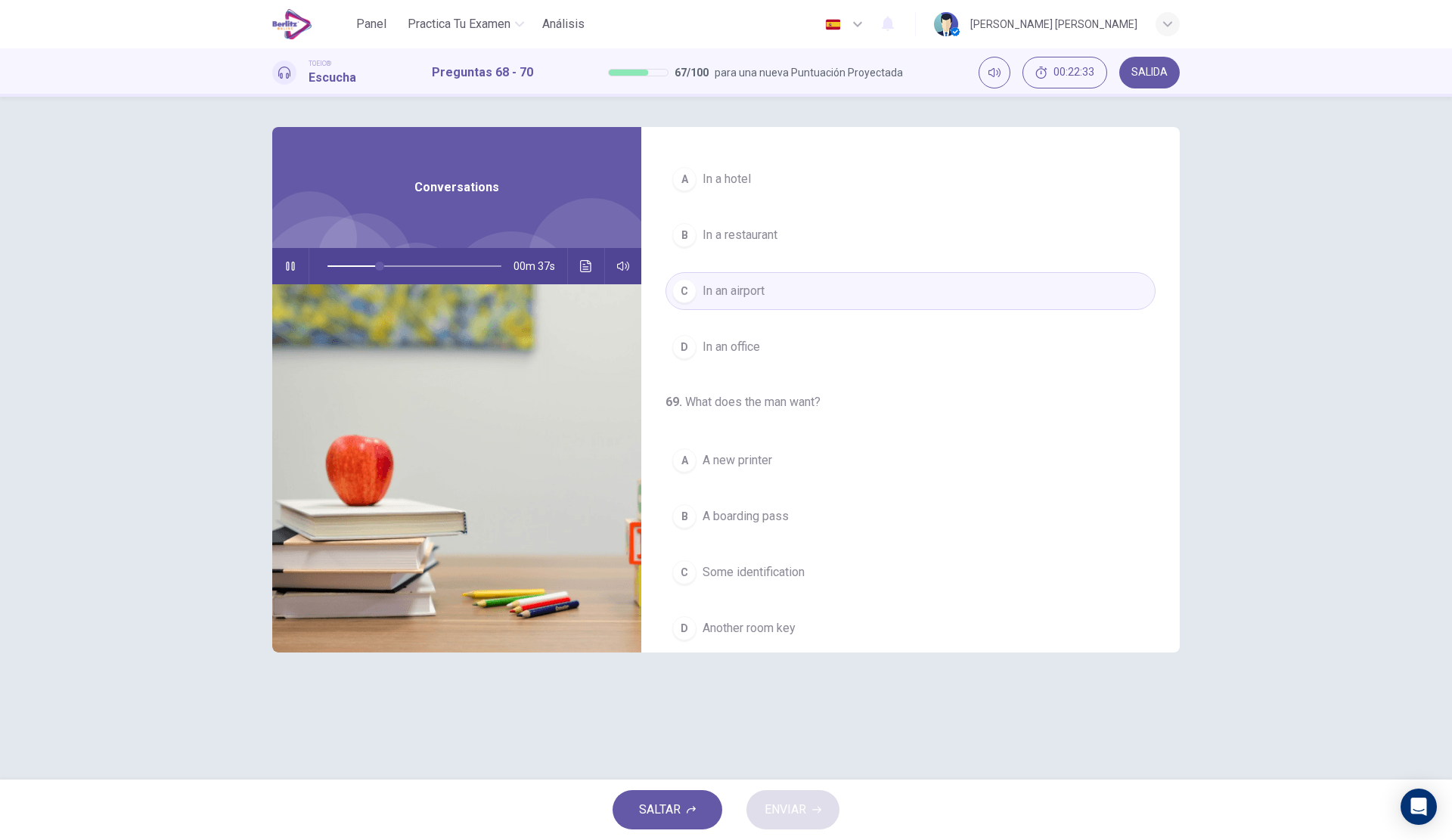
scroll to position [151, 0]
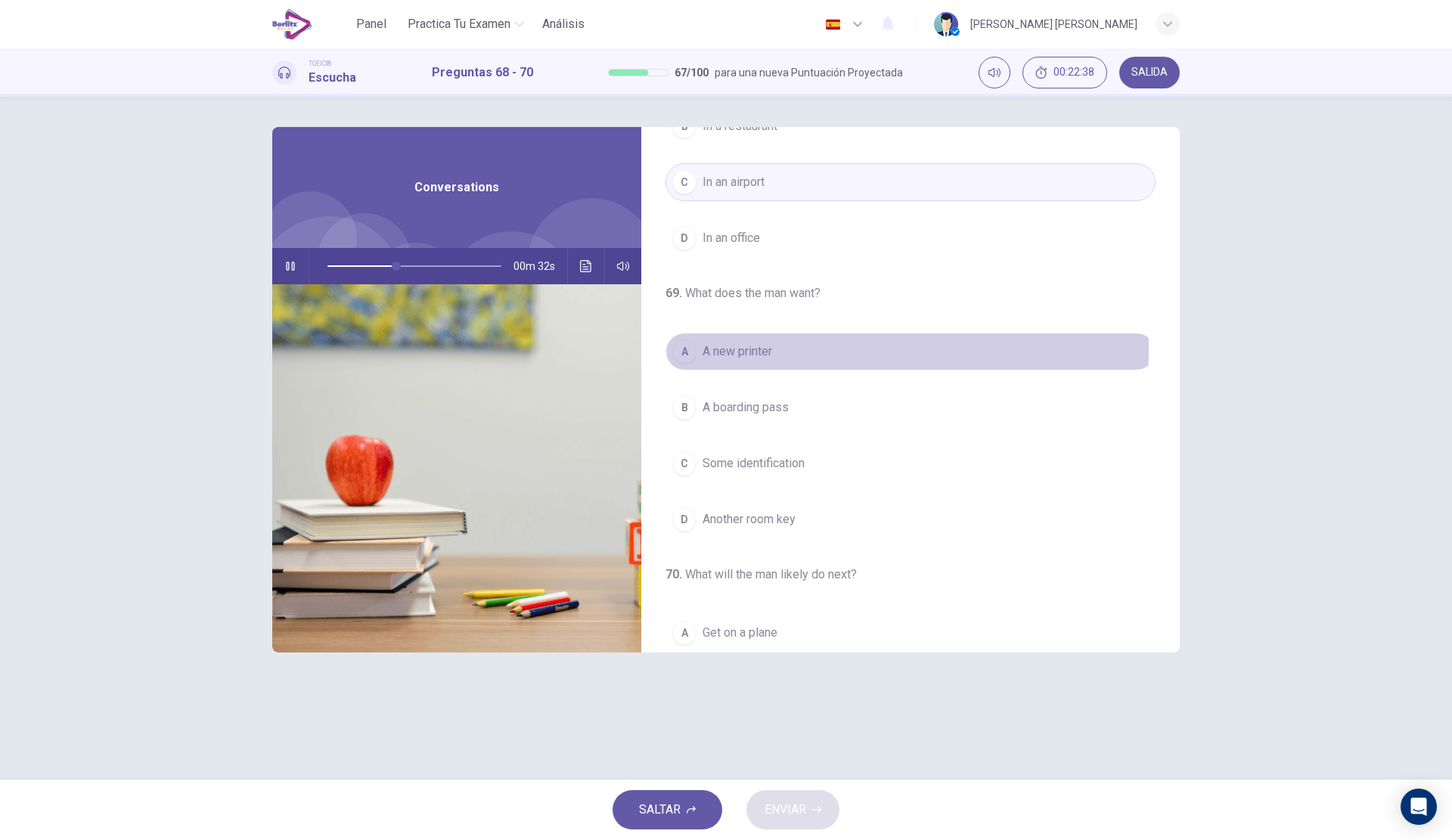
click at [823, 349] on button "A A new printer" at bounding box center [910, 351] width 490 height 38
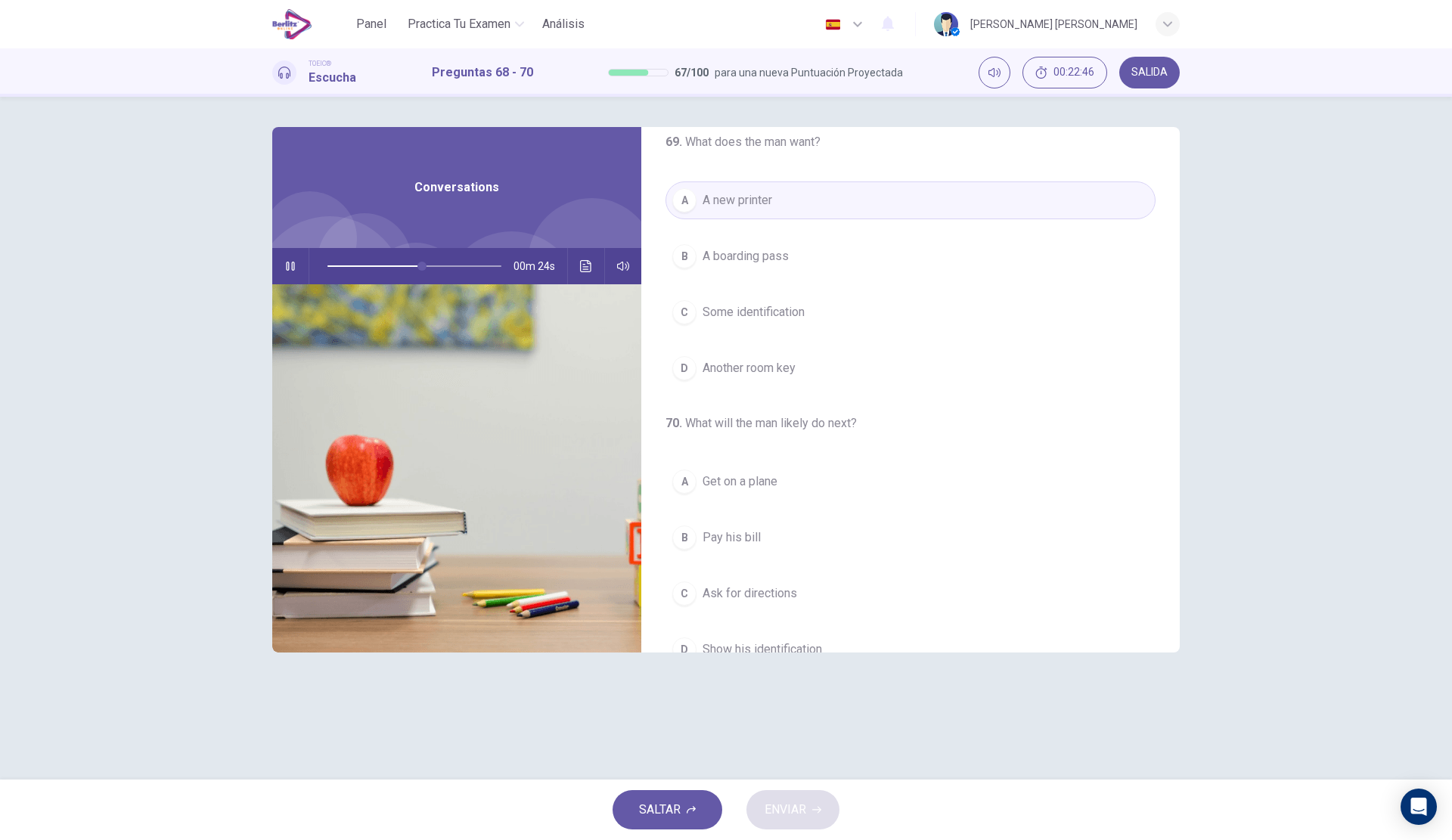
scroll to position [345, 0]
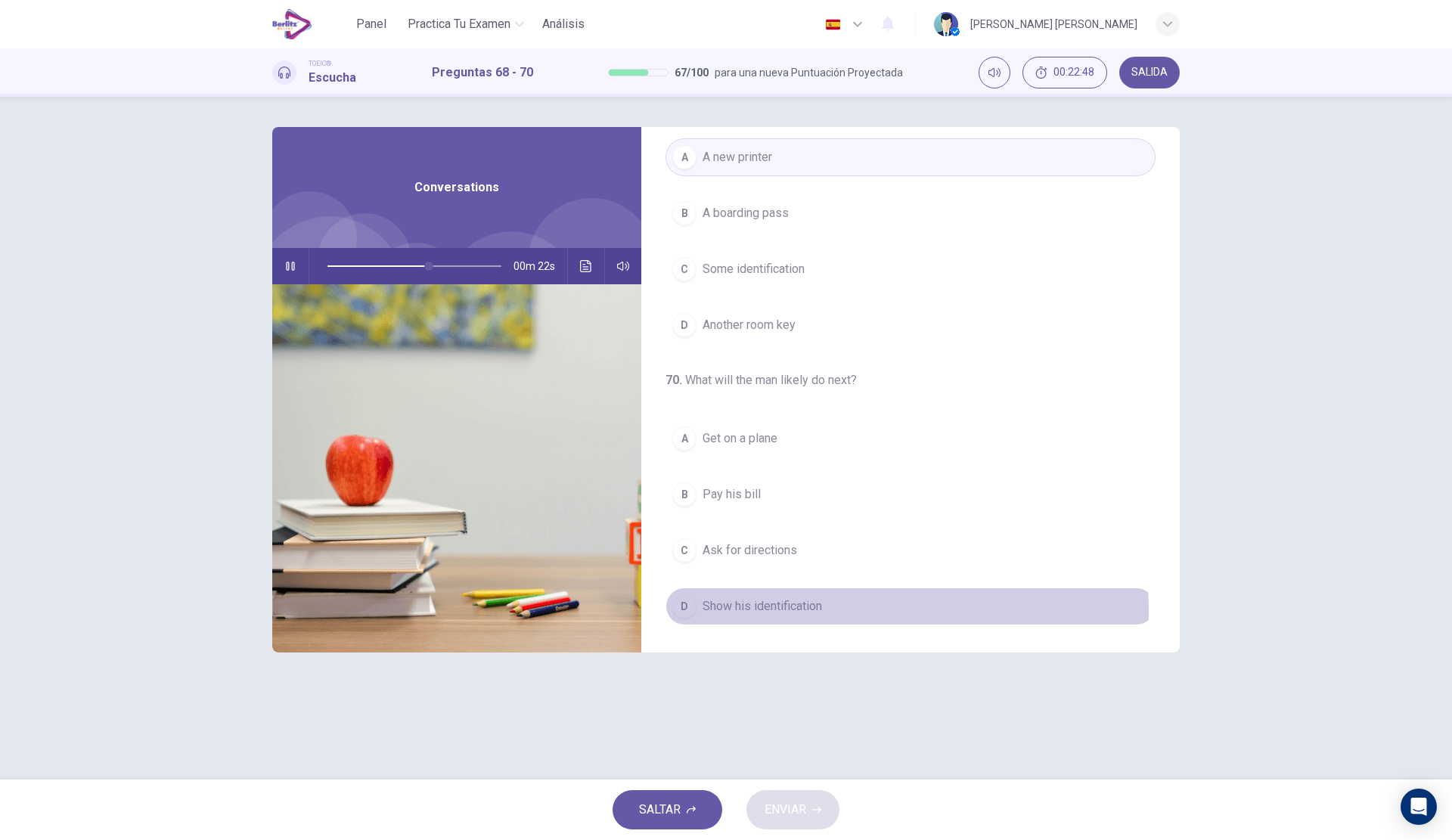
click at [778, 610] on span "Show his identification" at bounding box center [762, 606] width 119 height 18
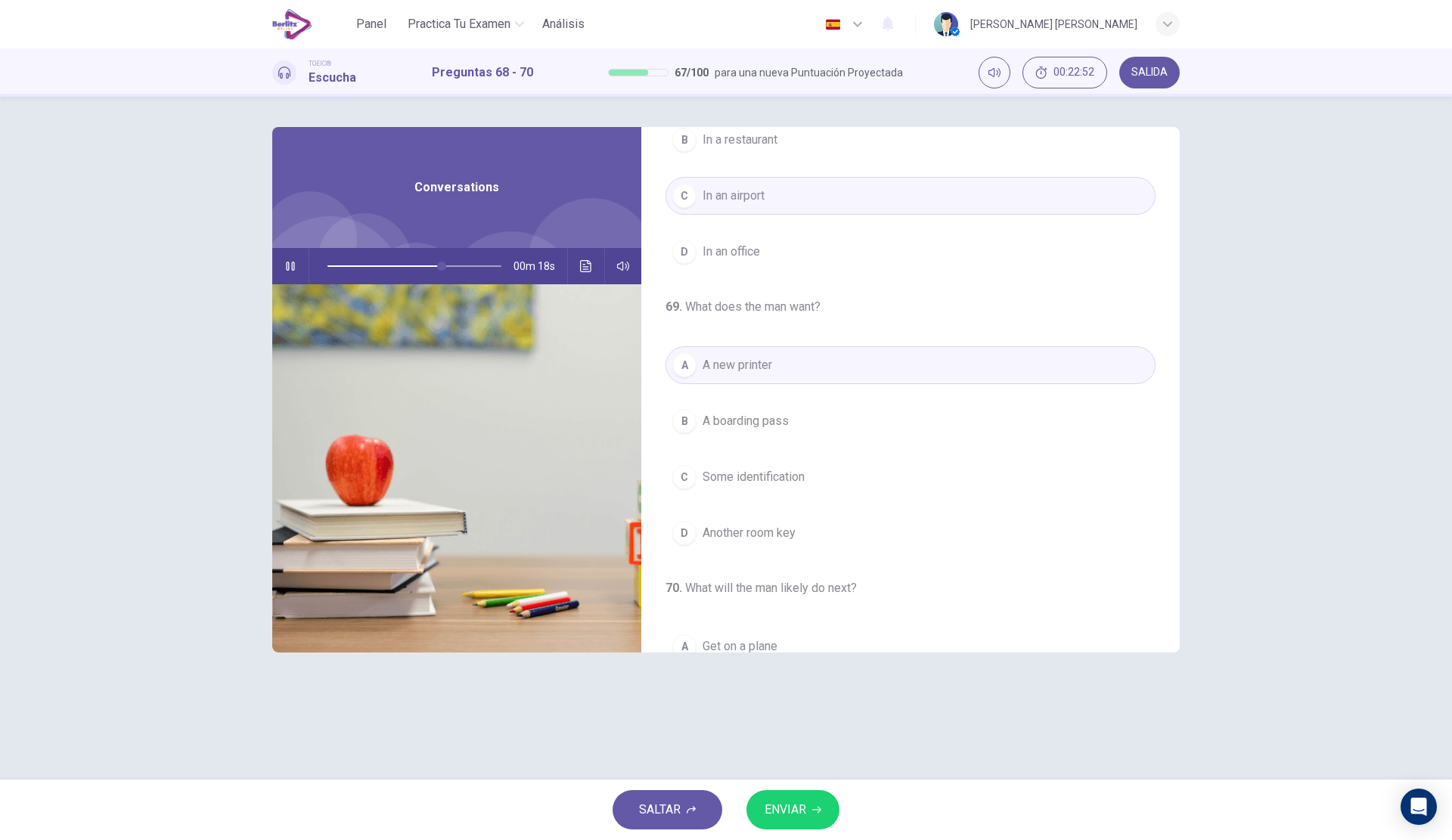
scroll to position [151, 0]
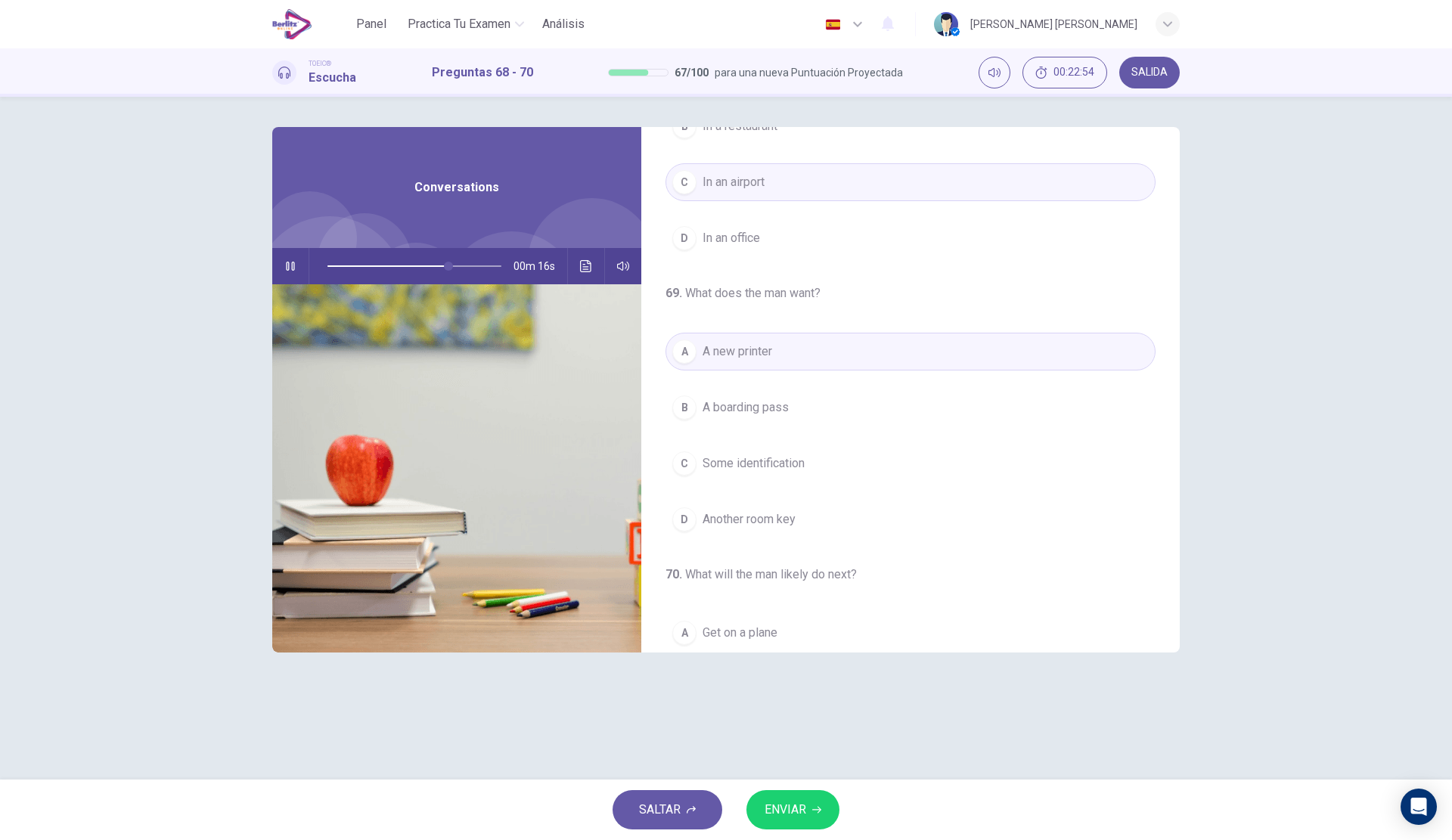
click at [805, 804] on span "ENVIAR" at bounding box center [785, 809] width 41 height 21
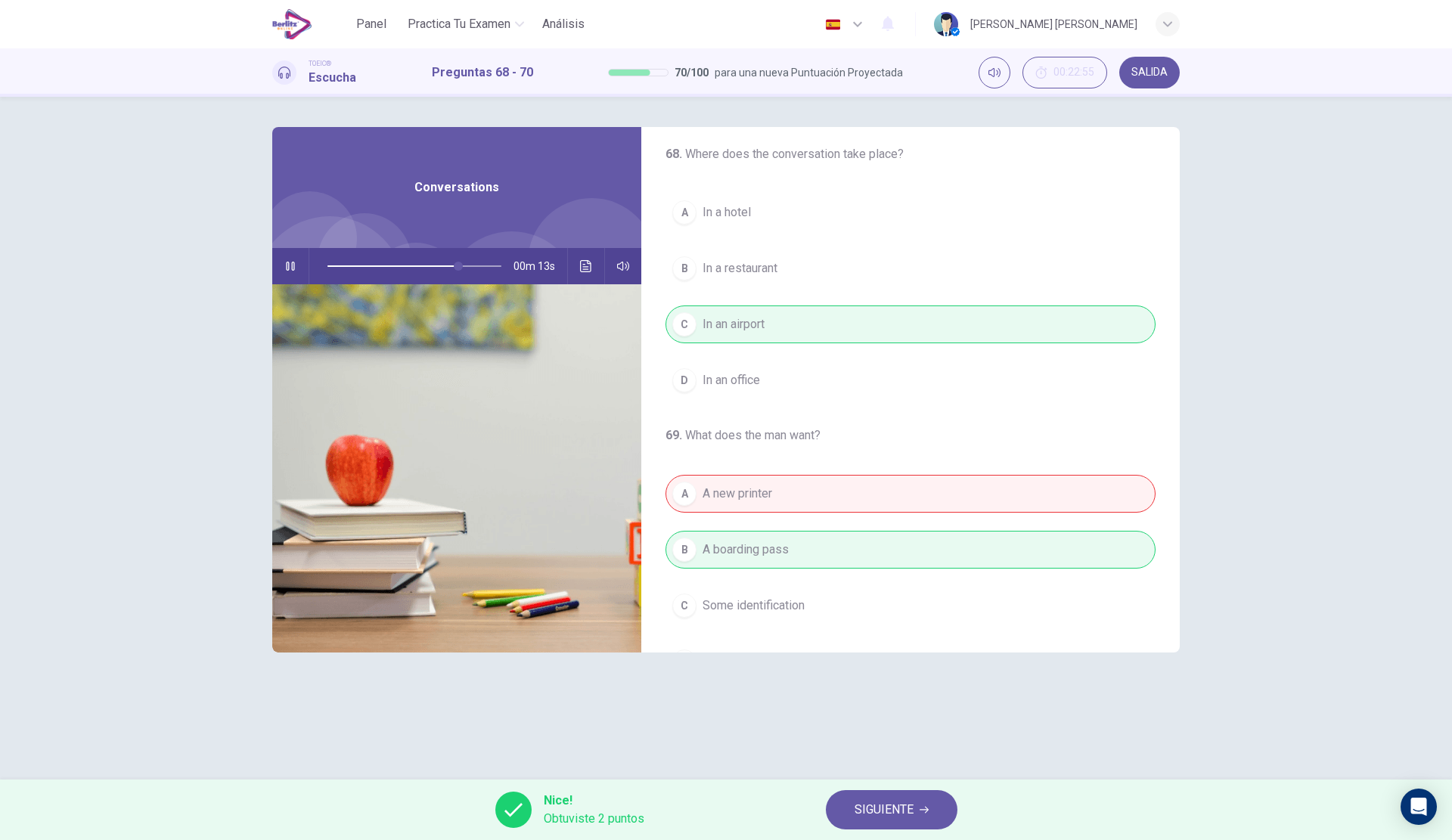
scroll to position [0, 0]
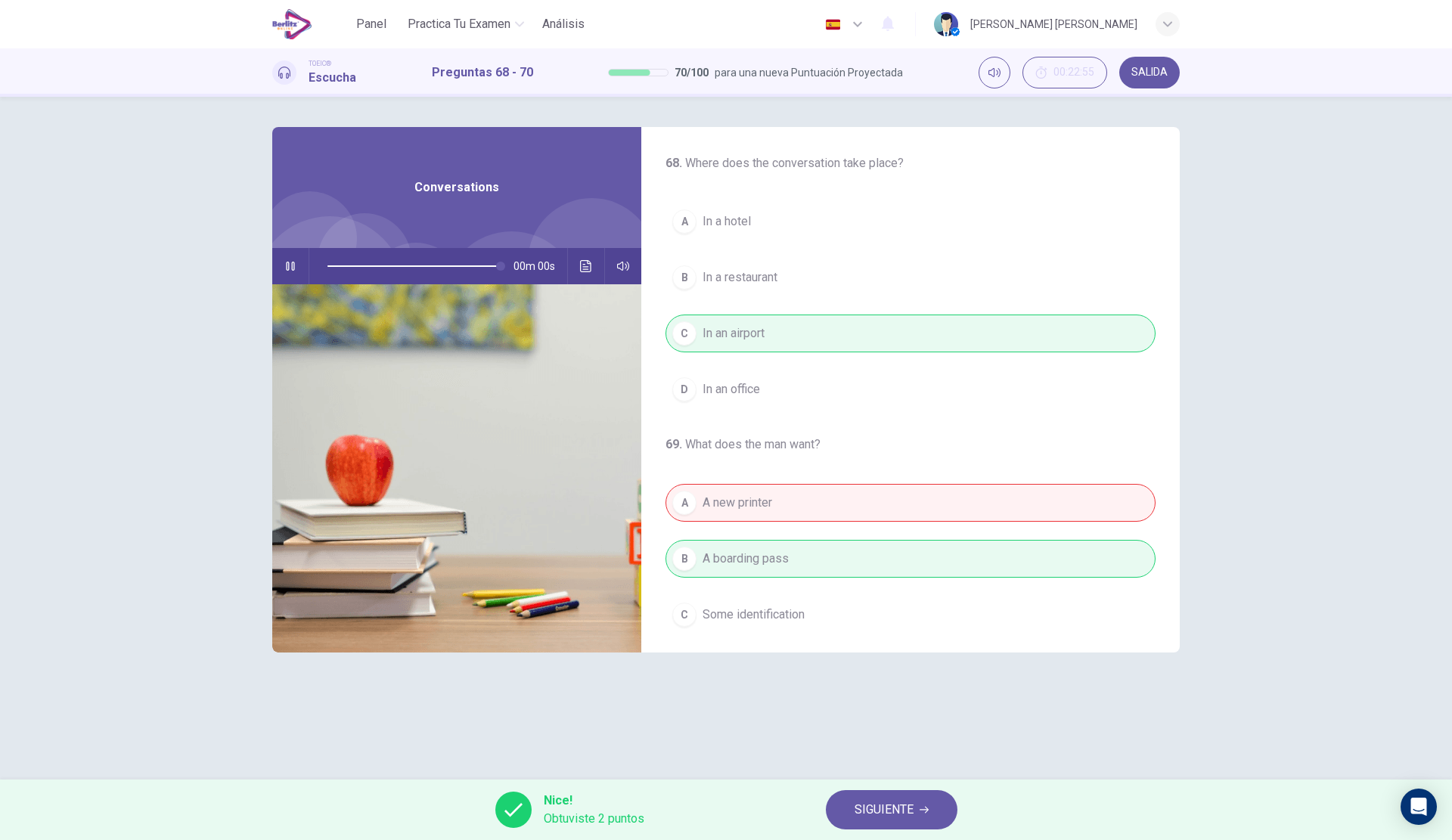
type input "*"
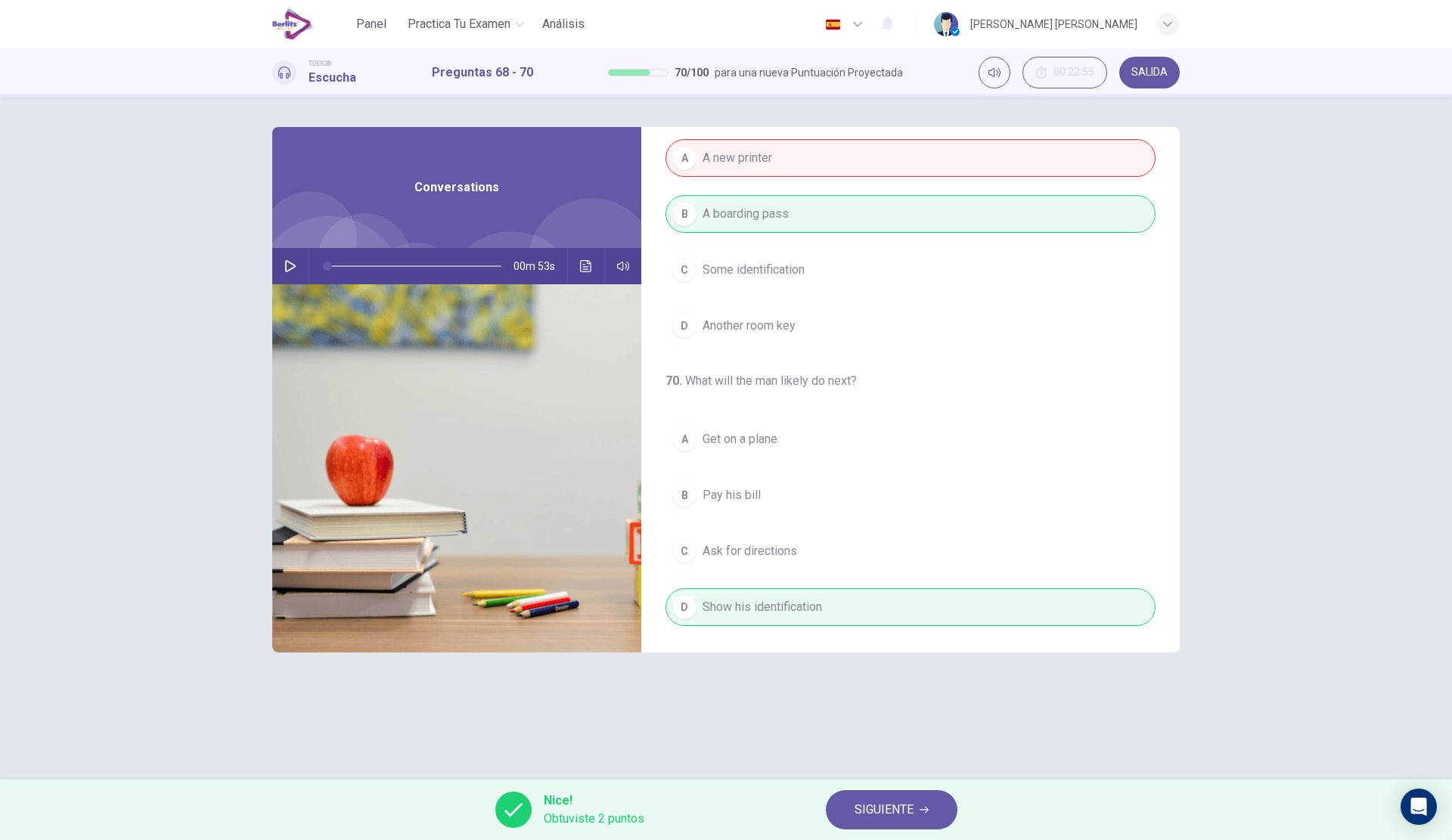
scroll to position [345, 0]
click at [876, 803] on span "SIGUIENTE" at bounding box center [884, 809] width 59 height 21
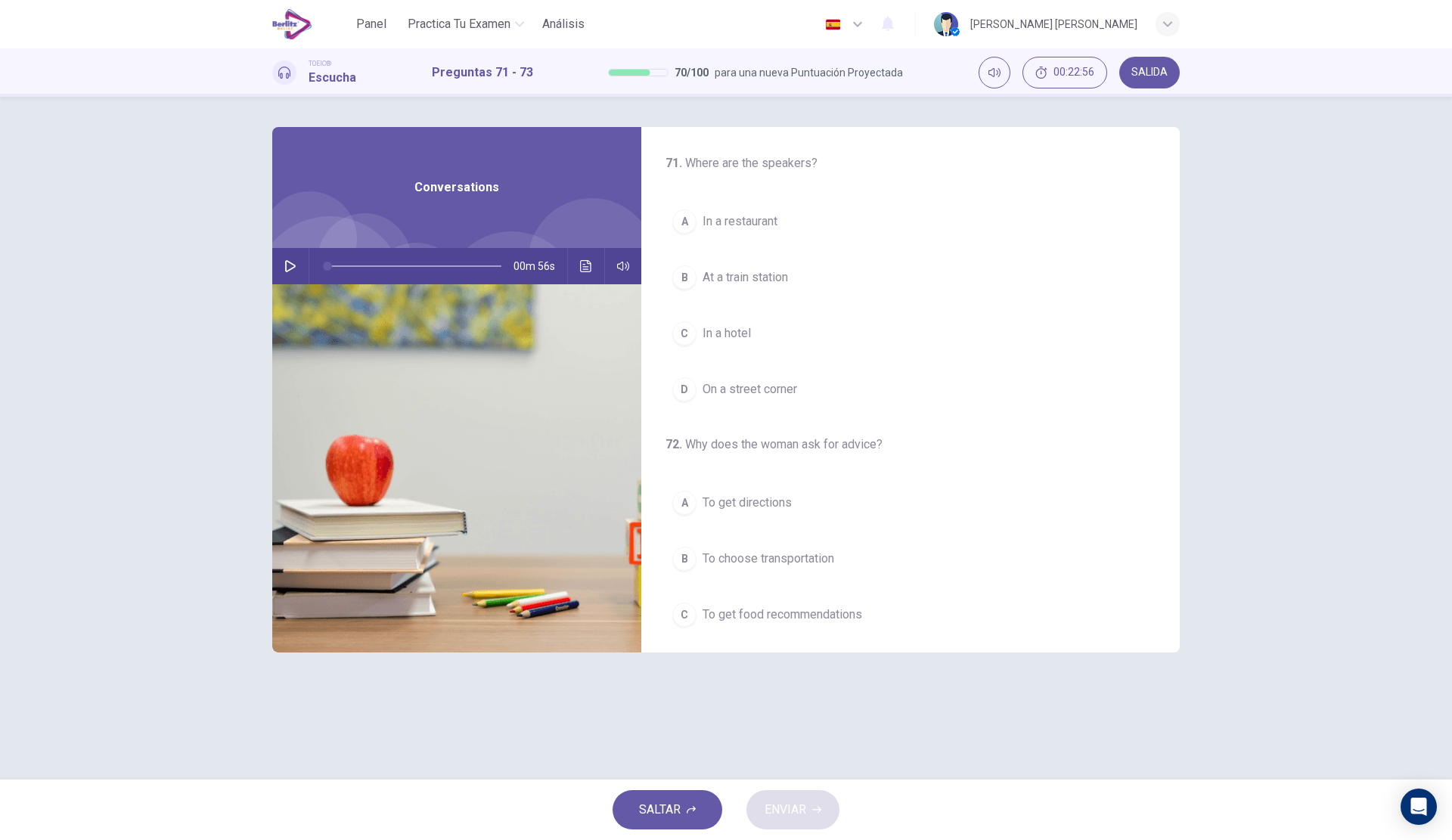
click at [282, 275] on button "button" at bounding box center [290, 265] width 24 height 36
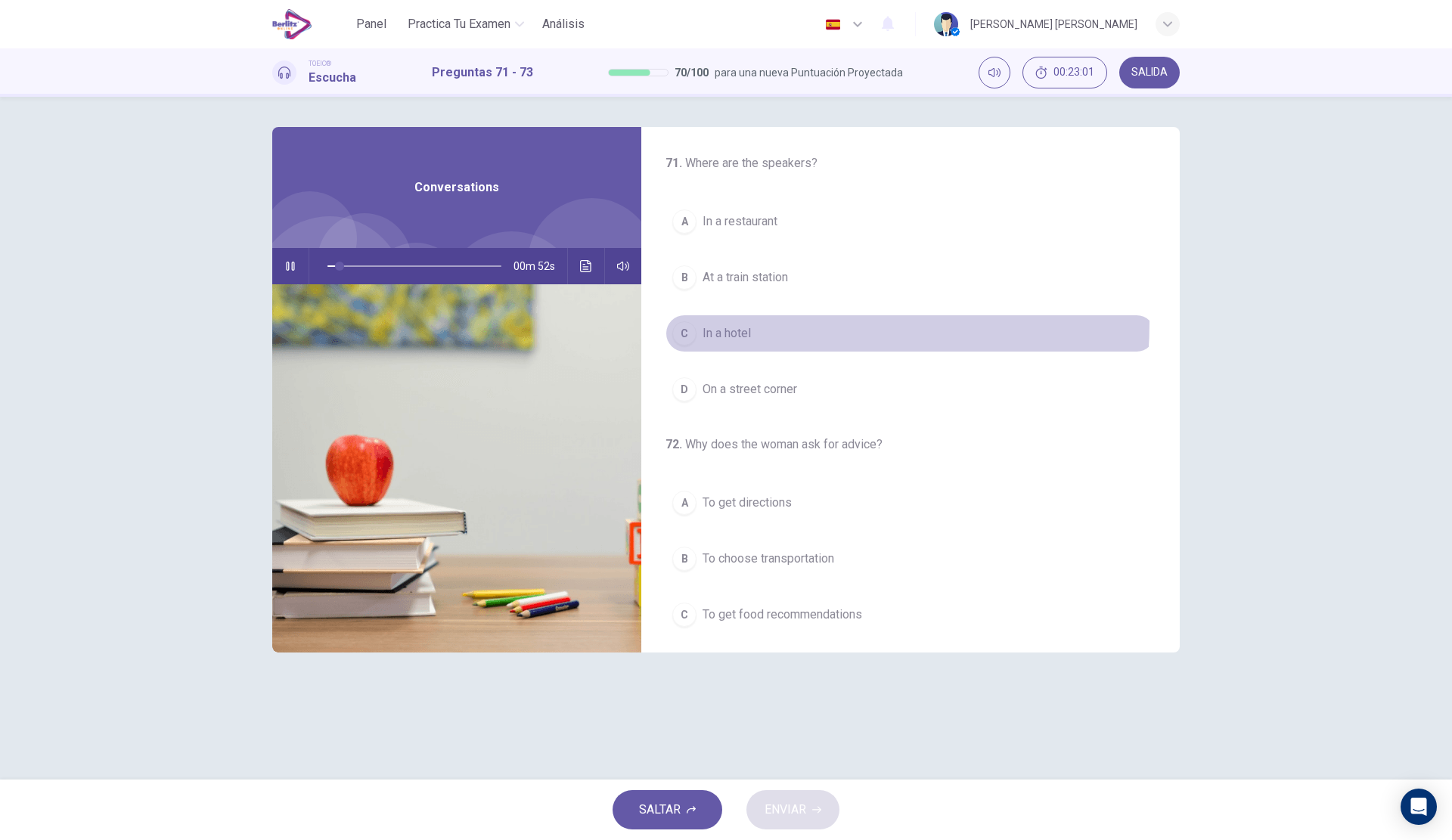
click at [766, 323] on button "C In a hotel" at bounding box center [910, 333] width 490 height 38
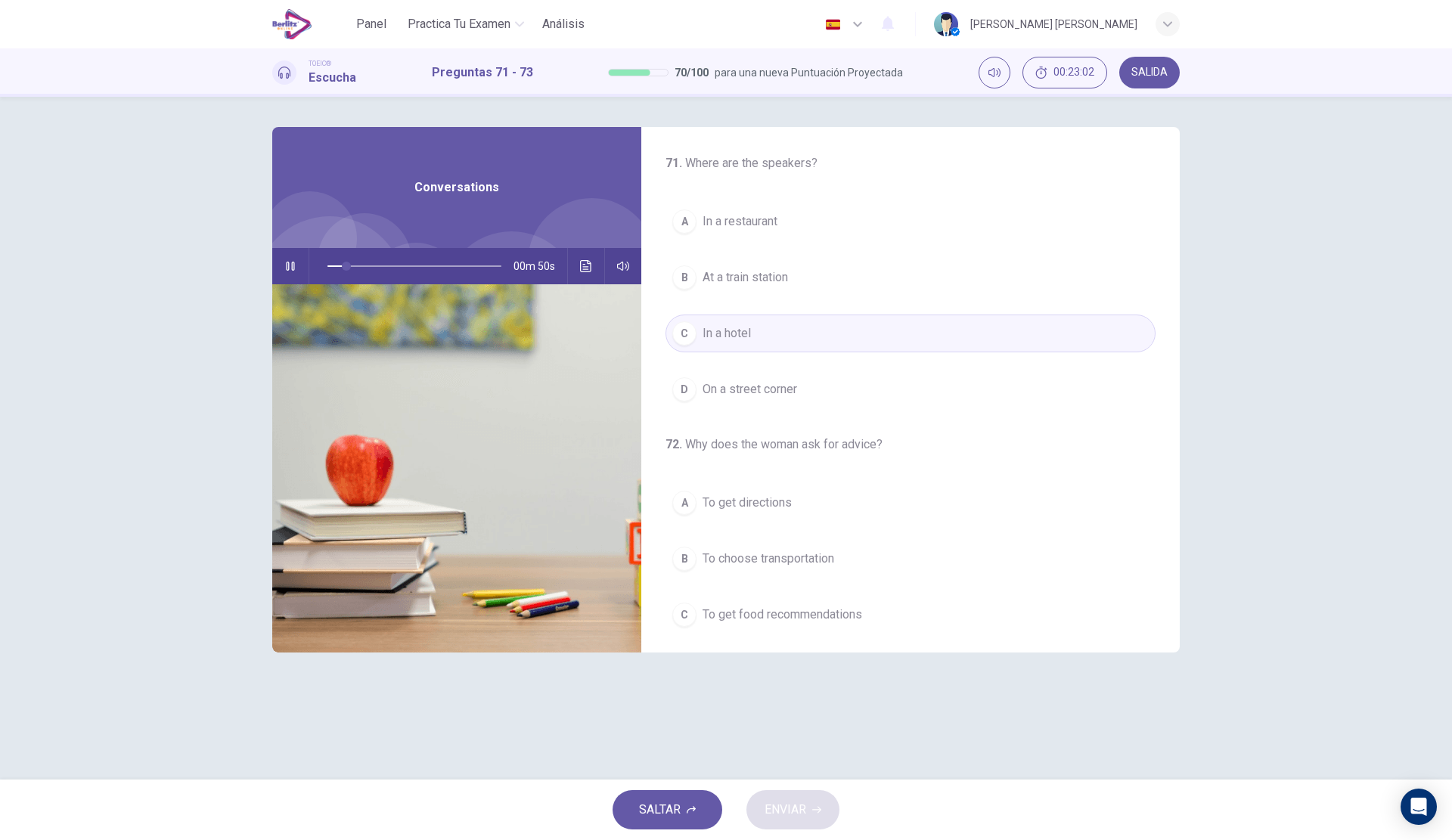
scroll to position [151, 0]
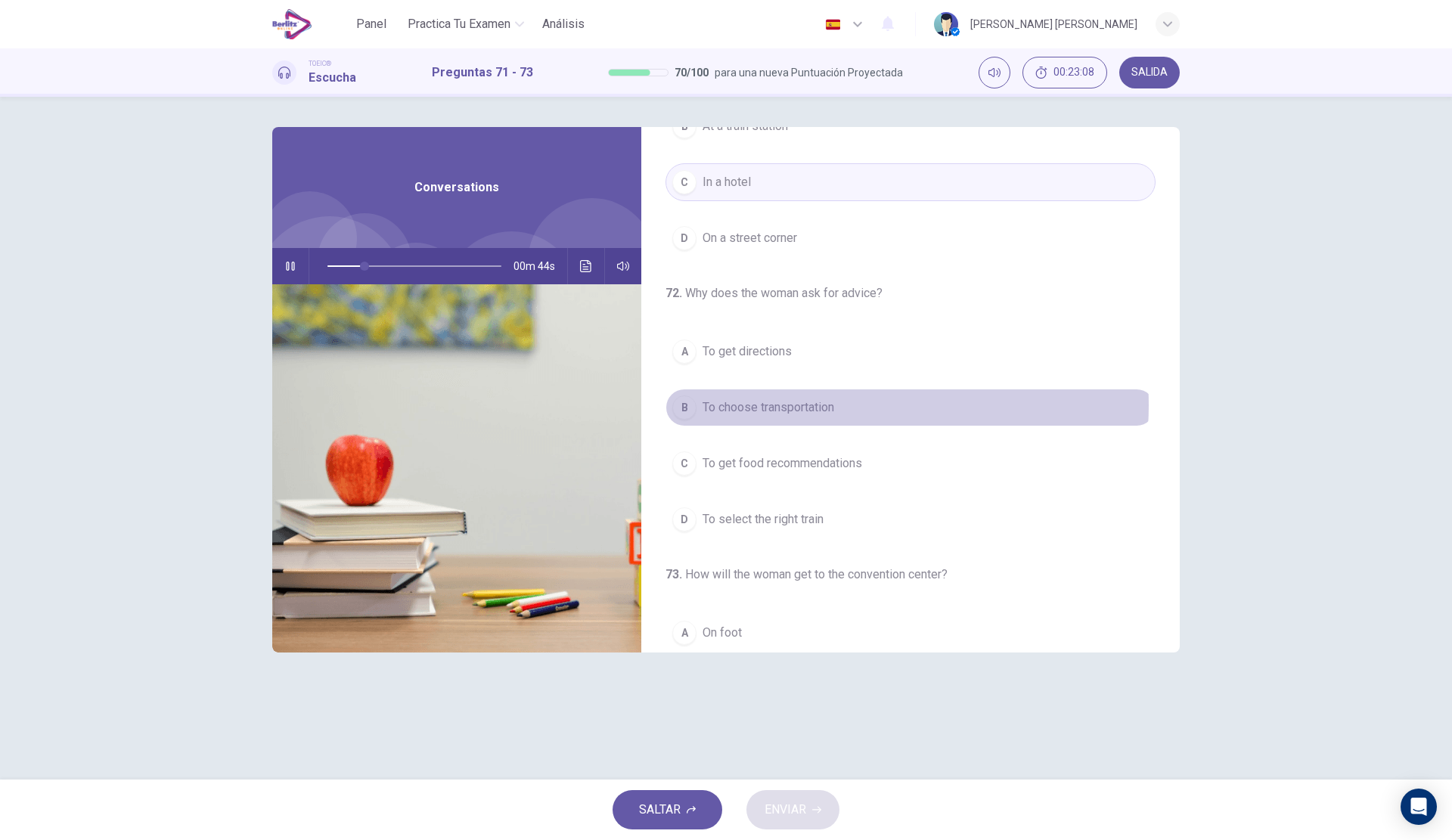
click at [834, 405] on span "To choose transportation" at bounding box center [768, 407] width 132 height 18
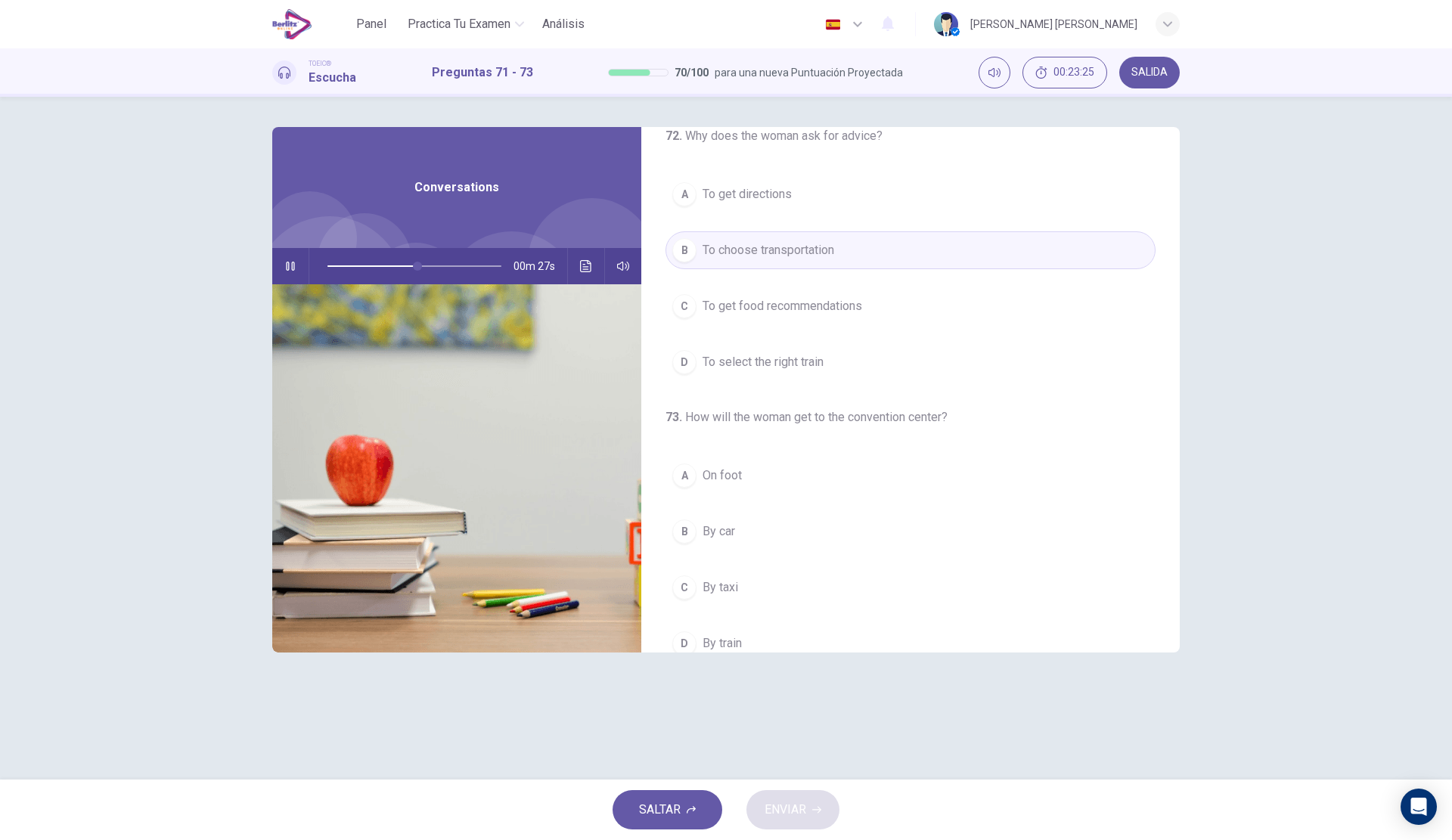
scroll to position [345, 0]
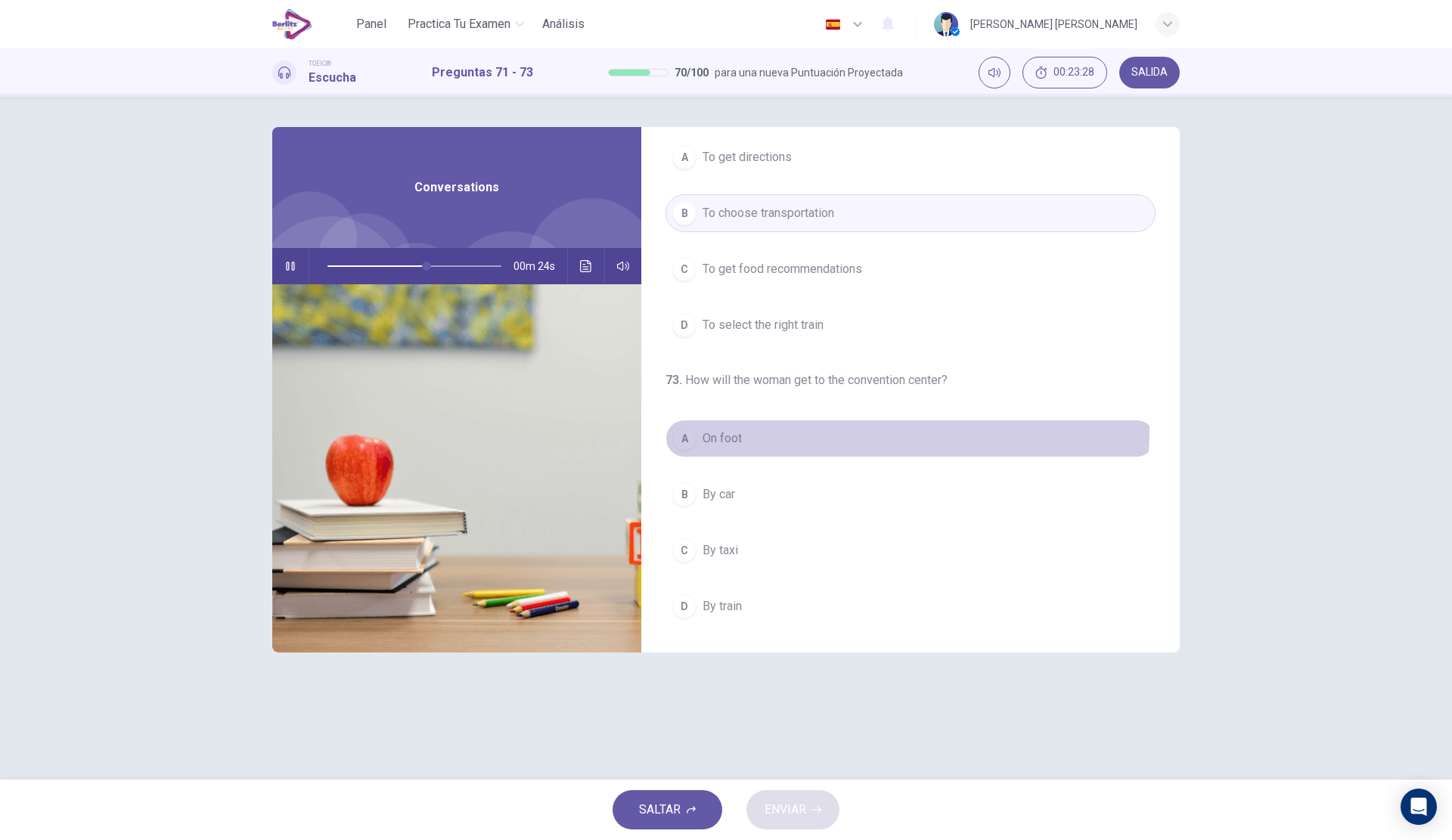
click at [840, 430] on button "A On foot" at bounding box center [910, 438] width 490 height 38
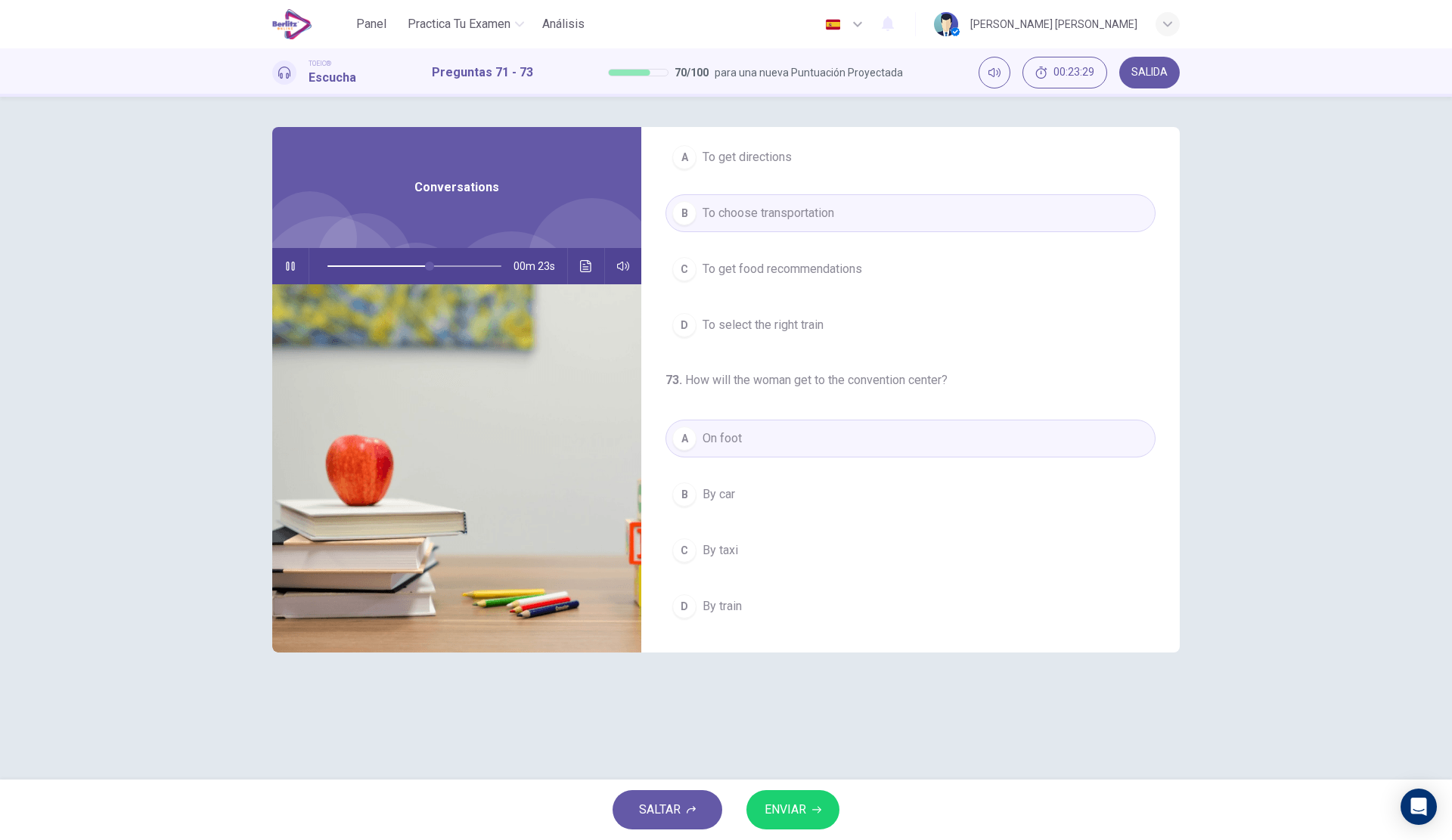
click at [775, 819] on span "ENVIAR" at bounding box center [785, 809] width 41 height 21
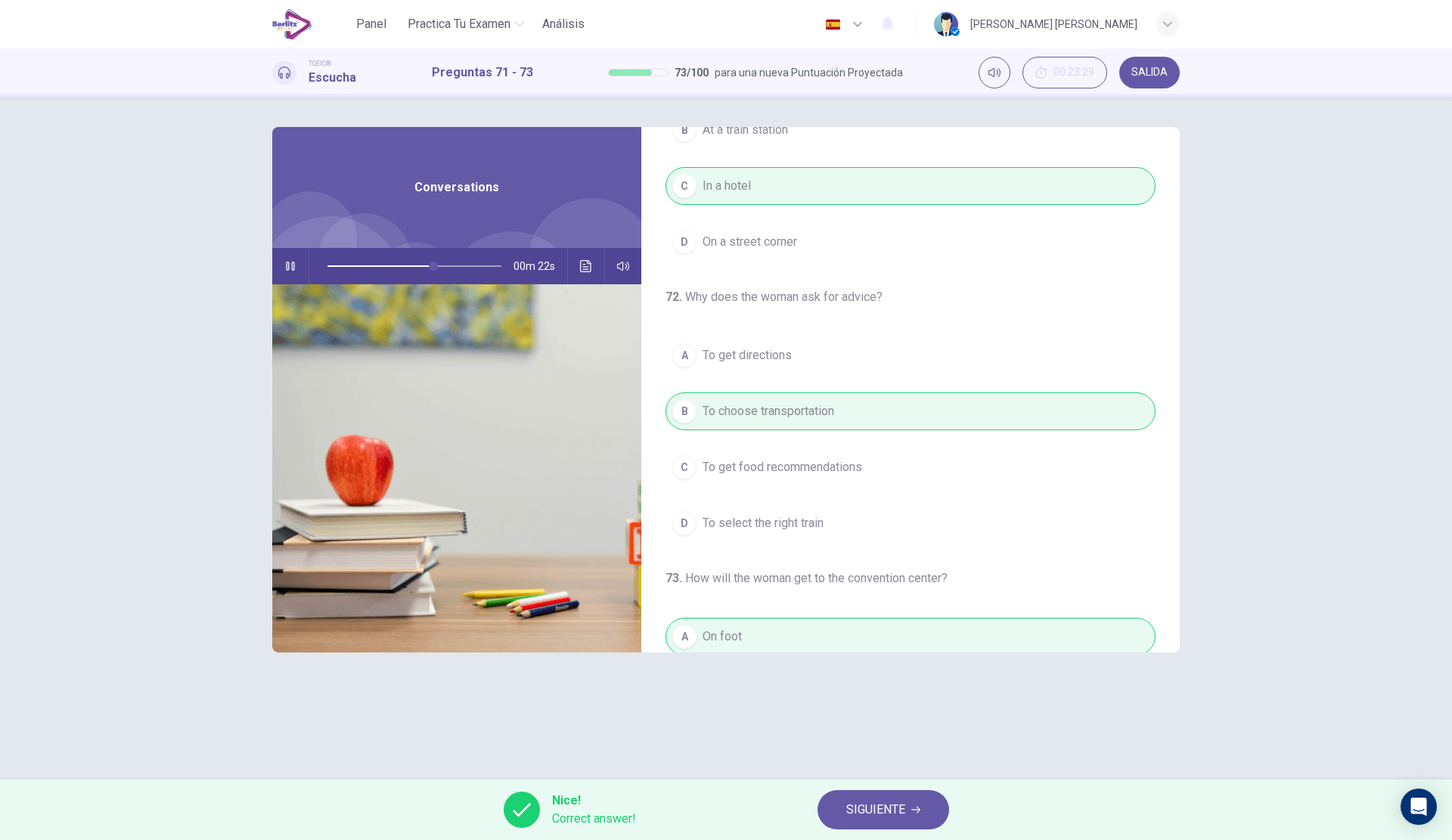
scroll to position [0, 0]
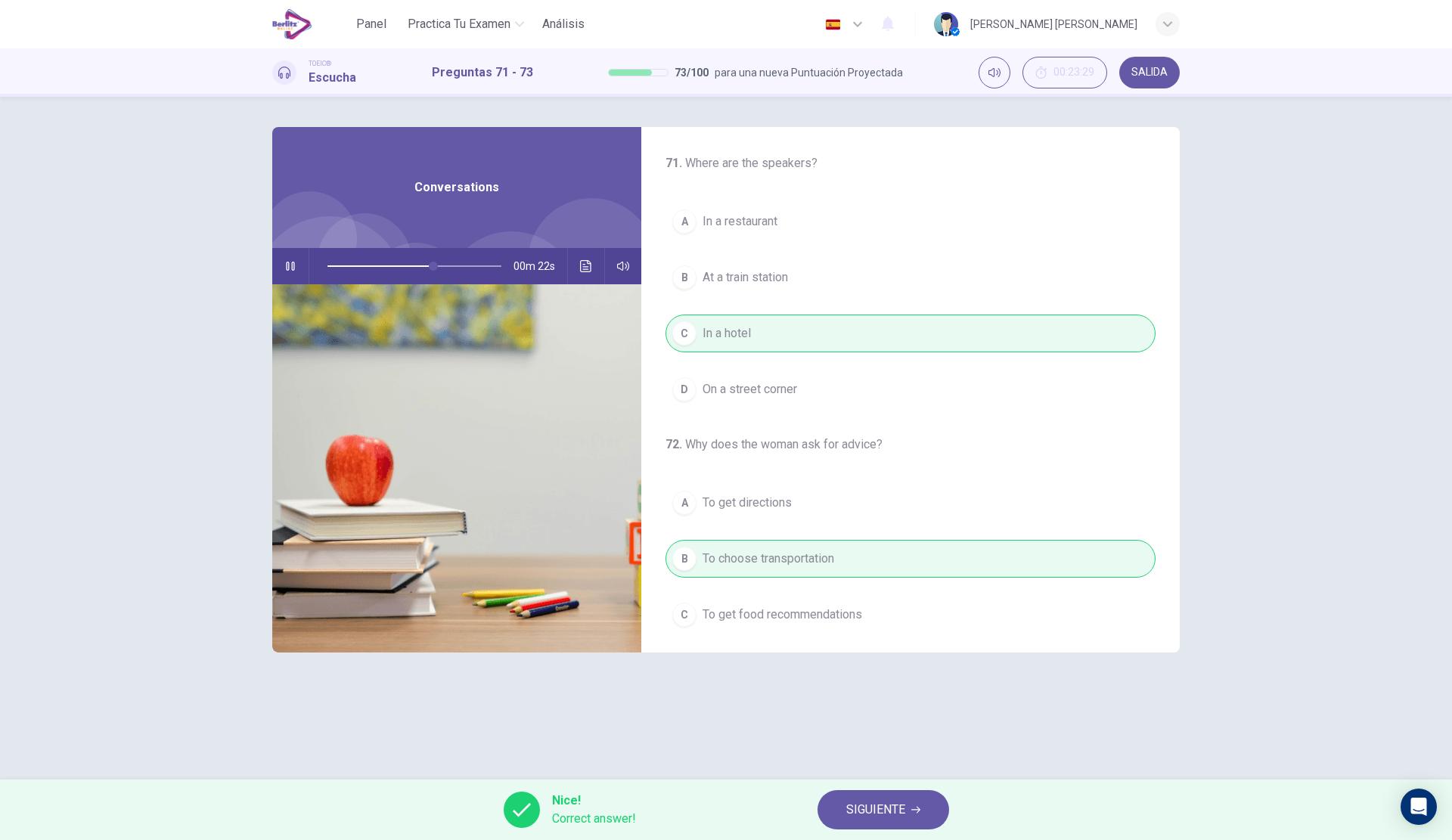
type input "**"
click at [829, 798] on button "SIGUIENTE" at bounding box center [883, 809] width 132 height 39
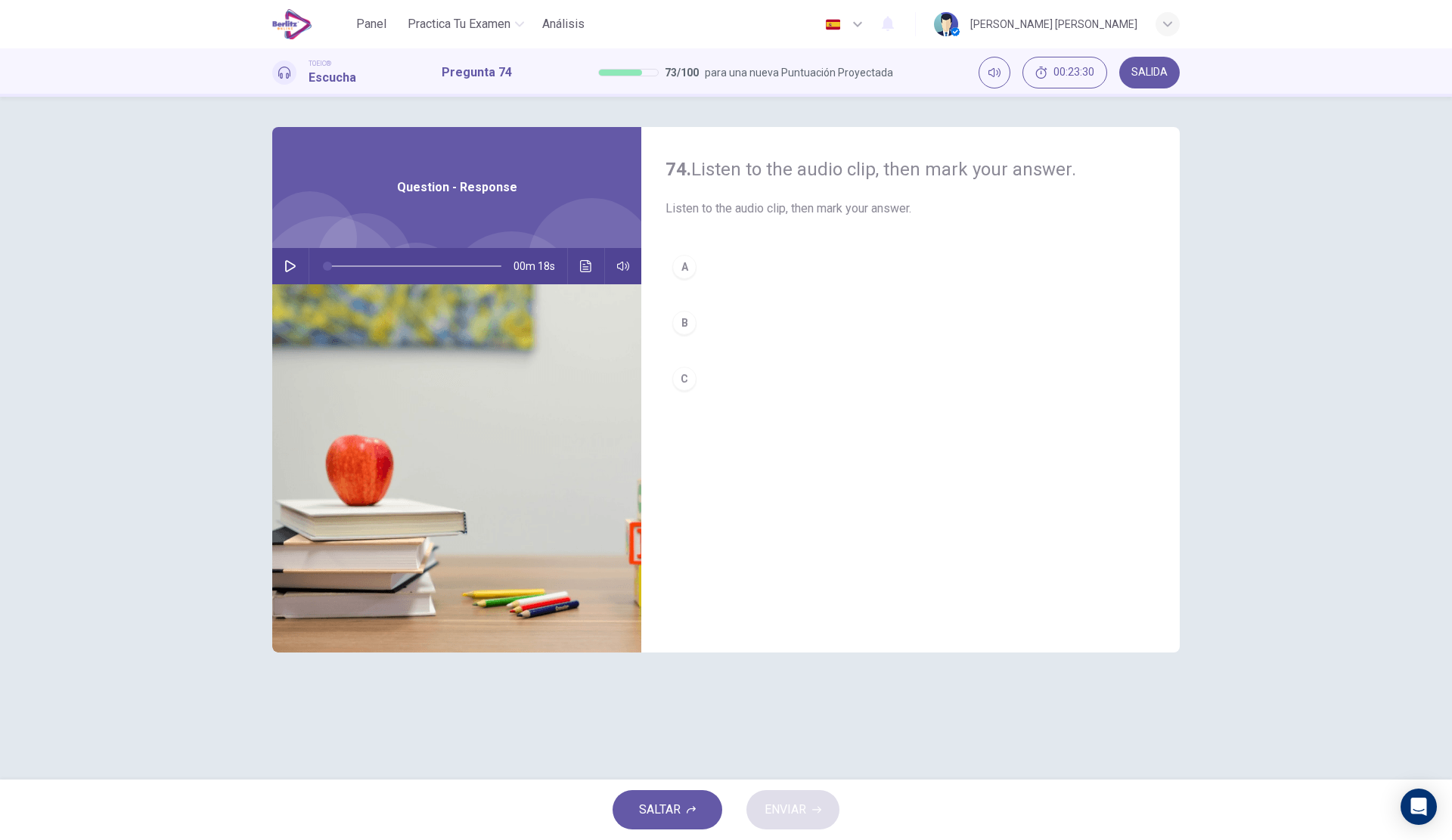
click at [278, 273] on div "00m 18s" at bounding box center [456, 265] width 369 height 36
click at [293, 252] on button "button" at bounding box center [290, 265] width 24 height 36
click at [761, 323] on button "B" at bounding box center [910, 323] width 490 height 38
click at [792, 803] on span "ENVIAR" at bounding box center [785, 809] width 41 height 21
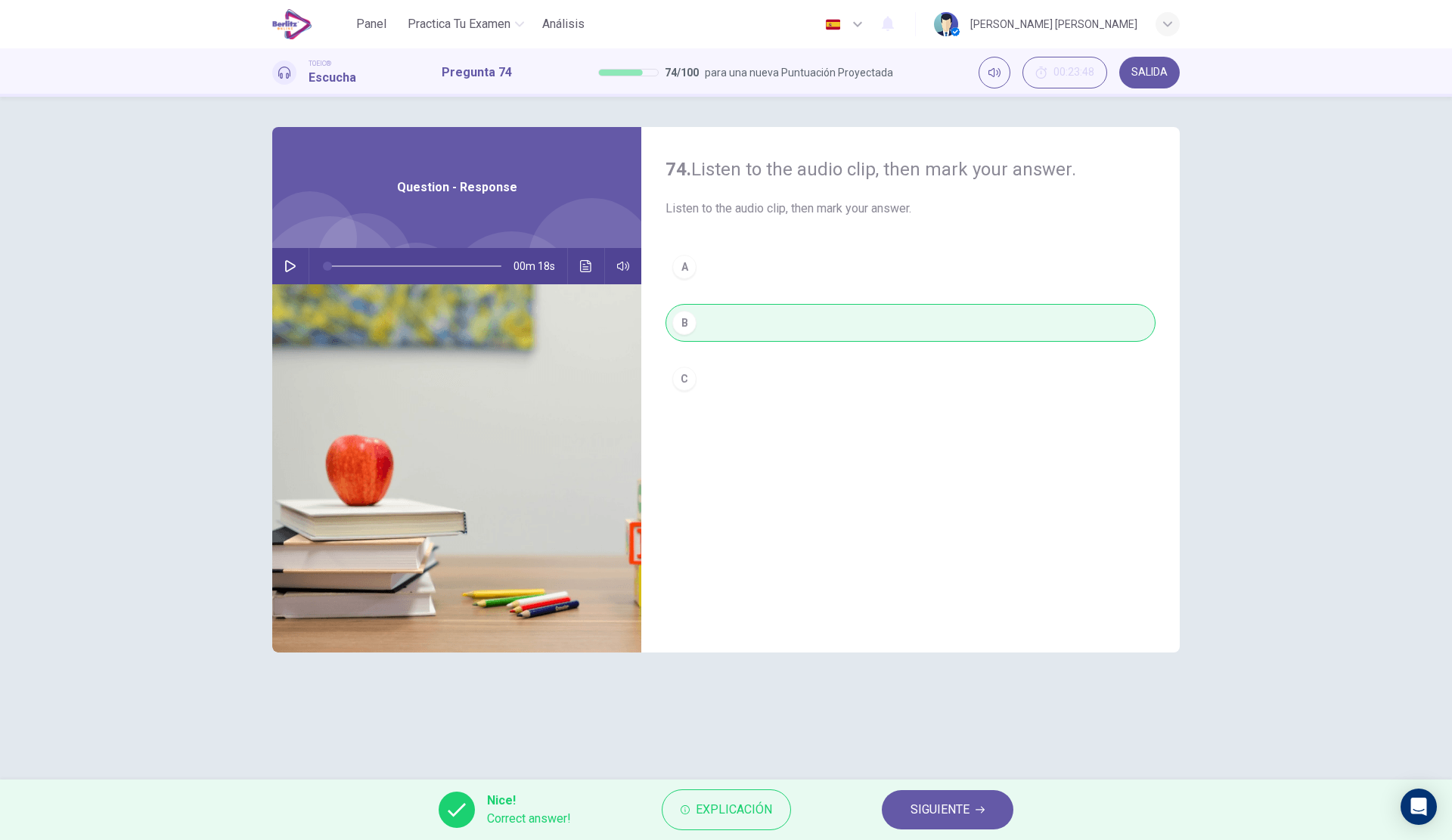
type input "*"
click at [922, 804] on span "SIGUIENTE" at bounding box center [940, 809] width 59 height 21
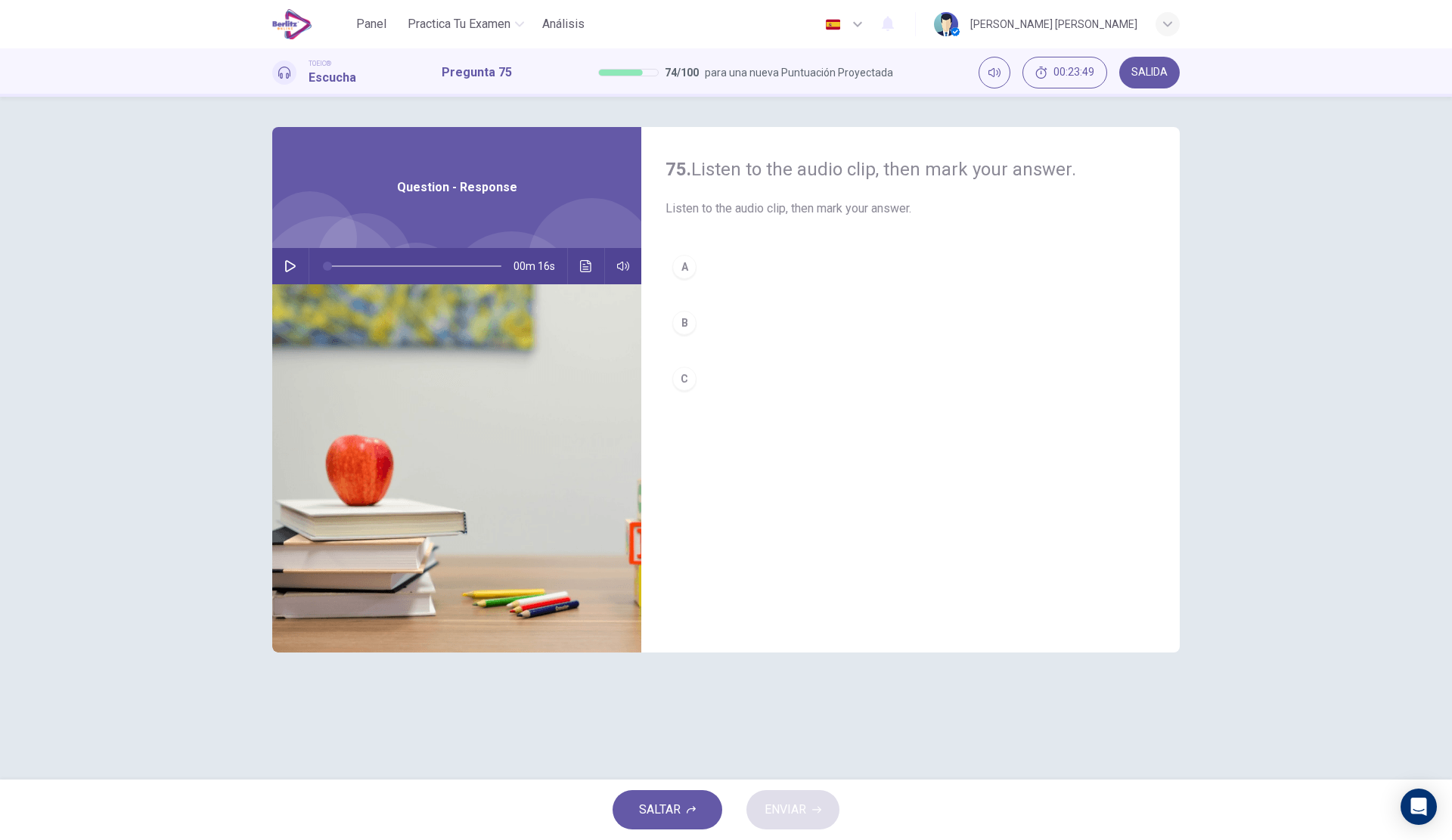
click at [298, 261] on button "button" at bounding box center [290, 265] width 24 height 36
click at [786, 268] on button "A" at bounding box center [910, 266] width 490 height 38
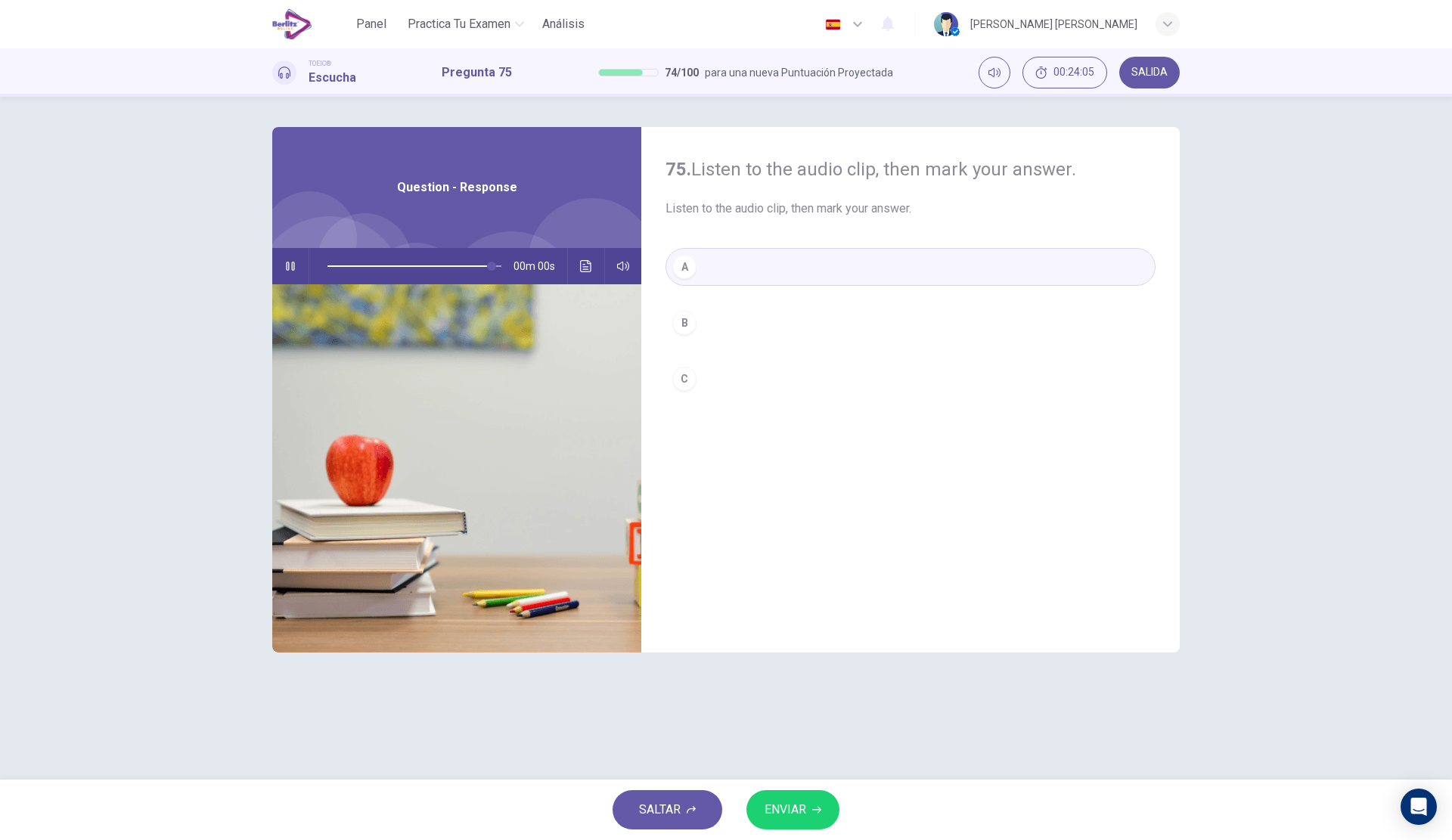
click at [769, 806] on span "ENVIAR" at bounding box center [785, 809] width 41 height 21
type input "*"
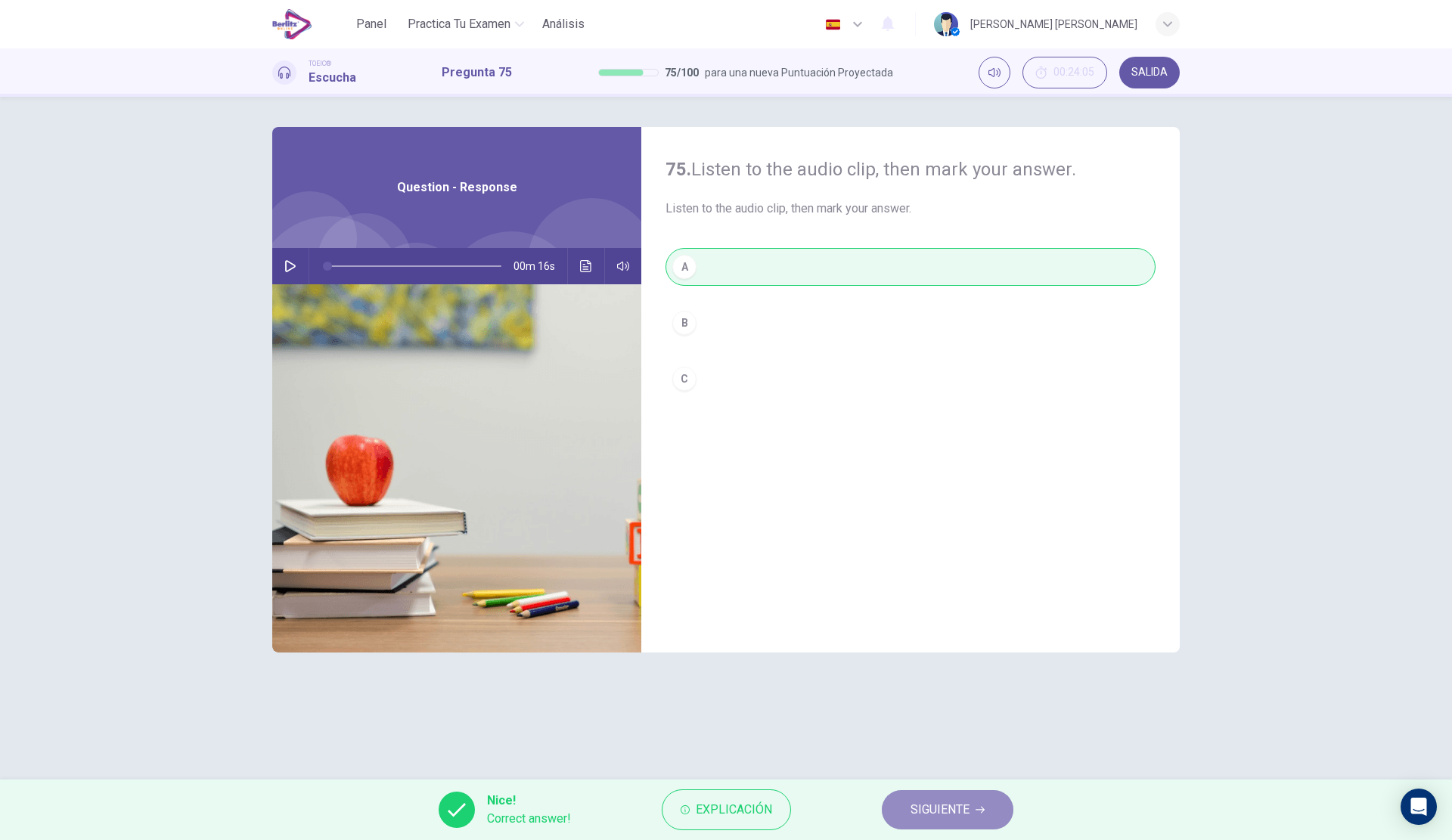
click at [943, 803] on span "SIGUIENTE" at bounding box center [940, 809] width 59 height 21
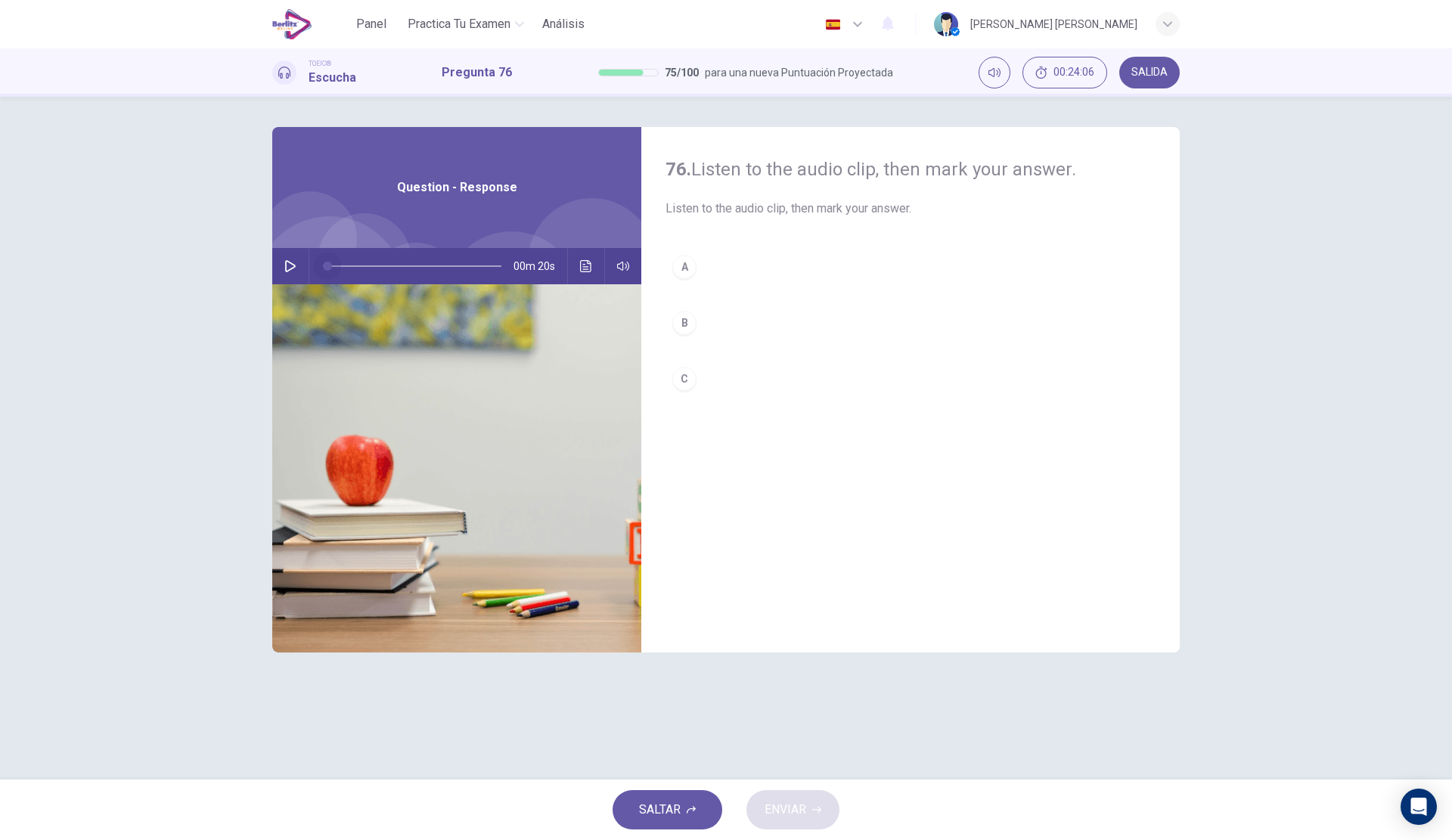
drag, startPoint x: 313, startPoint y: 262, endPoint x: 300, endPoint y: 262, distance: 13.0
click at [308, 262] on div "00m 20s" at bounding box center [456, 265] width 369 height 36
click at [299, 263] on button "button" at bounding box center [290, 265] width 24 height 36
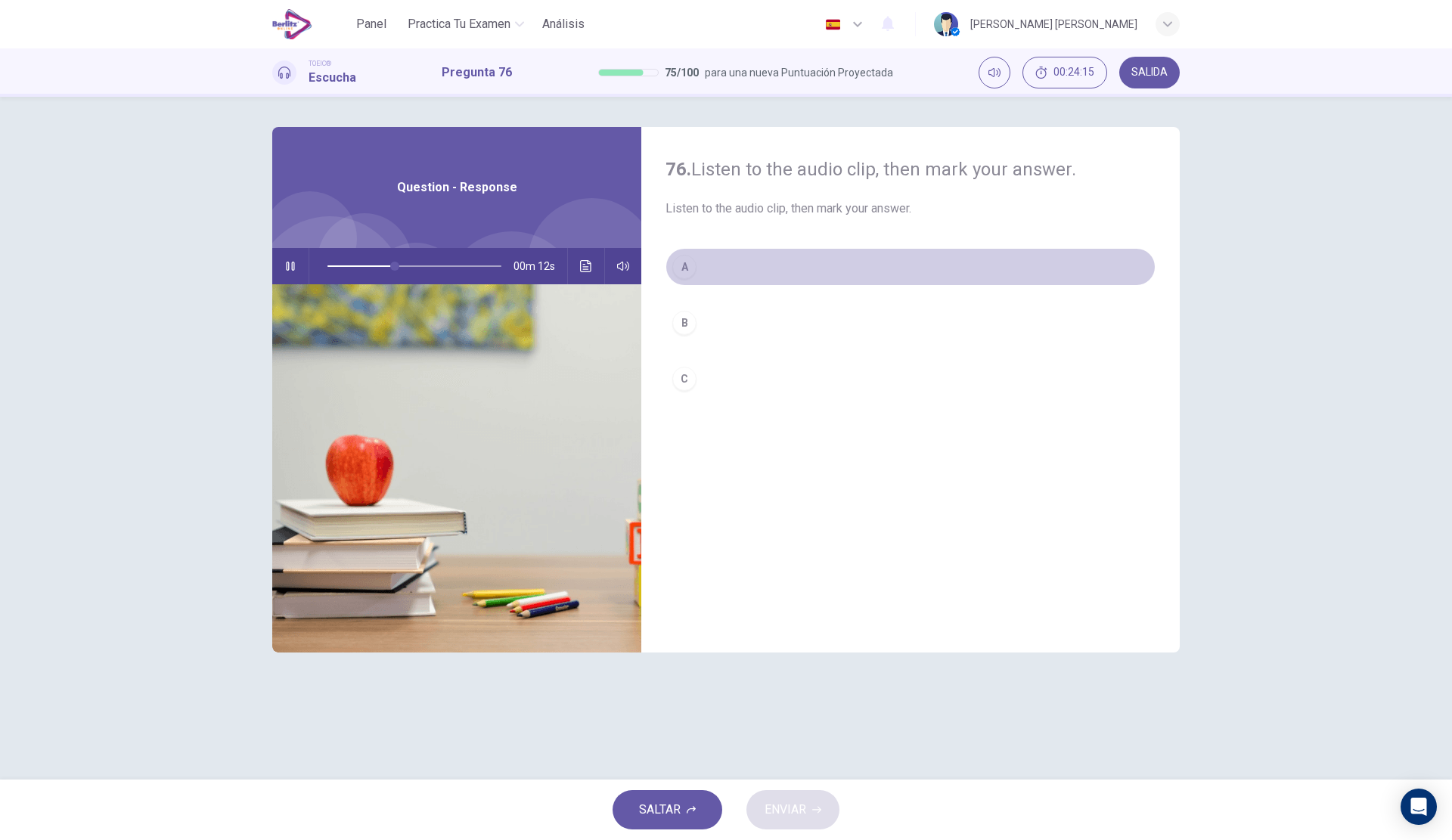
click at [755, 274] on button "A" at bounding box center [910, 266] width 490 height 38
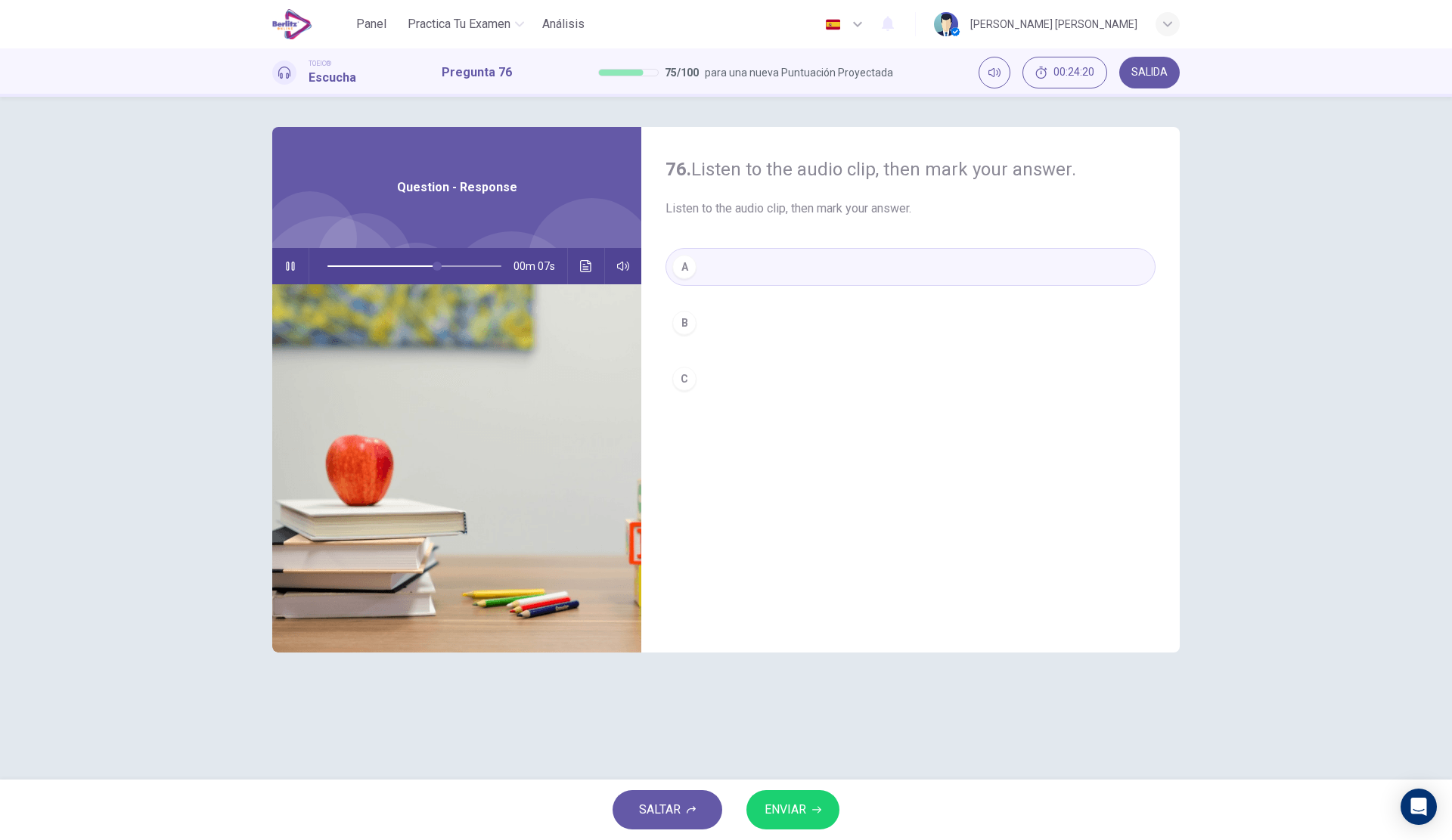
click at [760, 312] on button "B" at bounding box center [910, 323] width 490 height 38
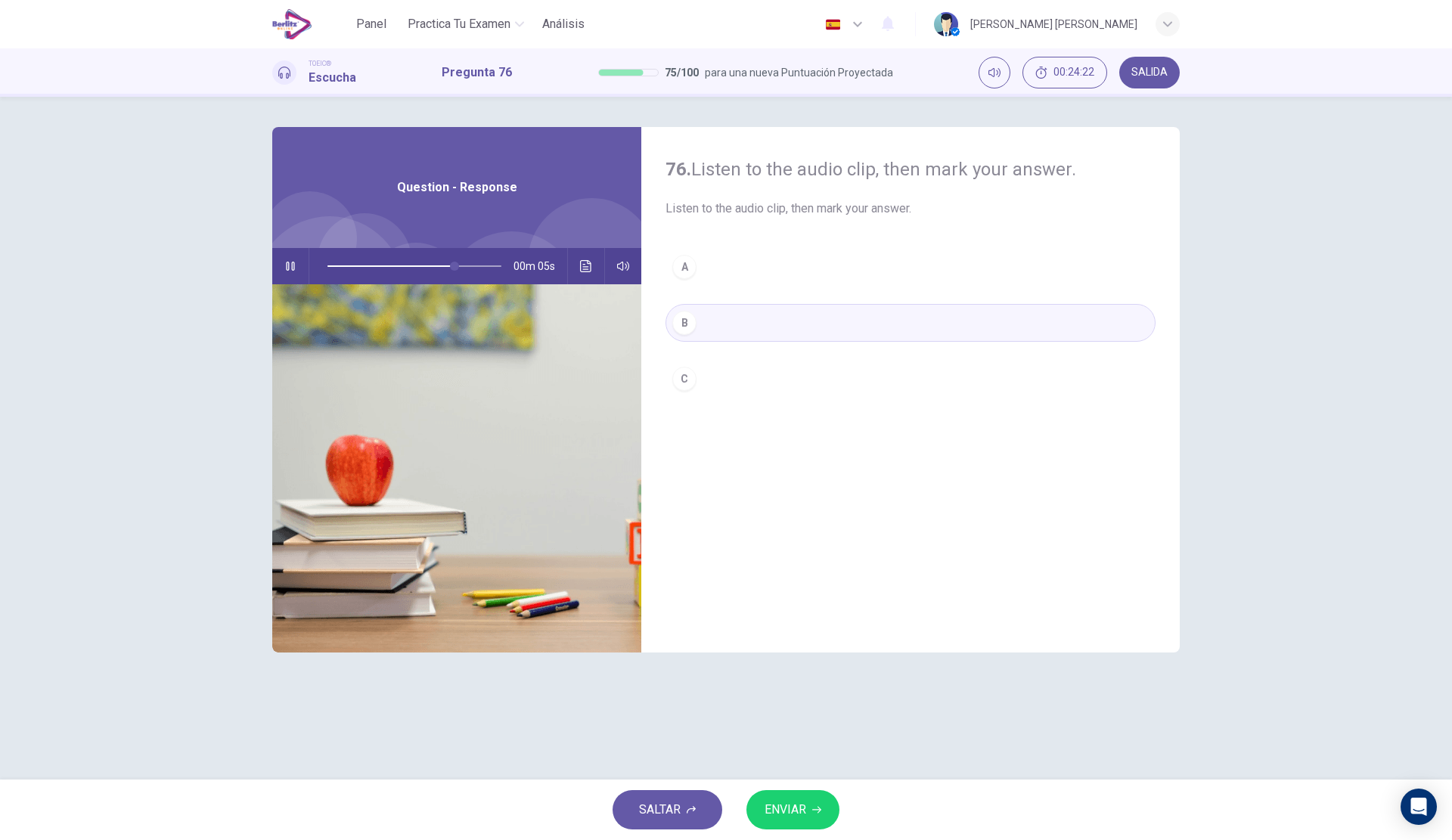
click at [811, 822] on button "ENVIAR" at bounding box center [792, 809] width 93 height 39
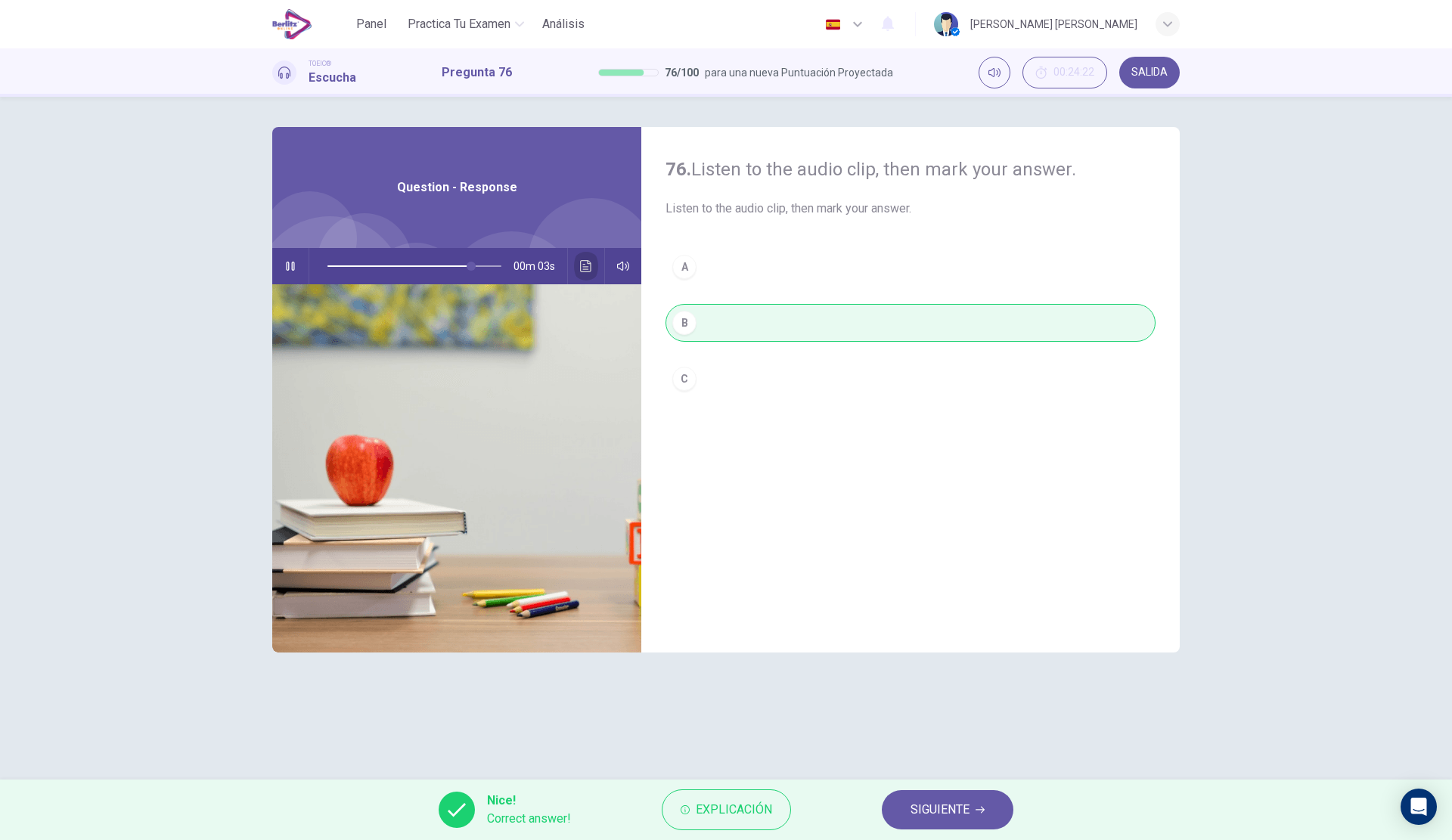
click at [581, 270] on icon "Haz clic para ver la transcripción del audio" at bounding box center [586, 266] width 12 height 12
type input "*"
click at [948, 818] on span "SIGUIENTE" at bounding box center [940, 809] width 59 height 21
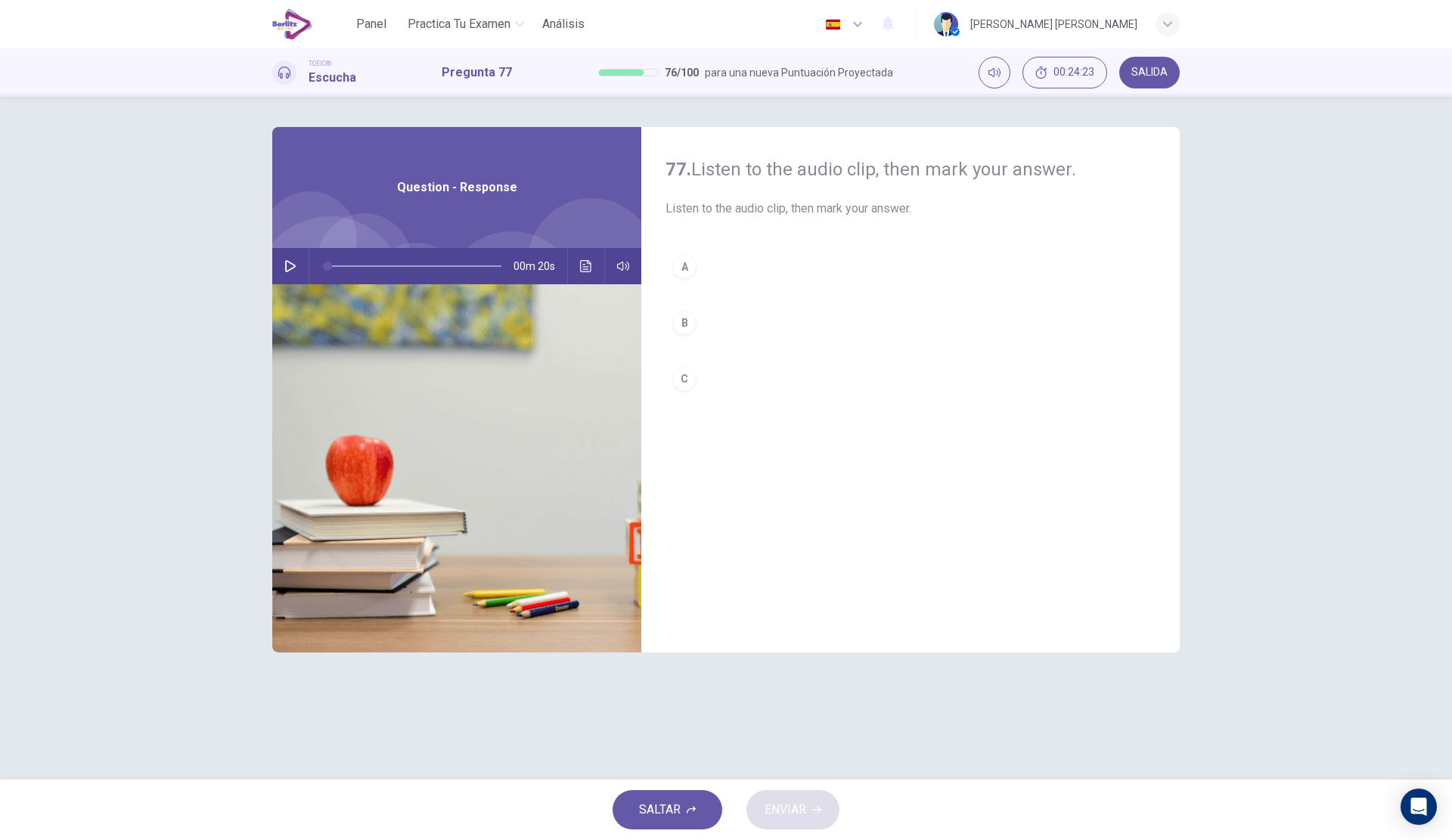
click at [298, 265] on button "button" at bounding box center [290, 265] width 24 height 36
click at [813, 267] on button "A" at bounding box center [910, 266] width 490 height 38
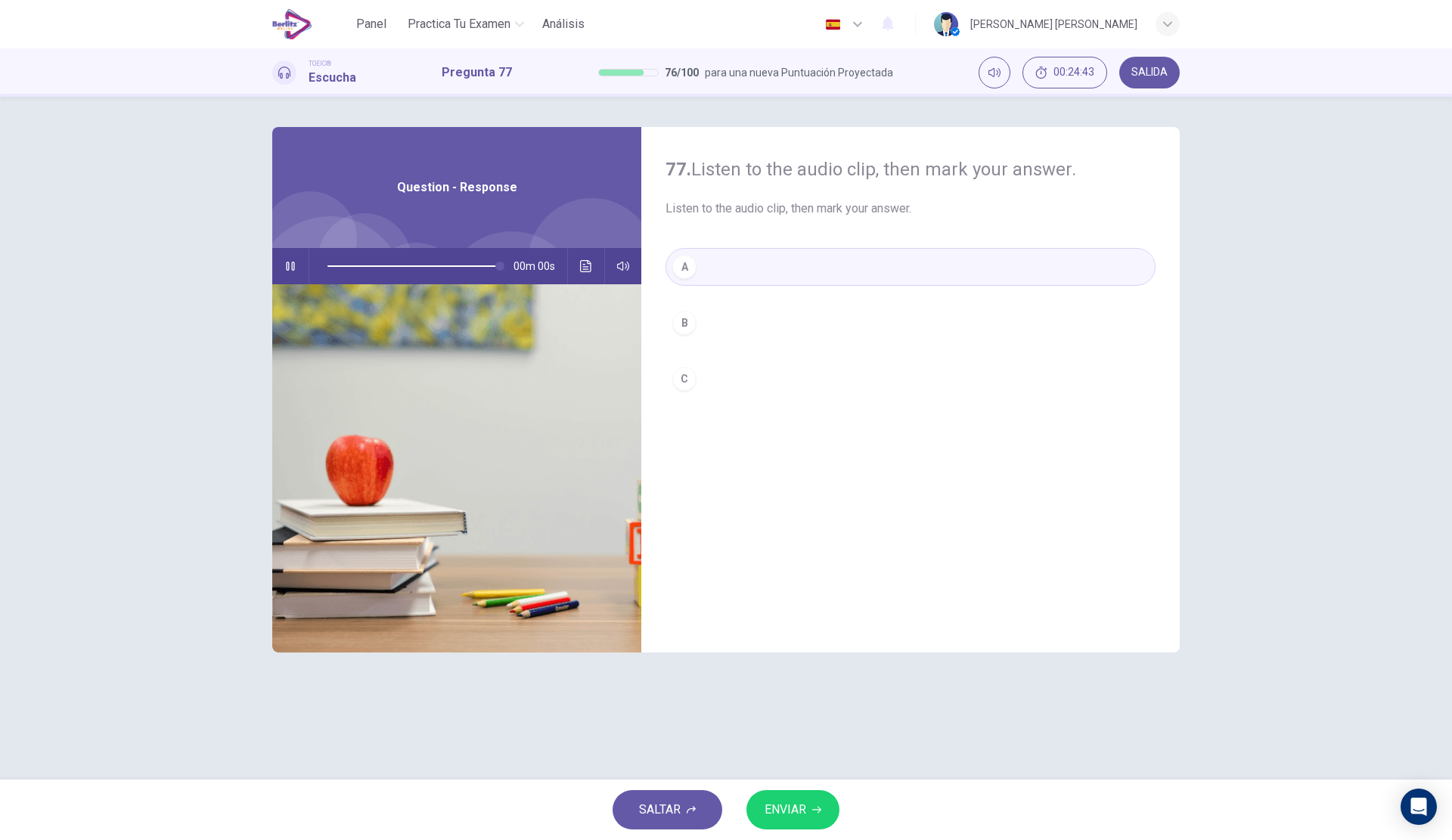
type input "*"
click at [767, 799] on span "ENVIAR" at bounding box center [785, 809] width 41 height 21
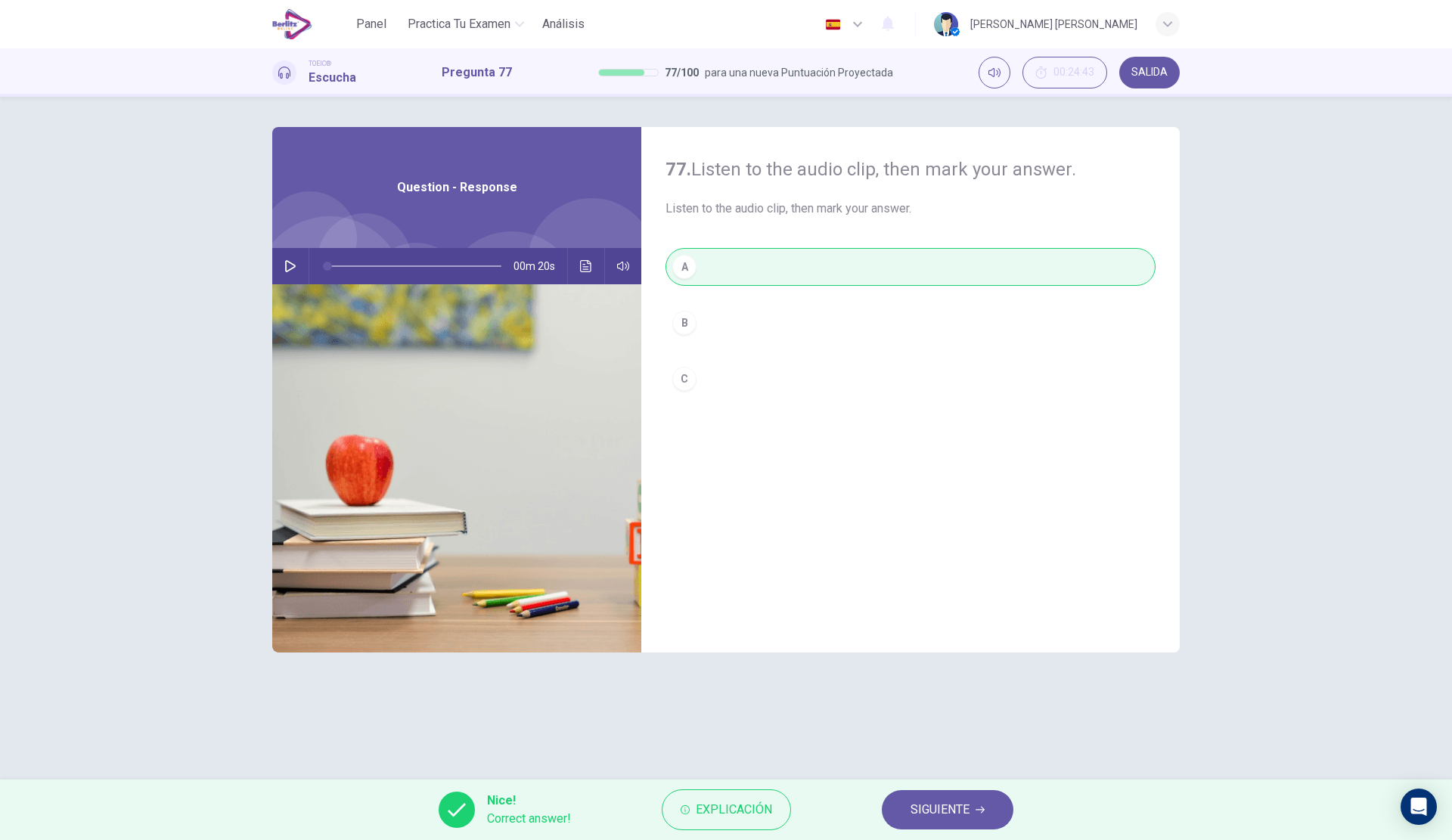
click at [767, 821] on button "Explicación" at bounding box center [726, 810] width 129 height 41
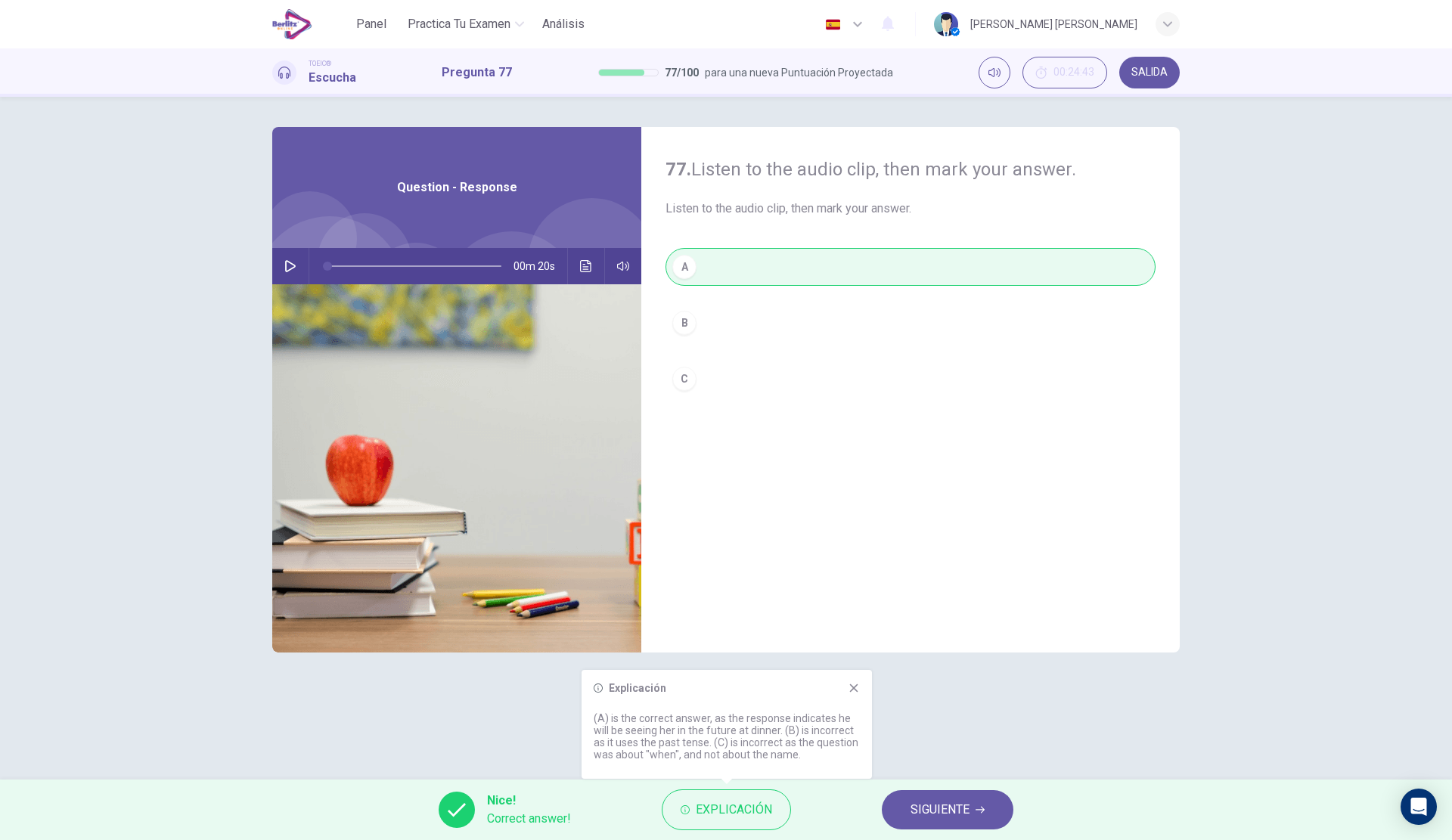
click at [853, 695] on div "Explicación (A) is the correct answer, as the response indicates he will be see…" at bounding box center [727, 724] width 291 height 109
click at [850, 687] on icon at bounding box center [854, 688] width 12 height 12
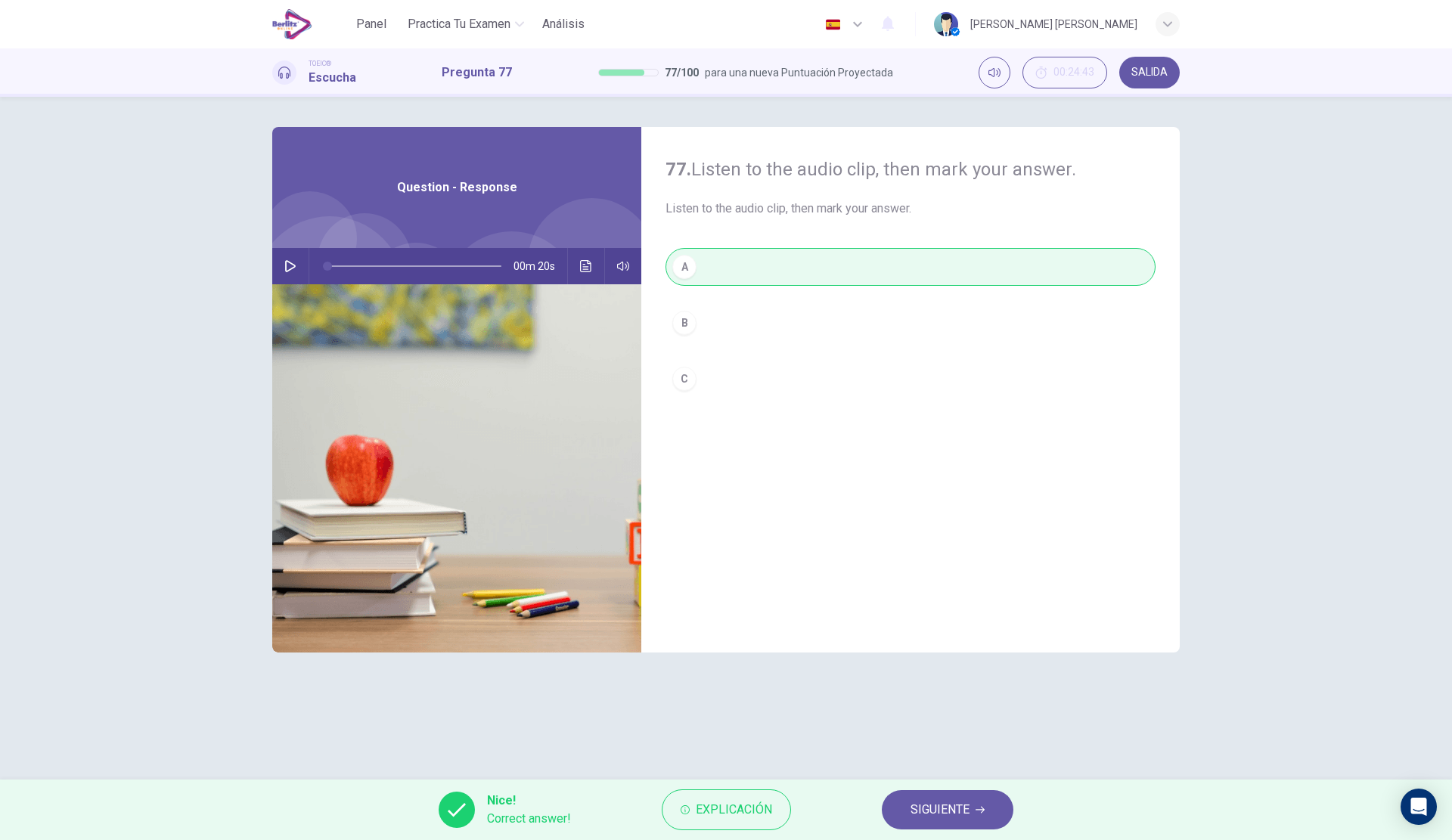
click at [578, 248] on div "00m 20s" at bounding box center [456, 265] width 369 height 36
click at [581, 259] on button "Haz clic para ver la transcripción del audio" at bounding box center [586, 265] width 24 height 36
click at [950, 790] on button "SIGUIENTE" at bounding box center [947, 809] width 132 height 39
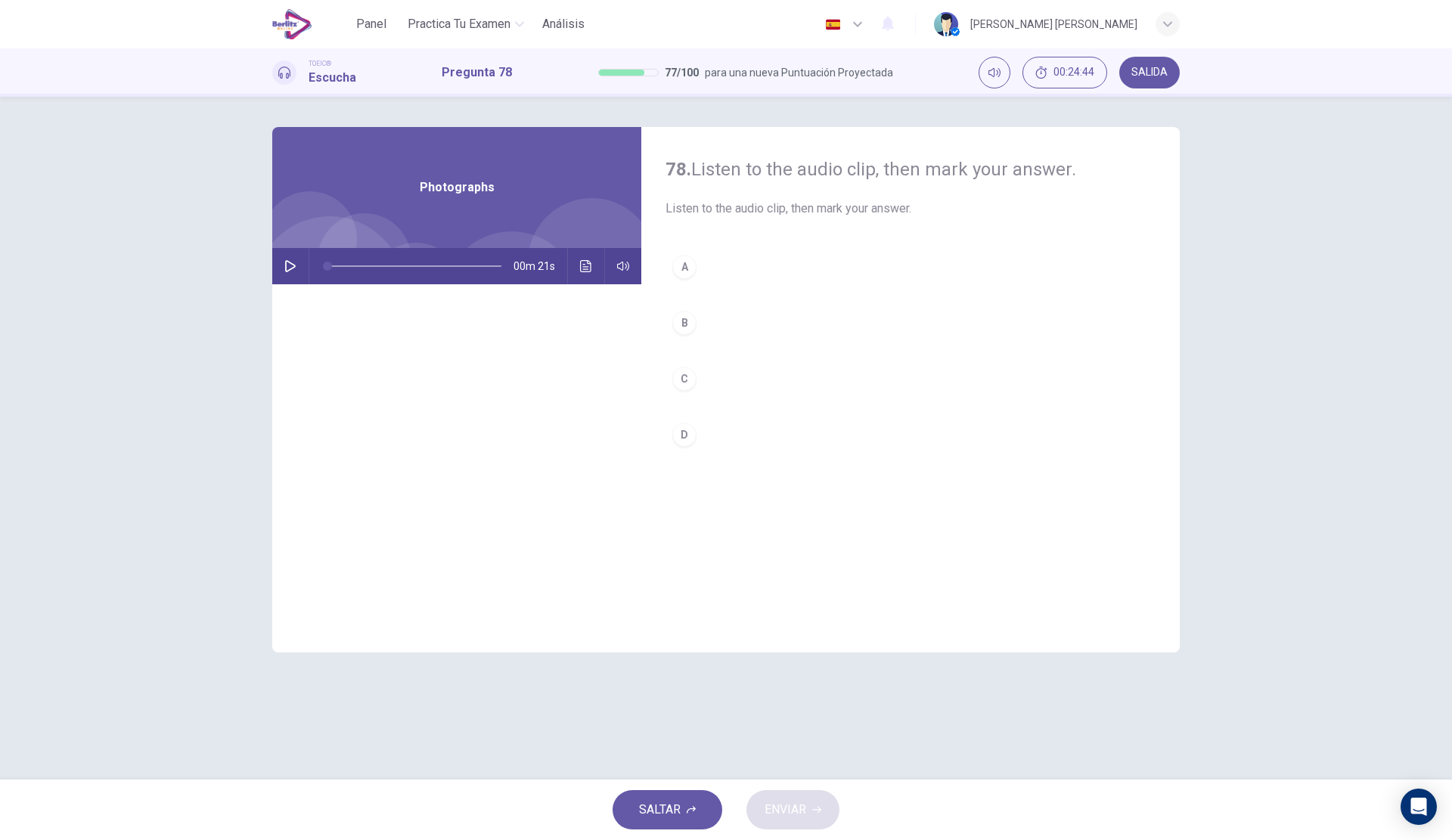
click at [300, 281] on div "00m 21s" at bounding box center [456, 265] width 369 height 36
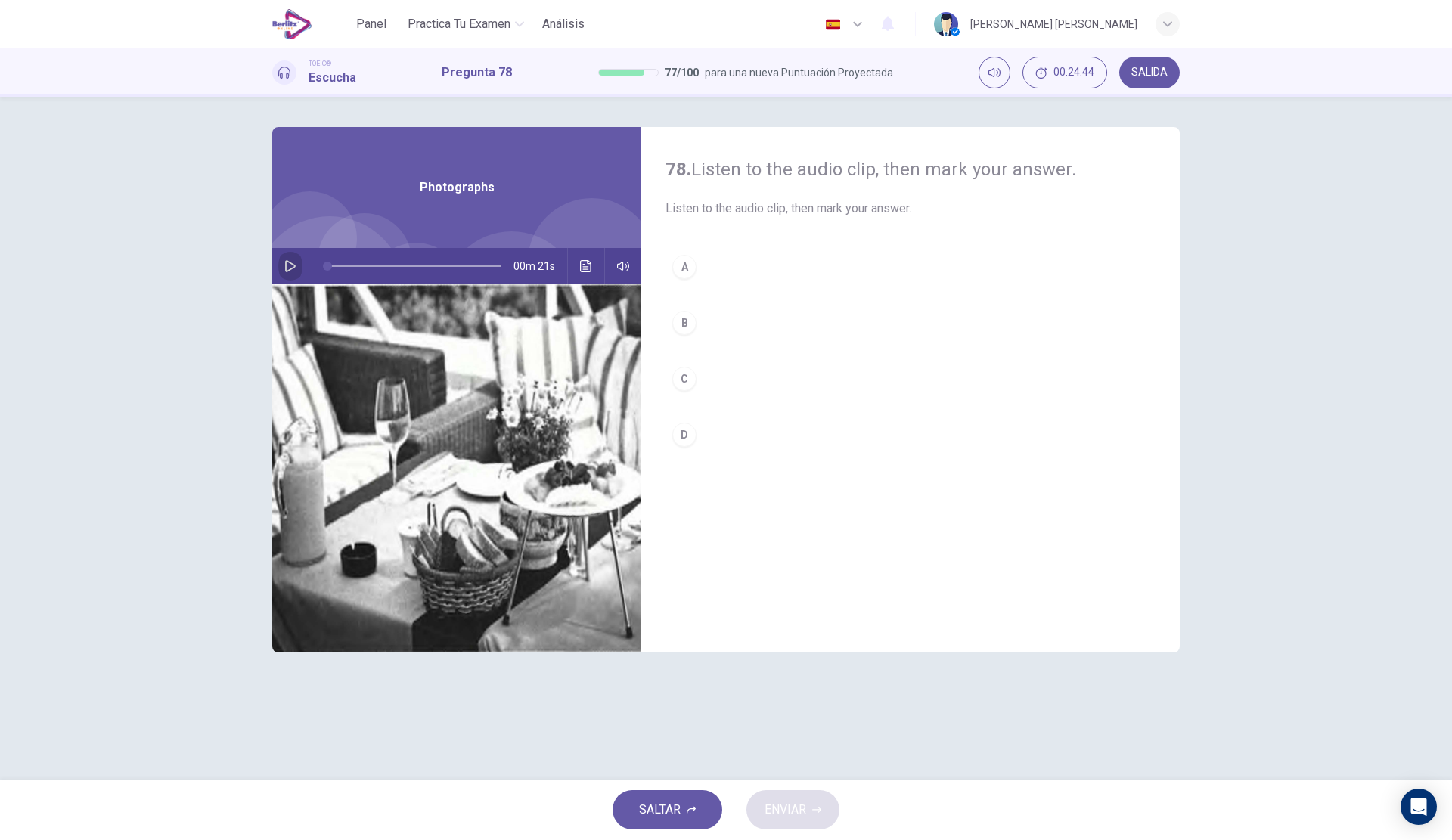
click at [297, 262] on button "button" at bounding box center [290, 265] width 24 height 36
click at [739, 370] on button "C" at bounding box center [910, 378] width 490 height 38
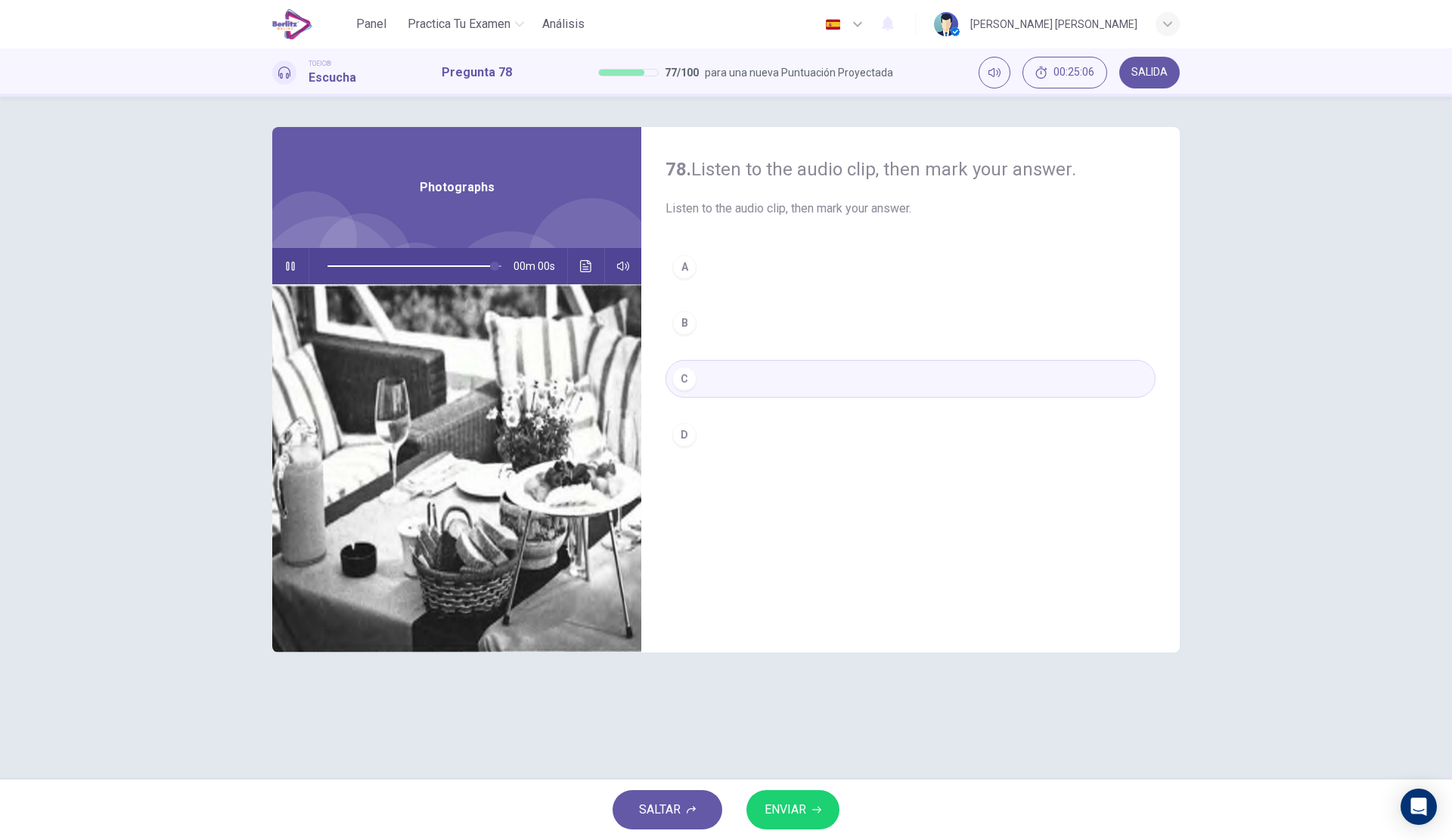
type input "*"
click at [817, 811] on icon "button" at bounding box center [817, 809] width 9 height 9
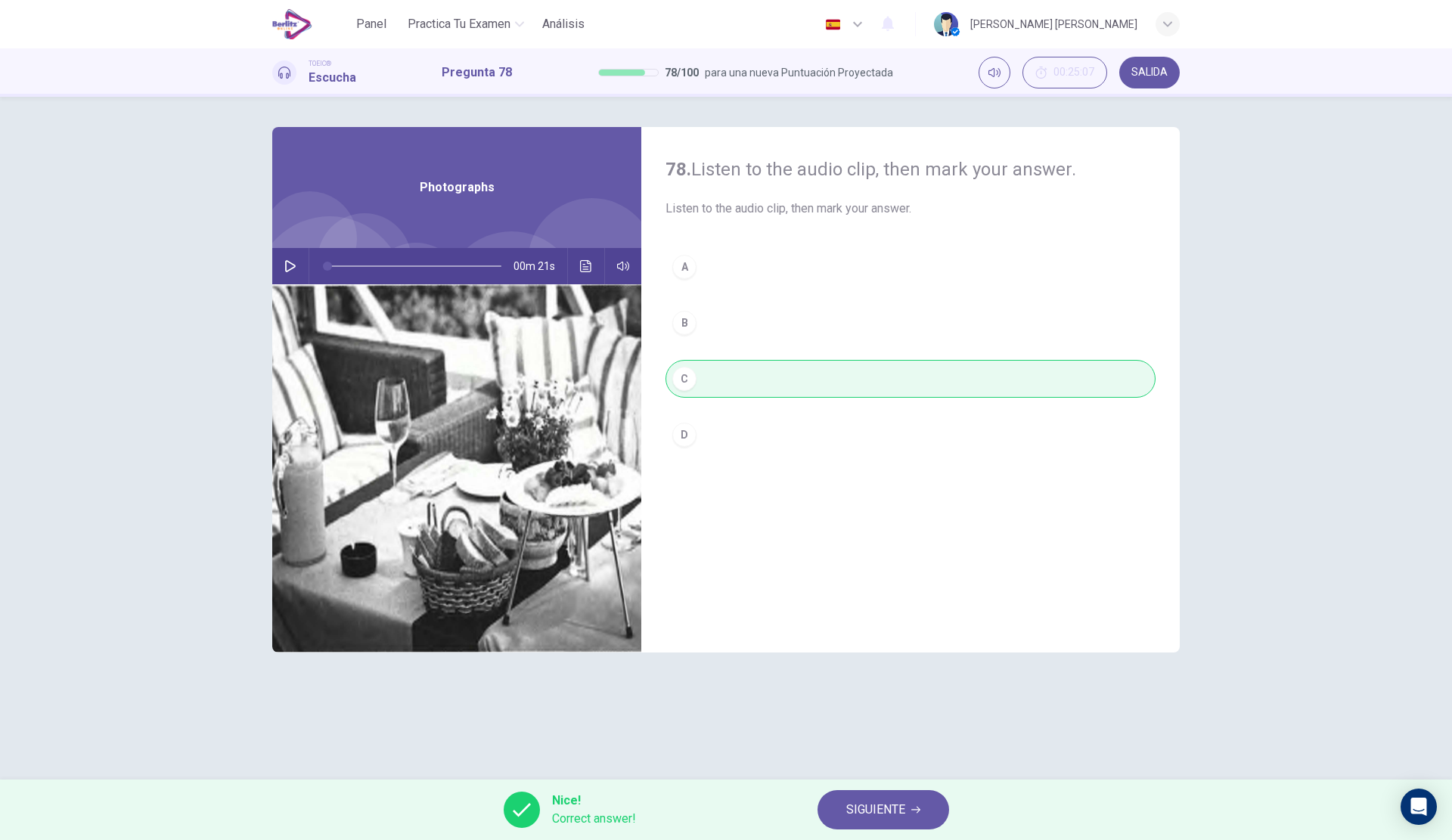
click at [591, 262] on icon "Haz clic para ver la transcripción del audio" at bounding box center [585, 266] width 11 height 12
click at [885, 807] on span "SIGUIENTE" at bounding box center [876, 809] width 59 height 21
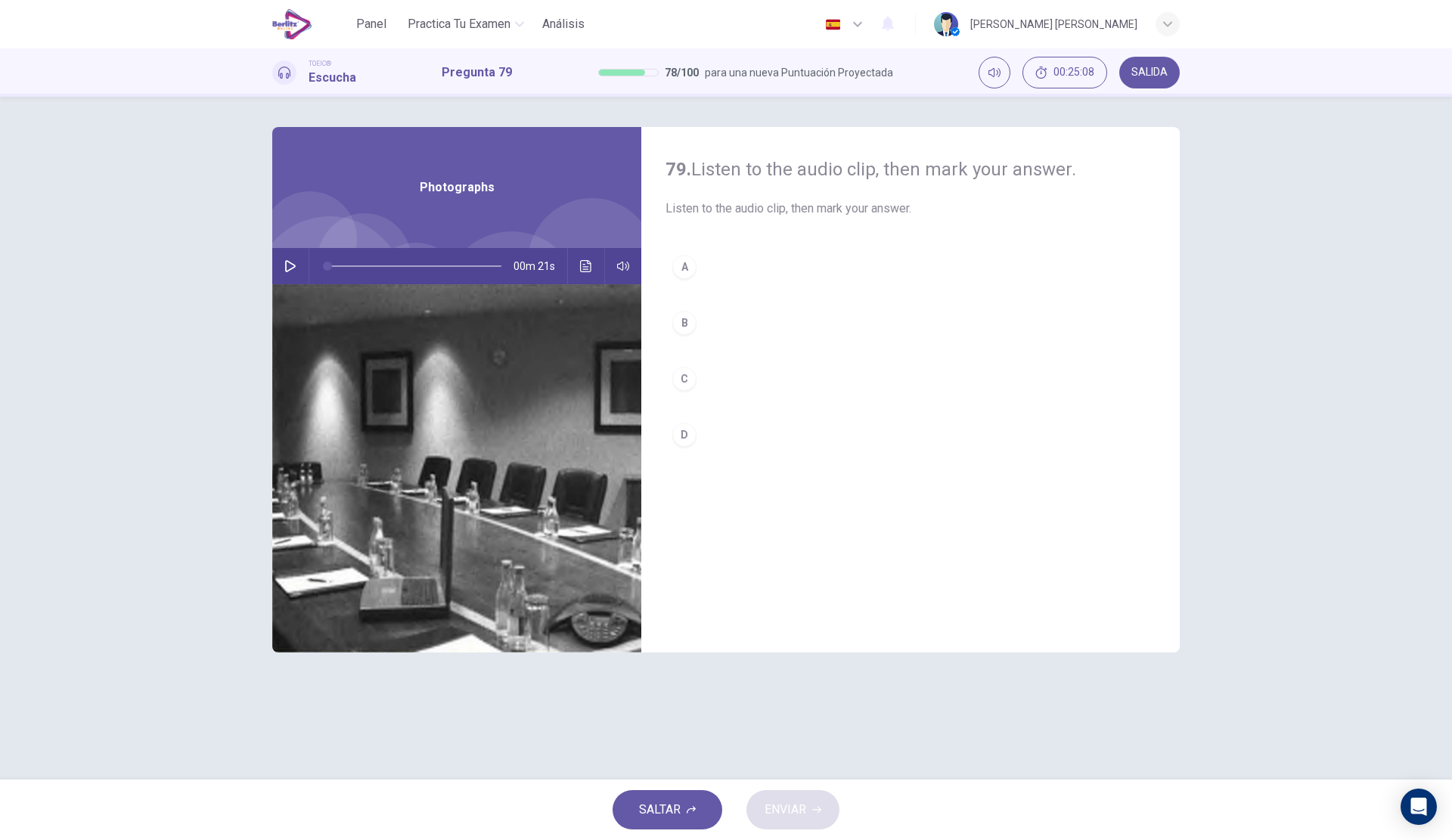
click at [287, 267] on icon "button" at bounding box center [290, 266] width 12 height 12
click at [782, 266] on button "A" at bounding box center [910, 266] width 490 height 38
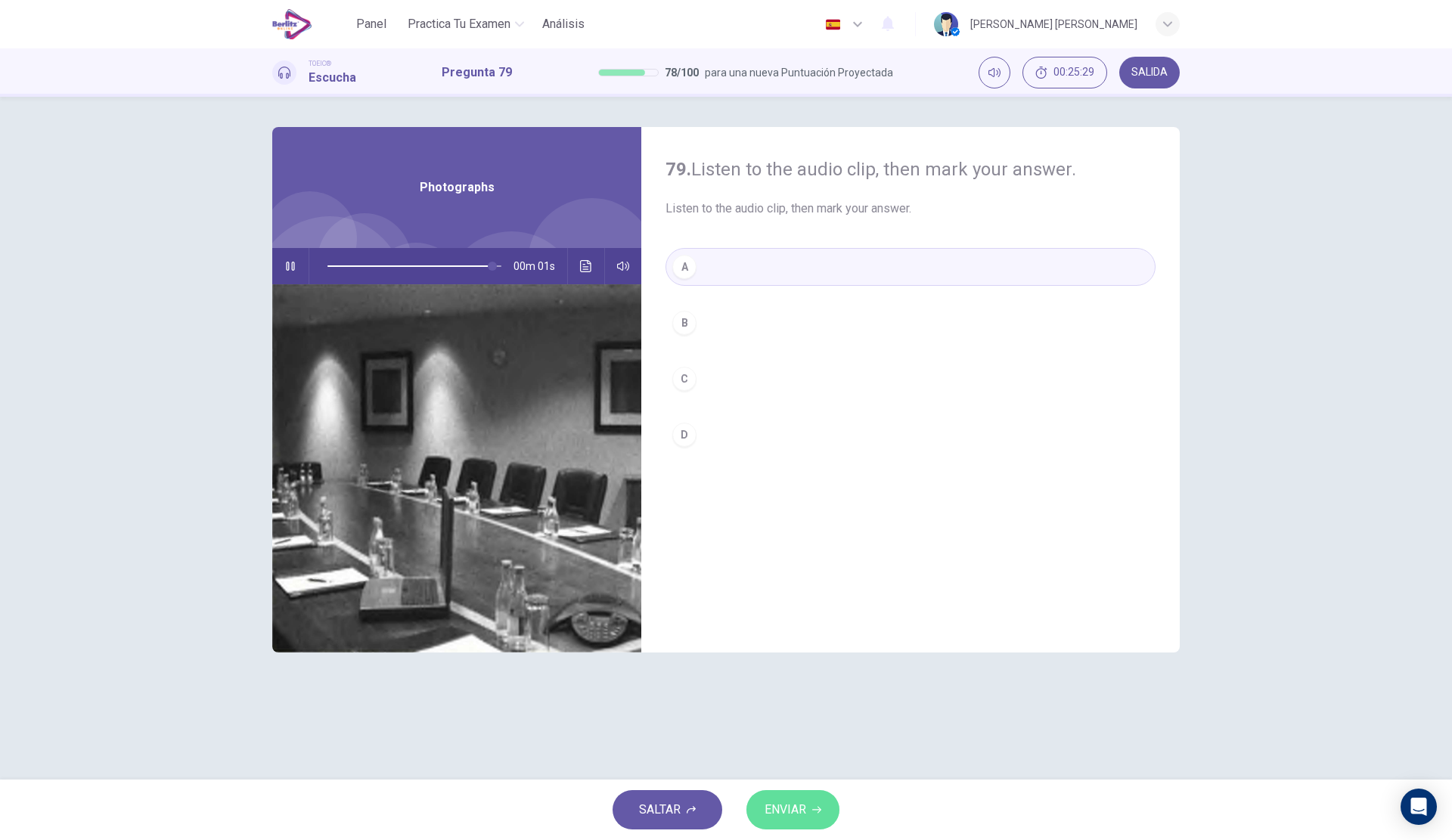
click at [786, 806] on span "ENVIAR" at bounding box center [785, 809] width 41 height 21
type input "*"
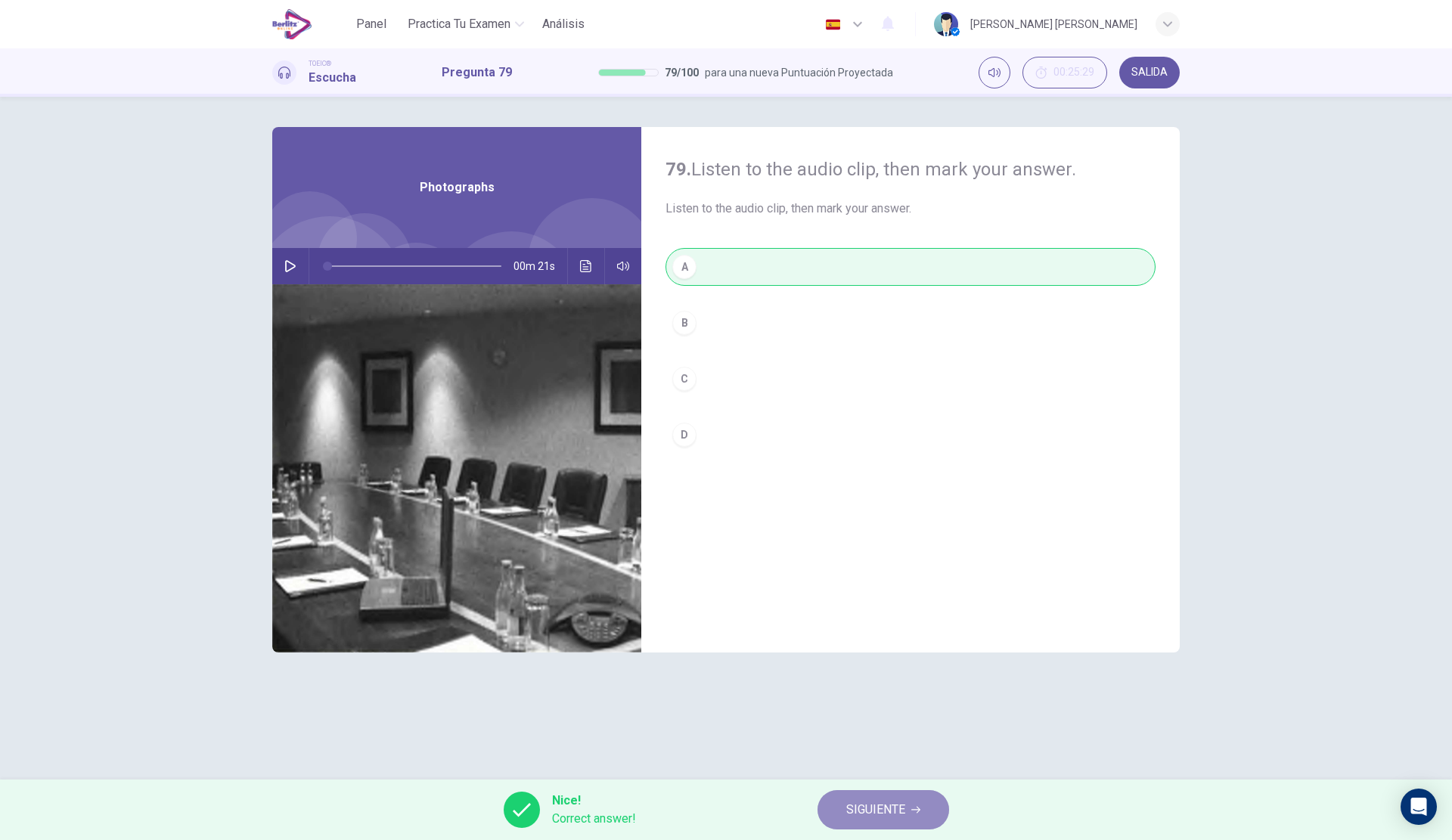
click at [847, 809] on span "SIGUIENTE" at bounding box center [876, 809] width 59 height 21
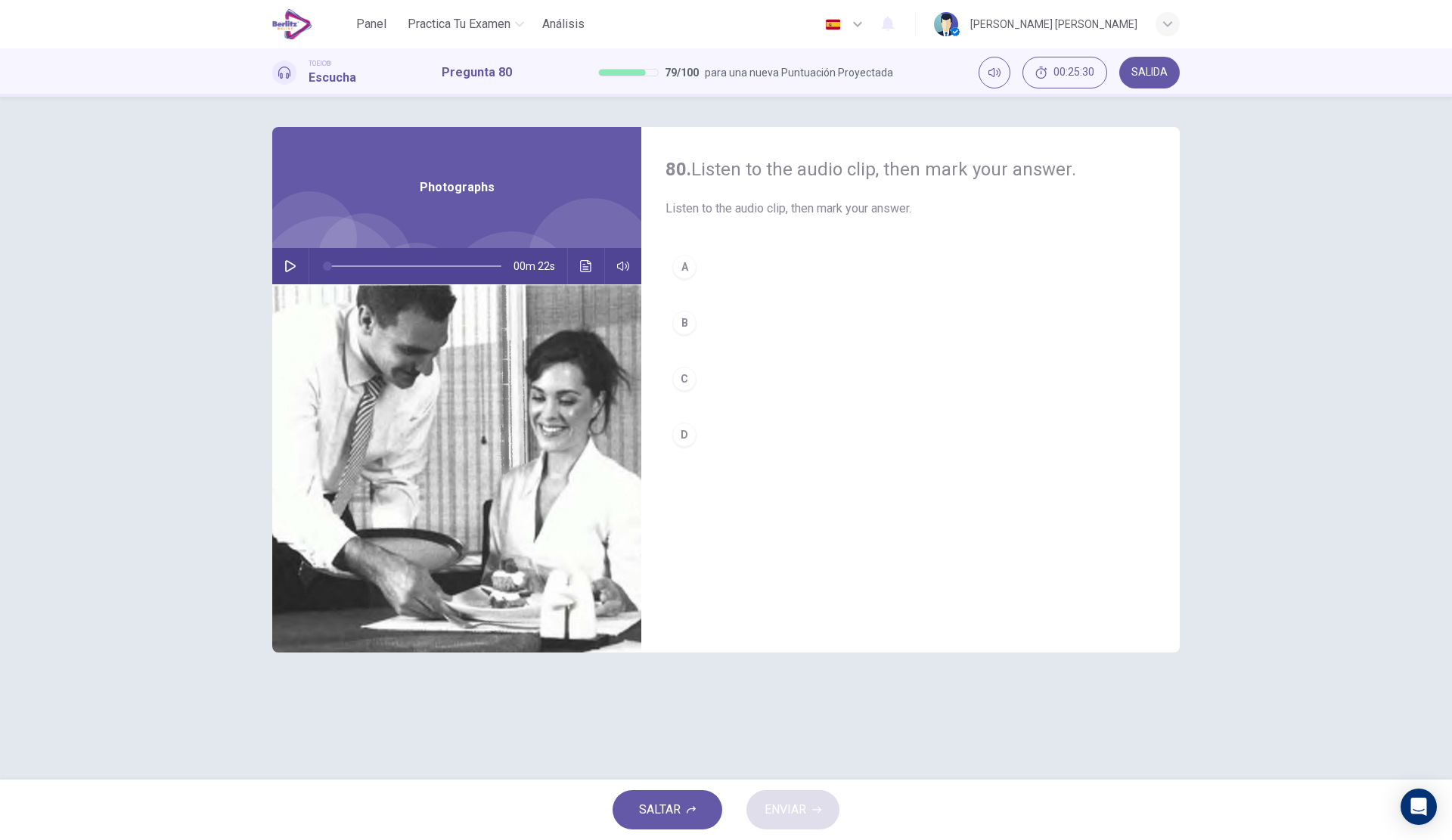
click at [287, 270] on icon "button" at bounding box center [290, 266] width 12 height 12
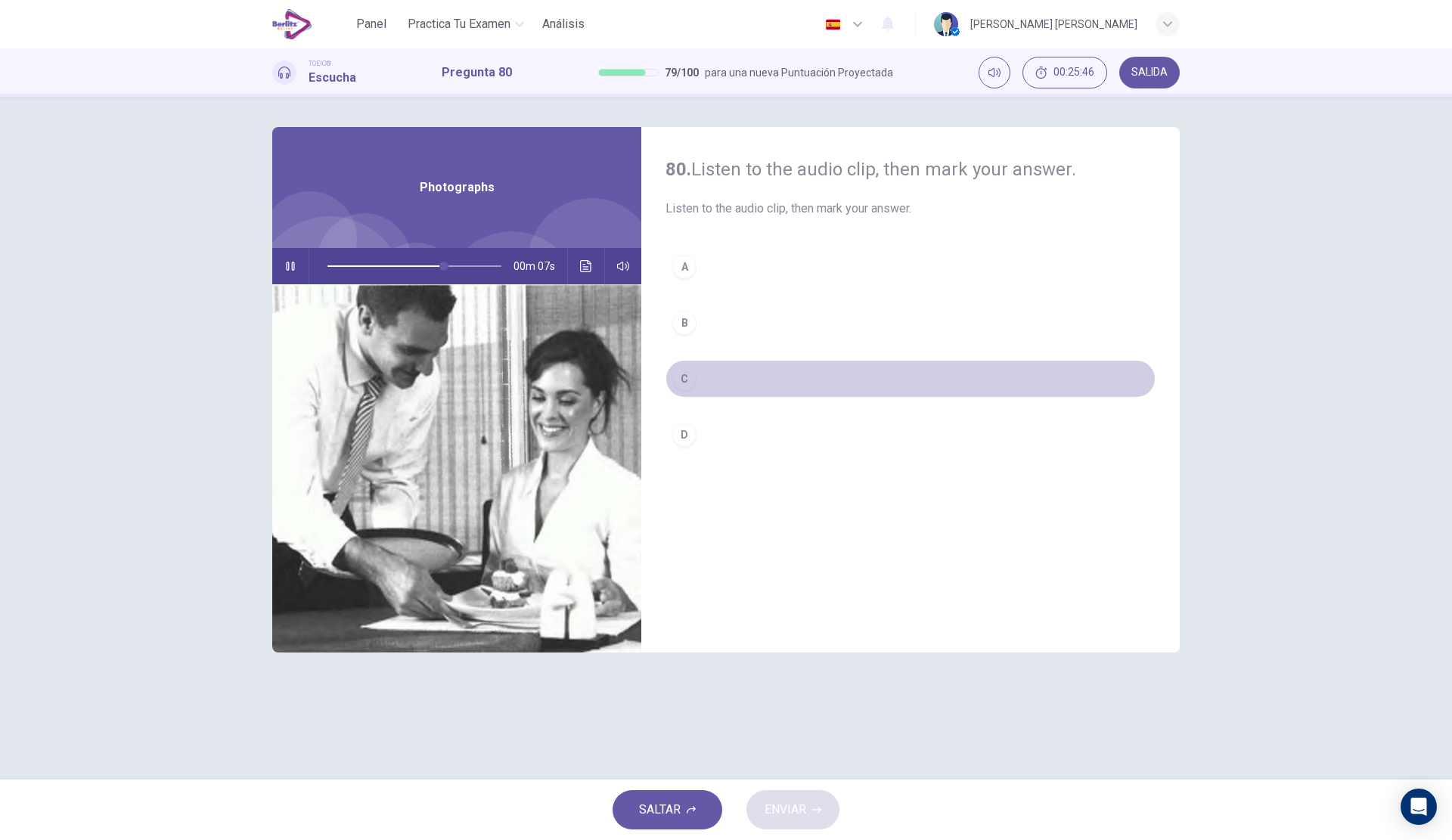
click at [728, 373] on button "C" at bounding box center [910, 378] width 490 height 38
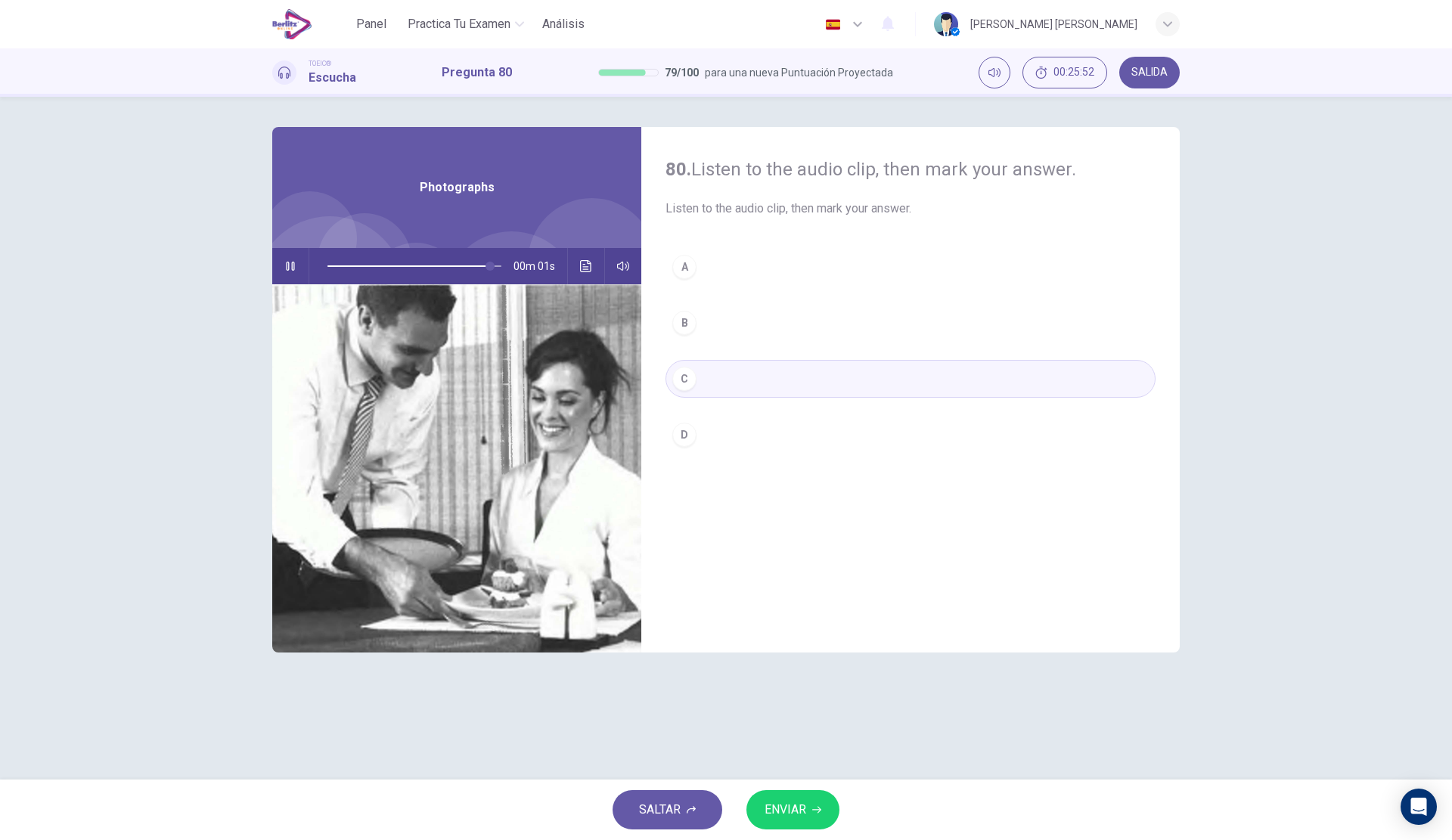
click at [787, 801] on span "ENVIAR" at bounding box center [785, 809] width 41 height 21
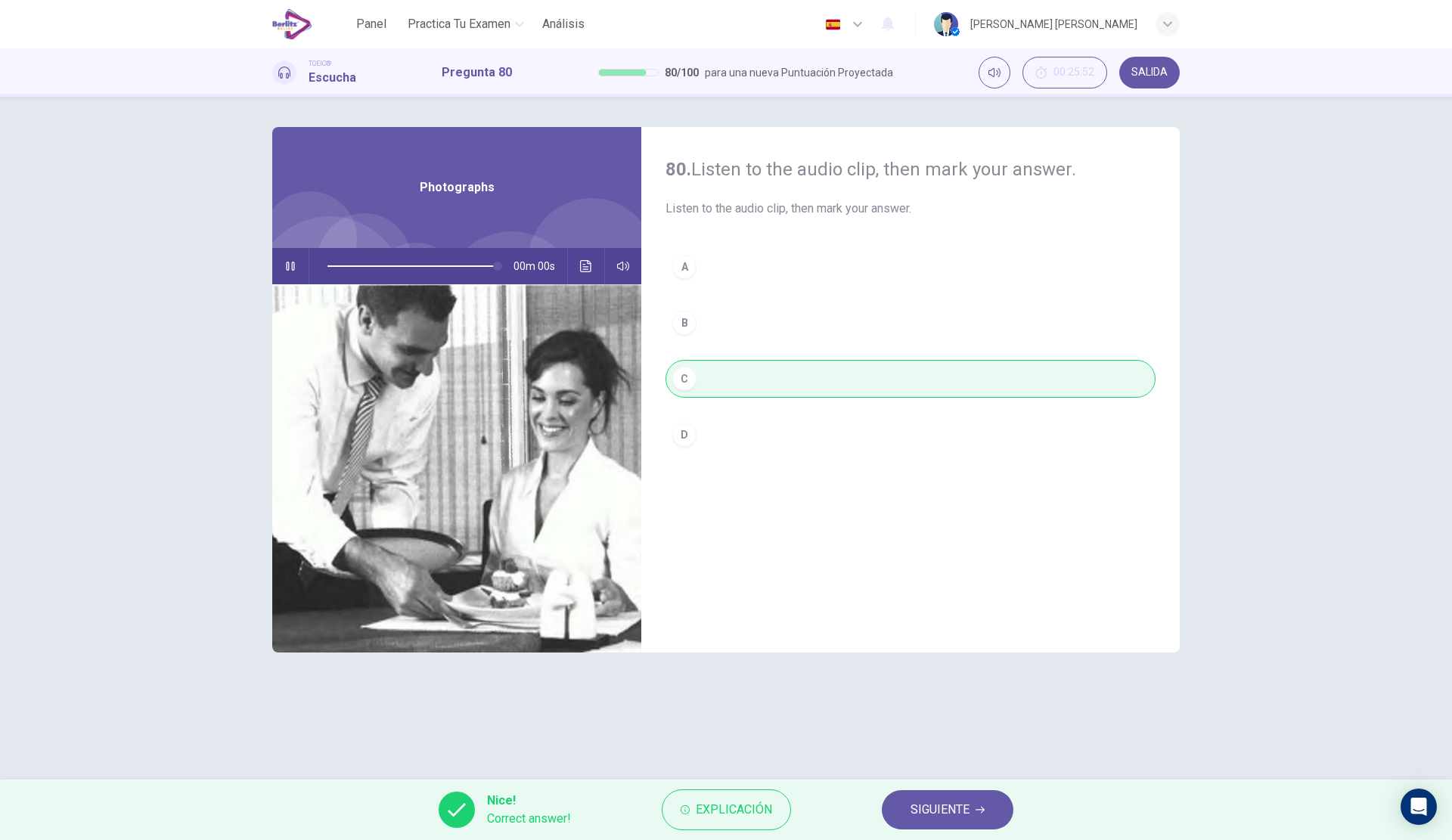
type input "*"
click at [965, 796] on button "SIGUIENTE" at bounding box center [947, 809] width 132 height 39
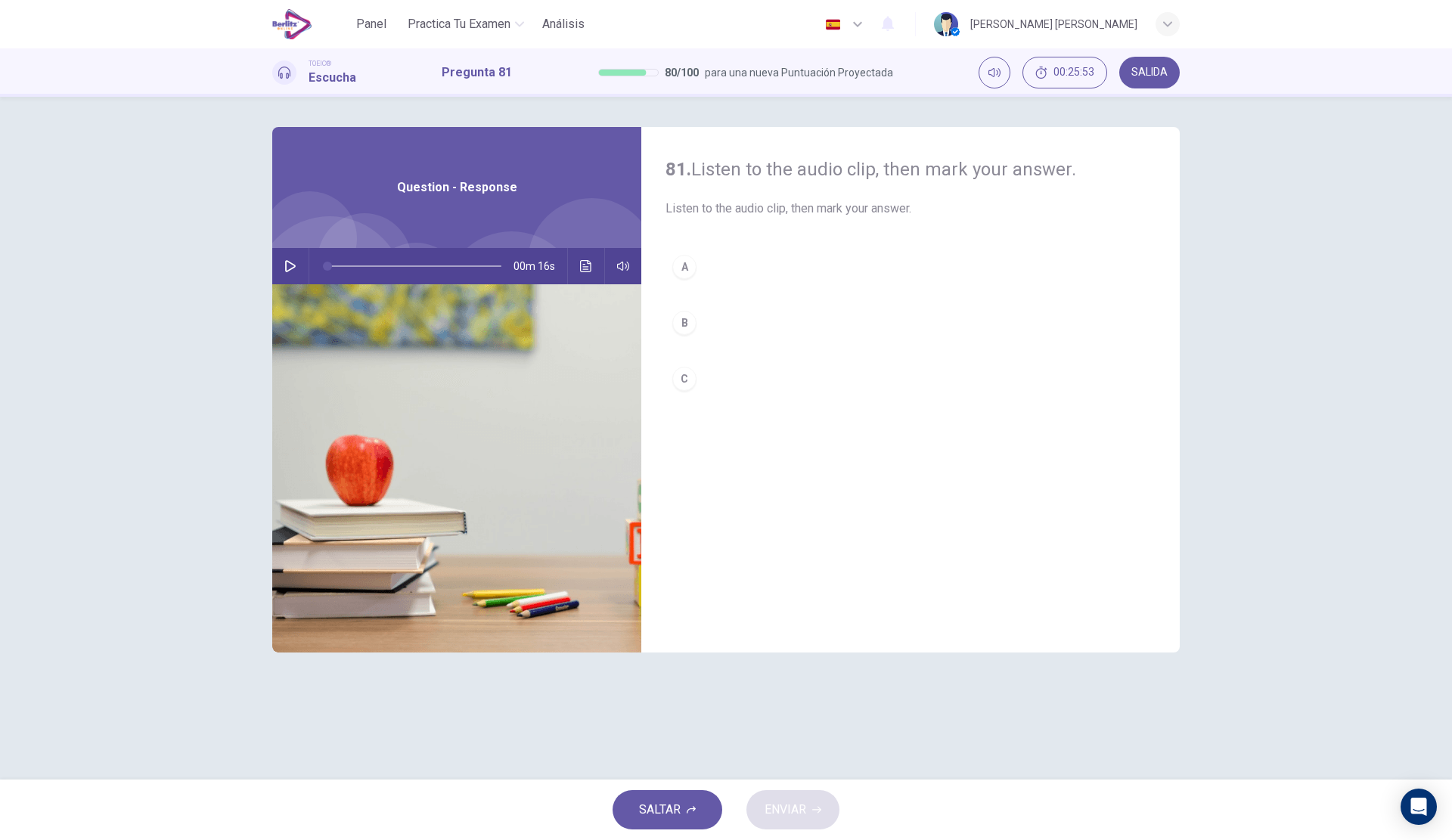
click at [276, 268] on div "00m 16s" at bounding box center [456, 265] width 369 height 36
click at [286, 268] on icon "button" at bounding box center [290, 266] width 11 height 12
type input "*"
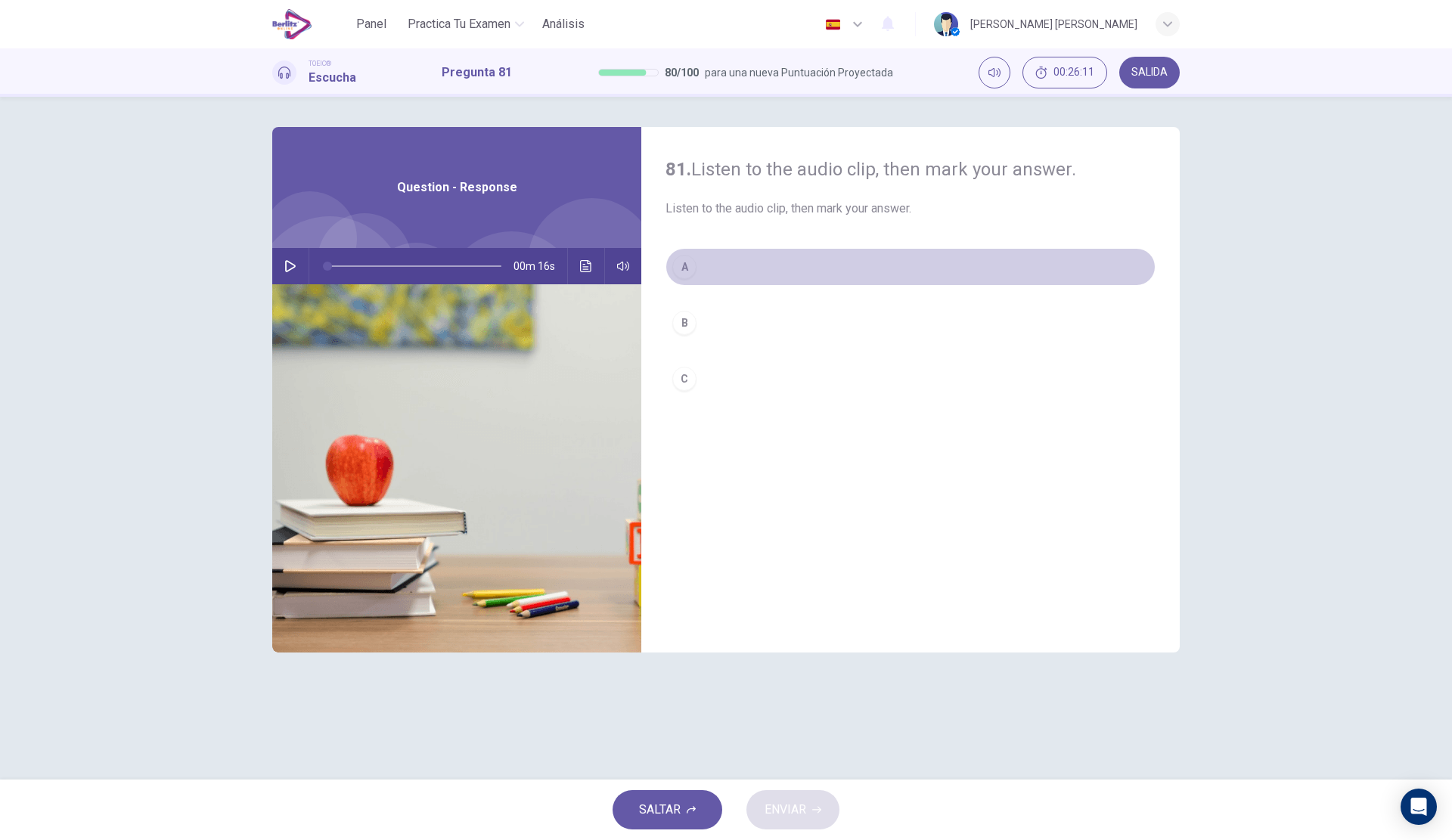
click at [749, 256] on button "A" at bounding box center [910, 266] width 490 height 38
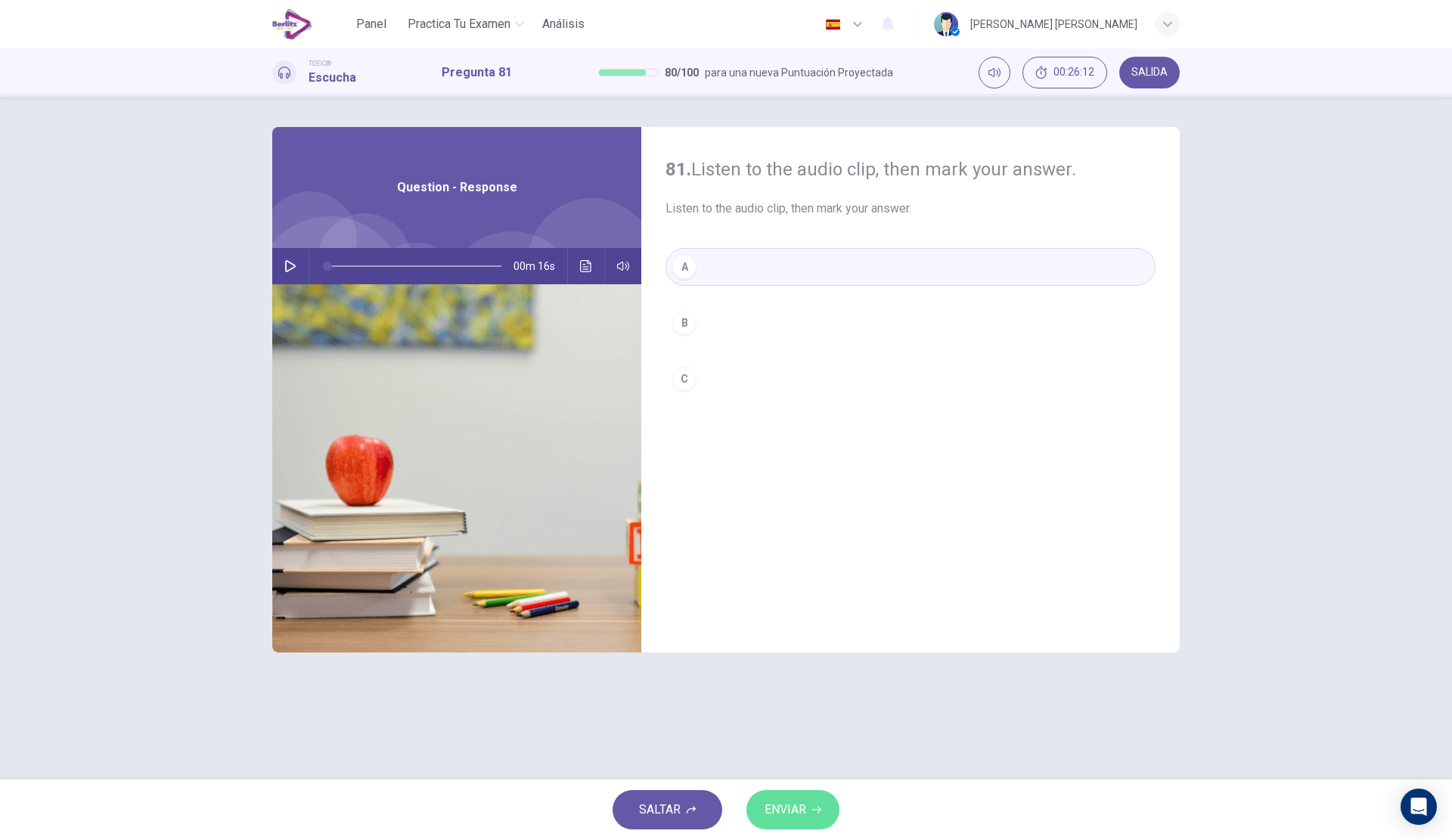
click at [771, 806] on span "ENVIAR" at bounding box center [785, 809] width 41 height 21
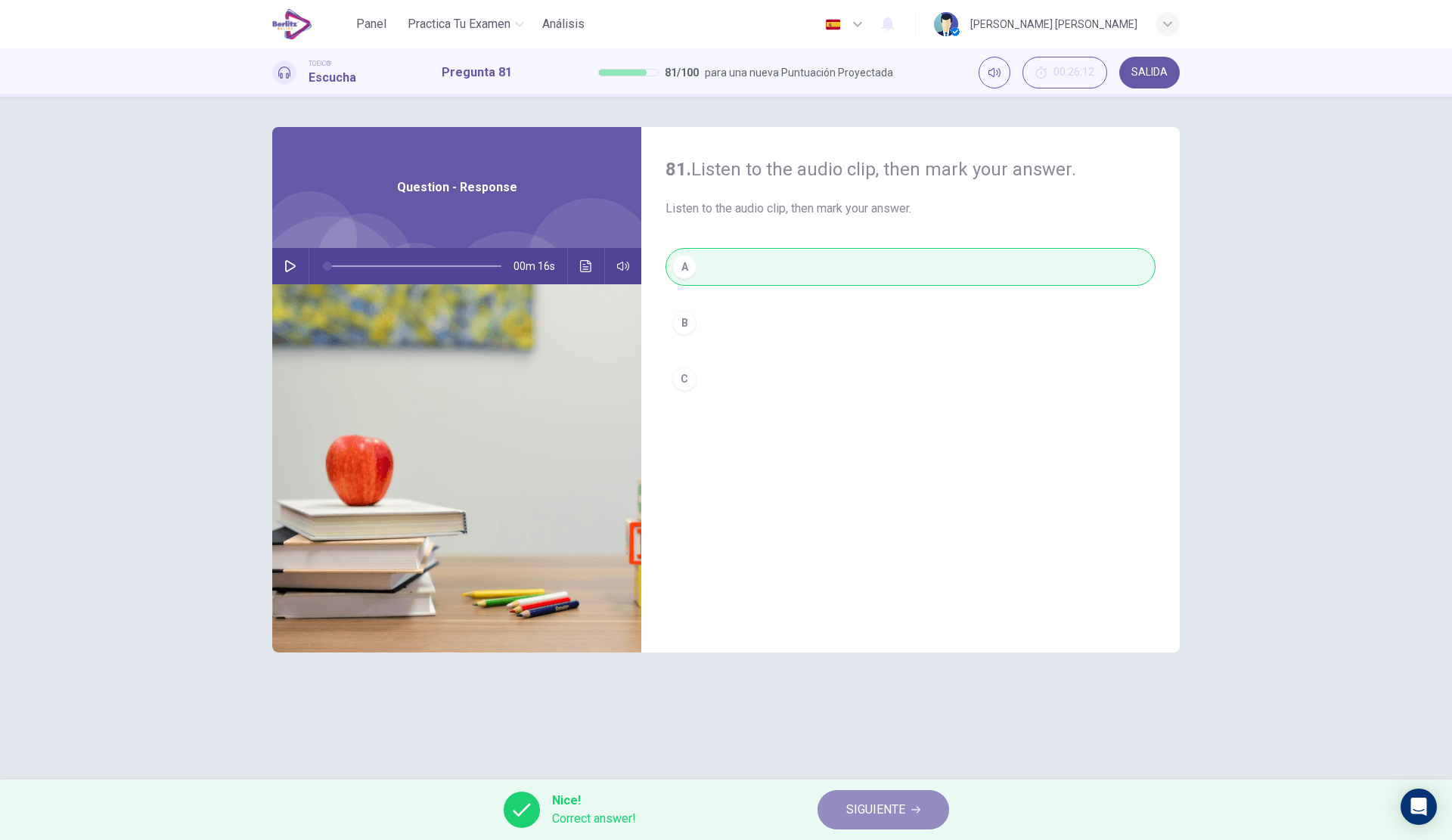
click at [818, 803] on button "SIGUIENTE" at bounding box center [883, 809] width 132 height 39
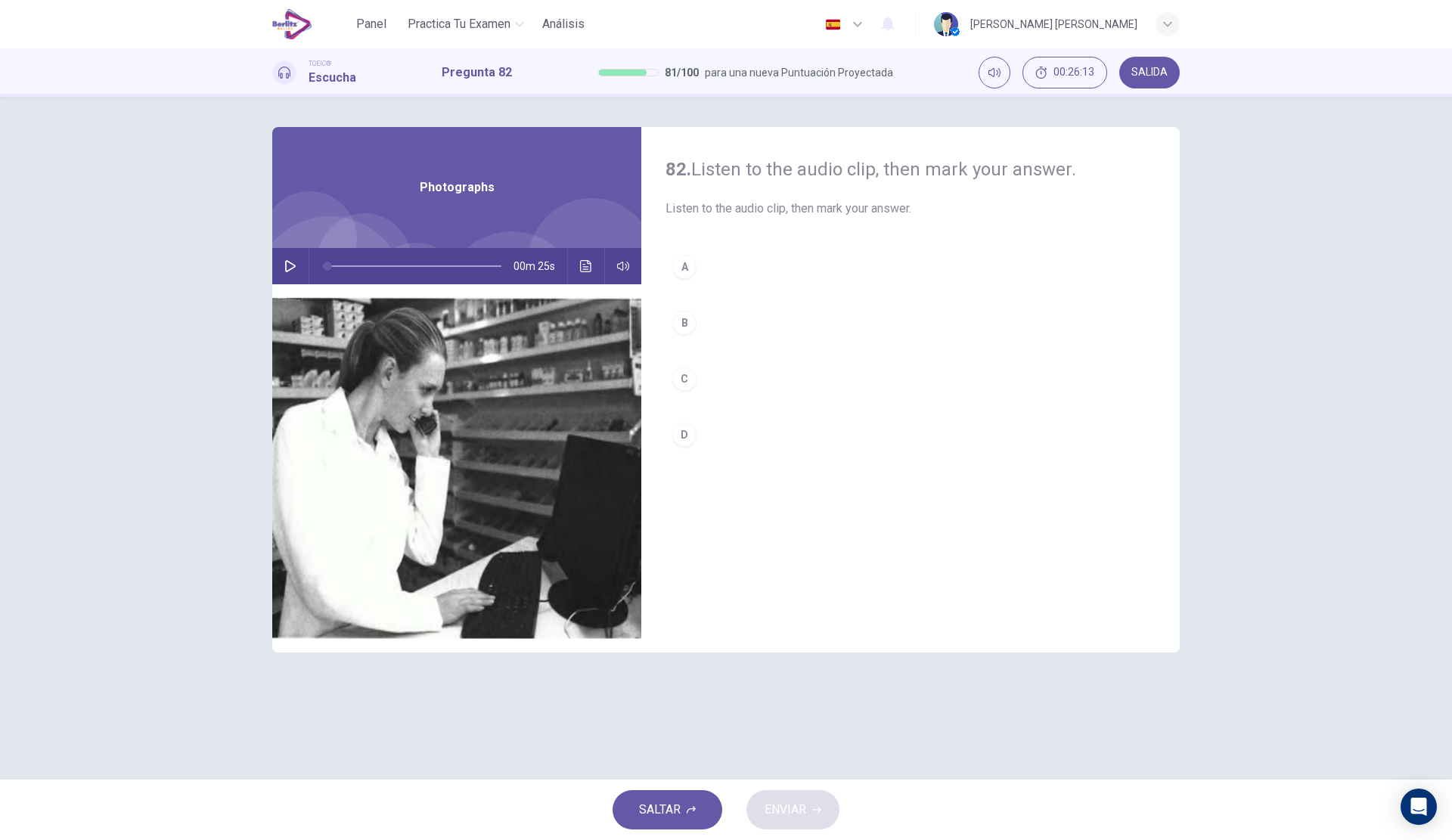
click at [293, 265] on icon "button" at bounding box center [290, 266] width 11 height 12
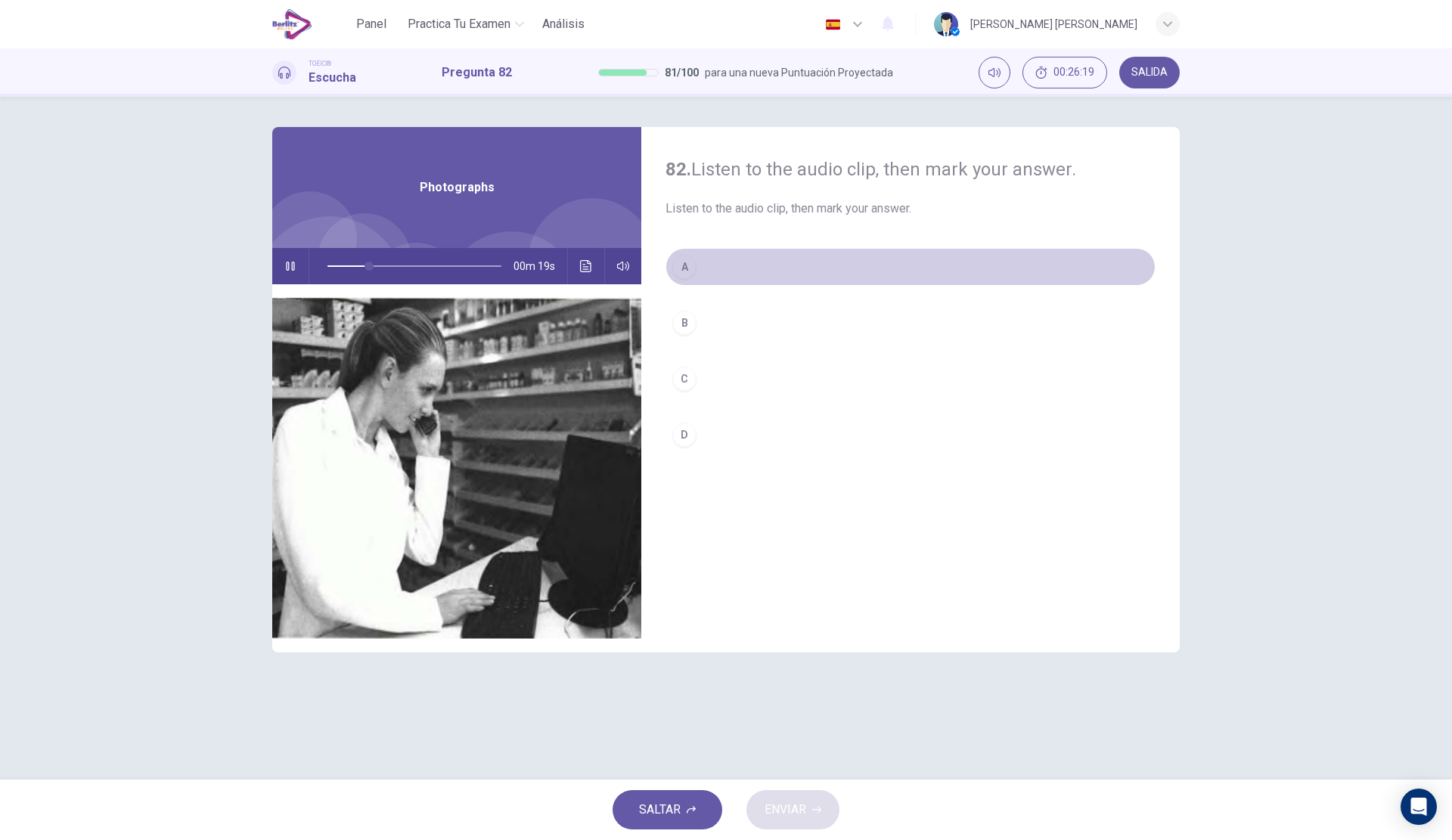
click at [722, 265] on button "A" at bounding box center [910, 266] width 490 height 38
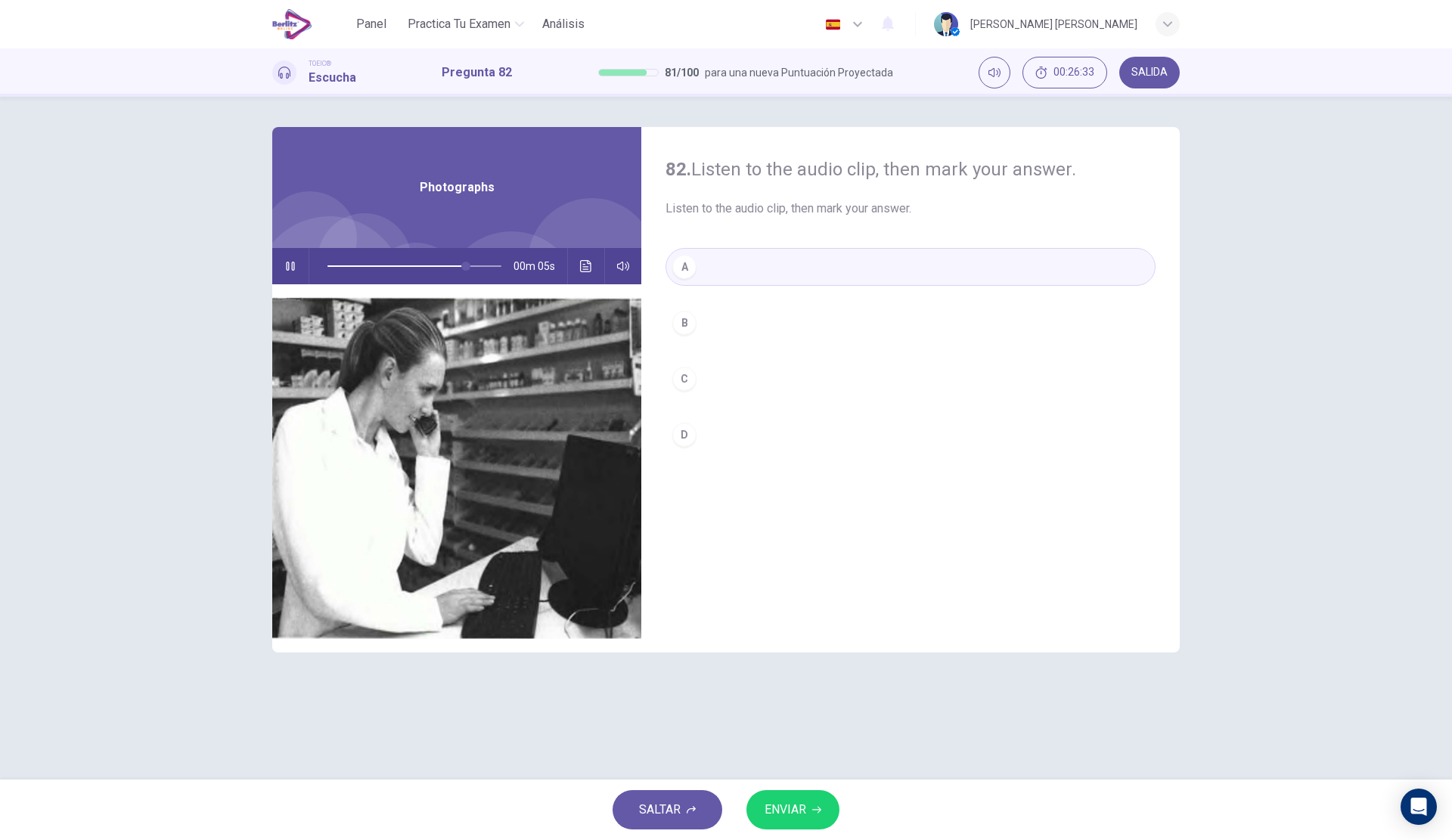
click at [760, 391] on button "C" at bounding box center [910, 378] width 490 height 38
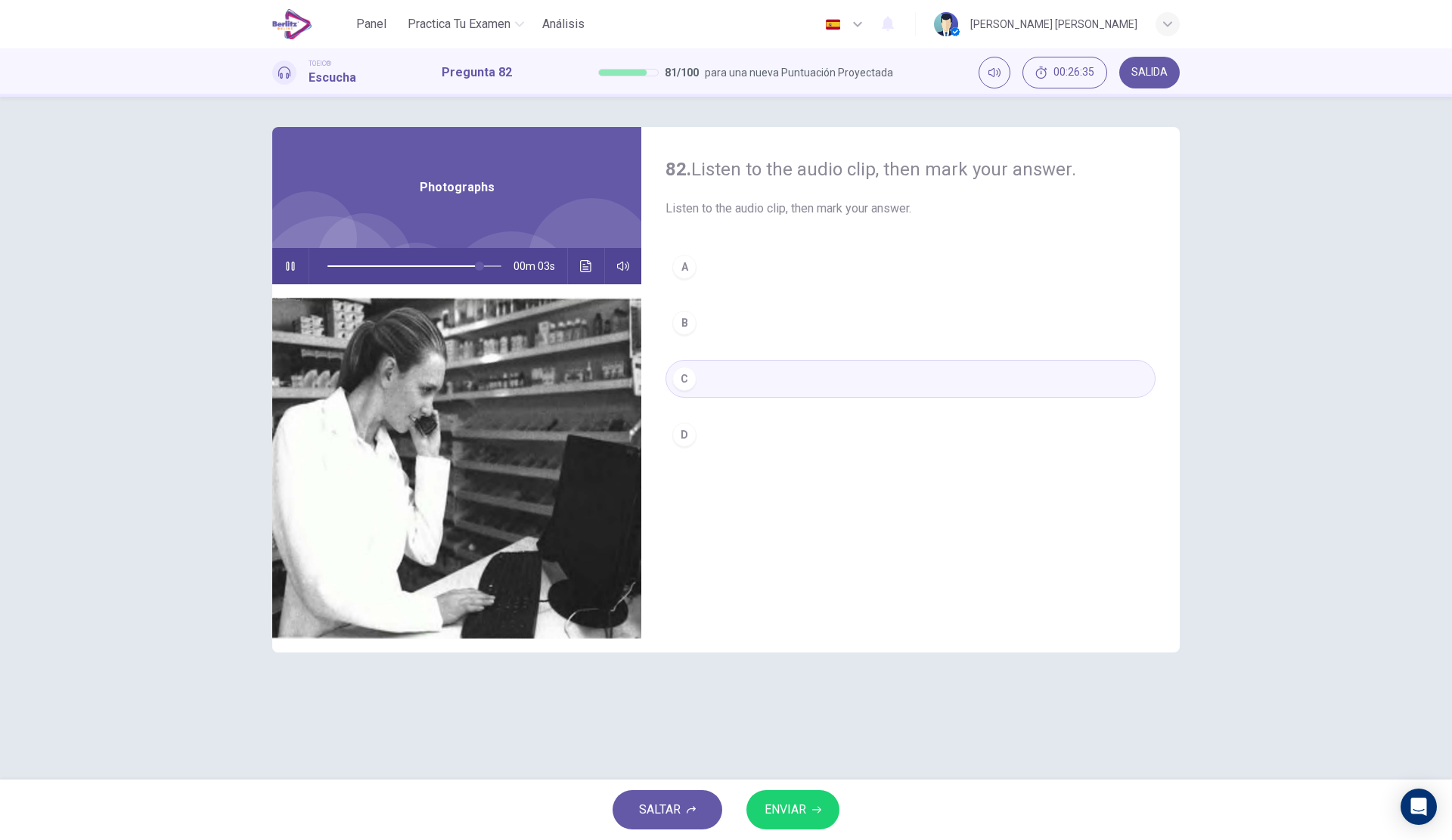
click at [813, 801] on button "ENVIAR" at bounding box center [792, 809] width 93 height 39
type input "**"
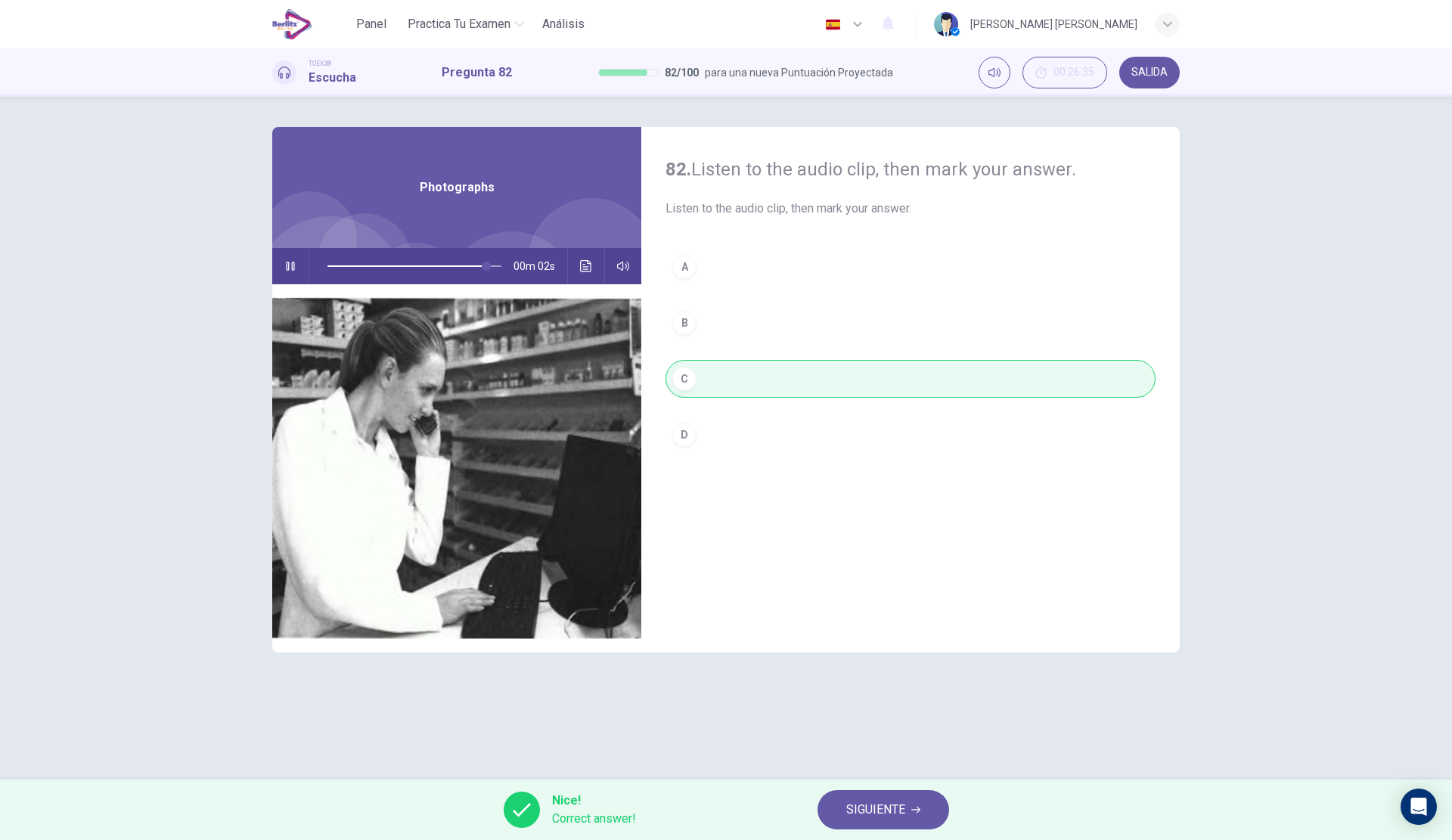
click at [880, 810] on span "SIGUIENTE" at bounding box center [876, 809] width 59 height 21
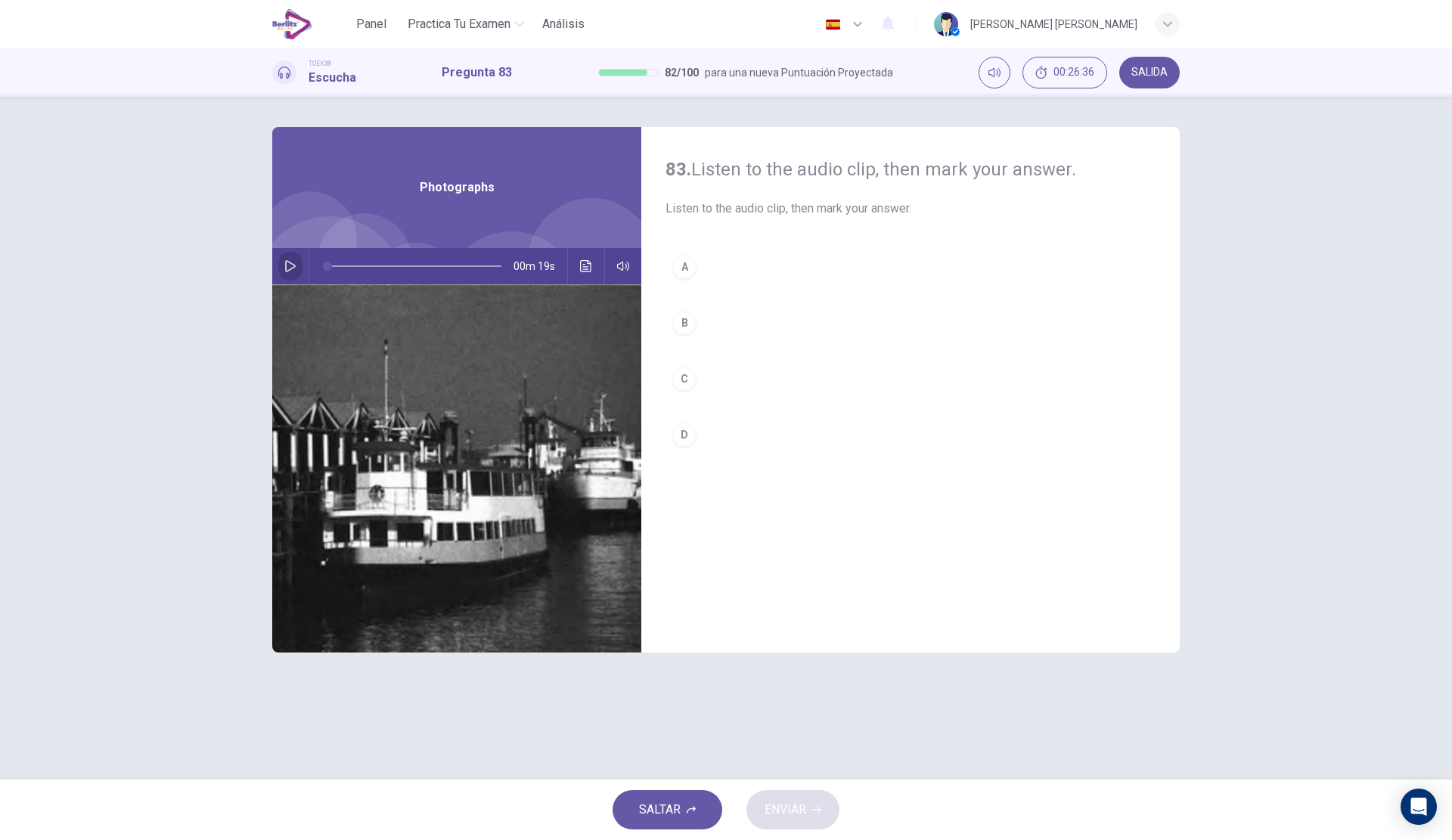
click at [284, 272] on button "button" at bounding box center [290, 265] width 24 height 36
click at [760, 278] on button "A" at bounding box center [910, 266] width 490 height 38
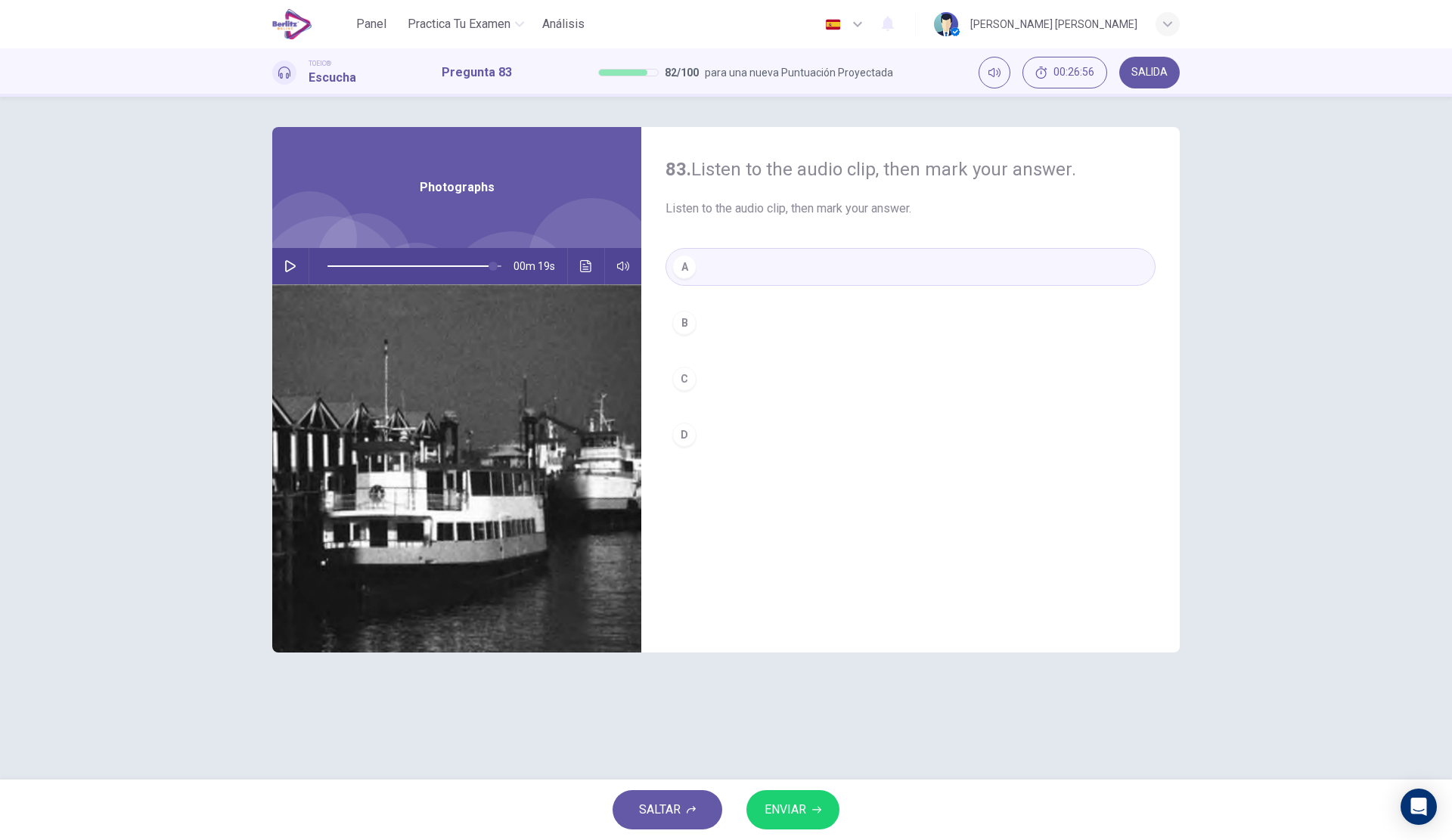
type input "*"
click at [802, 810] on span "ENVIAR" at bounding box center [785, 809] width 41 height 21
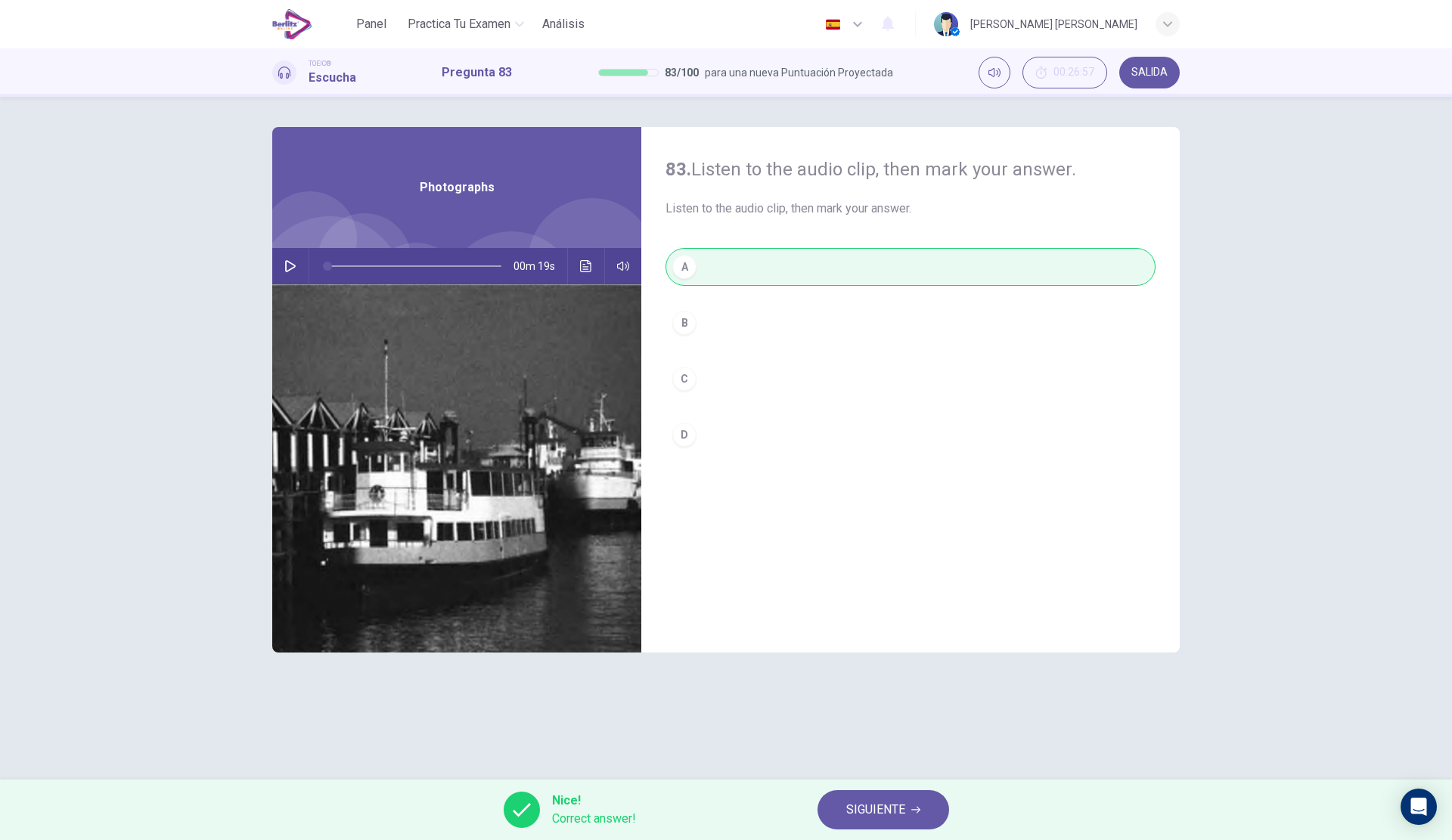
click at [591, 260] on icon "Haz clic para ver la transcripción del audio" at bounding box center [586, 266] width 12 height 12
drag, startPoint x: 754, startPoint y: 460, endPoint x: 544, endPoint y: 439, distance: 211.0
drag, startPoint x: 537, startPoint y: 436, endPoint x: 646, endPoint y: 441, distance: 109.1
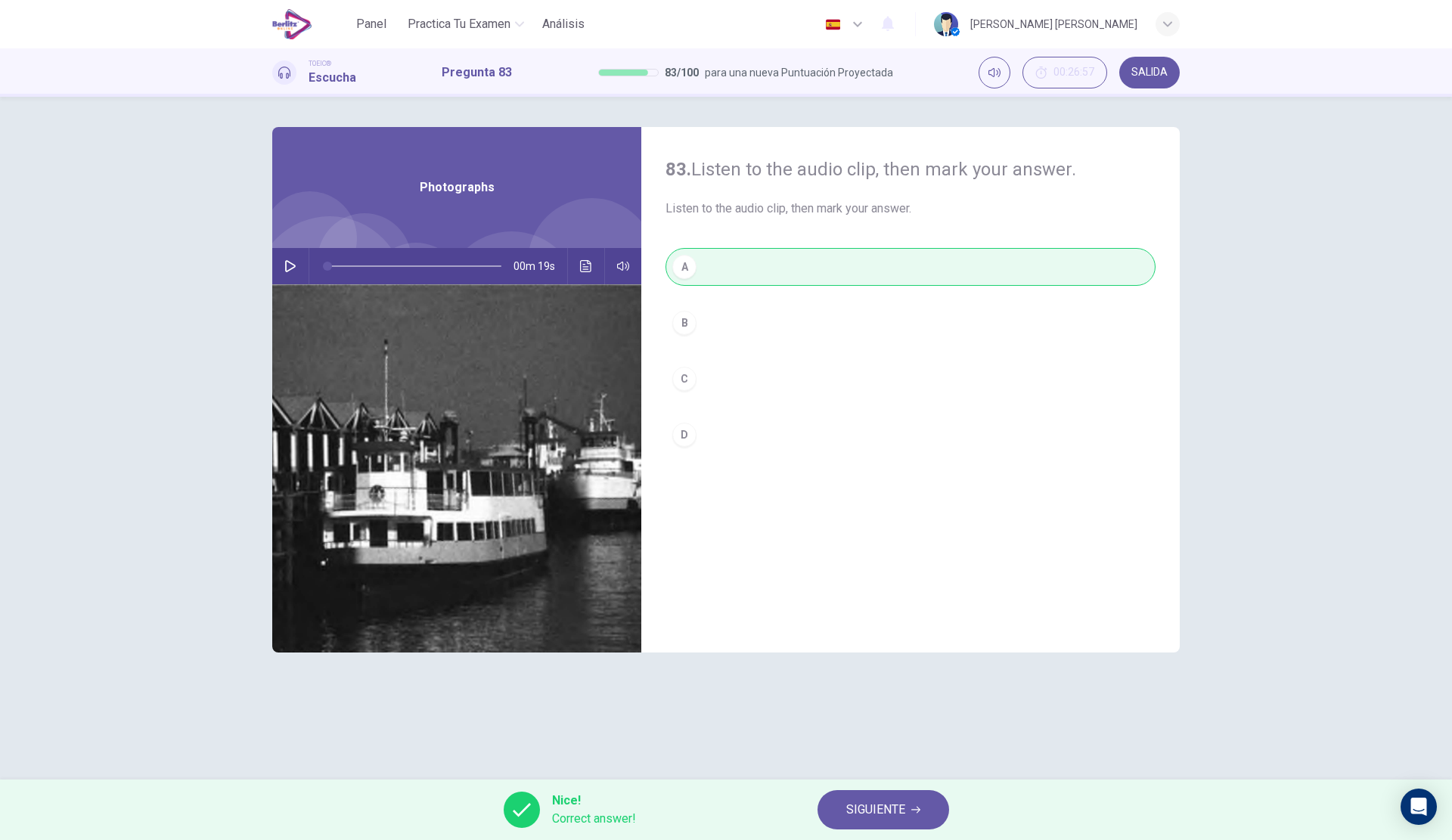
click at [888, 812] on span "SIGUIENTE" at bounding box center [876, 809] width 59 height 21
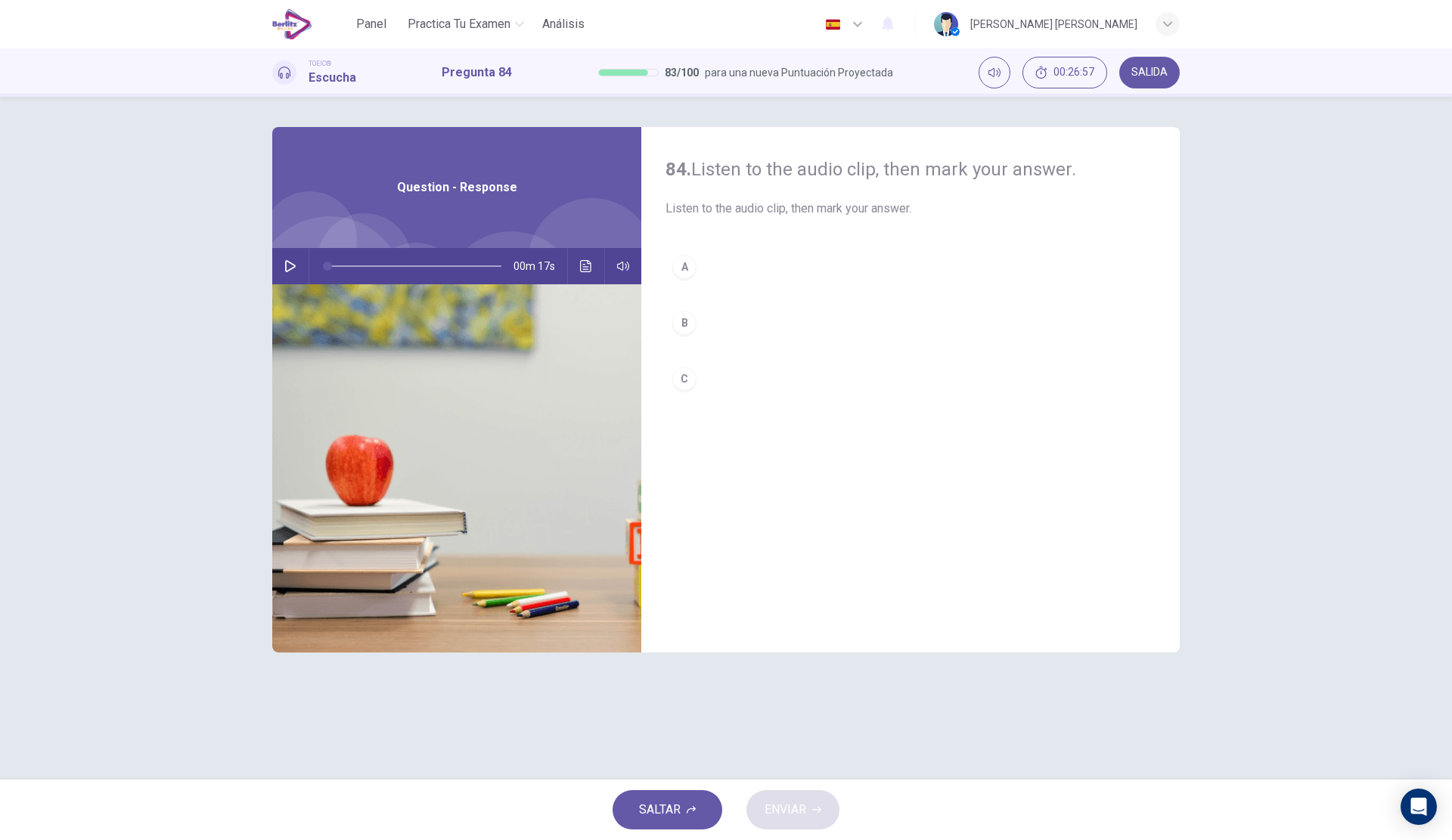
click at [299, 260] on button "button" at bounding box center [290, 265] width 24 height 36
click at [770, 268] on button "A" at bounding box center [910, 266] width 490 height 38
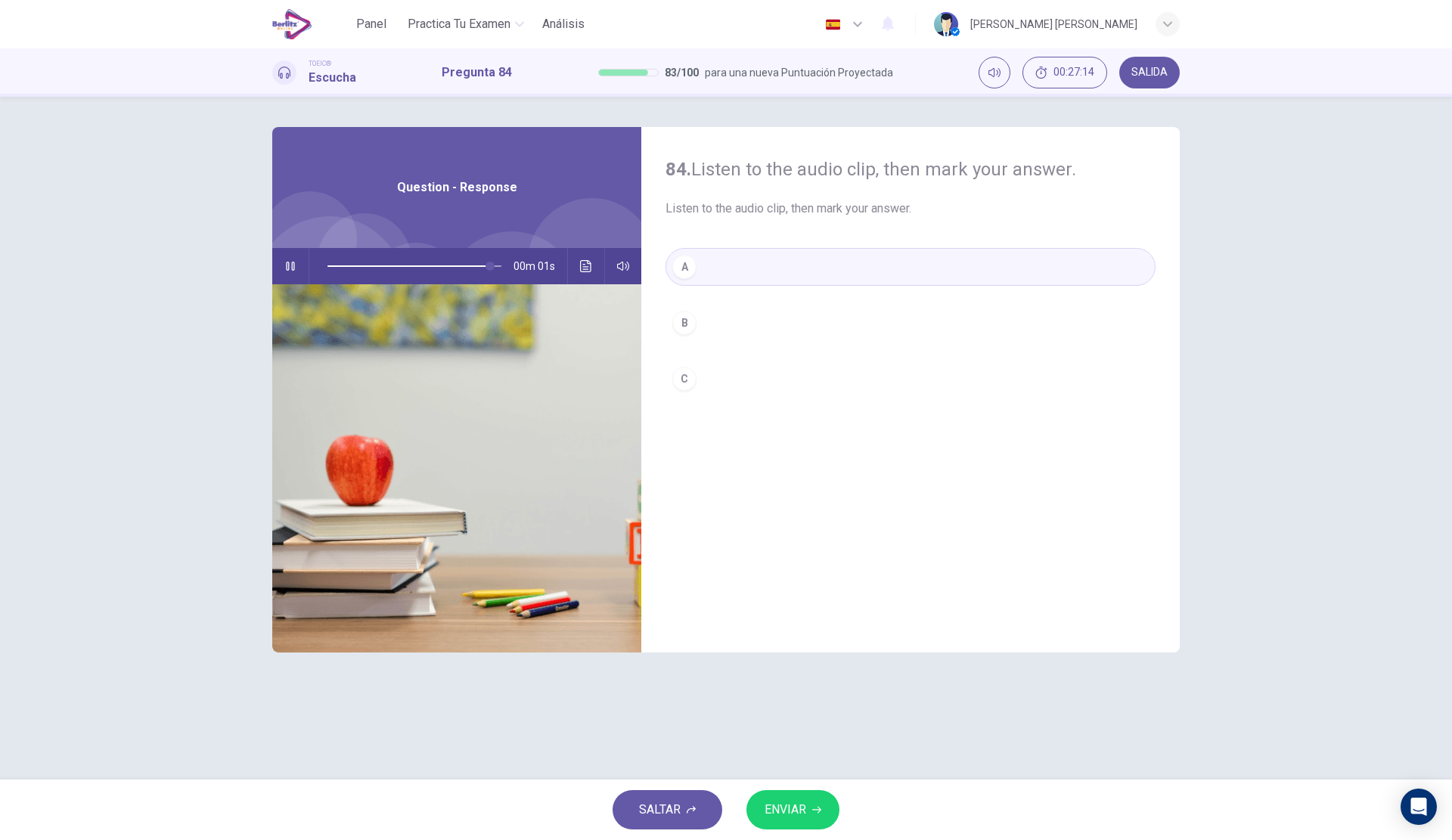
click at [788, 801] on span "ENVIAR" at bounding box center [785, 809] width 41 height 21
type input "*"
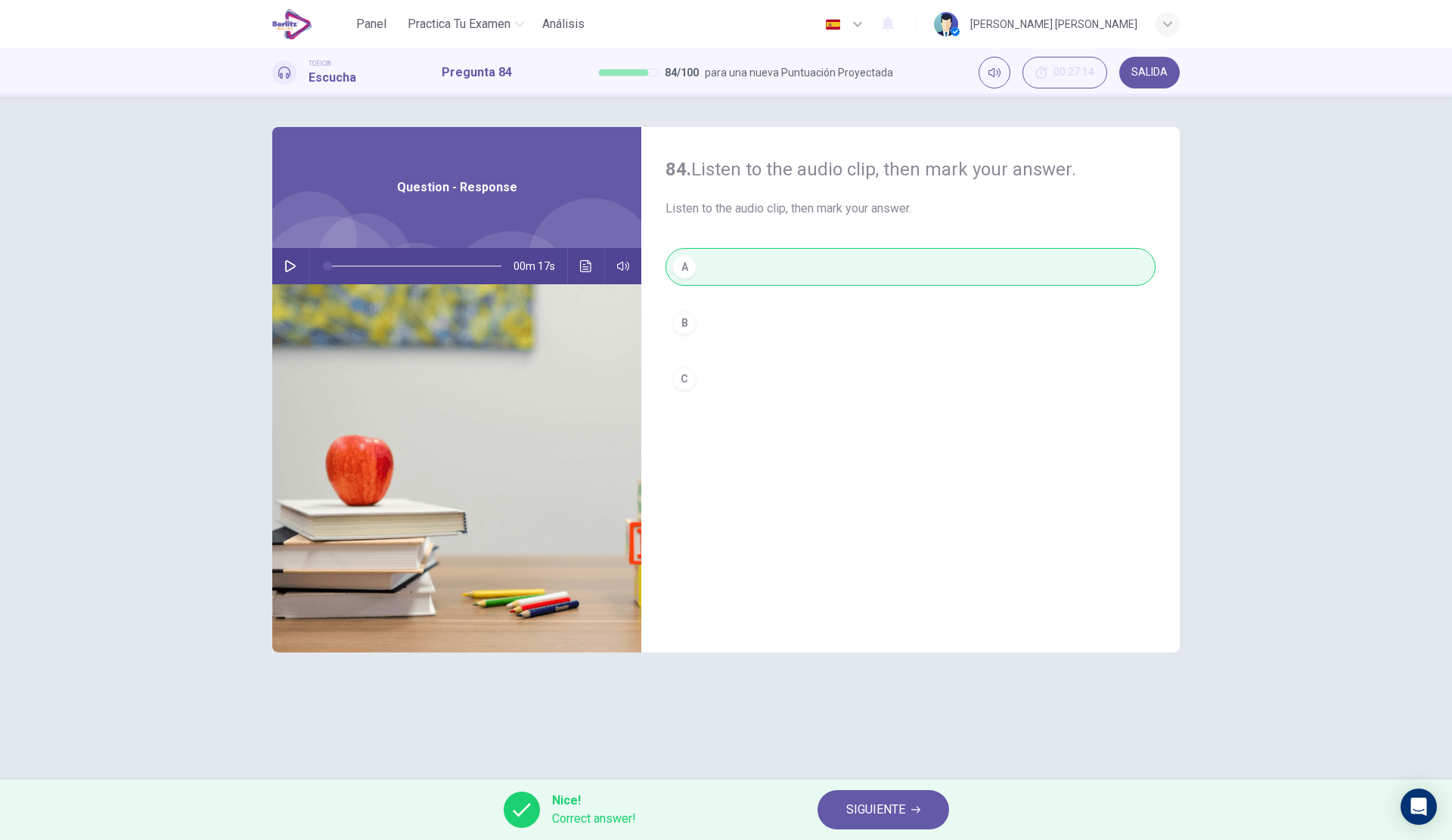
click at [875, 798] on button "SIGUIENTE" at bounding box center [883, 809] width 132 height 39
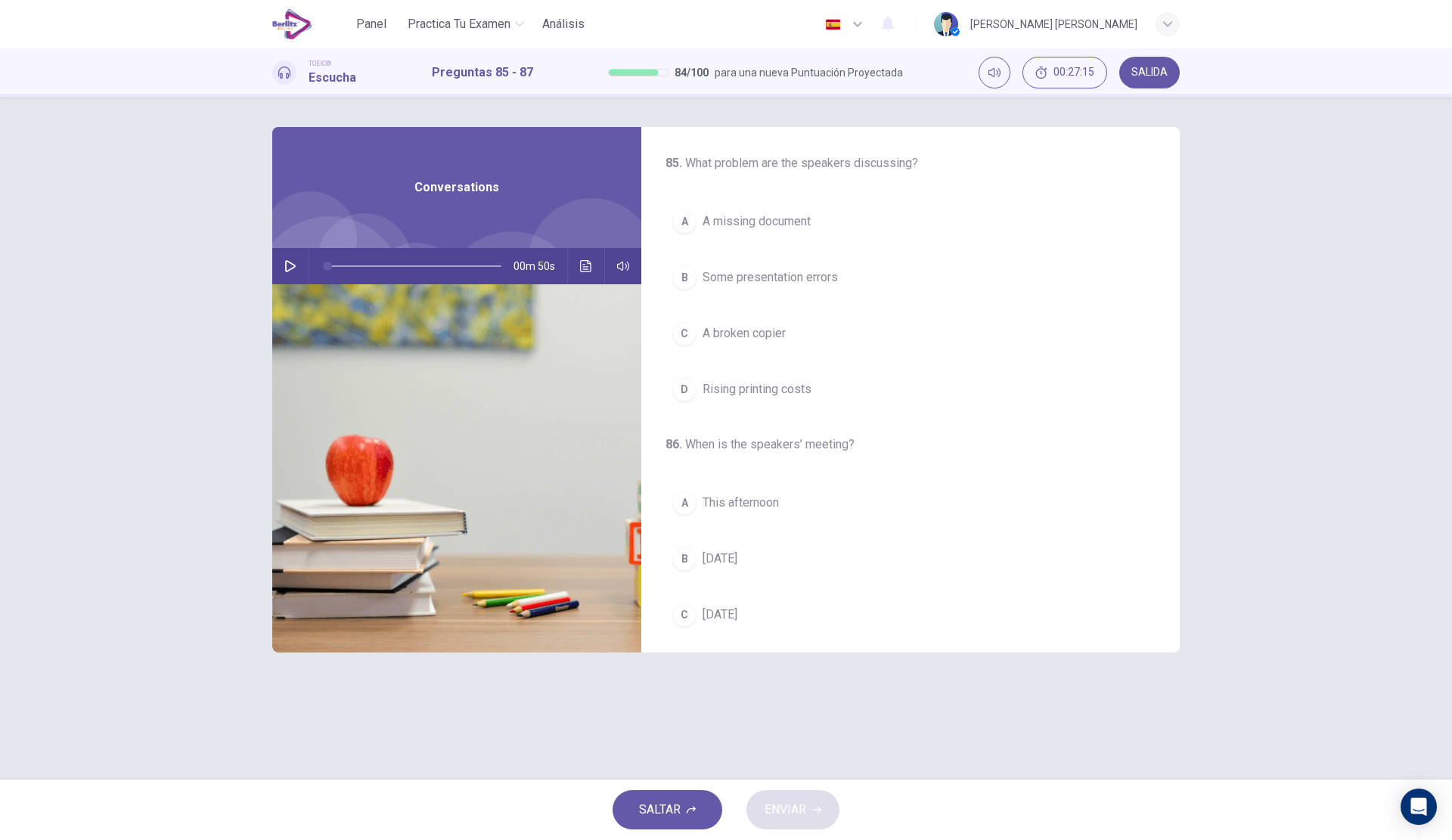
click at [302, 261] on div "00m 50s" at bounding box center [456, 265] width 369 height 36
click at [290, 262] on icon "button" at bounding box center [290, 266] width 11 height 12
click at [727, 325] on span "A broken copier" at bounding box center [744, 333] width 83 height 18
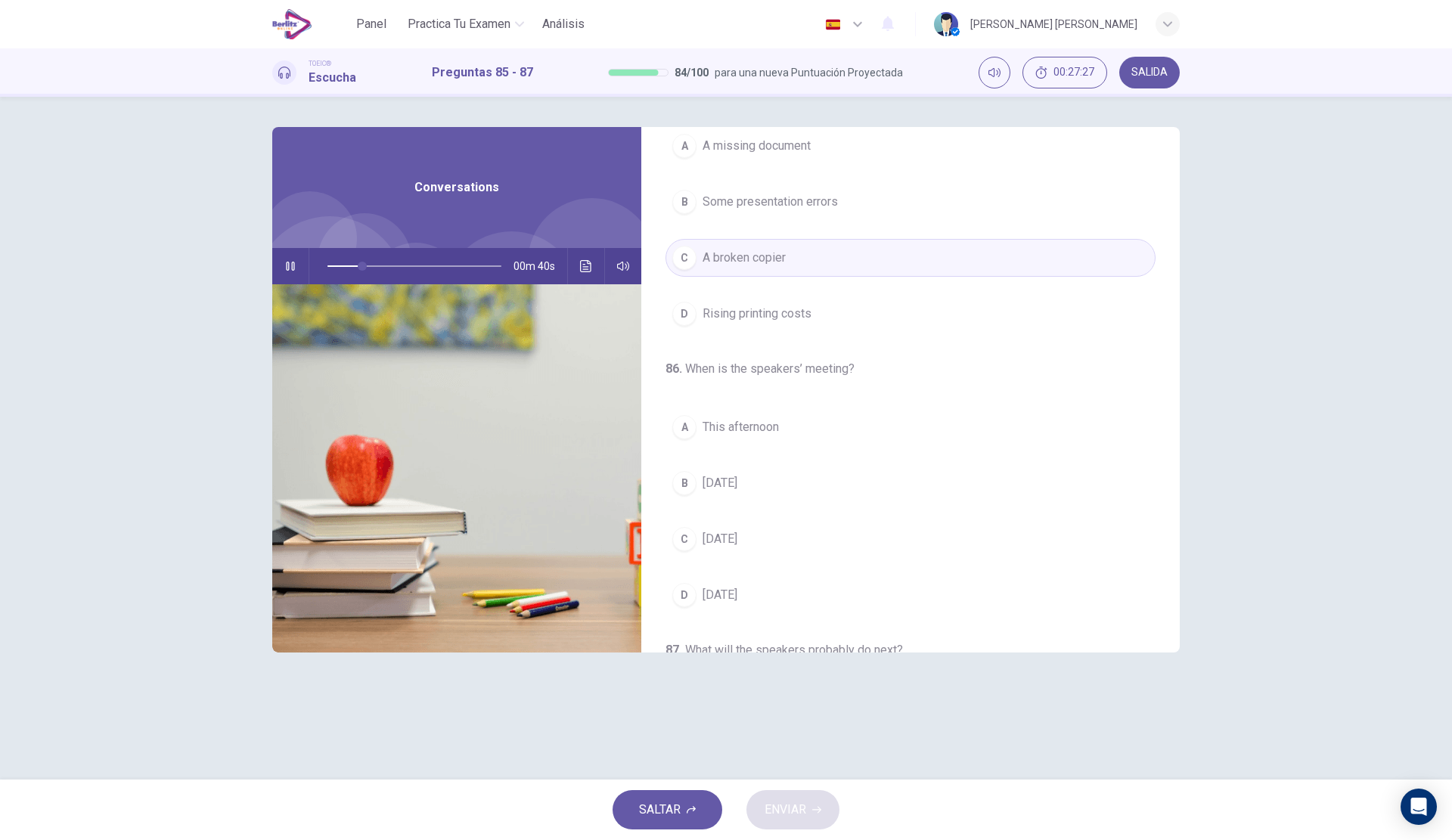
scroll to position [227, 0]
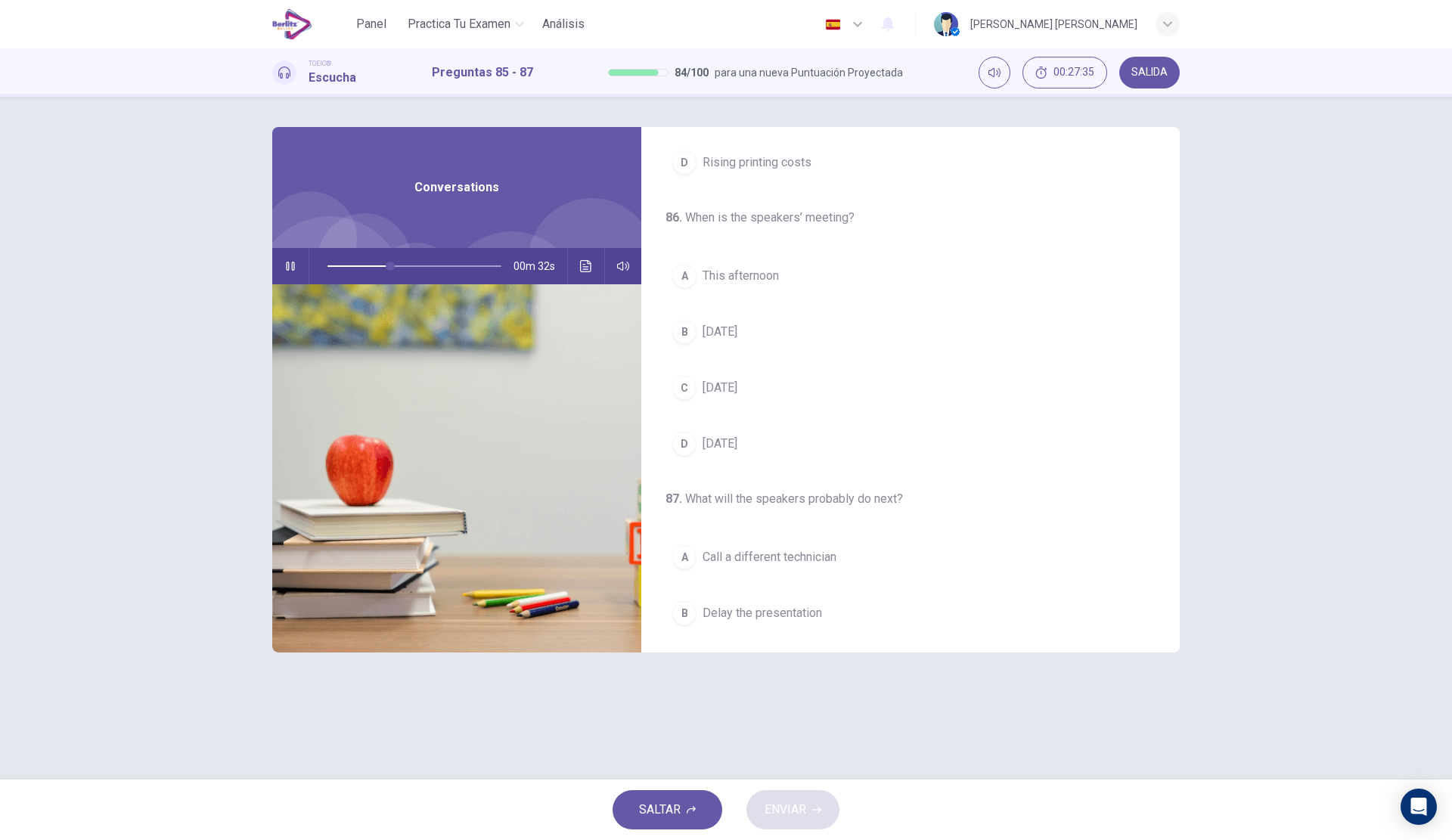
click at [743, 277] on span "This afternoon" at bounding box center [740, 276] width 76 height 18
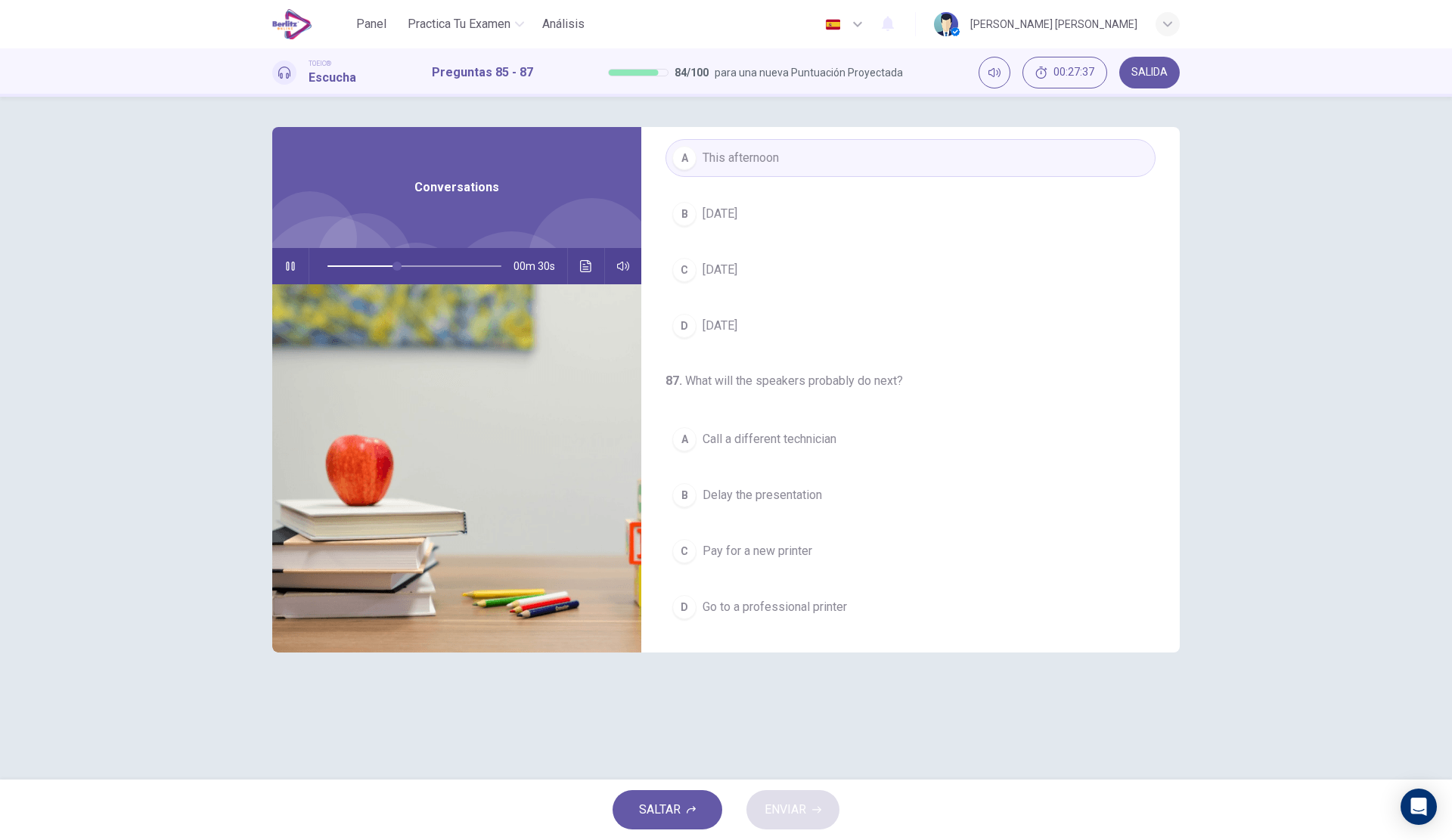
scroll to position [345, 0]
click at [790, 438] on span "Call a different technician" at bounding box center [769, 438] width 134 height 18
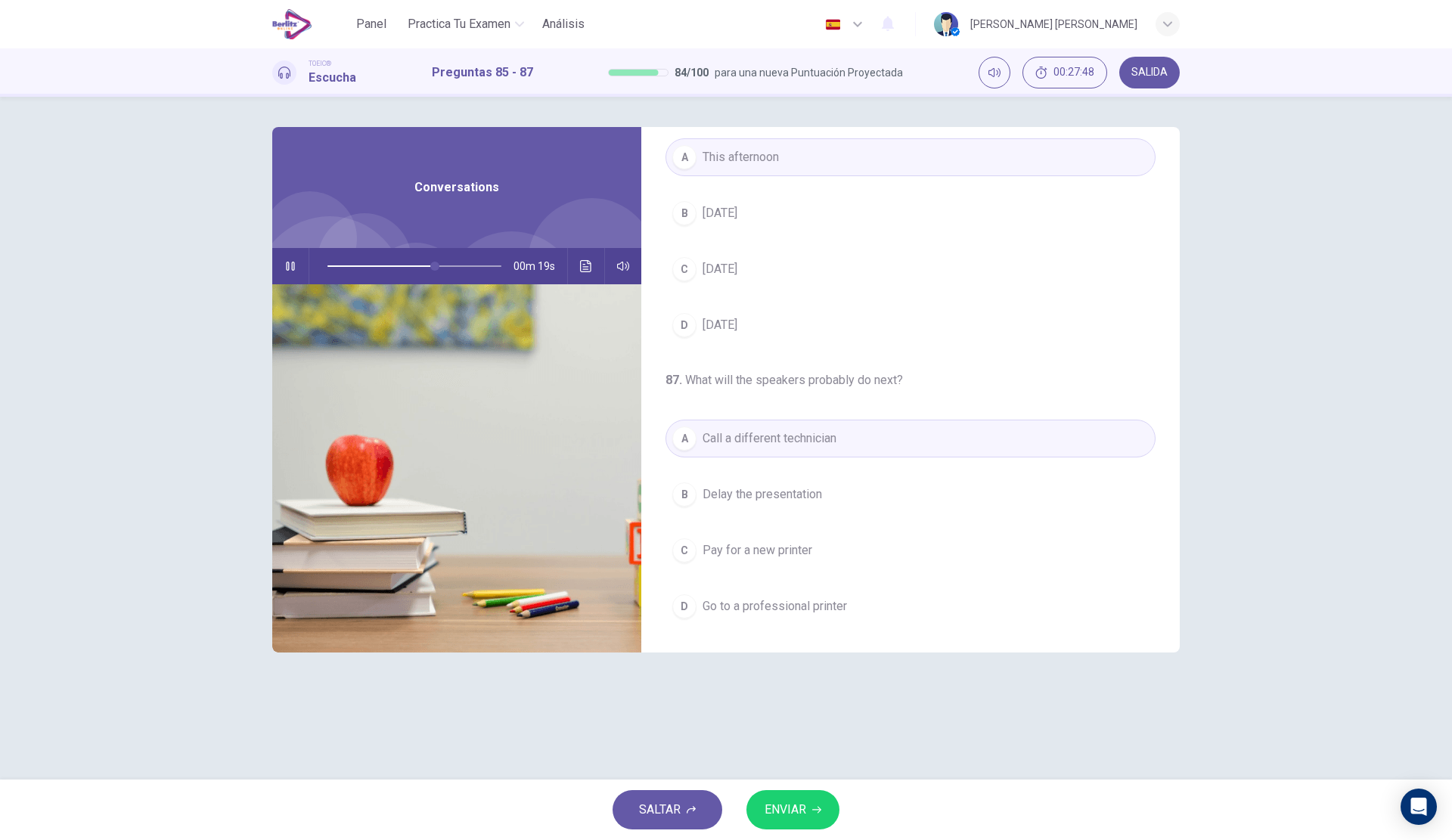
click at [800, 803] on span "ENVIAR" at bounding box center [785, 809] width 41 height 21
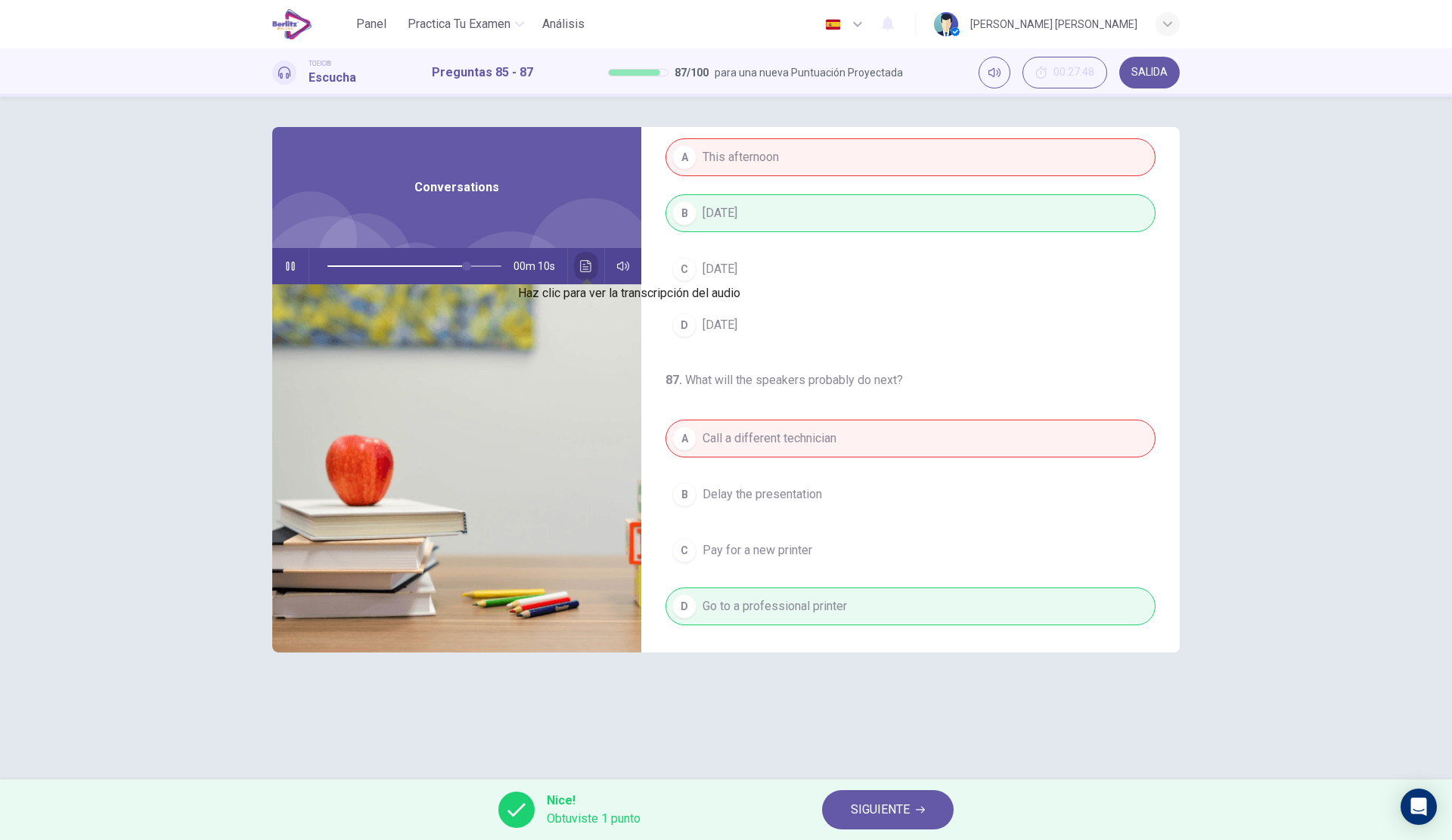
click at [578, 272] on button "Haz clic para ver la transcripción del audio" at bounding box center [586, 265] width 24 height 36
type input "*"
click at [864, 819] on span "SIGUIENTE" at bounding box center [880, 809] width 59 height 21
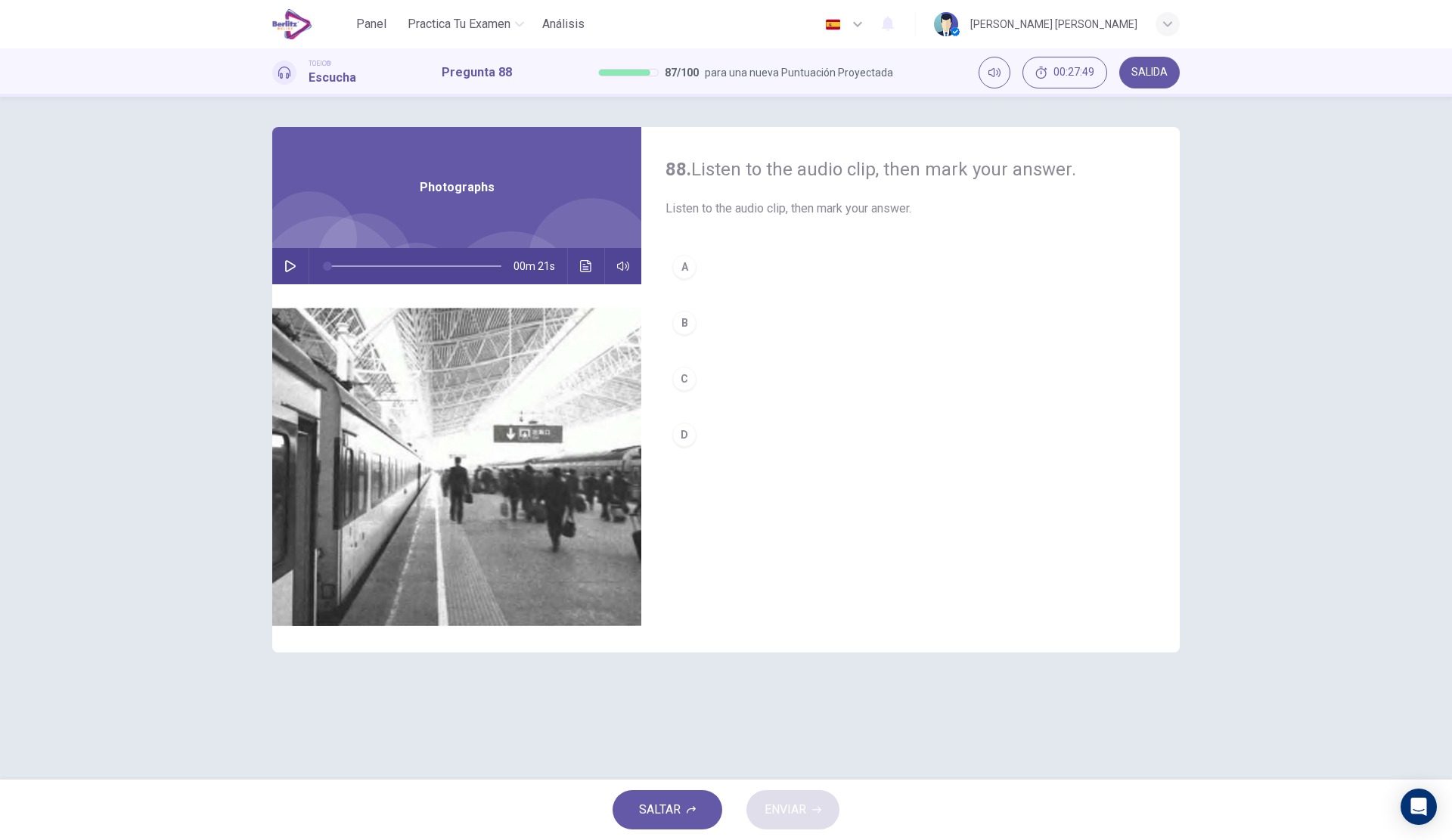
click at [292, 260] on icon "button" at bounding box center [290, 266] width 12 height 12
click at [751, 256] on button "A" at bounding box center [910, 266] width 490 height 38
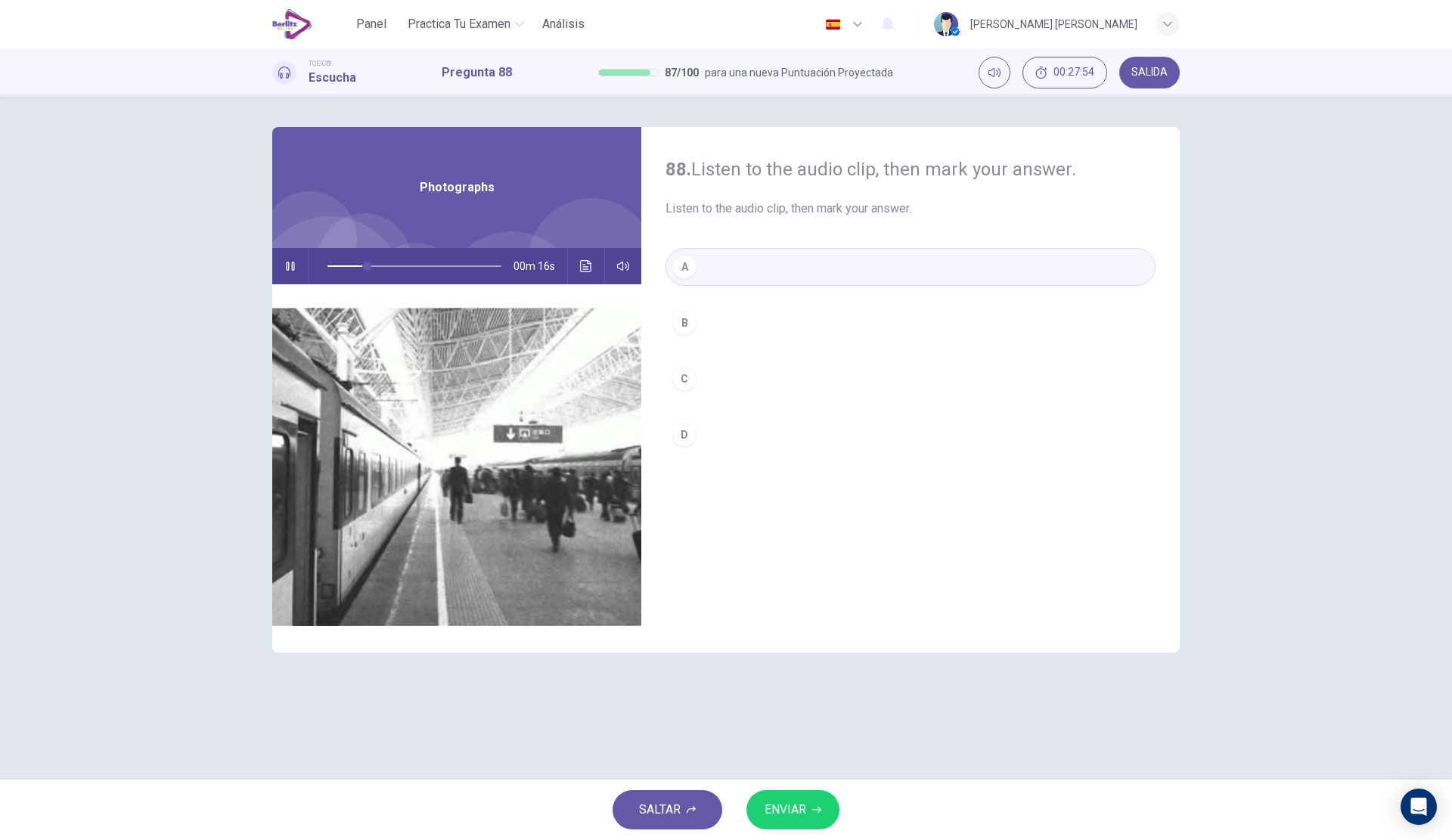
click at [808, 814] on button "ENVIAR" at bounding box center [792, 809] width 93 height 39
type input "**"
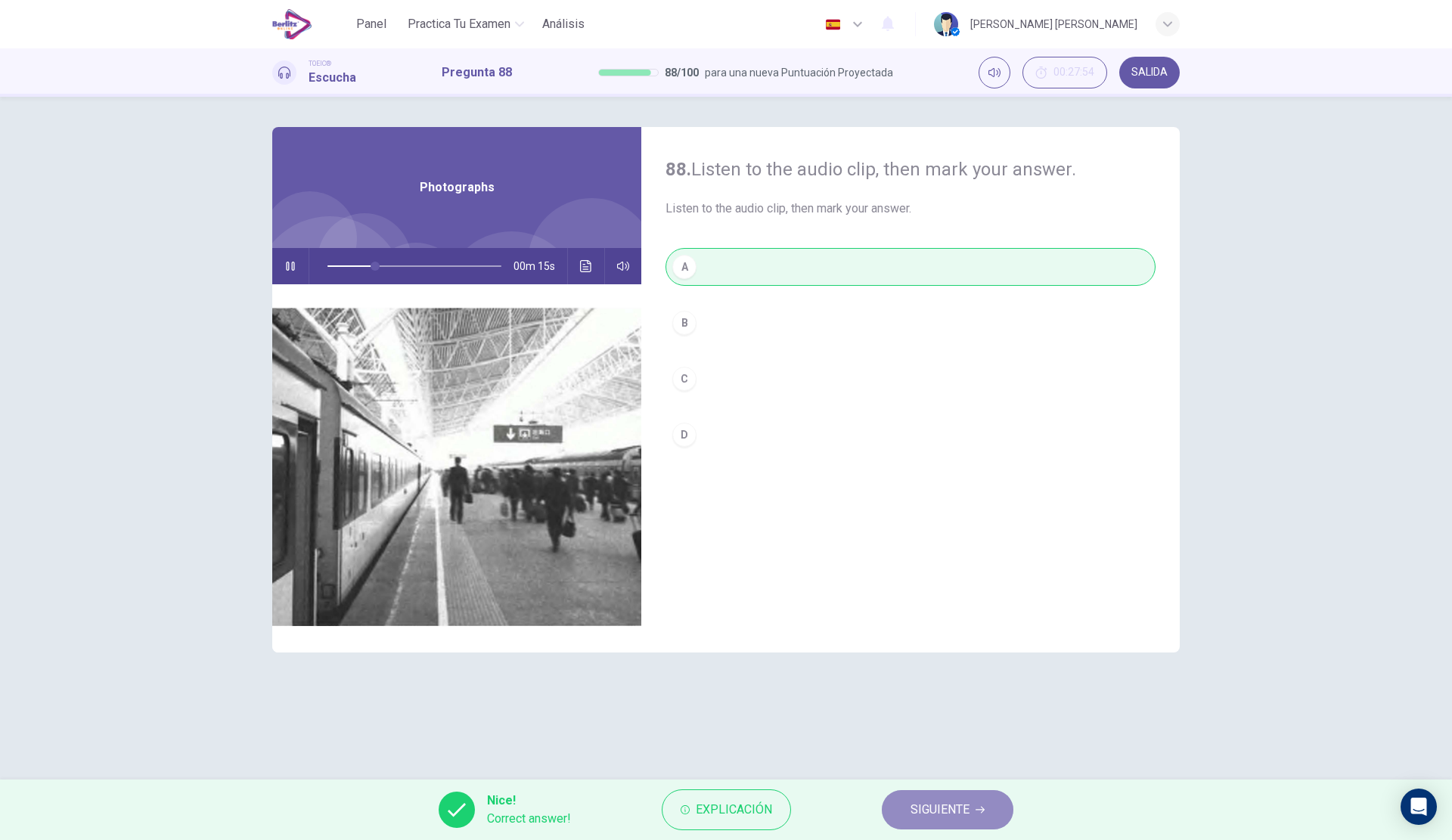
click at [959, 807] on span "SIGUIENTE" at bounding box center [940, 809] width 59 height 21
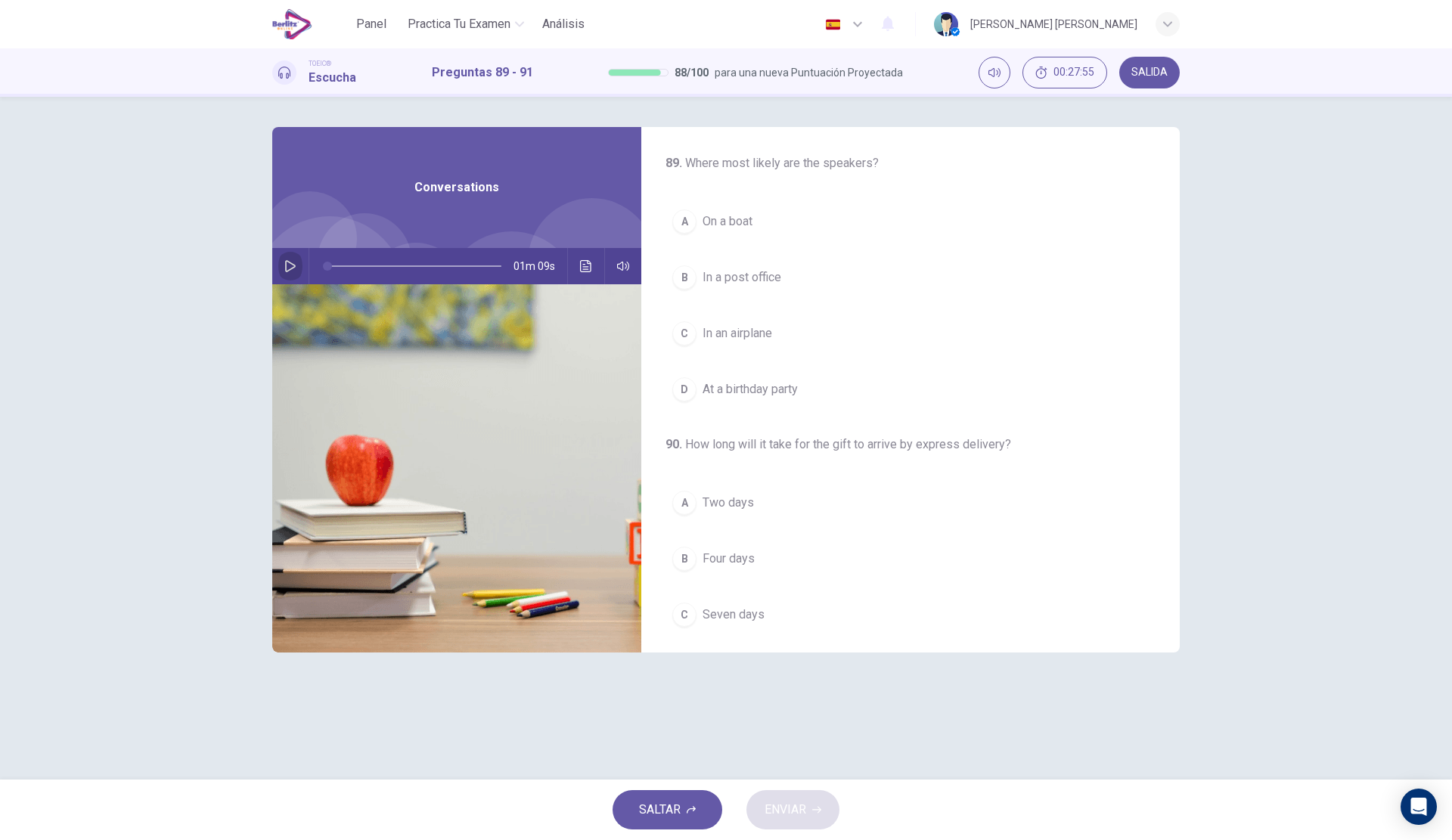
click at [294, 264] on icon "button" at bounding box center [290, 266] width 12 height 12
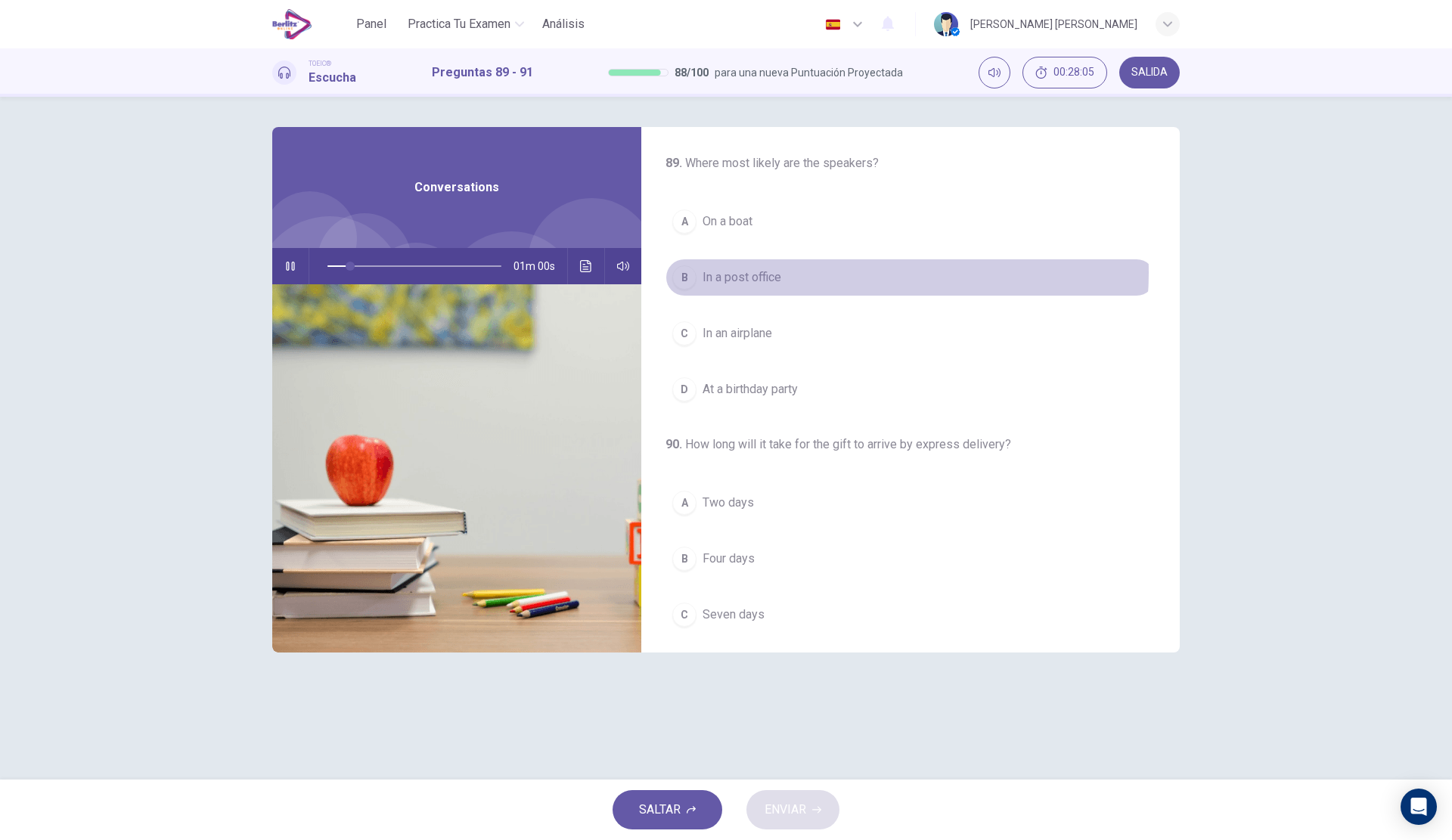
click at [851, 273] on button "B In a post office" at bounding box center [910, 277] width 490 height 38
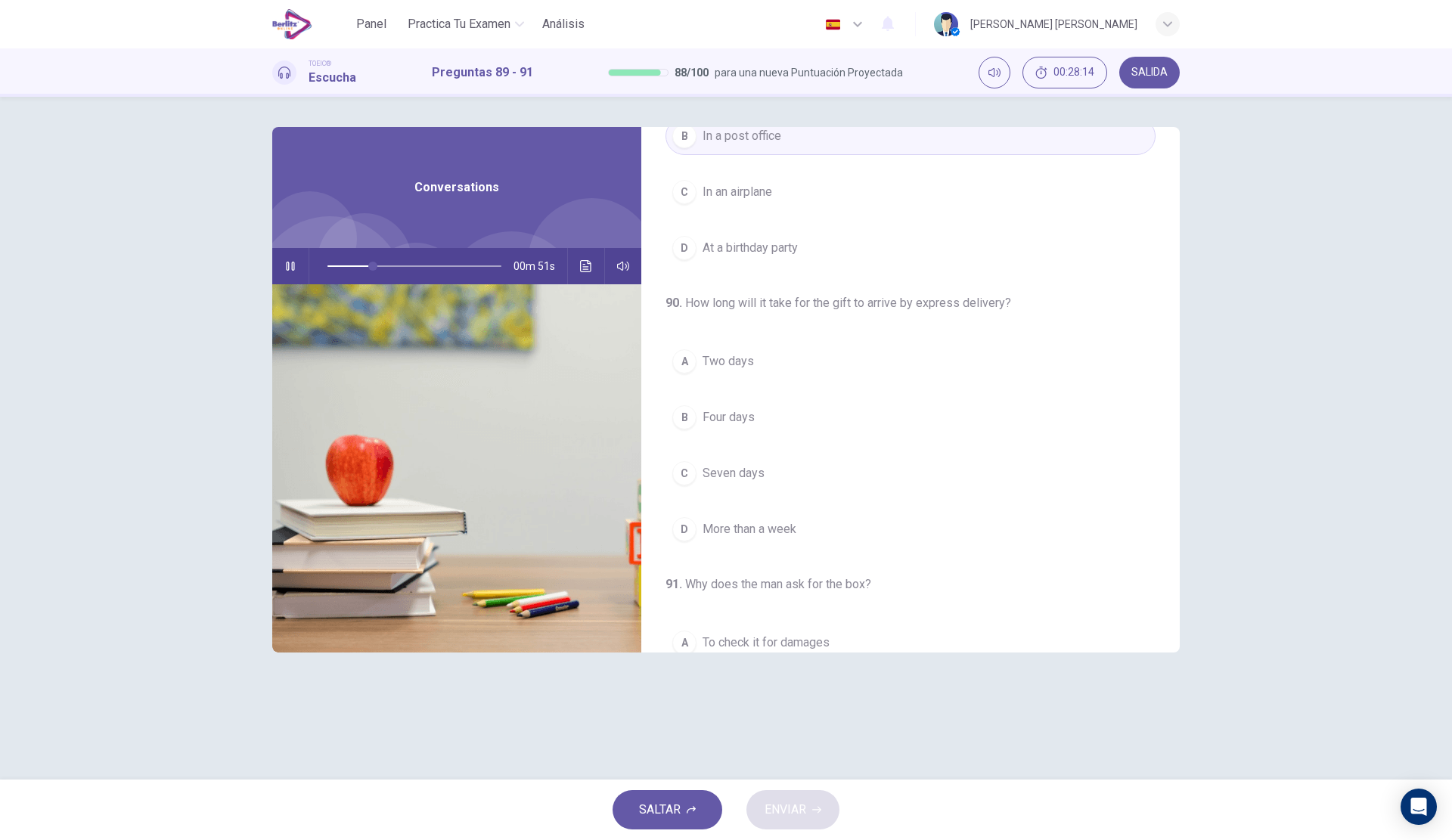
scroll to position [118, 0]
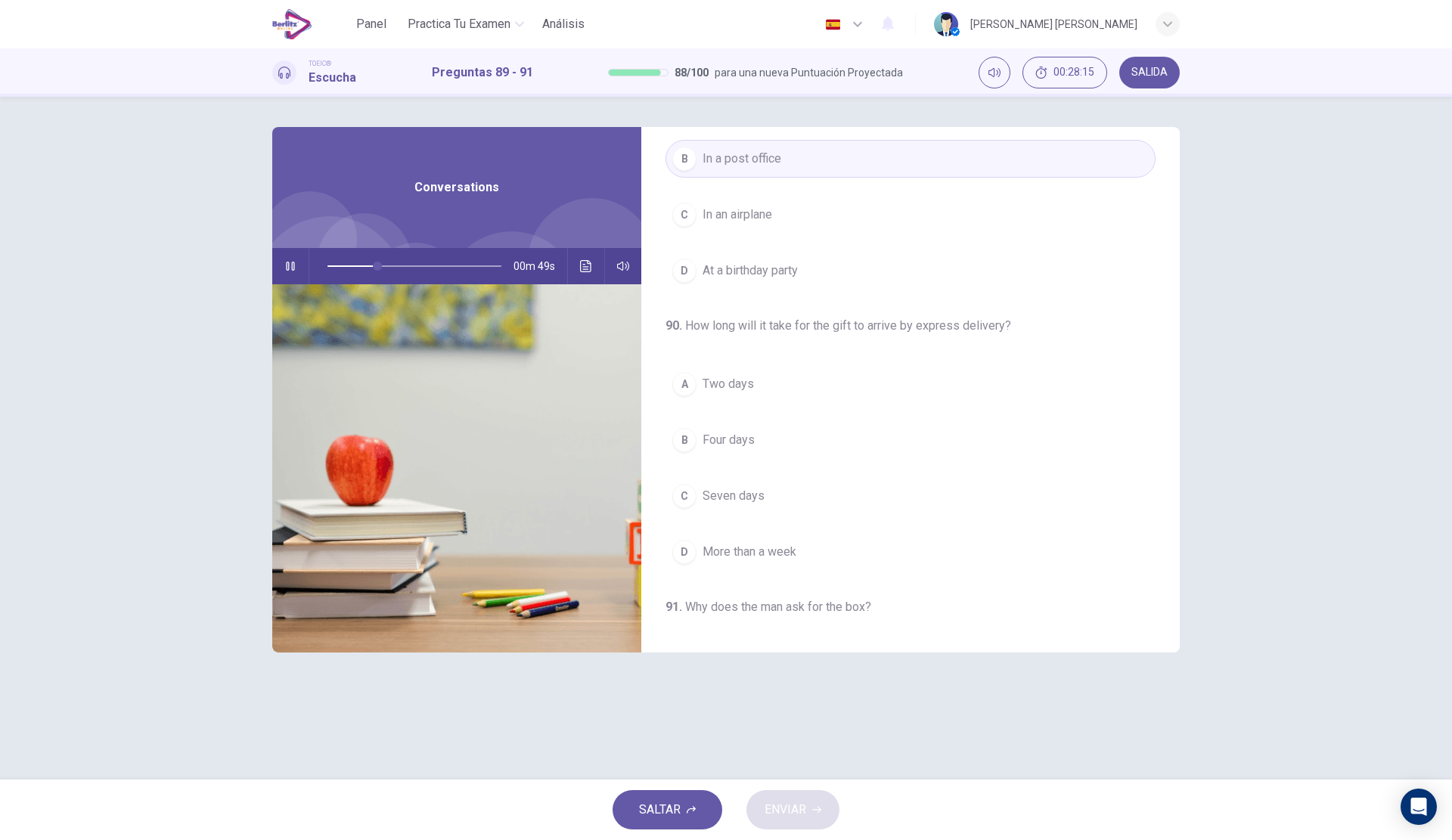
click at [765, 385] on button "A Two days" at bounding box center [910, 384] width 490 height 38
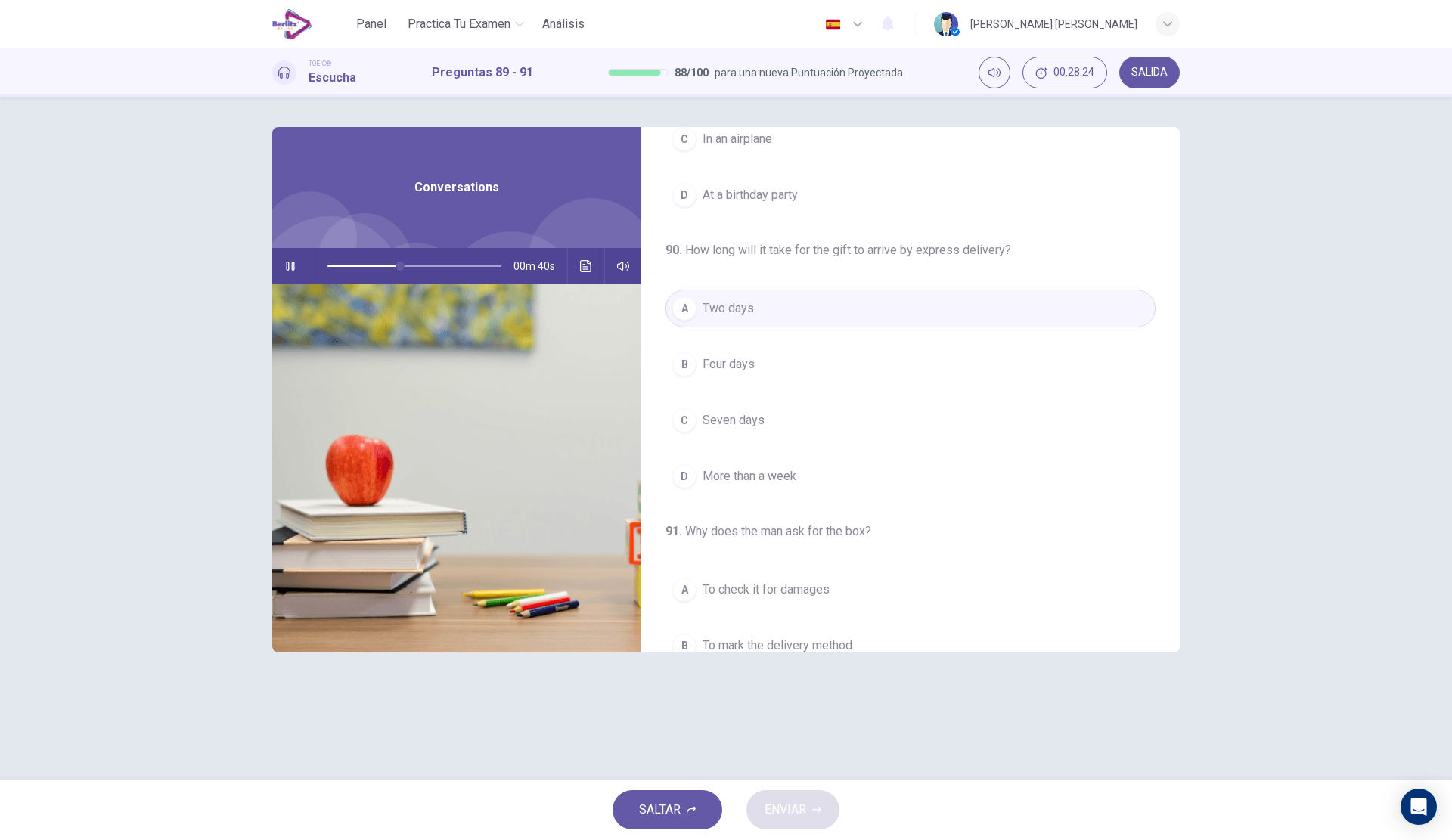
scroll to position [345, 0]
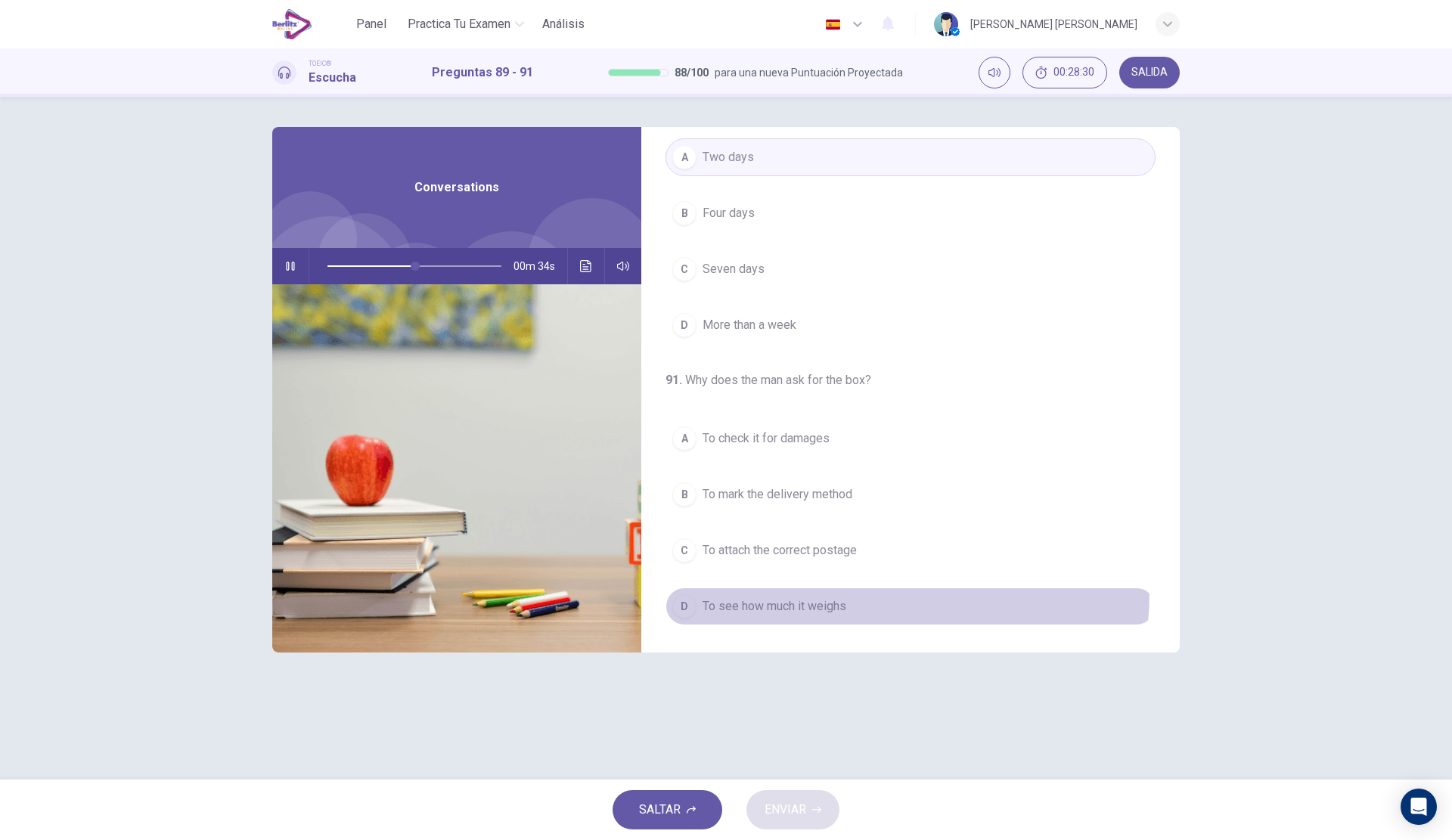
click at [829, 591] on button "D To see how much it weighs" at bounding box center [910, 606] width 490 height 38
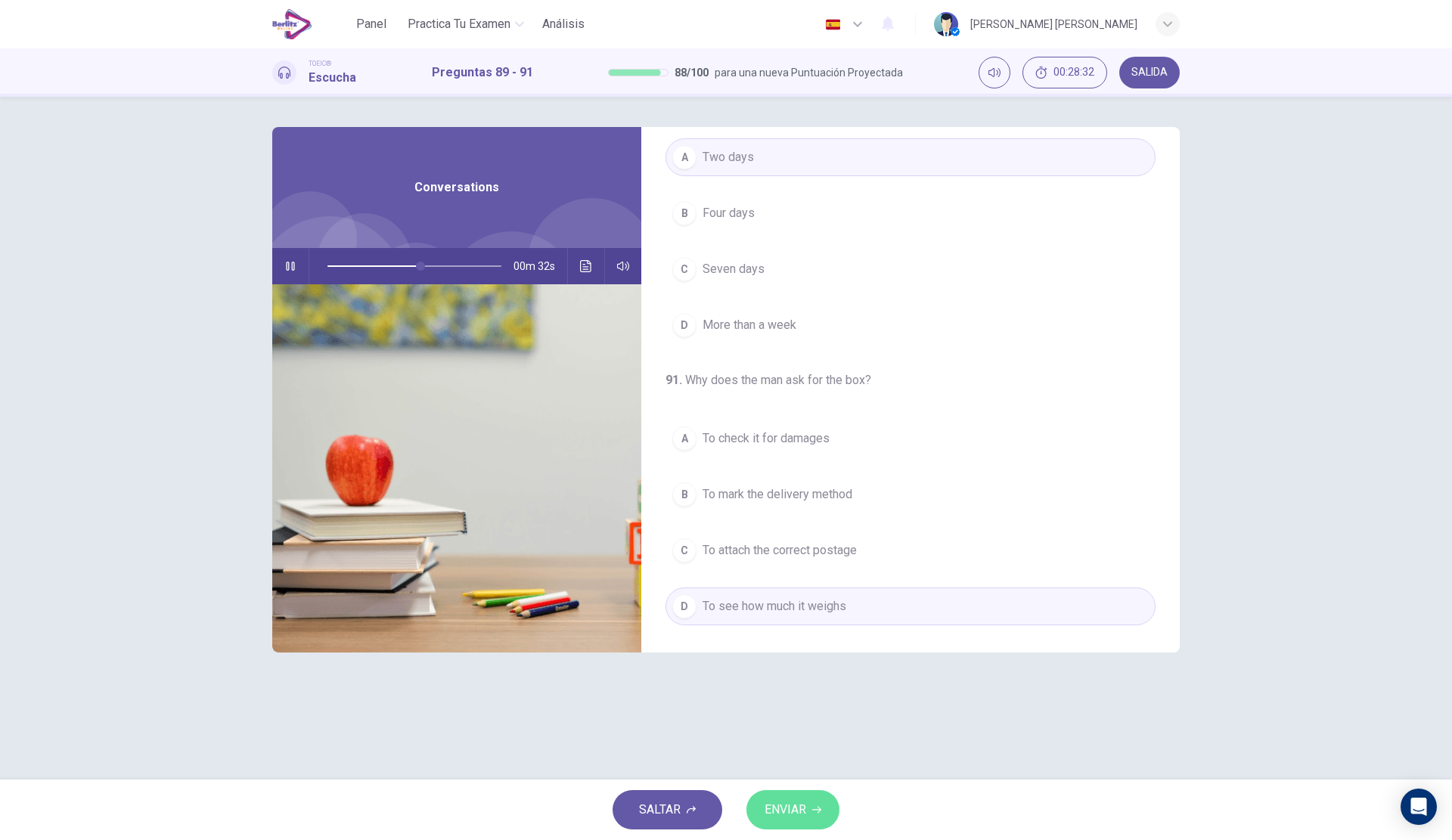
click at [791, 797] on button "ENVIAR" at bounding box center [792, 809] width 93 height 39
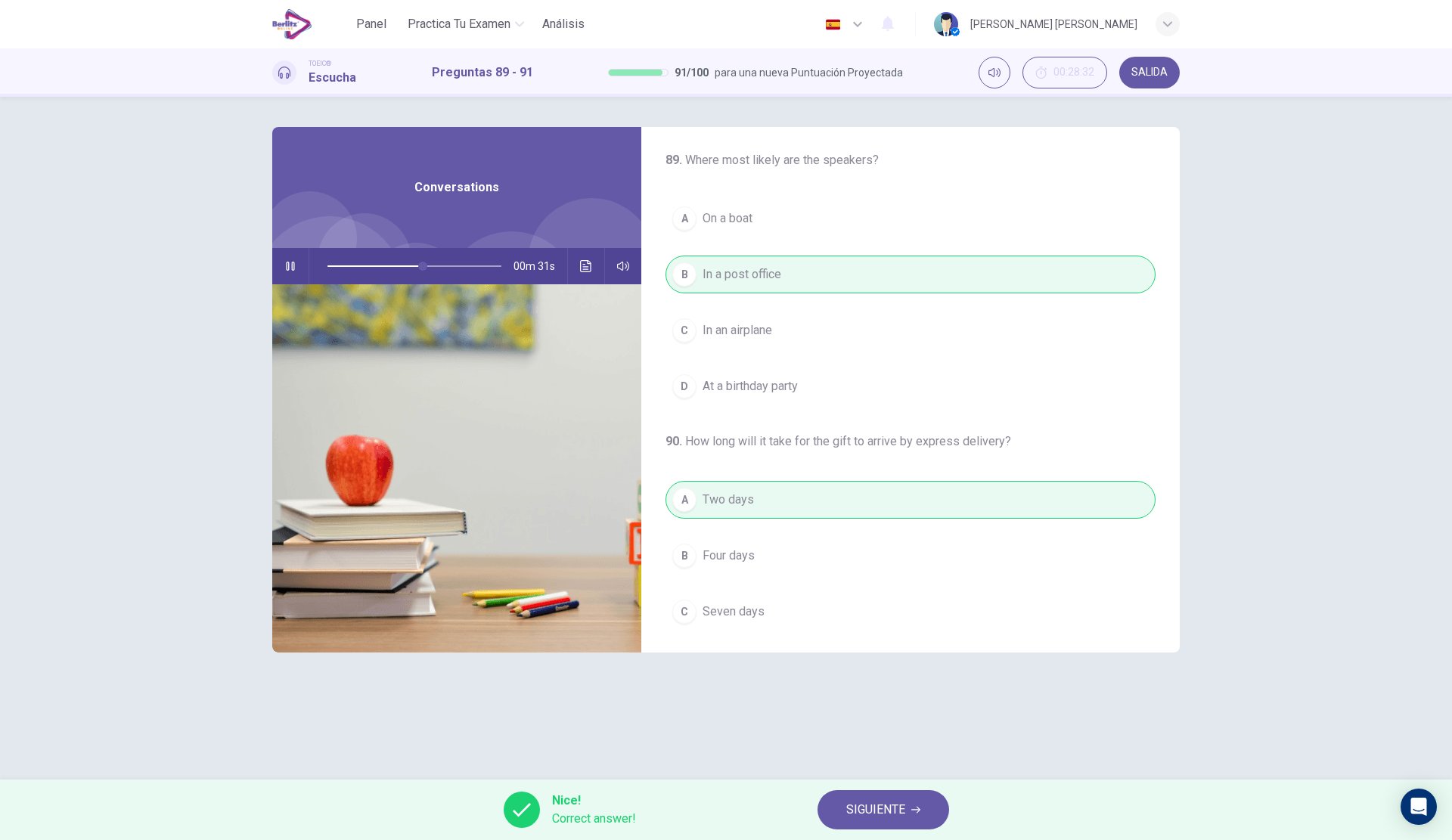
scroll to position [0, 0]
type input "**"
click at [857, 814] on span "SIGUIENTE" at bounding box center [876, 809] width 59 height 21
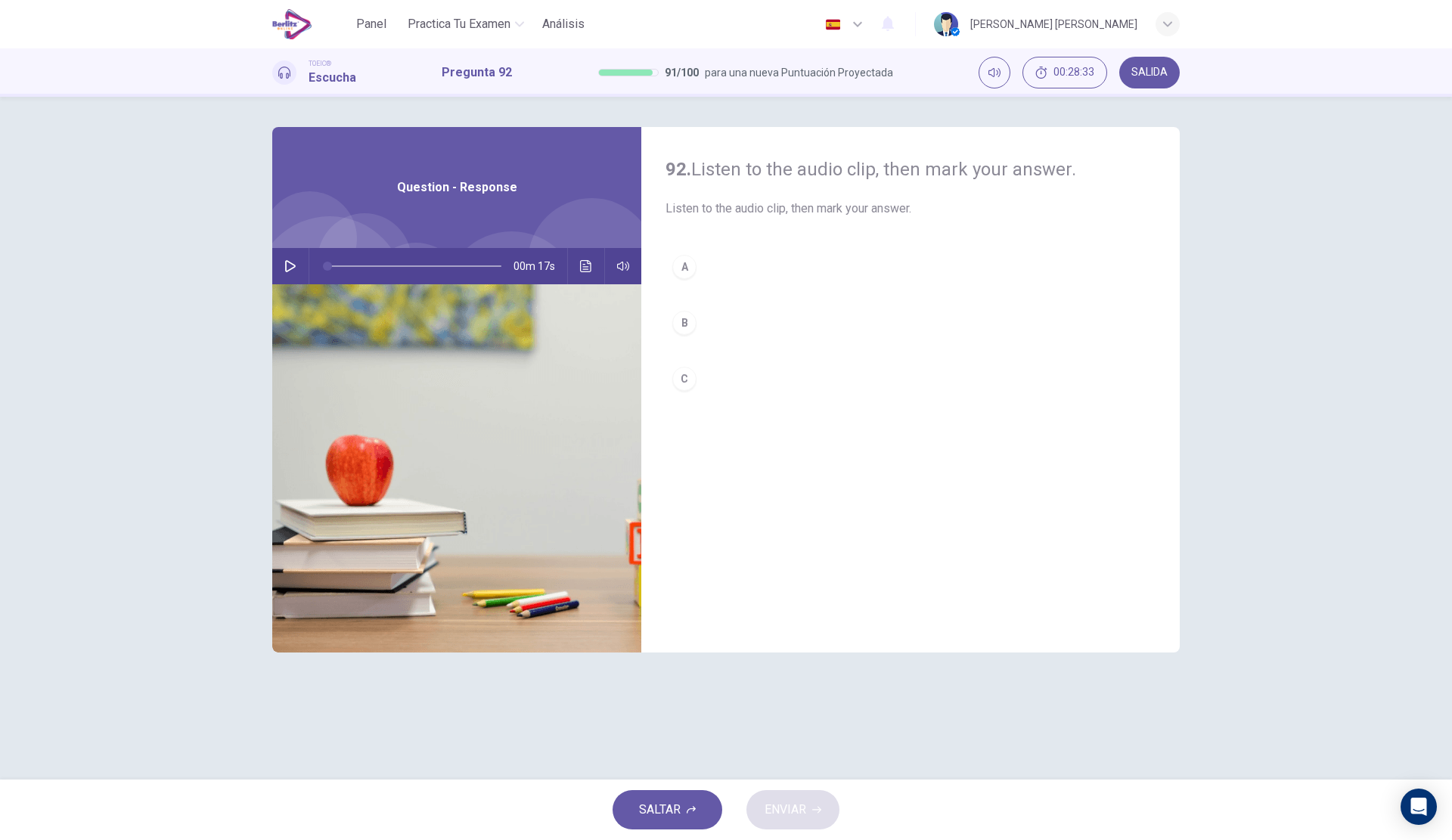
click at [284, 260] on button "button" at bounding box center [290, 265] width 24 height 36
click at [757, 323] on button "B" at bounding box center [910, 323] width 490 height 38
click at [782, 795] on button "ENVIAR" at bounding box center [792, 809] width 93 height 39
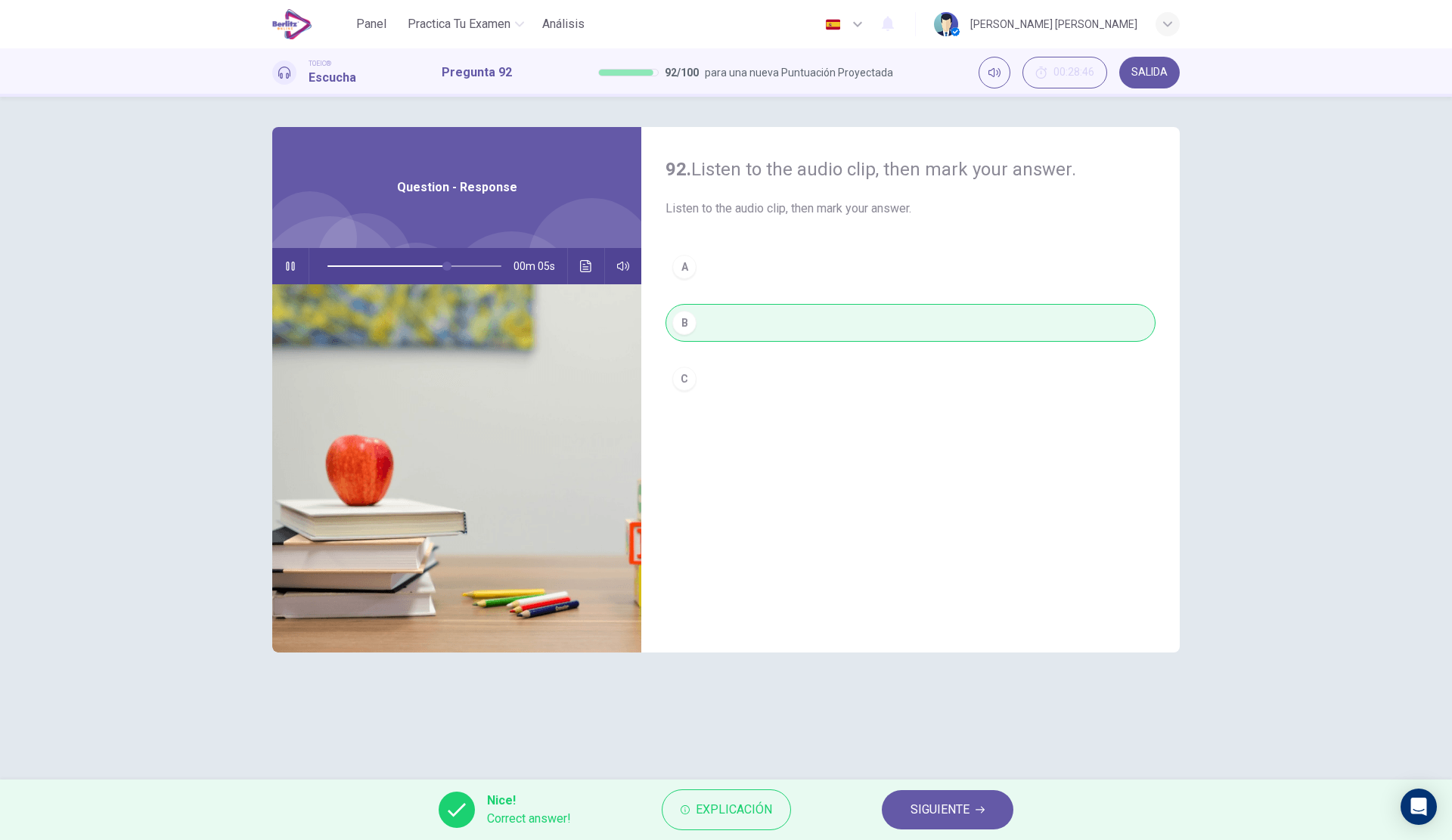
type input "**"
click at [922, 811] on span "SIGUIENTE" at bounding box center [940, 809] width 59 height 21
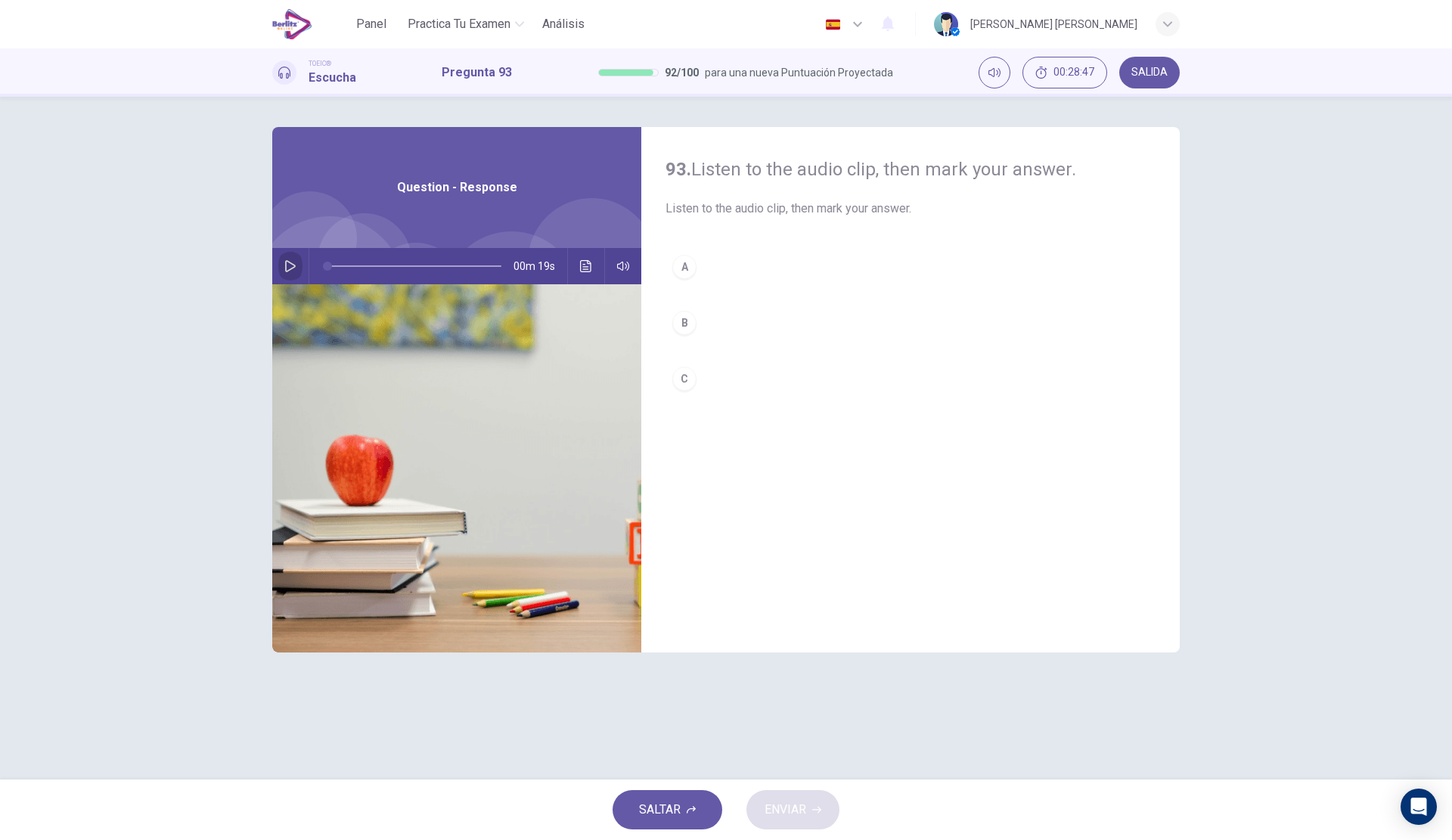
click at [284, 266] on icon "button" at bounding box center [290, 266] width 12 height 12
click at [736, 322] on button "B" at bounding box center [910, 323] width 490 height 38
click at [805, 805] on span "ENVIAR" at bounding box center [785, 809] width 41 height 21
type input "*"
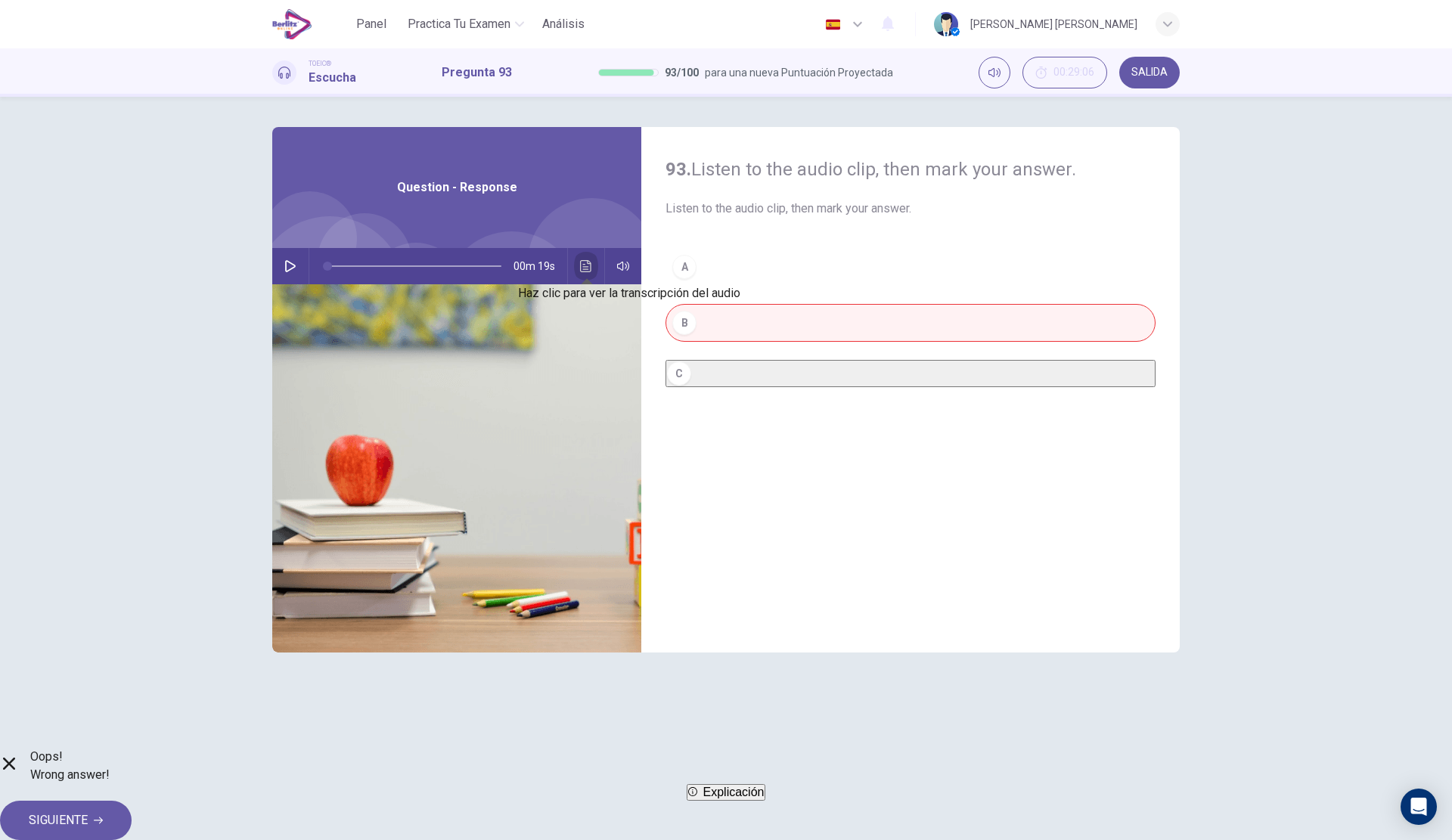
click at [589, 255] on button "Haz clic para ver la transcripción del audio" at bounding box center [586, 265] width 24 height 36
click at [87, 810] on span "SIGUIENTE" at bounding box center [58, 820] width 59 height 21
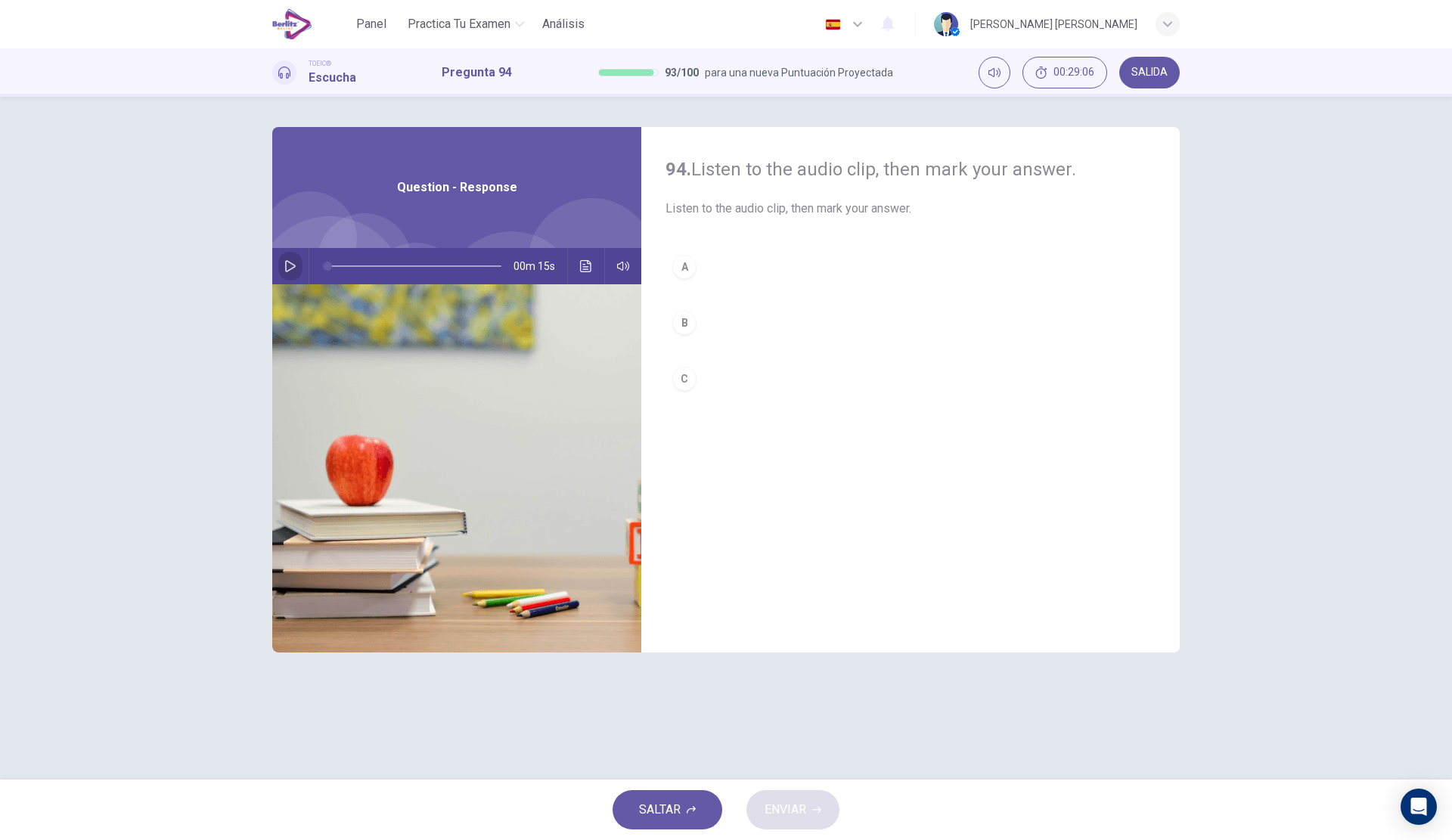
click at [284, 266] on icon "button" at bounding box center [290, 266] width 12 height 12
click at [734, 263] on button "A" at bounding box center [910, 266] width 490 height 38
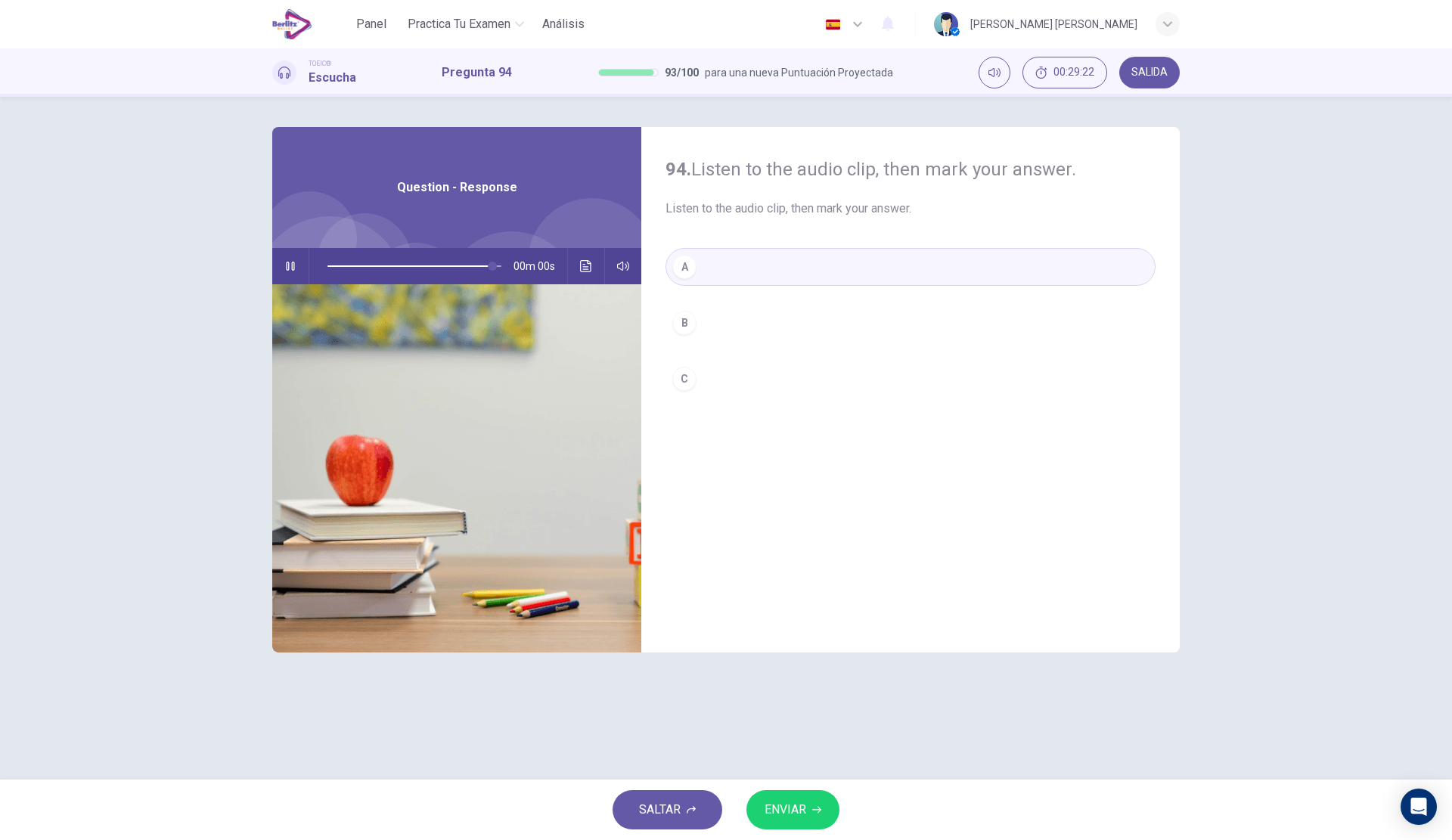
type input "*"
click at [803, 798] on button "ENVIAR" at bounding box center [792, 809] width 93 height 39
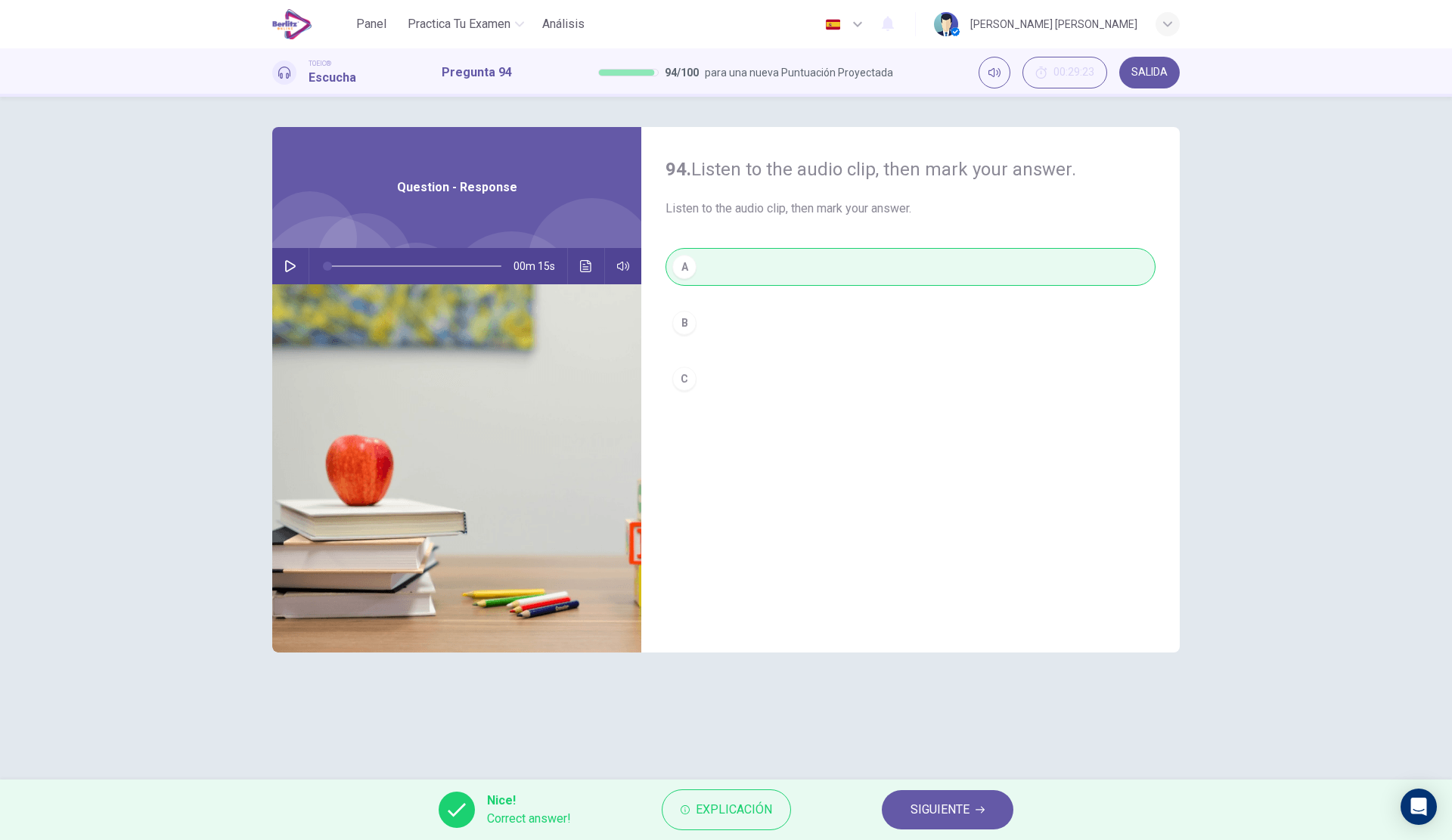
click at [917, 811] on span "SIGUIENTE" at bounding box center [940, 809] width 59 height 21
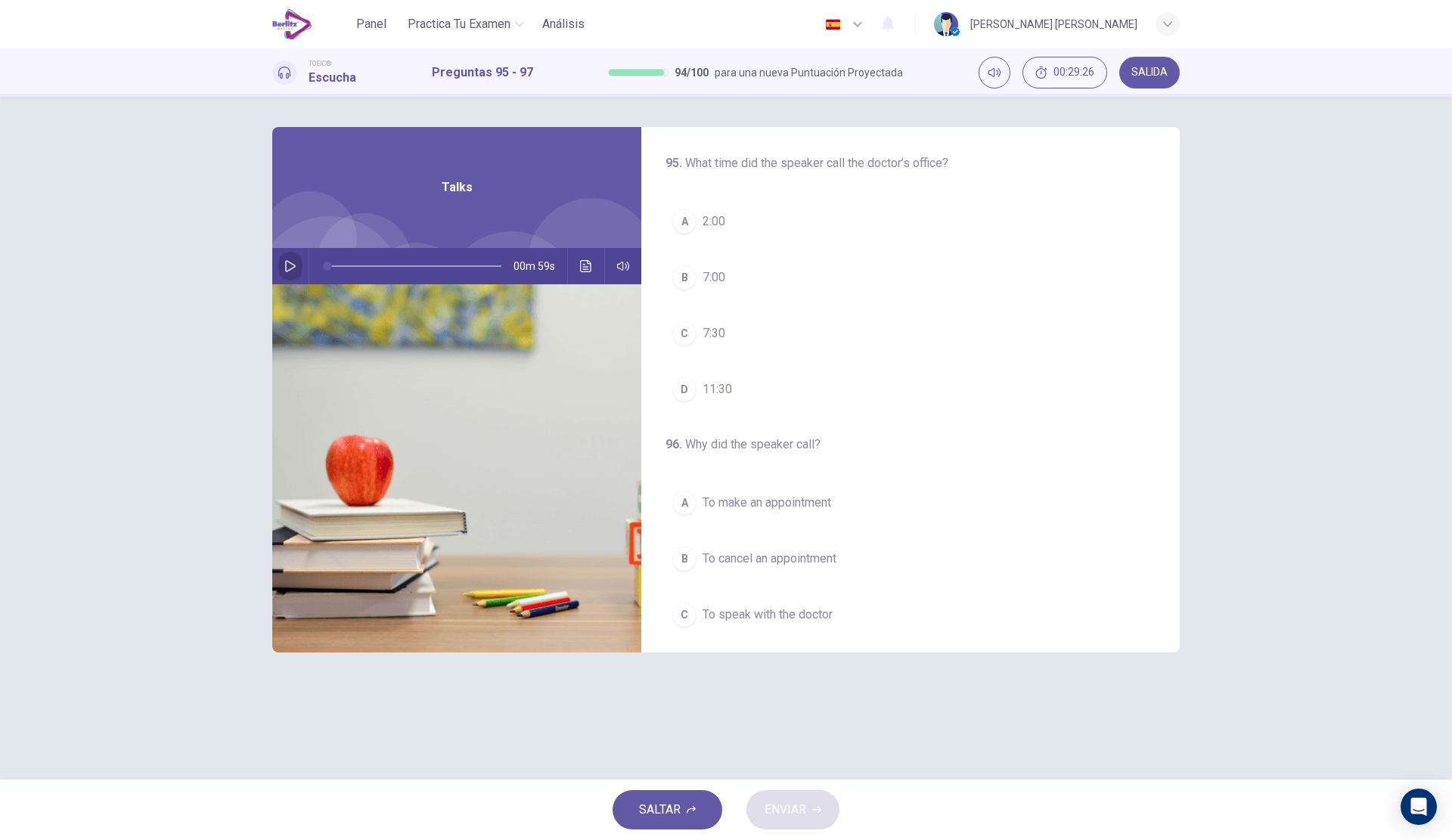
click at [291, 273] on button "button" at bounding box center [290, 265] width 24 height 36
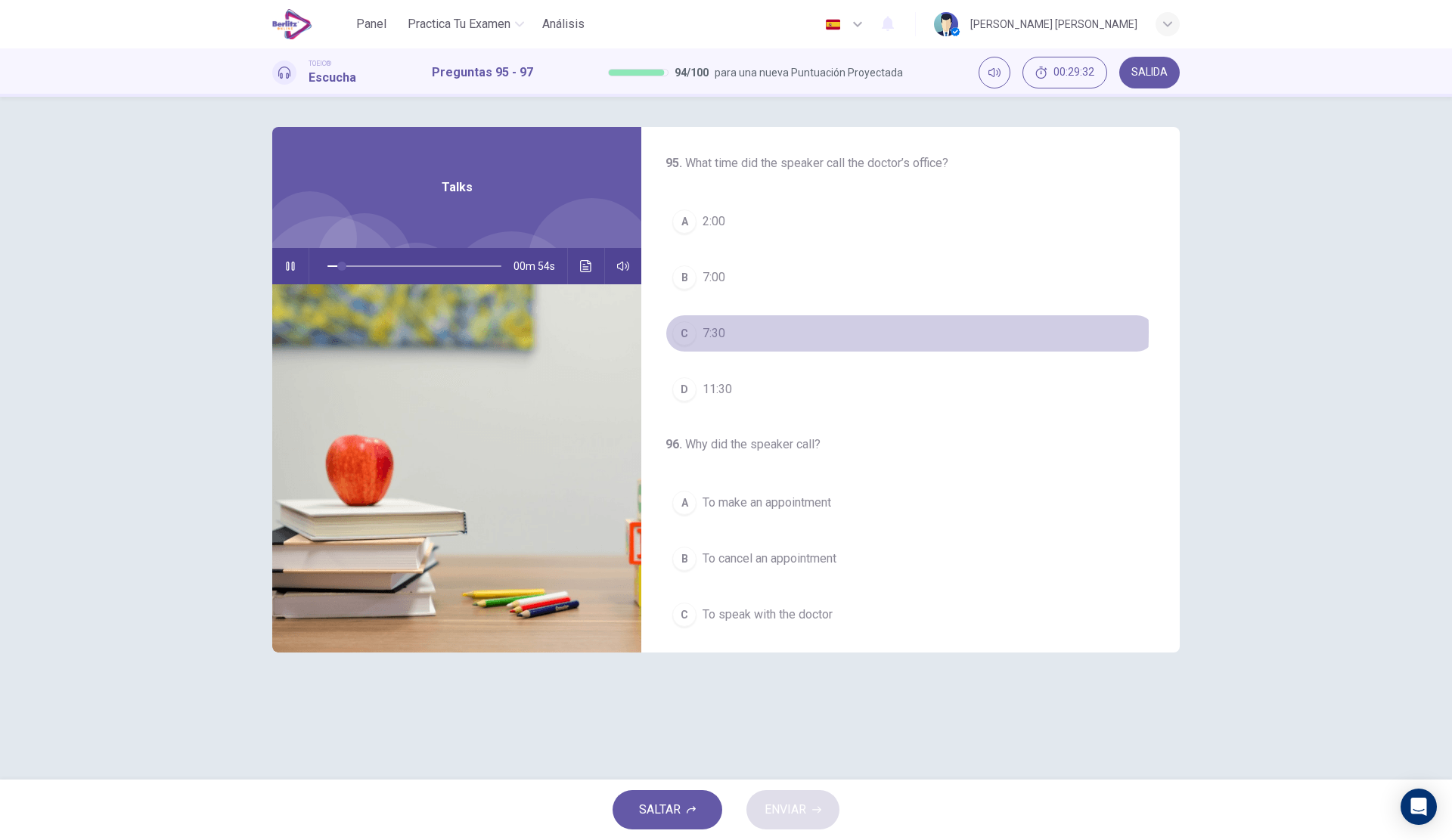
click at [734, 332] on button "C 7:30" at bounding box center [910, 333] width 490 height 38
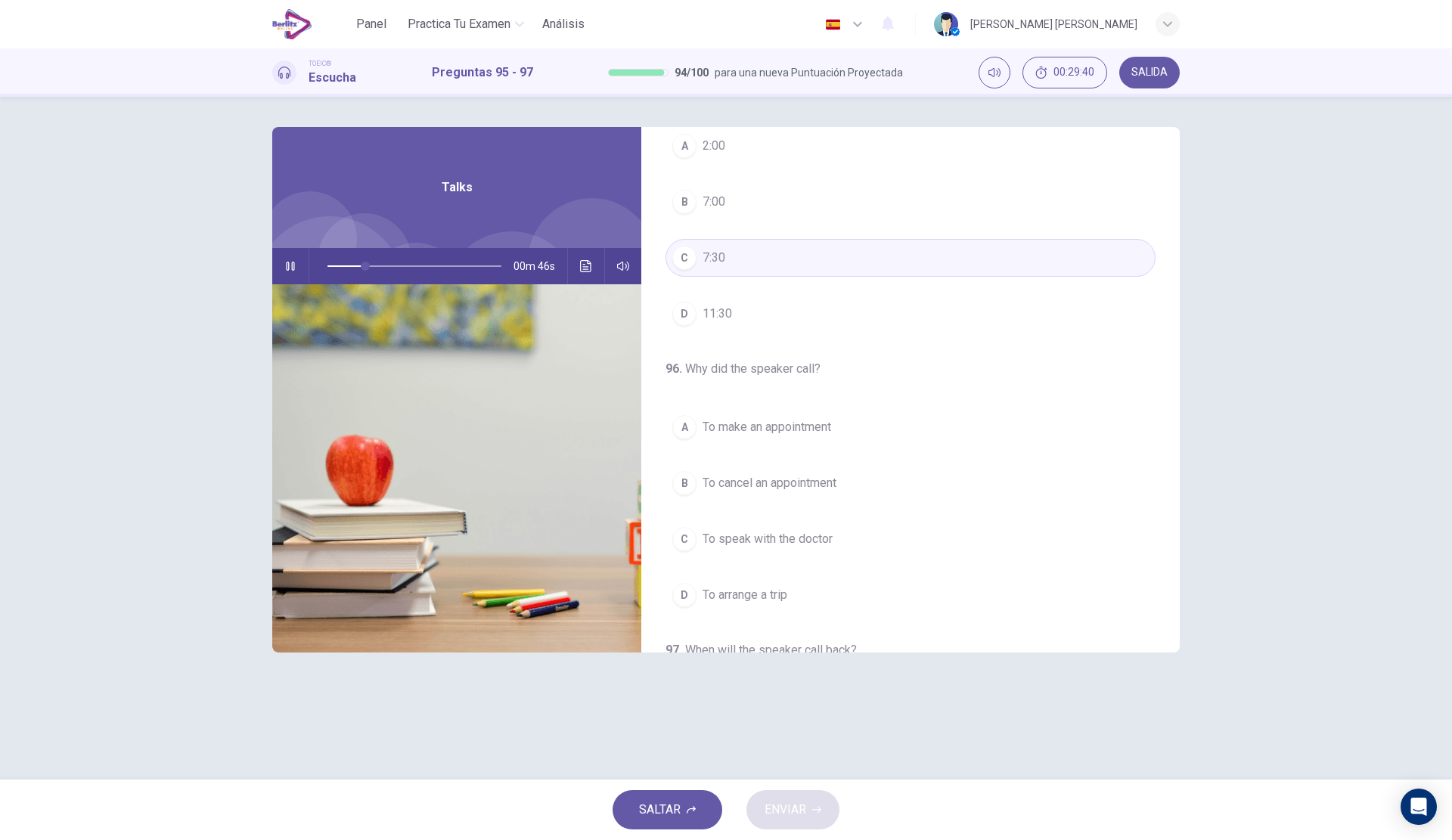
scroll to position [151, 0]
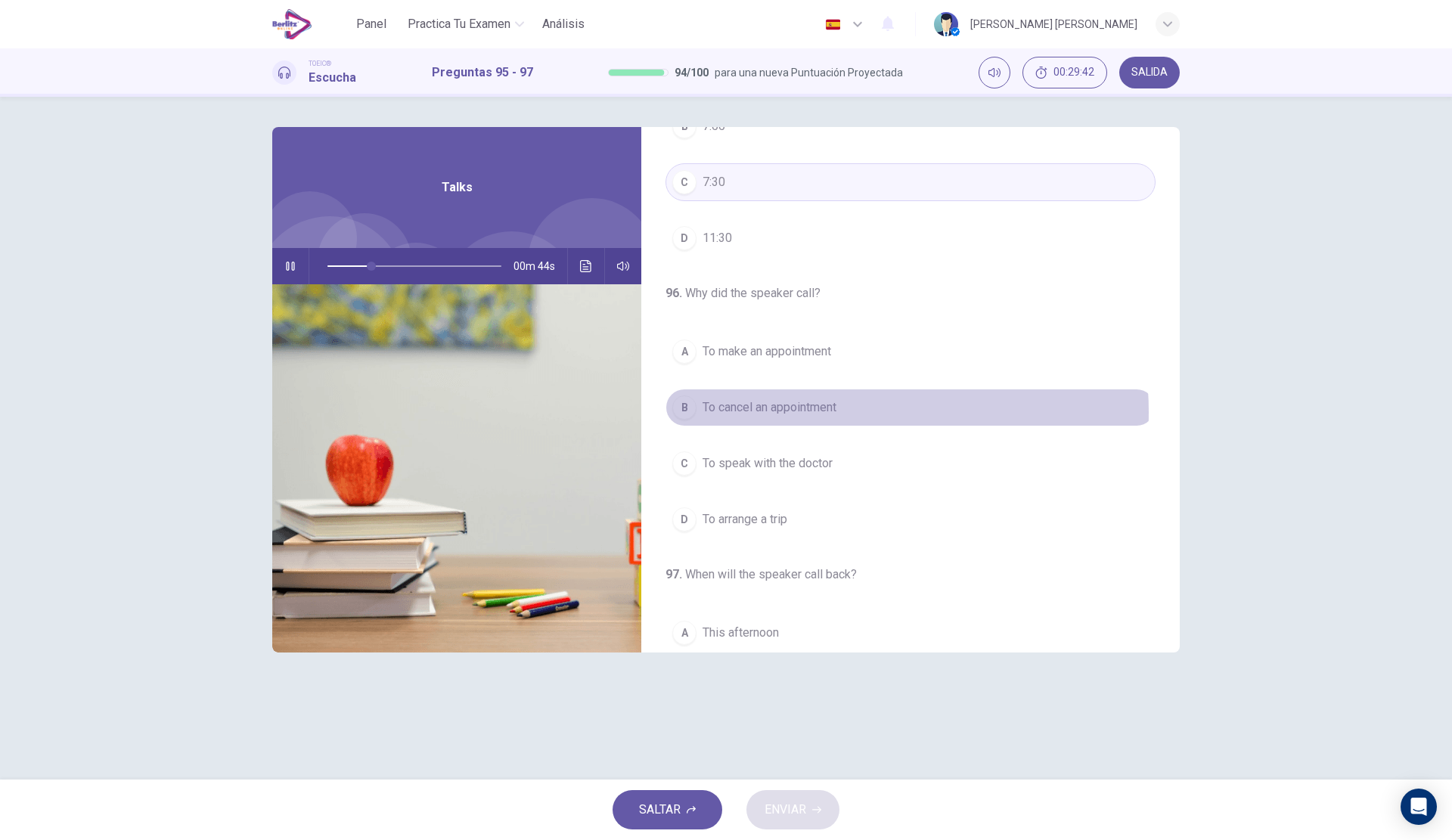
click at [820, 412] on span "To cancel an appointment" at bounding box center [769, 407] width 134 height 18
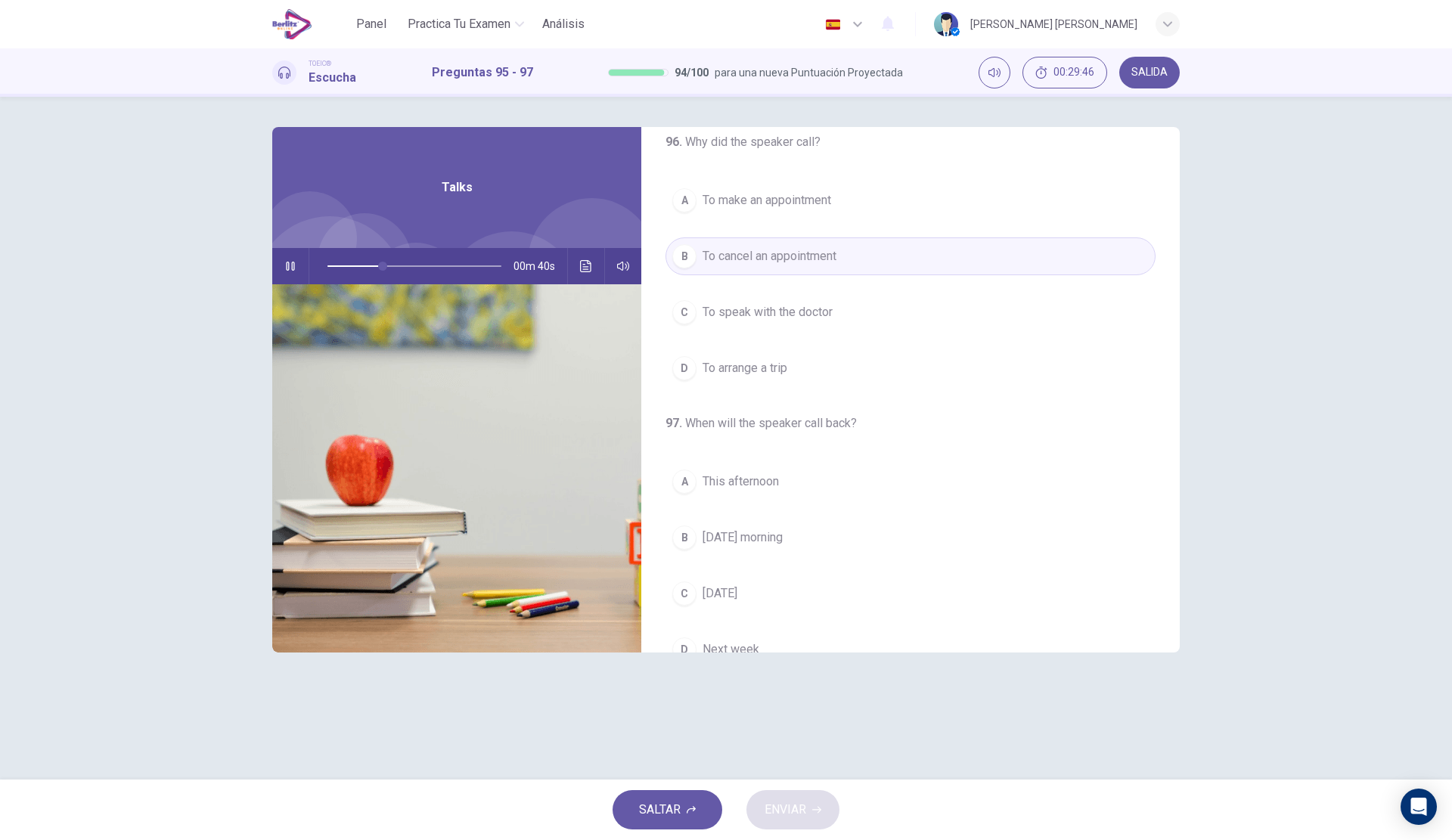
scroll to position [345, 0]
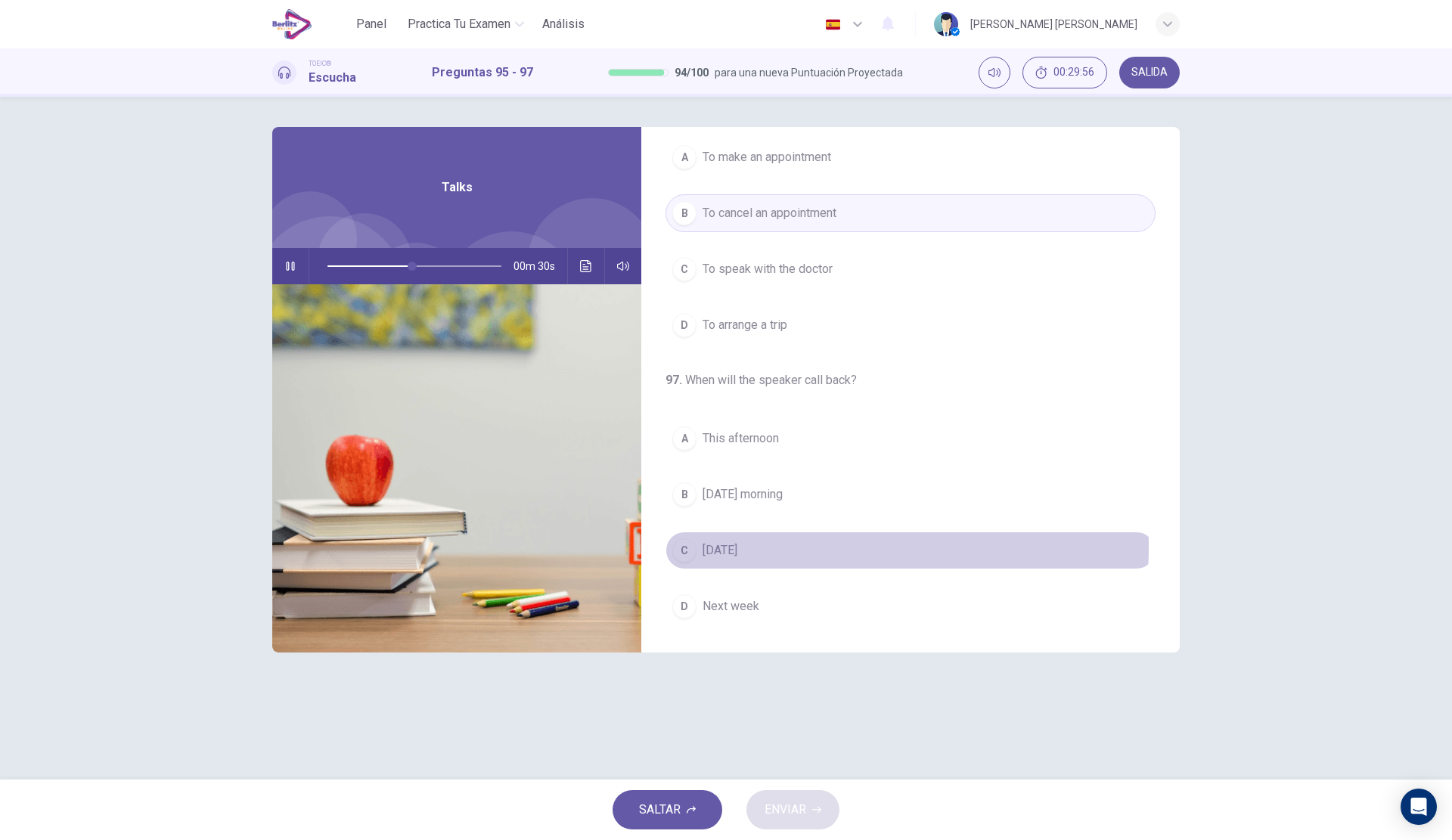
click at [737, 548] on span "[DATE]" at bounding box center [719, 550] width 34 height 18
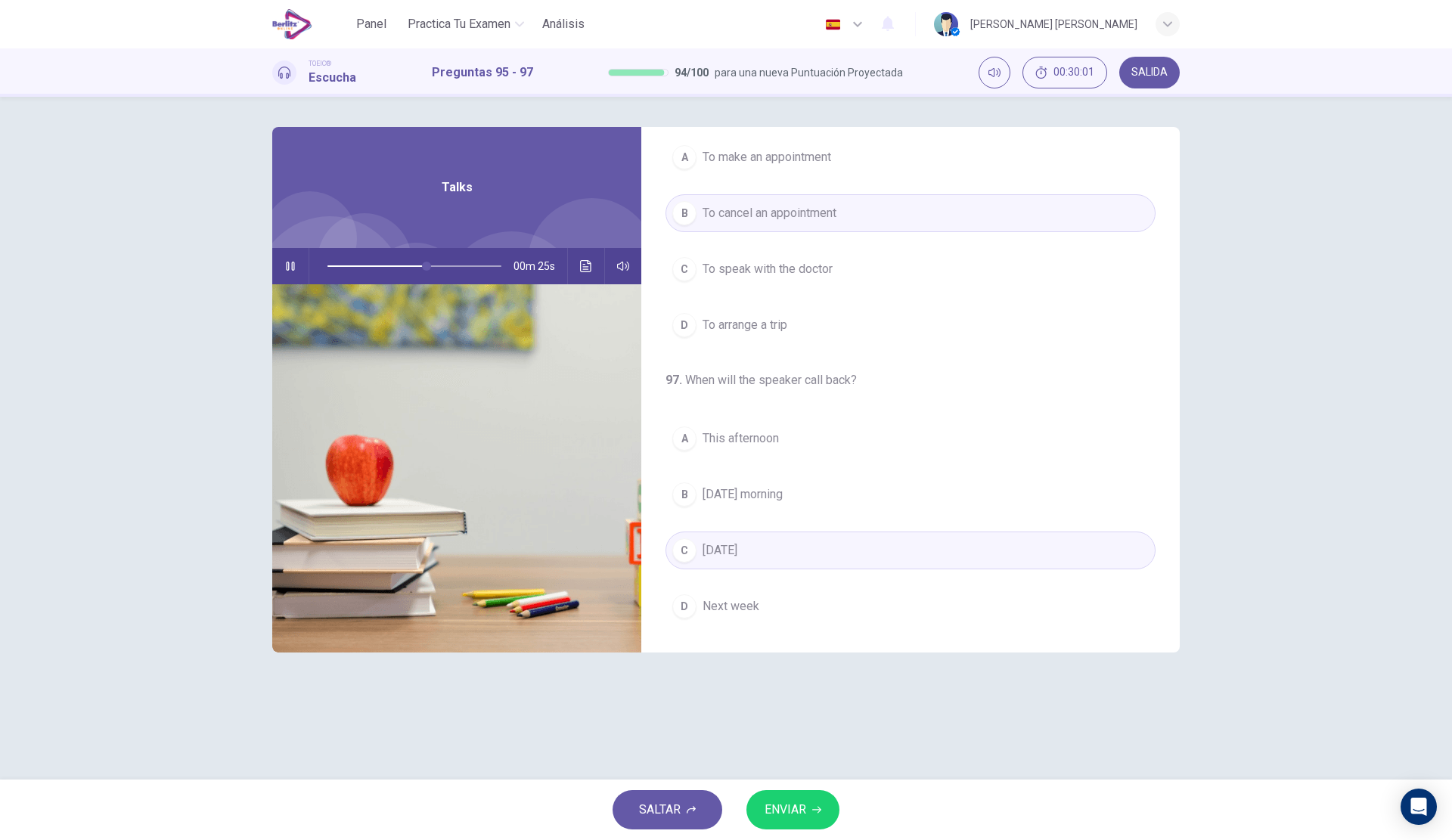
click at [782, 805] on span "ENVIAR" at bounding box center [785, 809] width 41 height 21
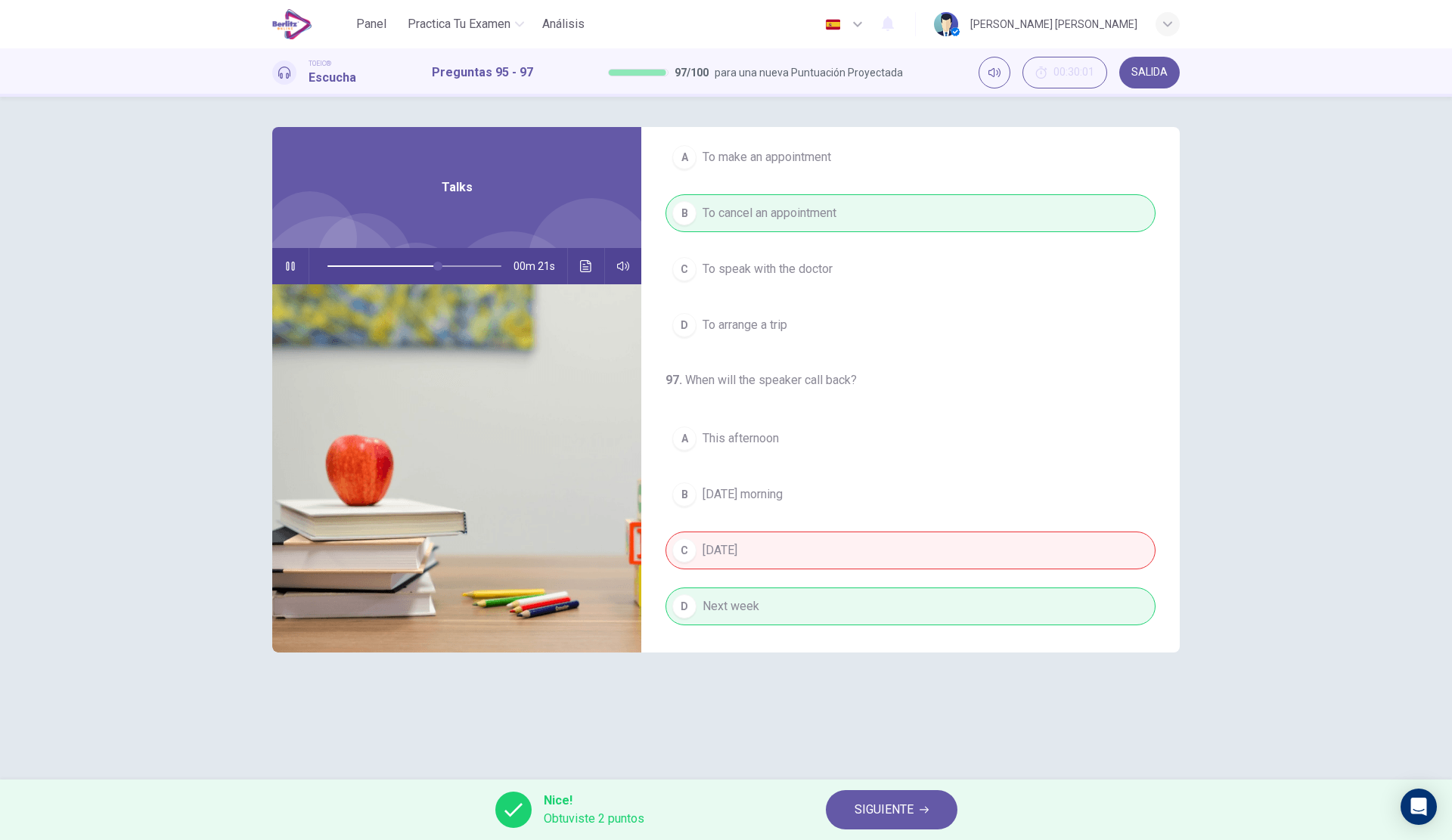
type input "**"
click at [863, 807] on span "SIGUIENTE" at bounding box center [884, 809] width 59 height 21
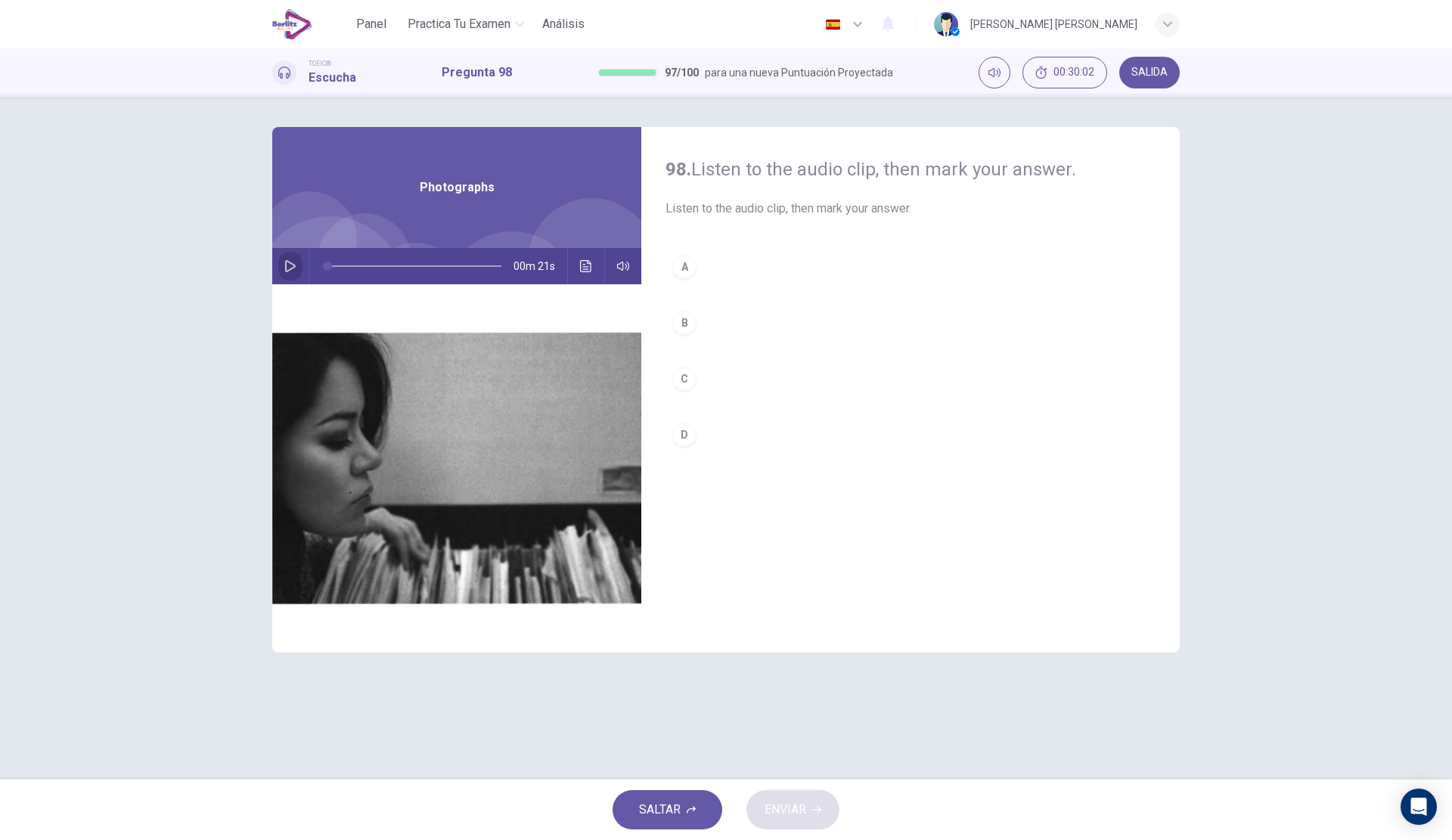
click at [292, 268] on icon "button" at bounding box center [290, 266] width 11 height 12
click at [739, 375] on button "C" at bounding box center [910, 378] width 490 height 38
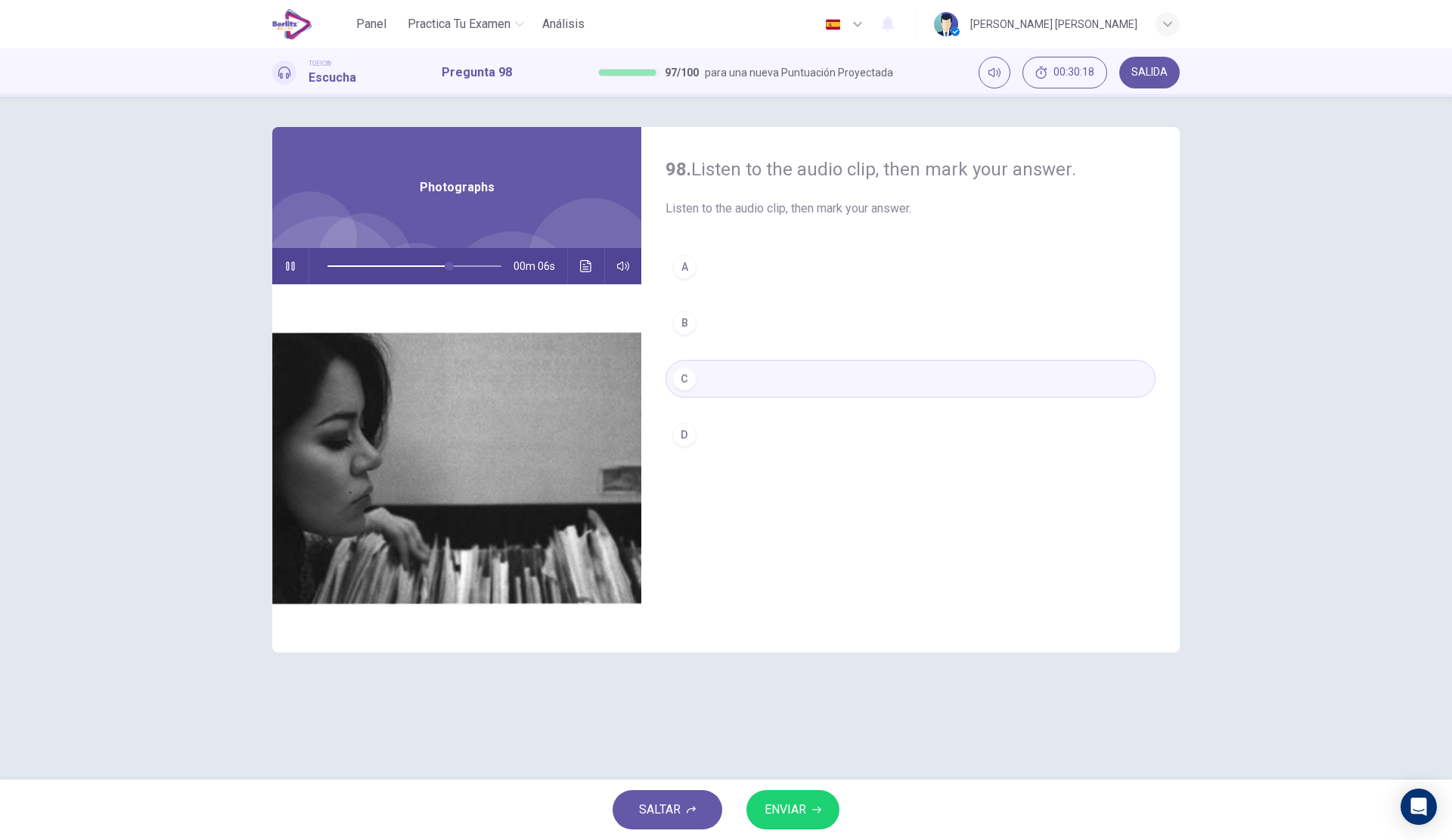
click at [781, 809] on span "ENVIAR" at bounding box center [785, 809] width 41 height 21
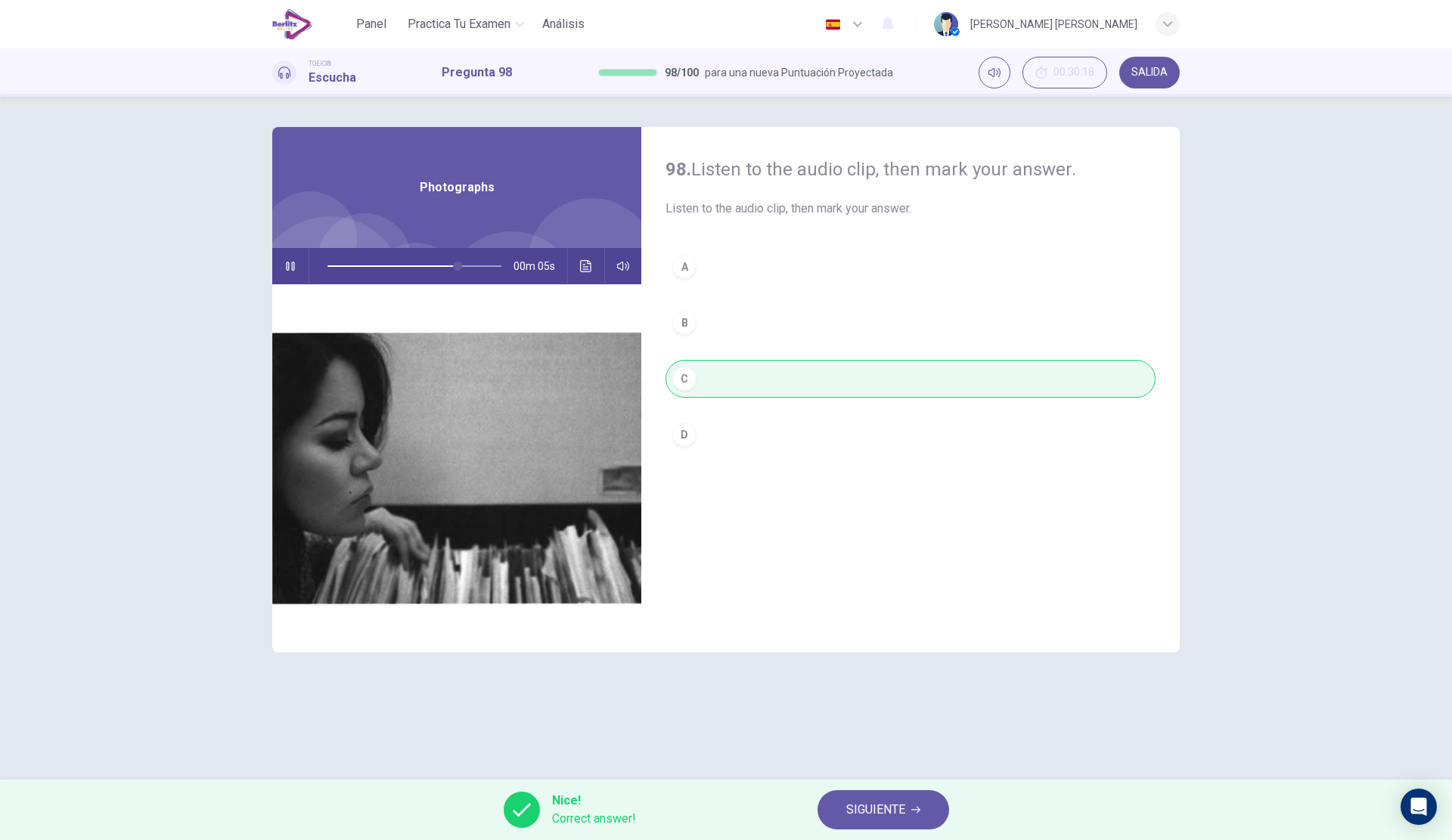
type input "**"
click at [928, 798] on button "SIGUIENTE" at bounding box center [883, 809] width 132 height 39
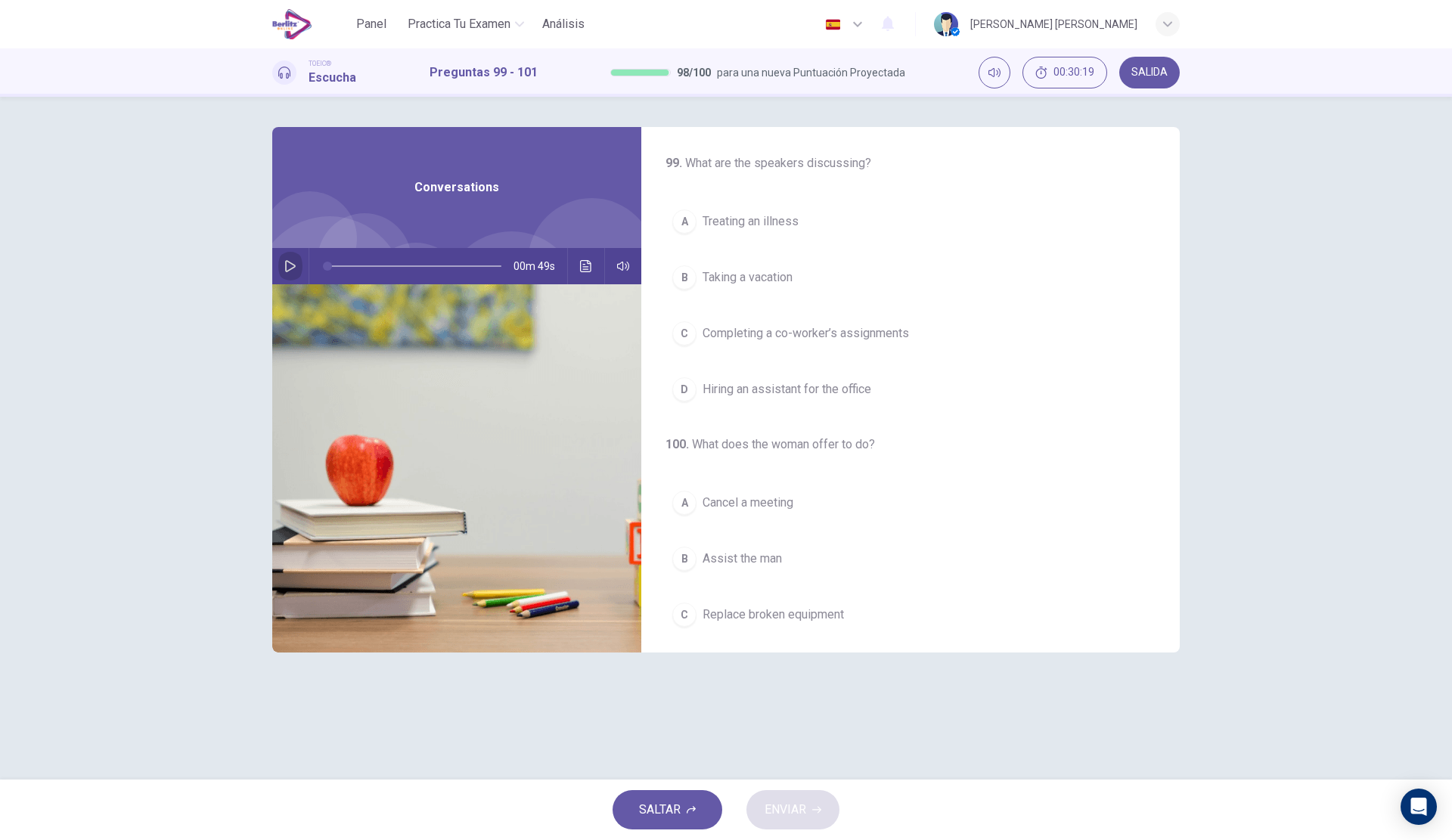
click at [293, 265] on icon "button" at bounding box center [290, 266] width 11 height 12
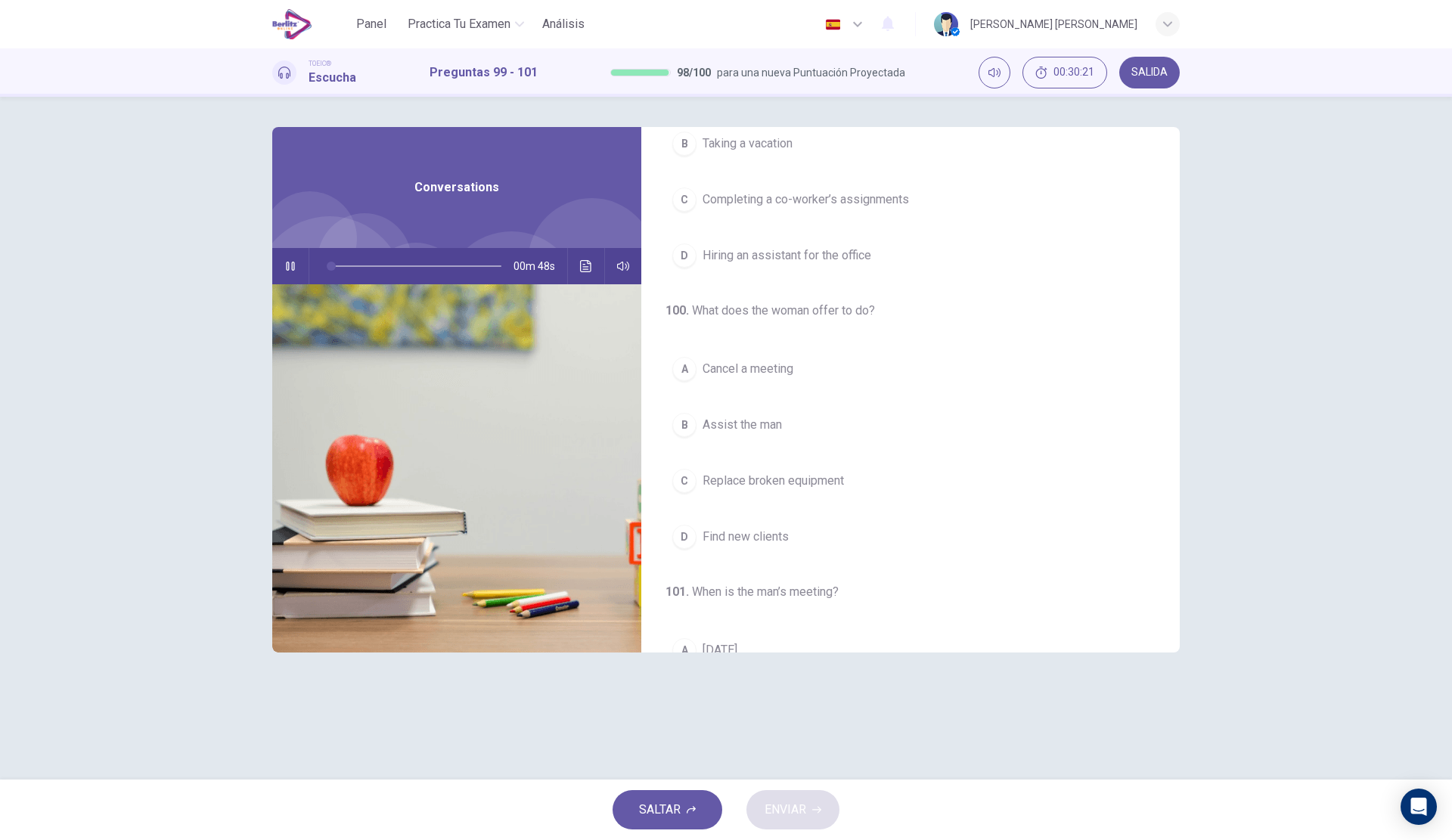
scroll to position [0, 0]
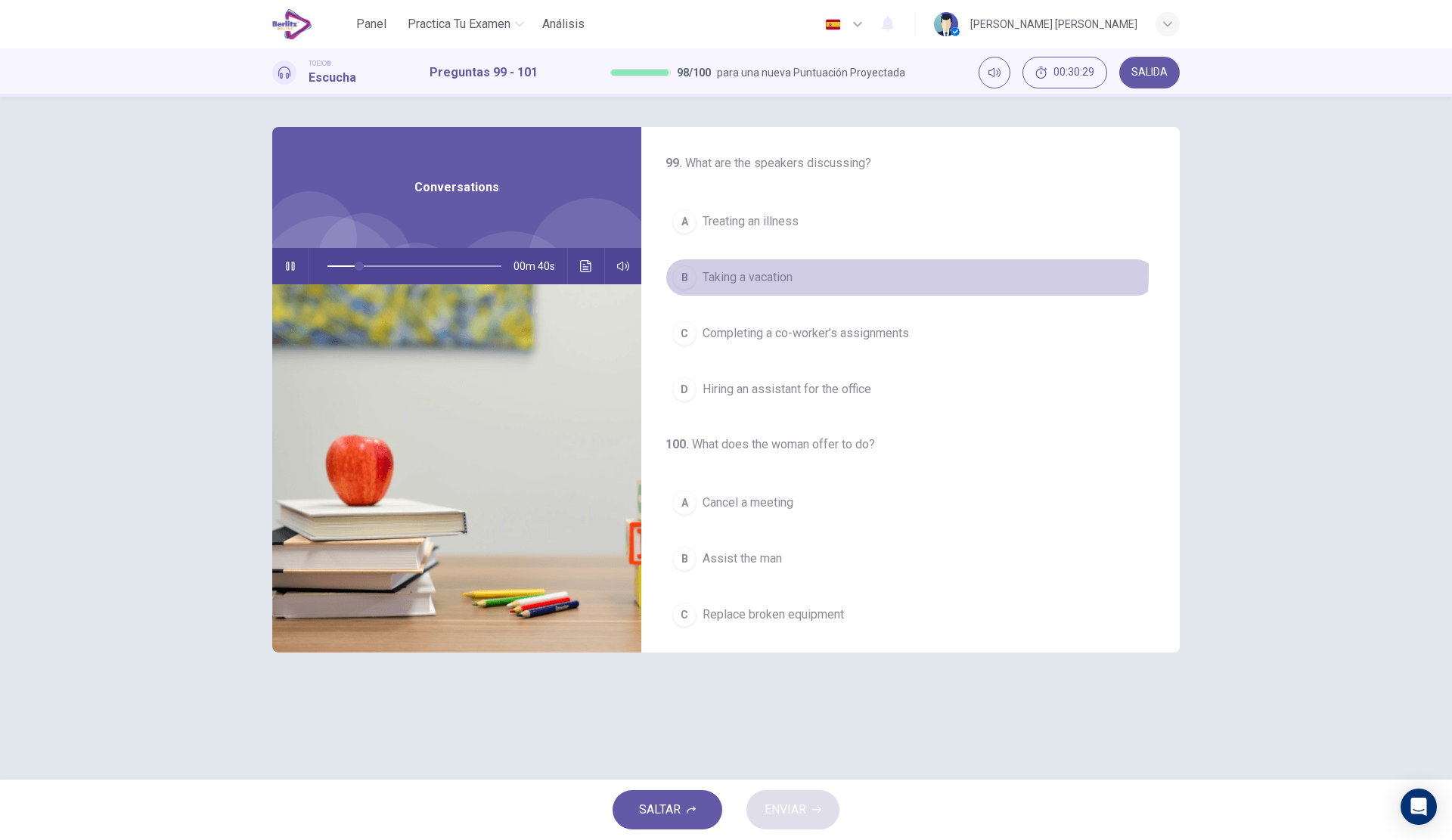
click at [802, 270] on button "B Taking a vacation" at bounding box center [910, 277] width 490 height 38
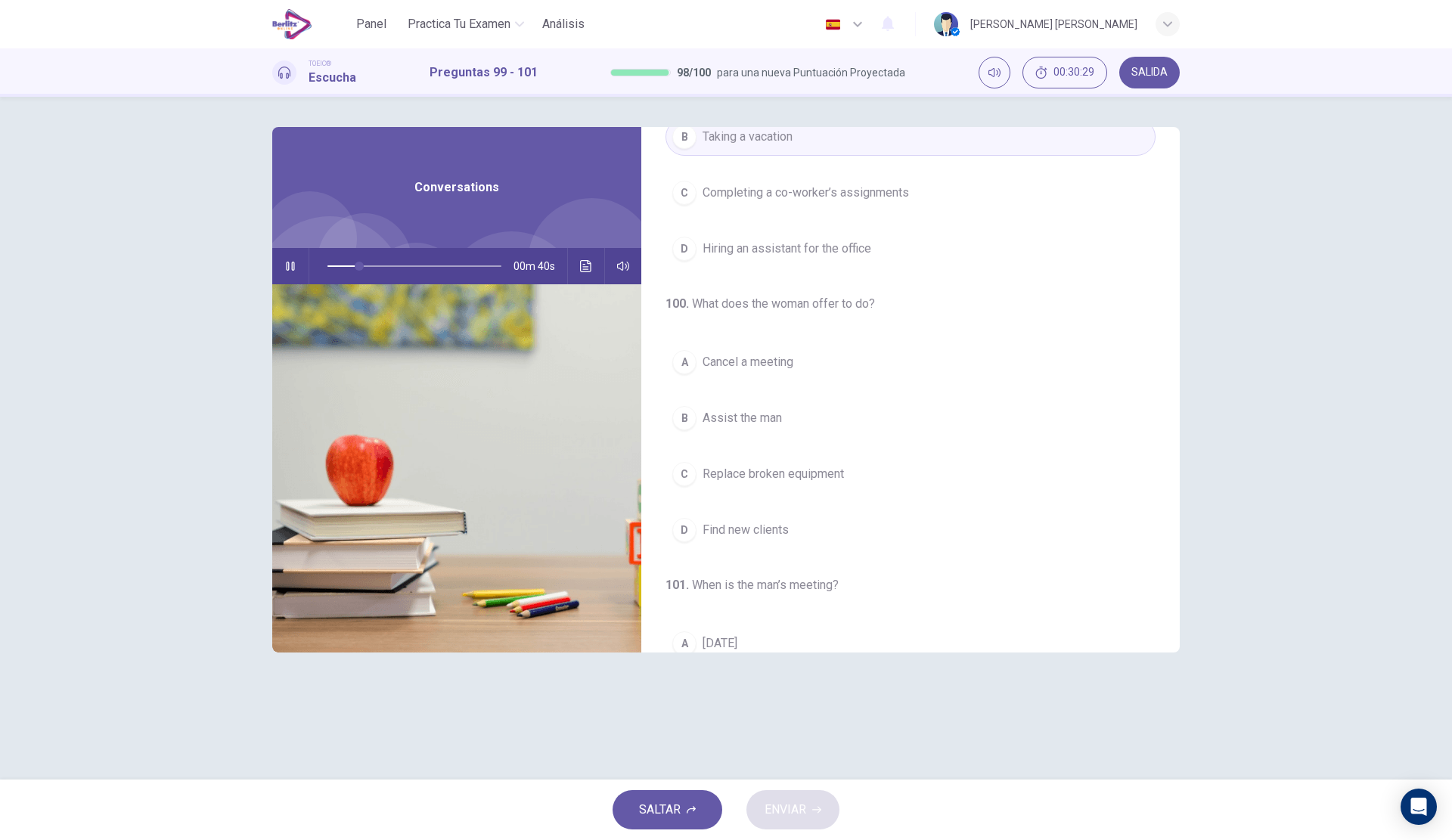
scroll to position [151, 0]
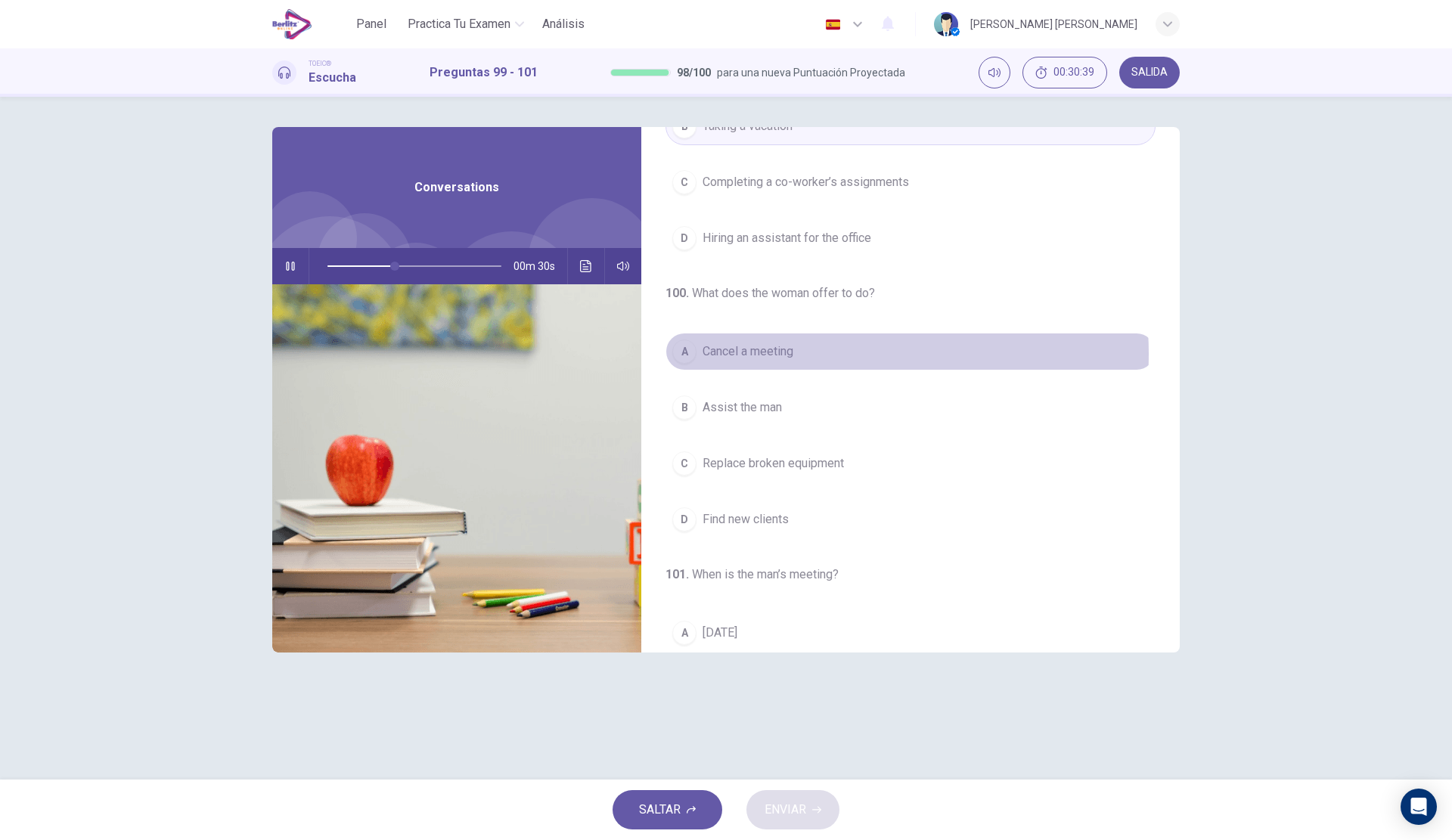
click at [808, 354] on button "A Cancel a meeting" at bounding box center [910, 351] width 490 height 38
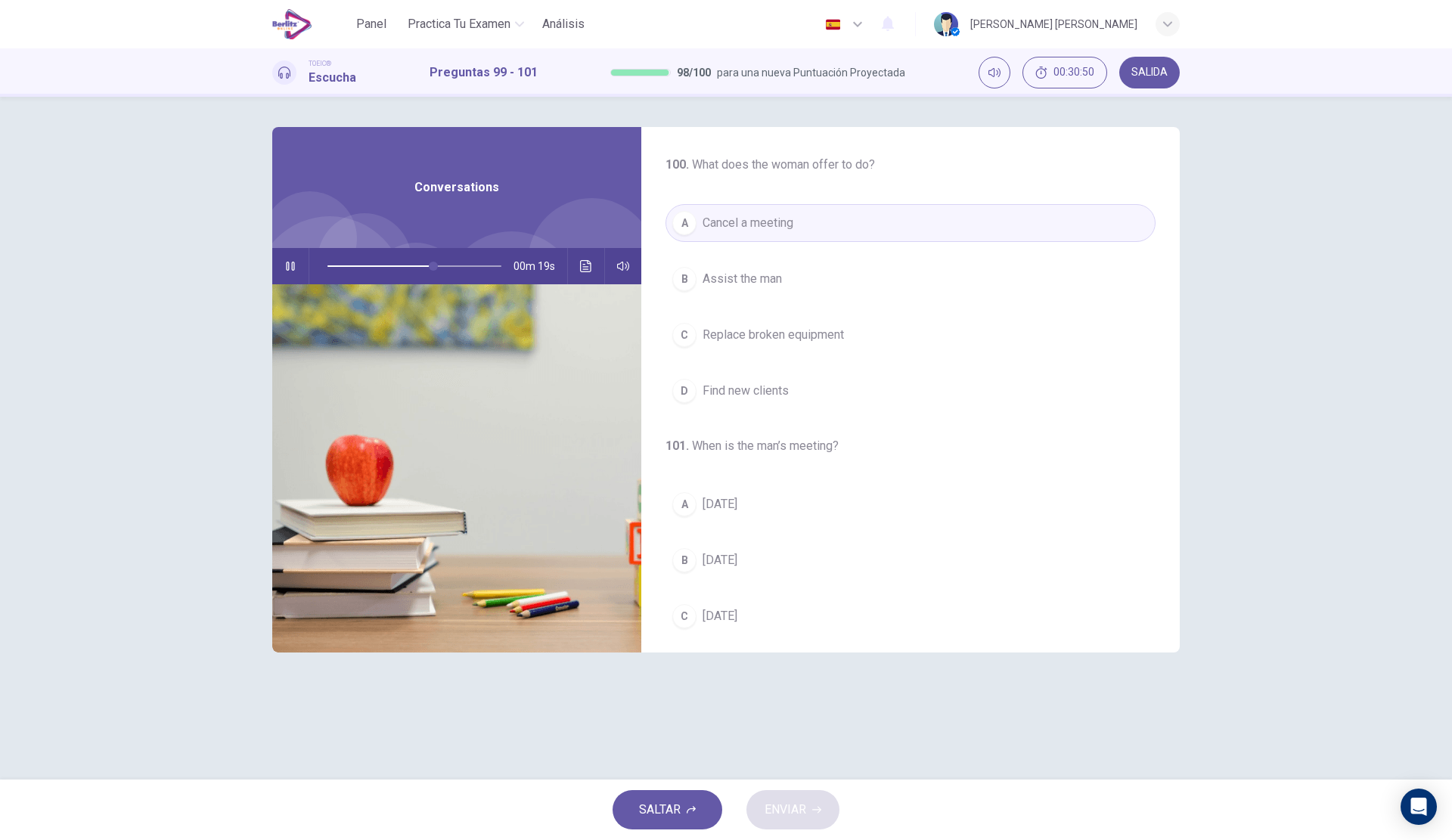
scroll to position [345, 0]
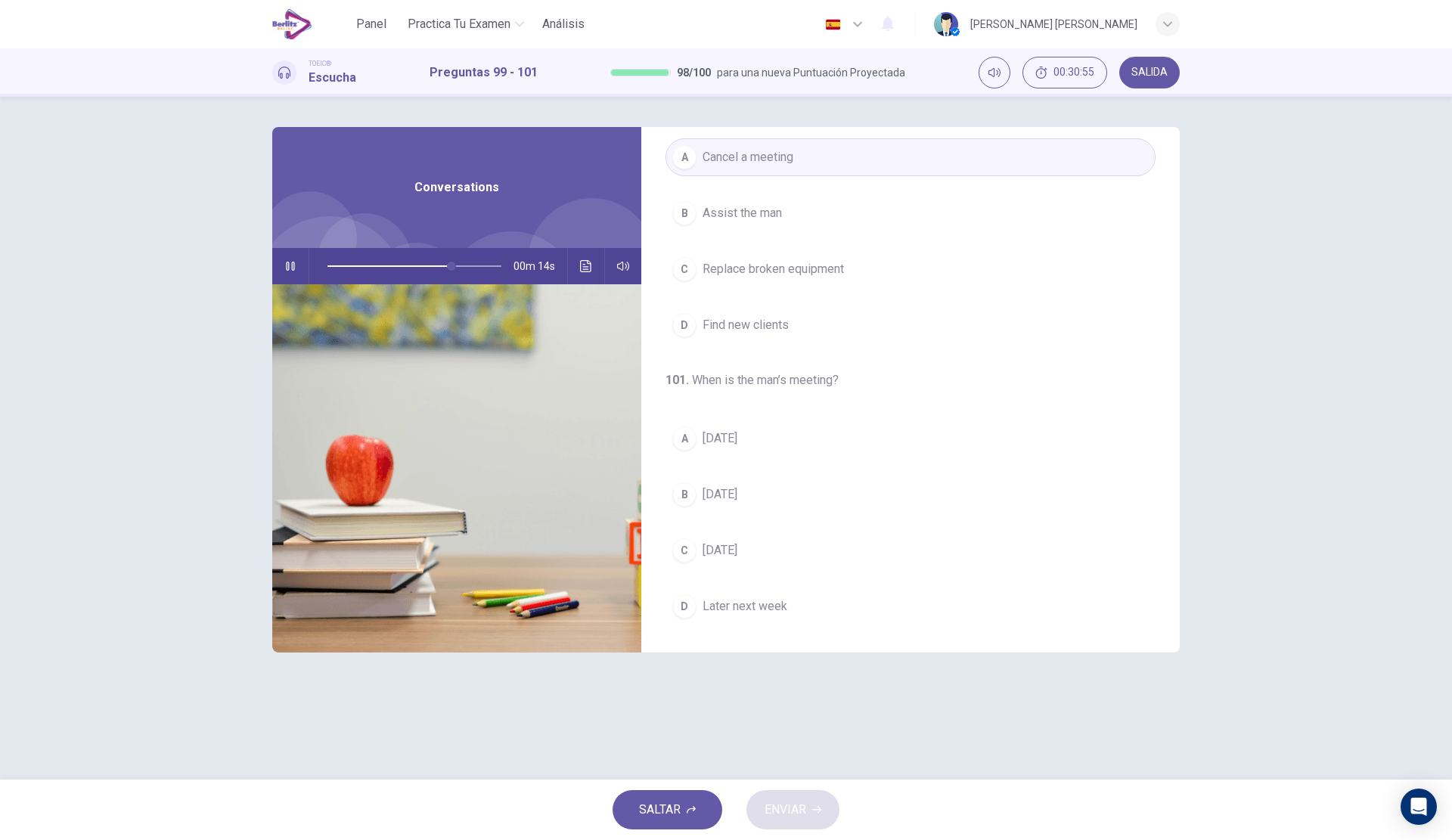
click at [737, 548] on span "[DATE]" at bounding box center [719, 550] width 34 height 18
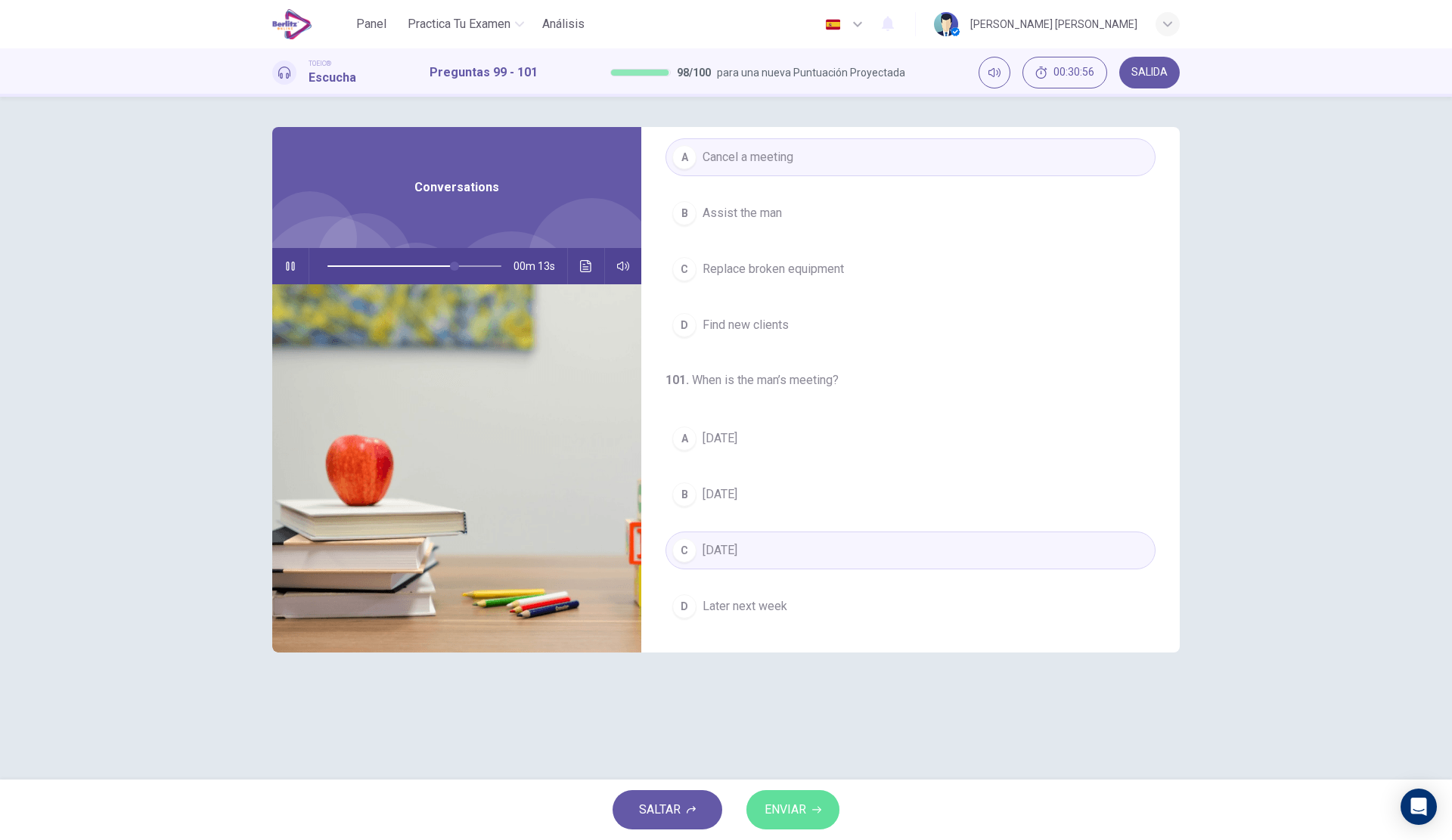
click at [786, 801] on span "ENVIAR" at bounding box center [785, 809] width 41 height 21
type input "**"
